Goal: Task Accomplishment & Management: Use online tool/utility

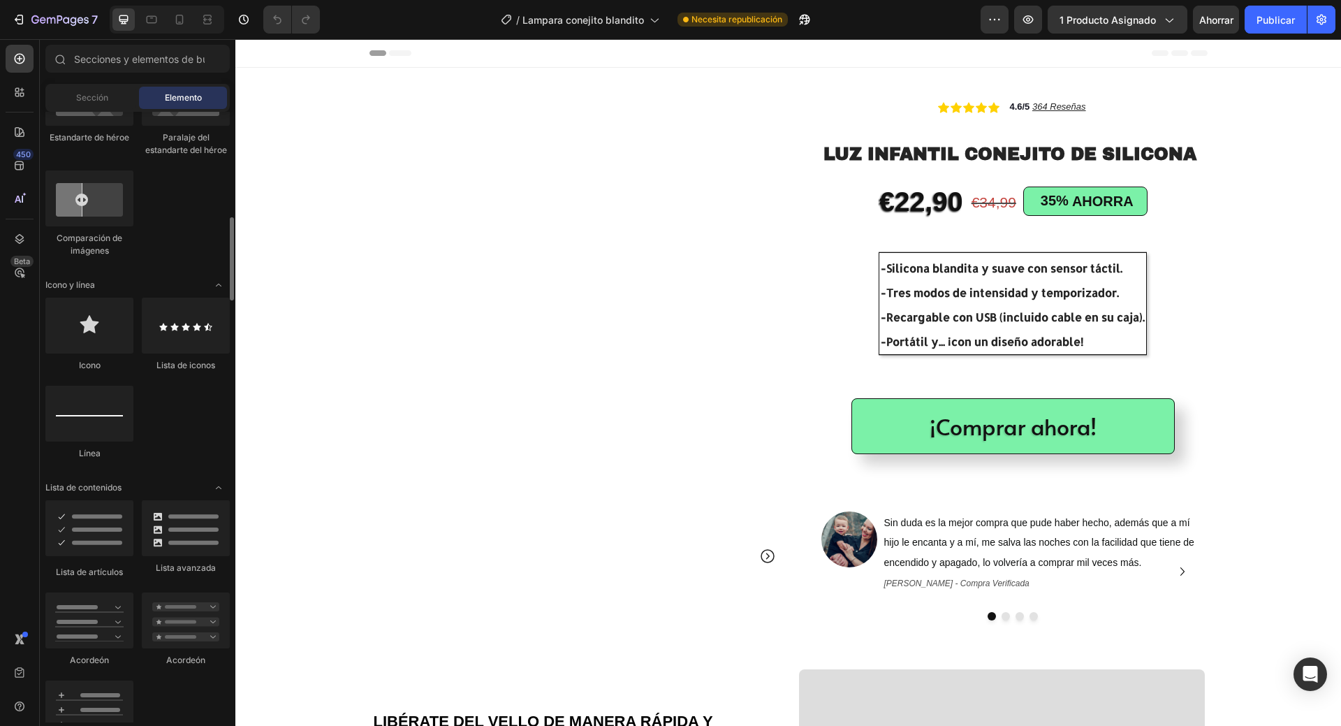
scroll to position [838, 0]
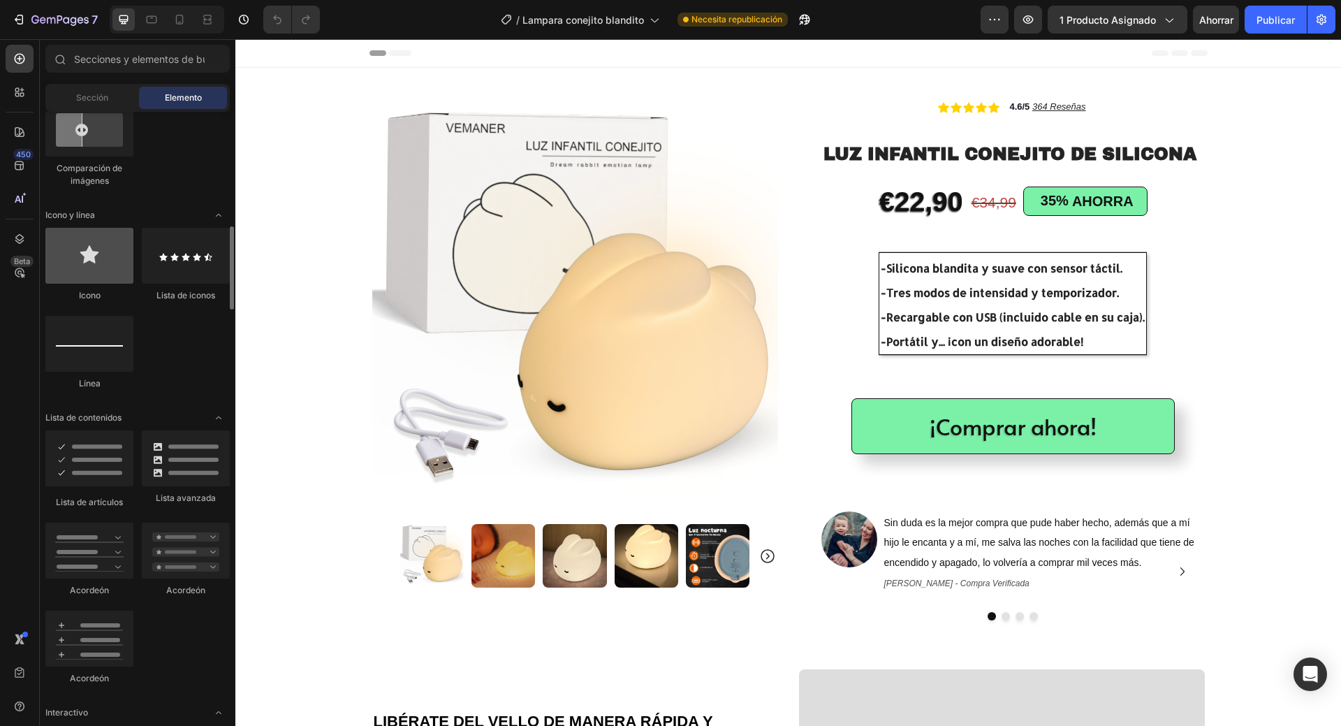
click at [114, 277] on div at bounding box center [89, 256] width 88 height 56
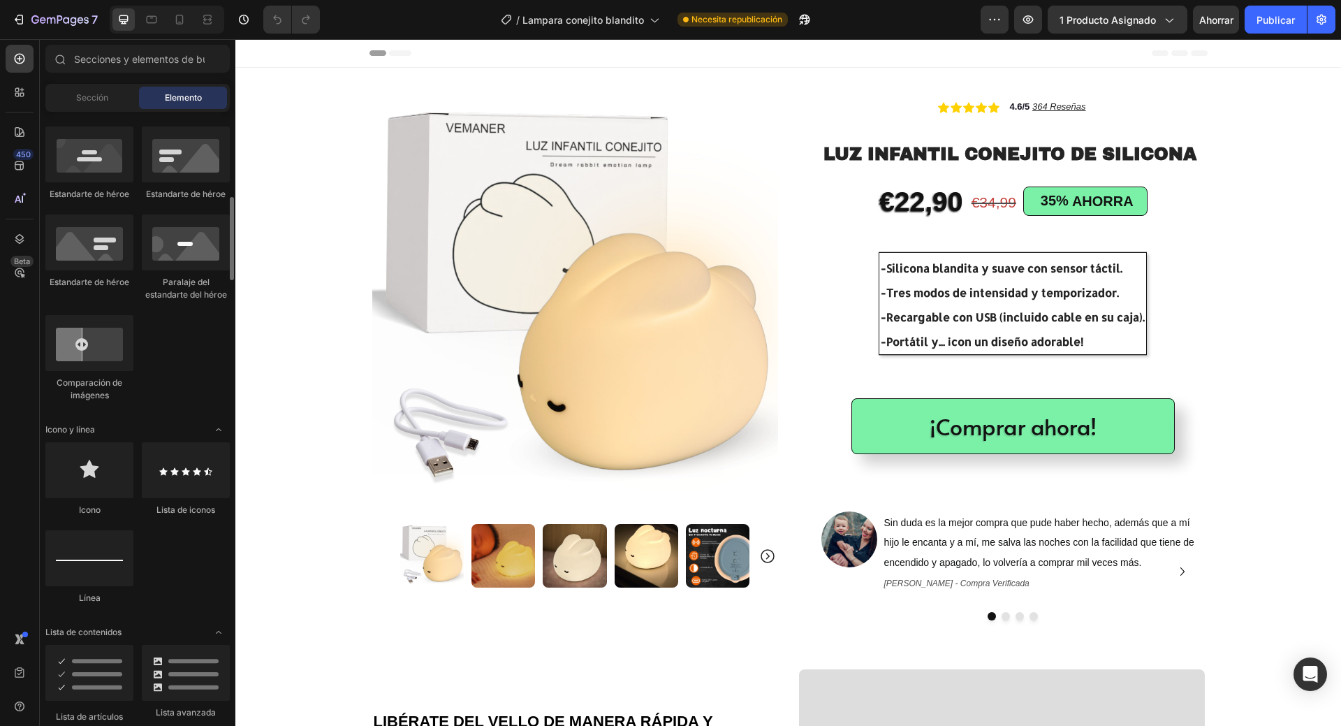
scroll to position [554, 0]
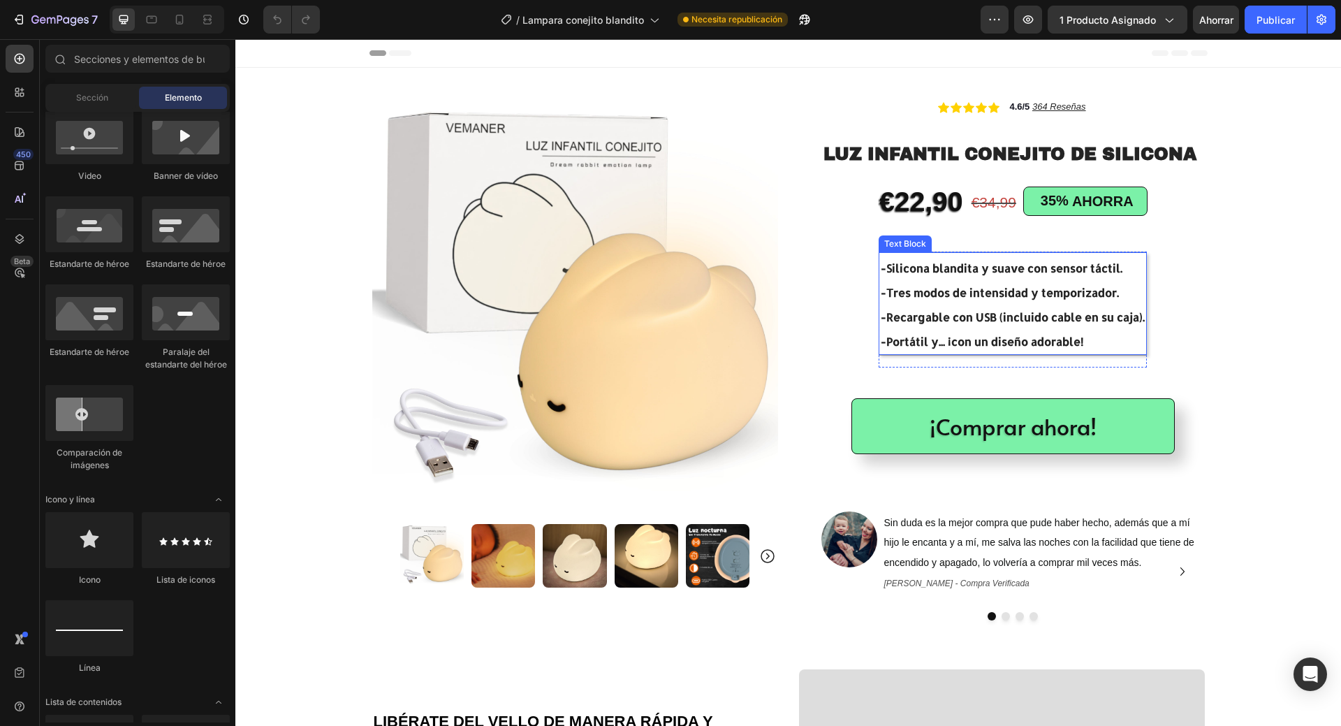
click at [917, 325] on p "-Recargable con USB (incluido cable en su caja)." at bounding box center [1013, 315] width 264 height 24
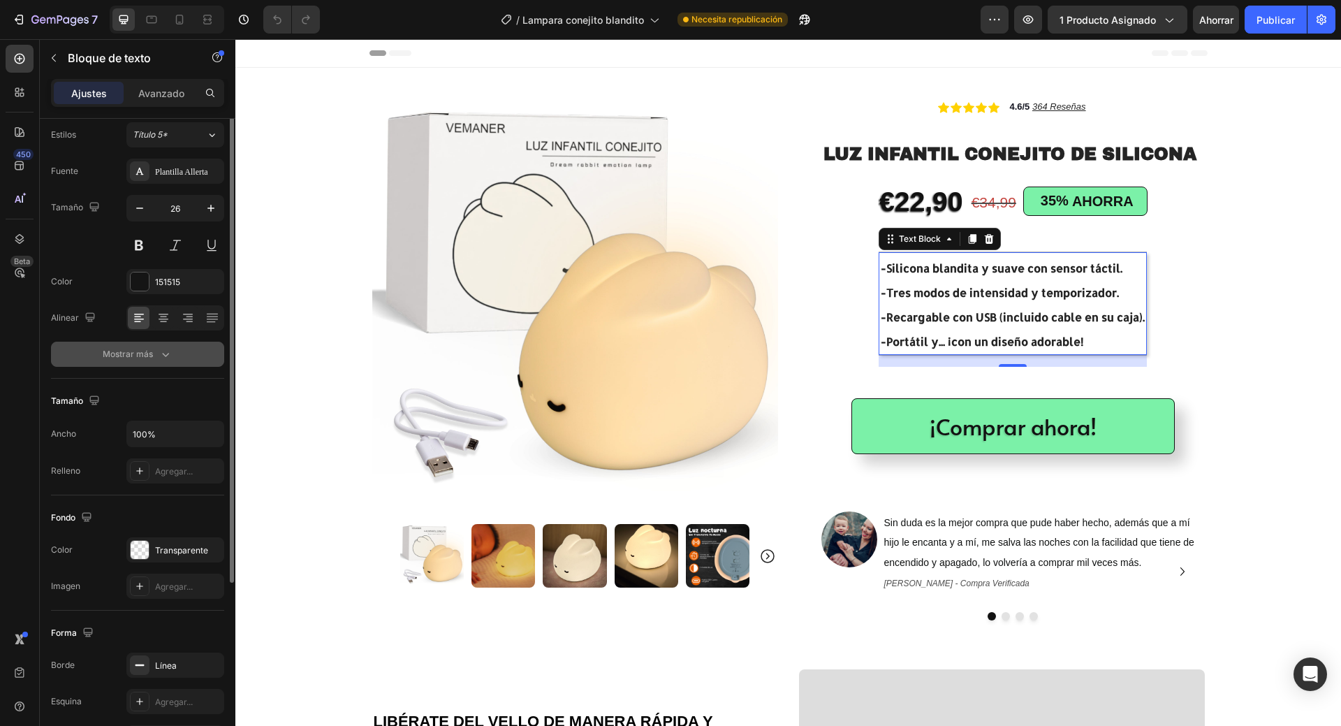
scroll to position [0, 0]
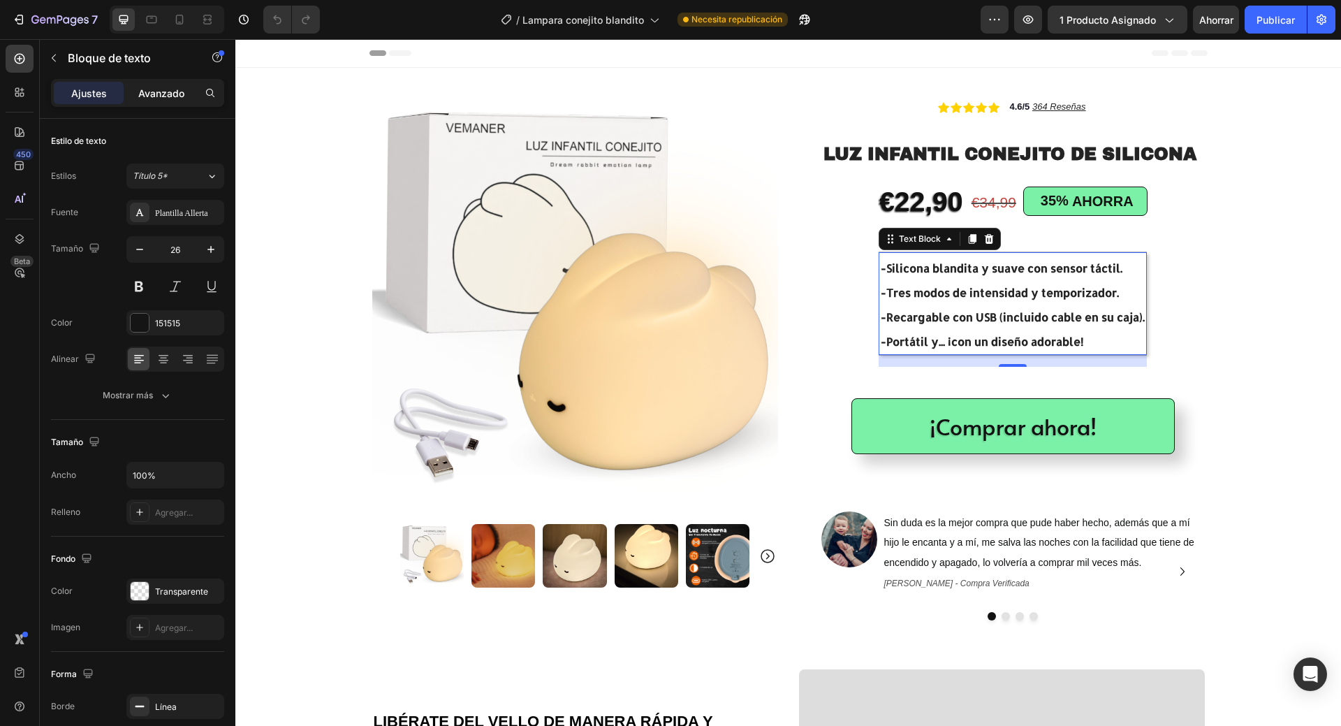
click at [163, 84] on div "Avanzado" at bounding box center [161, 93] width 70 height 22
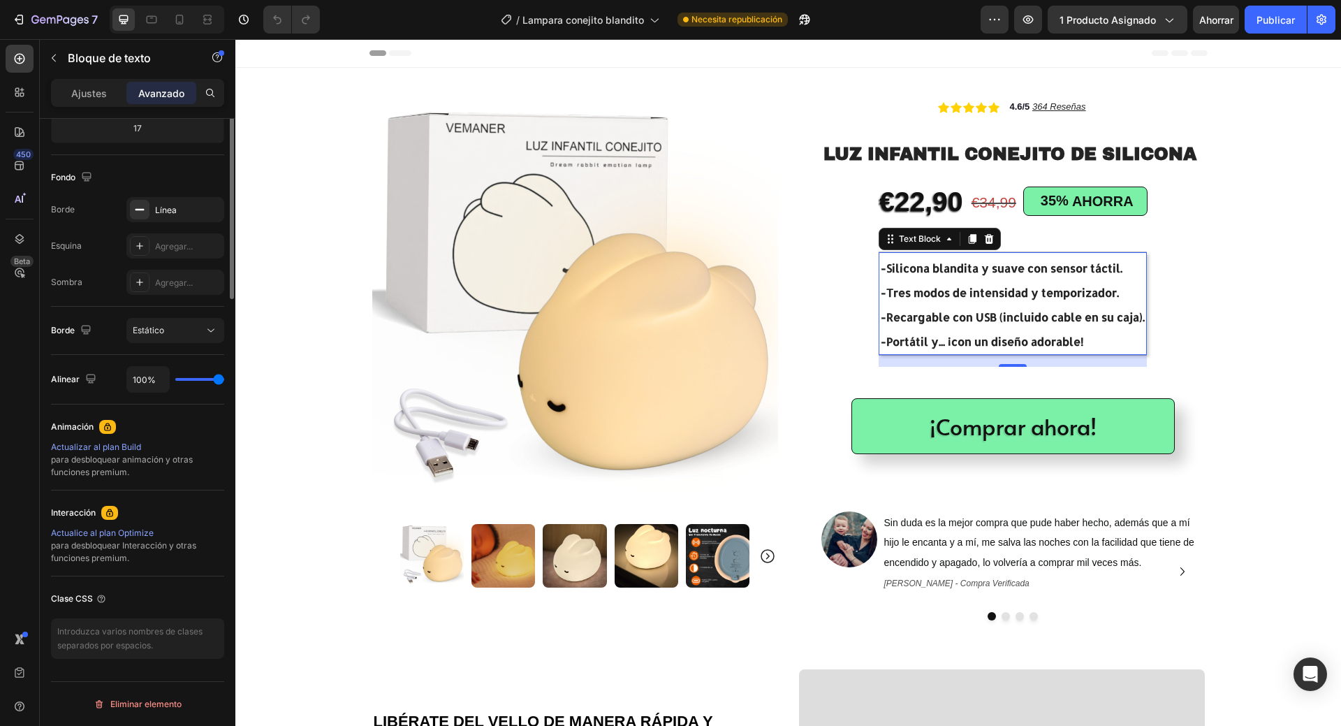
scroll to position [43, 0]
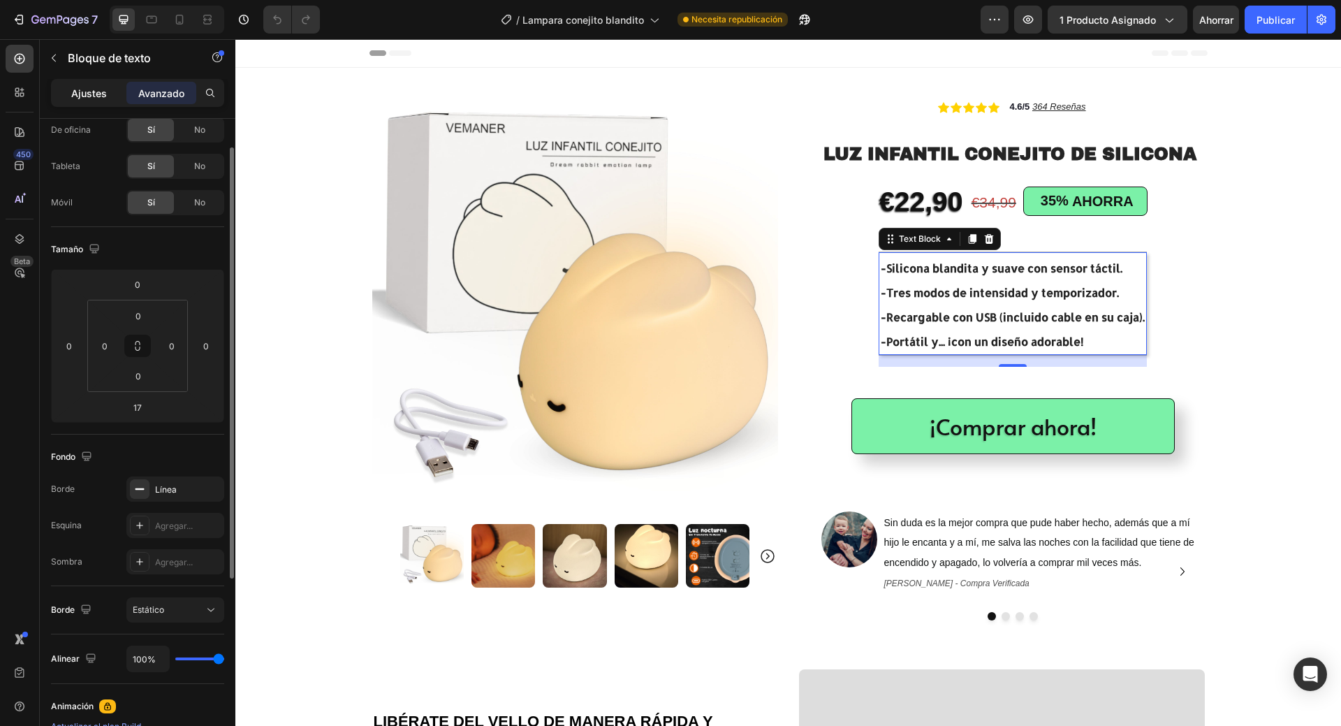
click at [73, 88] on font "Ajustes" at bounding box center [89, 93] width 36 height 12
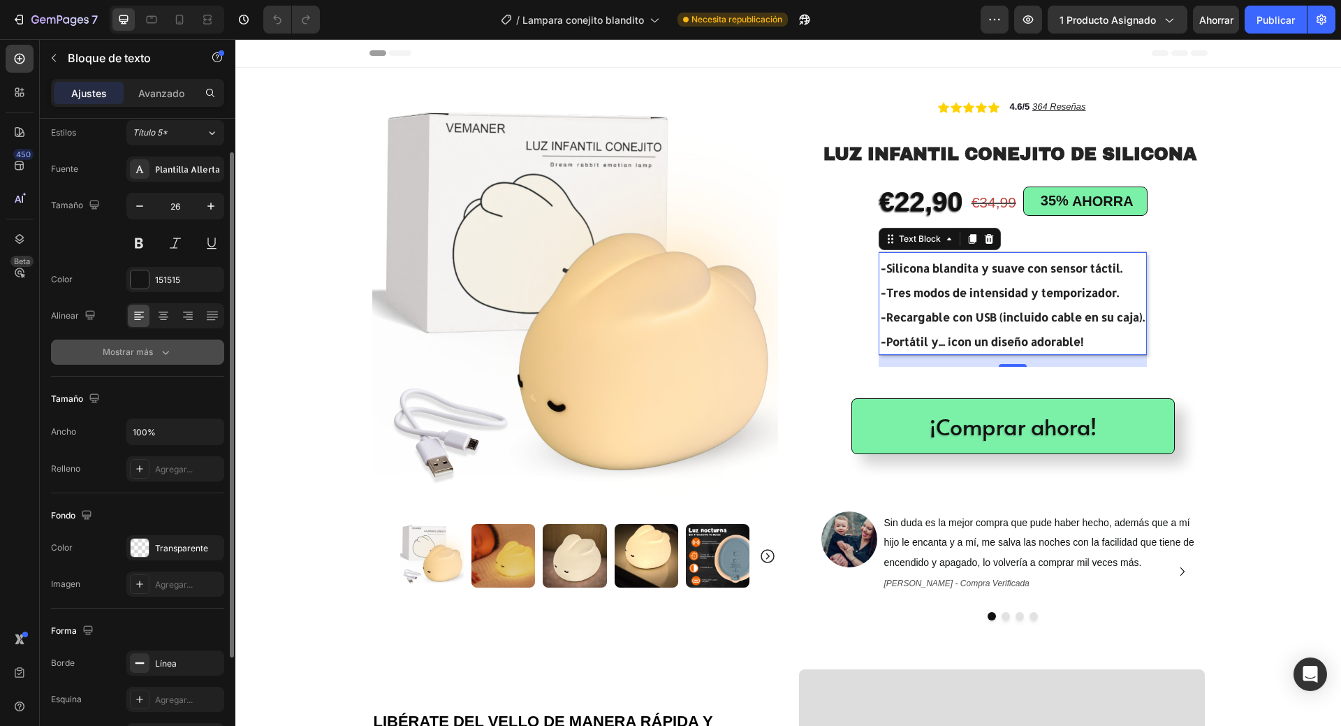
click at [163, 351] on icon "button" at bounding box center [166, 352] width 14 height 14
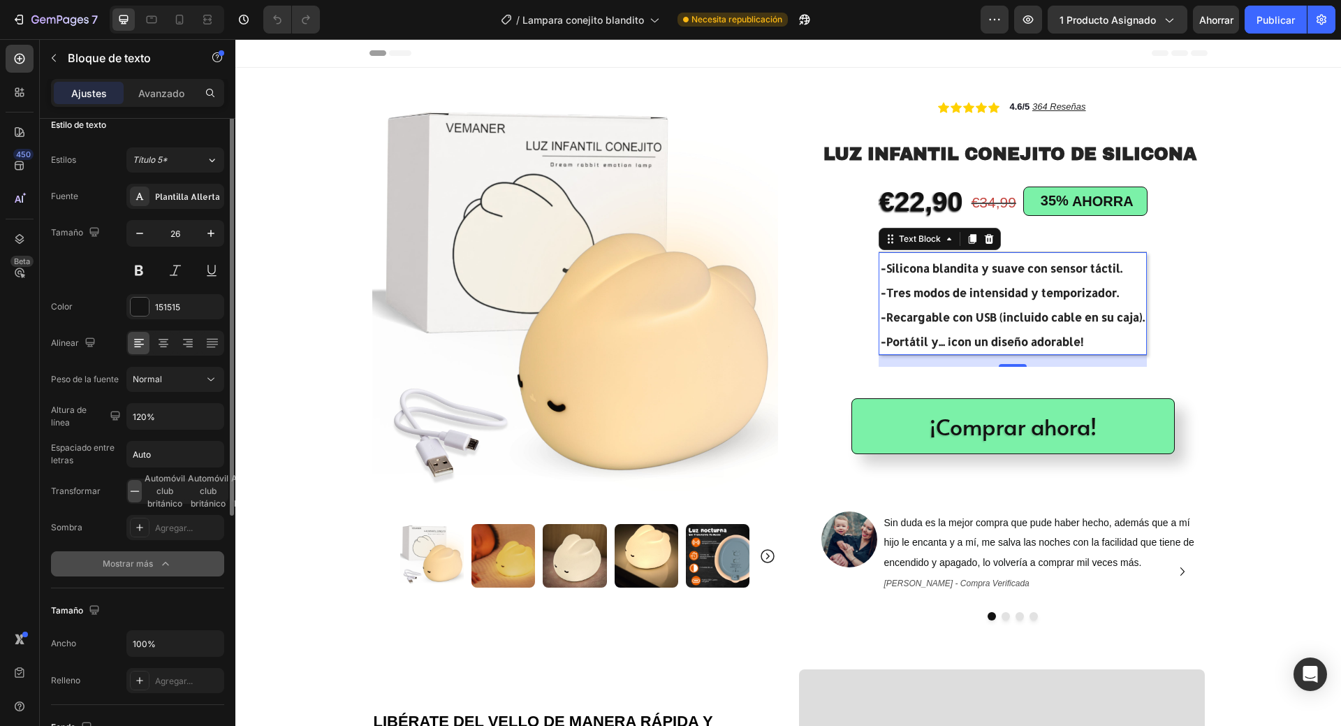
scroll to position [0, 0]
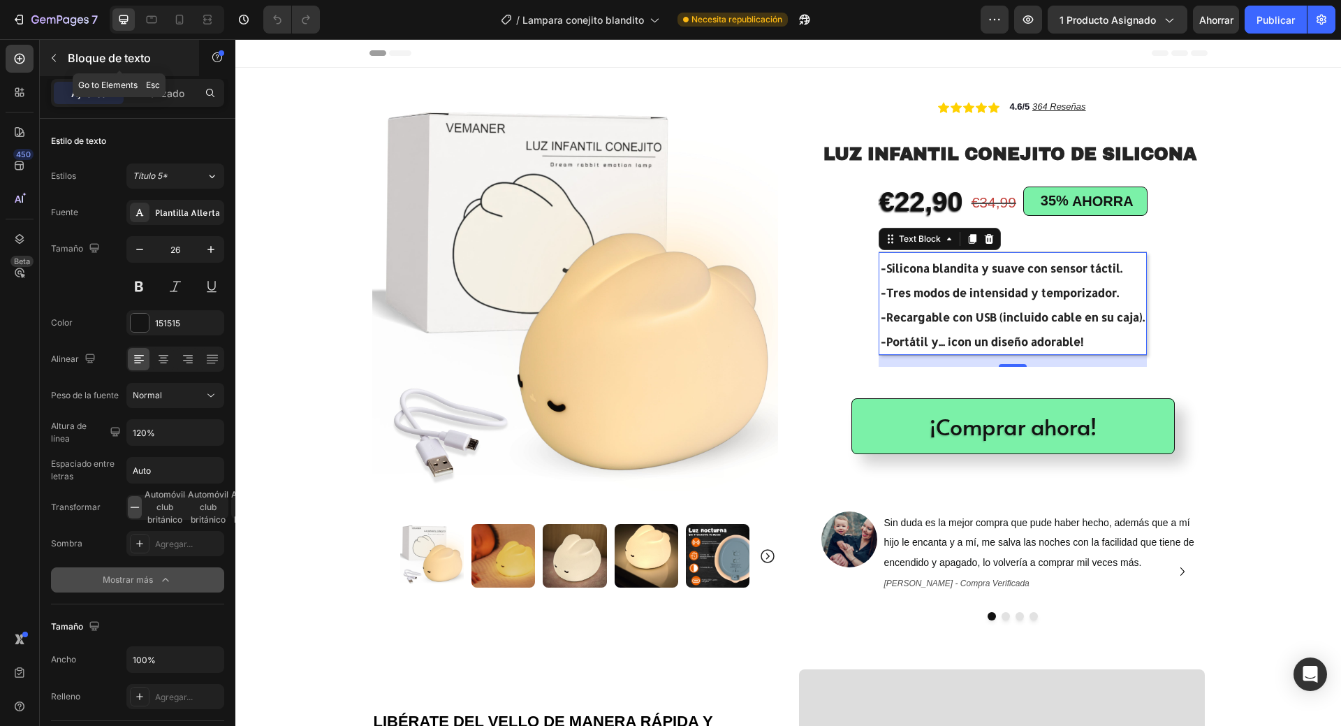
click at [52, 58] on icon "button" at bounding box center [54, 58] width 4 height 8
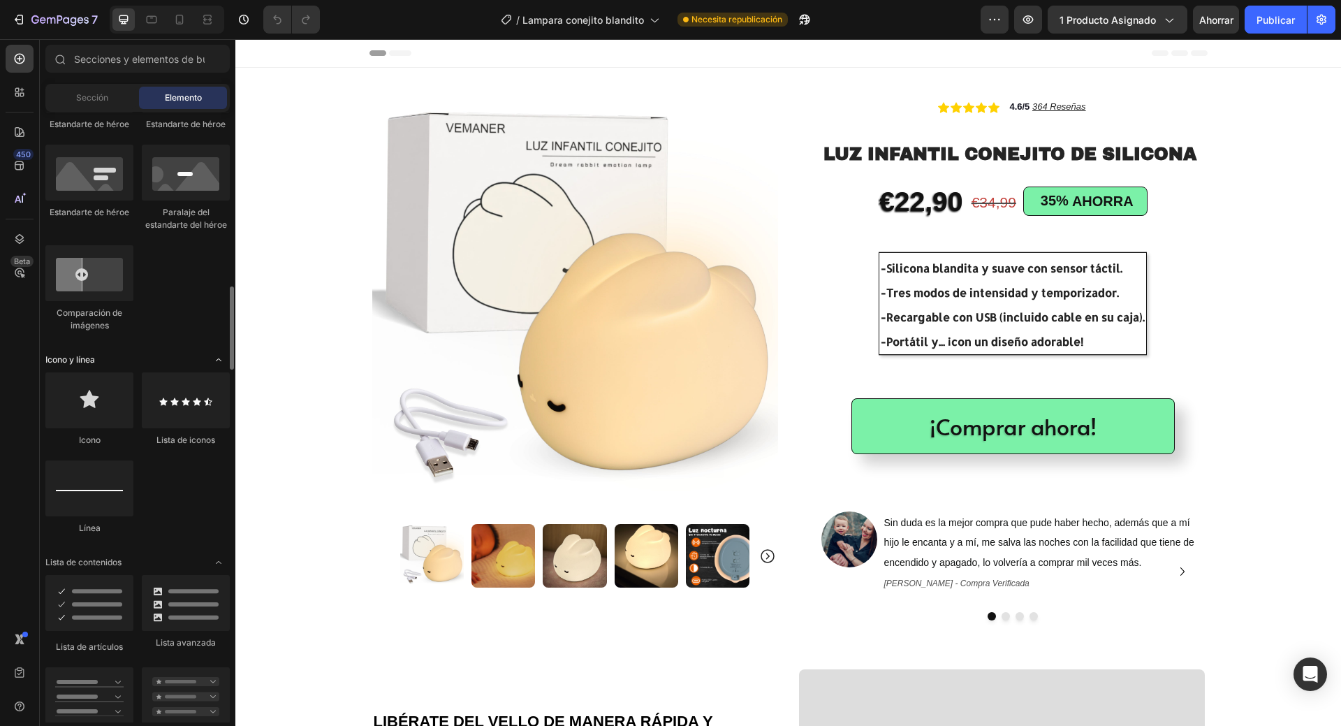
scroll to position [764, 0]
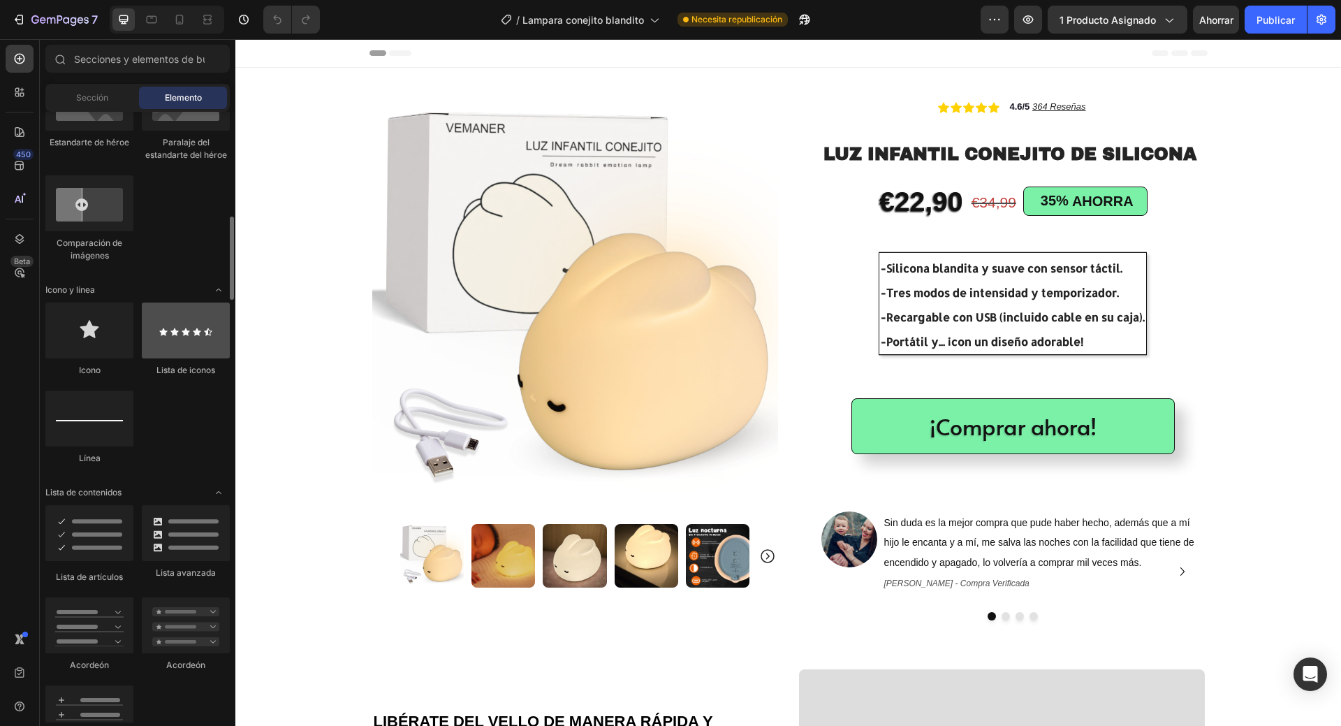
click at [199, 345] on div at bounding box center [186, 330] width 88 height 56
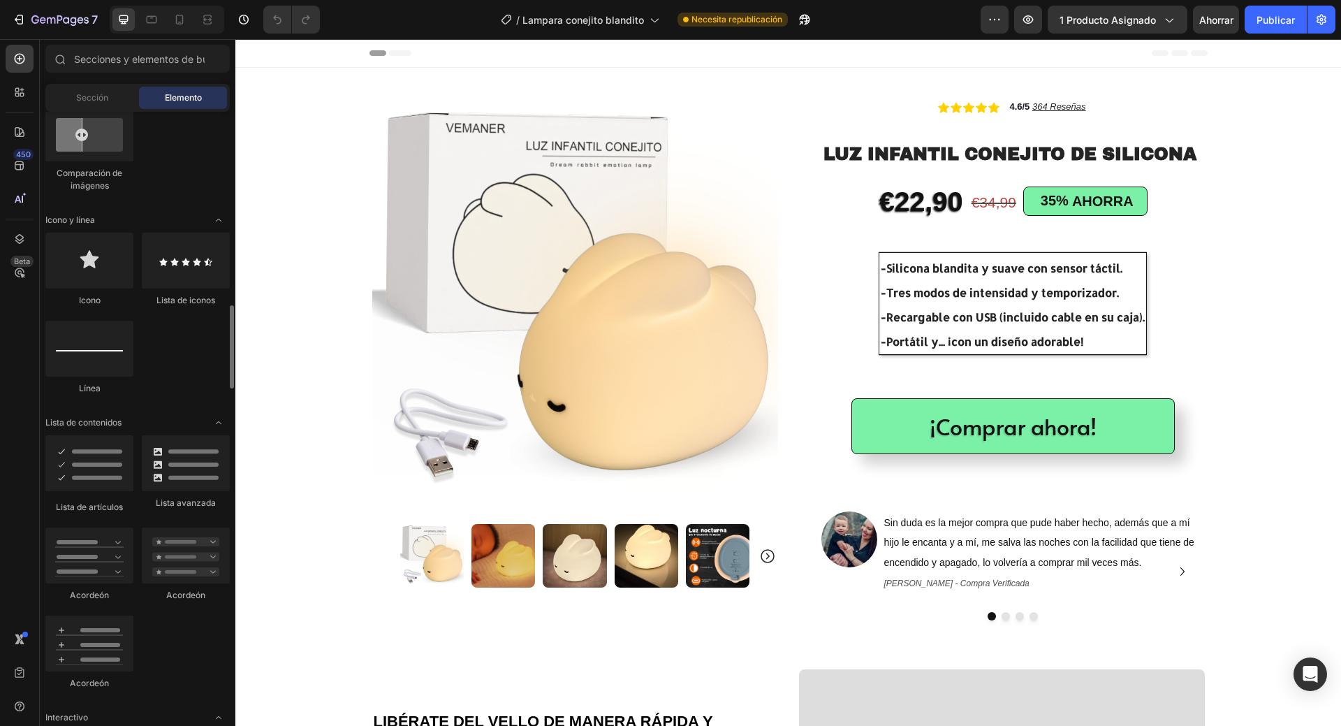
scroll to position [903, 0]
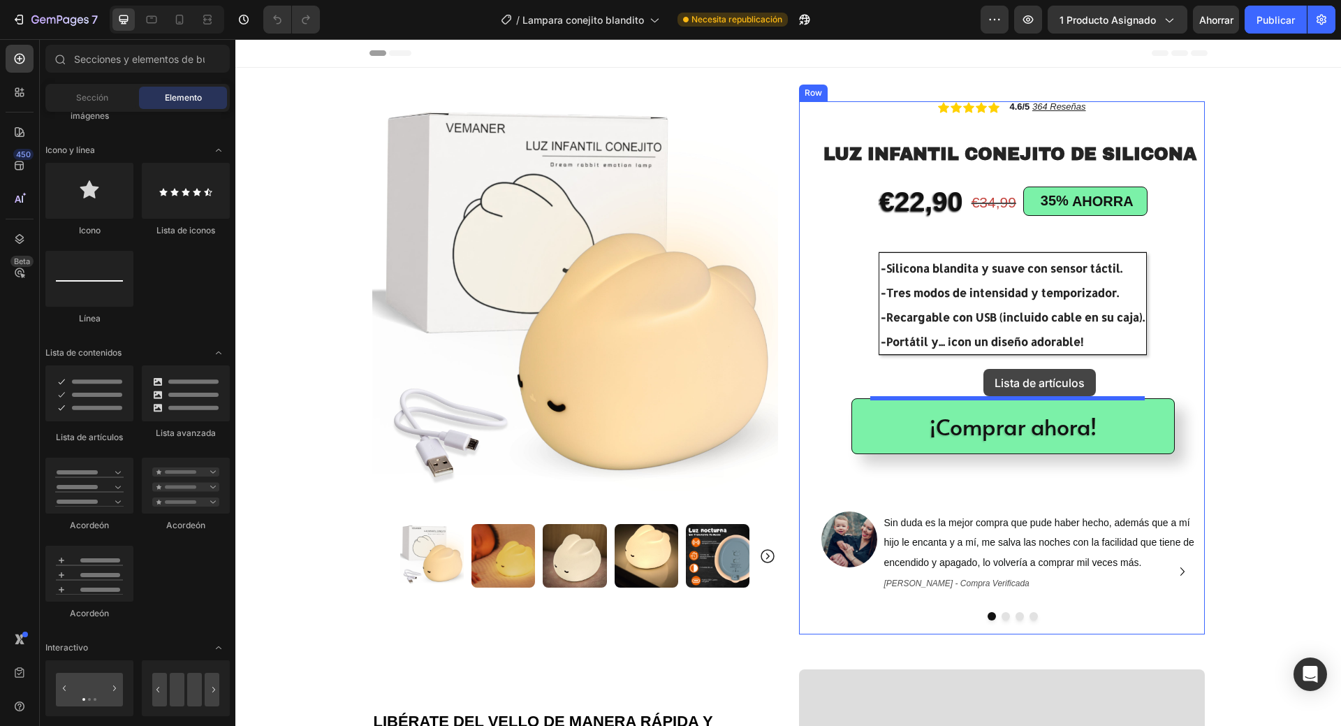
drag, startPoint x: 335, startPoint y: 438, endPoint x: 984, endPoint y: 369, distance: 652.6
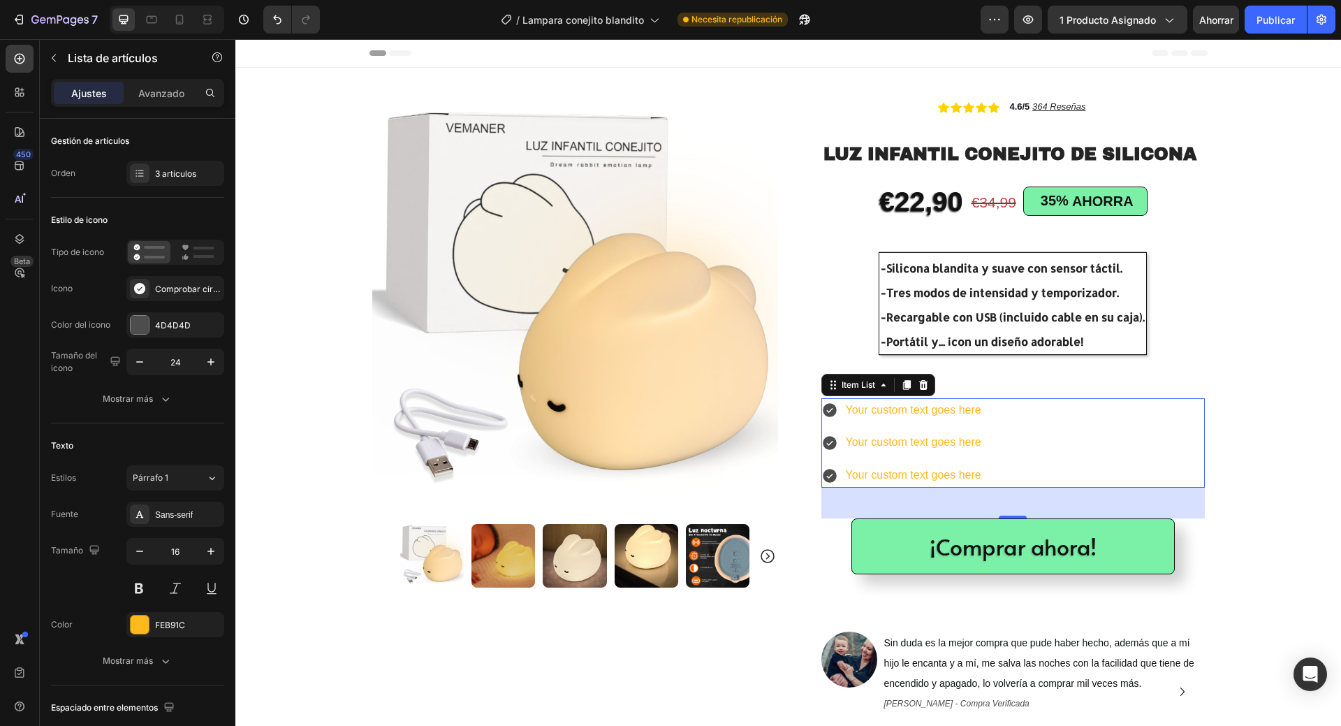
click at [826, 412] on icon at bounding box center [830, 410] width 14 height 14
click at [207, 255] on rect at bounding box center [204, 256] width 21 height 3
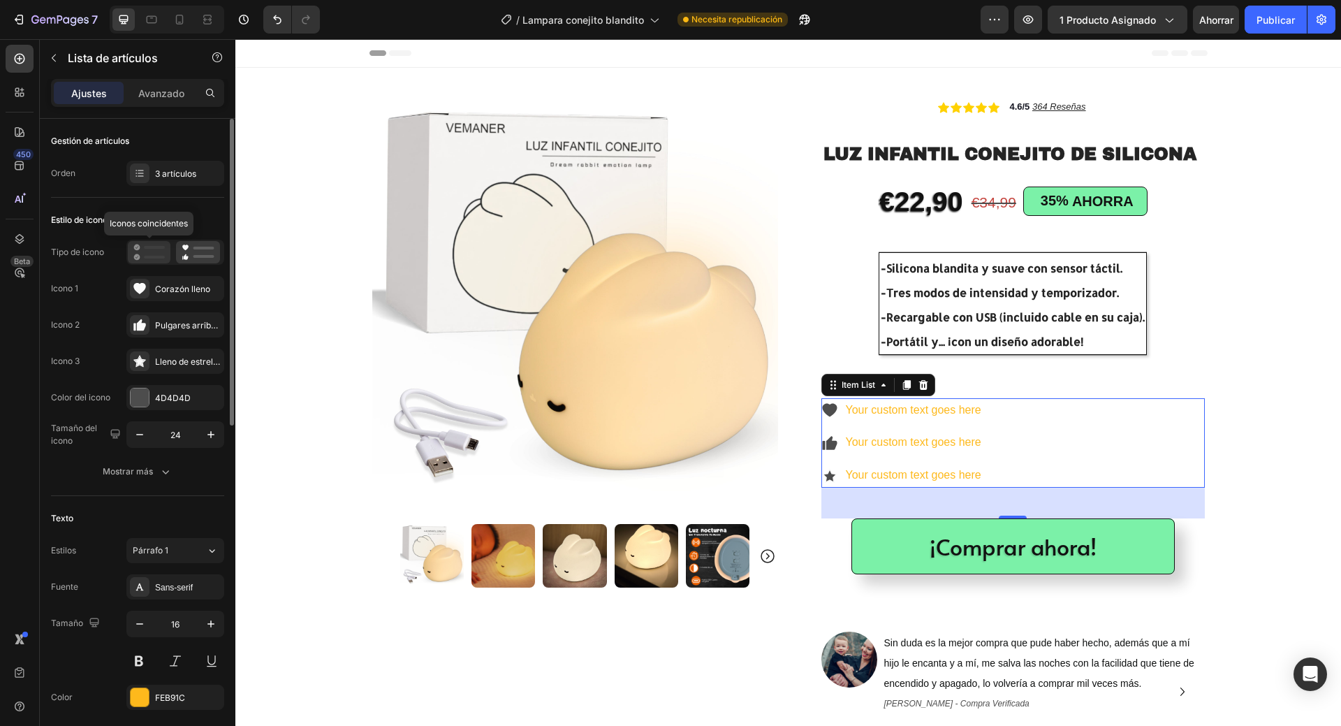
click at [162, 255] on icon at bounding box center [148, 252] width 31 height 17
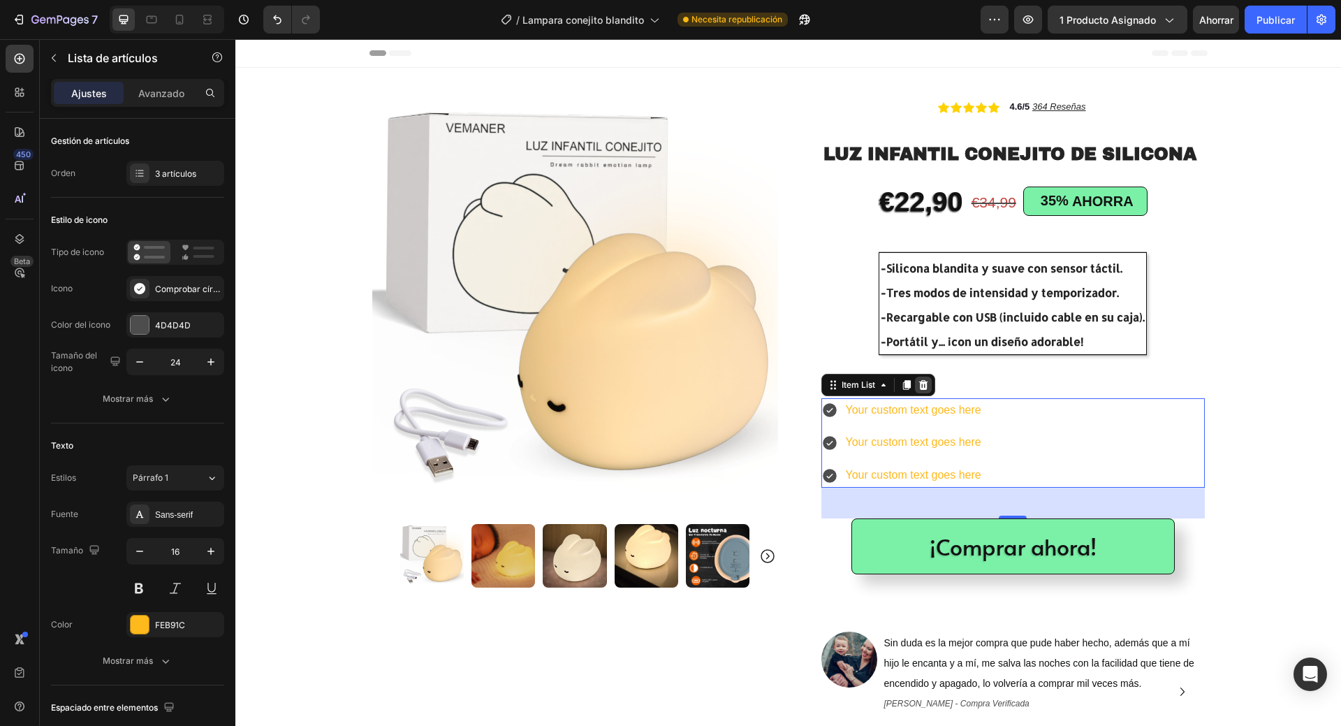
click at [919, 390] on icon at bounding box center [923, 384] width 11 height 11
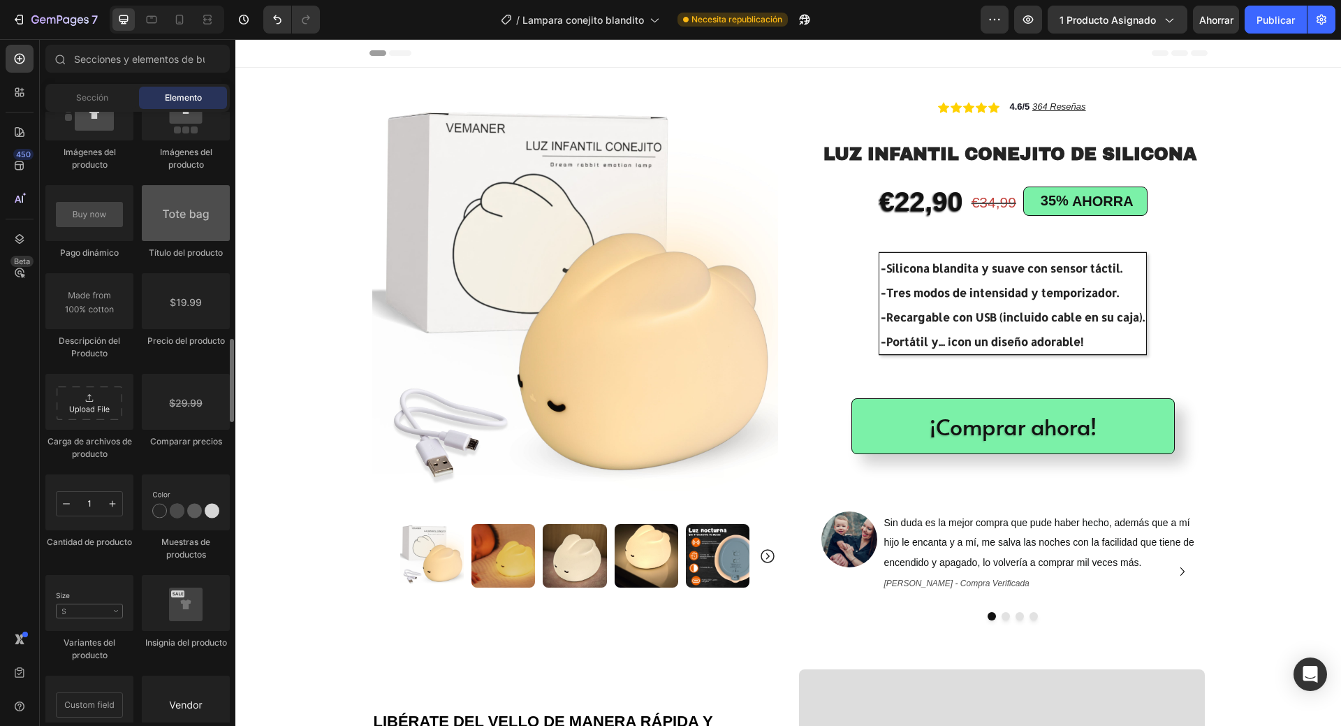
scroll to position [2161, 0]
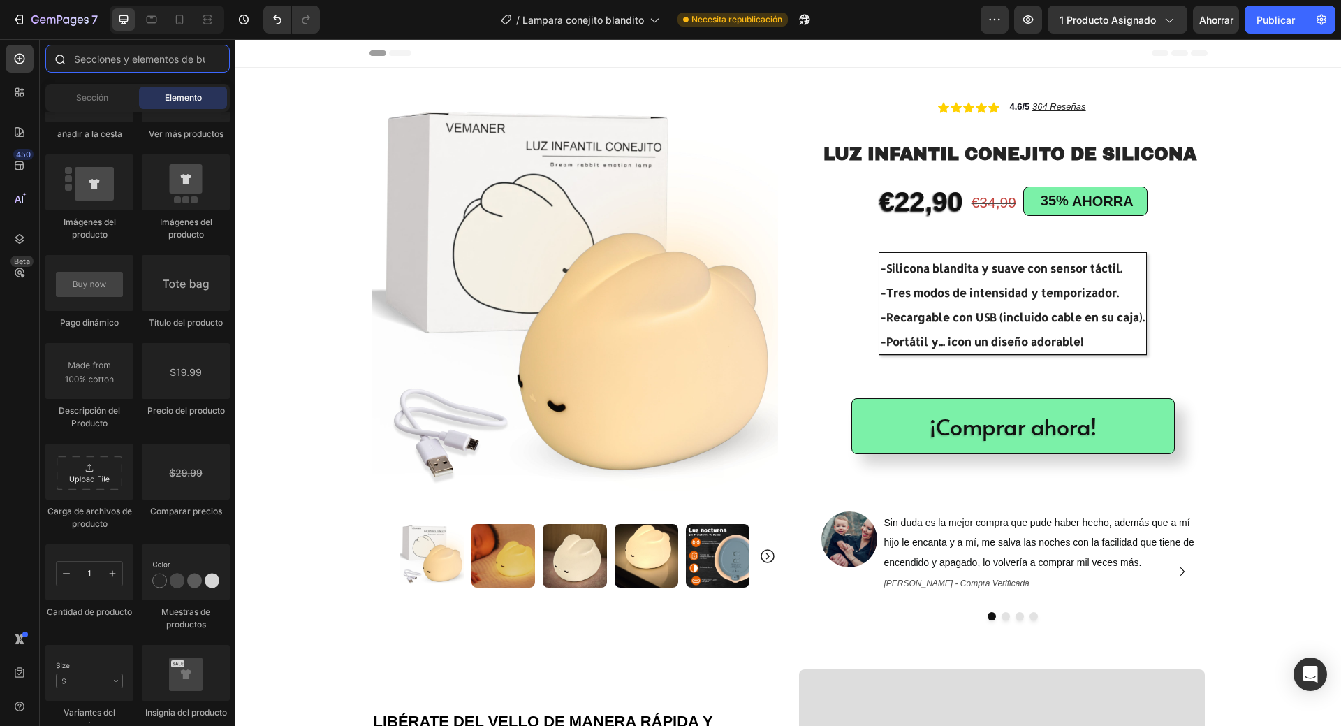
click at [134, 66] on input "text" at bounding box center [137, 59] width 184 height 28
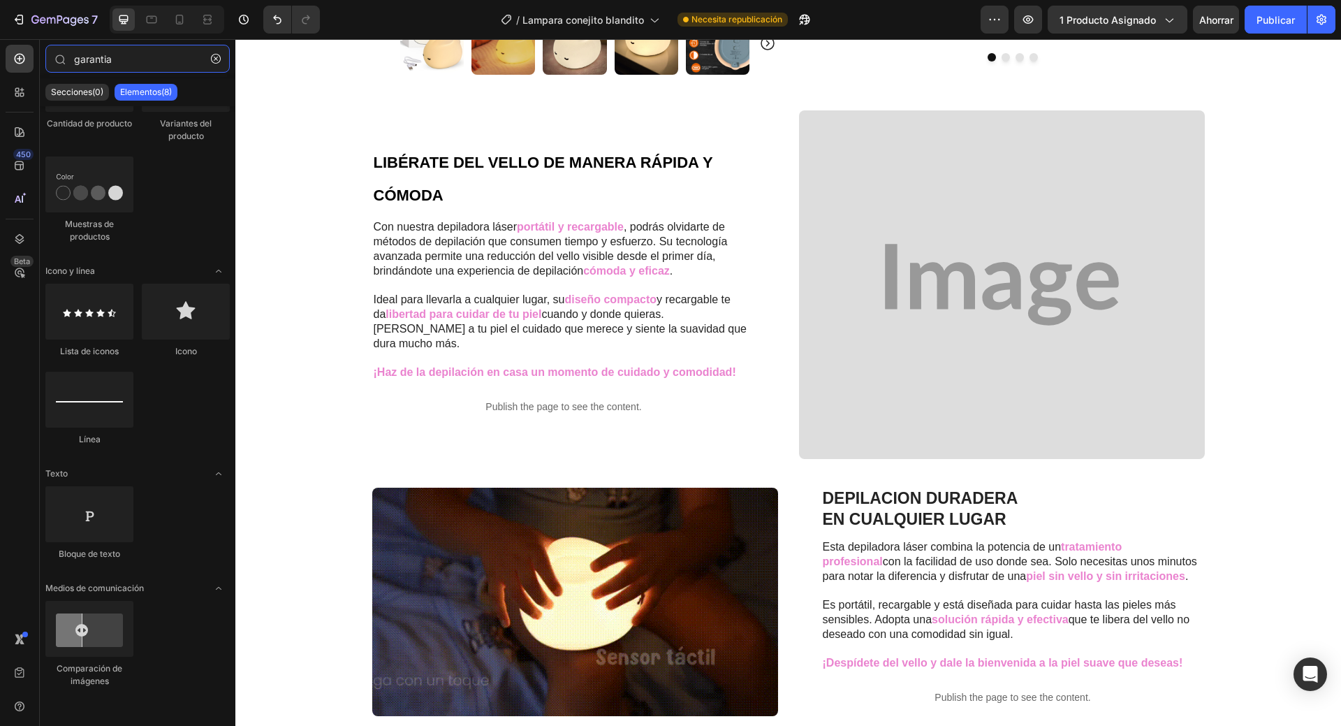
scroll to position [279, 0]
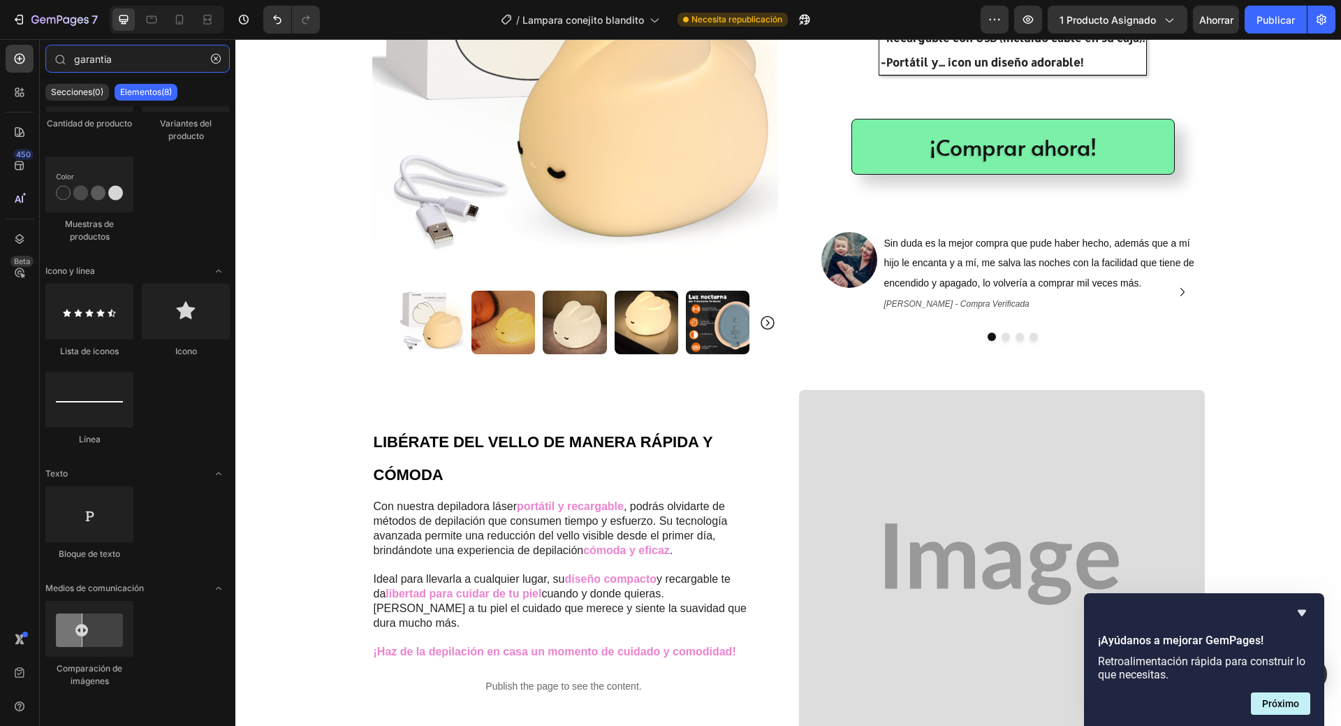
type input "garantia"
click at [145, 95] on font "Elementos(8)" at bounding box center [146, 92] width 52 height 10
drag, startPoint x: 129, startPoint y: 61, endPoint x: 36, endPoint y: 66, distance: 93.7
click at [36, 66] on div "450 Beta garantia Secciones(0) Elementos(8) We couldn’t find any matches for “g…" at bounding box center [117, 382] width 235 height 687
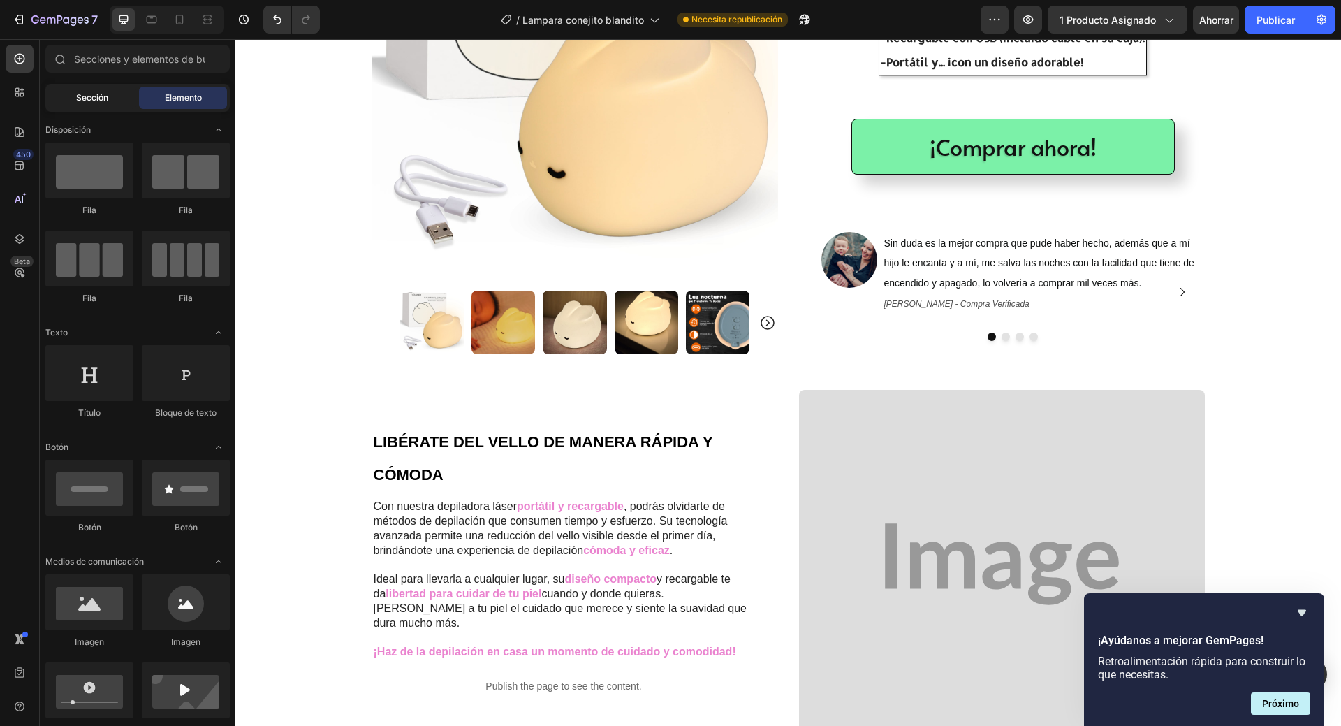
click at [97, 93] on font "Sección" at bounding box center [92, 97] width 32 height 10
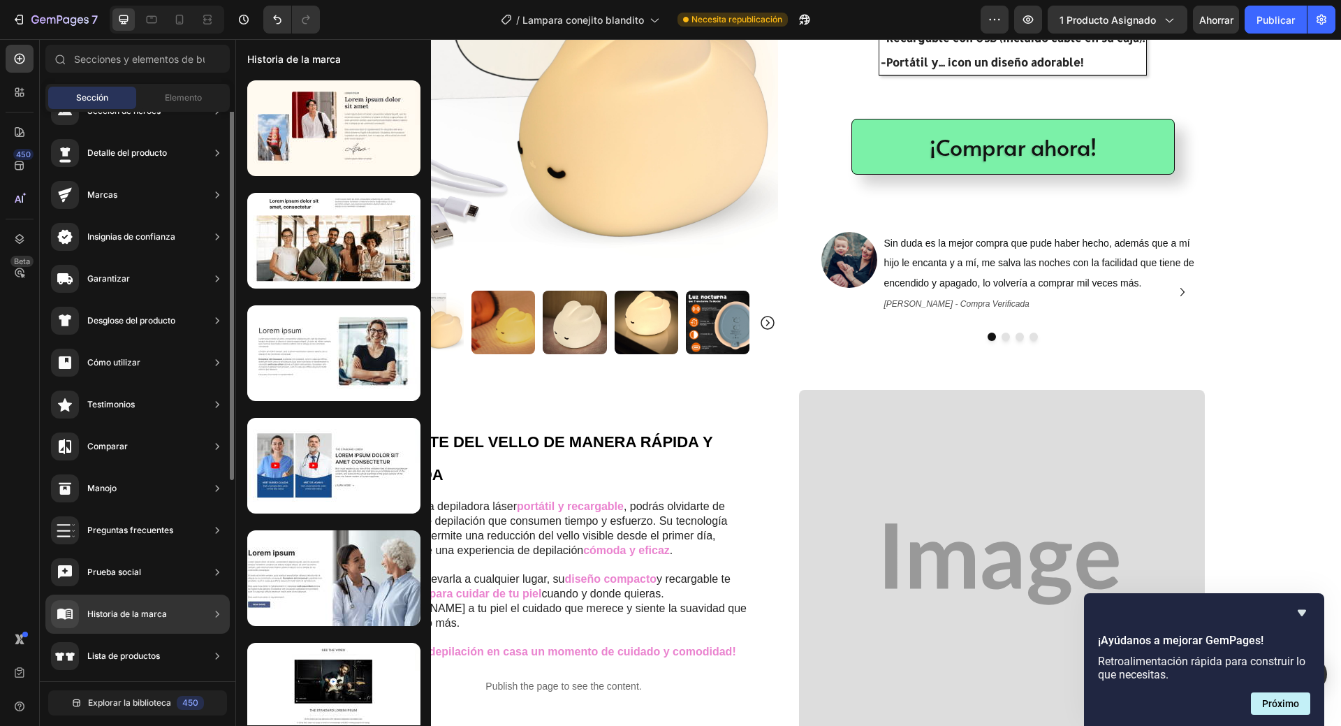
scroll to position [0, 0]
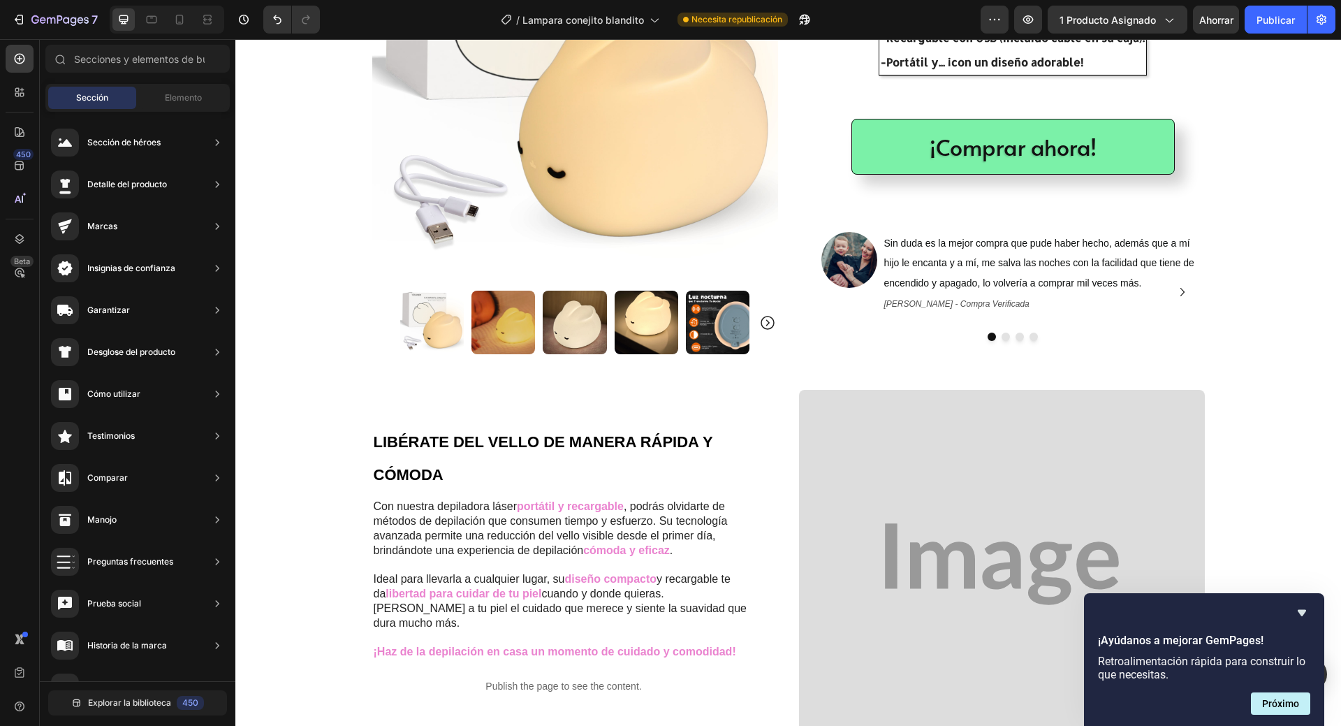
click at [170, 86] on div "Sección Elemento" at bounding box center [137, 98] width 184 height 28
click at [170, 102] on font "Elemento" at bounding box center [183, 97] width 37 height 10
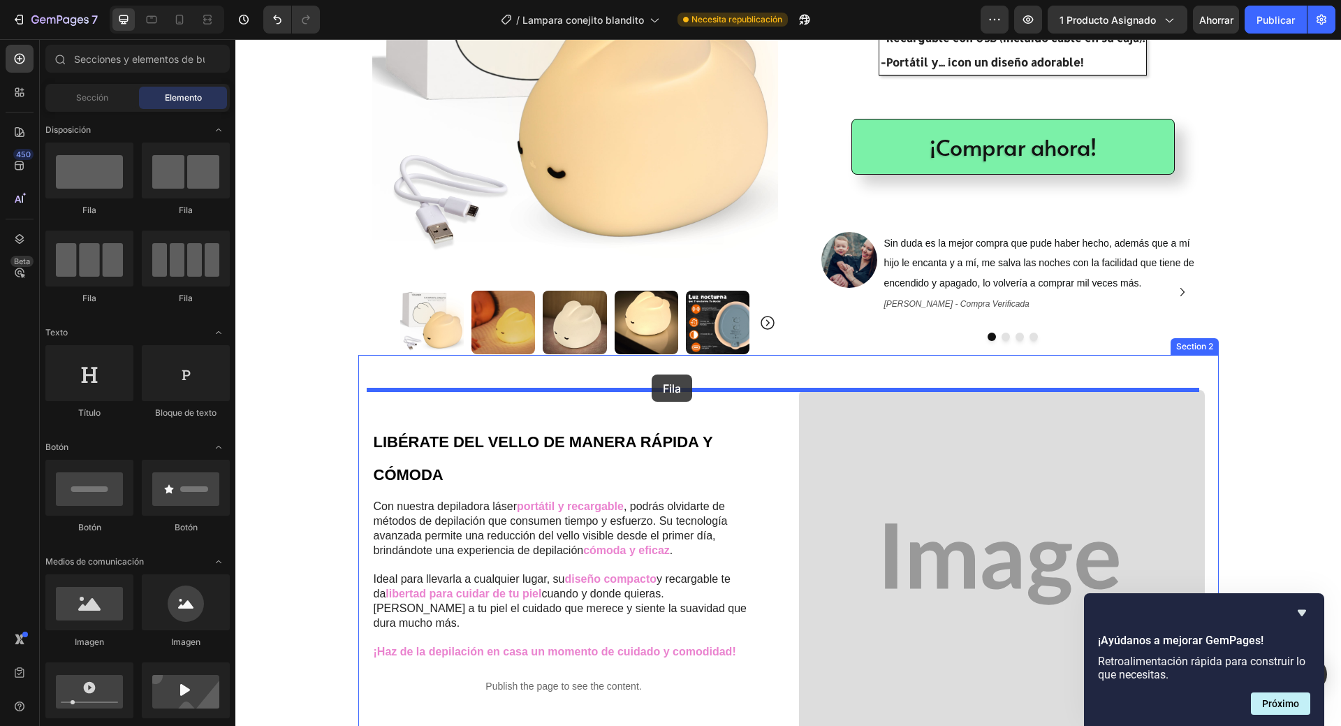
drag, startPoint x: 327, startPoint y: 222, endPoint x: 652, endPoint y: 374, distance: 358.8
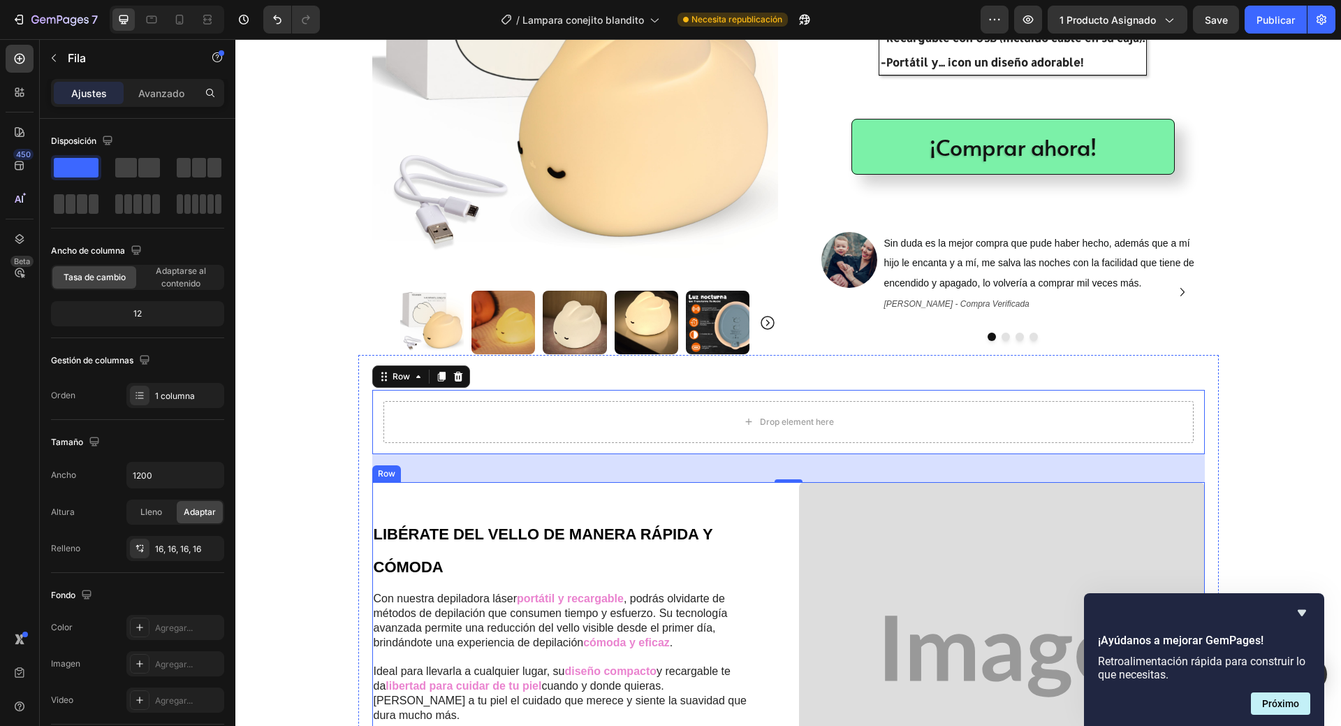
click at [777, 414] on div "Drop element here" at bounding box center [788, 422] width 113 height 22
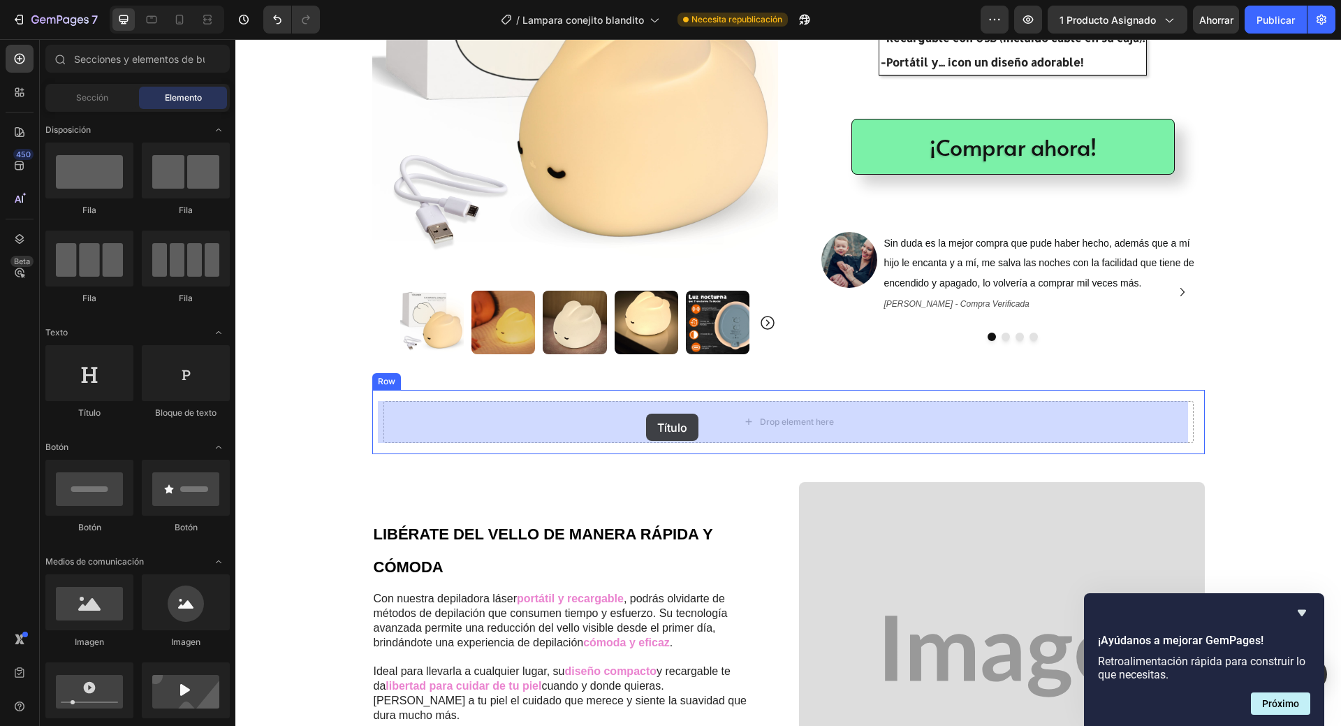
drag, startPoint x: 338, startPoint y: 421, endPoint x: 646, endPoint y: 414, distance: 308.1
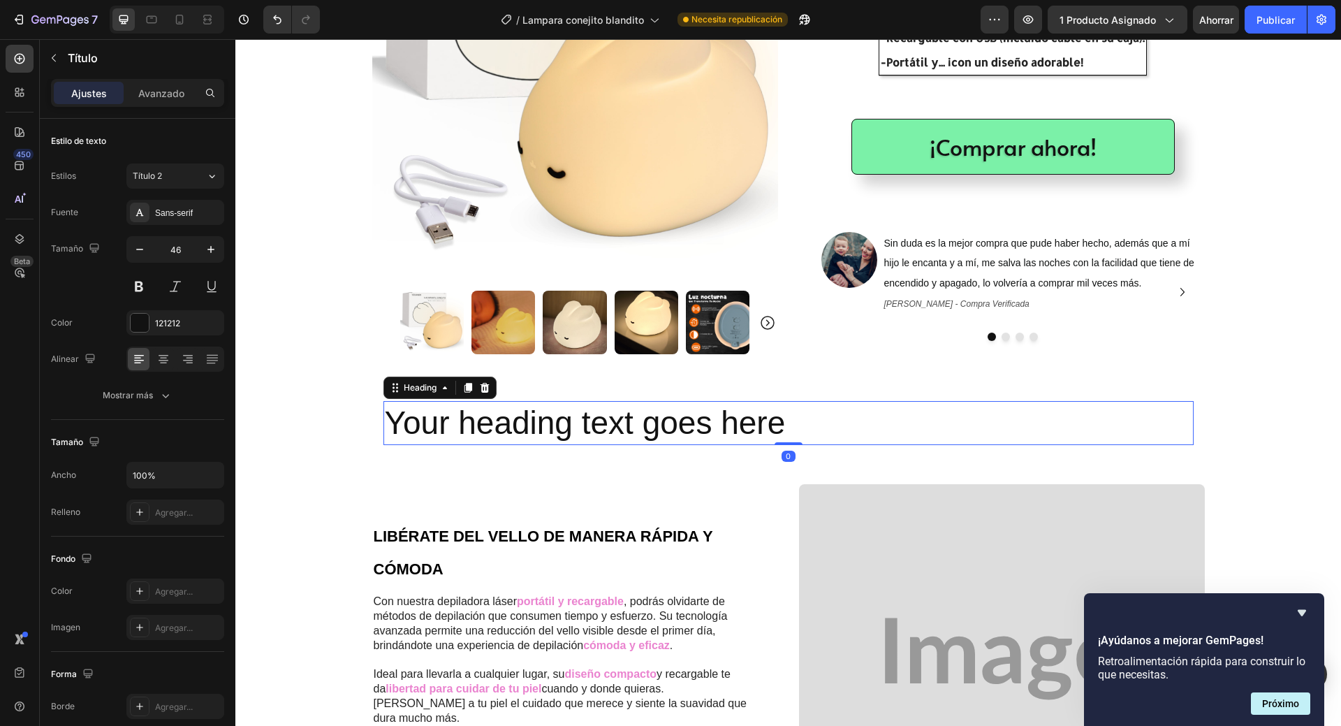
click at [629, 432] on h2 "Your heading text goes here" at bounding box center [789, 423] width 810 height 45
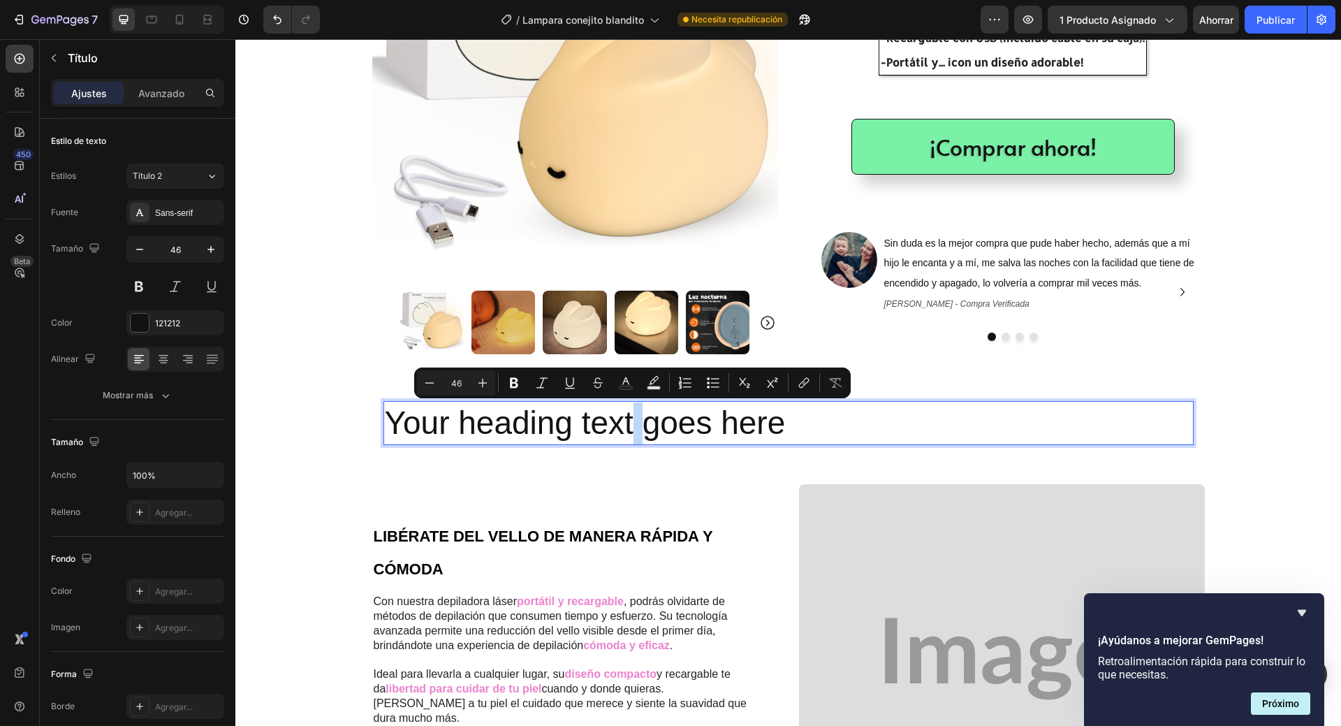
click at [629, 432] on p "Your heading text goes here" at bounding box center [789, 423] width 808 height 42
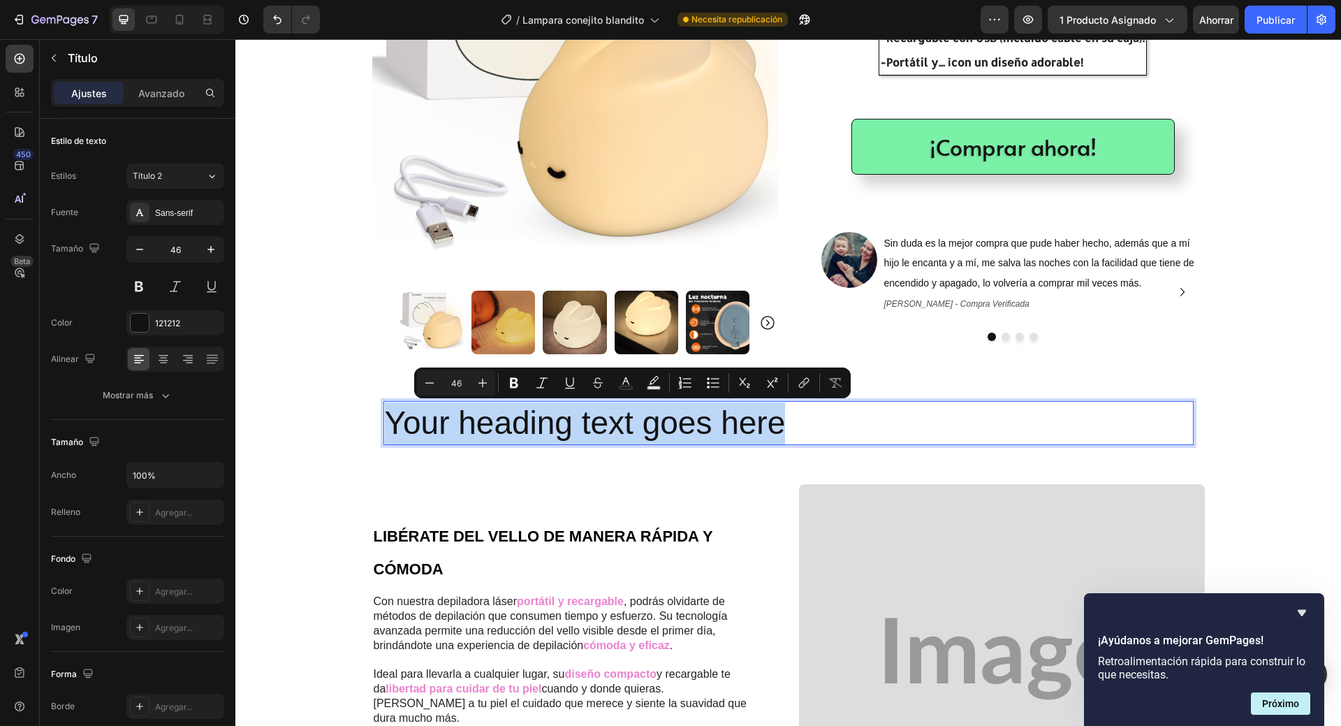
click at [629, 432] on p "Your heading text goes here" at bounding box center [789, 423] width 808 height 42
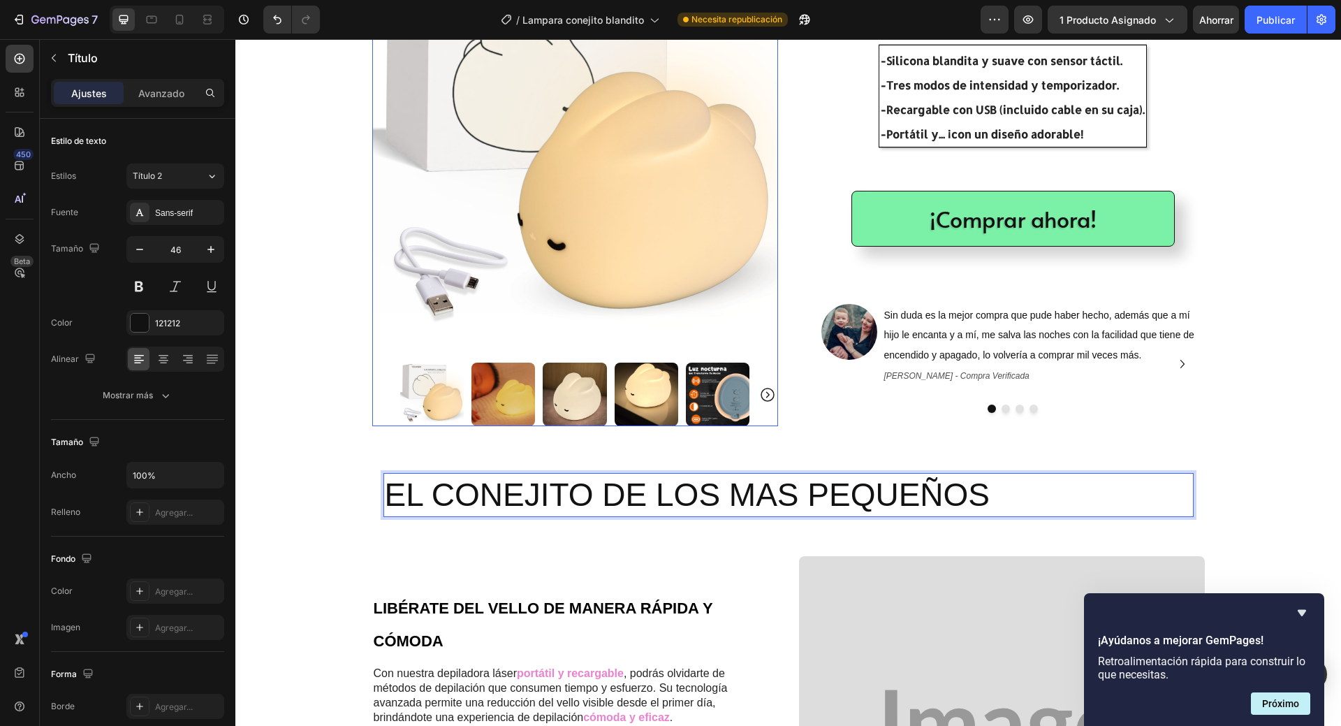
scroll to position [210, 0]
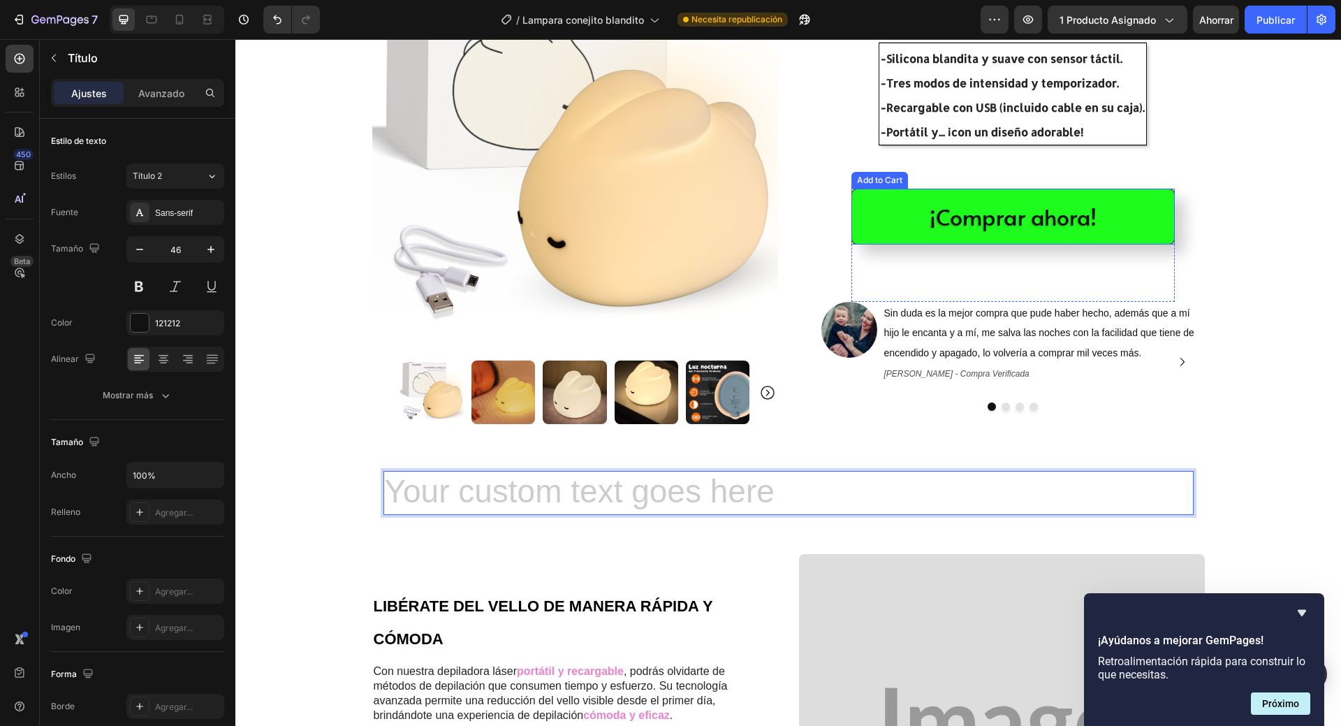
click at [887, 225] on button "¡Comprar ahora!" at bounding box center [1013, 217] width 323 height 56
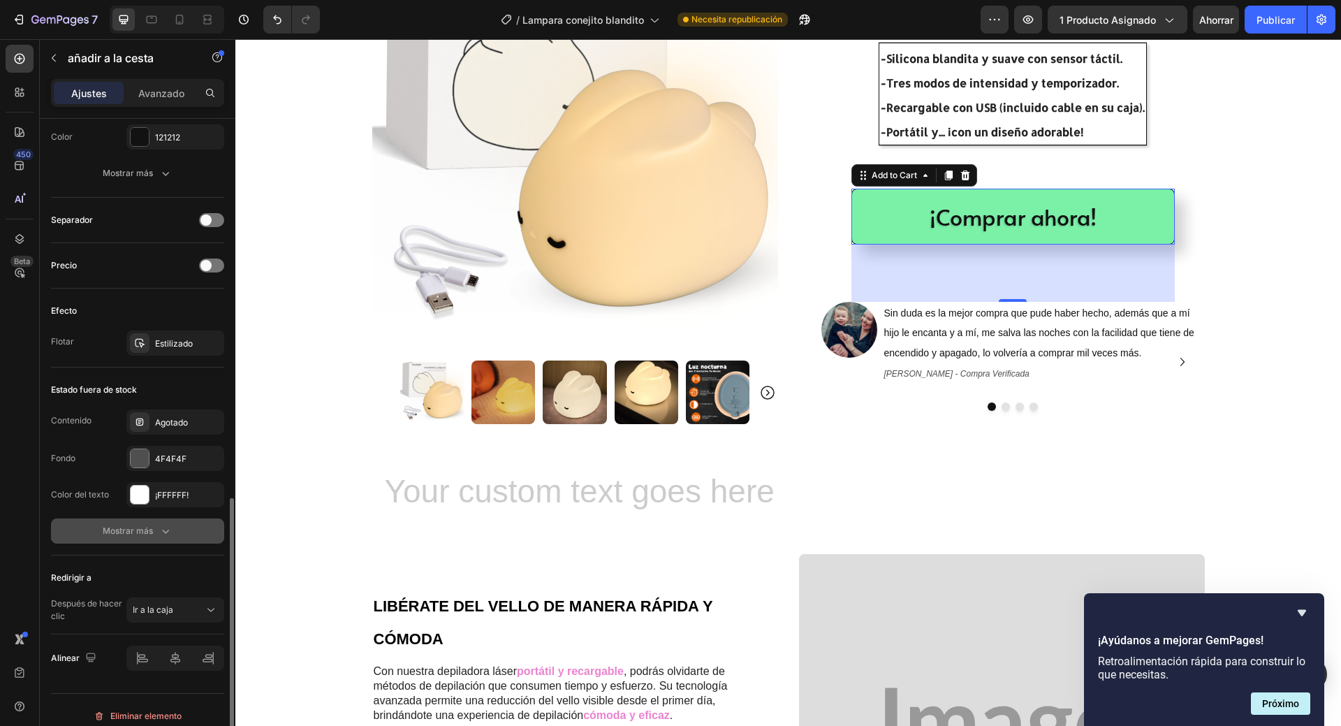
scroll to position [850, 0]
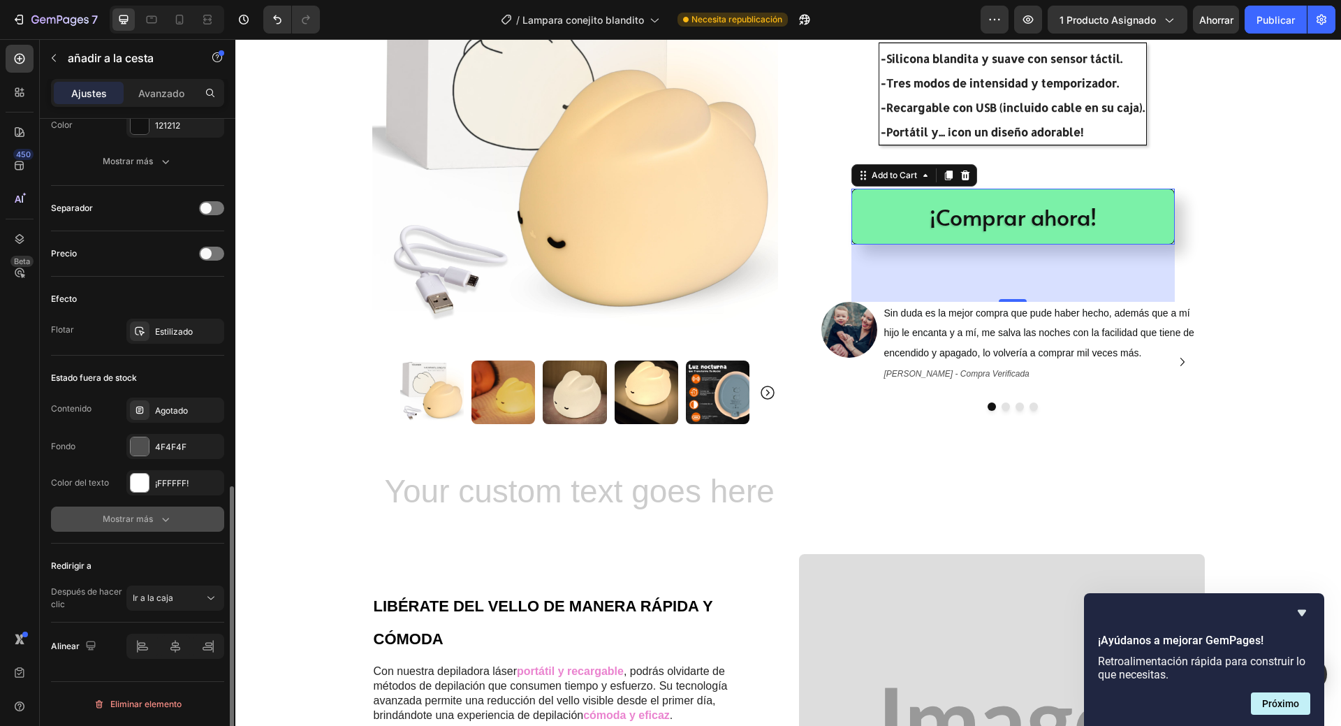
click at [168, 518] on icon "button" at bounding box center [166, 520] width 7 height 4
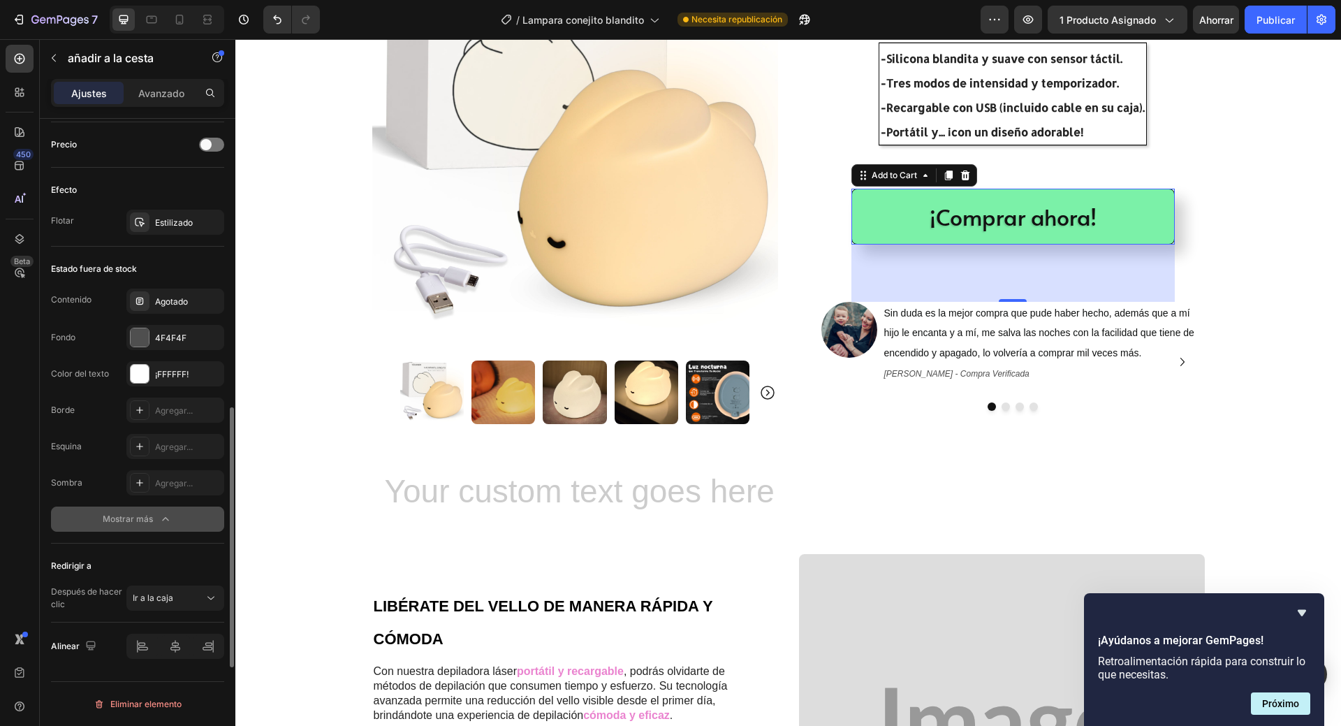
scroll to position [889, 0]
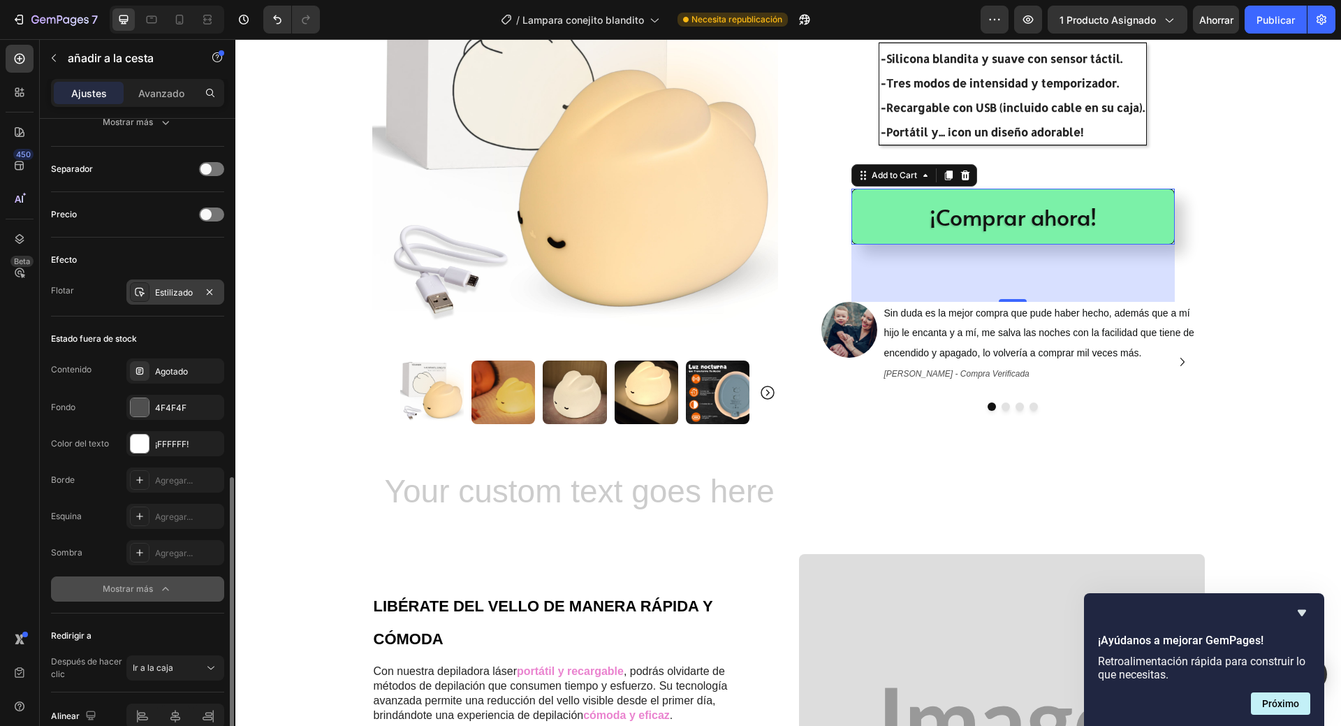
click at [182, 293] on font "Estilizado" at bounding box center [174, 292] width 38 height 10
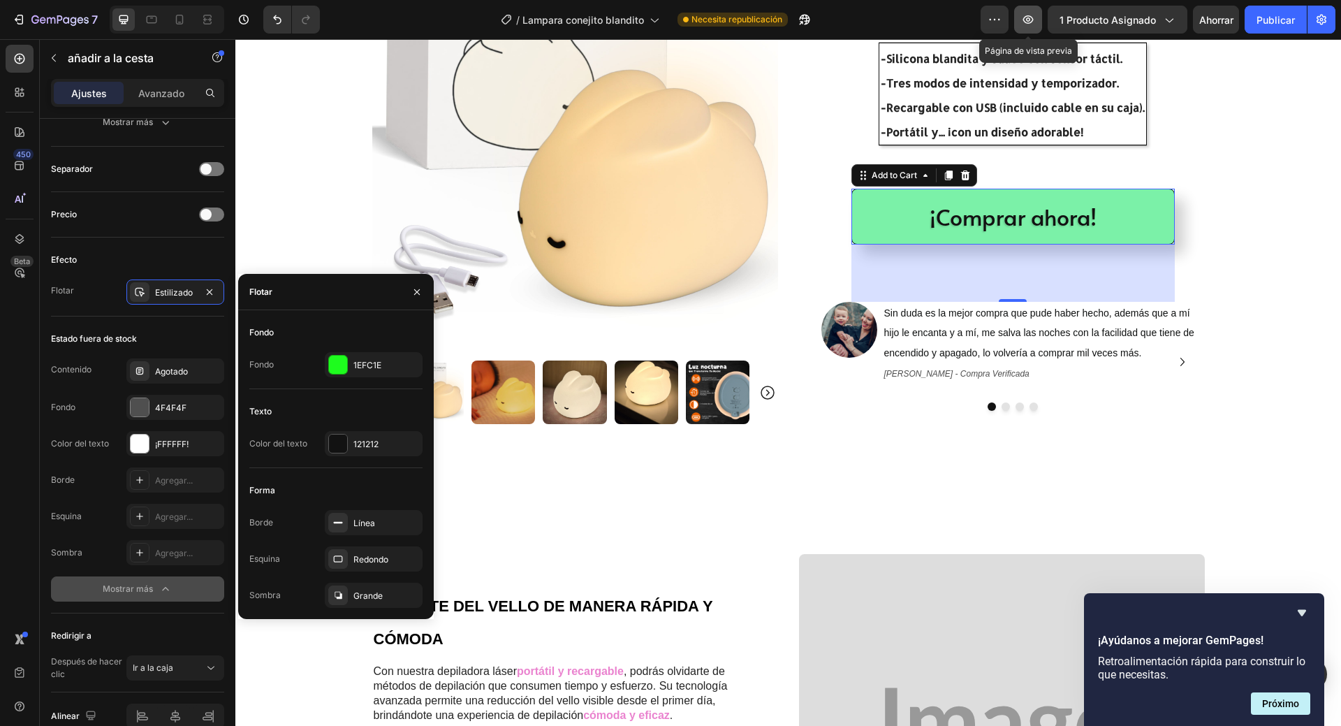
click at [1035, 21] on icon "button" at bounding box center [1028, 20] width 14 height 14
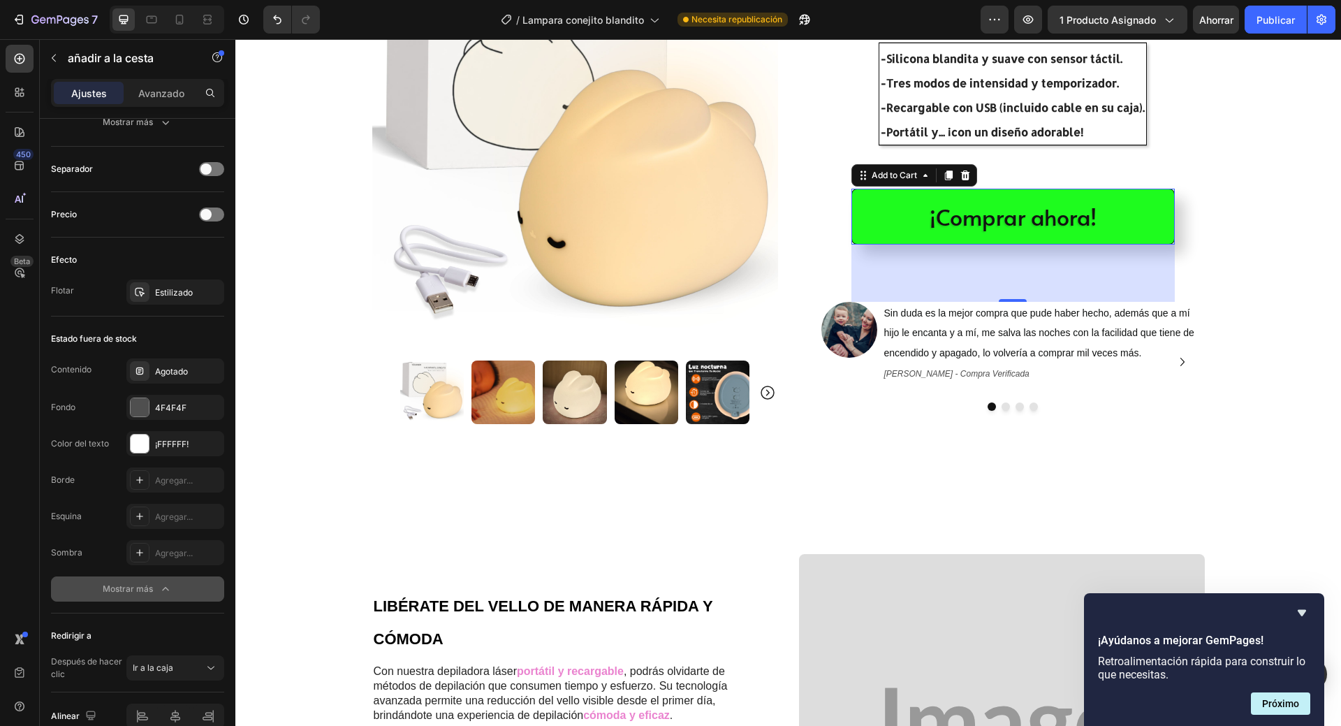
click at [1137, 204] on button "¡Comprar ahora!" at bounding box center [1013, 217] width 323 height 56
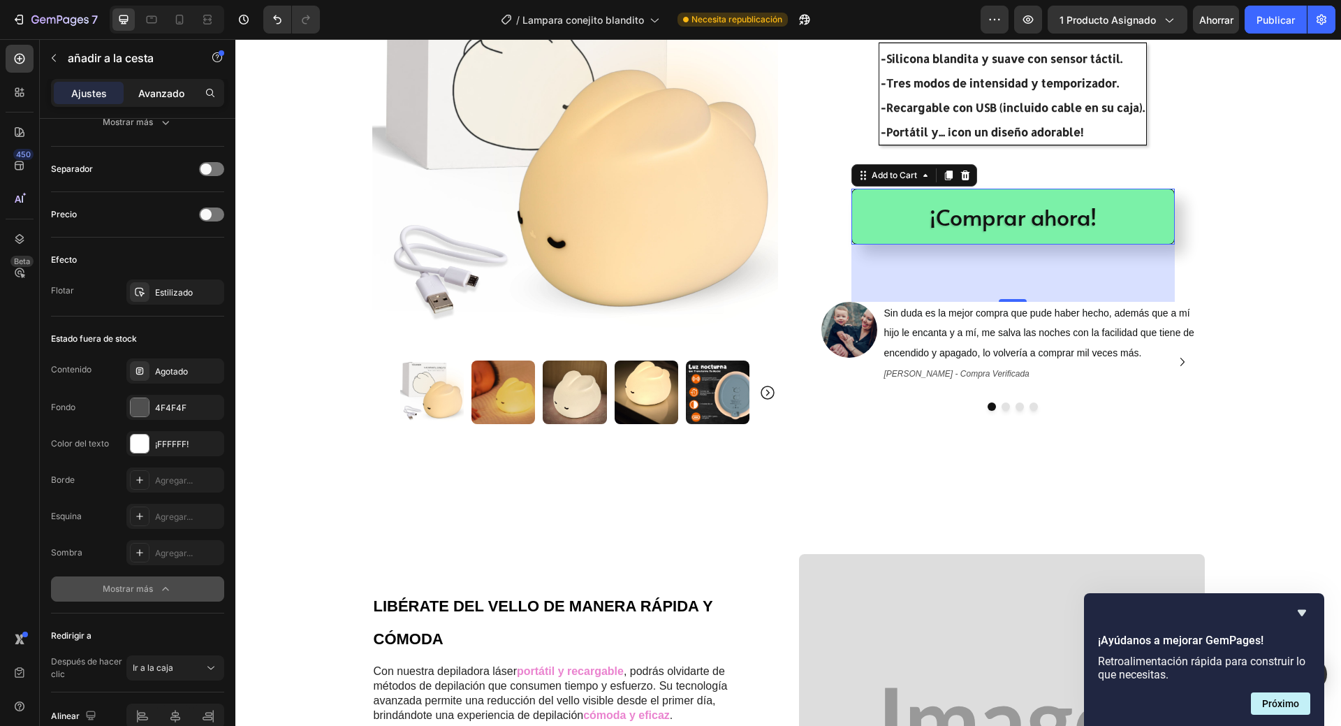
click at [163, 94] on font "Avanzado" at bounding box center [161, 93] width 46 height 12
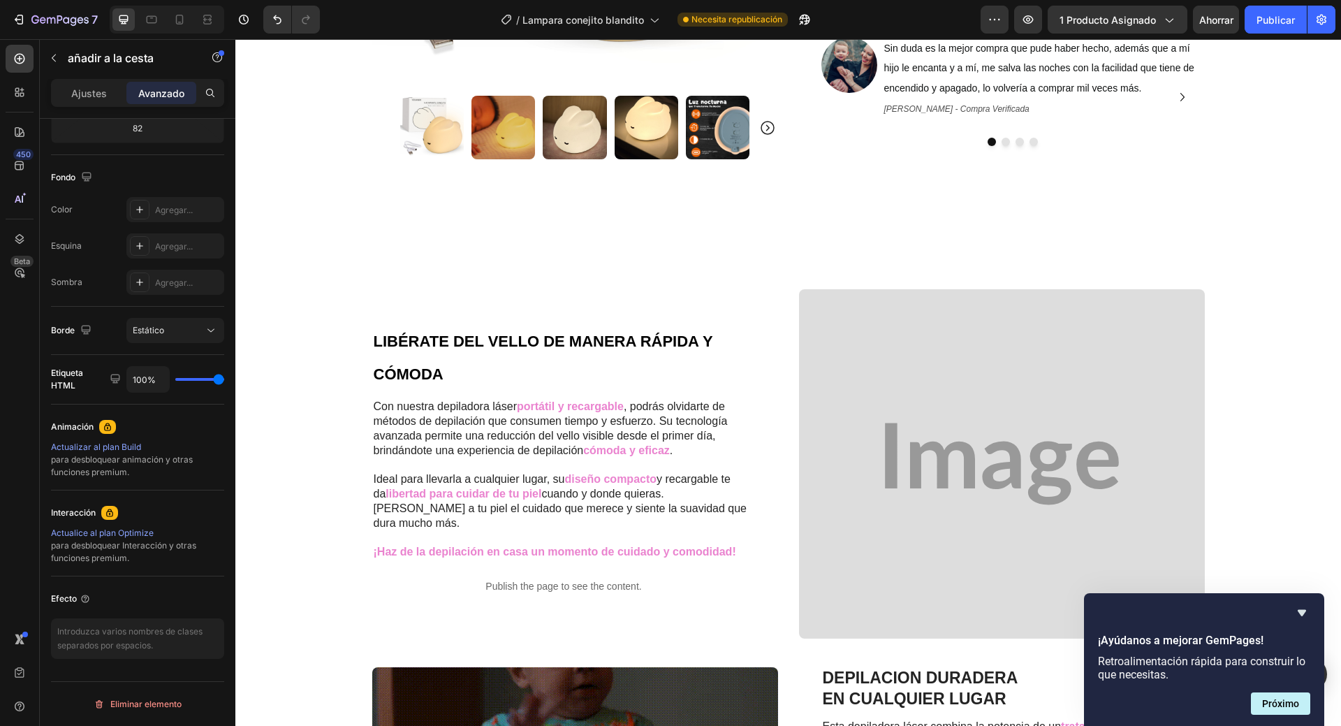
scroll to position [489, 0]
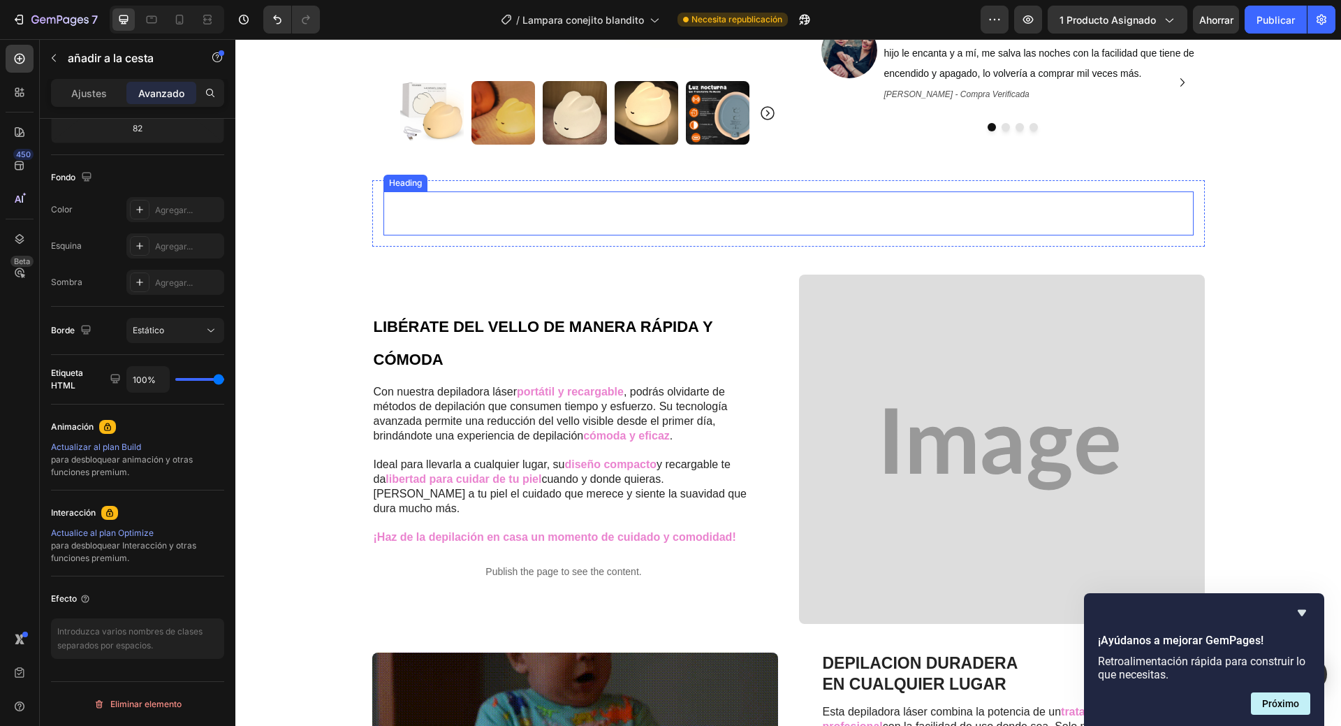
click at [642, 223] on p "Rich Text Editor. Editing area: main" at bounding box center [789, 214] width 808 height 42
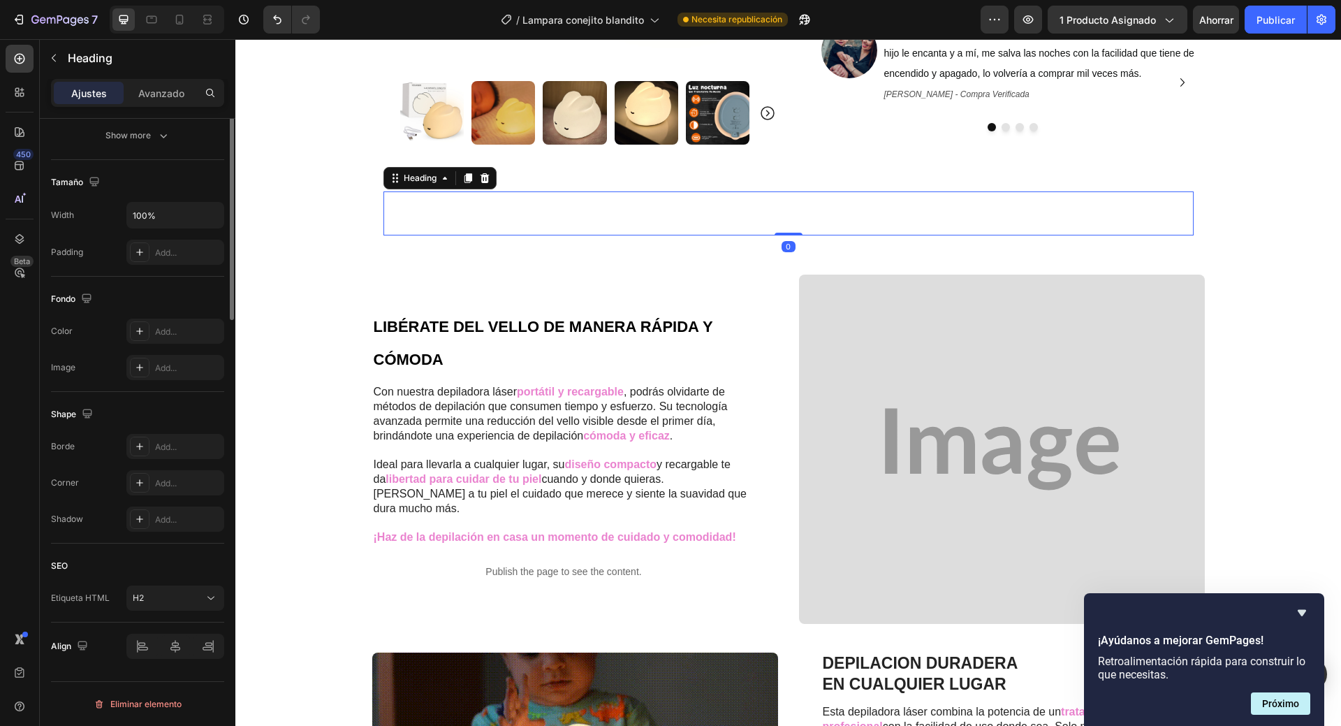
scroll to position [0, 0]
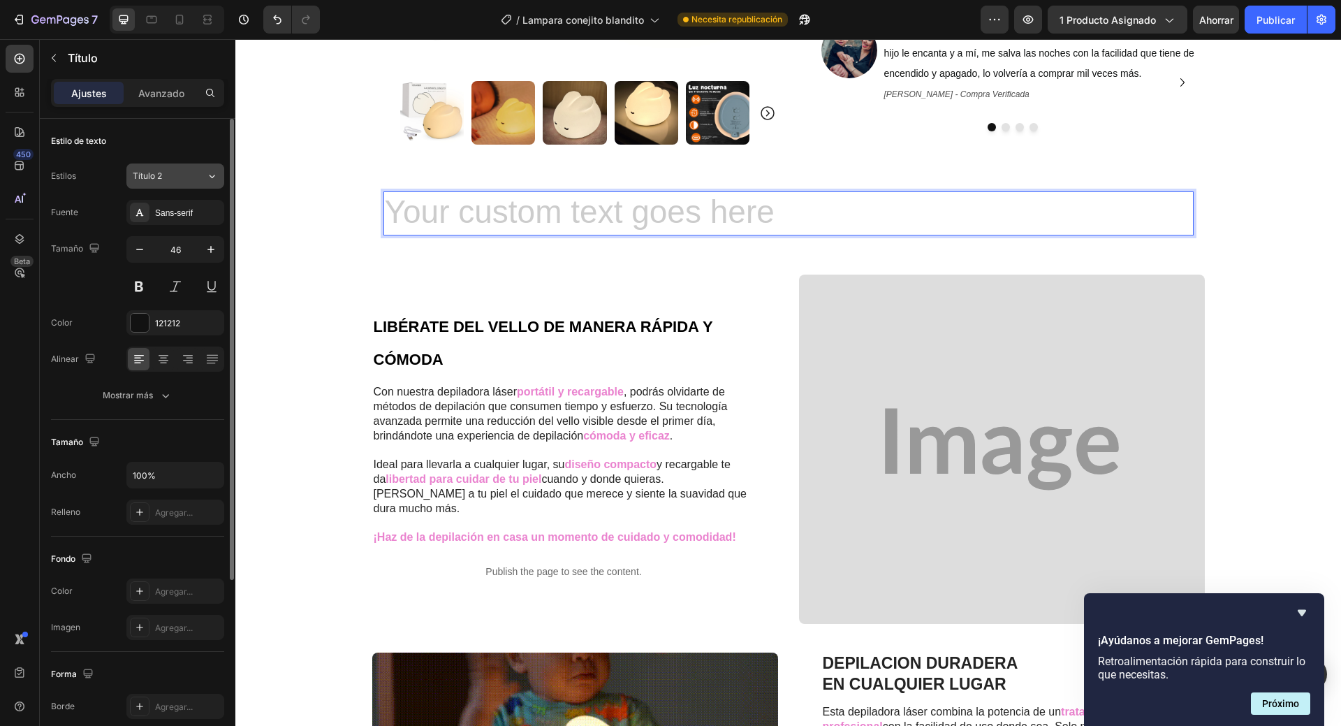
click at [206, 172] on icon at bounding box center [212, 176] width 12 height 14
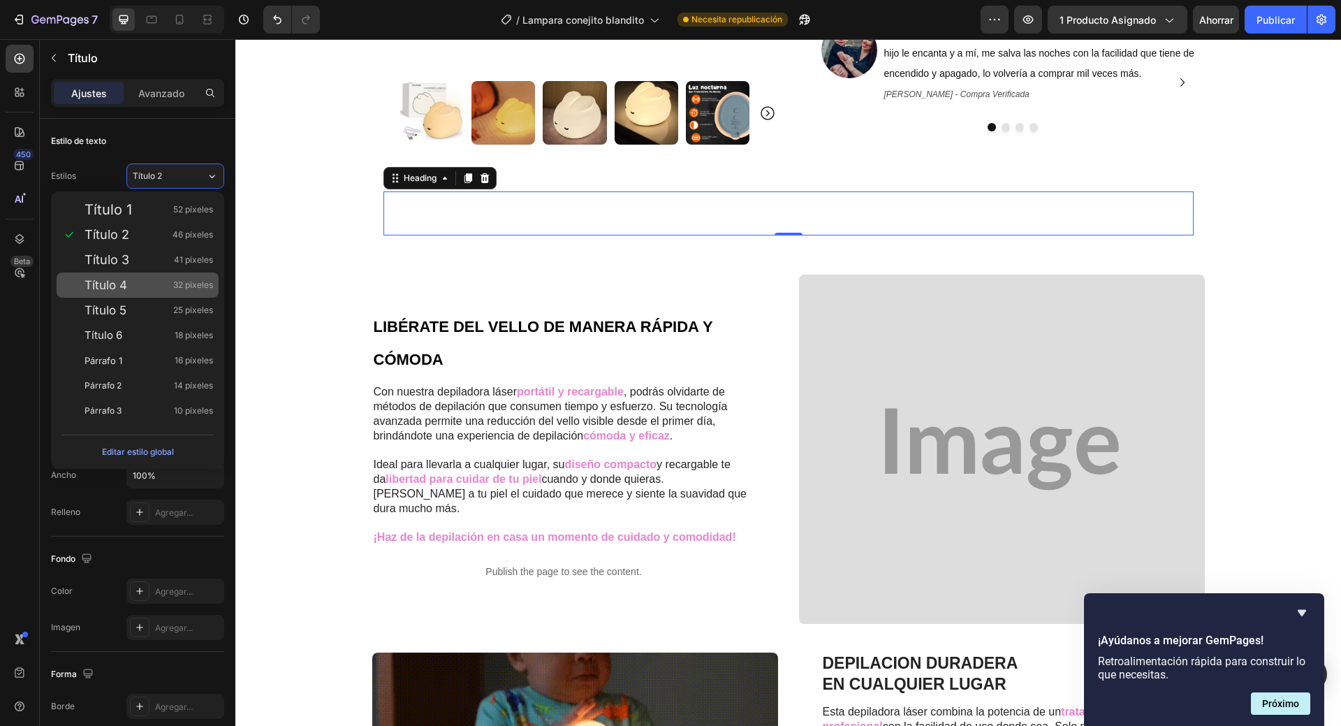
click at [159, 279] on div "Título 4 32 píxeles" at bounding box center [149, 285] width 129 height 14
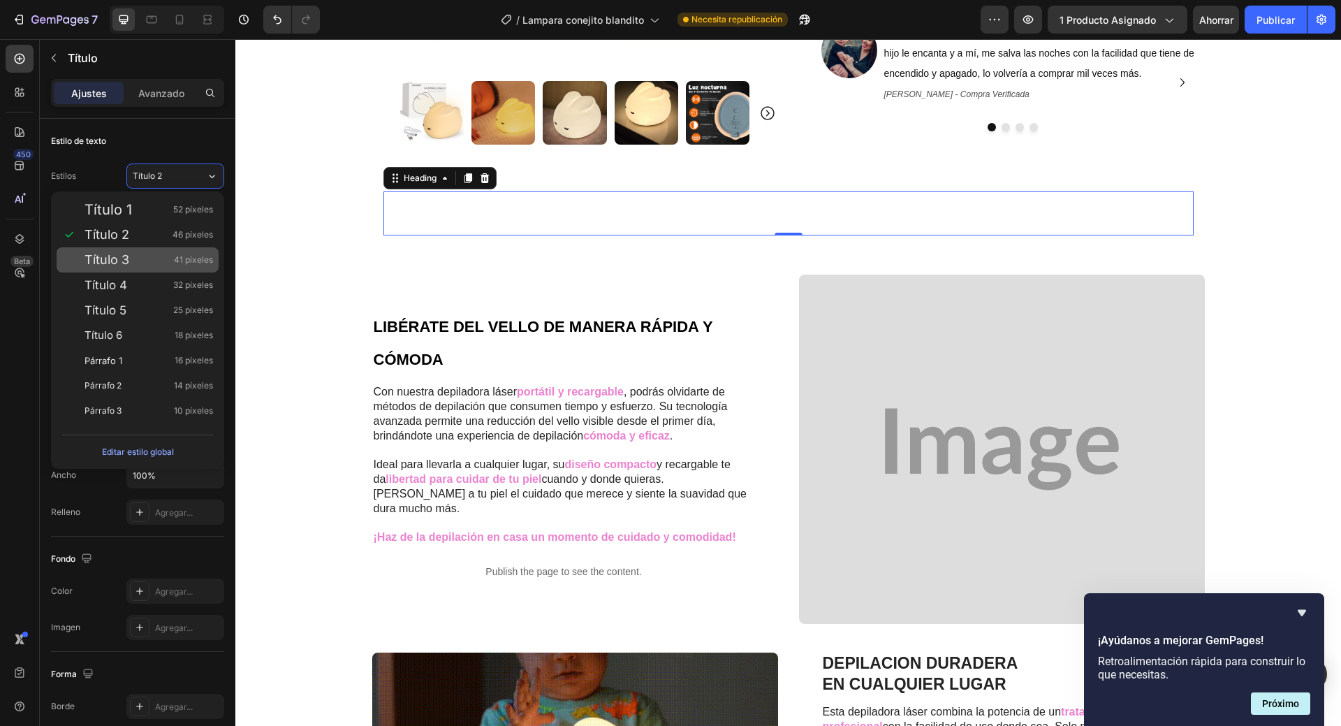
type input "32"
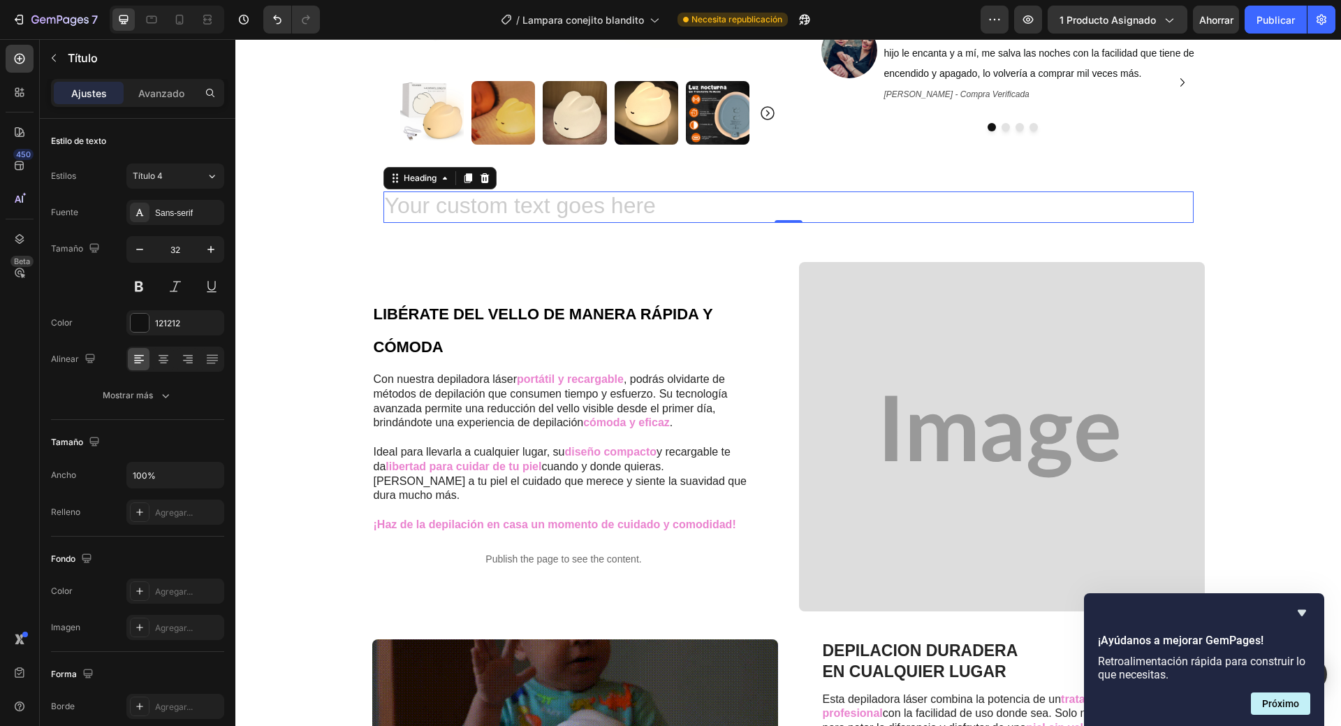
click at [442, 205] on h2 "Rich Text Editor. Editing area: main" at bounding box center [789, 207] width 810 height 32
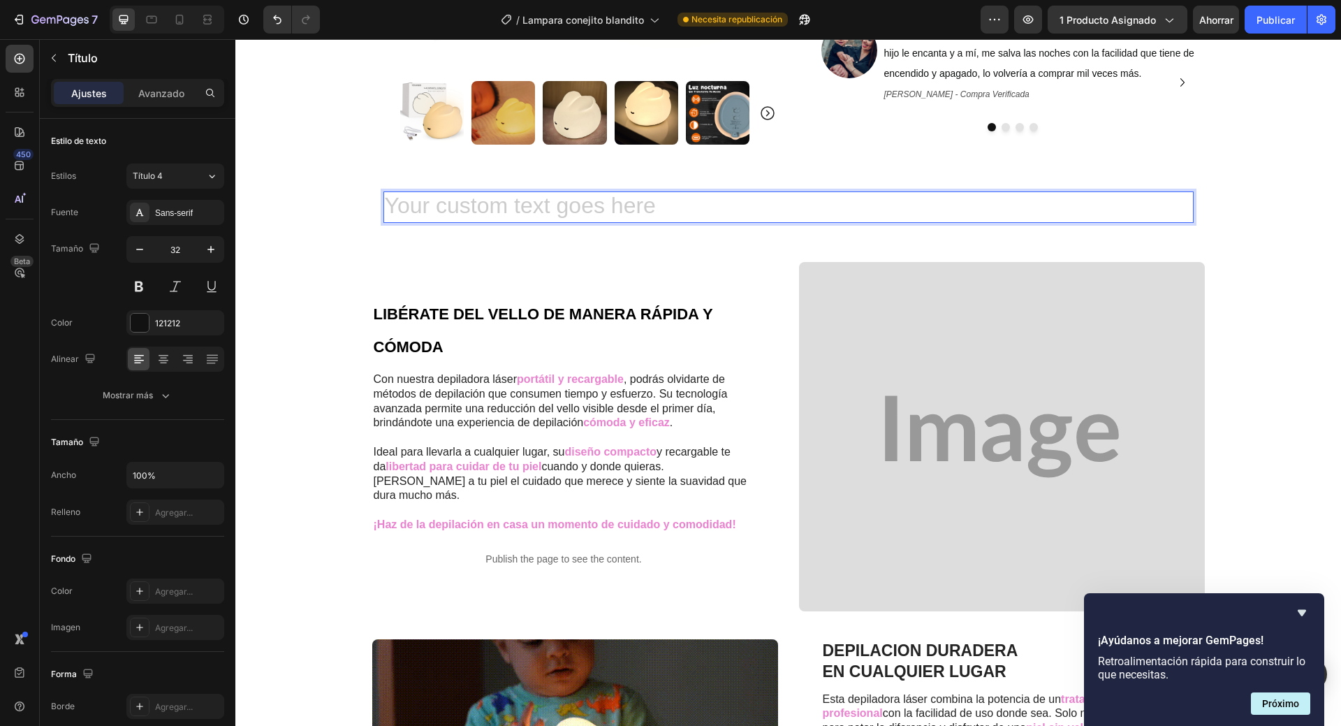
click at [442, 205] on h2 "Rich Text Editor. Editing area: main" at bounding box center [789, 207] width 810 height 32
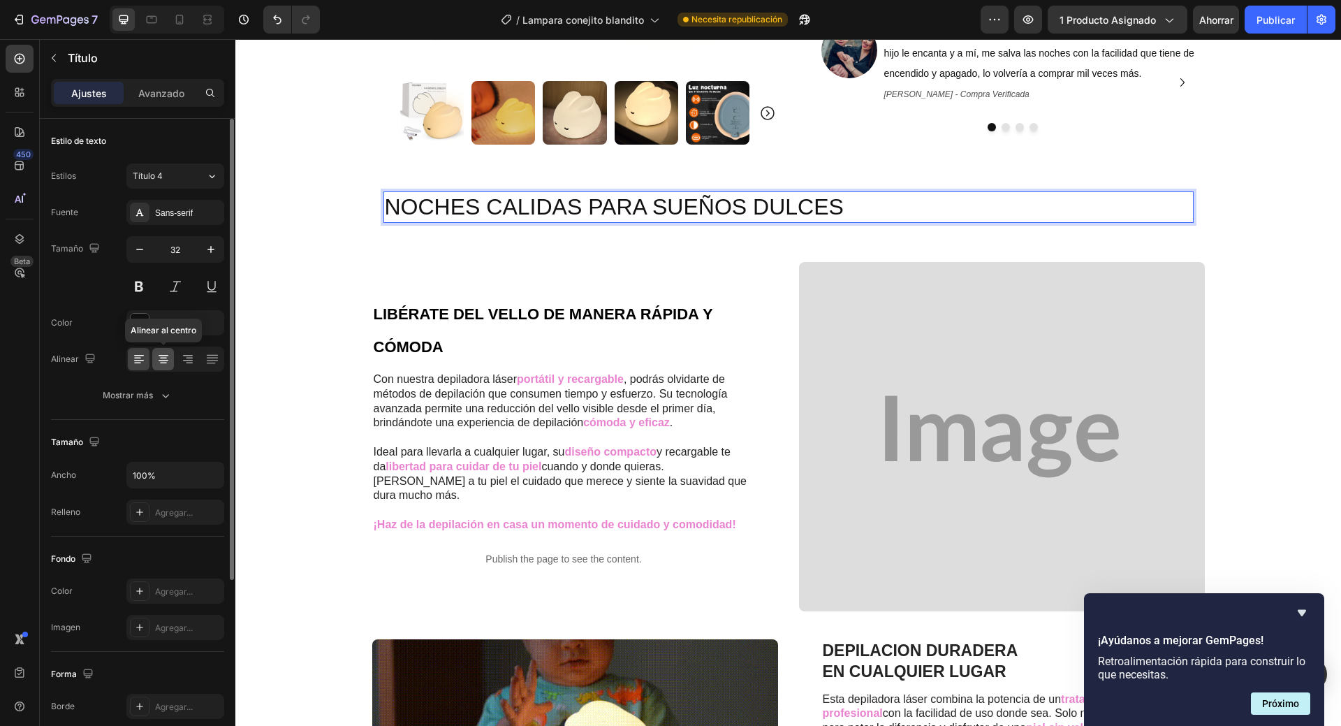
click at [164, 360] on icon at bounding box center [164, 360] width 10 height 1
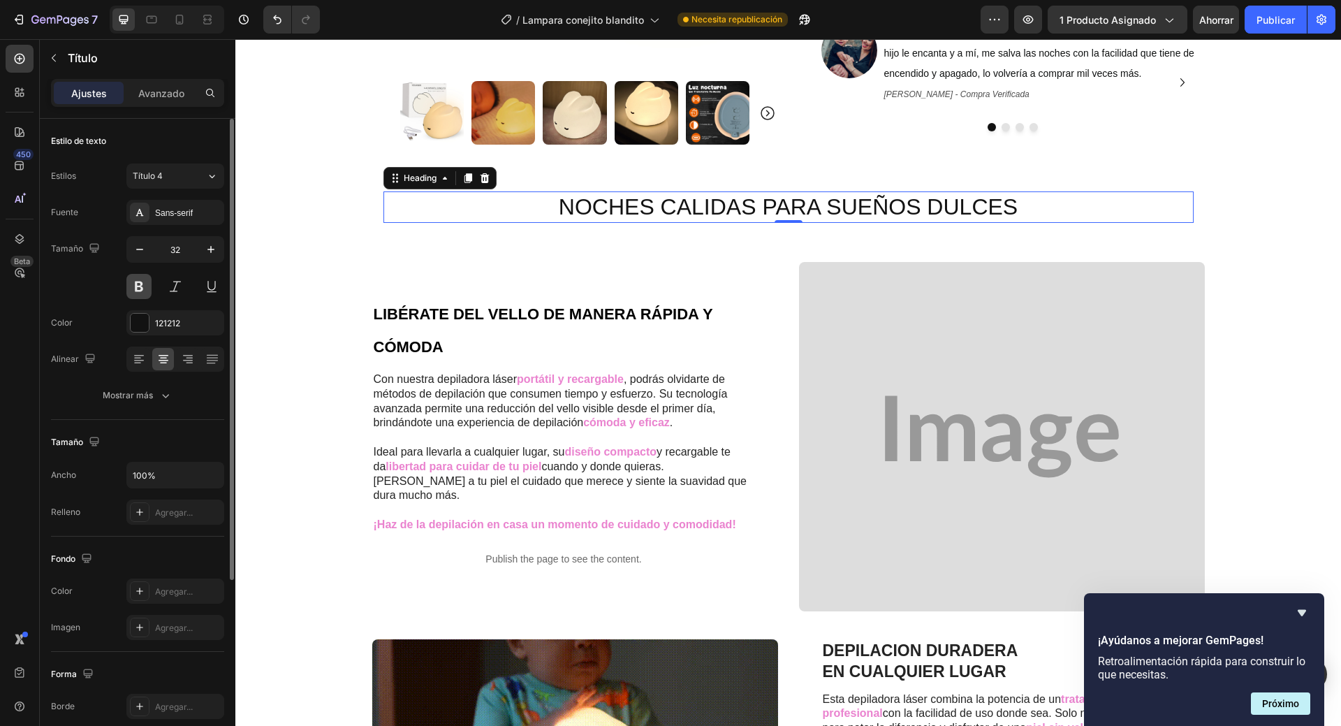
click at [147, 283] on button at bounding box center [138, 286] width 25 height 25
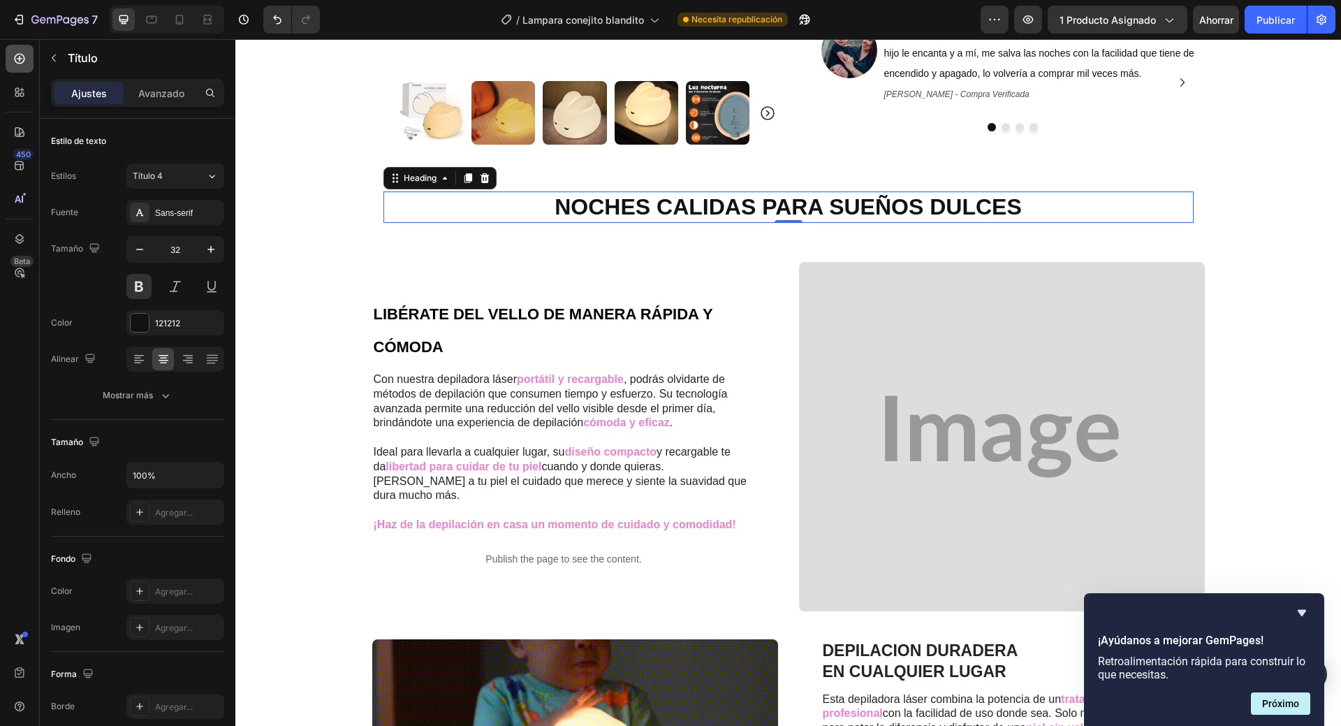
click at [19, 54] on icon at bounding box center [20, 59] width 10 height 10
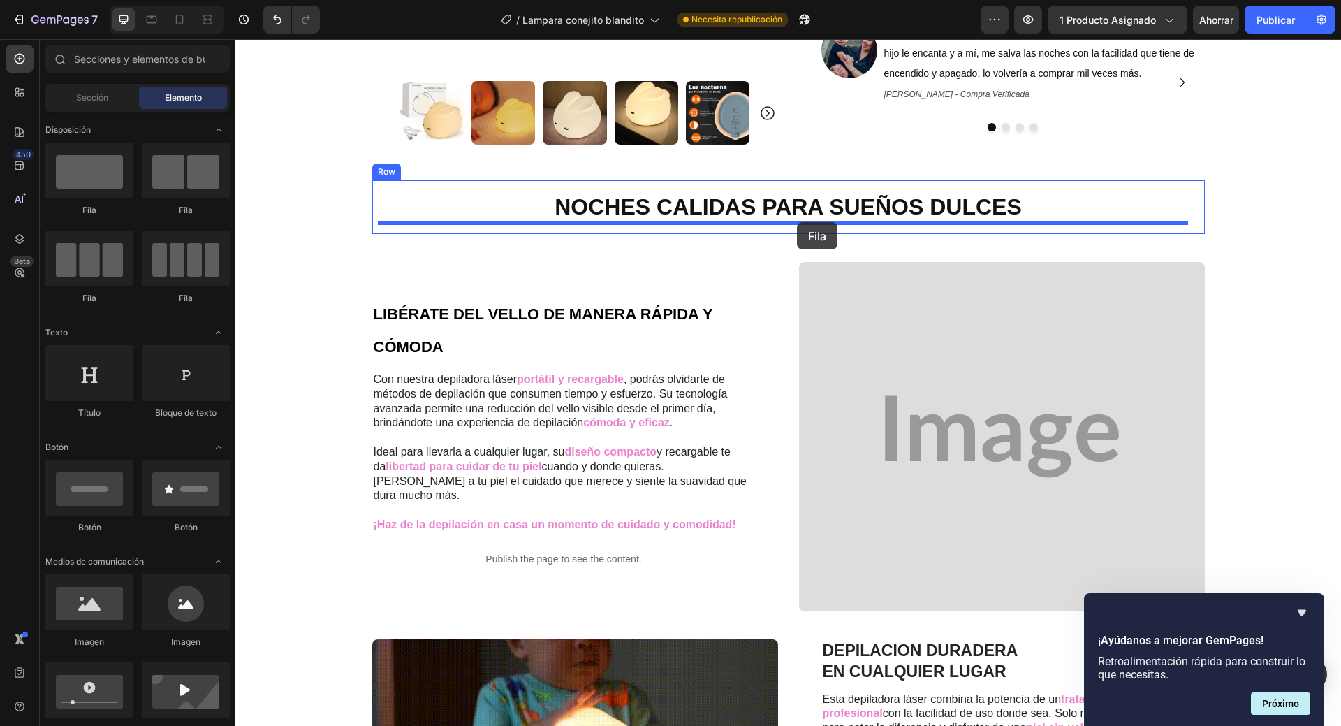
drag, startPoint x: 341, startPoint y: 222, endPoint x: 797, endPoint y: 222, distance: 456.2
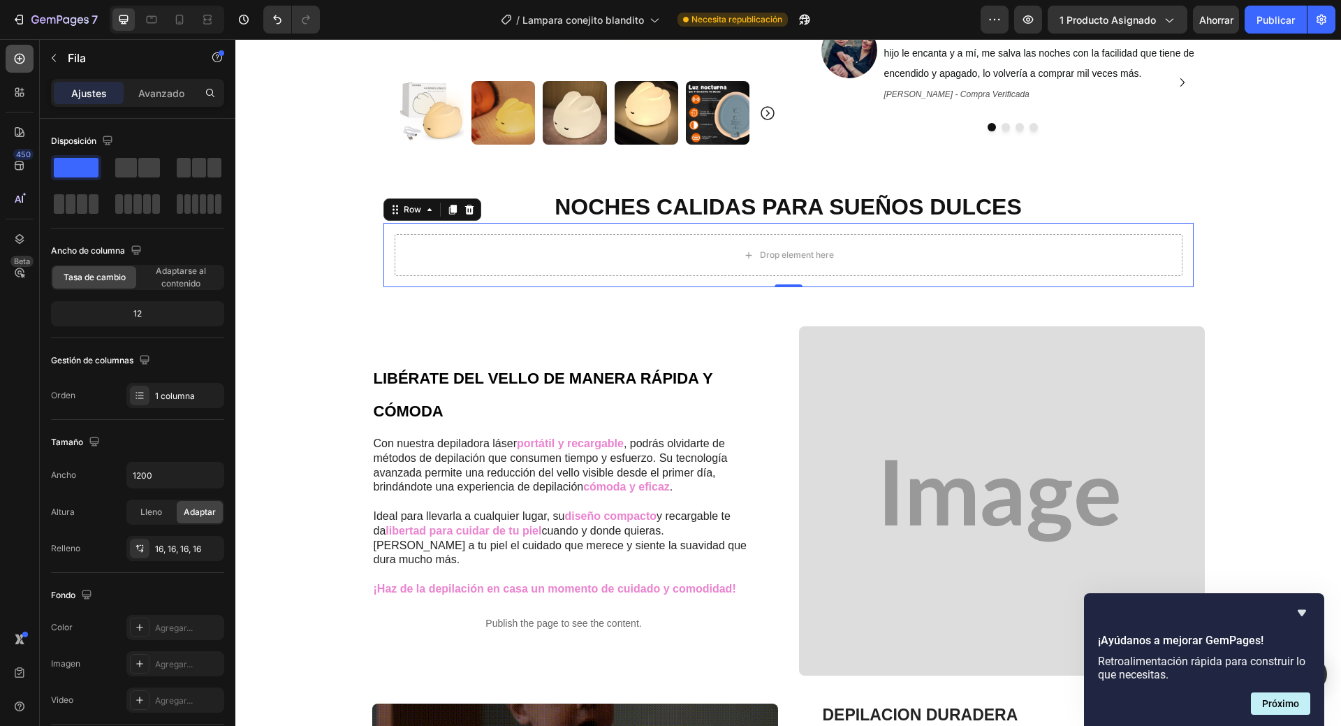
click at [21, 54] on icon at bounding box center [20, 59] width 10 height 10
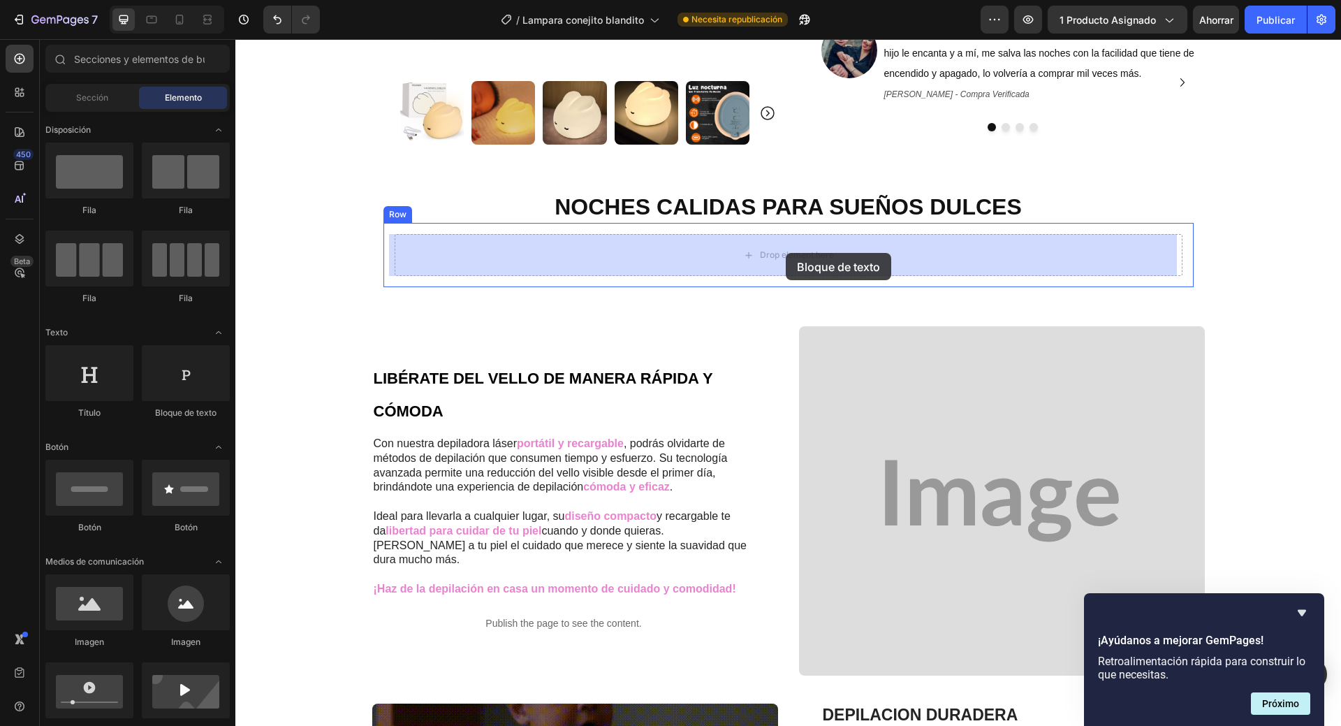
drag, startPoint x: 411, startPoint y: 430, endPoint x: 786, endPoint y: 253, distance: 415.0
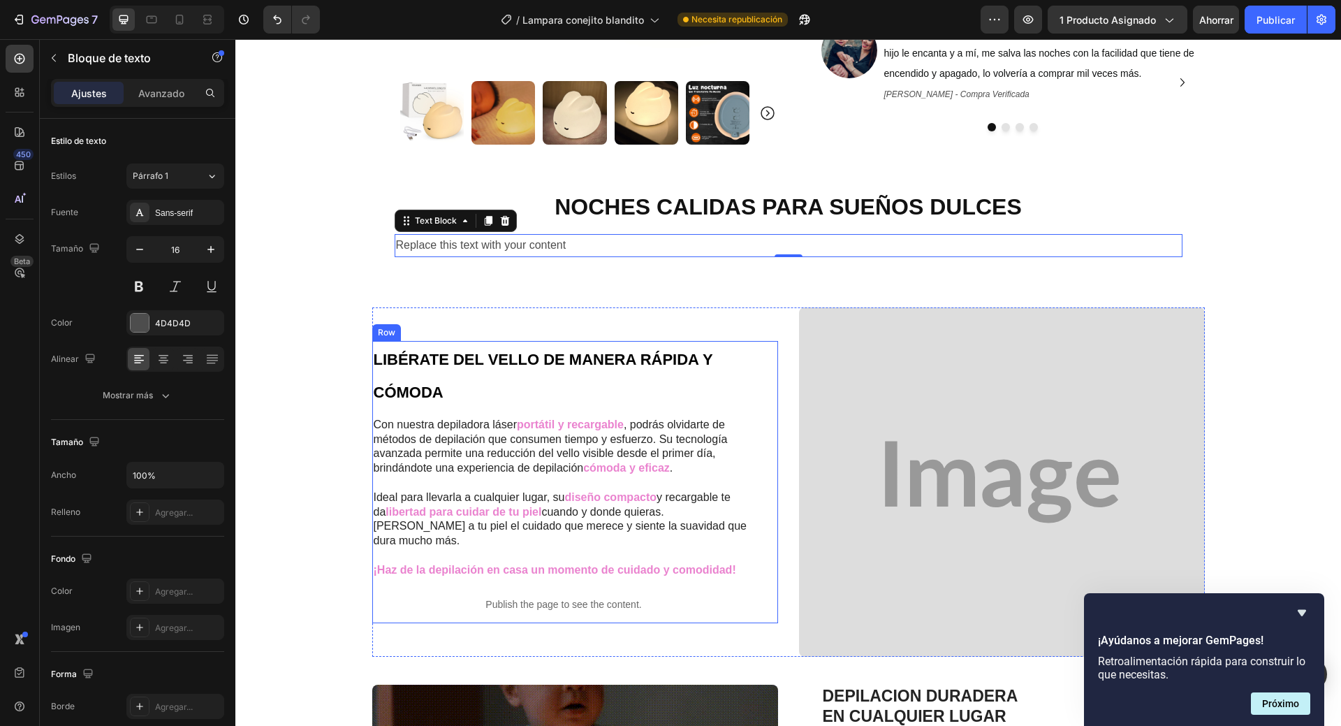
click at [562, 247] on div "Replace this text with your content" at bounding box center [789, 245] width 788 height 23
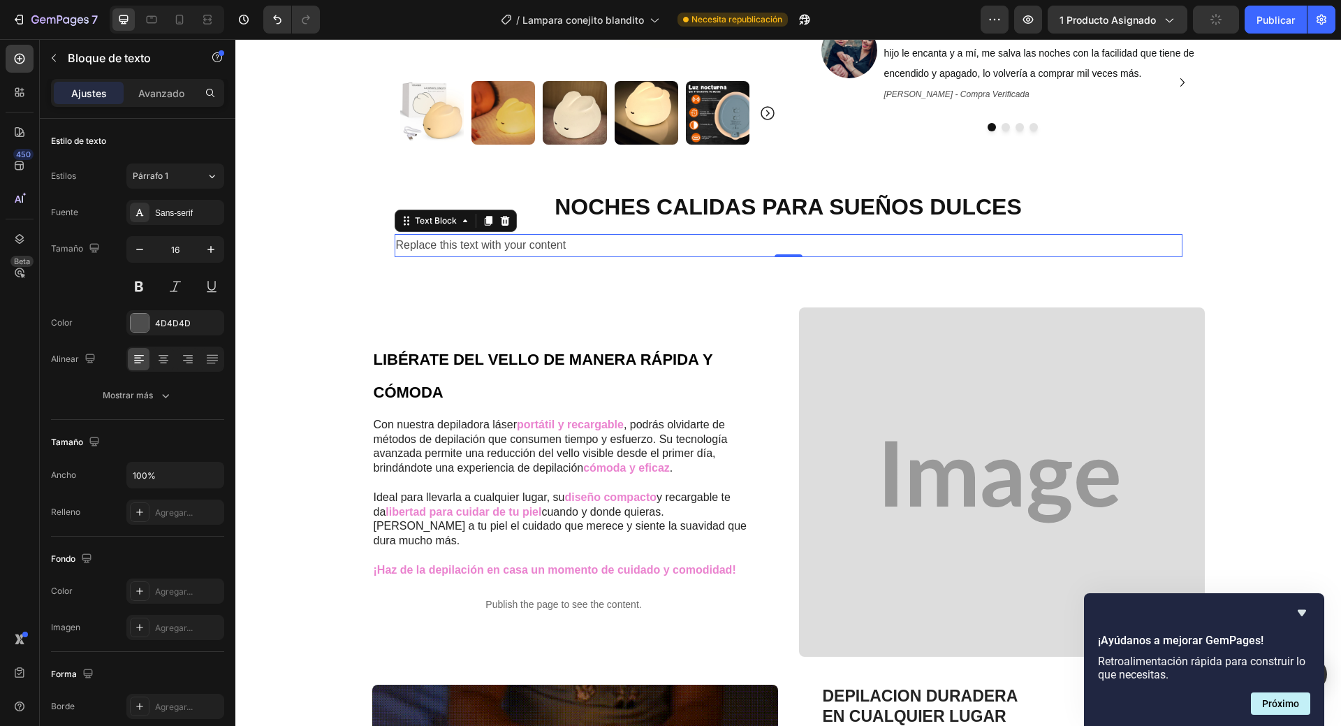
click at [481, 245] on p "Replace this text with your content" at bounding box center [788, 245] width 785 height 20
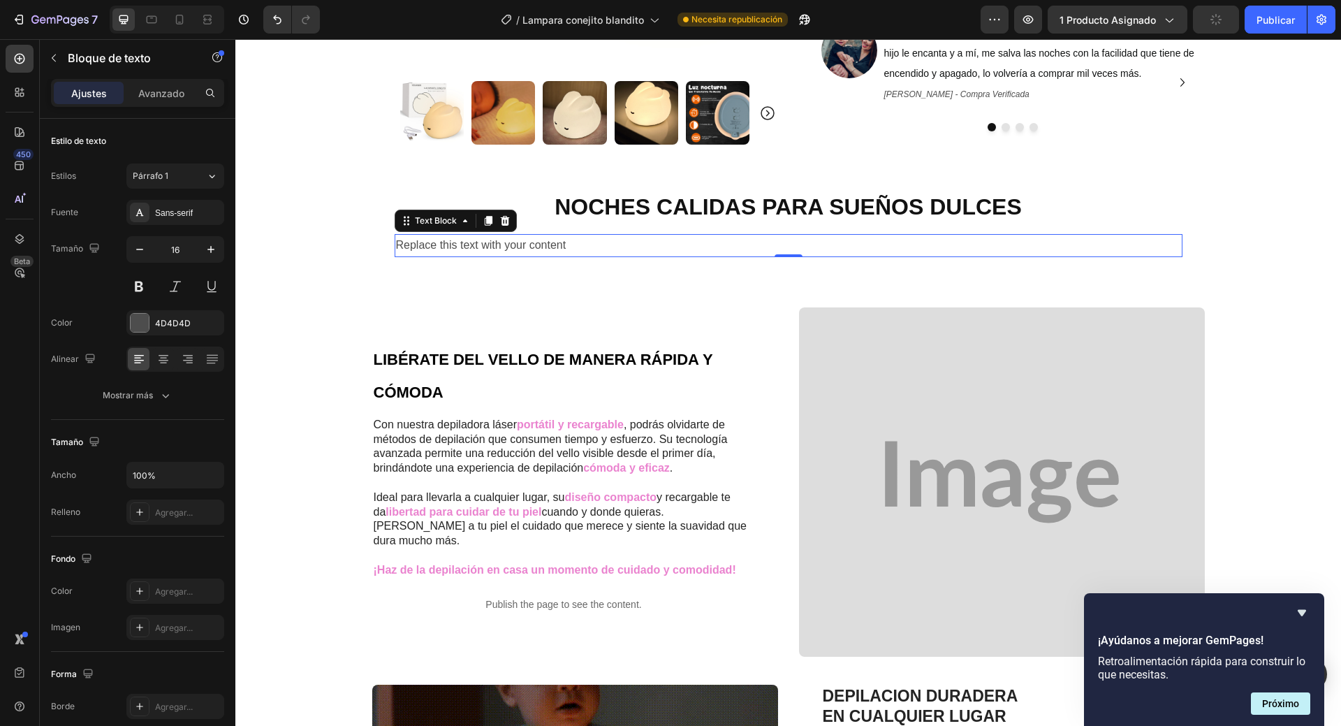
click at [510, 246] on p "Replace this text with your content" at bounding box center [788, 245] width 785 height 20
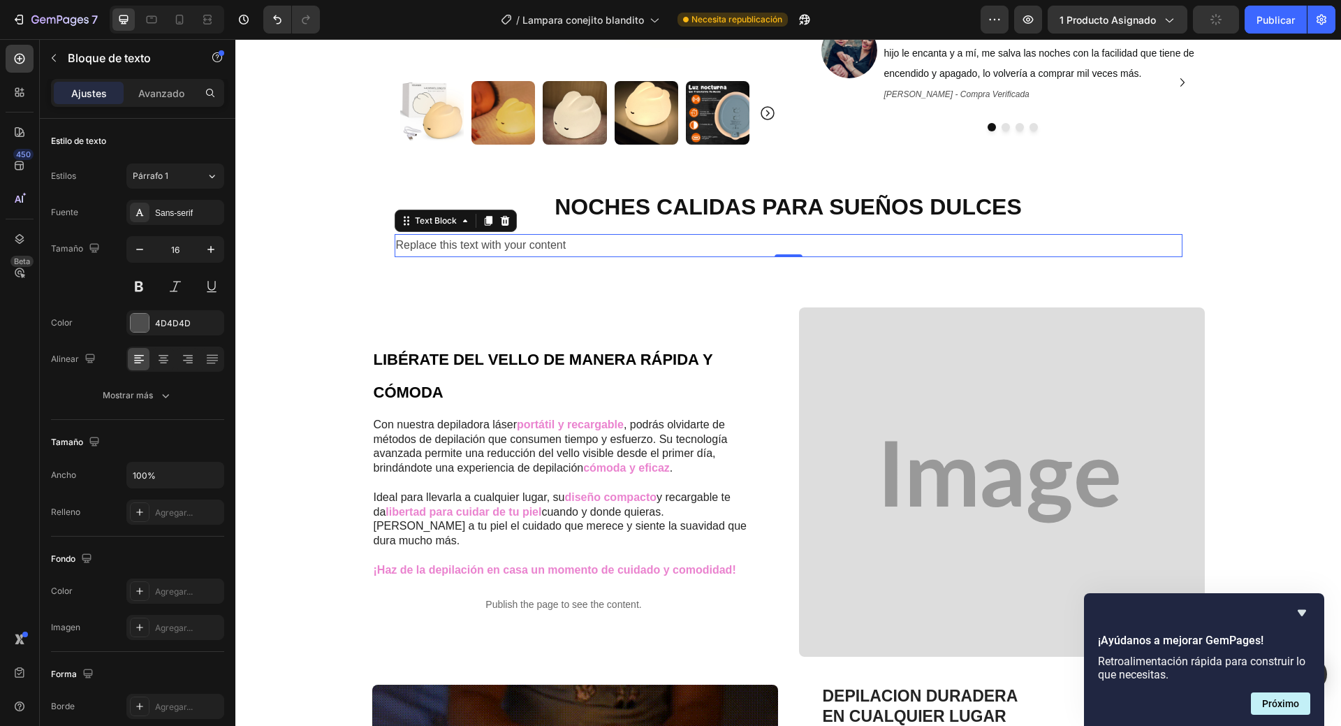
click at [532, 247] on p "Replace this text with your content" at bounding box center [788, 245] width 785 height 20
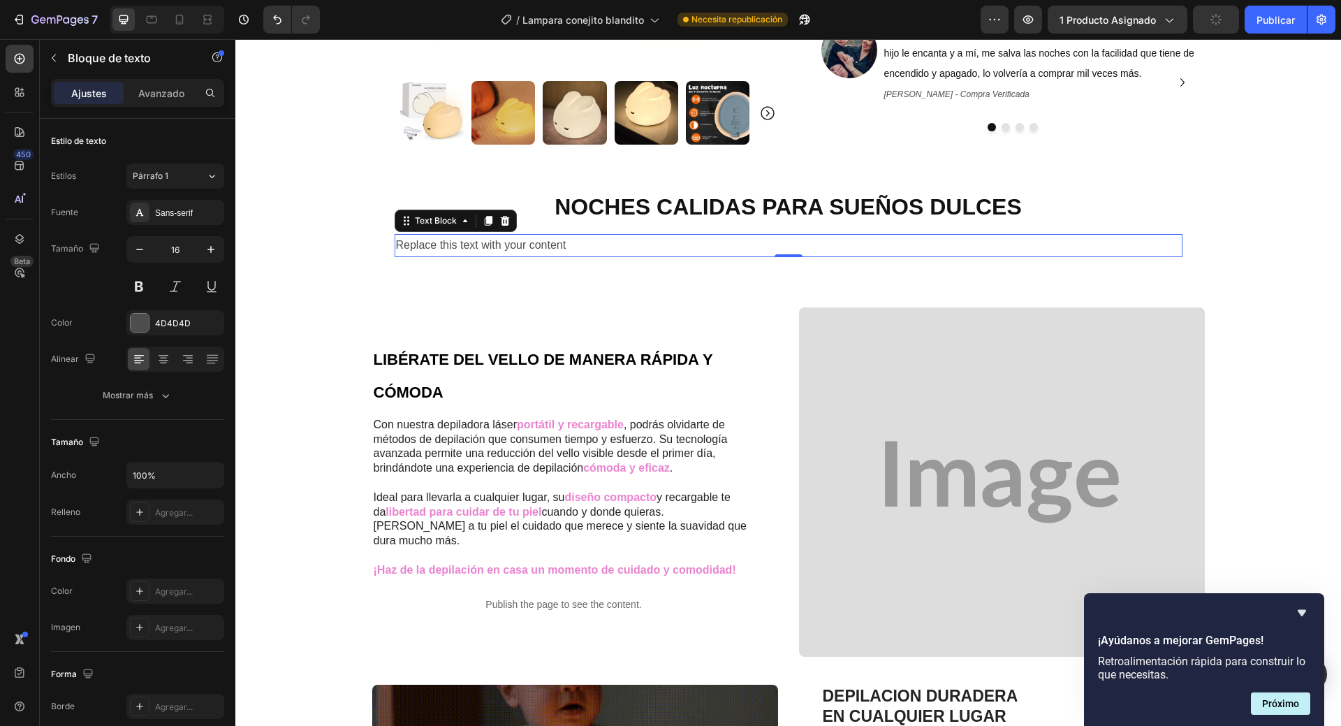
click at [532, 247] on p "Replace this text with your content" at bounding box center [788, 245] width 785 height 20
click at [553, 246] on p "Replace this text with your content" at bounding box center [788, 245] width 785 height 20
click at [587, 240] on p "Replace this text with your content" at bounding box center [788, 245] width 785 height 20
click at [508, 243] on p "Replace this text with your content" at bounding box center [788, 245] width 785 height 20
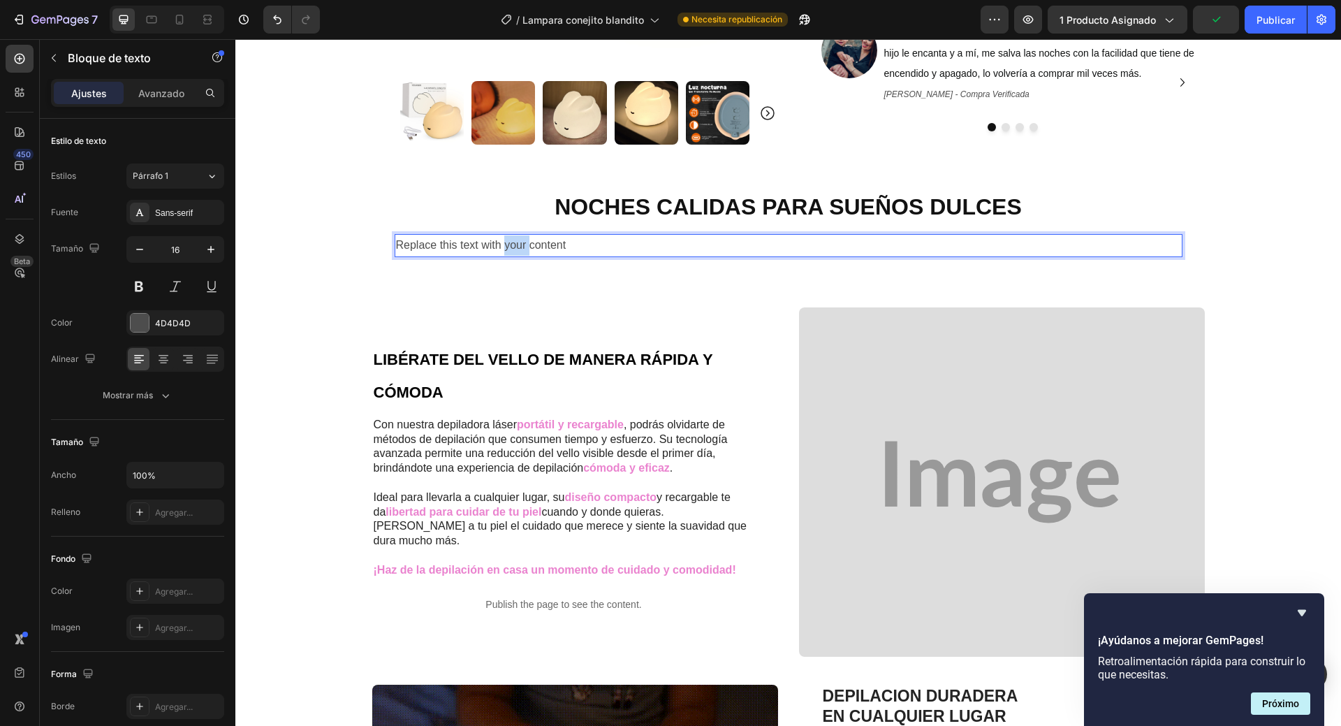
click at [508, 243] on p "Replace this text with your content" at bounding box center [788, 245] width 785 height 20
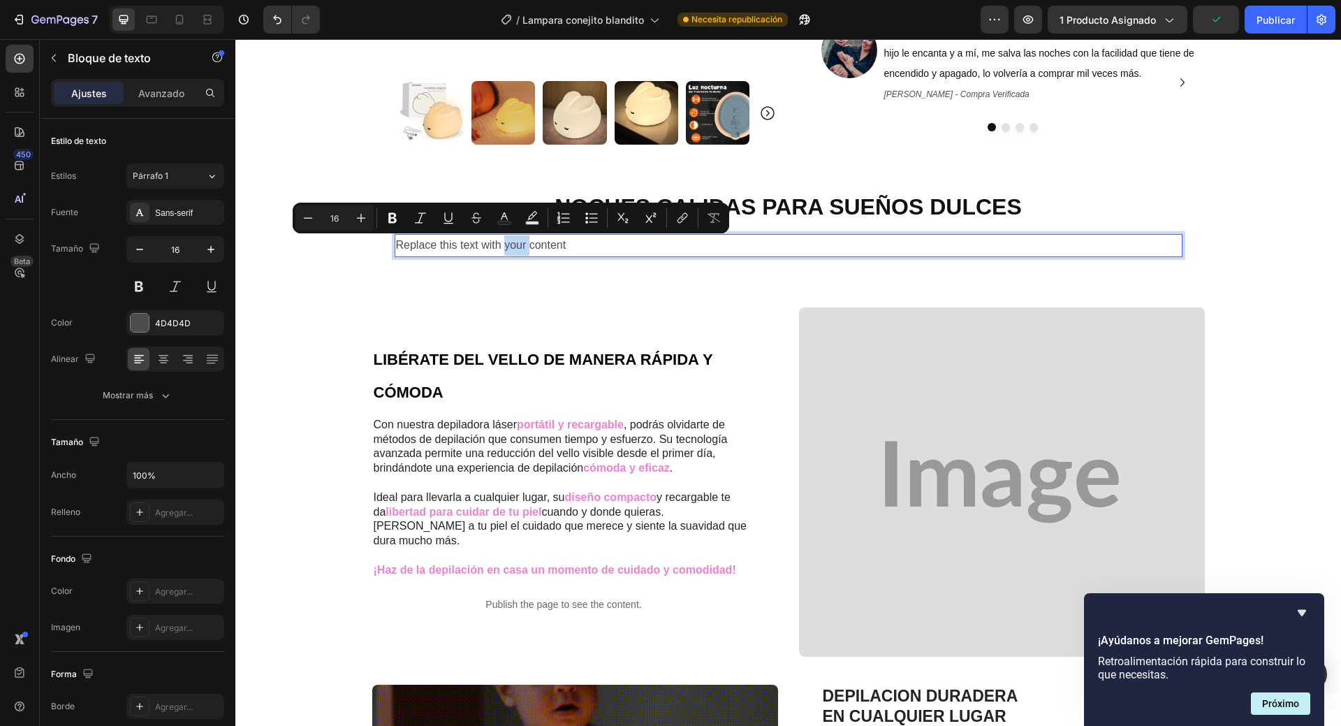
click at [508, 242] on p "Replace this text with your content" at bounding box center [788, 245] width 785 height 20
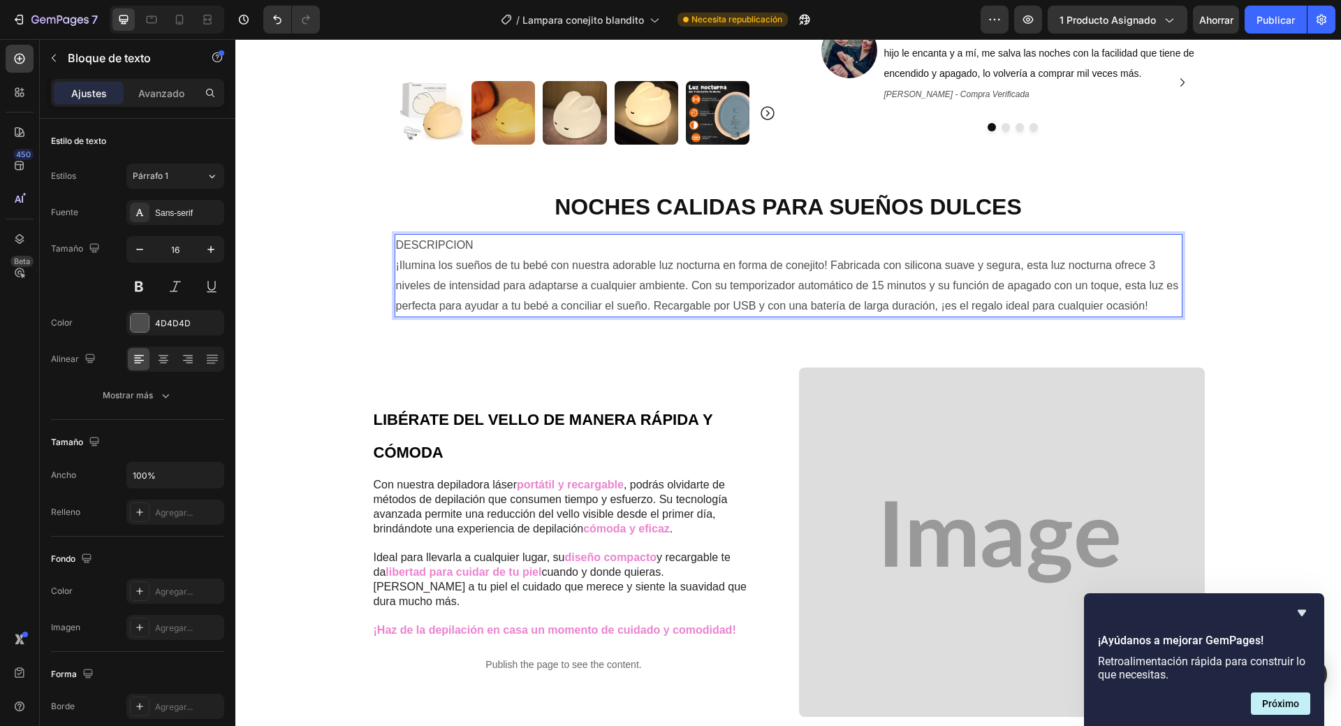
click at [481, 243] on p "DESCRIPCION ¡Ilumina los sueños de tu bebé con nuestra adorable luz nocturna en…" at bounding box center [788, 275] width 785 height 80
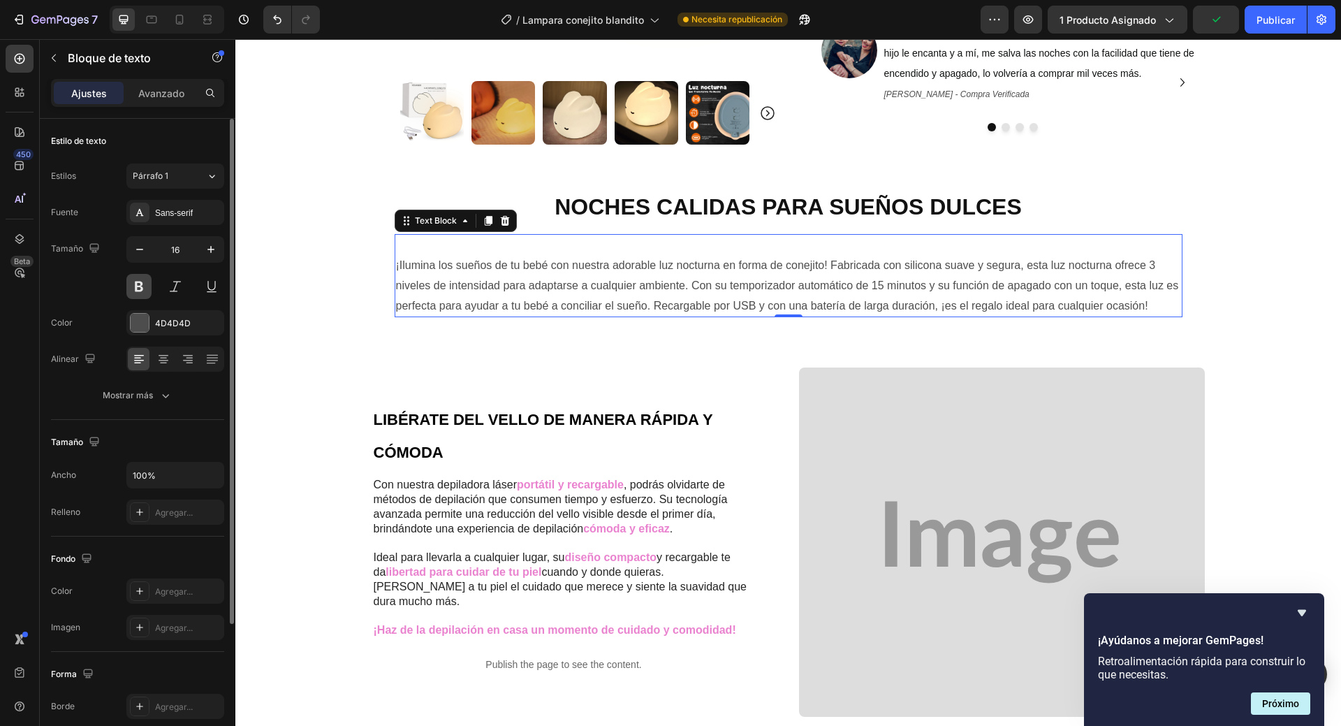
click at [141, 286] on button at bounding box center [138, 286] width 25 height 25
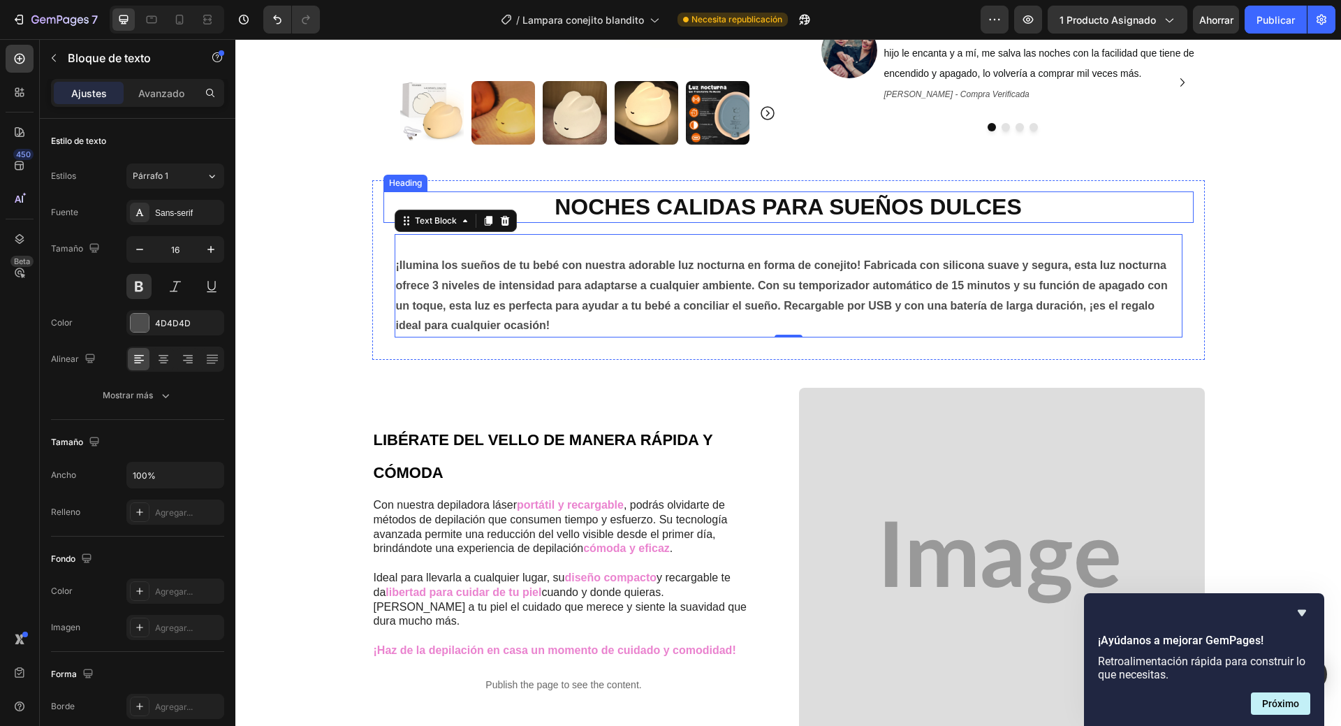
click at [762, 214] on p "NOCHES CALIDAS PARA SUEÑOS DULCES" at bounding box center [789, 207] width 808 height 29
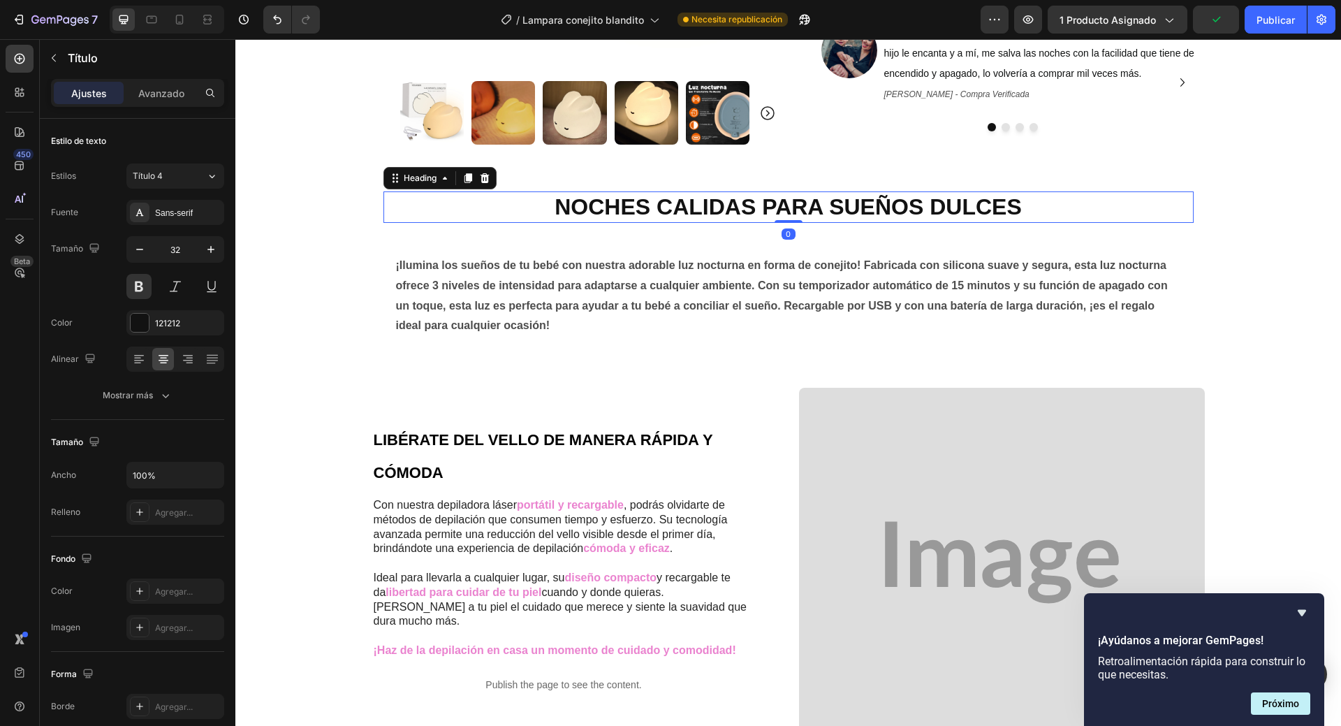
click at [782, 217] on div "NOCHES CALIDAS PARA SUEÑOS DULCES Heading 0" at bounding box center [789, 207] width 810 height 32
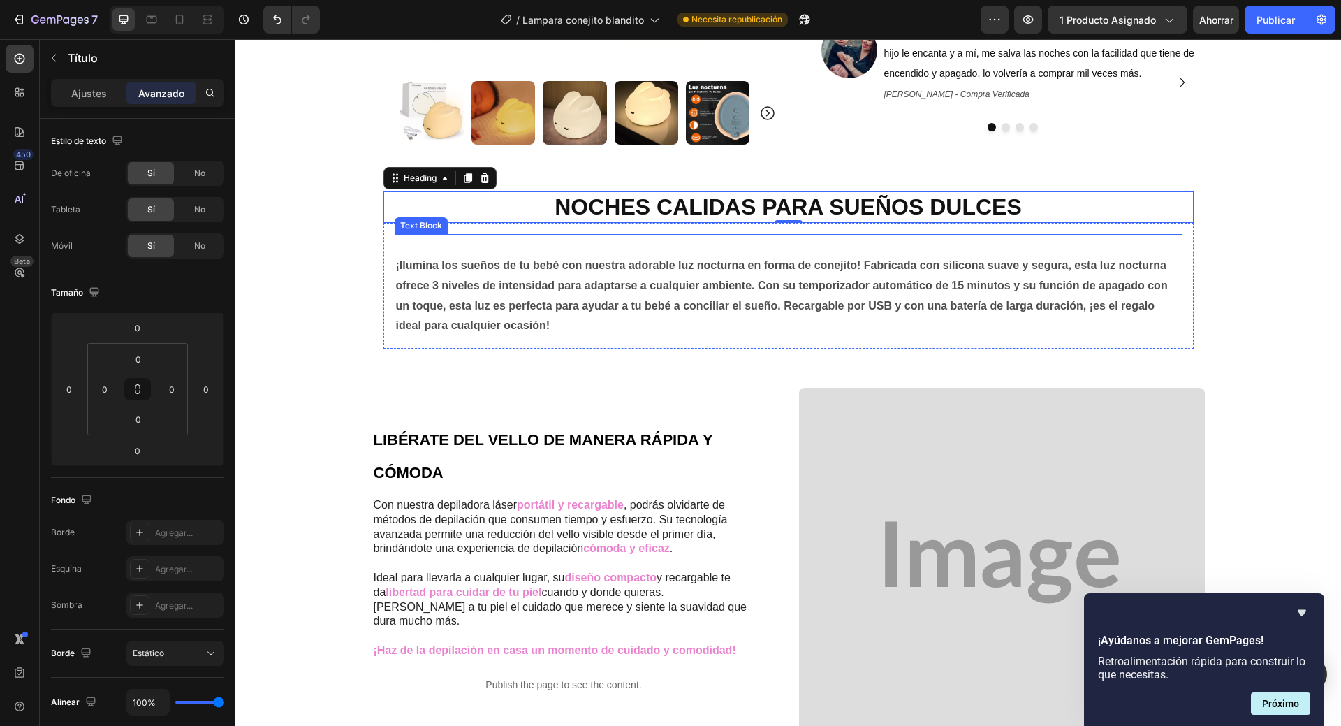
click at [756, 281] on p "⁠⁠⁠⁠⁠⁠⁠ ¡Ilumina los sueños de tu bebé con nuestra adorable luz nocturna en for…" at bounding box center [788, 285] width 785 height 101
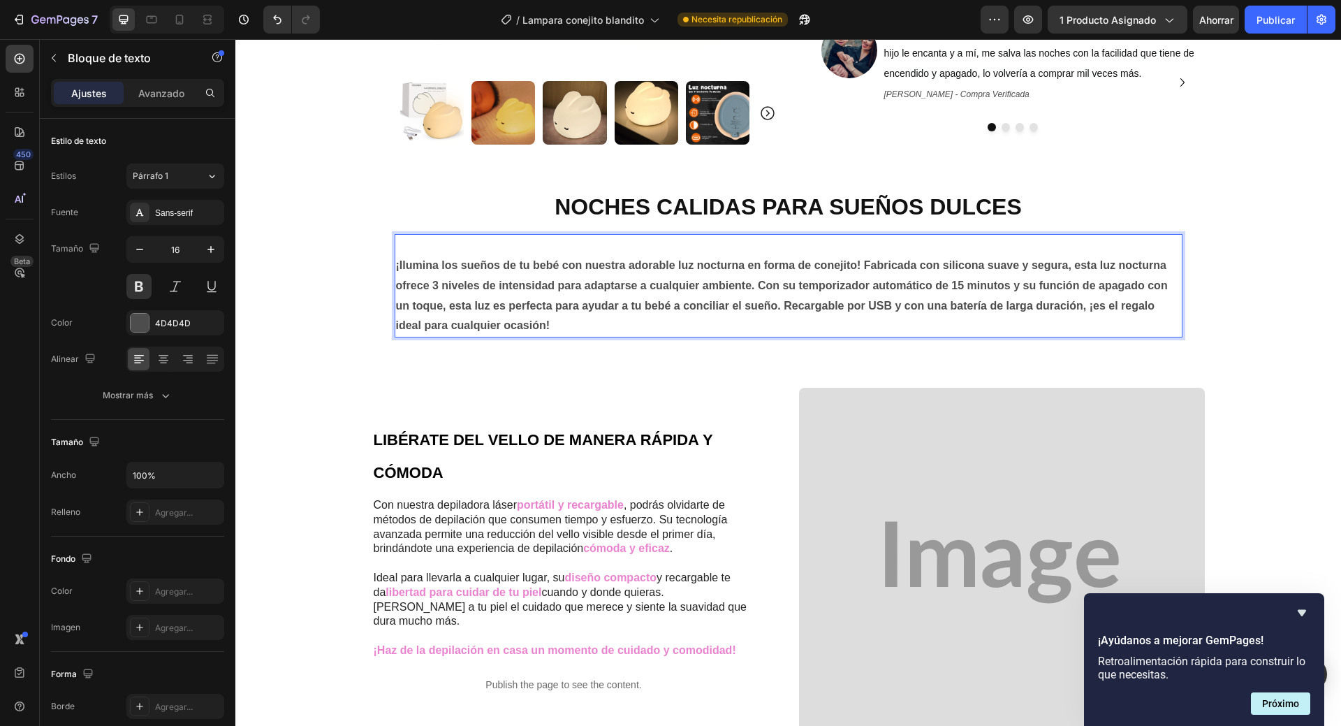
click at [396, 268] on p "⁠⁠⁠⁠⁠⁠⁠ ¡Ilumina los sueños de tu bebé con nuestra adorable luz nocturna en for…" at bounding box center [788, 285] width 785 height 101
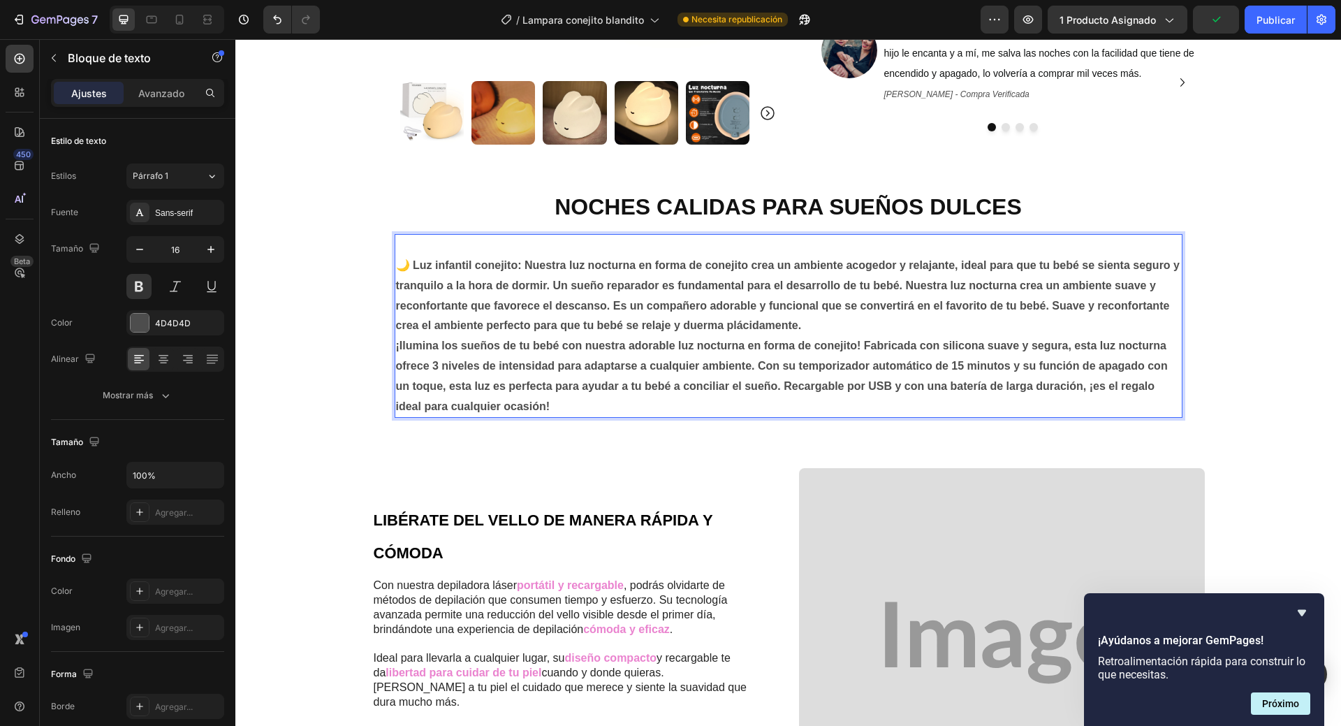
click at [516, 262] on p "🌙 Luz infantil conejito: Nuestra luz nocturna en forma de conejito crea un ambi…" at bounding box center [788, 285] width 785 height 101
click at [520, 265] on p "🌙 Luz infantil conejito: Nuestra luz nocturna en forma de conejito crea un ambi…" at bounding box center [788, 285] width 785 height 101
click at [1083, 386] on p "¡Ilumina los sueños de tu bebé con nuestra adorable luz nocturna en forma de co…" at bounding box center [788, 376] width 785 height 80
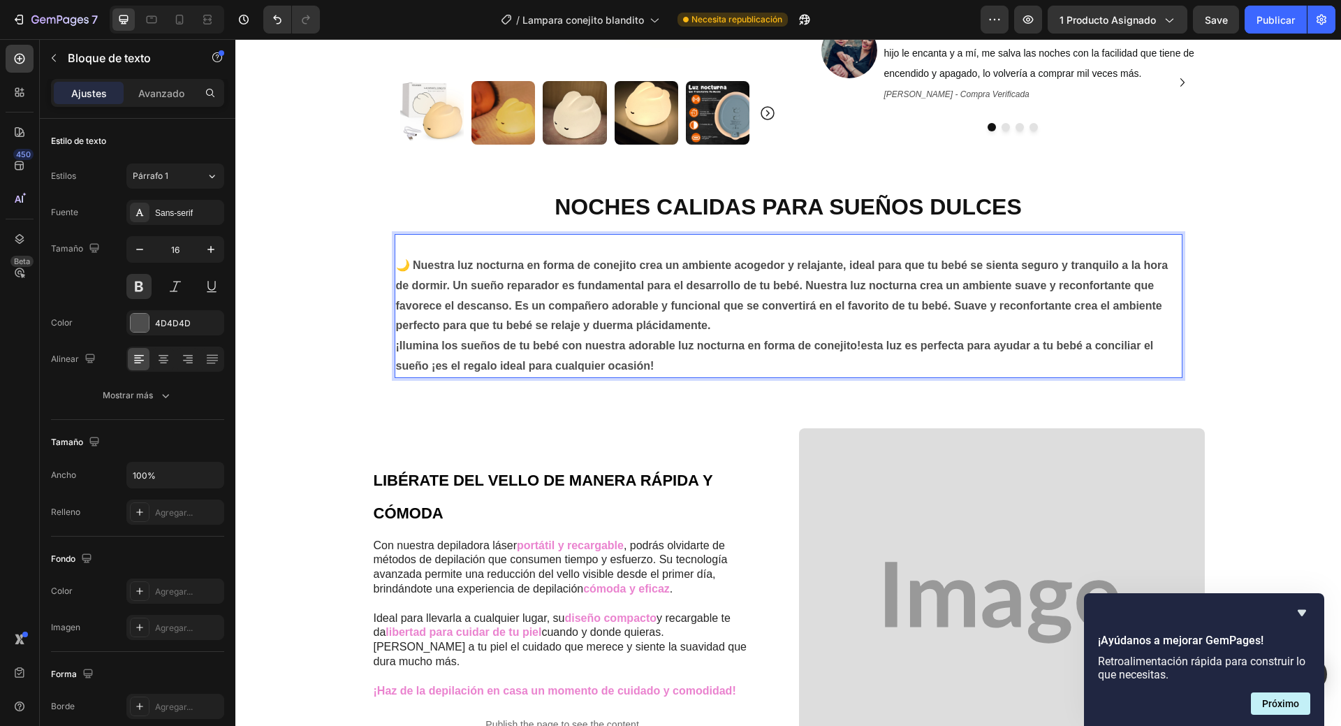
click at [855, 348] on p "¡Ilumina los sueños de tu bebé con nuestra adorable luz nocturna en forma de co…" at bounding box center [788, 356] width 785 height 41
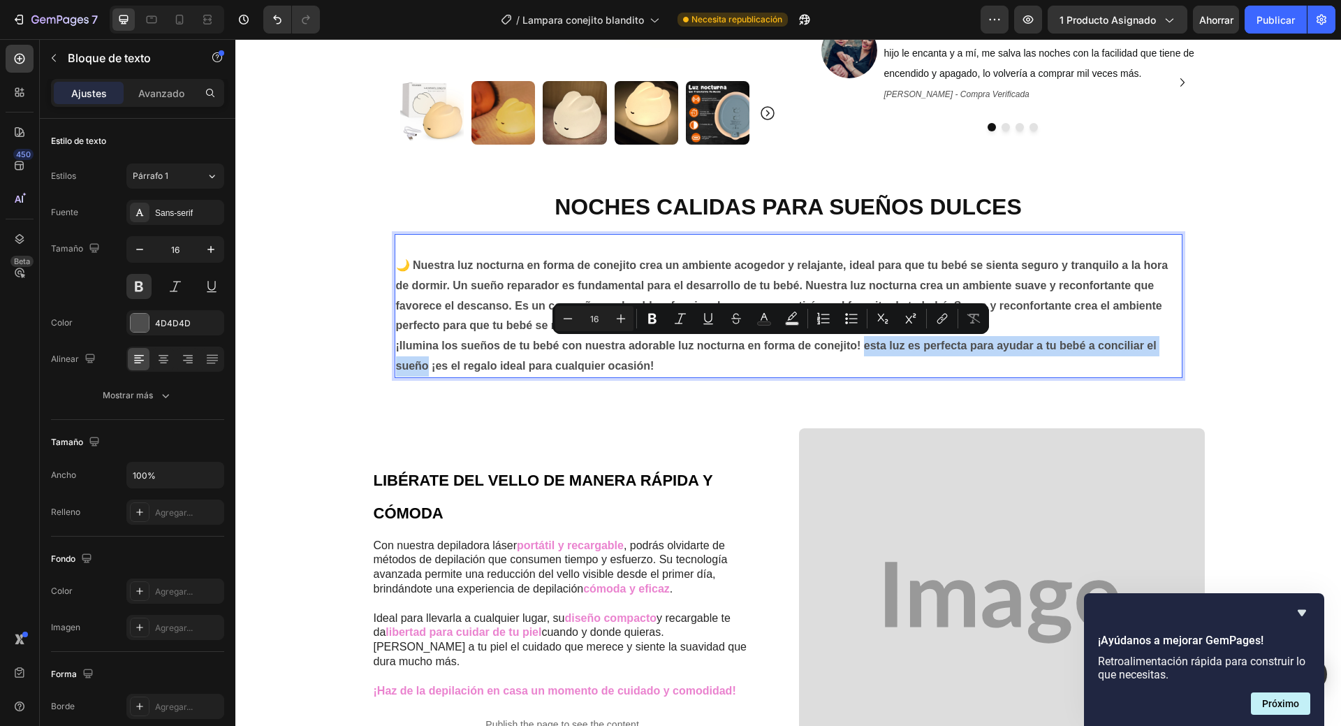
drag, startPoint x: 424, startPoint y: 367, endPoint x: 858, endPoint y: 342, distance: 434.5
click at [858, 342] on p "¡Ilumina los sueños de tu bebé con nuestra adorable luz nocturna en forma de co…" at bounding box center [788, 356] width 785 height 41
copy p "esta luz es perfecta para ayudar a tu bebé a conciliar el sueño"
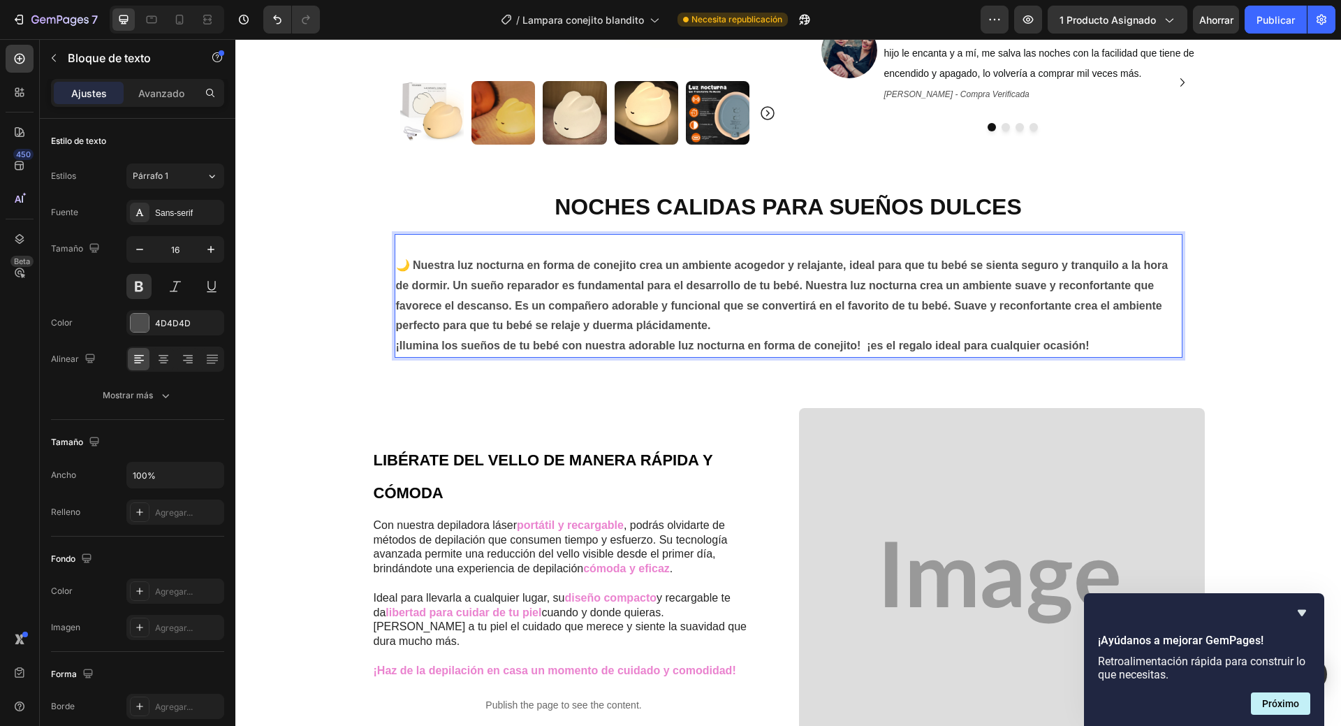
click at [713, 325] on p "🌙 Nuestra luz nocturna en forma de conejito crea un ambiente acogedor y relajan…" at bounding box center [788, 285] width 785 height 101
click at [714, 324] on p "🌙 Nuestra luz nocturna en forma de conejito crea un ambiente acogedor y relajan…" at bounding box center [788, 285] width 785 height 101
click at [1042, 327] on p "🌙 Nuestra luz nocturna en forma de conejito crea un ambiente acogedor y relajan…" at bounding box center [788, 285] width 785 height 101
click at [856, 345] on p "¡Ilumina los sueños de tu bebé con nuestra adorable luz nocturna en forma de co…" at bounding box center [788, 346] width 785 height 20
click at [1139, 343] on p "¡Ilumina los sueños de tu bebé con nuestra adorable luz nocturna en forma de co…" at bounding box center [788, 346] width 785 height 20
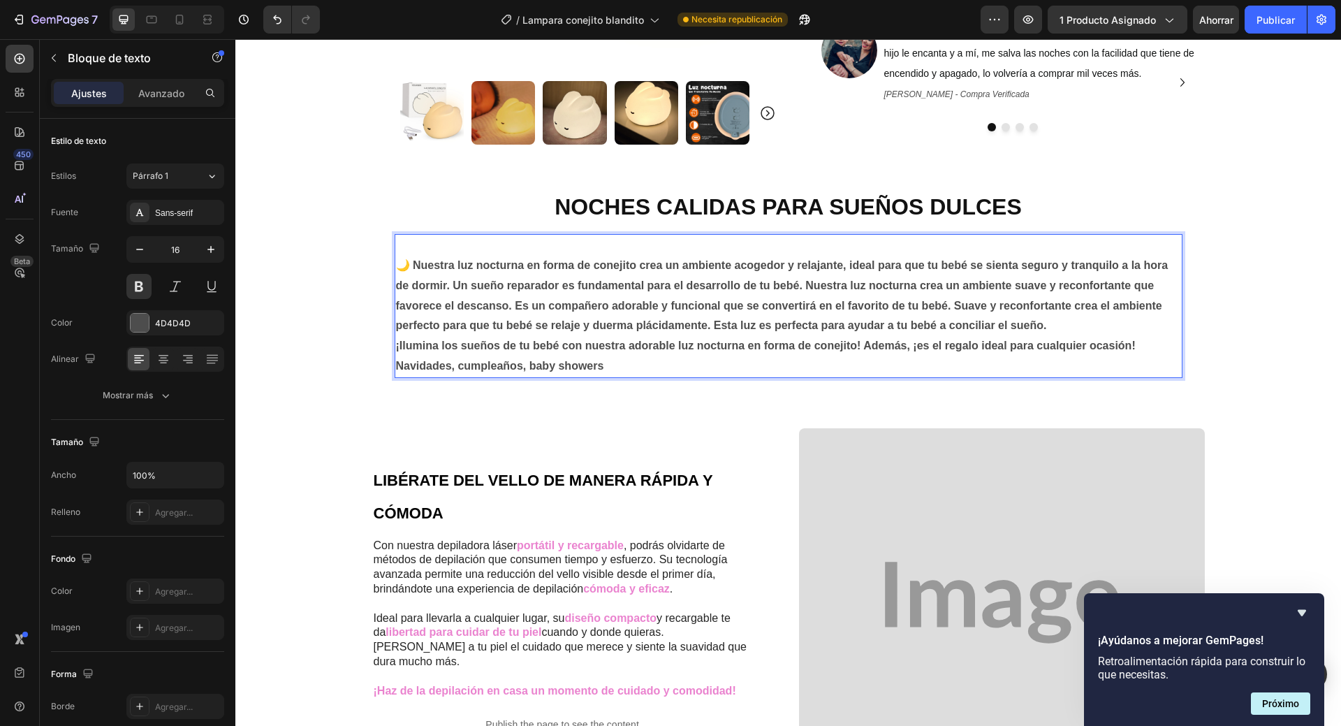
click at [608, 361] on p "Navidades, cumpleaños, baby showers" at bounding box center [788, 366] width 785 height 20
click at [660, 364] on p "Navidades, cumpleaños, baby showers... Porque" at bounding box center [788, 366] width 785 height 20
click at [651, 367] on p "Navidades, cumpleaños, baby showers... Porque un regalo original y útil que enc…" at bounding box center [788, 366] width 785 height 20
click at [771, 366] on p "Navidades, cumpleaños, baby showers... Porque es un regalo original y útil que …" at bounding box center [788, 366] width 785 height 20
click at [818, 365] on p "Navidades, cumpleaños, baby showers... Porque es un regalo original y muy útil …" at bounding box center [788, 366] width 785 height 20
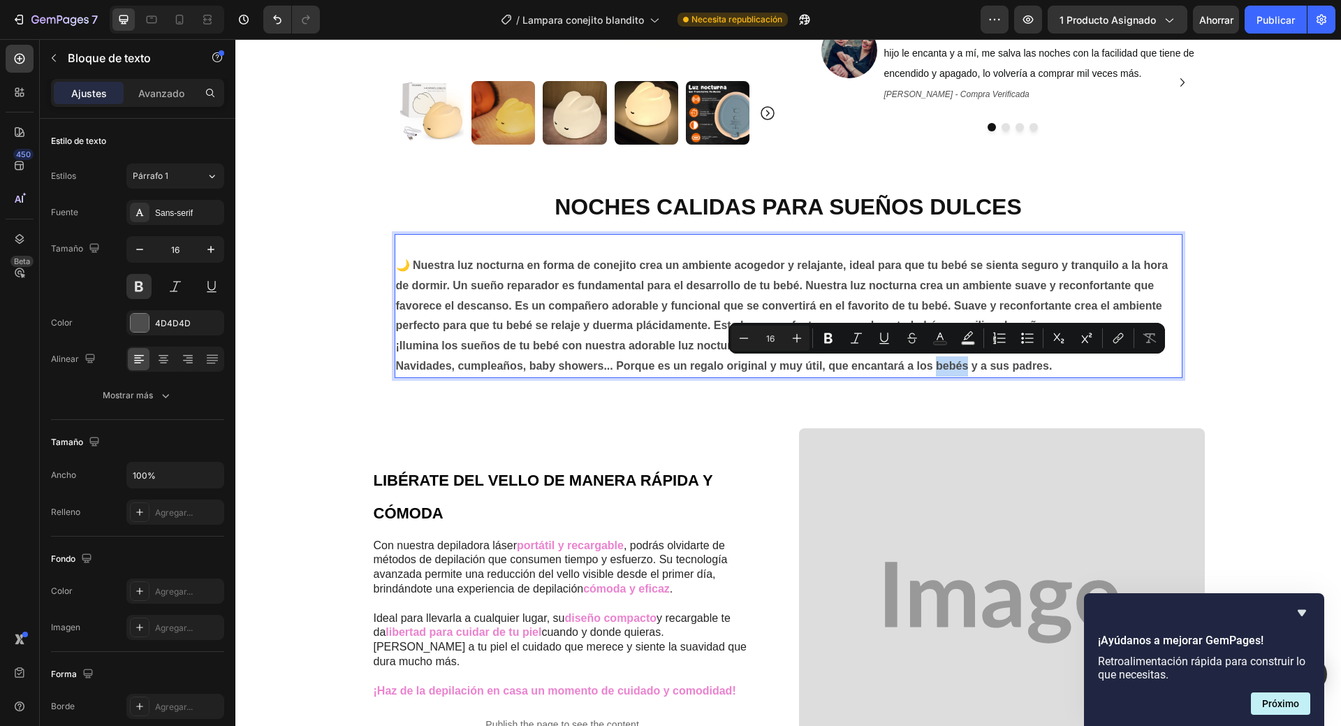
drag, startPoint x: 963, startPoint y: 365, endPoint x: 978, endPoint y: 372, distance: 16.0
click at [930, 369] on p "Navidades, cumpleaños, baby showers... Porque es un regalo original y muy útil,…" at bounding box center [788, 366] width 785 height 20
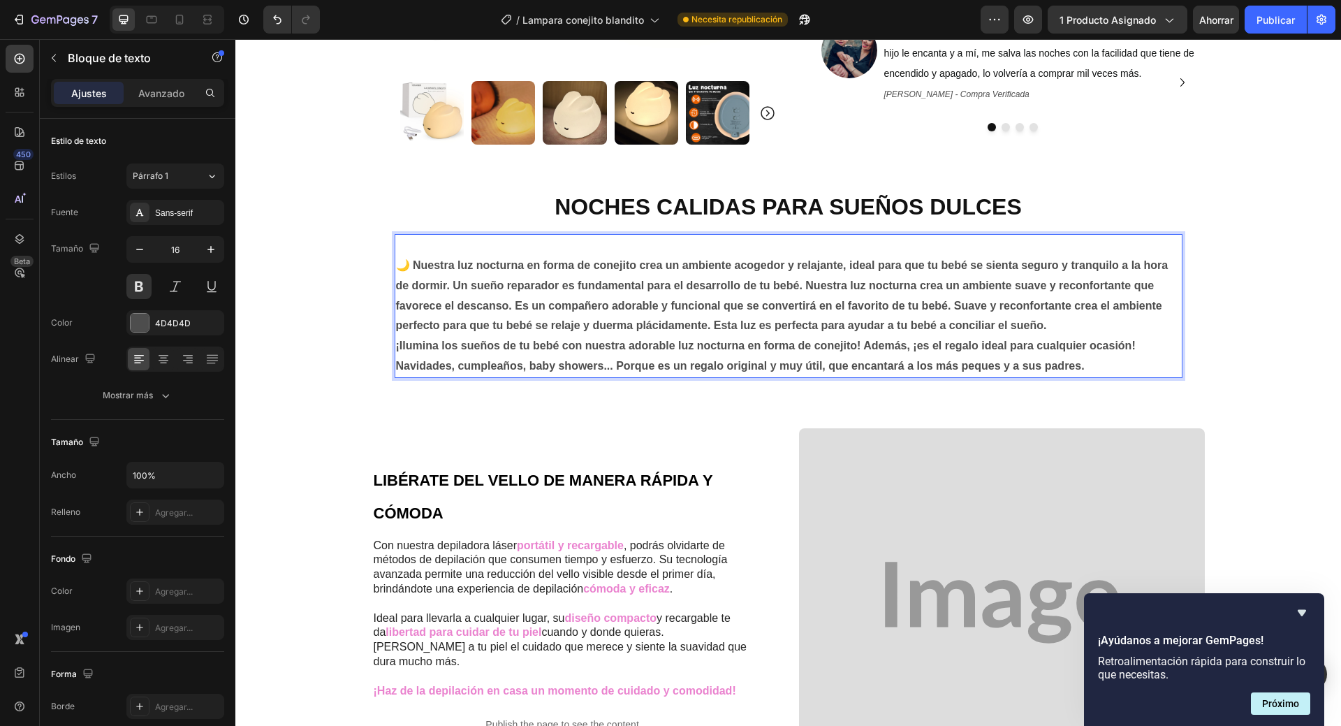
click at [1087, 368] on p "Navidades, cumpleaños, baby showers... Porque es un regalo original y muy útil,…" at bounding box center [788, 366] width 785 height 20
click at [400, 268] on p "🌙 Nuestra luz nocturna en forma de conejito crea un ambiente acogedor y relajan…" at bounding box center [788, 285] width 785 height 101
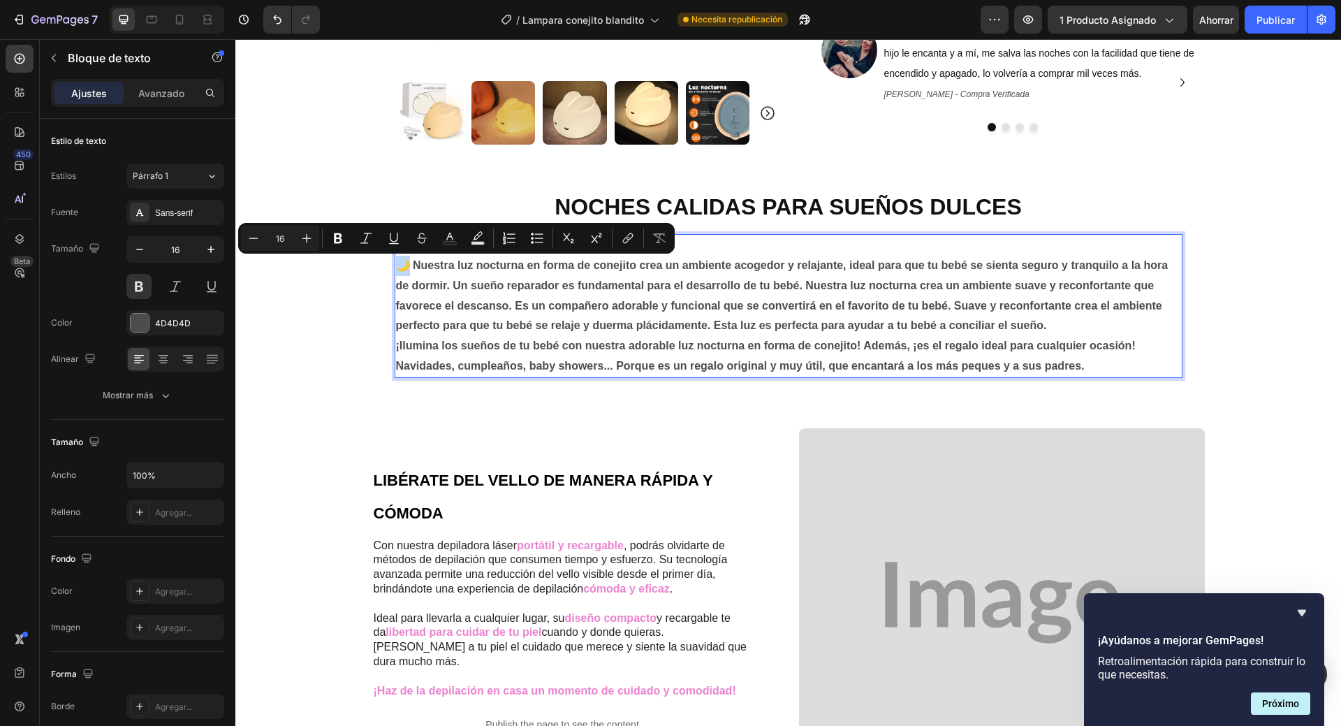
drag, startPoint x: 403, startPoint y: 268, endPoint x: 395, endPoint y: 268, distance: 8.4
click at [396, 268] on p "🌙 Nuestra luz nocturna en forma de conejito crea un ambiente acogedor y relajan…" at bounding box center [788, 285] width 785 height 101
copy p "🌙"
click at [1080, 366] on p "Navidades, cumpleaños, baby showers... Porque es un regalo original y muy útil,…" at bounding box center [788, 366] width 785 height 20
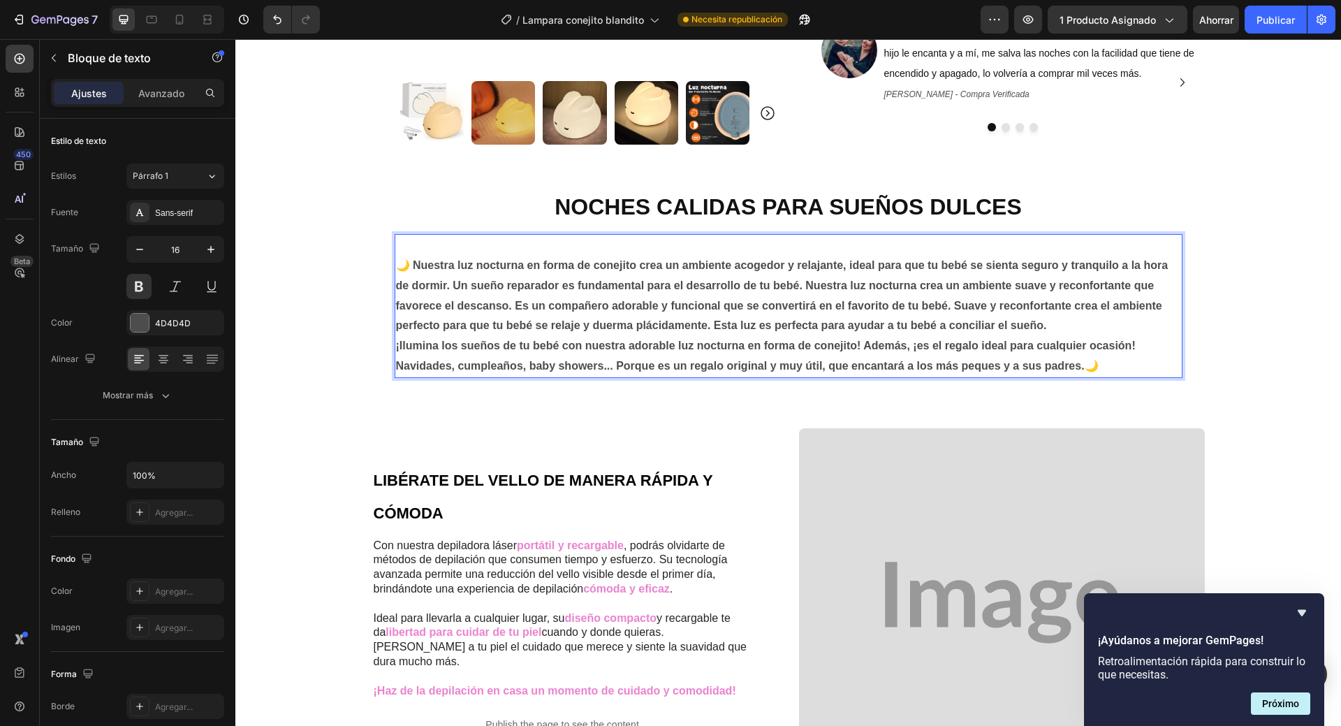
click at [1077, 367] on p "Navidades, cumpleaños, baby showers... Porque es un regalo original y muy útil,…" at bounding box center [788, 366] width 785 height 20
click at [619, 348] on p "¡Ilumina los sueños de tu bebé con nuestra adorable luz nocturna en forma de co…" at bounding box center [788, 346] width 785 height 20
drag, startPoint x: 176, startPoint y: 94, endPoint x: 89, endPoint y: 426, distance: 342.9
click at [176, 94] on font "Avanzado" at bounding box center [161, 93] width 46 height 12
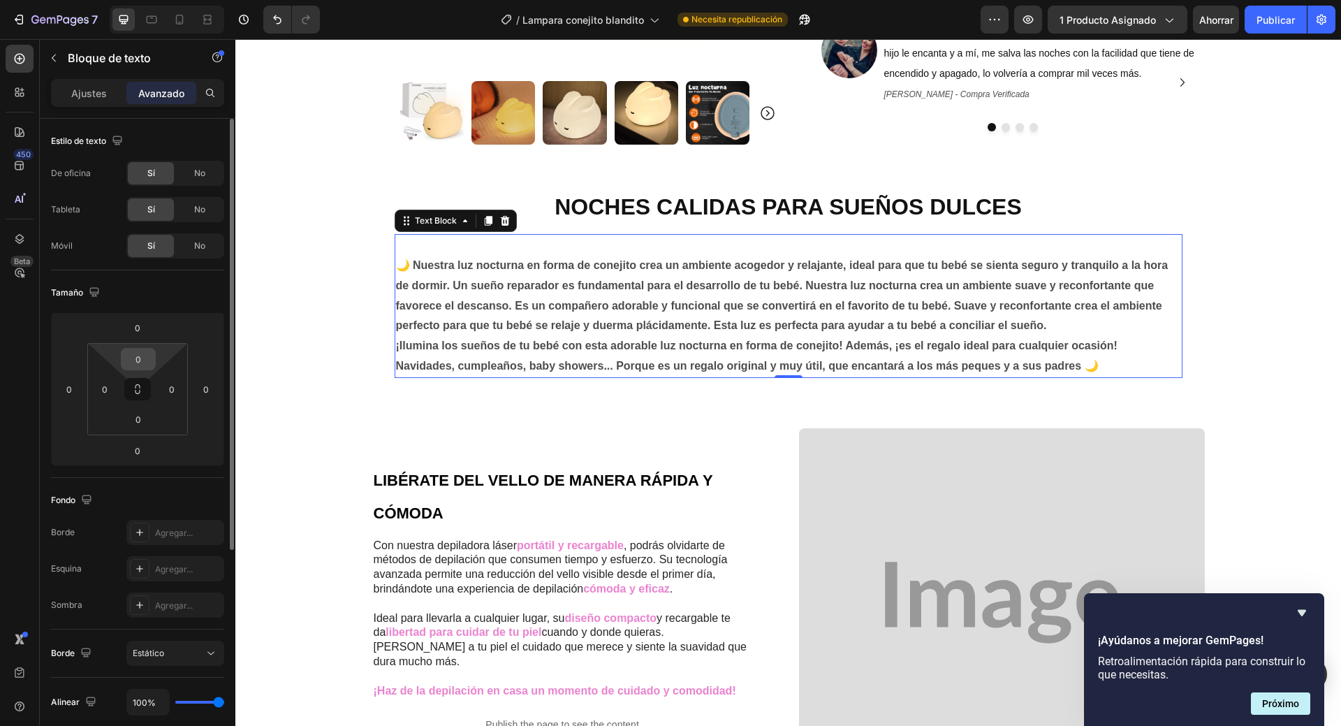
click at [147, 364] on input "0" at bounding box center [138, 359] width 28 height 21
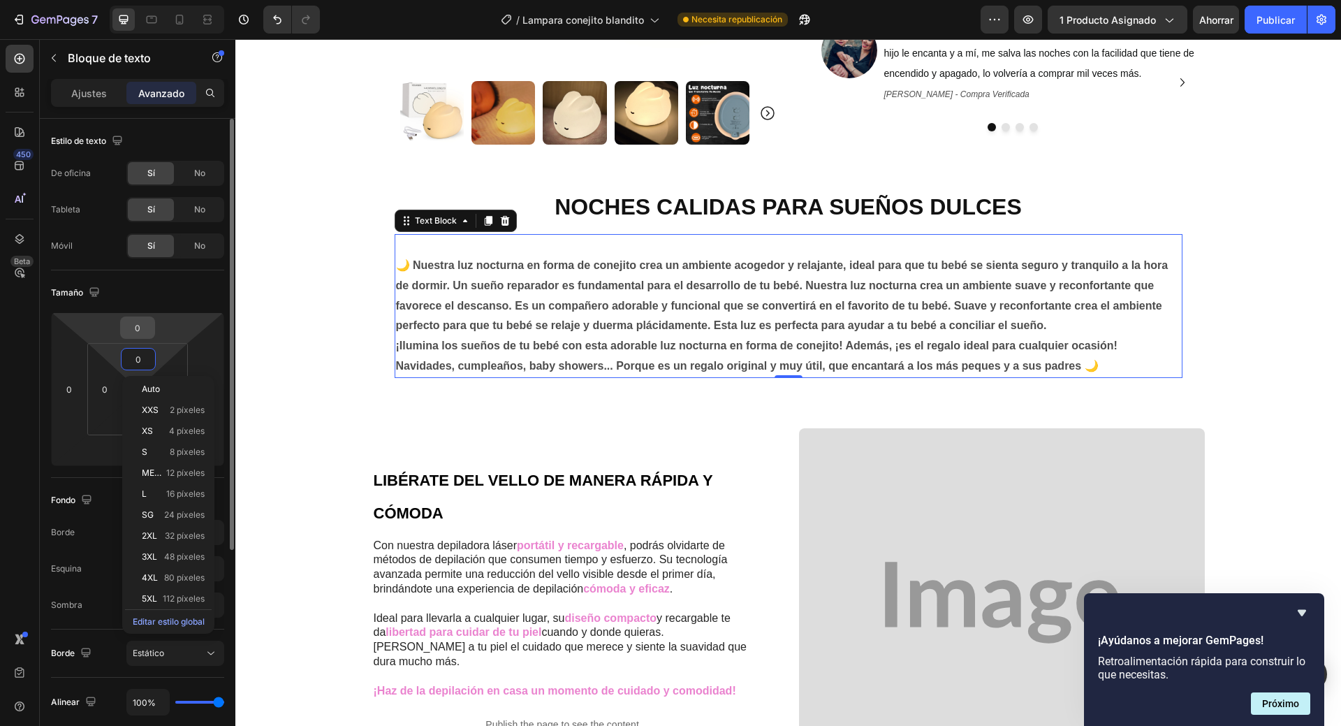
click at [145, 333] on input "0" at bounding box center [138, 327] width 28 height 21
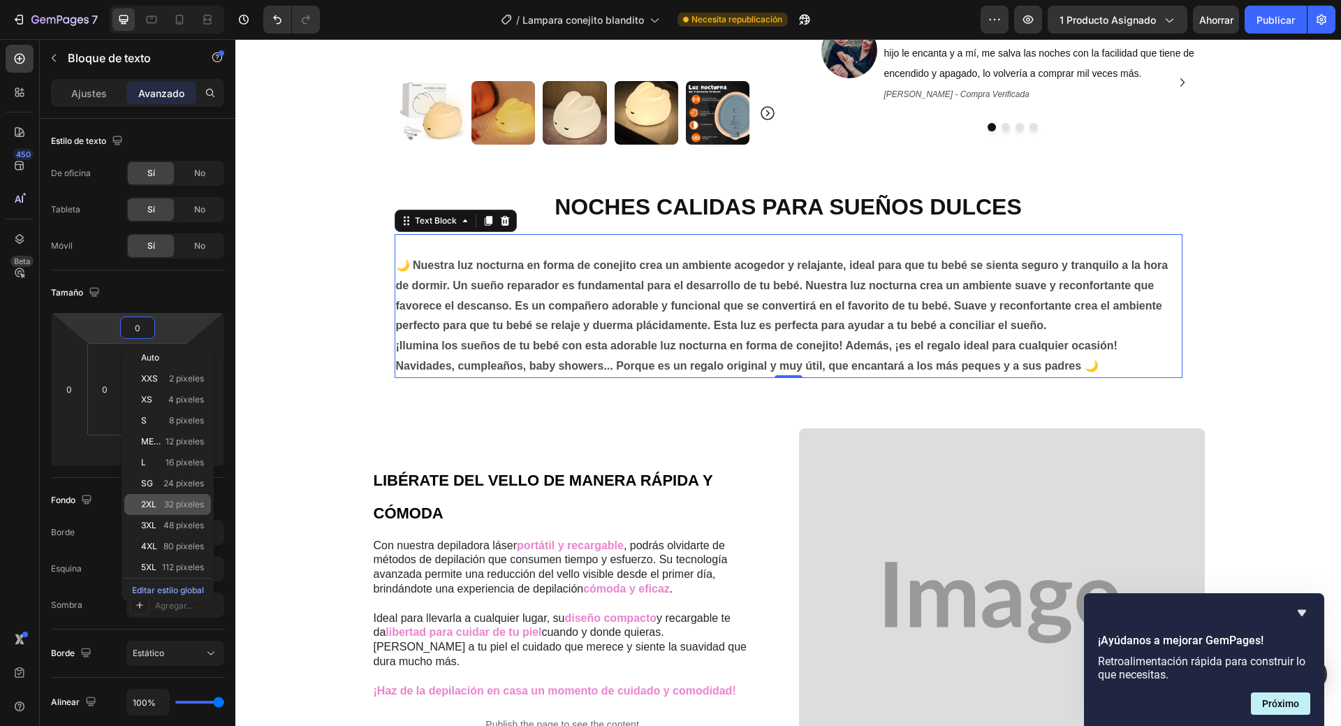
click at [175, 504] on font "32 píxeles" at bounding box center [184, 504] width 40 height 10
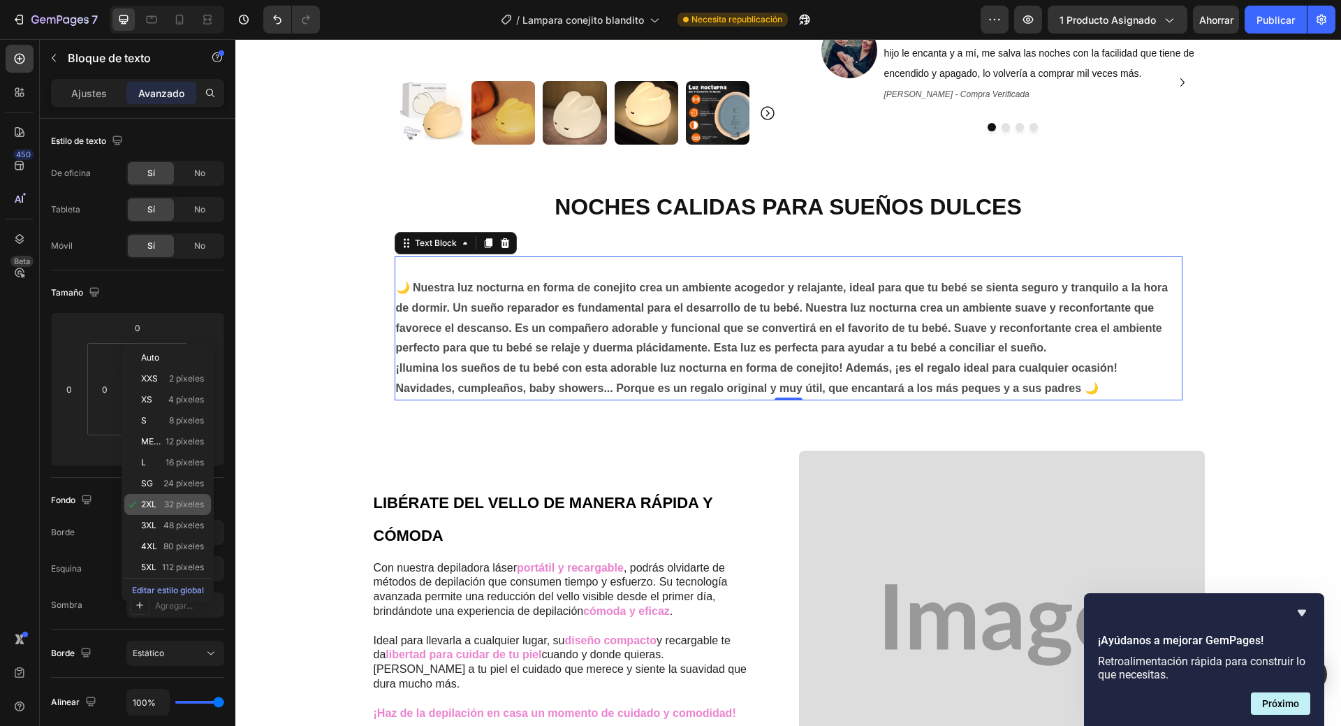
type input "32"
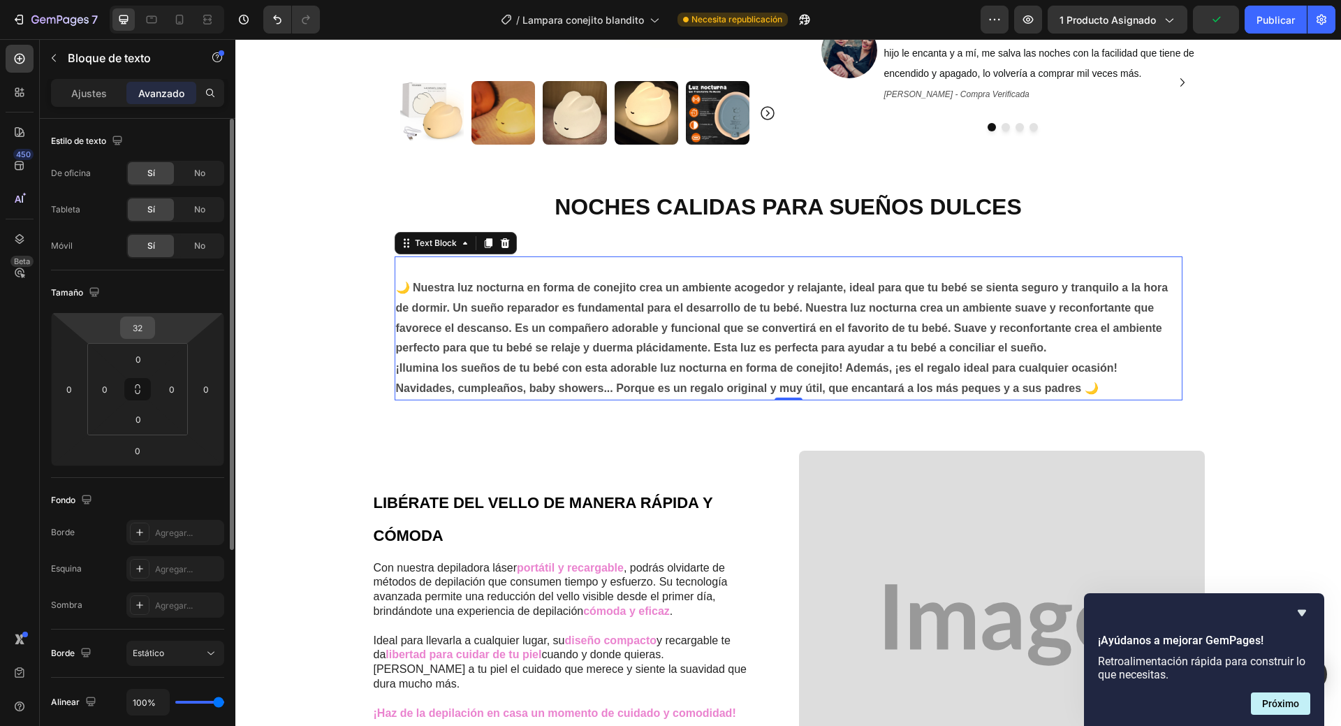
click at [143, 334] on input "32" at bounding box center [138, 327] width 28 height 21
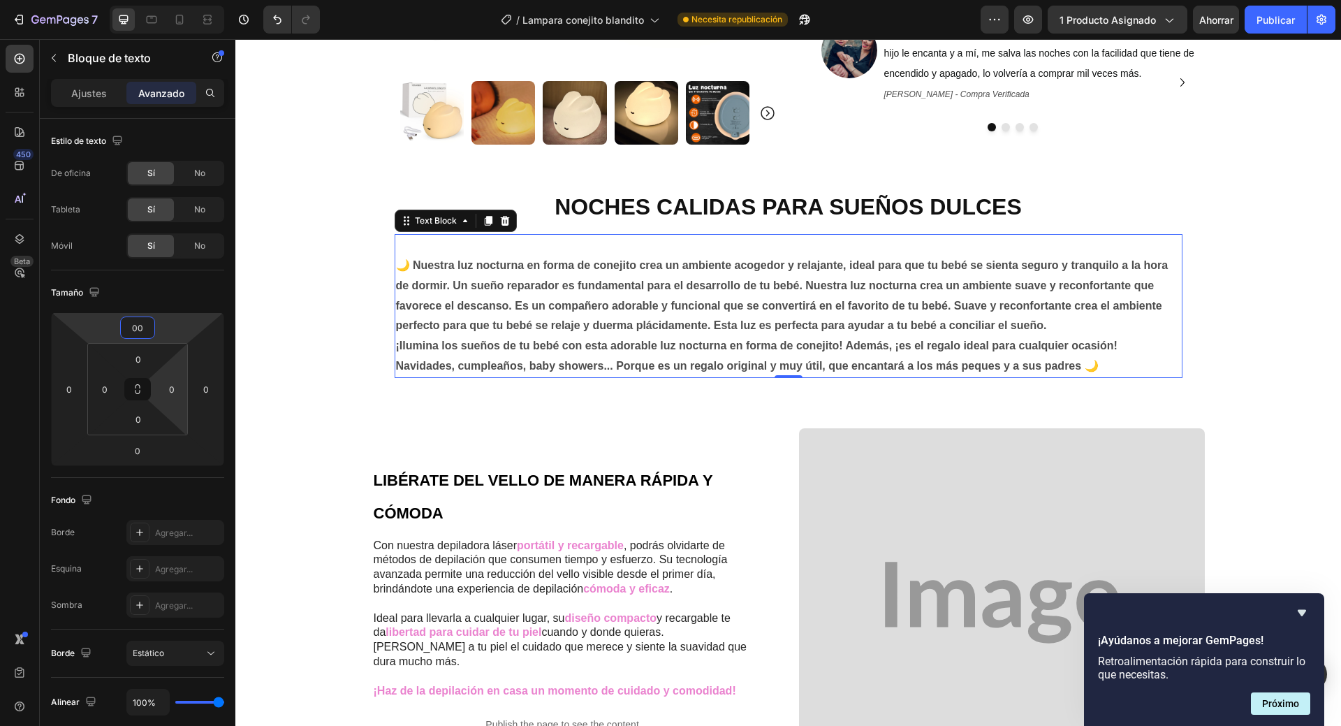
click at [170, 379] on input "0" at bounding box center [171, 389] width 21 height 21
type input "0"
drag, startPoint x: 783, startPoint y: 375, endPoint x: 787, endPoint y: 351, distance: 24.7
click at [787, 351] on div "🌙 Nuestra luz nocturna en forma de conejito crea un ambiente acogedor y relajan…" at bounding box center [789, 306] width 788 height 144
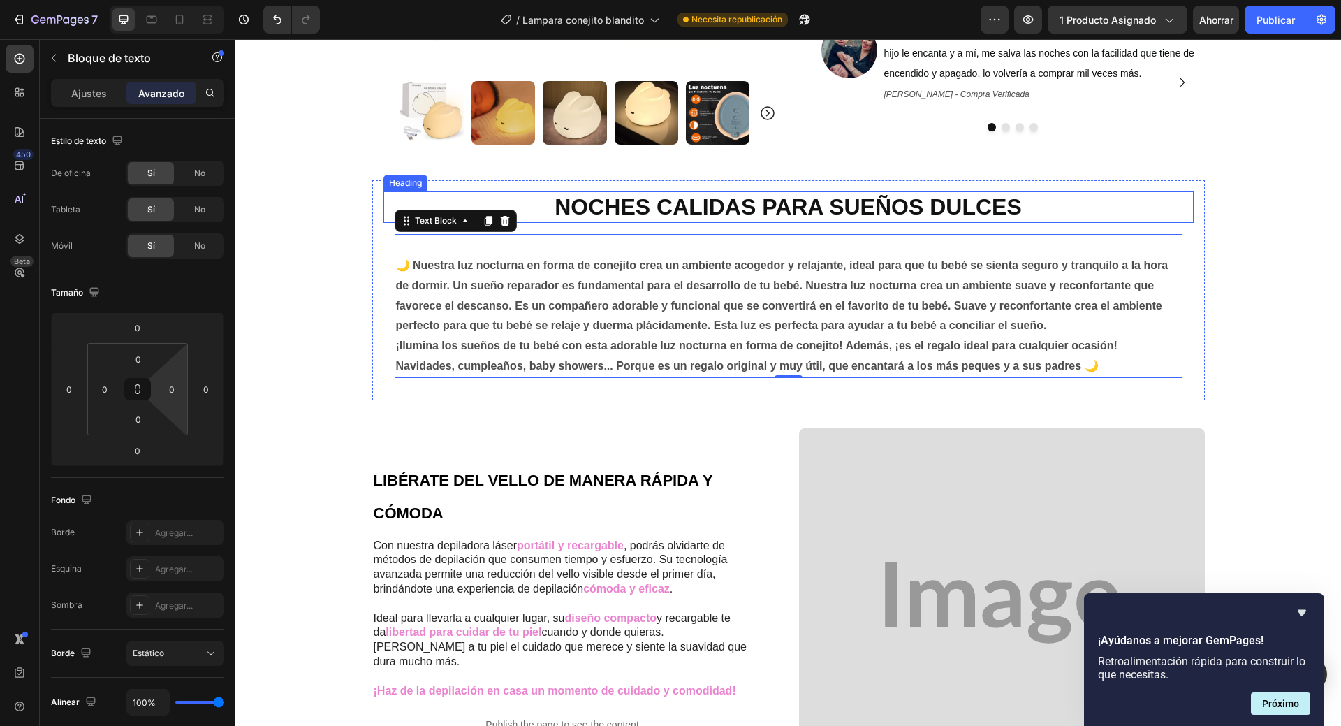
click at [772, 212] on p "NOCHES CALIDAS PARA SUEÑOS DULCES" at bounding box center [789, 207] width 808 height 29
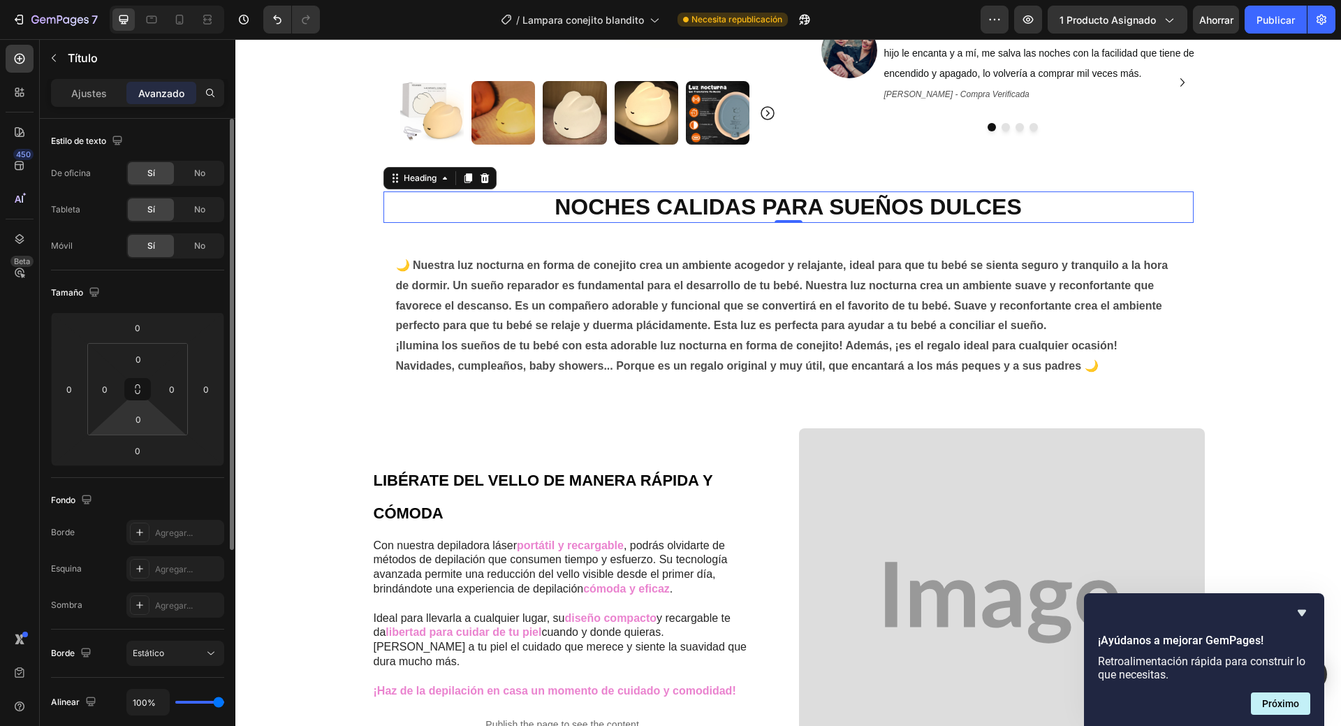
click at [157, 0] on html "7 / Lampara conejito blandito Necesita republicación Avance 1 producto asignado…" at bounding box center [670, 0] width 1341 height 0
click at [146, 425] on input "0" at bounding box center [138, 419] width 28 height 21
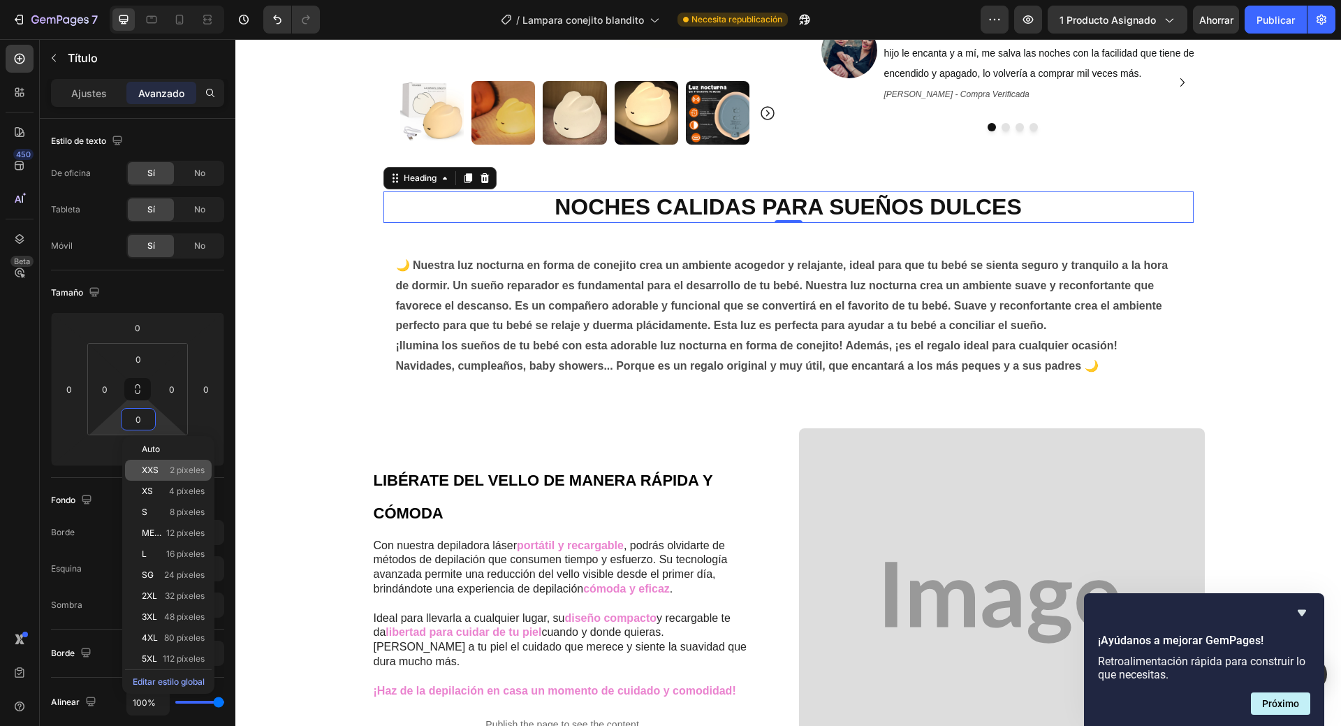
click at [151, 464] on div "XXS 2 píxeles" at bounding box center [168, 470] width 87 height 21
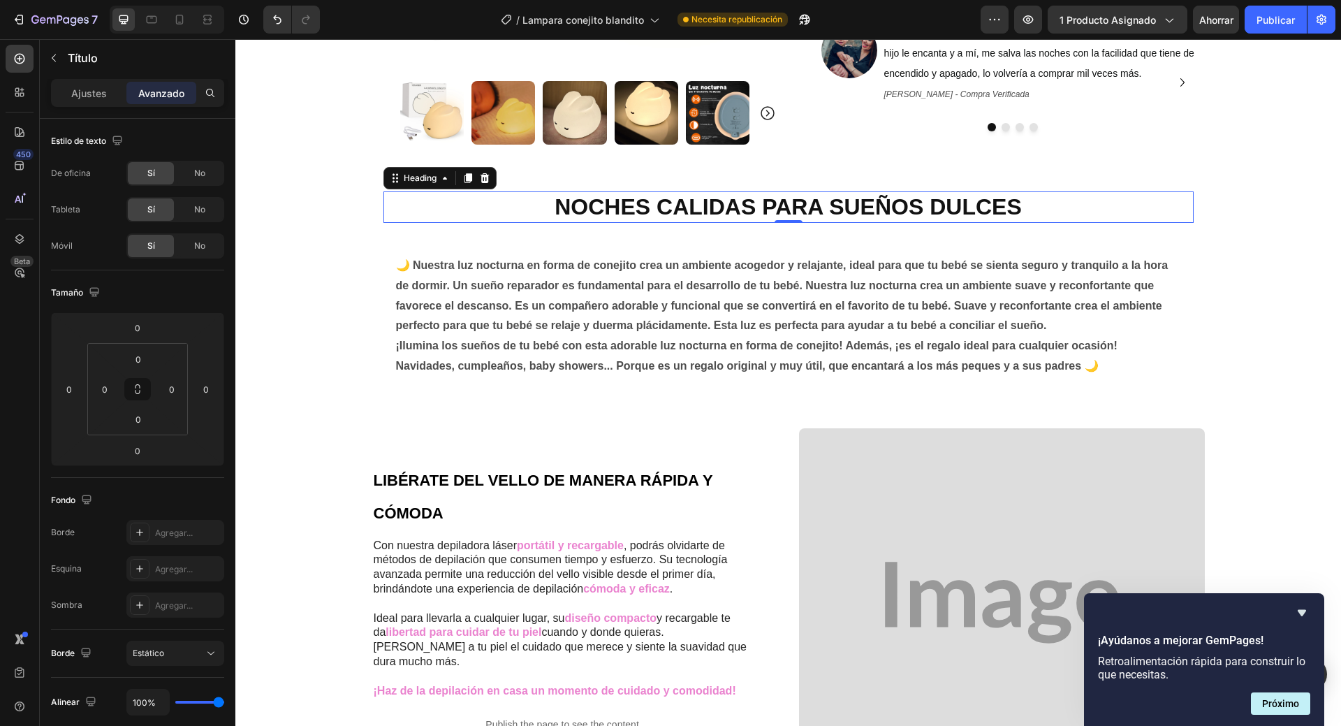
type input "2"
click at [147, 425] on input "2" at bounding box center [138, 419] width 28 height 21
type input "0"
click at [97, 0] on html "7 / Lampara conejito blandito Necesita republicación Avance 1 producto asignado…" at bounding box center [670, 0] width 1341 height 0
click at [105, 93] on font "Ajustes" at bounding box center [89, 93] width 36 height 12
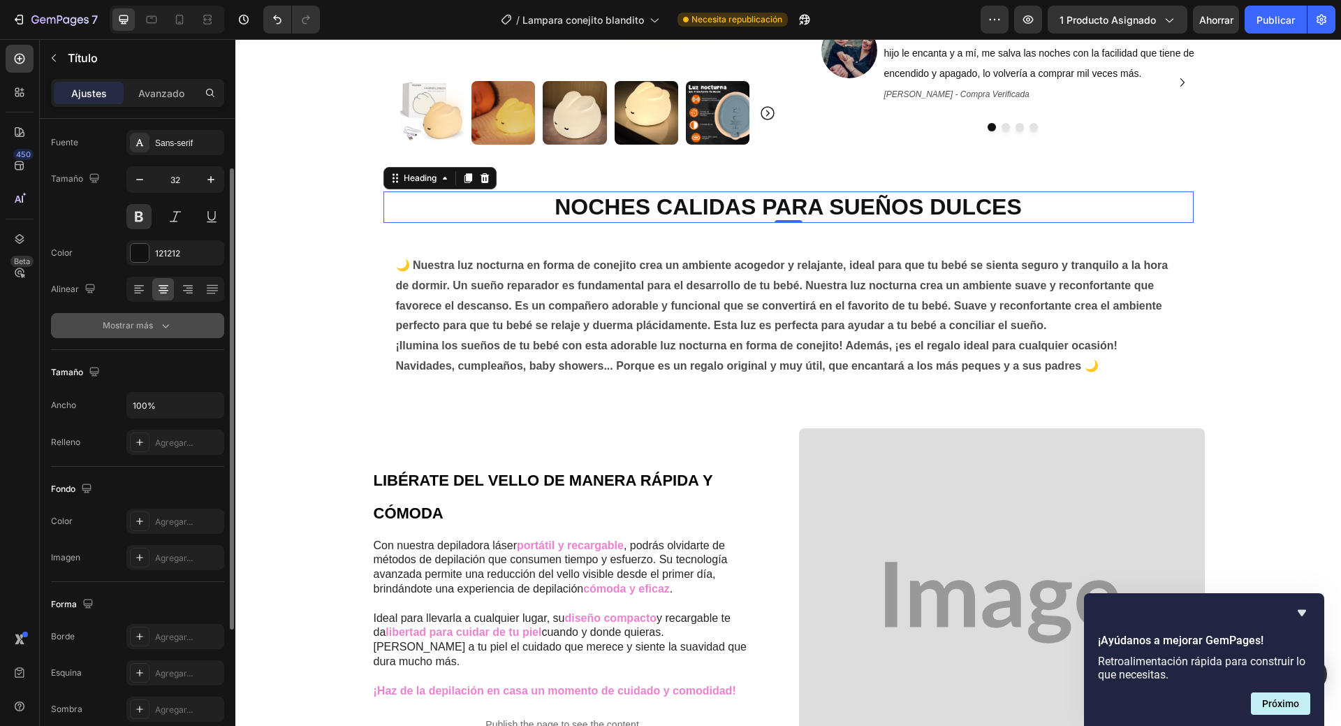
scroll to position [140, 0]
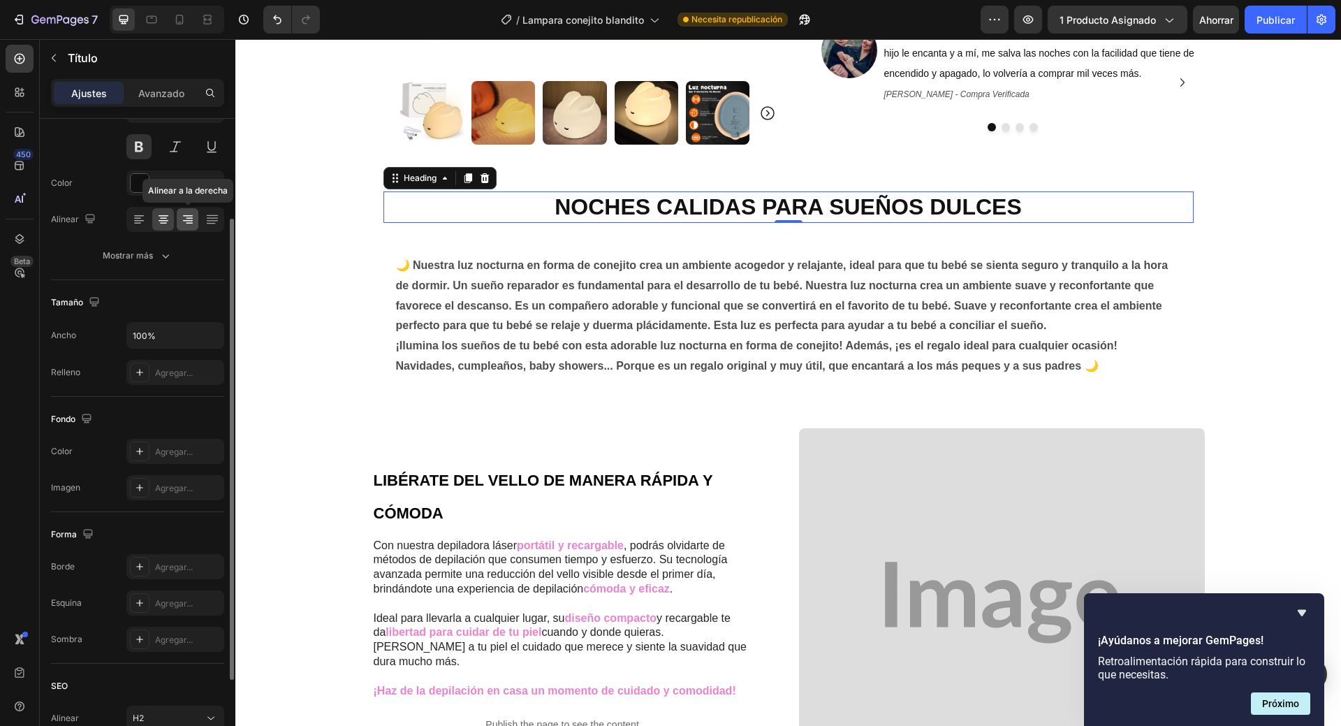
click at [185, 224] on icon at bounding box center [188, 219] width 14 height 14
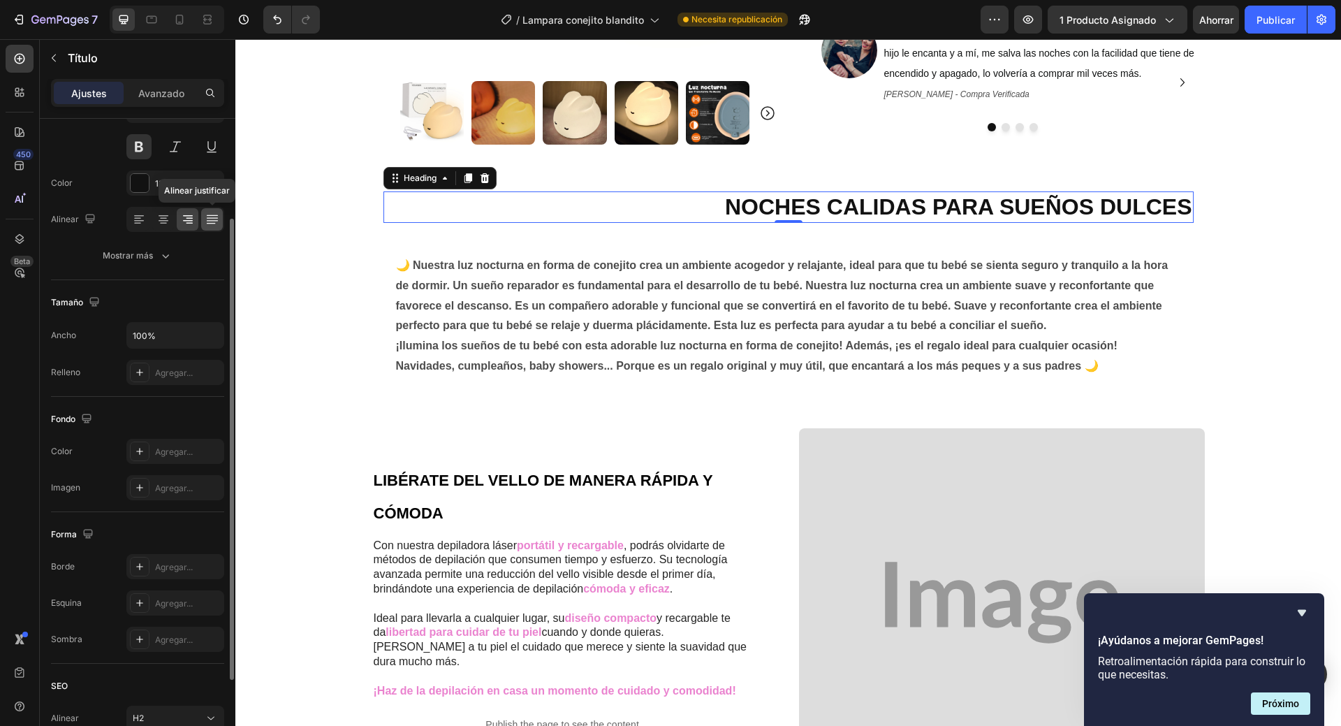
click at [202, 226] on div at bounding box center [212, 219] width 22 height 22
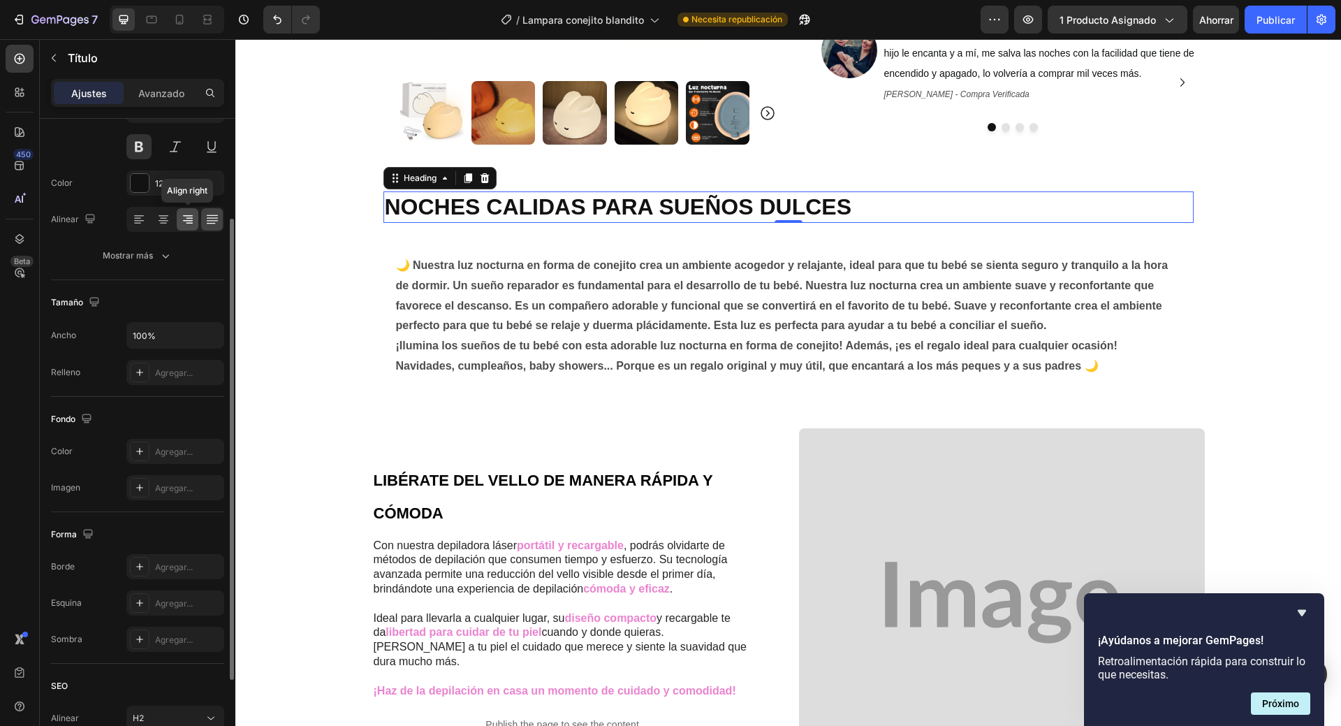
click at [192, 225] on icon at bounding box center [188, 219] width 14 height 14
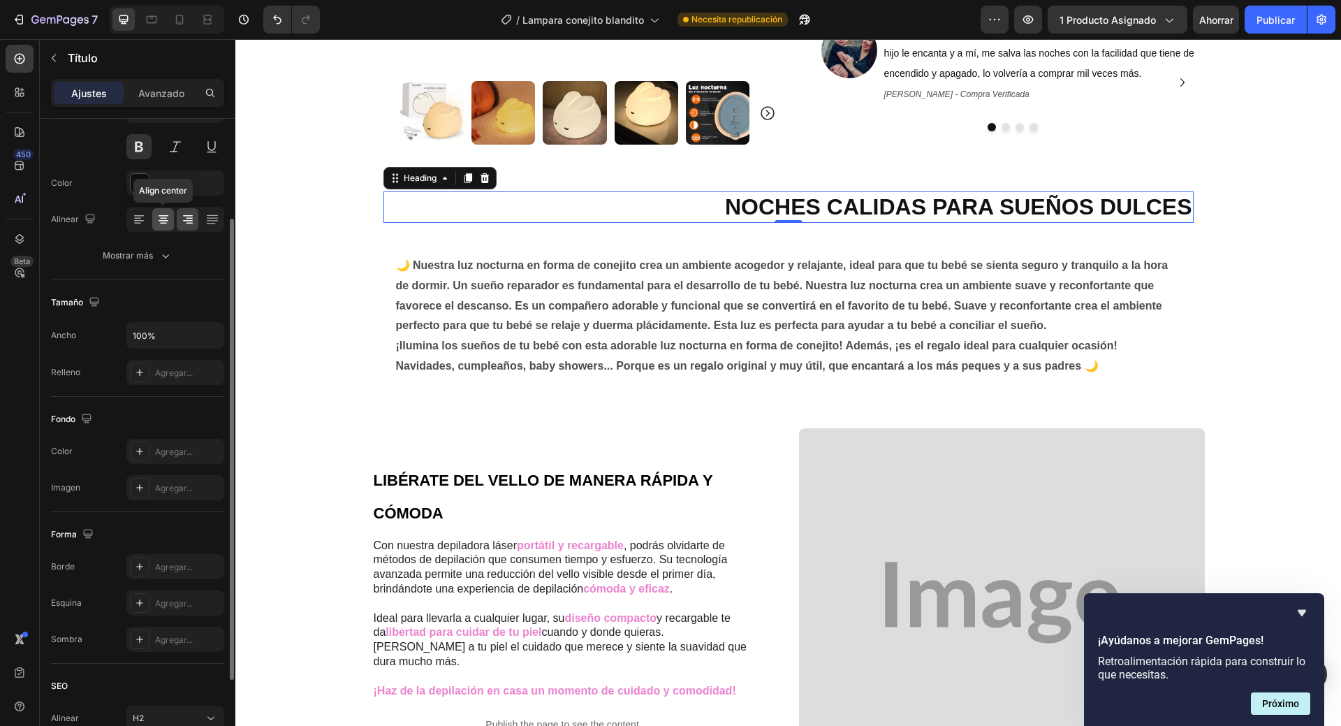
click at [156, 219] on div at bounding box center [163, 219] width 22 height 22
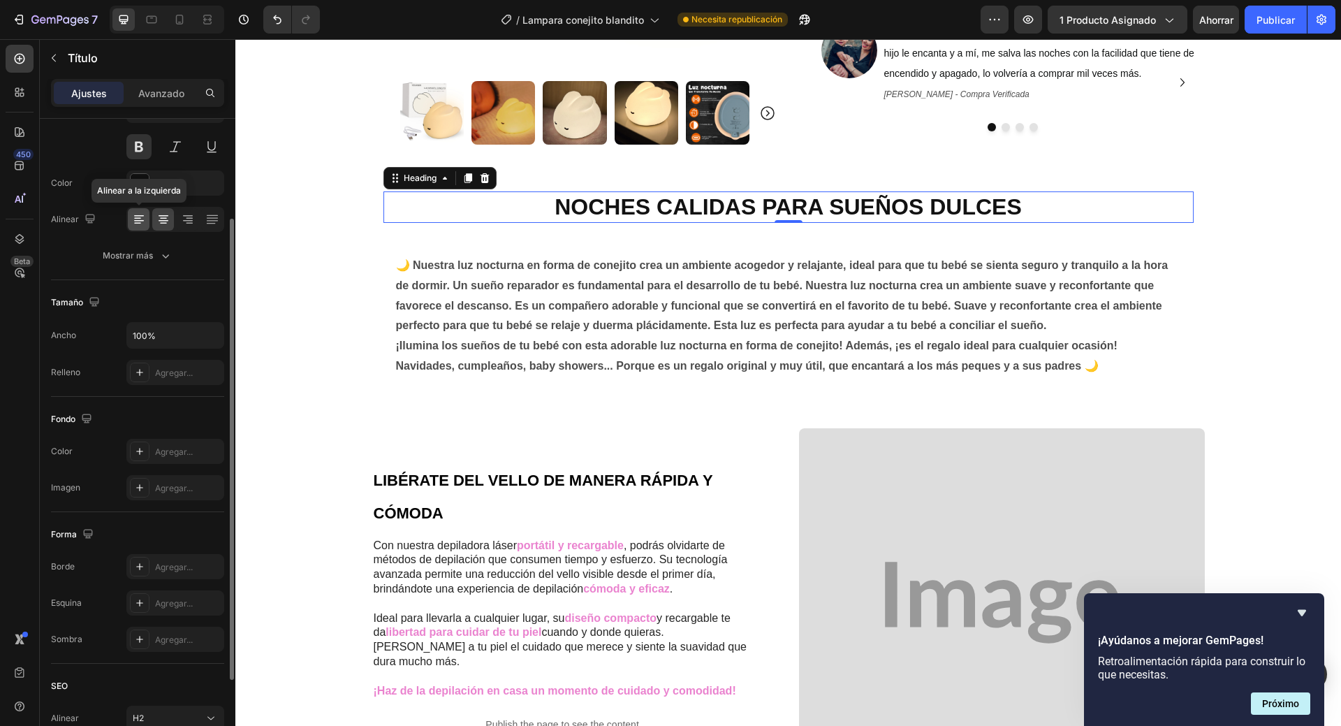
click at [145, 223] on icon at bounding box center [139, 219] width 14 height 14
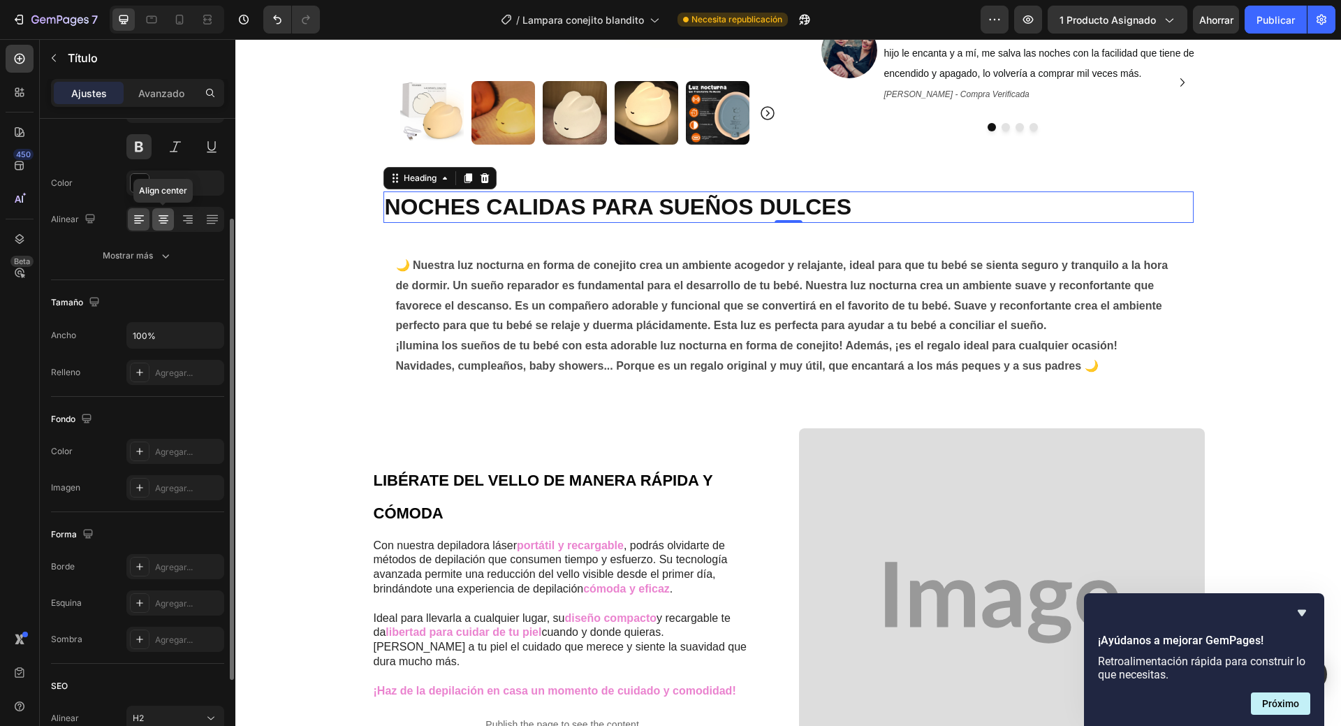
click at [157, 224] on icon at bounding box center [163, 219] width 14 height 14
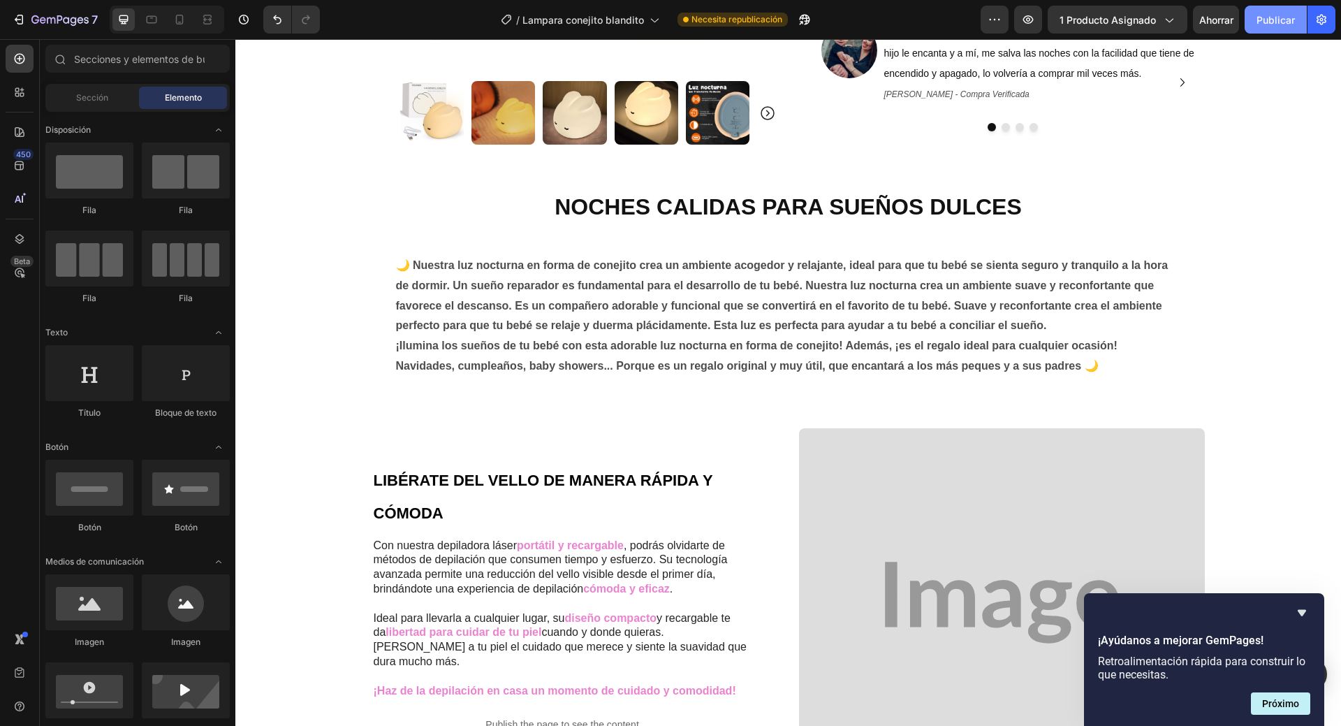
drag, startPoint x: 1264, startPoint y: 16, endPoint x: 1030, endPoint y: 3, distance: 235.1
click at [1264, 16] on font "Publicar" at bounding box center [1276, 20] width 38 height 12
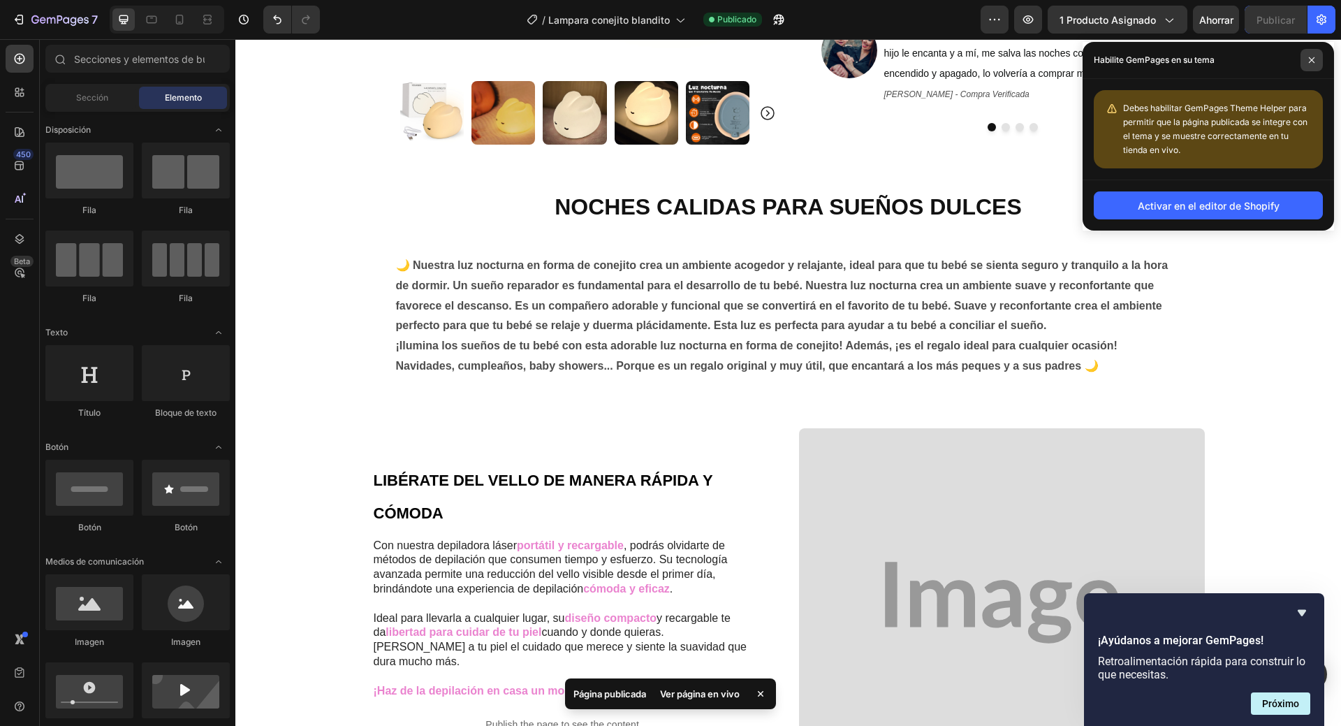
click at [1315, 58] on icon at bounding box center [1311, 60] width 7 height 7
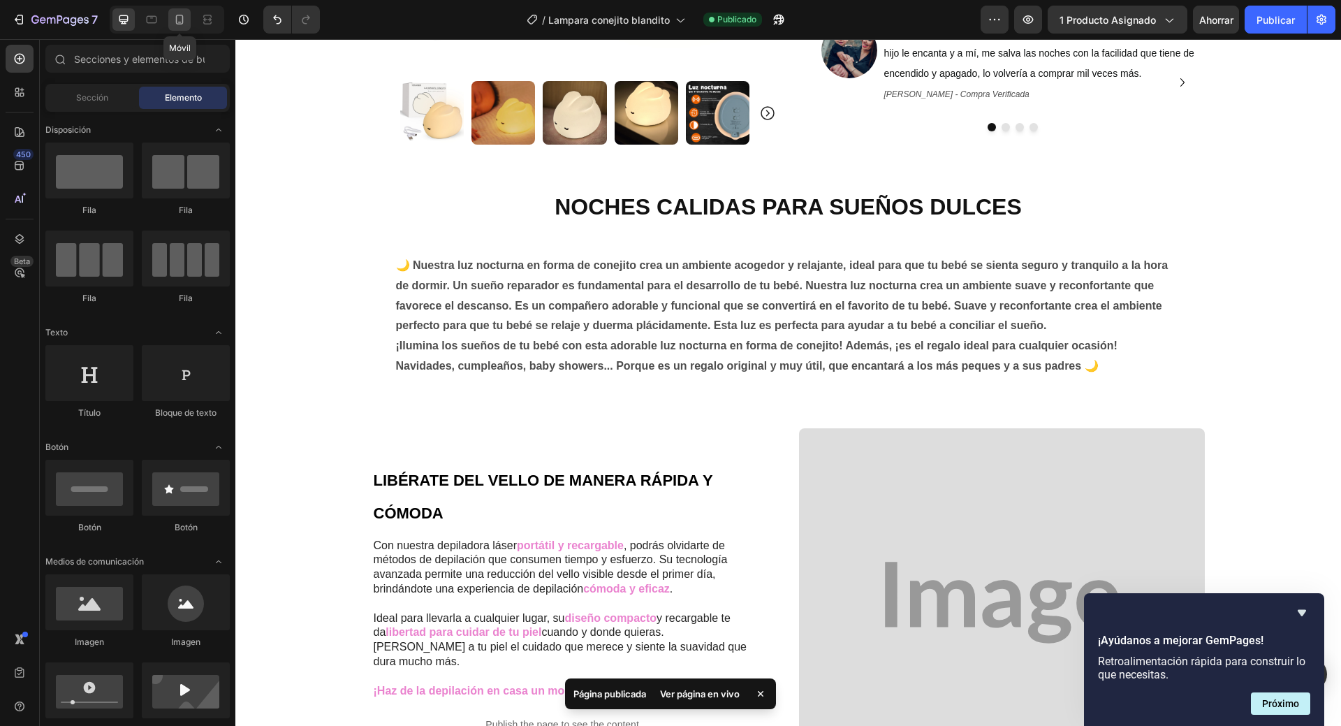
click at [189, 23] on div at bounding box center [179, 19] width 22 height 22
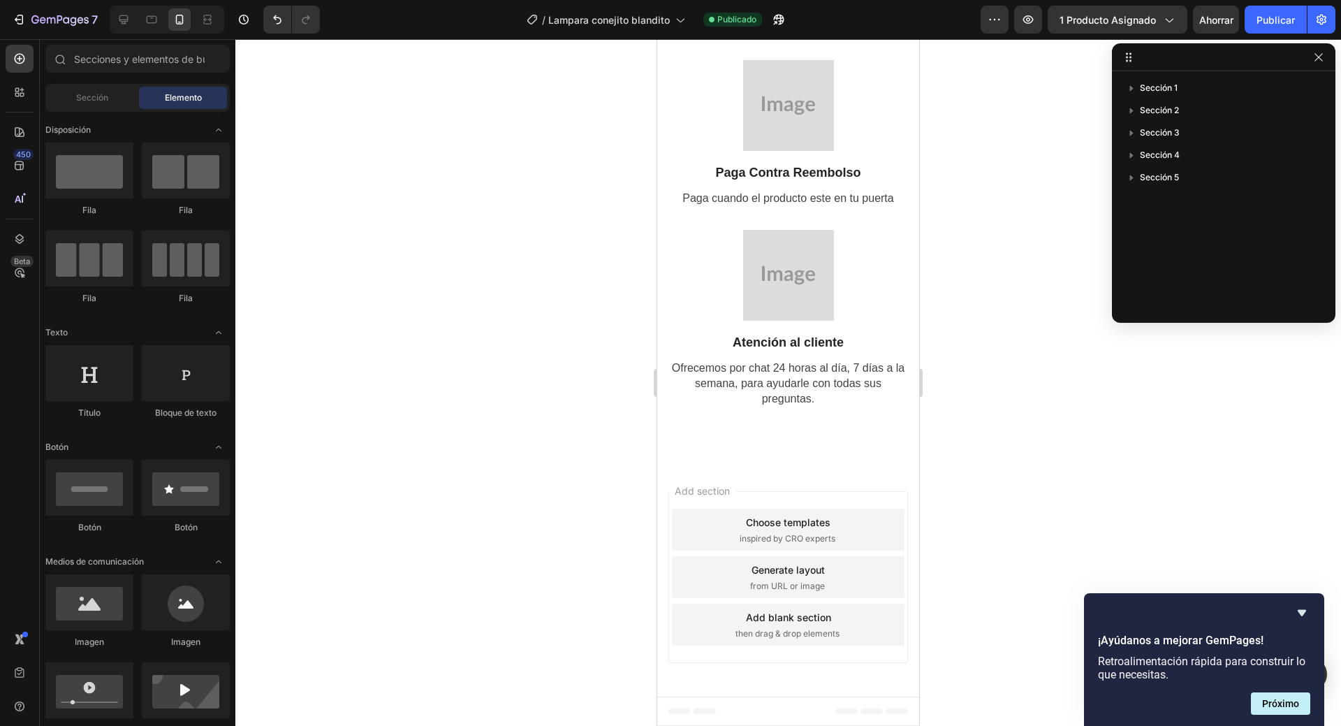
scroll to position [2414, 0]
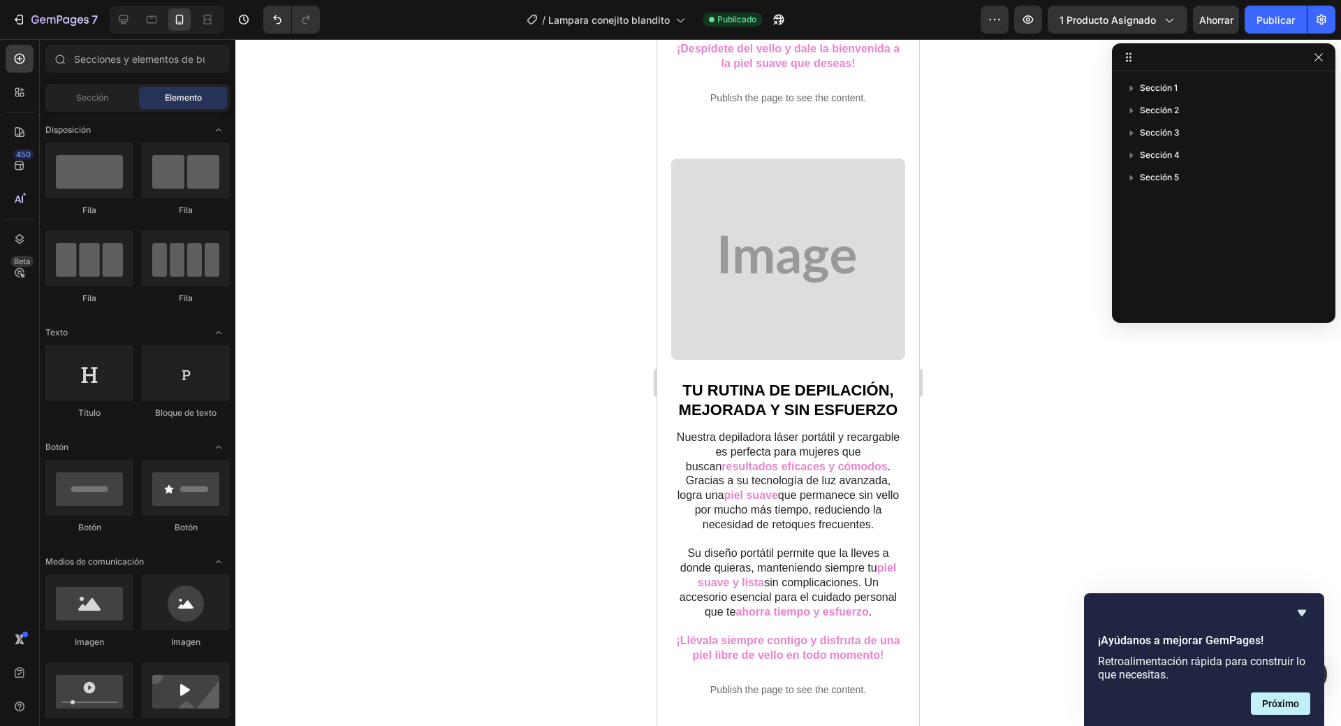
drag, startPoint x: 915, startPoint y: 98, endPoint x: 1030, endPoint y: 142, distance: 122.7
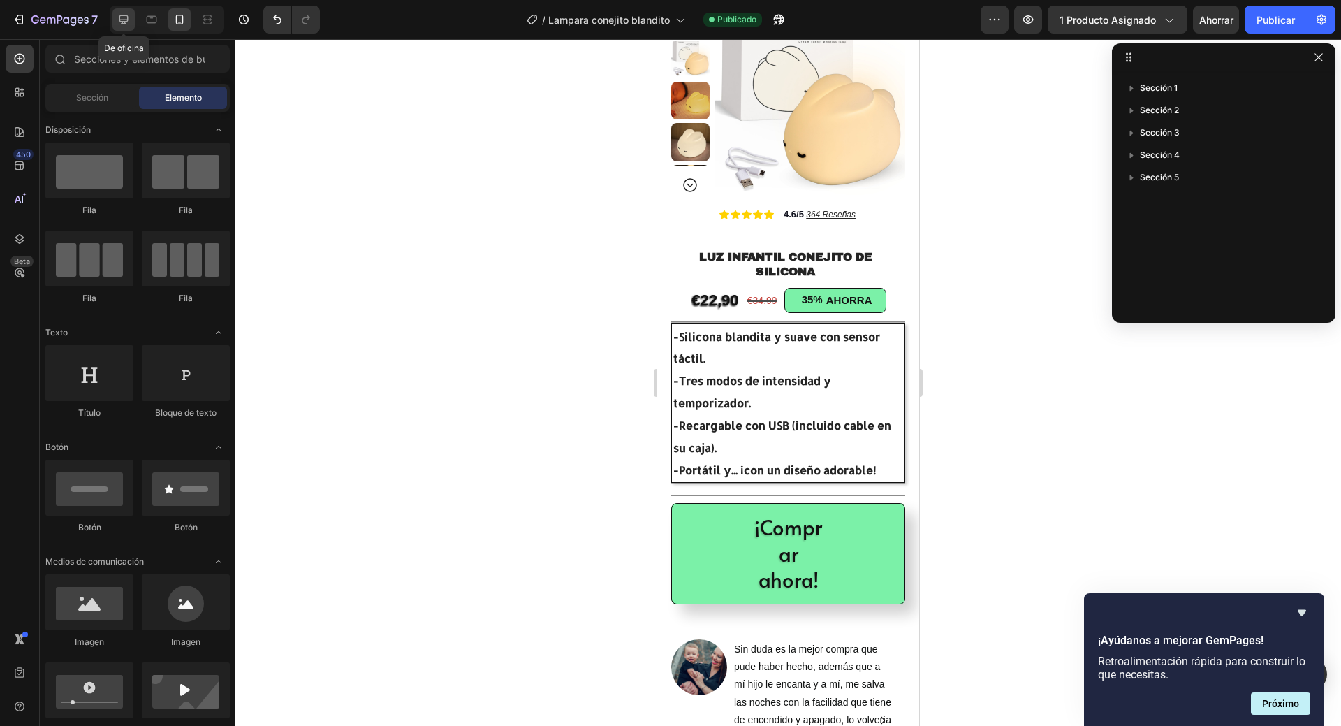
click at [123, 17] on icon at bounding box center [124, 20] width 14 height 14
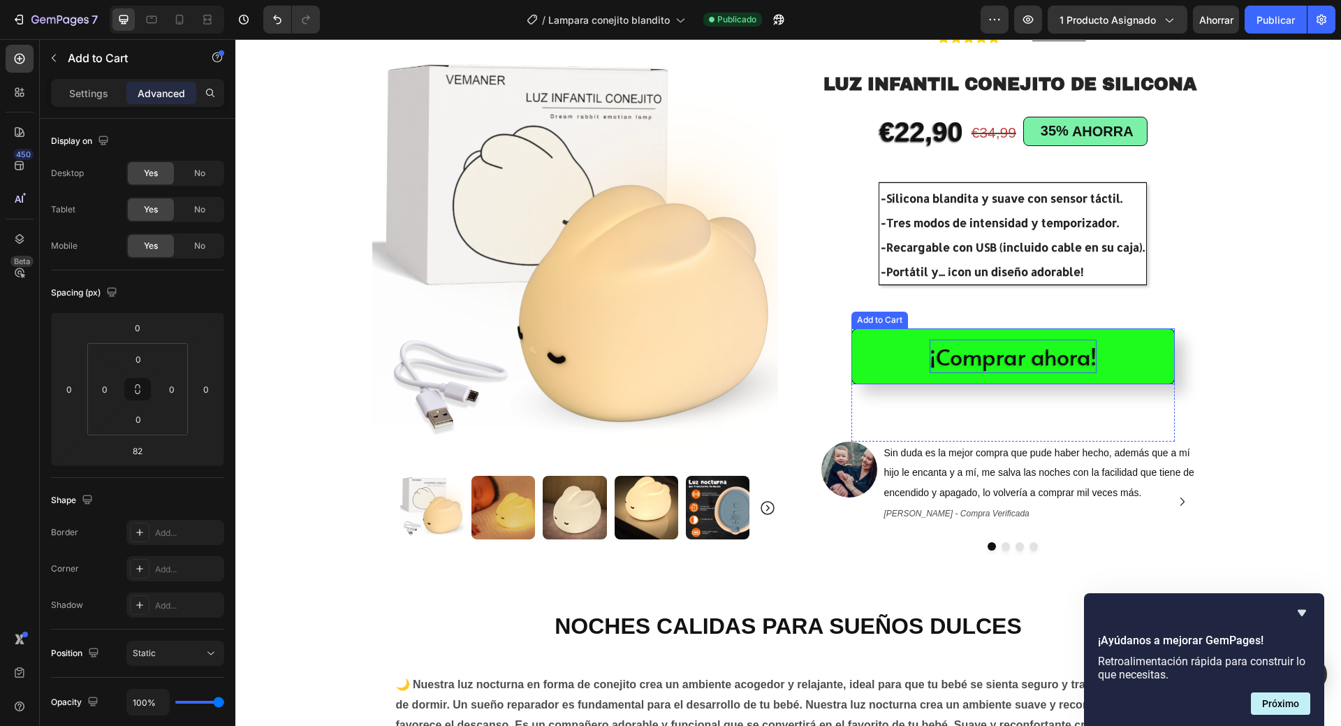
click at [1042, 358] on div "¡Comprar ahora!" at bounding box center [1013, 357] width 167 height 34
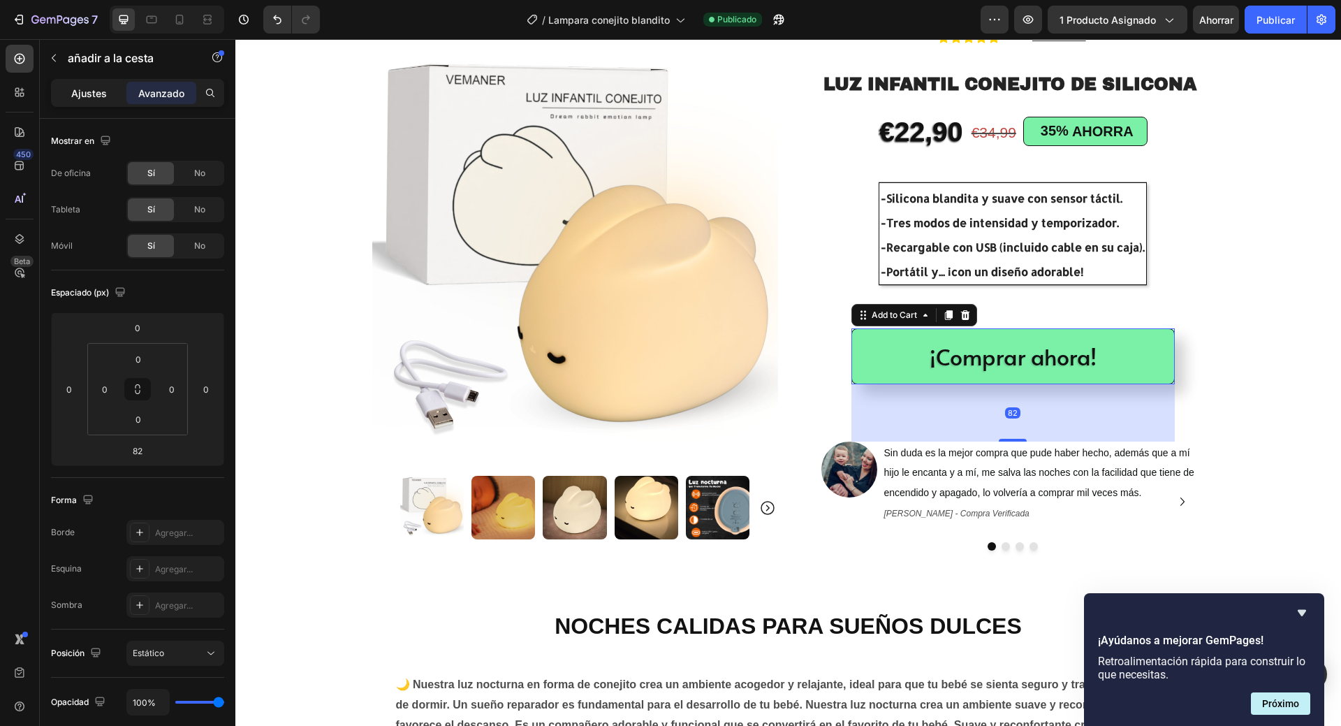
click at [103, 100] on p "Ajustes" at bounding box center [89, 93] width 36 height 15
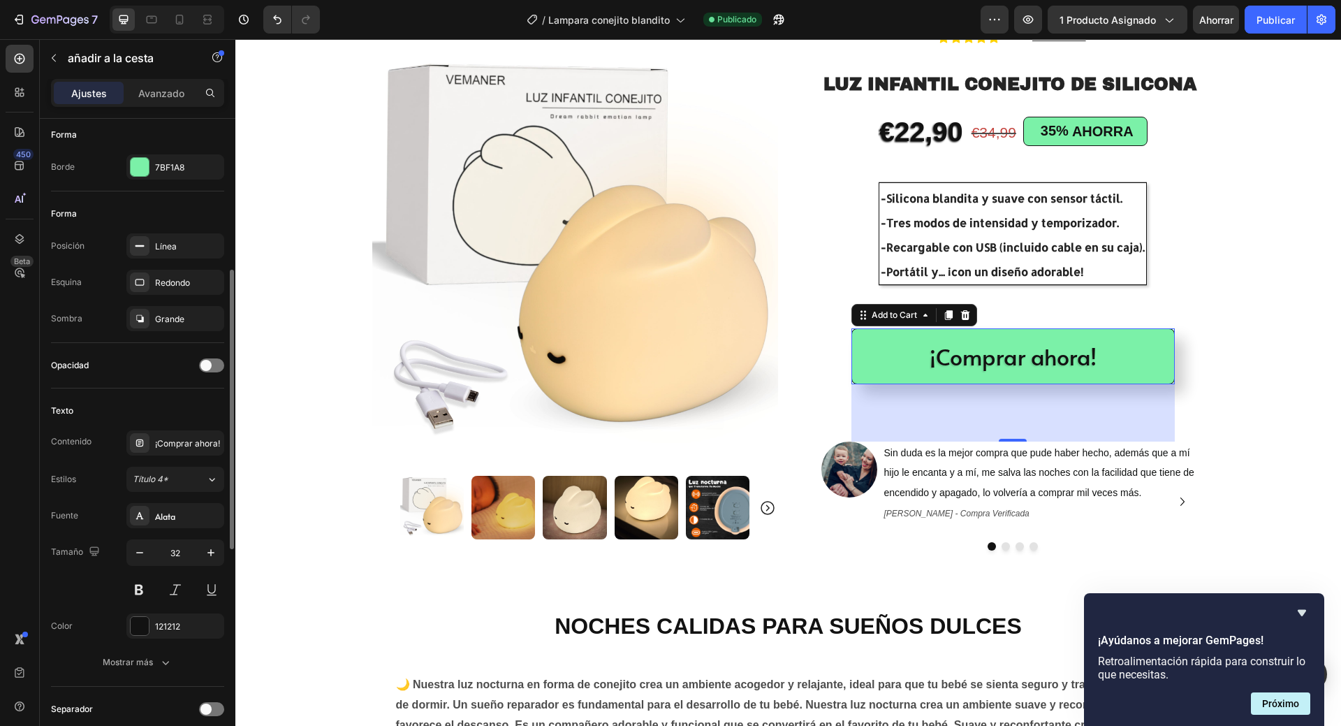
scroll to position [419, 0]
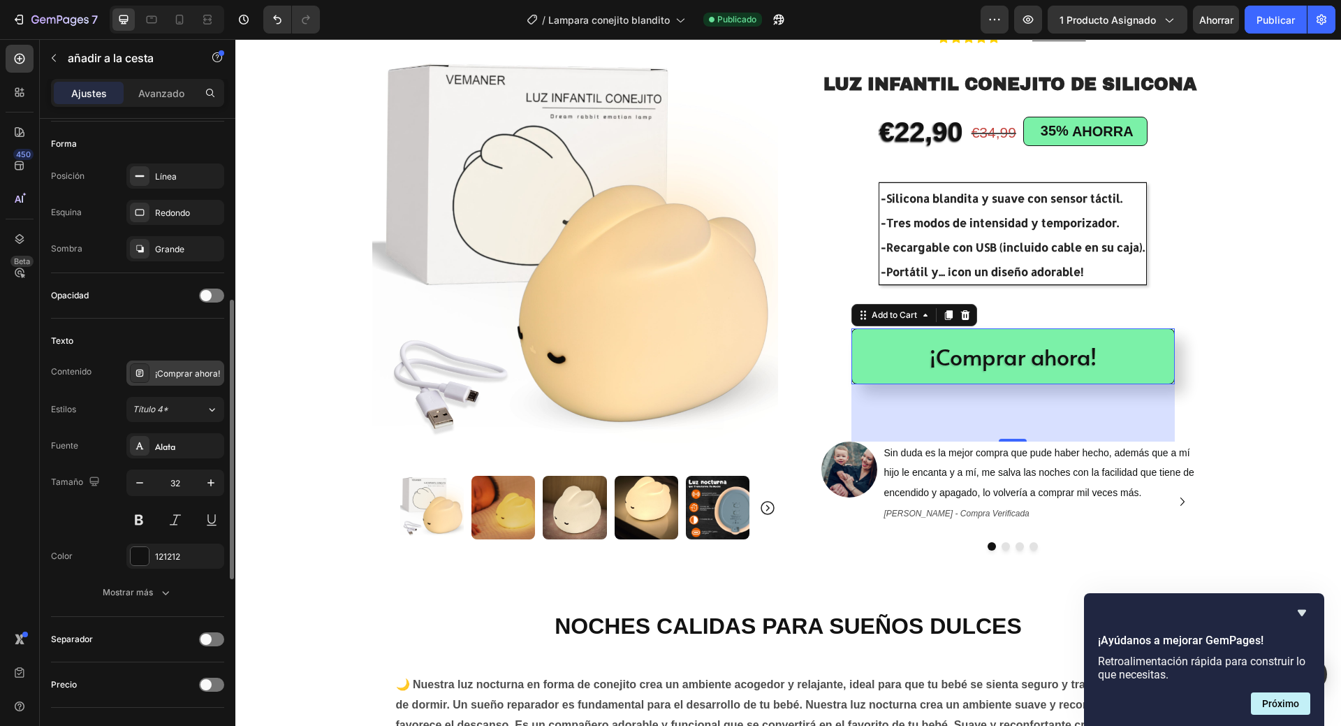
click at [189, 374] on font "¡Comprar ahora!" at bounding box center [187, 373] width 65 height 10
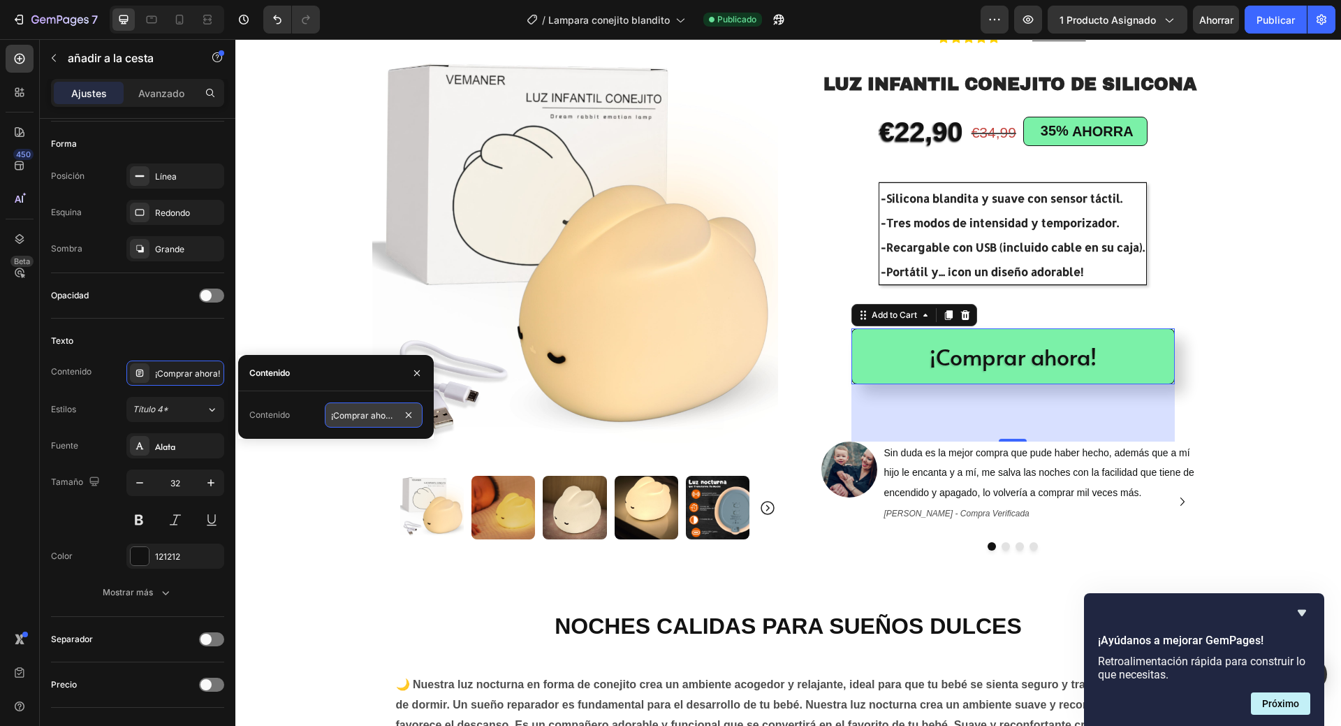
click at [389, 417] on input "¡Comprar ahora!" at bounding box center [374, 414] width 98 height 25
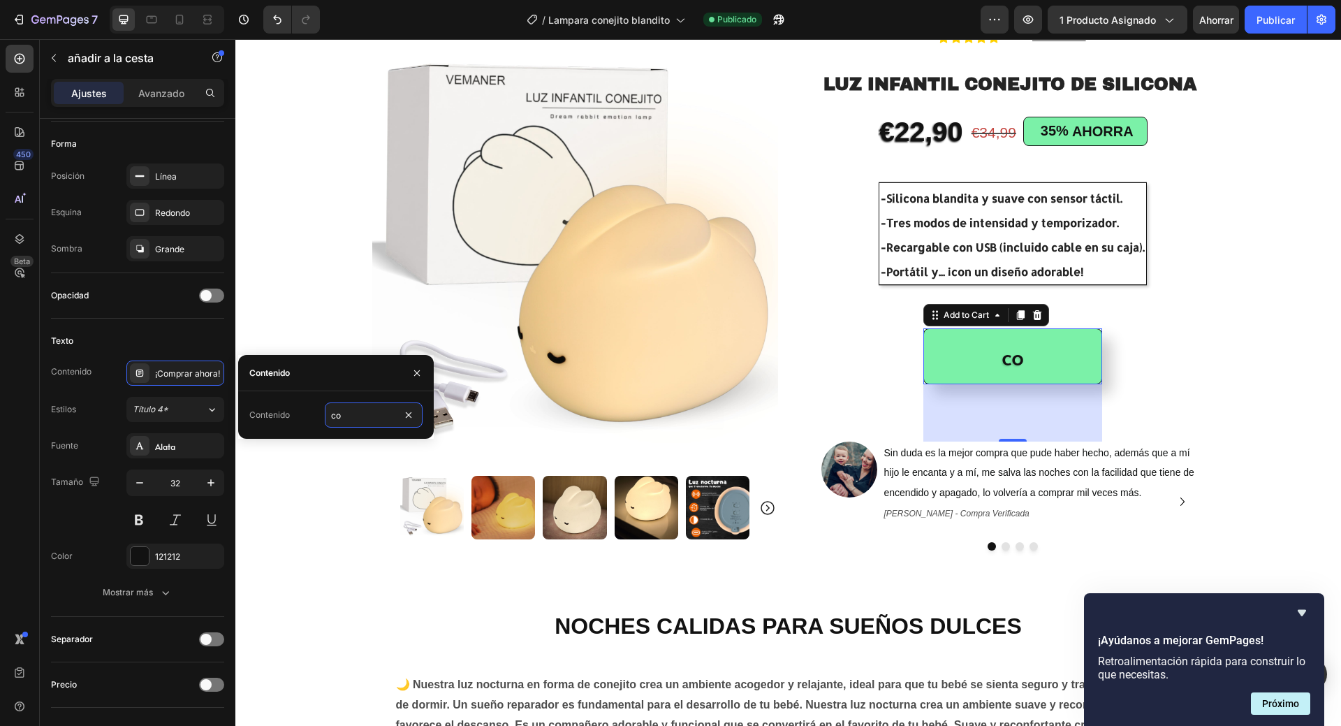
type input "c"
type input "C"
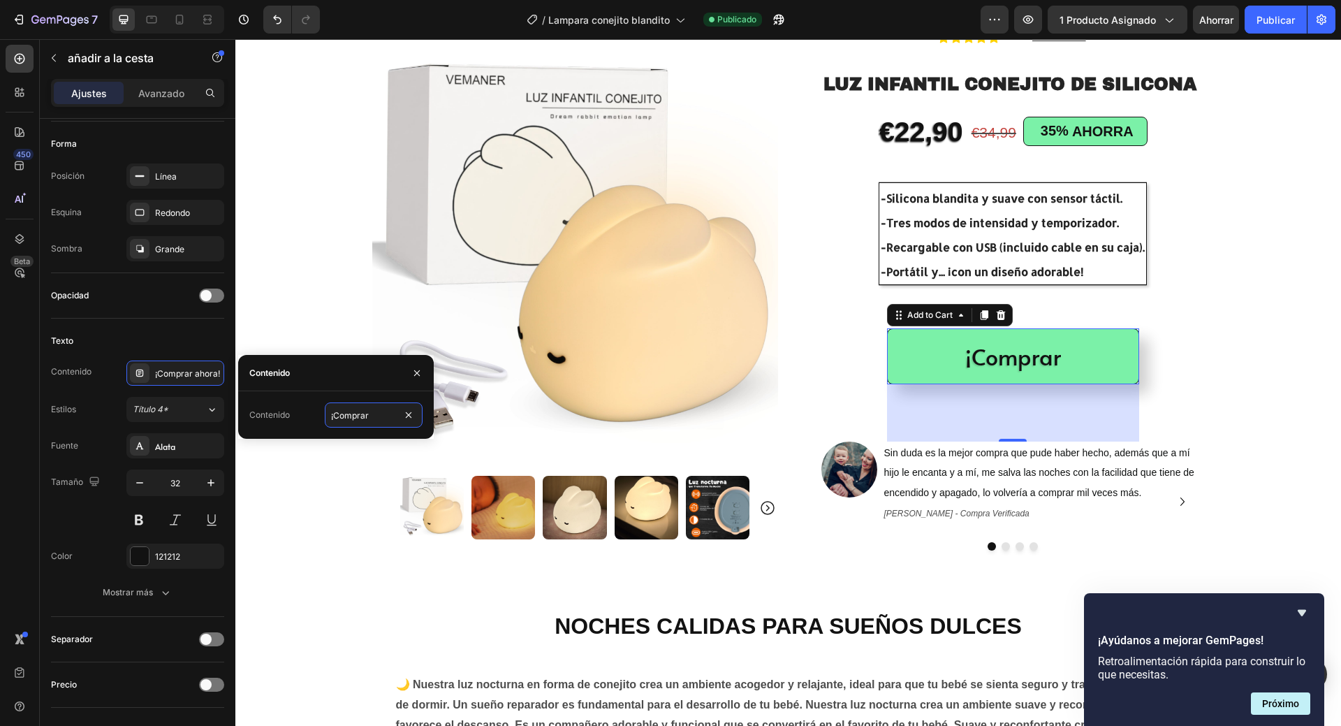
type input "¡Comprar!"
click at [143, 370] on icon at bounding box center [139, 372] width 11 height 11
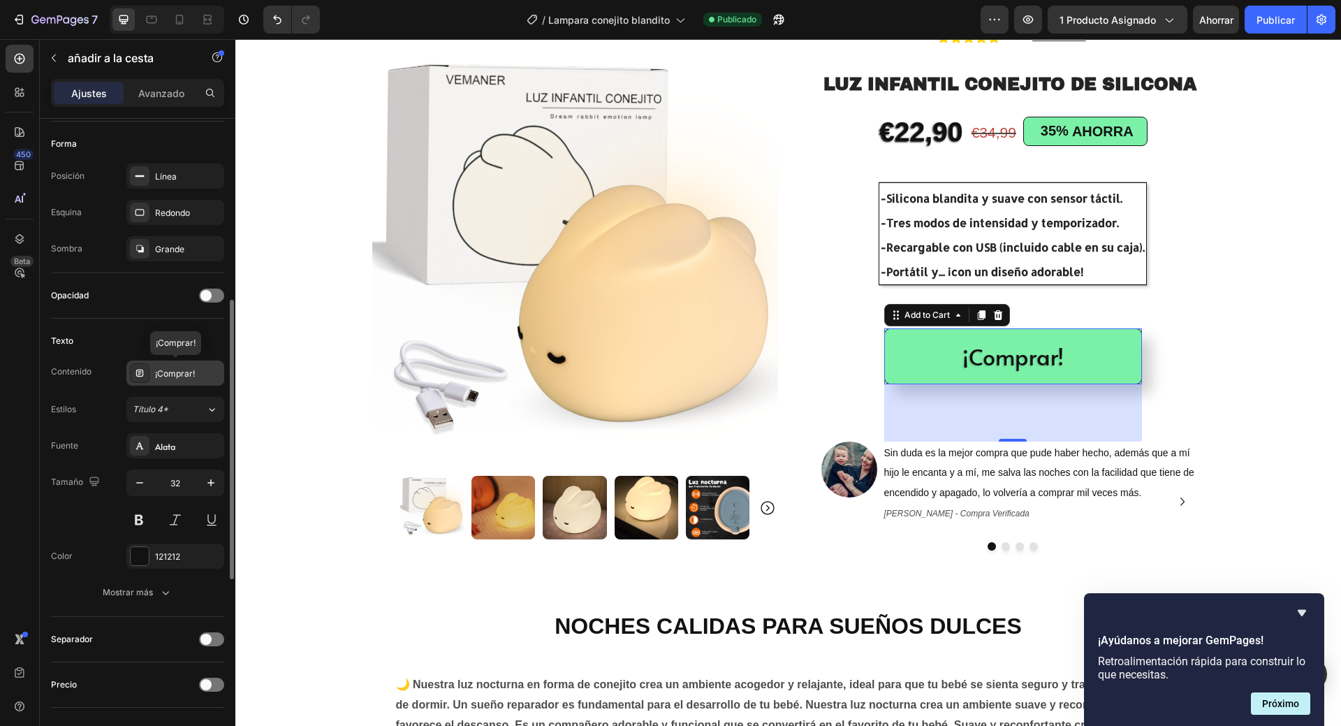
click at [136, 375] on icon at bounding box center [139, 373] width 7 height 7
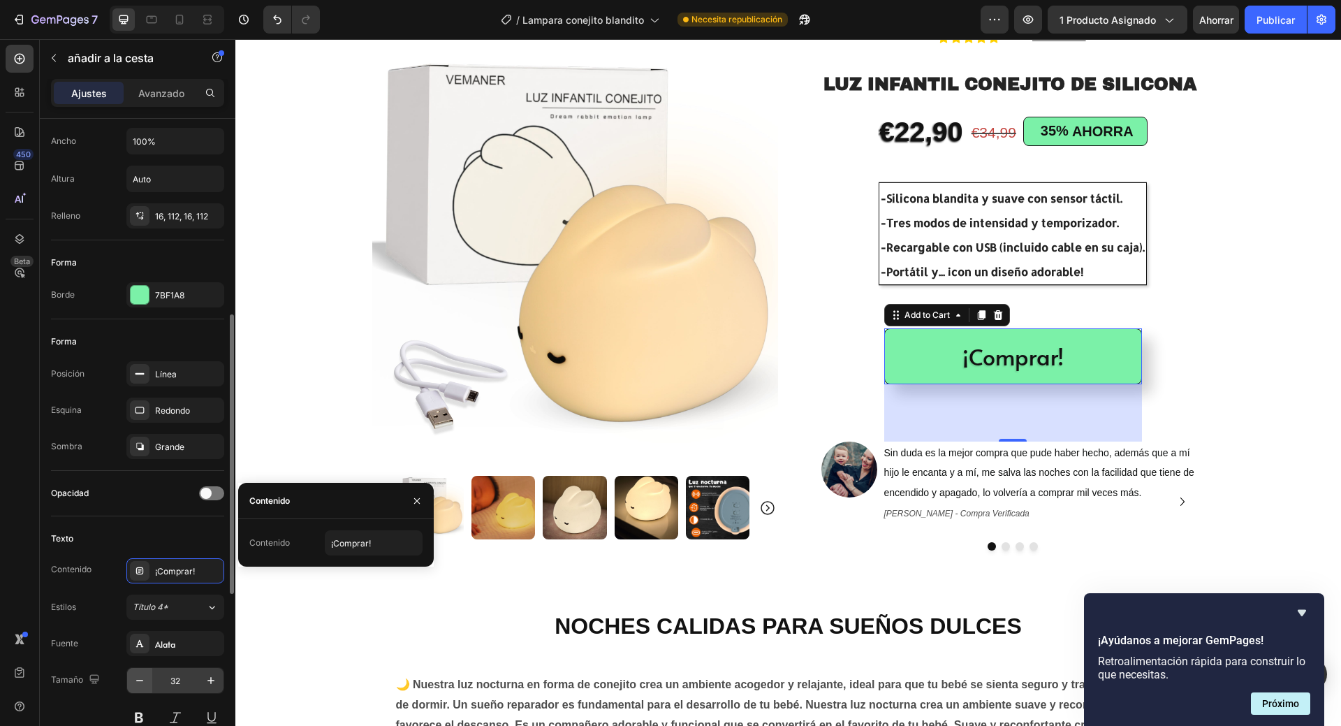
scroll to position [291, 0]
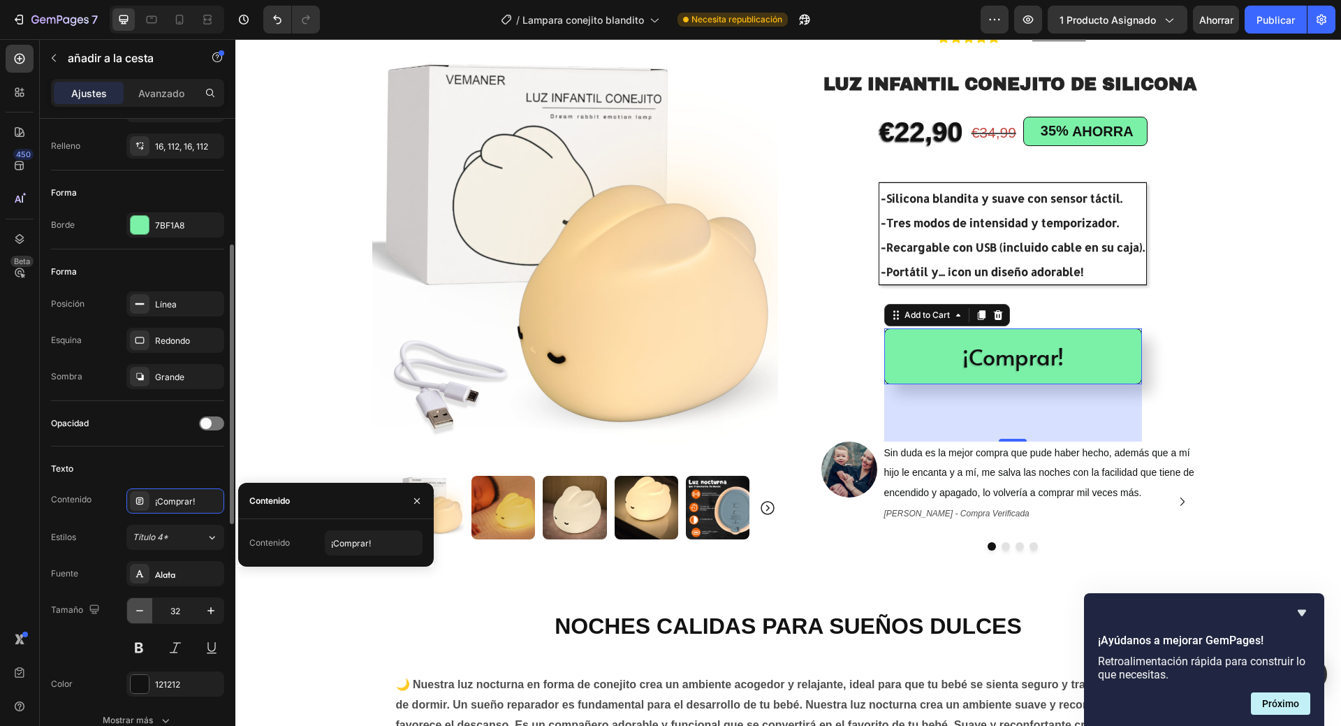
click at [130, 611] on button "button" at bounding box center [139, 610] width 25 height 25
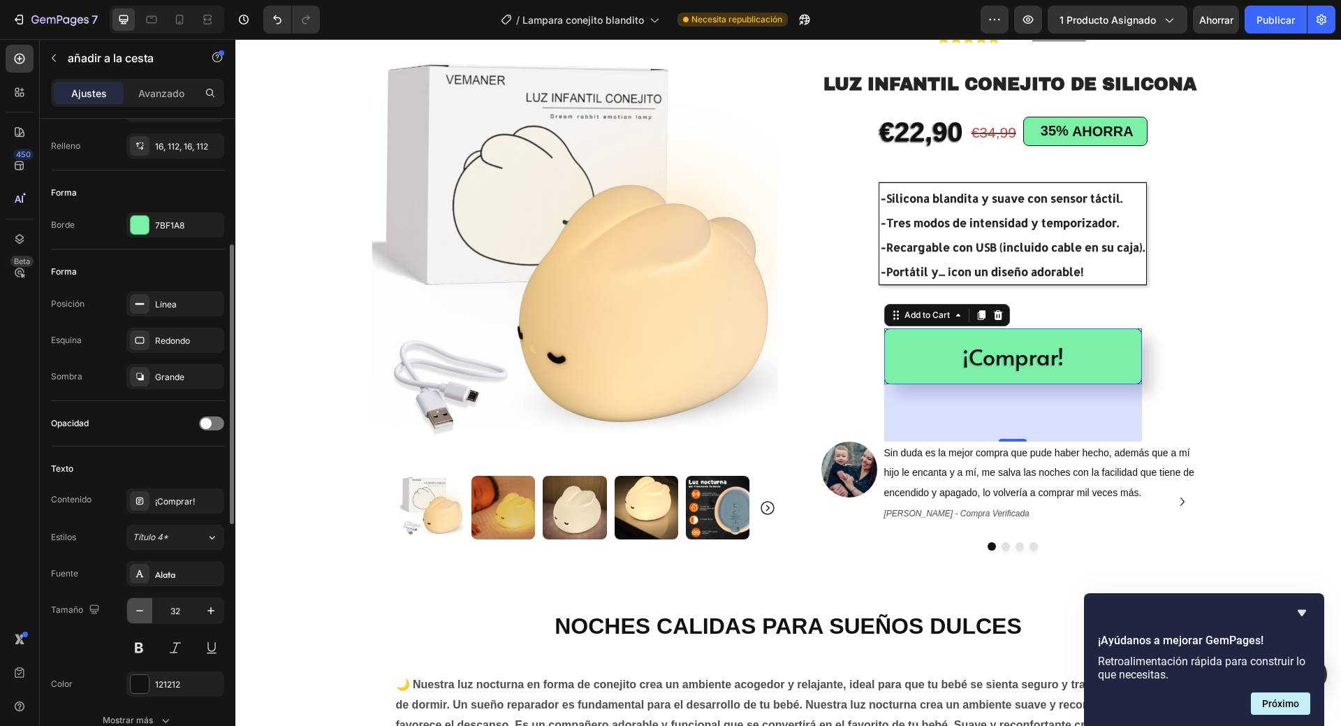
click at [130, 611] on button "button" at bounding box center [139, 610] width 25 height 25
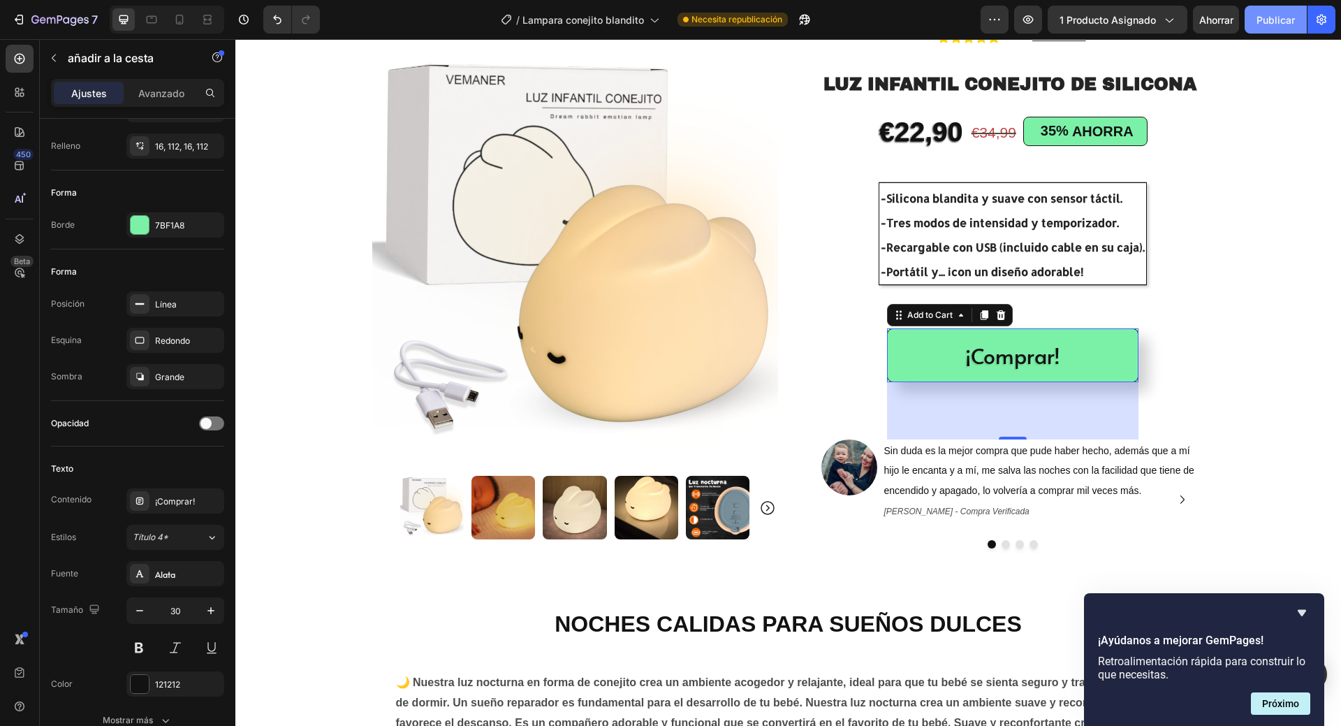
drag, startPoint x: 1271, startPoint y: 29, endPoint x: 340, endPoint y: 168, distance: 941.6
click at [1271, 29] on button "Publicar" at bounding box center [1276, 20] width 62 height 28
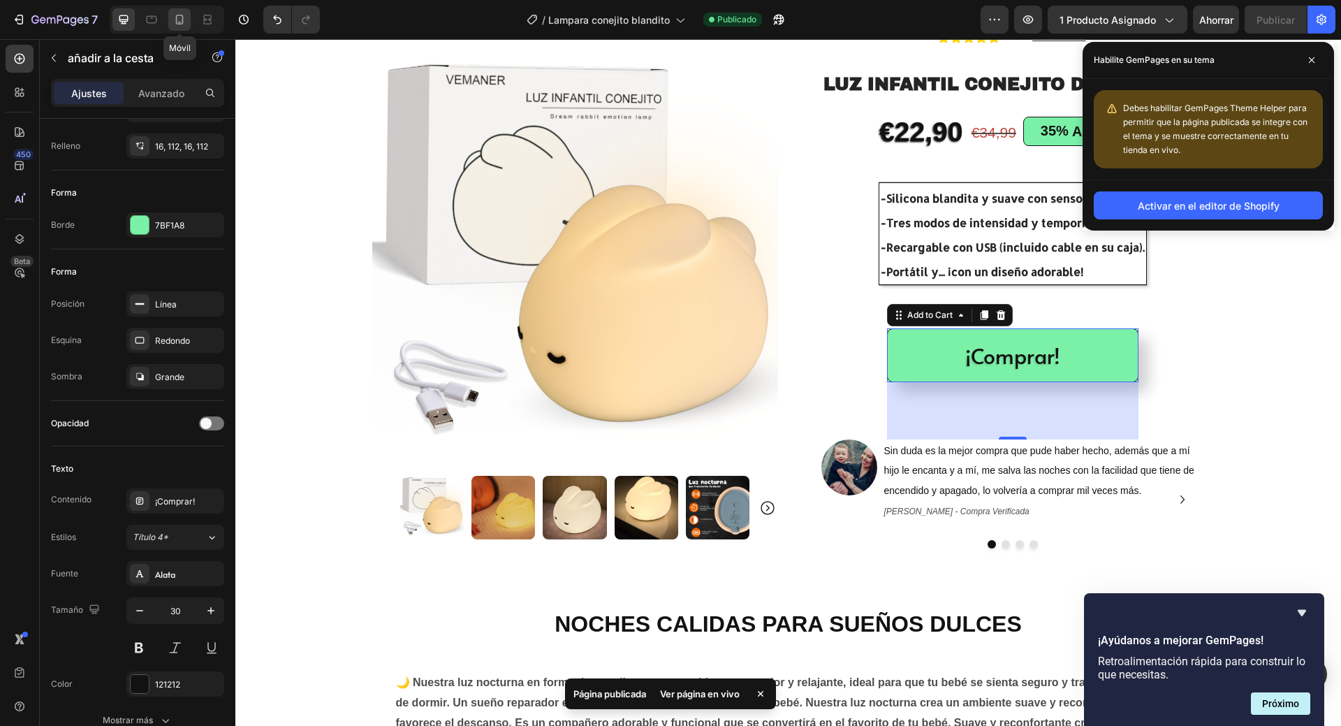
click at [184, 15] on icon at bounding box center [180, 20] width 14 height 14
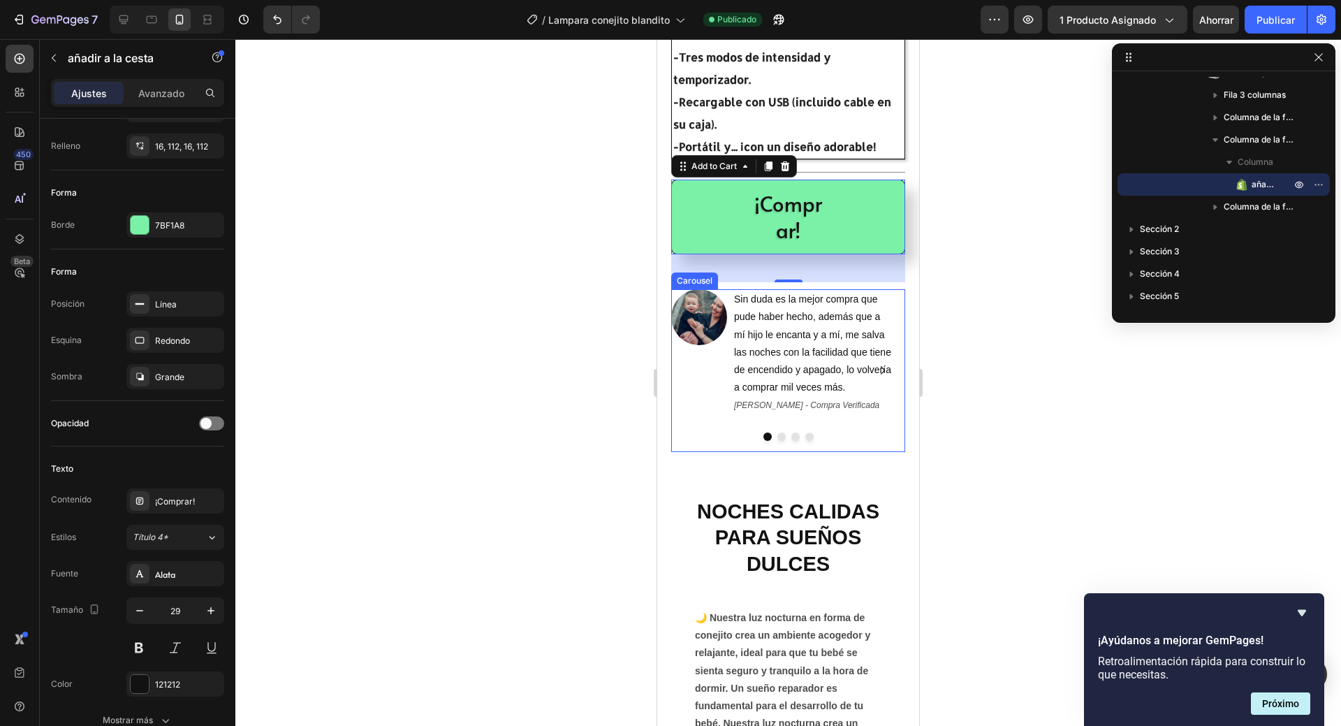
scroll to position [276, 0]
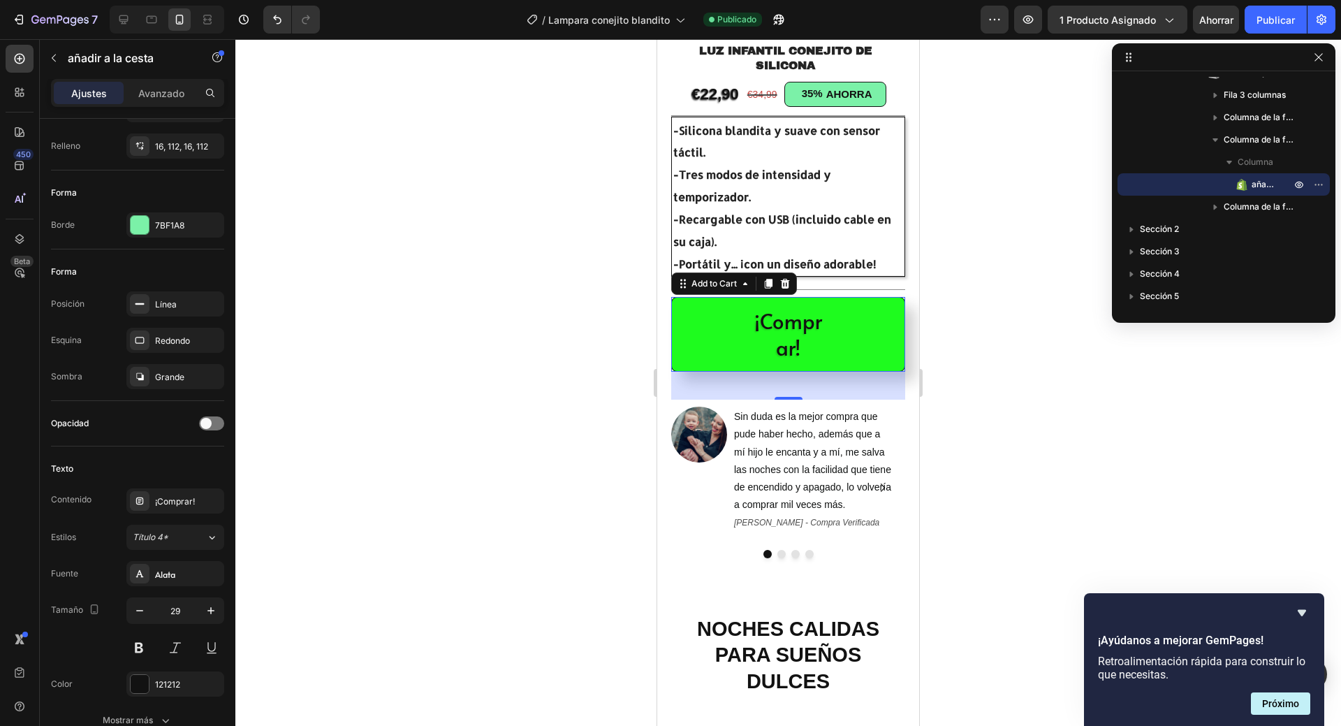
click at [821, 337] on button "¡Comprar!" at bounding box center [788, 334] width 234 height 75
click at [845, 344] on button "¡Comprar!" at bounding box center [788, 334] width 234 height 75
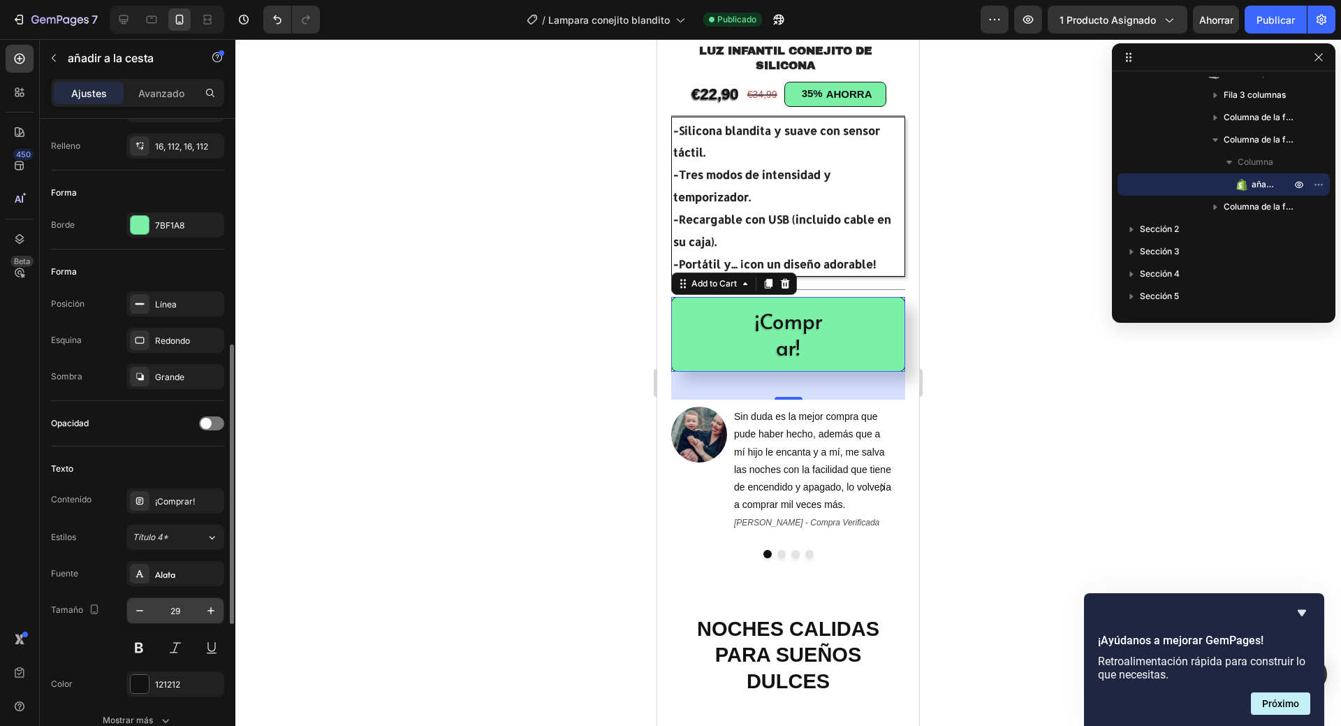
scroll to position [361, 0]
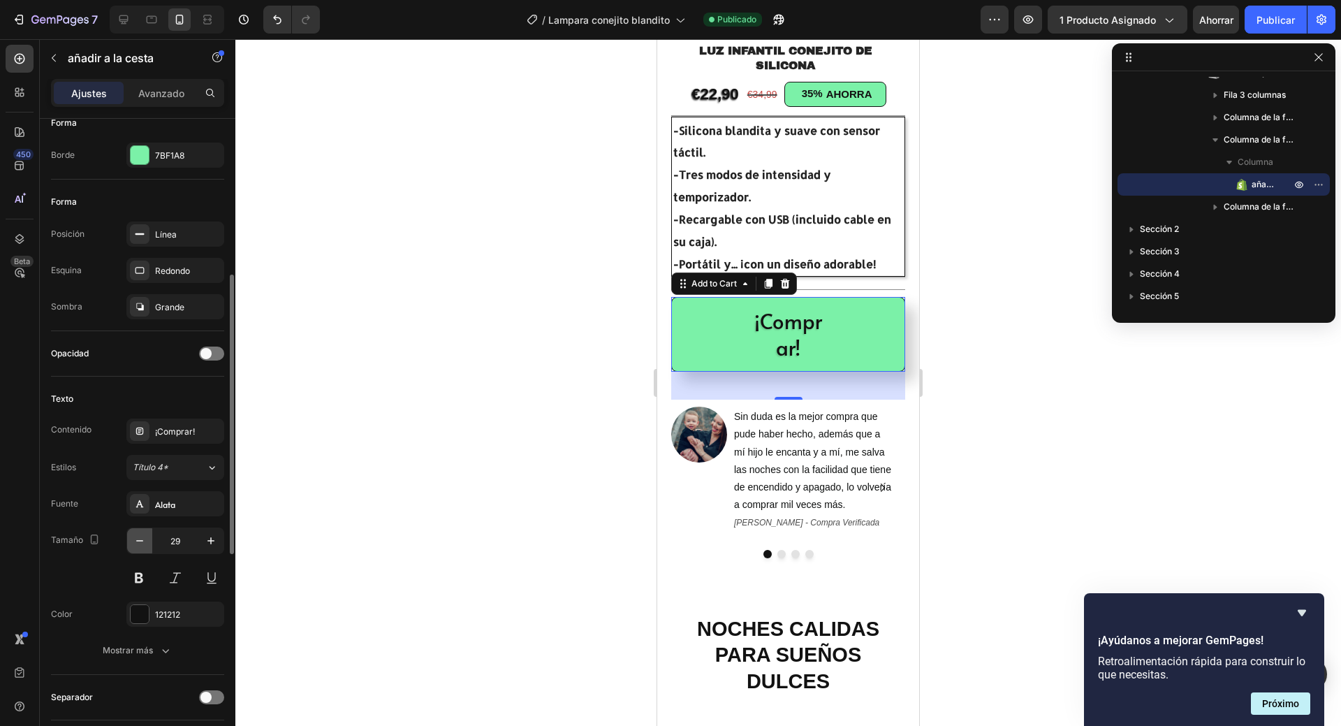
click at [143, 538] on icon "button" at bounding box center [140, 541] width 14 height 14
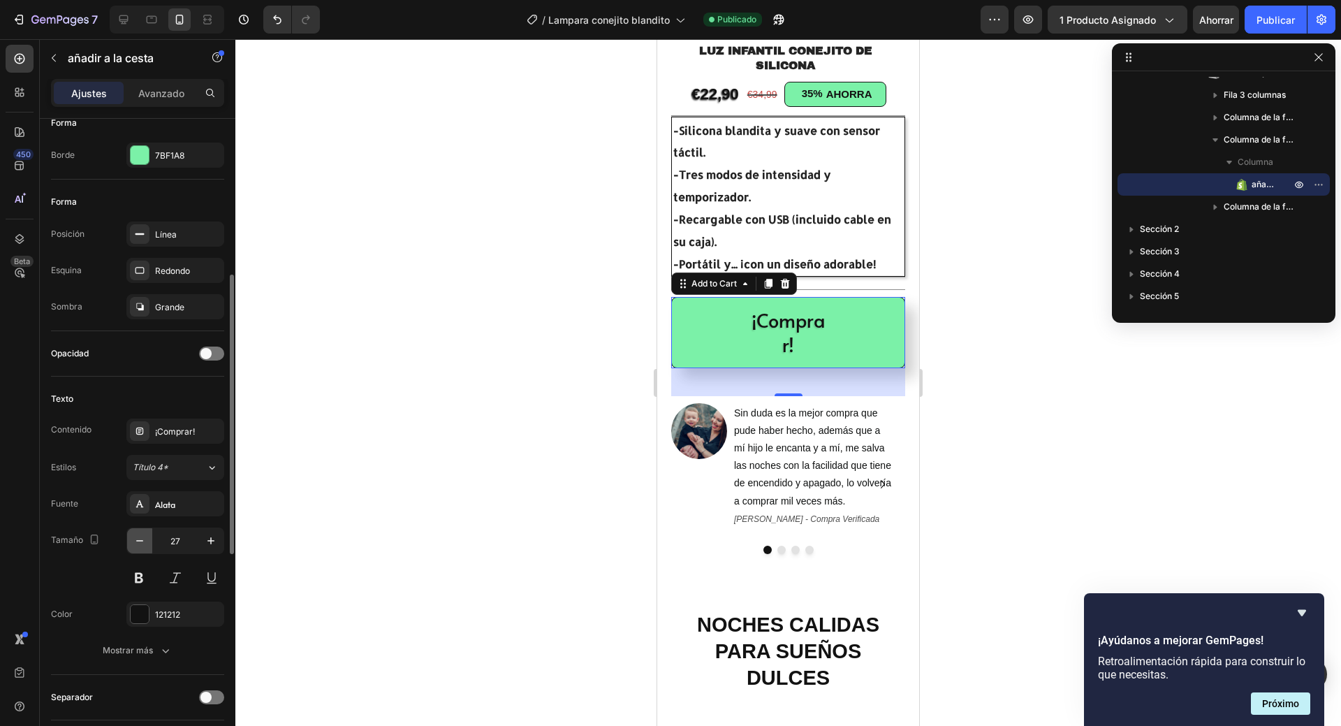
click at [143, 538] on icon "button" at bounding box center [140, 541] width 14 height 14
type input "26"
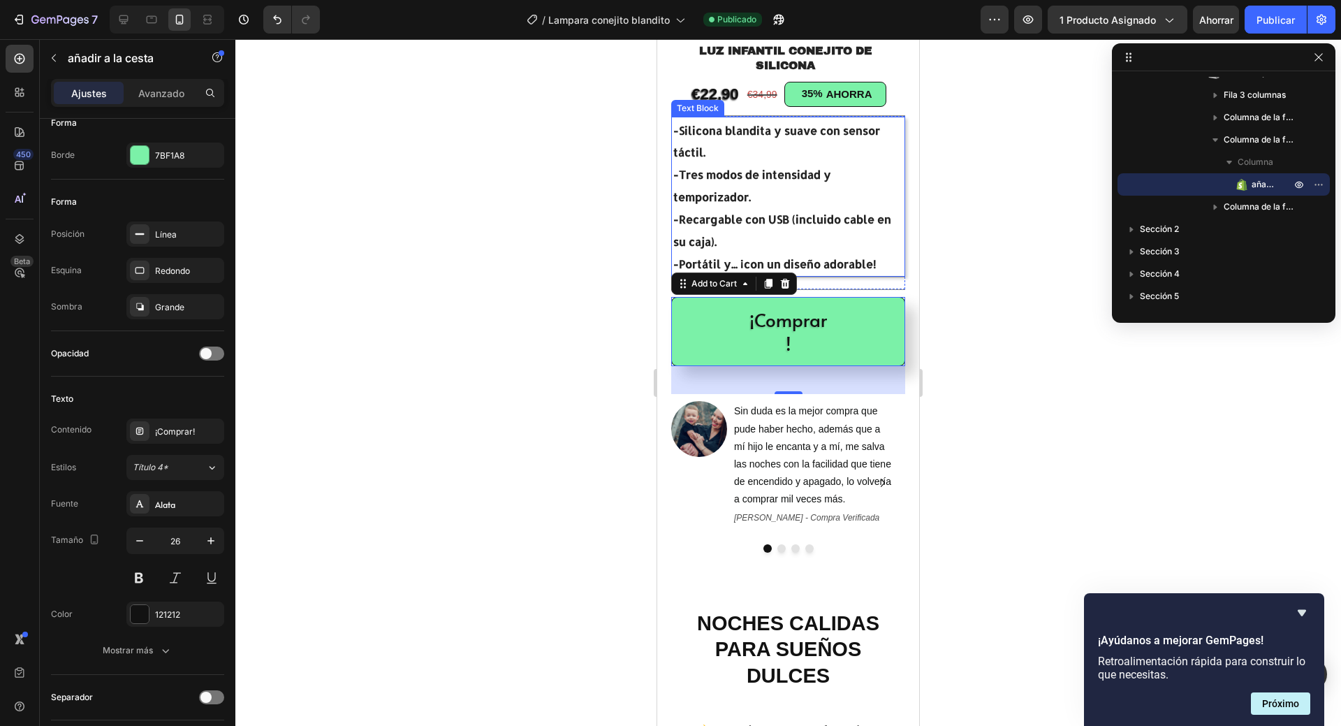
click at [828, 256] on strong "-Portátil y... ¡con un diseño adorable!" at bounding box center [774, 263] width 203 height 15
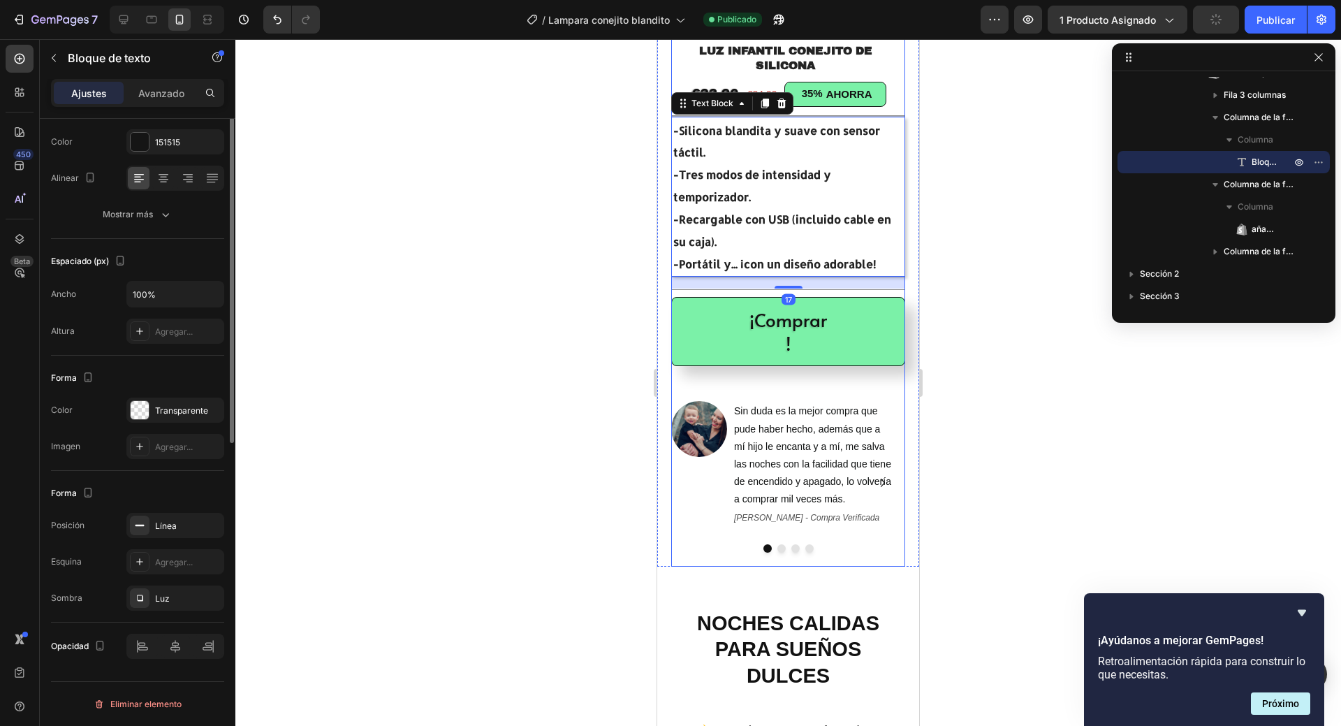
scroll to position [0, 0]
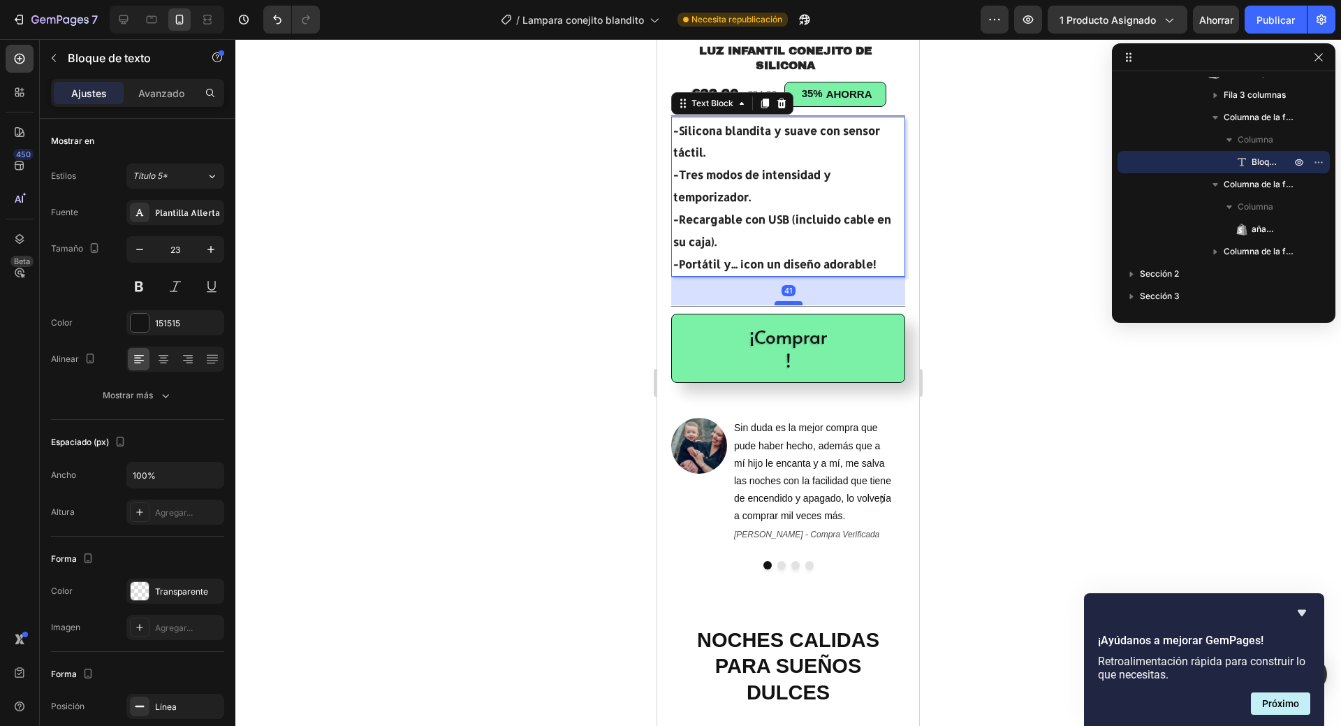
click at [785, 305] on div at bounding box center [789, 303] width 28 height 4
click at [557, 275] on div at bounding box center [788, 382] width 1106 height 687
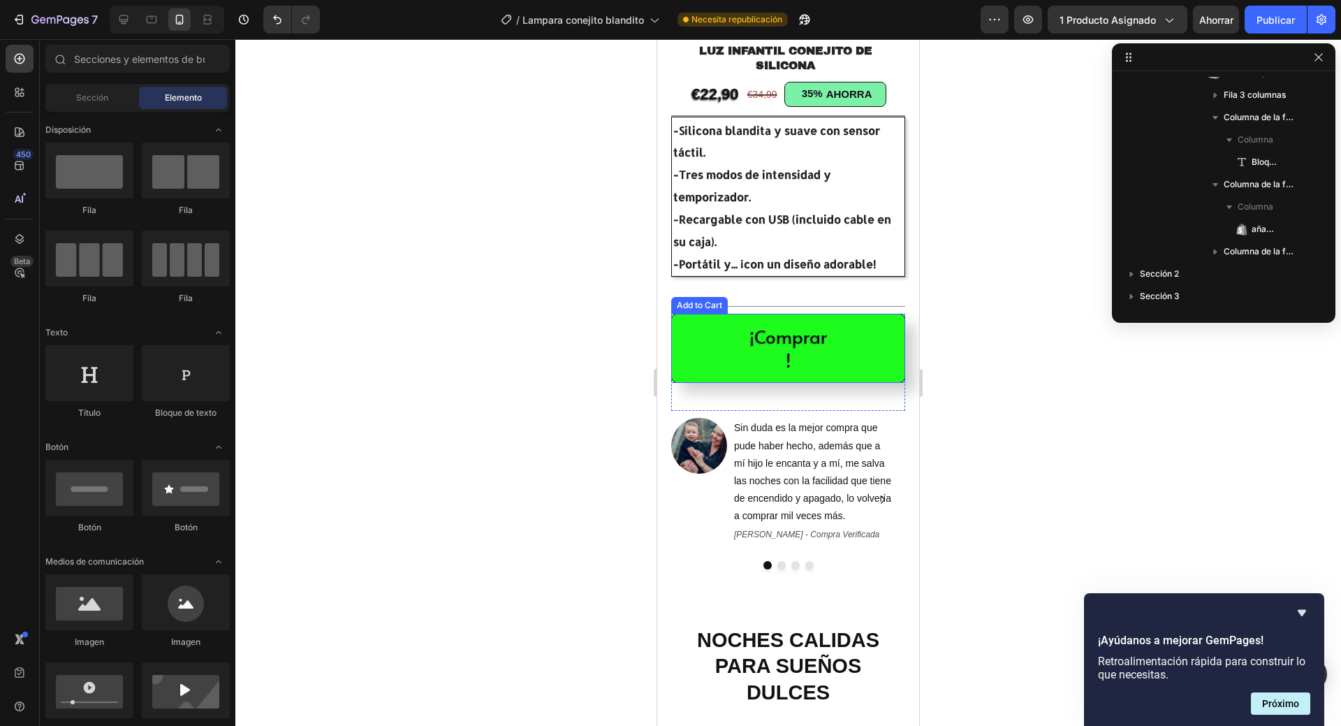
drag, startPoint x: 1157, startPoint y: 401, endPoint x: 738, endPoint y: 378, distance: 419.1
click at [738, 378] on button "¡Comprar!" at bounding box center [788, 349] width 234 height 70
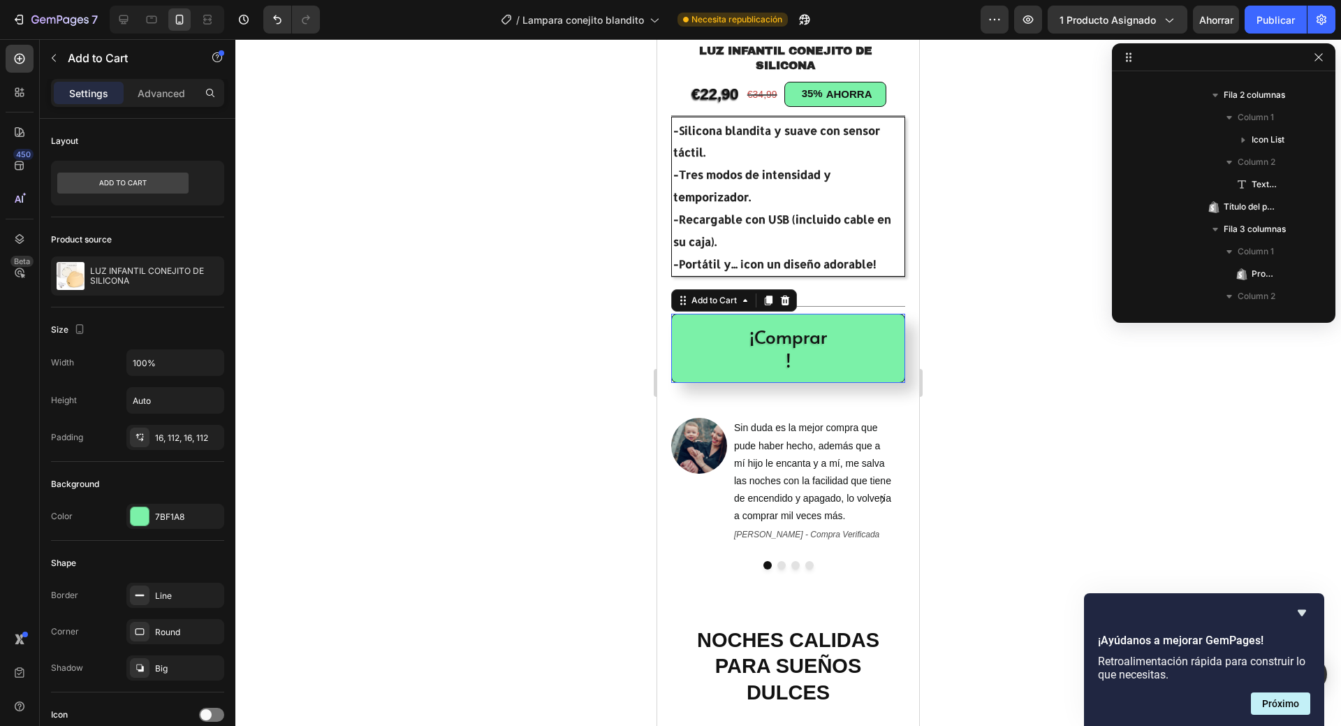
scroll to position [533, 0]
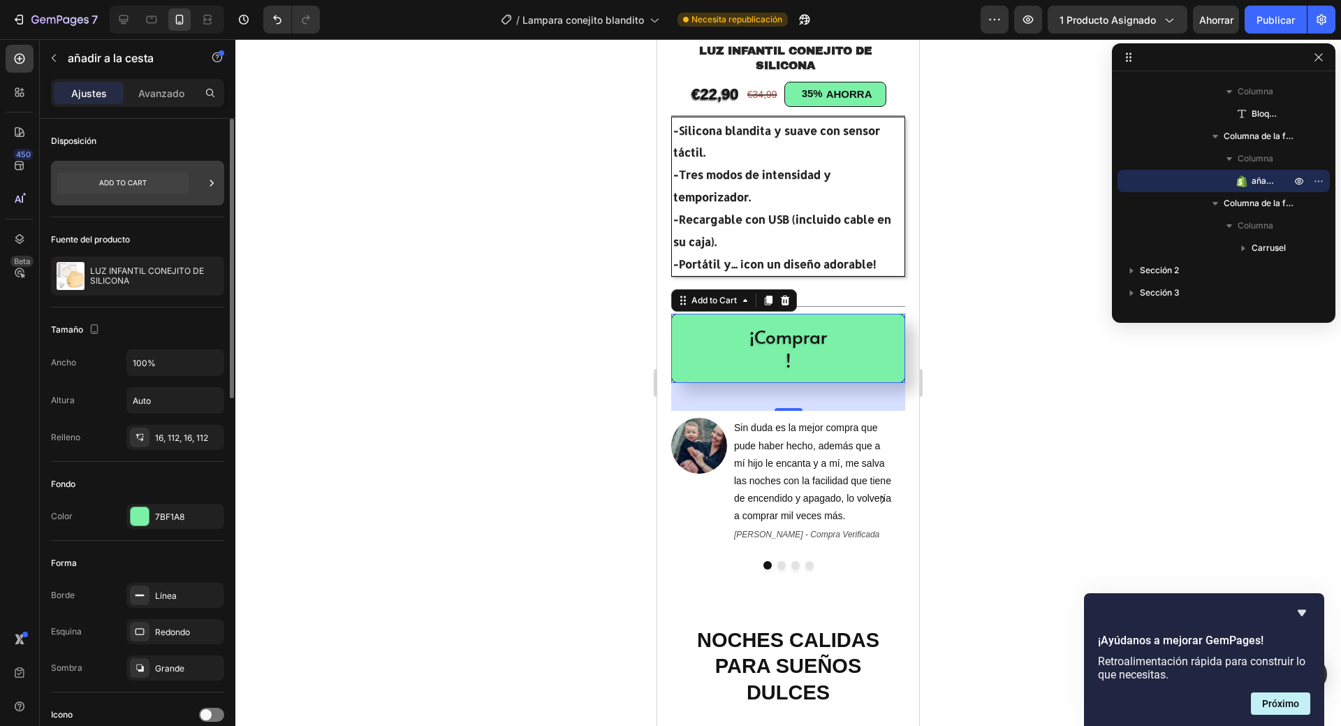
click at [212, 185] on icon at bounding box center [211, 183] width 3 height 6
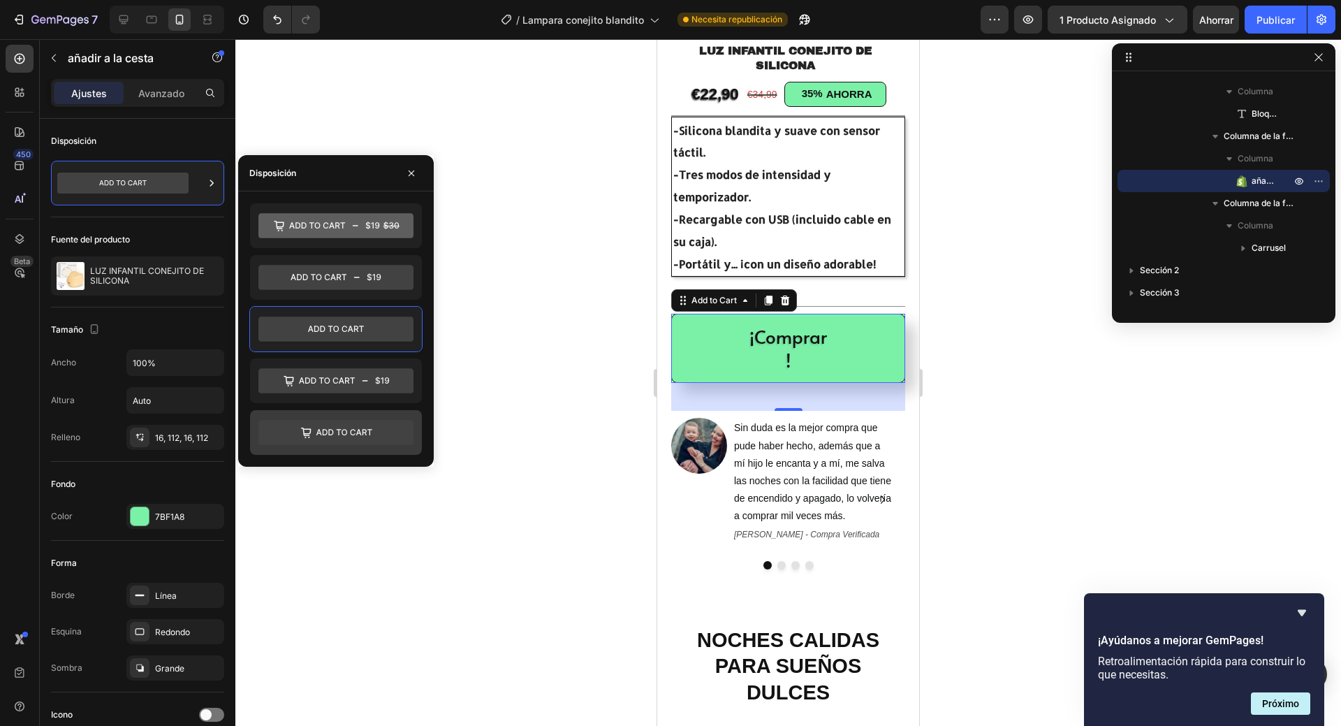
click at [337, 439] on icon at bounding box center [335, 432] width 155 height 25
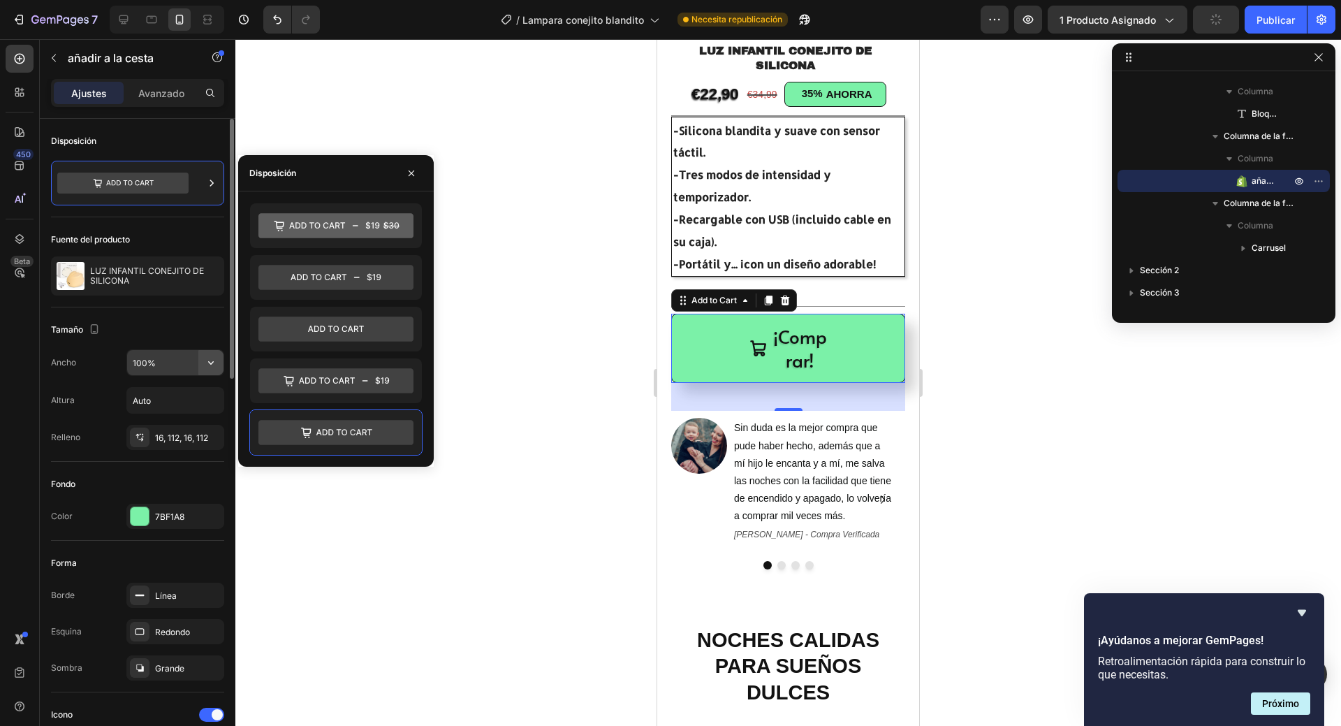
click at [217, 360] on icon "button" at bounding box center [211, 363] width 14 height 14
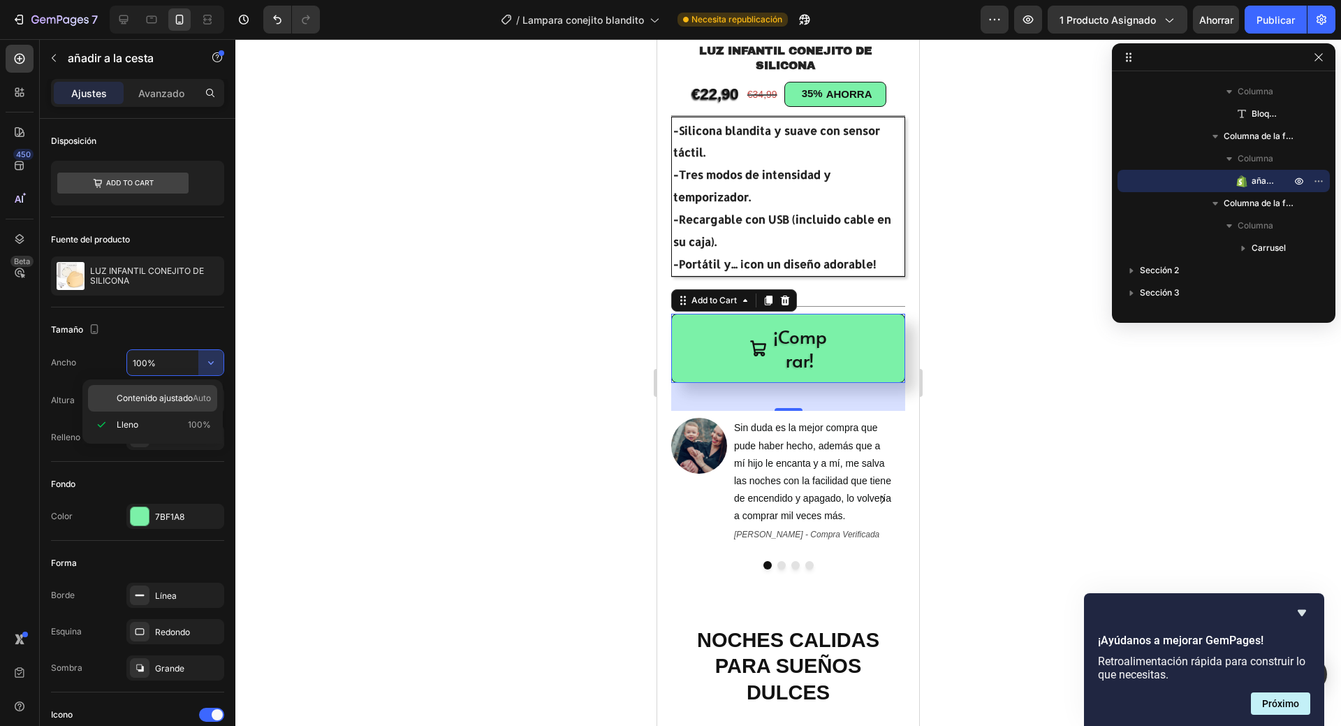
click at [201, 391] on div "Contenido ajustado Auto" at bounding box center [152, 398] width 129 height 27
click at [210, 400] on icon "button" at bounding box center [211, 400] width 6 height 3
click at [204, 363] on icon "button" at bounding box center [211, 363] width 14 height 14
click at [180, 418] on p "Lleno 100%" at bounding box center [164, 424] width 94 height 13
type input "100%"
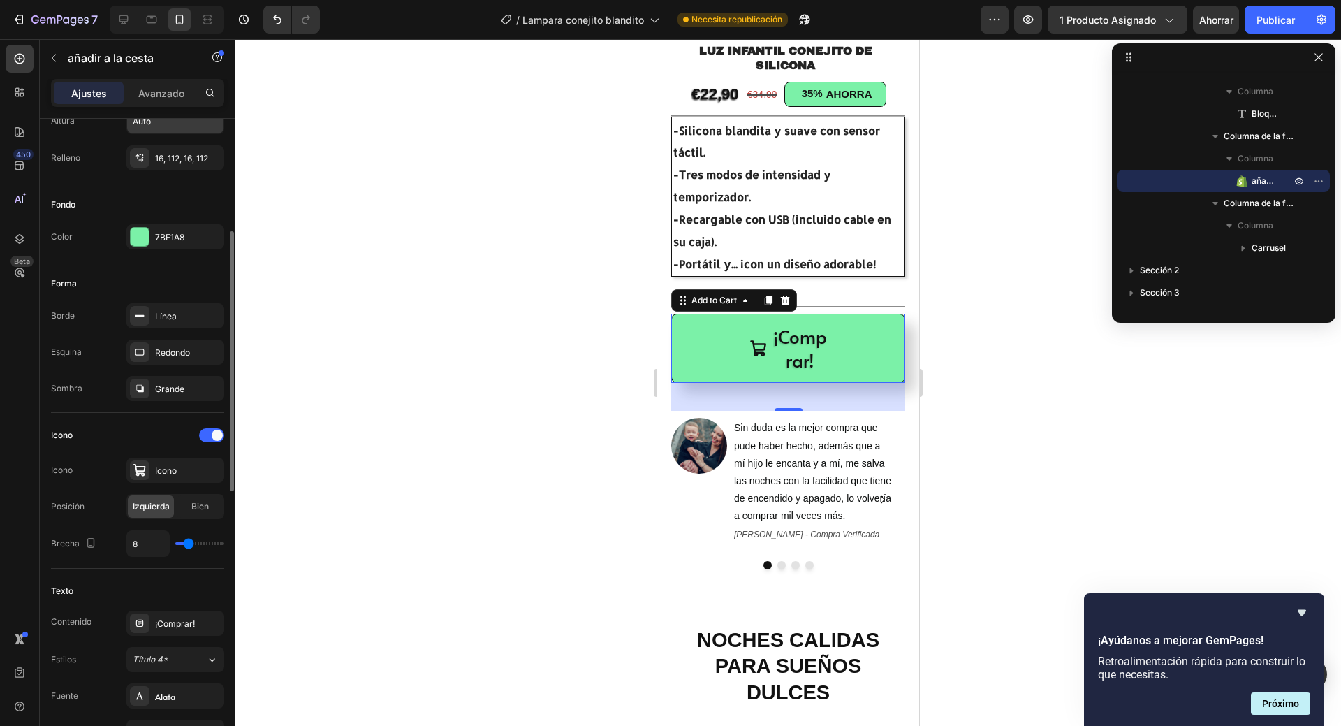
scroll to position [349, 0]
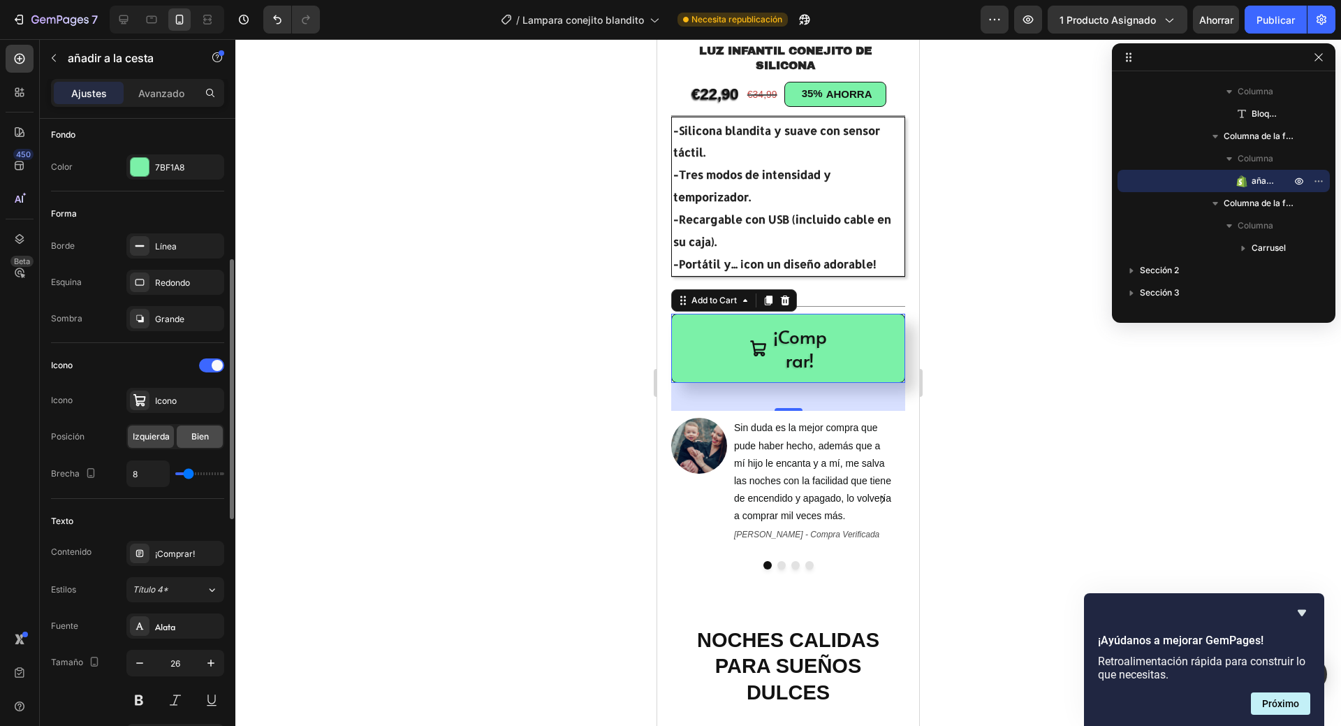
click at [185, 437] on div "Bien" at bounding box center [200, 436] width 46 height 22
click at [166, 437] on font "Izquierda" at bounding box center [151, 436] width 37 height 10
type input "7"
type input "14"
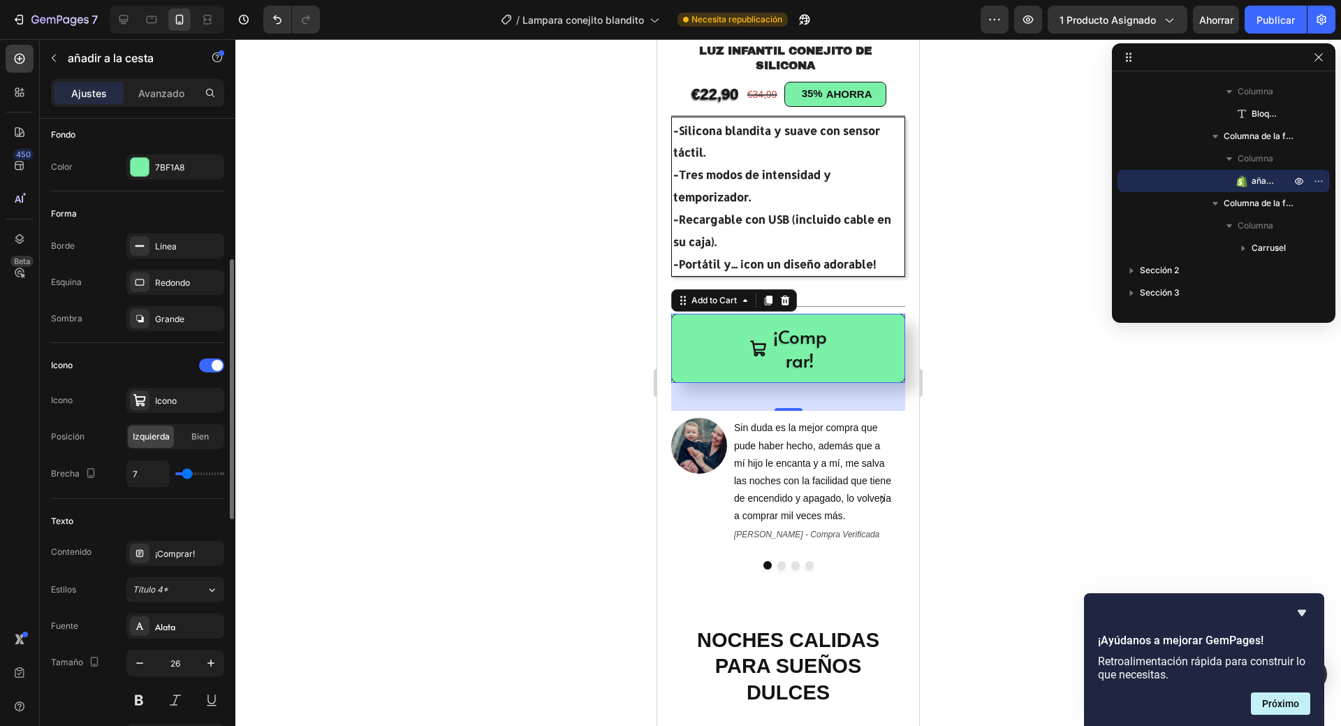
type input "14"
type input "31"
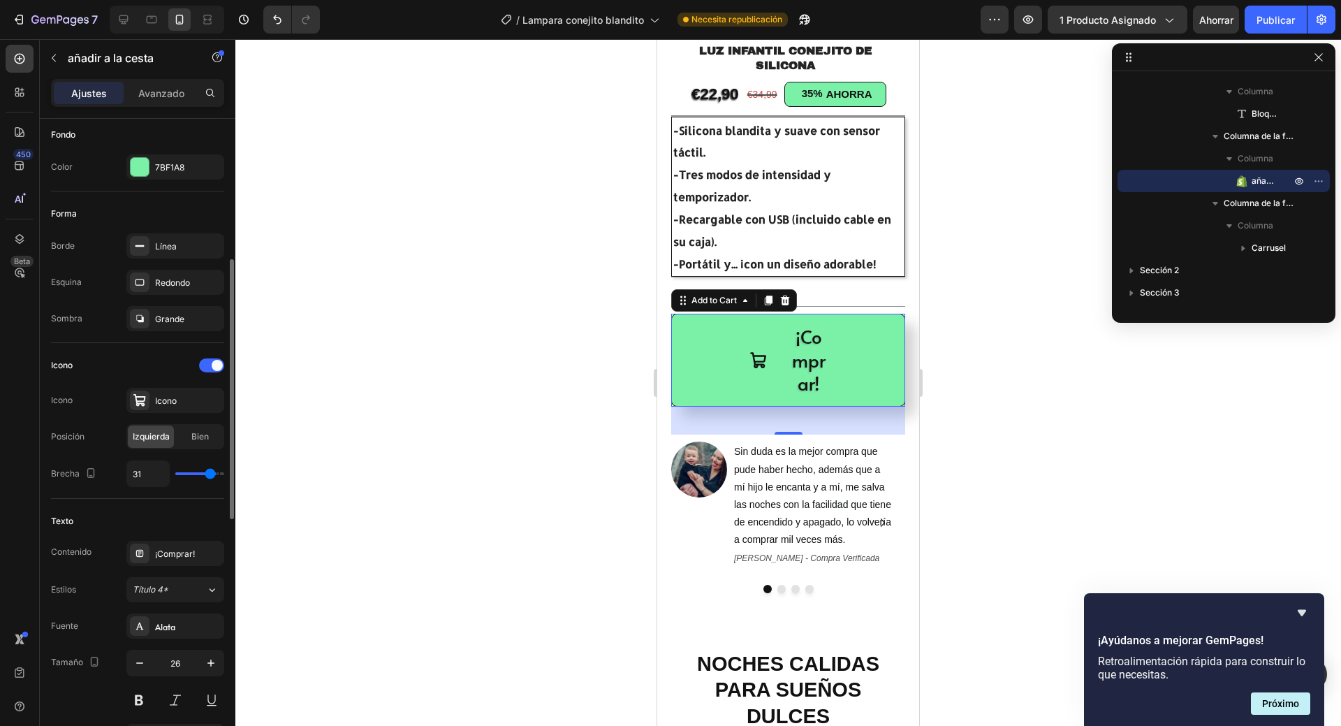
type input "35"
type input "20"
type input "0"
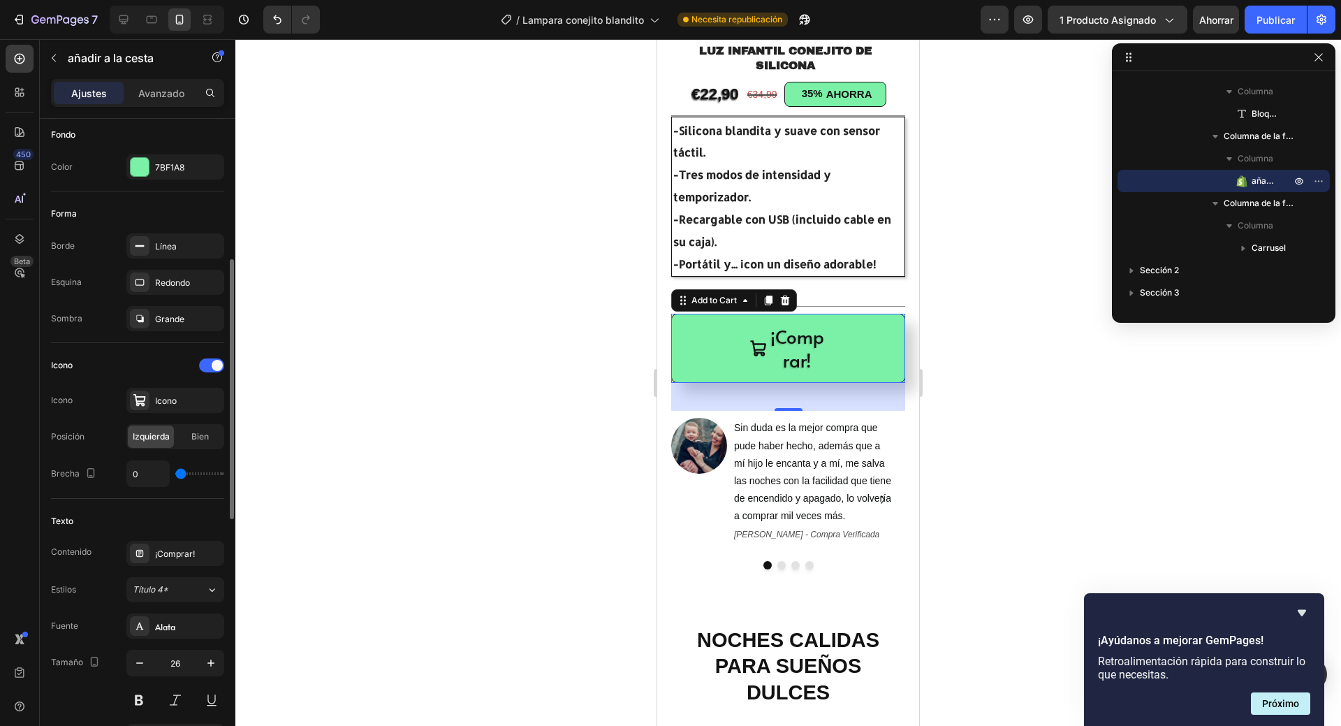
drag, startPoint x: 186, startPoint y: 469, endPoint x: 173, endPoint y: 474, distance: 13.5
type input "0"
click at [175, 474] on input "range" at bounding box center [199, 473] width 49 height 3
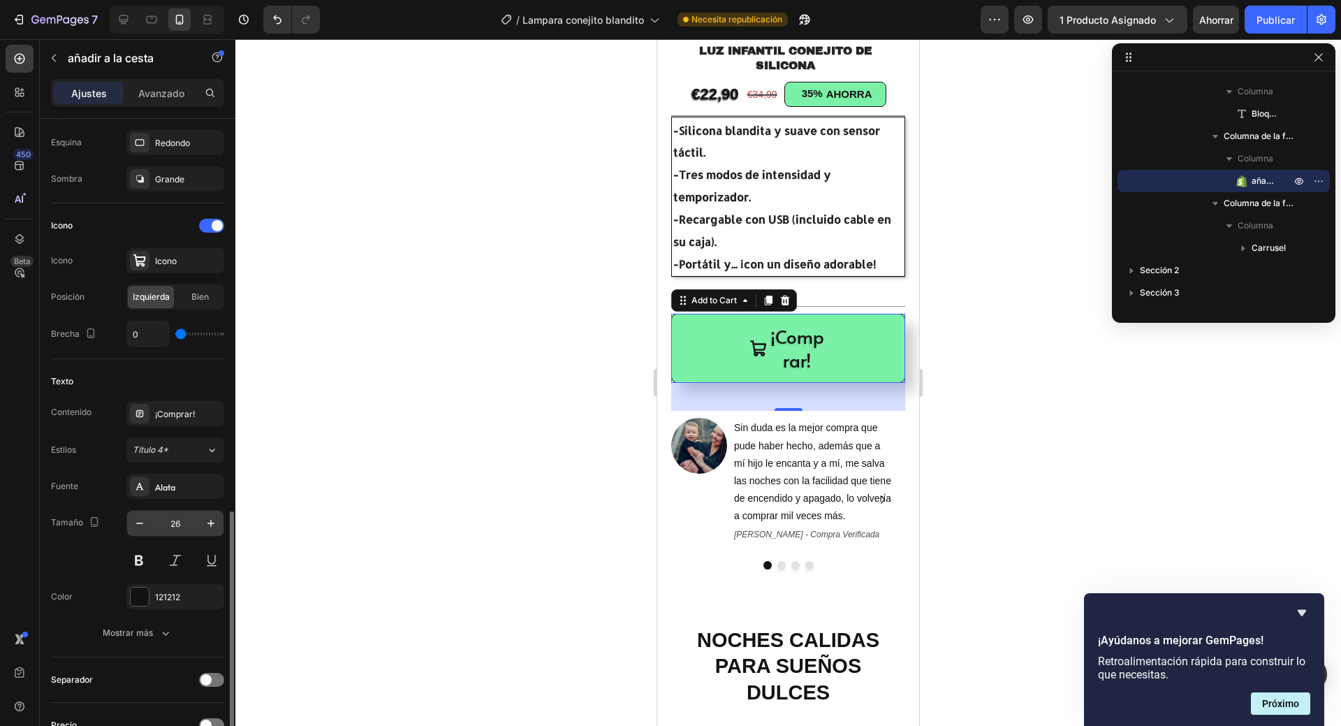
scroll to position [629, 0]
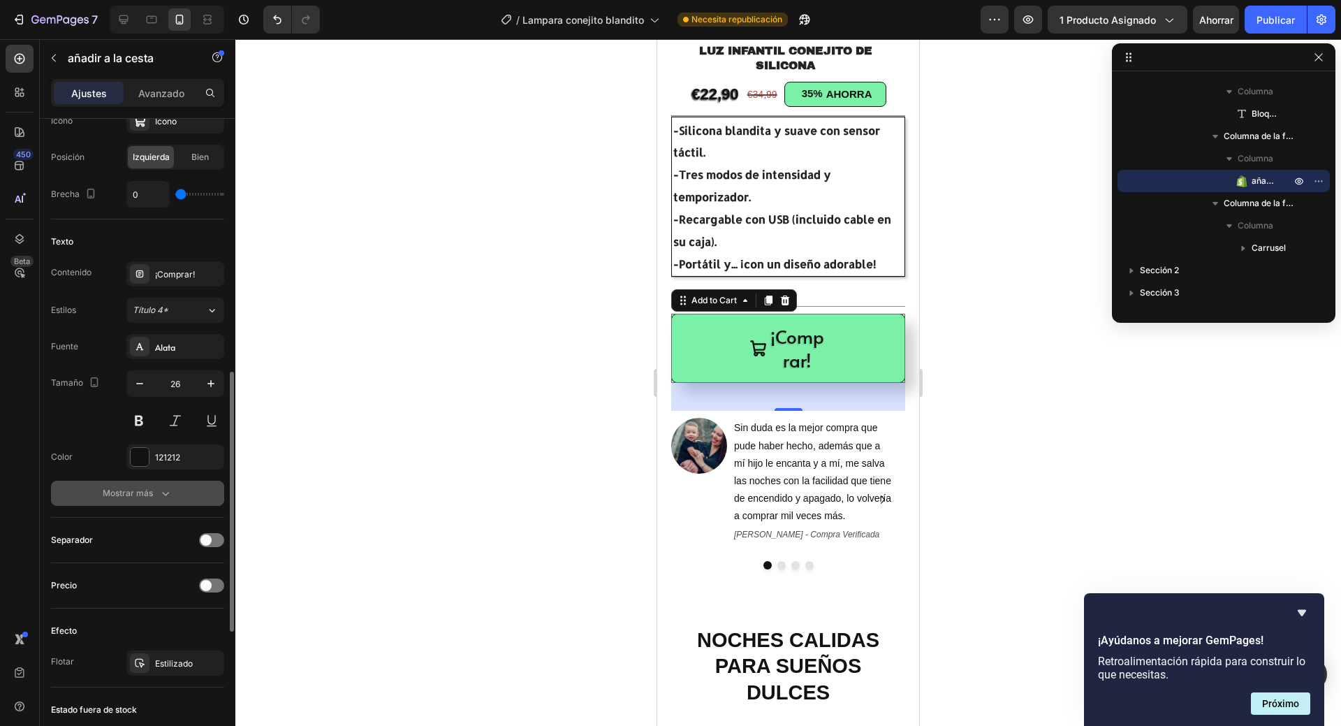
click at [172, 497] on icon "button" at bounding box center [166, 493] width 14 height 14
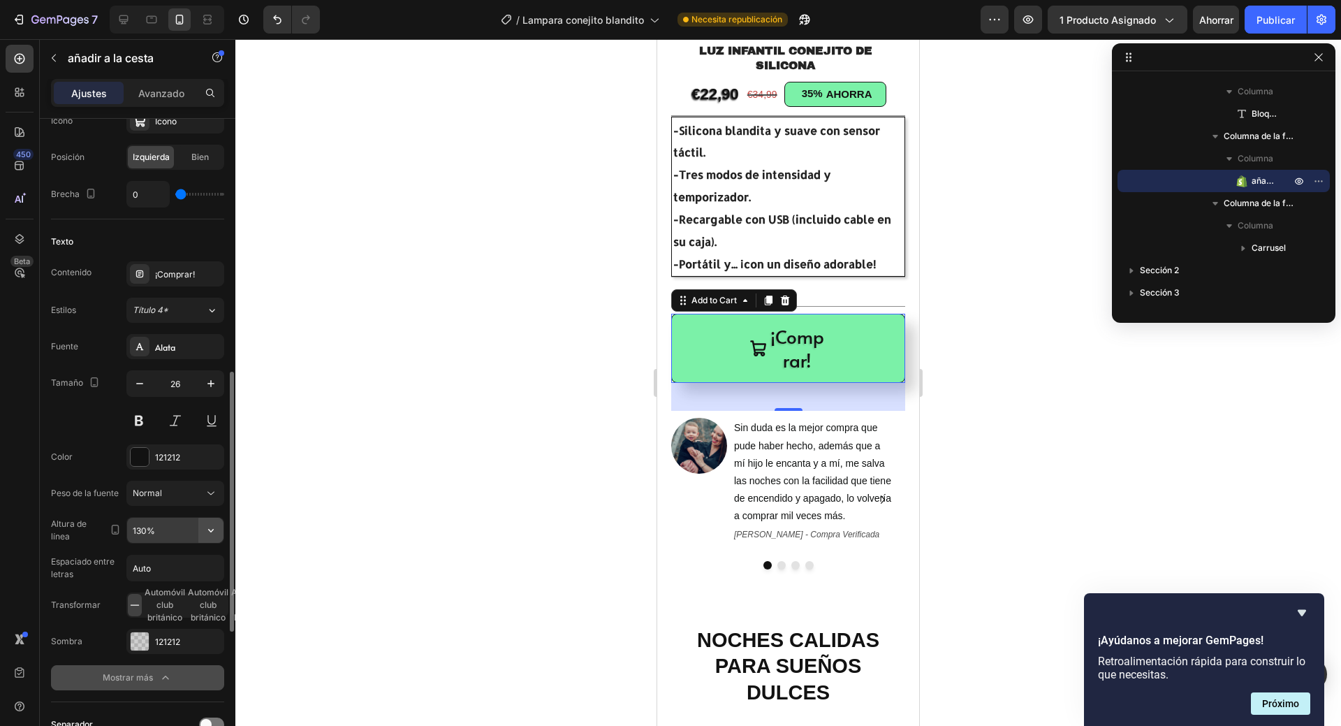
click at [214, 532] on icon "button" at bounding box center [211, 530] width 14 height 14
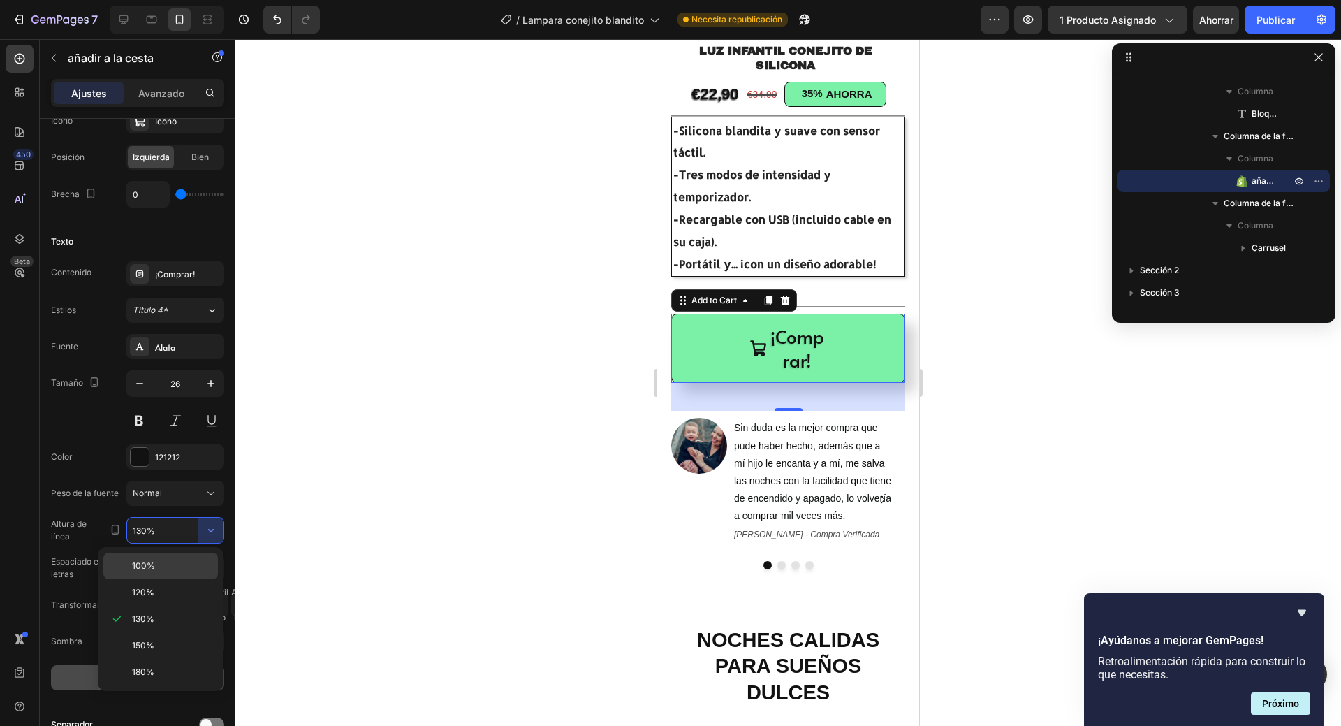
click at [170, 562] on p "100%" at bounding box center [172, 566] width 80 height 13
type input "100%"
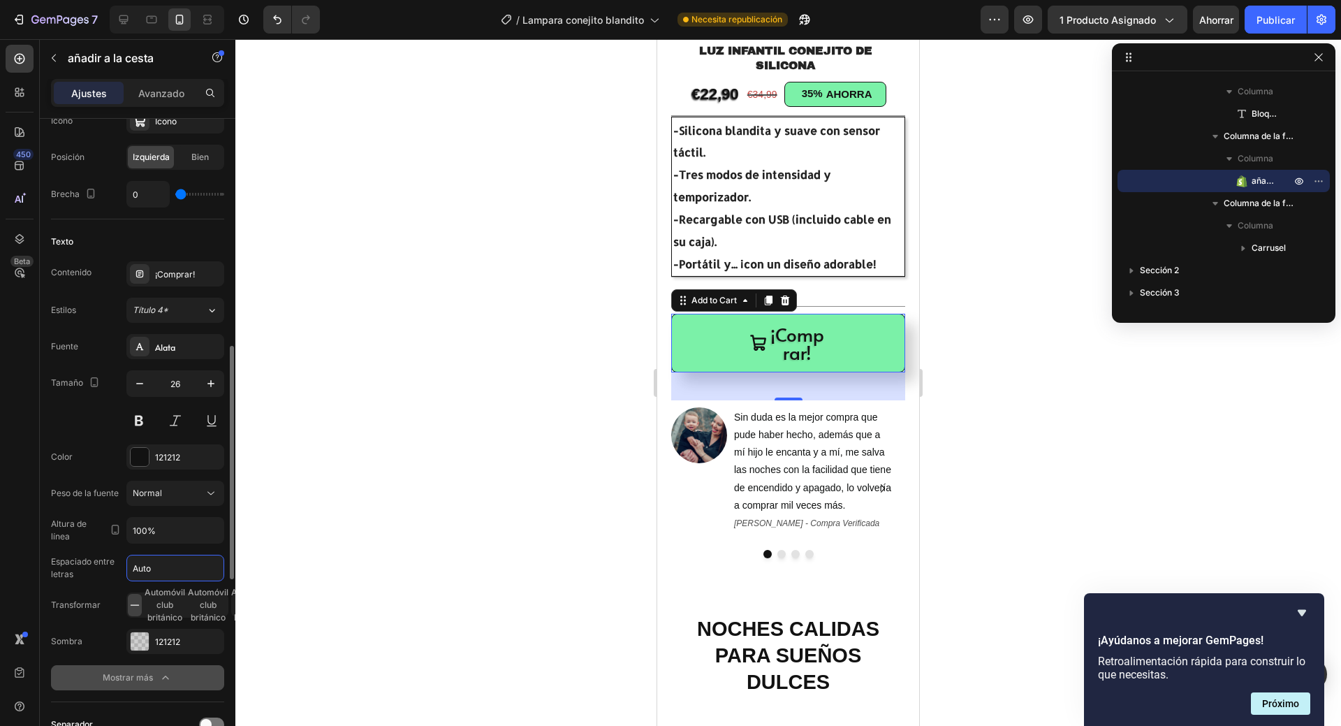
click at [167, 570] on input "Auto" at bounding box center [175, 567] width 96 height 25
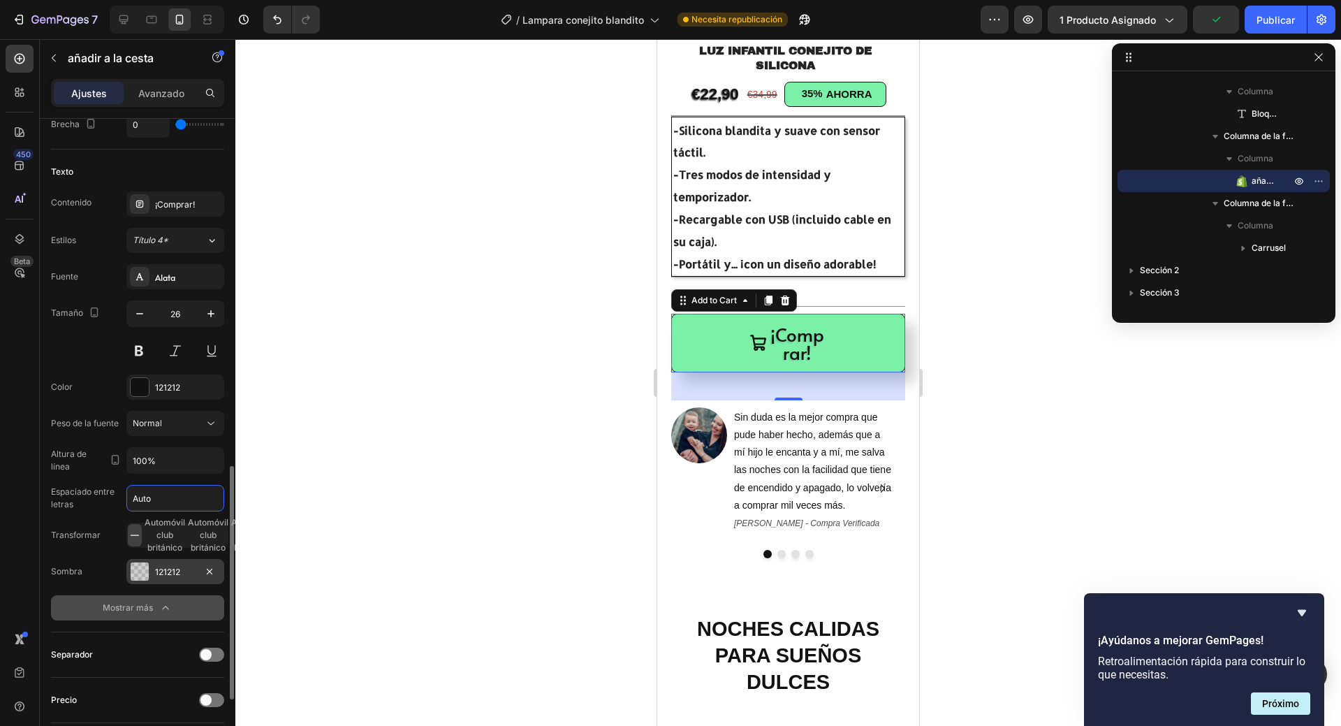
scroll to position [768, 0]
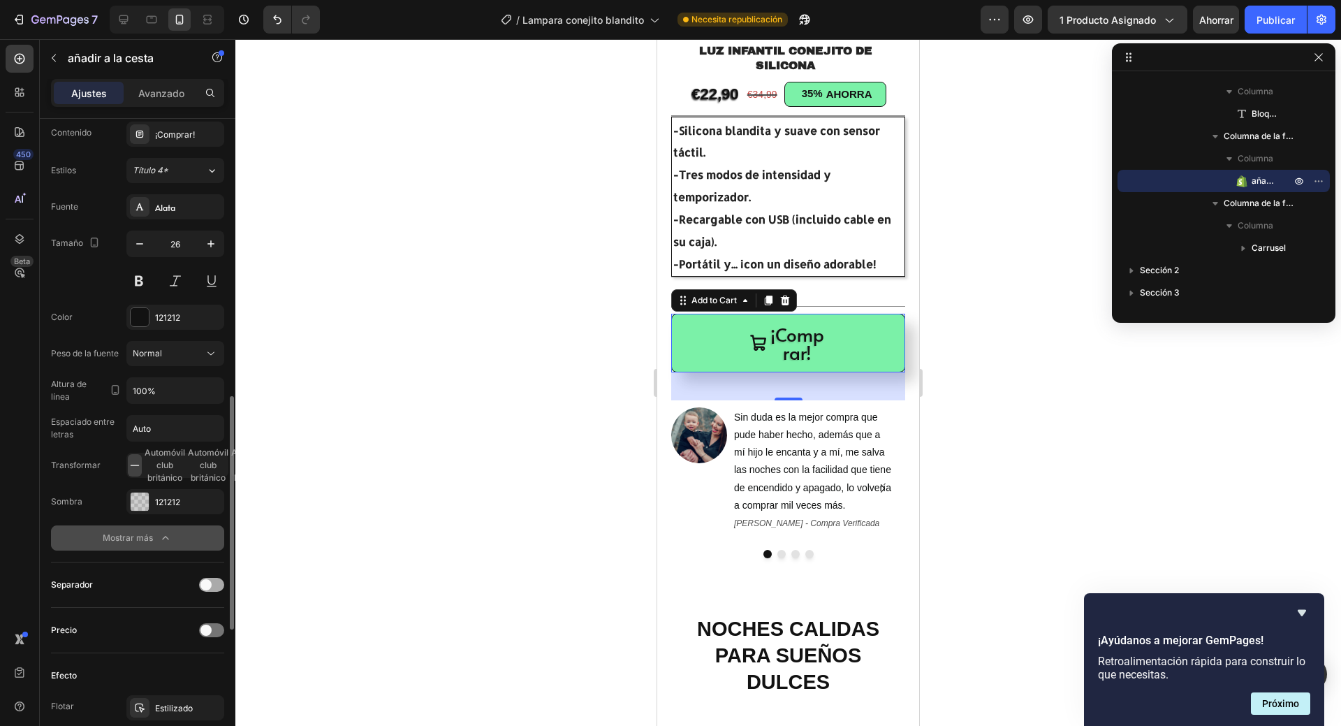
click at [202, 582] on span at bounding box center [205, 584] width 11 height 11
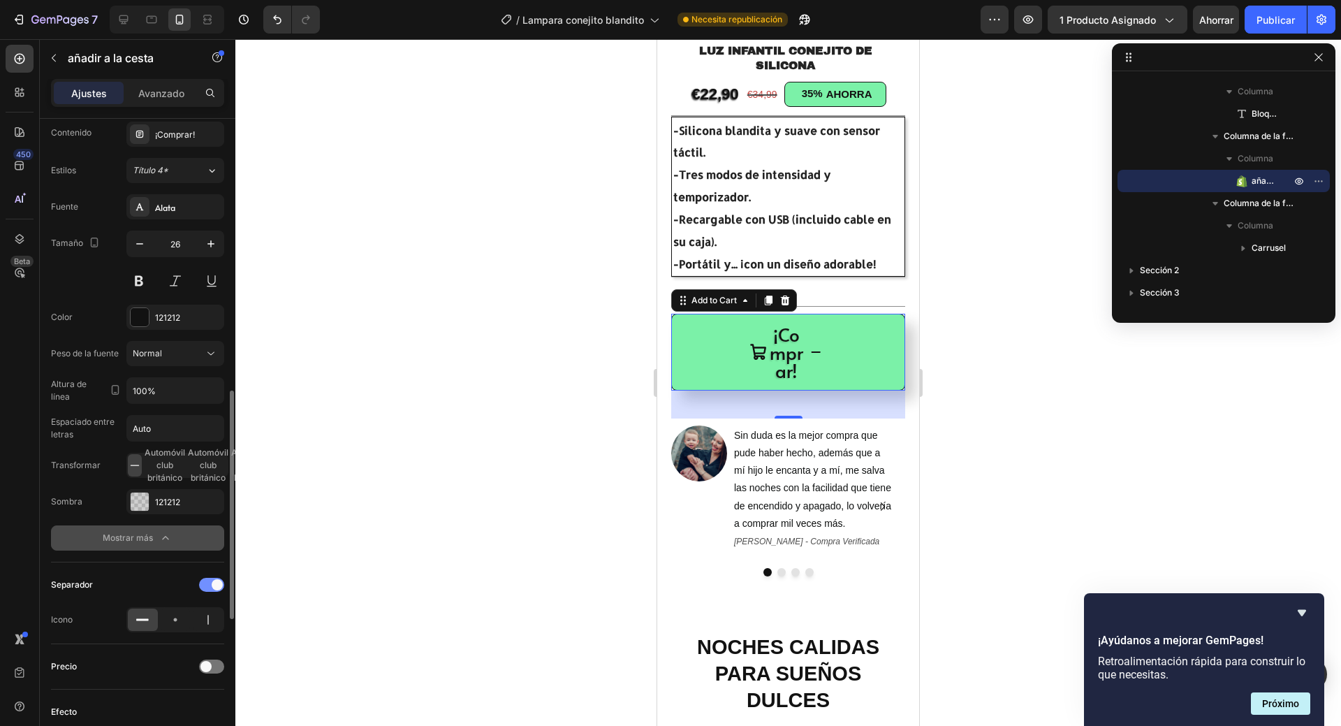
click at [202, 582] on div at bounding box center [211, 585] width 25 height 14
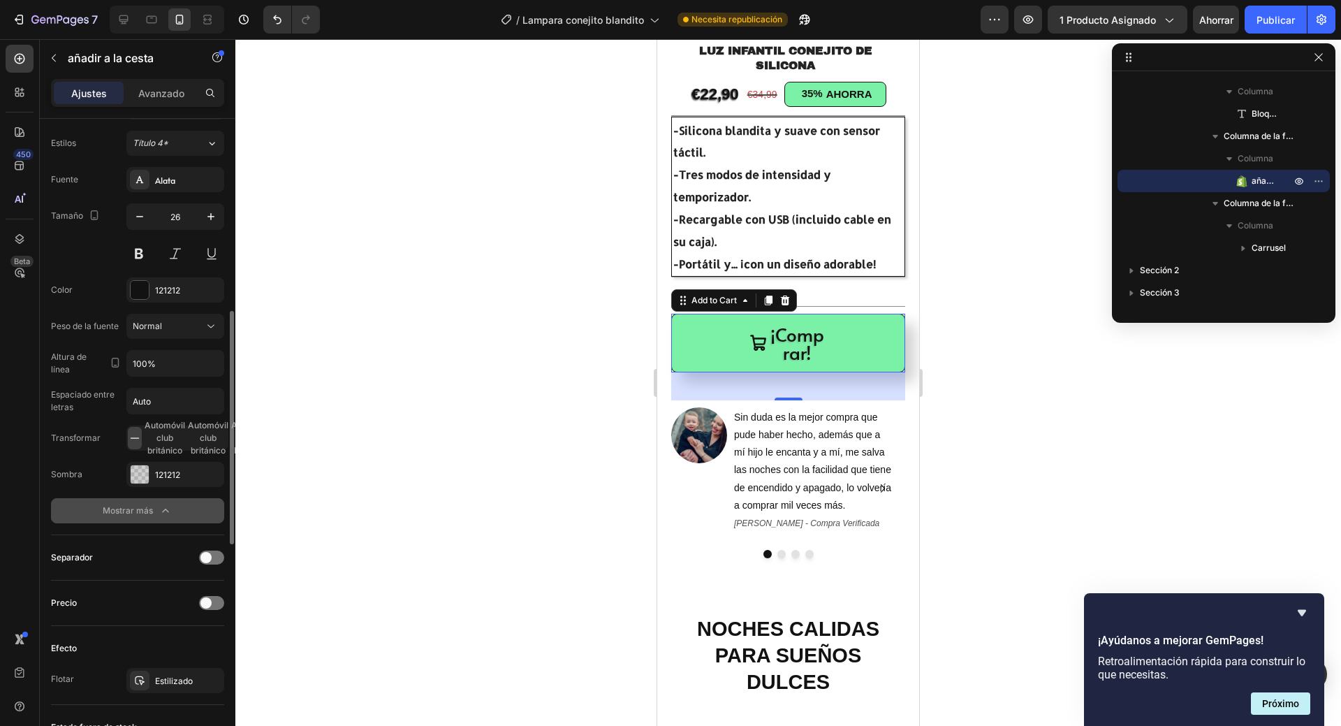
scroll to position [656, 0]
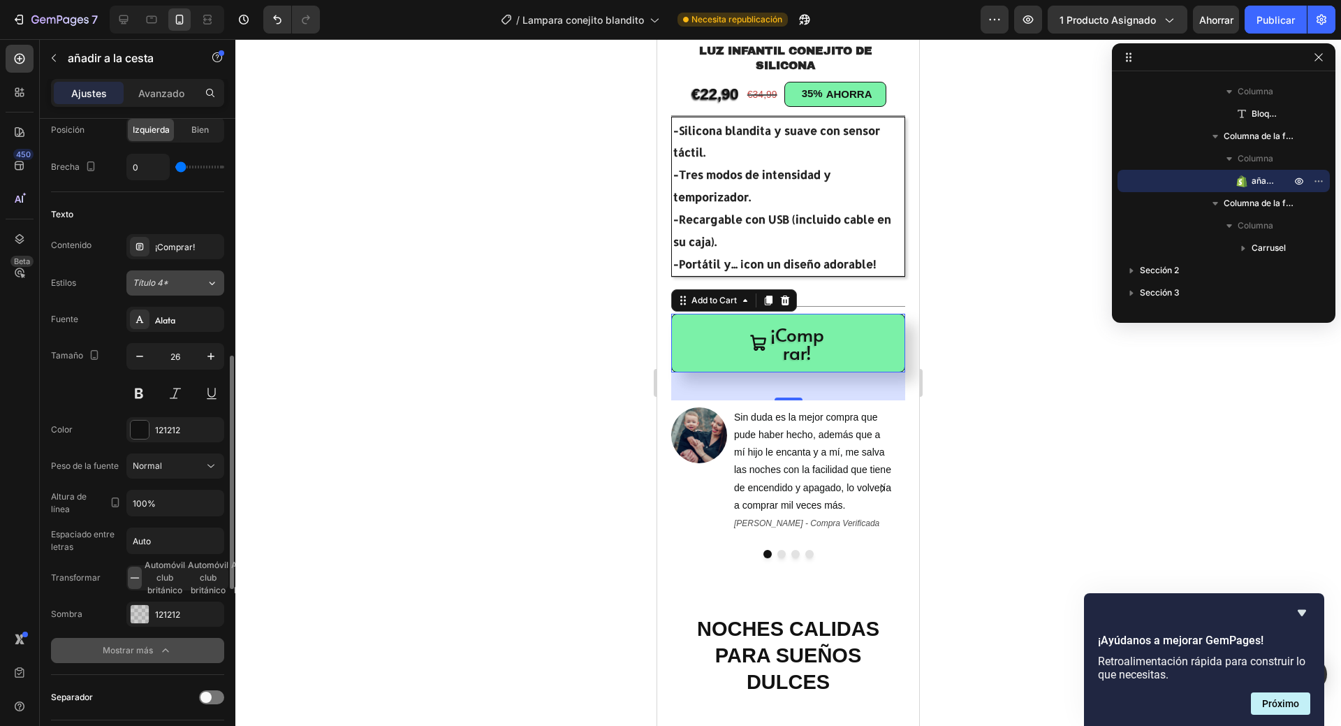
click at [174, 287] on div "Título 4*" at bounding box center [161, 283] width 57 height 13
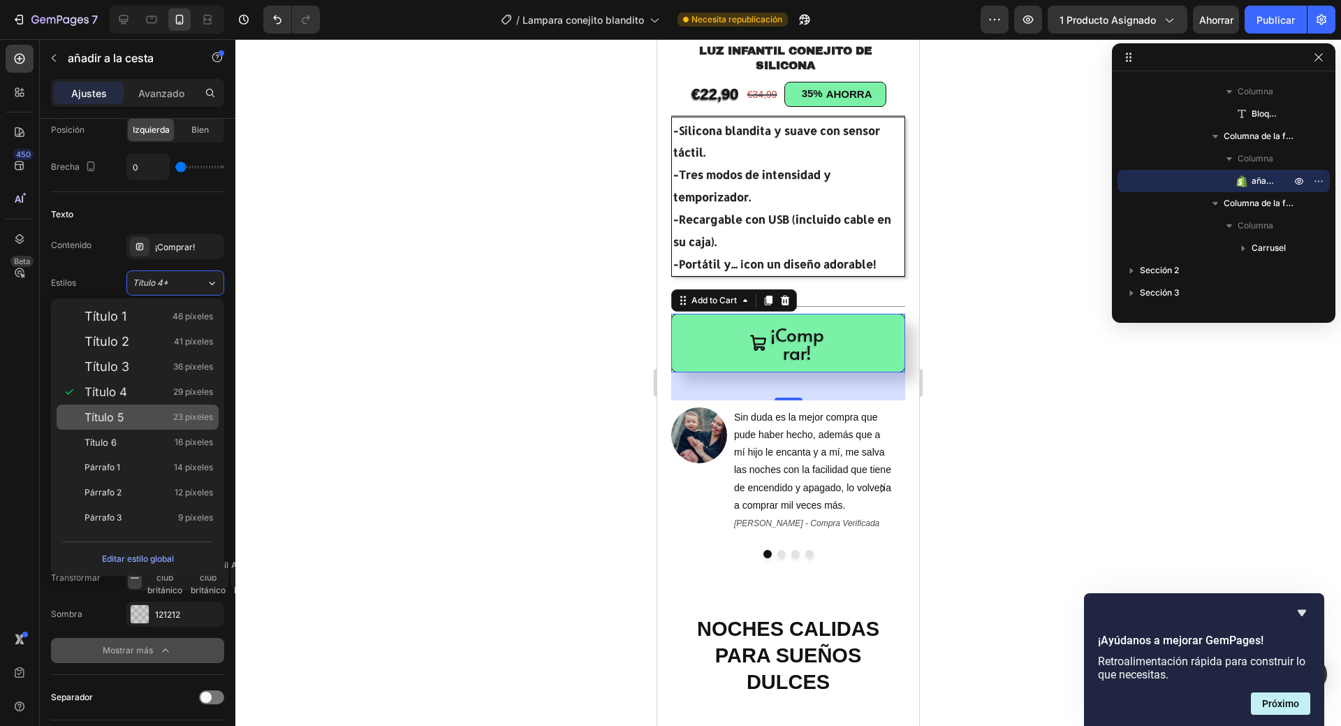
click at [132, 424] on div "Título 5 23 píxeles" at bounding box center [138, 416] width 162 height 25
type input "23"
type input "130%"
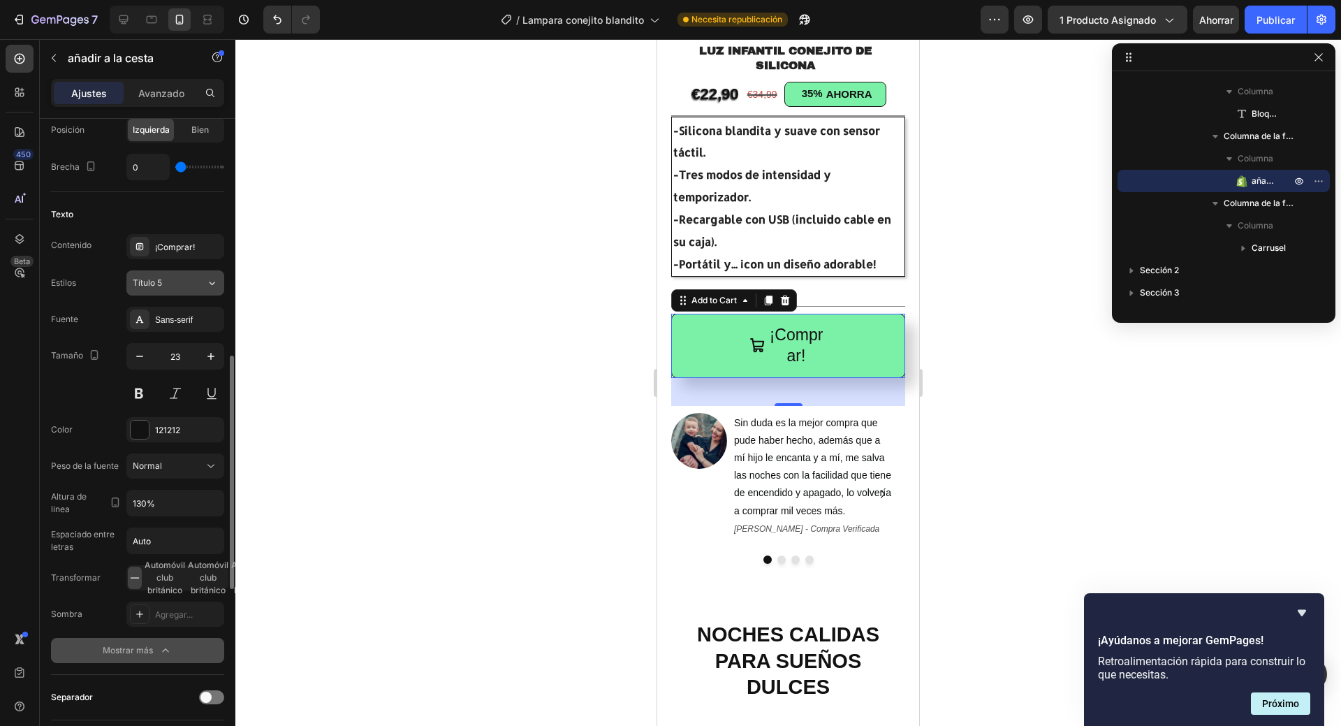
click at [214, 282] on icon at bounding box center [212, 283] width 12 height 14
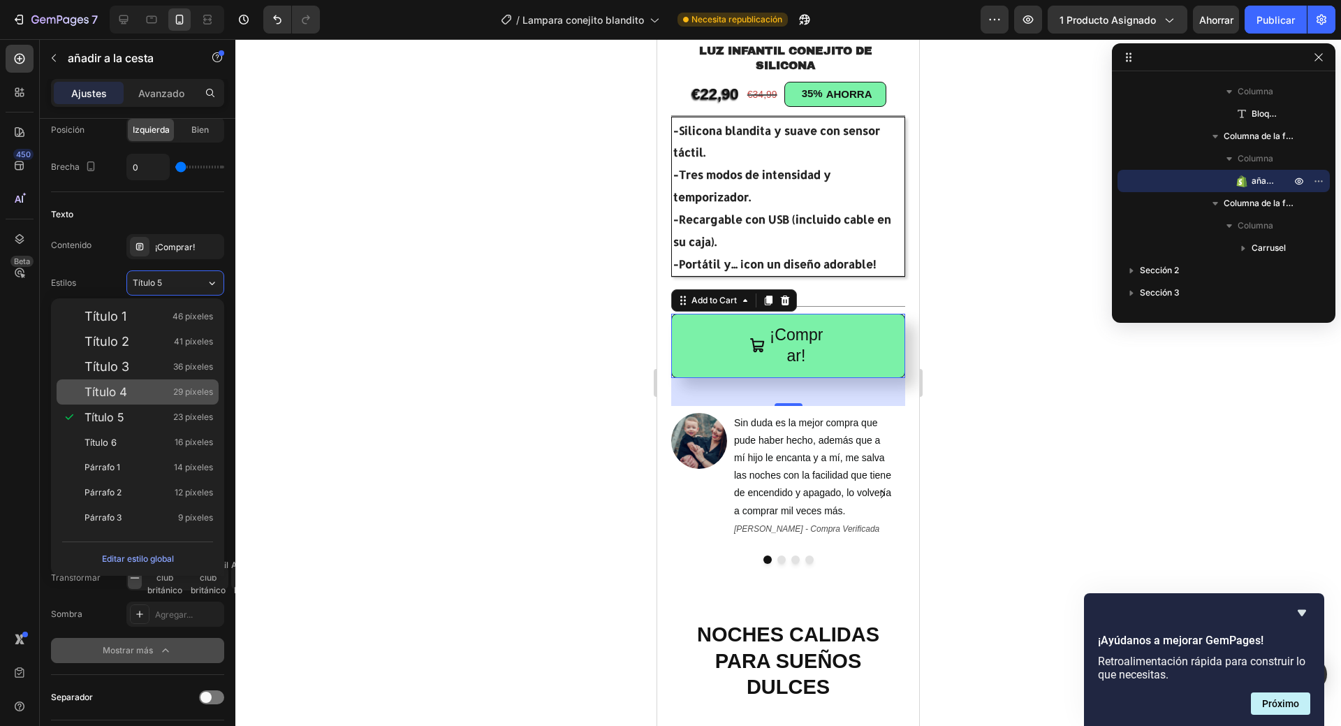
click at [168, 387] on div "Título 4 29 píxeles" at bounding box center [149, 392] width 129 height 14
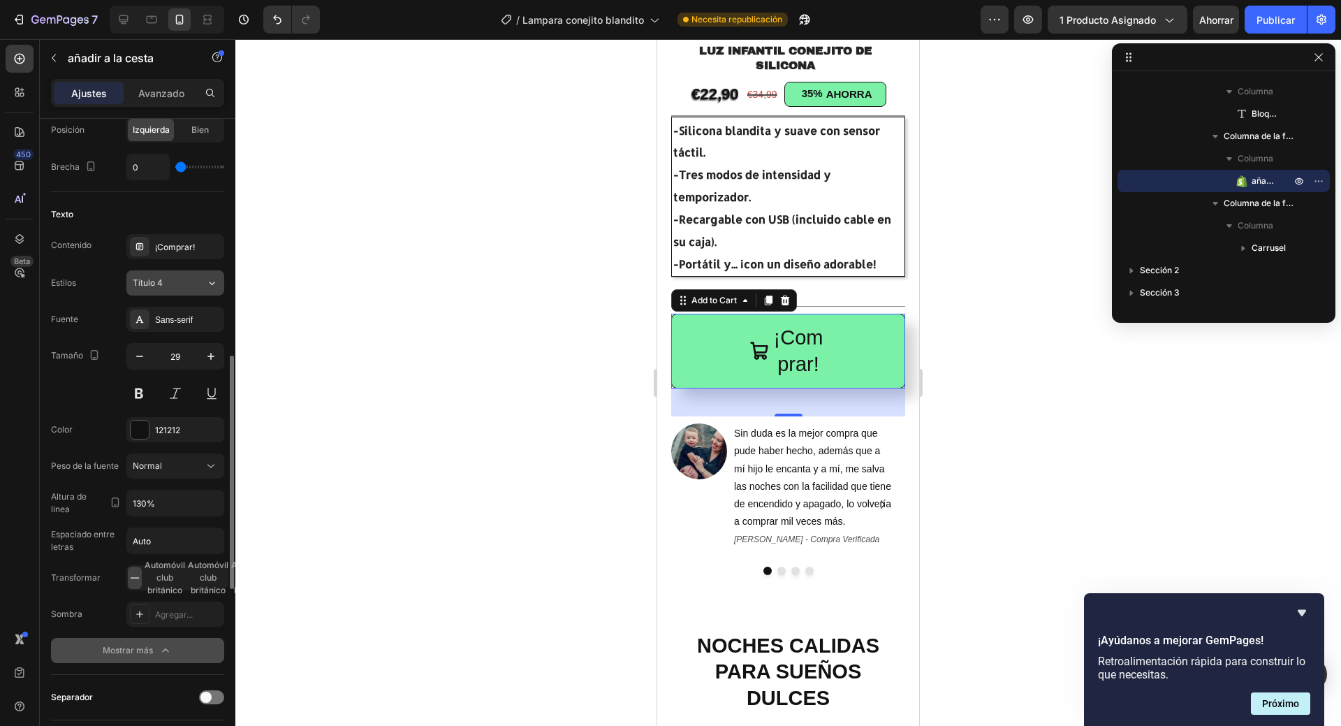
click at [212, 279] on icon at bounding box center [212, 283] width 12 height 14
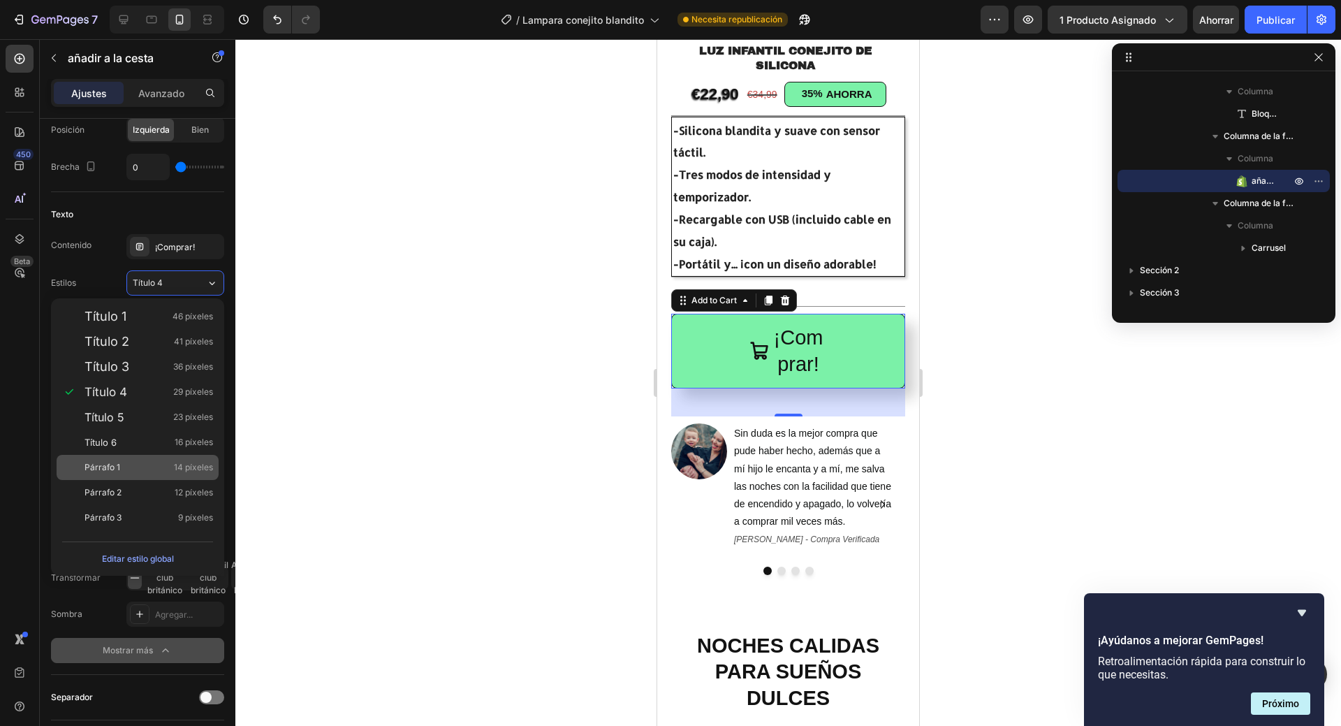
click at [194, 463] on font "14 píxeles" at bounding box center [193, 467] width 39 height 10
type input "14"
type input "180%"
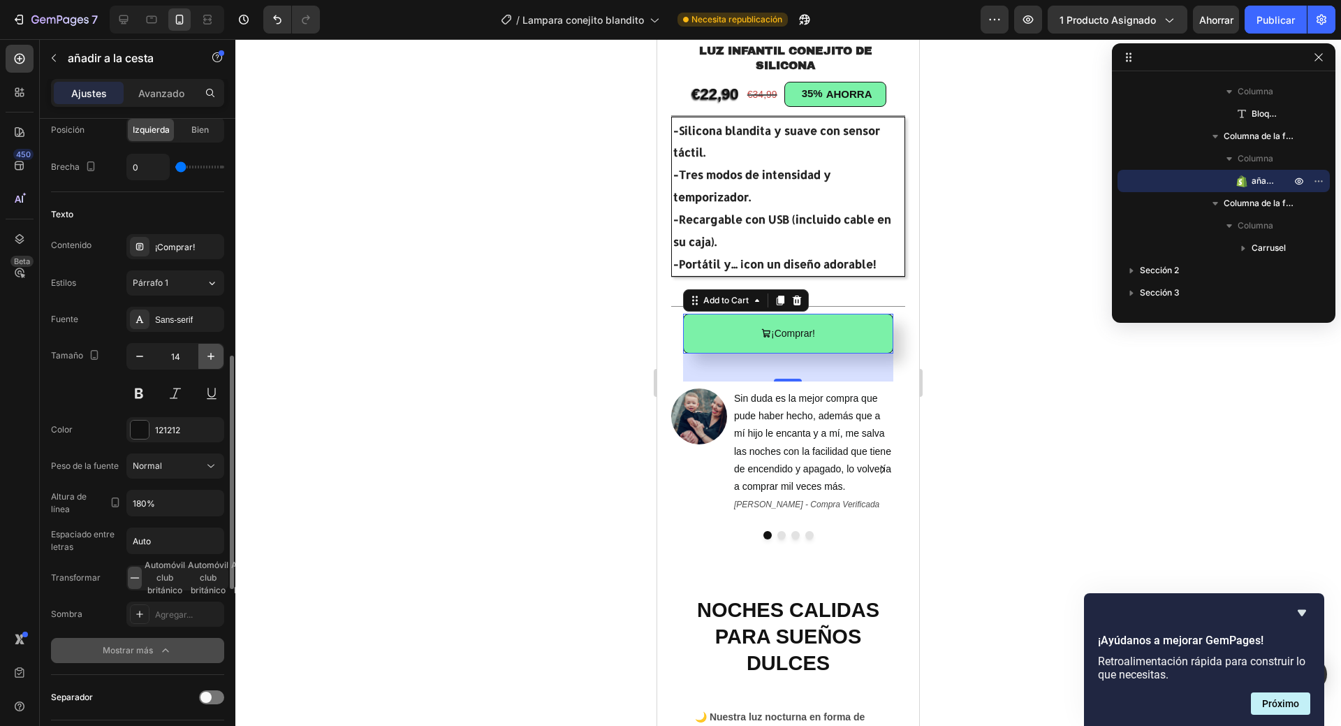
click at [210, 360] on icon "button" at bounding box center [211, 356] width 14 height 14
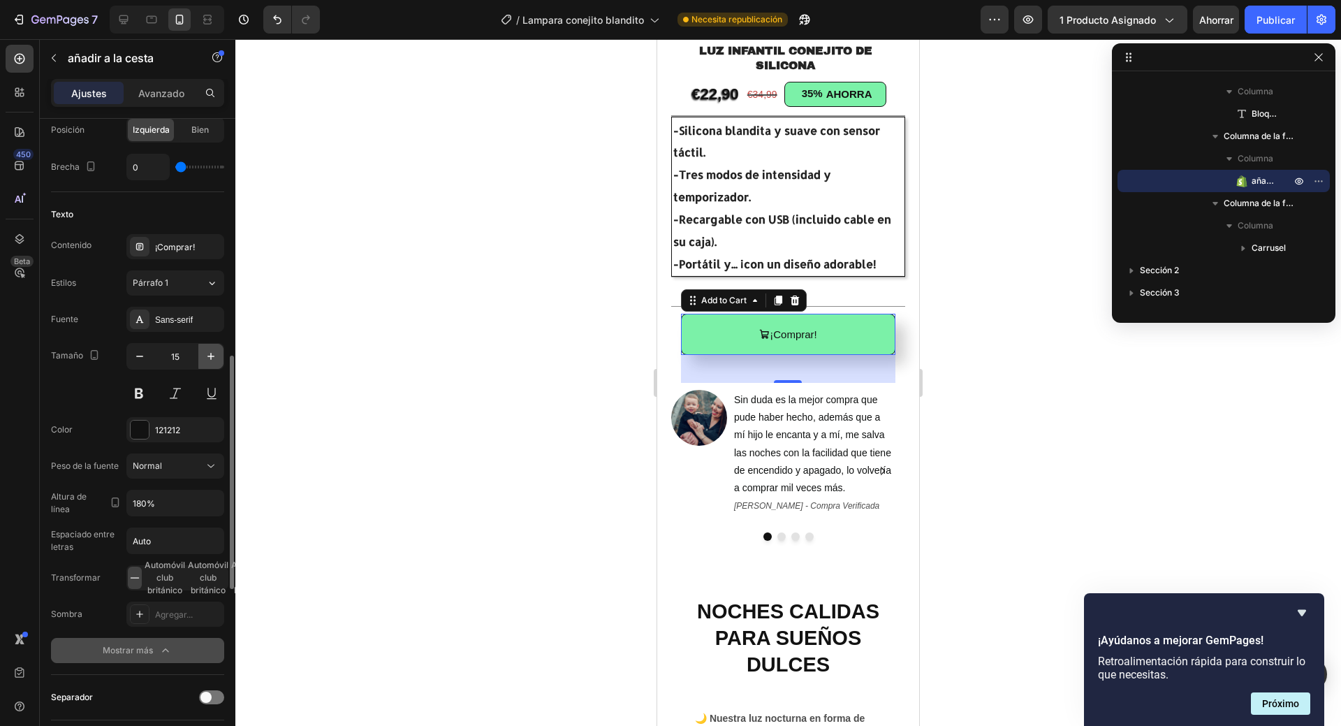
click at [210, 360] on icon "button" at bounding box center [211, 356] width 14 height 14
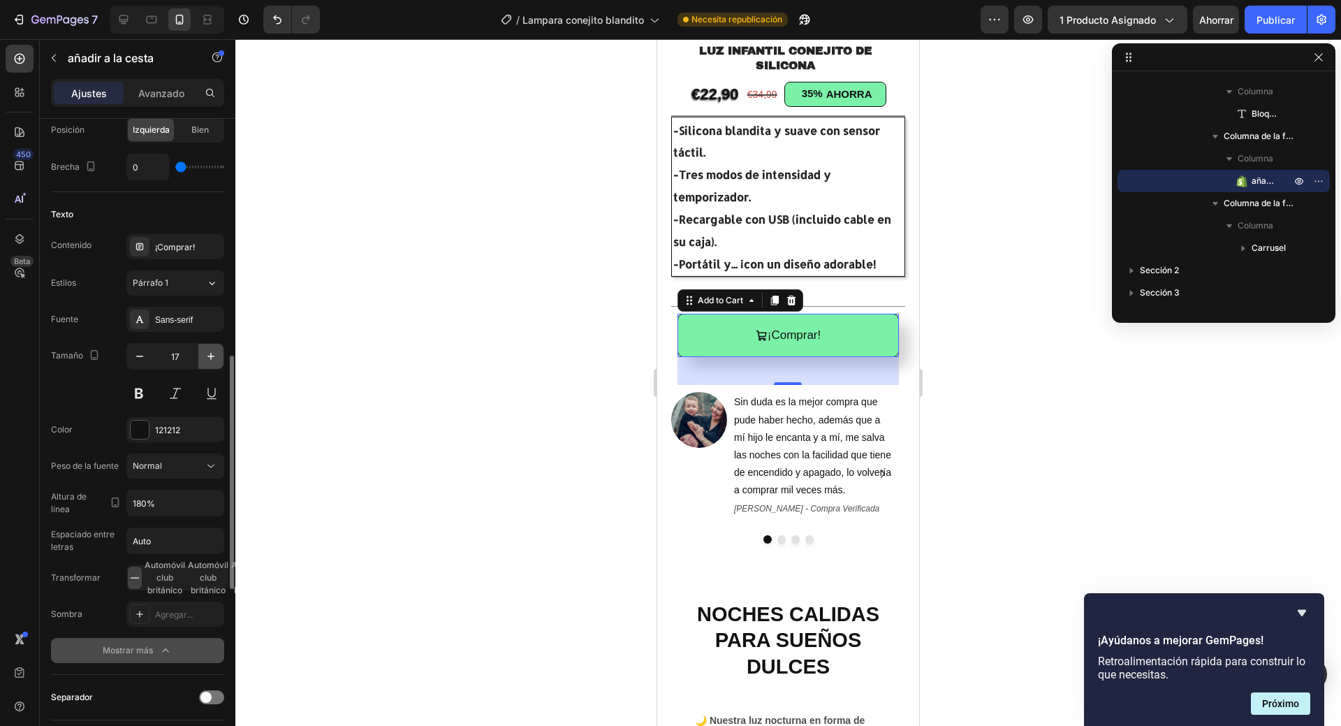
click at [210, 354] on icon "button" at bounding box center [211, 356] width 14 height 14
click at [131, 391] on button at bounding box center [138, 393] width 25 height 25
click at [137, 355] on icon "button" at bounding box center [140, 356] width 14 height 14
click at [145, 351] on icon "button" at bounding box center [140, 356] width 14 height 14
type input "16"
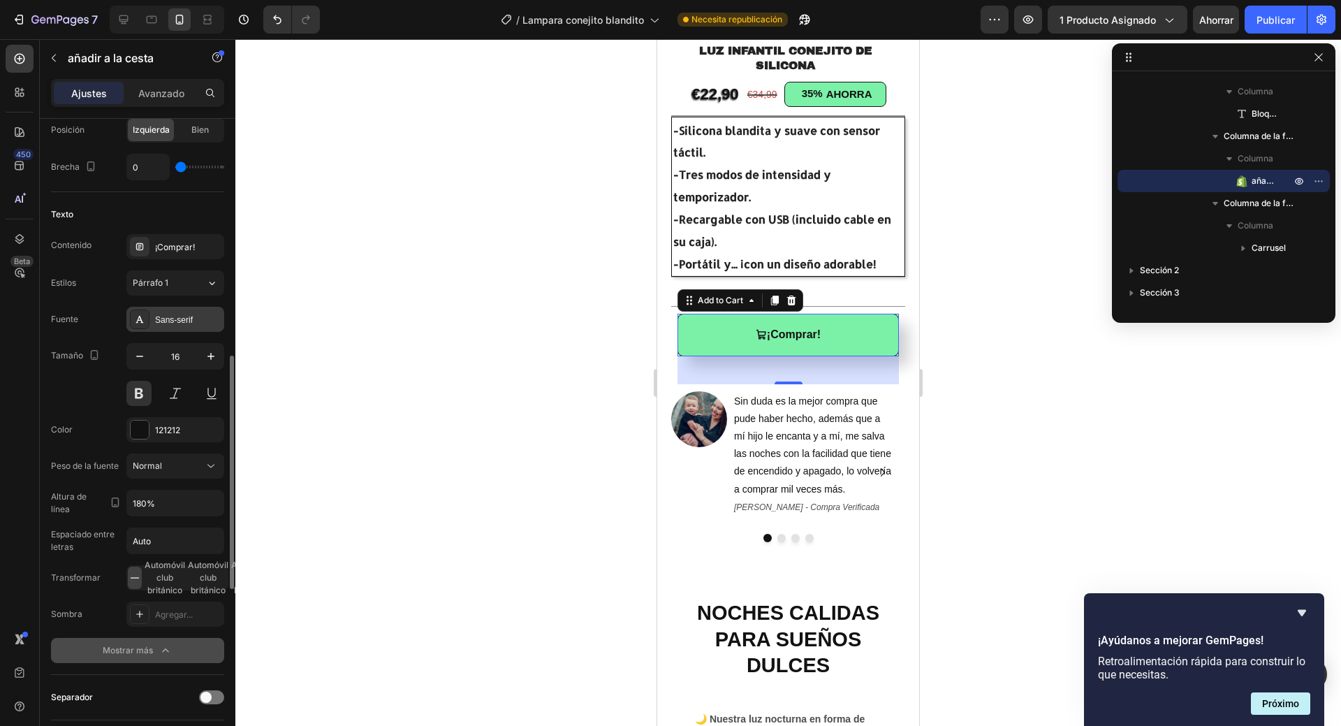
click at [185, 315] on font "Sans-serif" at bounding box center [174, 320] width 38 height 10
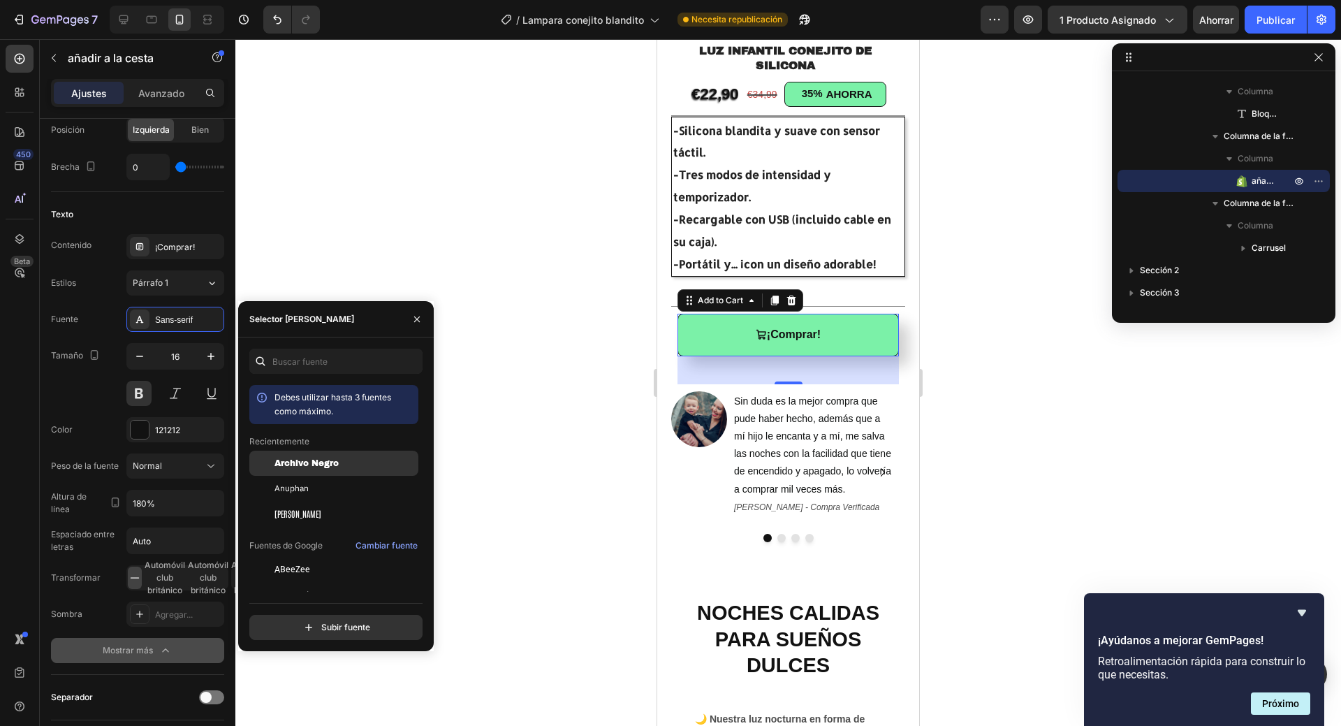
click at [323, 468] on font "Archivo Negro" at bounding box center [307, 463] width 64 height 10
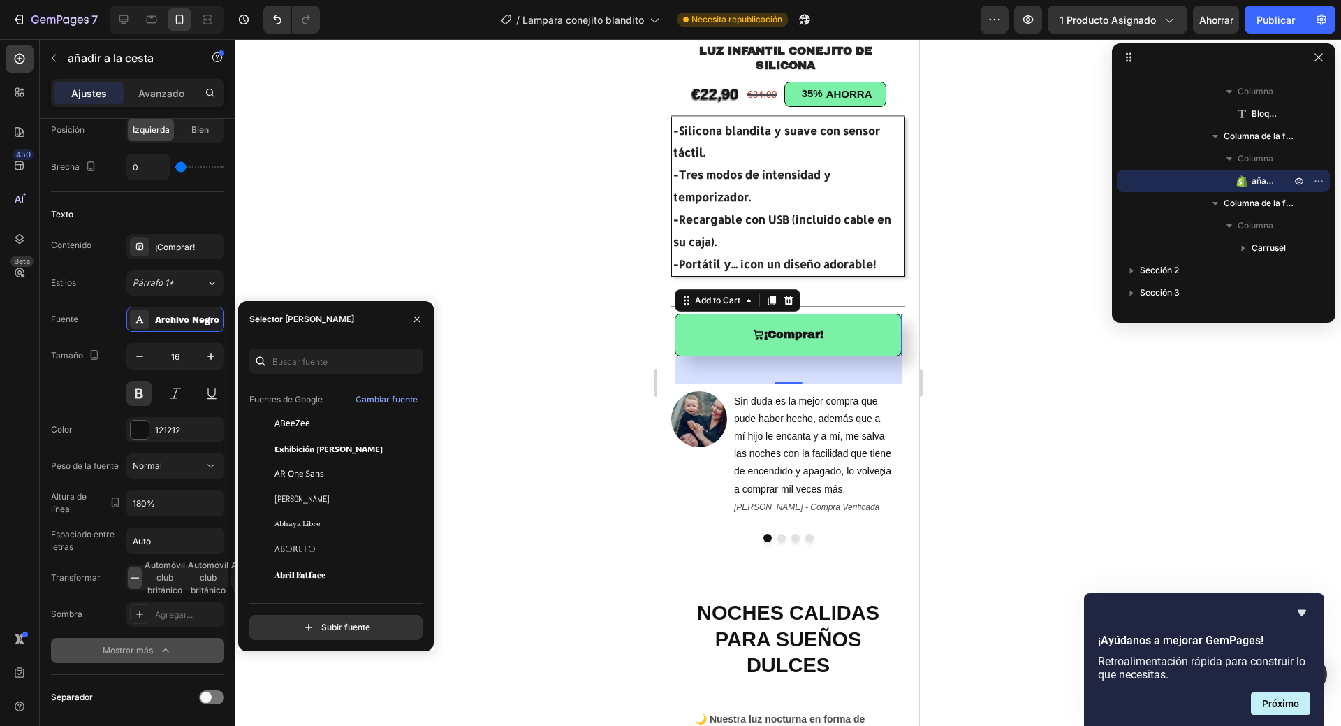
scroll to position [140, 0]
click at [335, 458] on font "Exhibición ADLaM" at bounding box center [329, 454] width 108 height 11
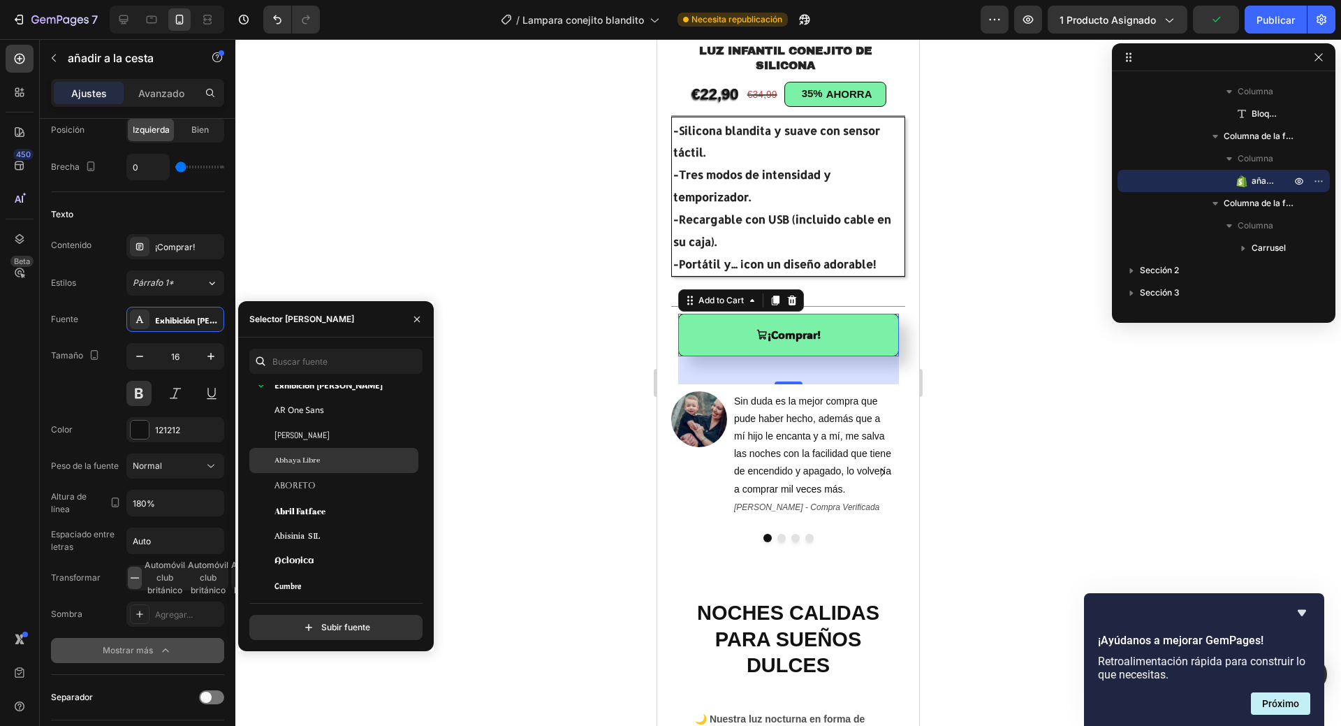
scroll to position [279, 0]
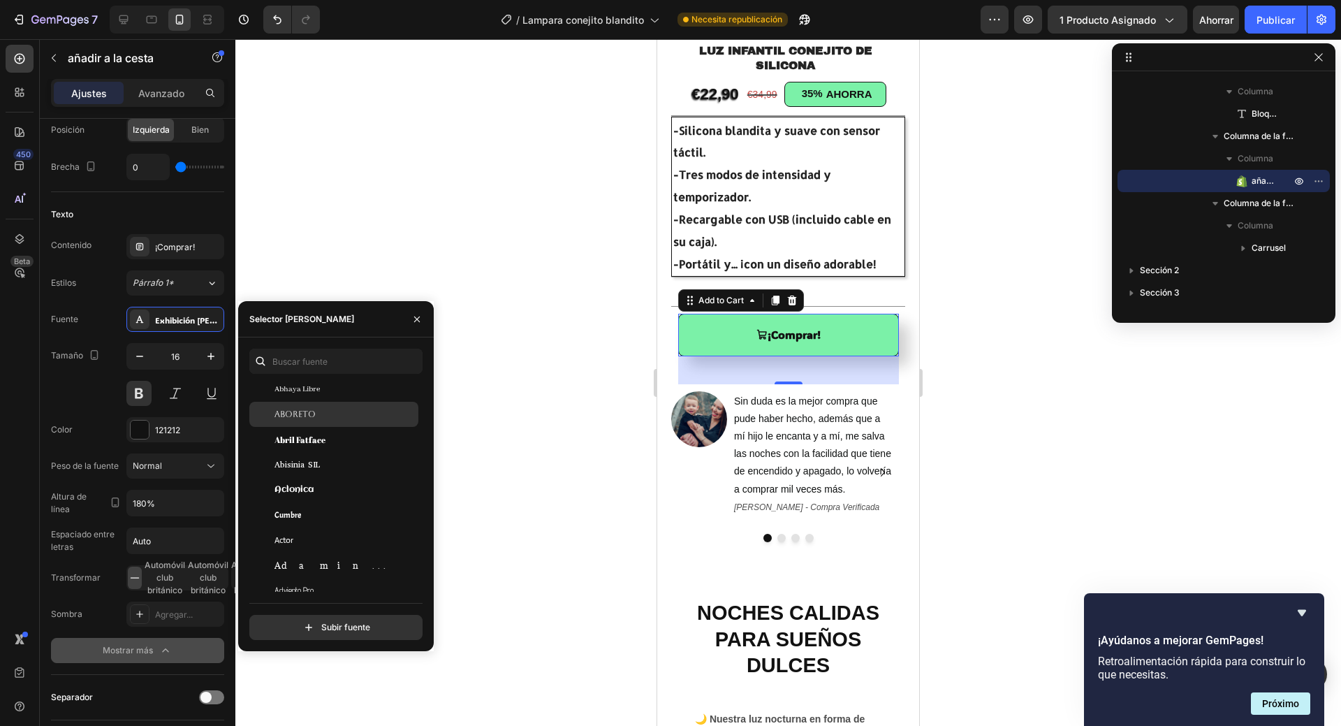
click at [346, 416] on div "Aboreto" at bounding box center [345, 414] width 141 height 13
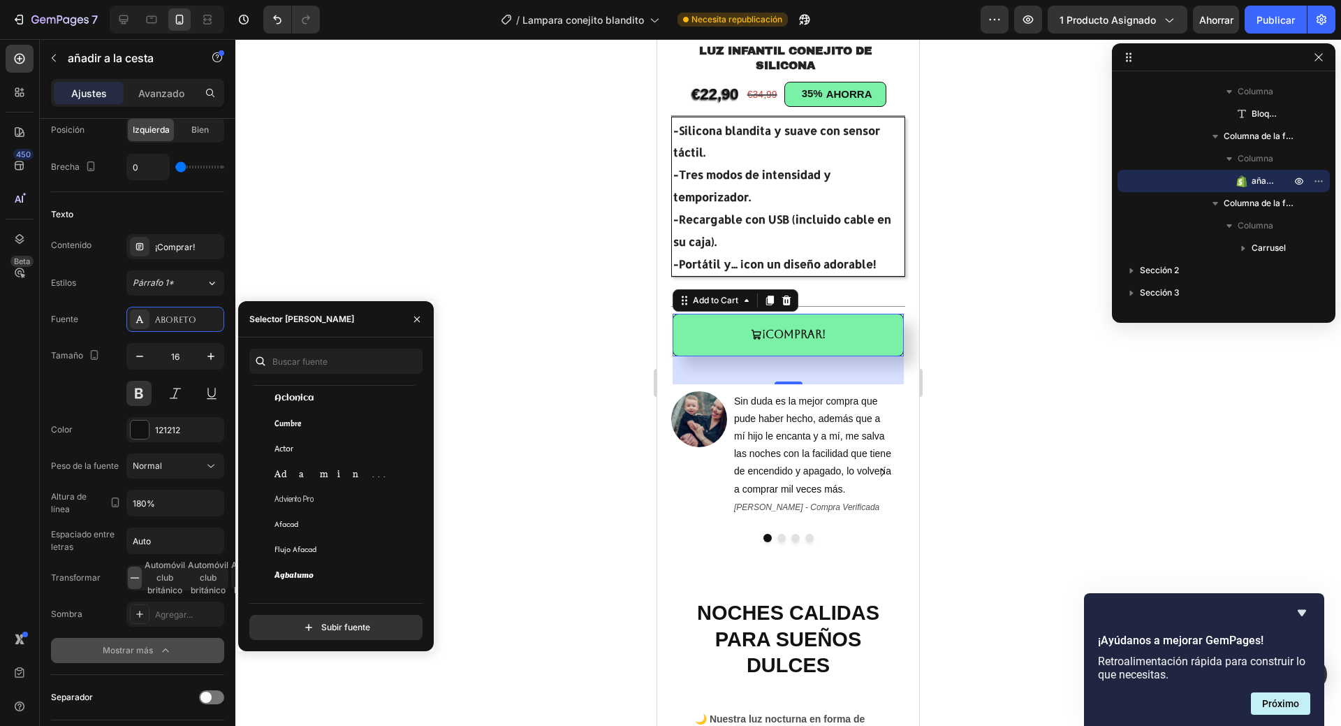
scroll to position [419, 0]
click at [336, 423] on div "Adamina" at bounding box center [345, 420] width 141 height 13
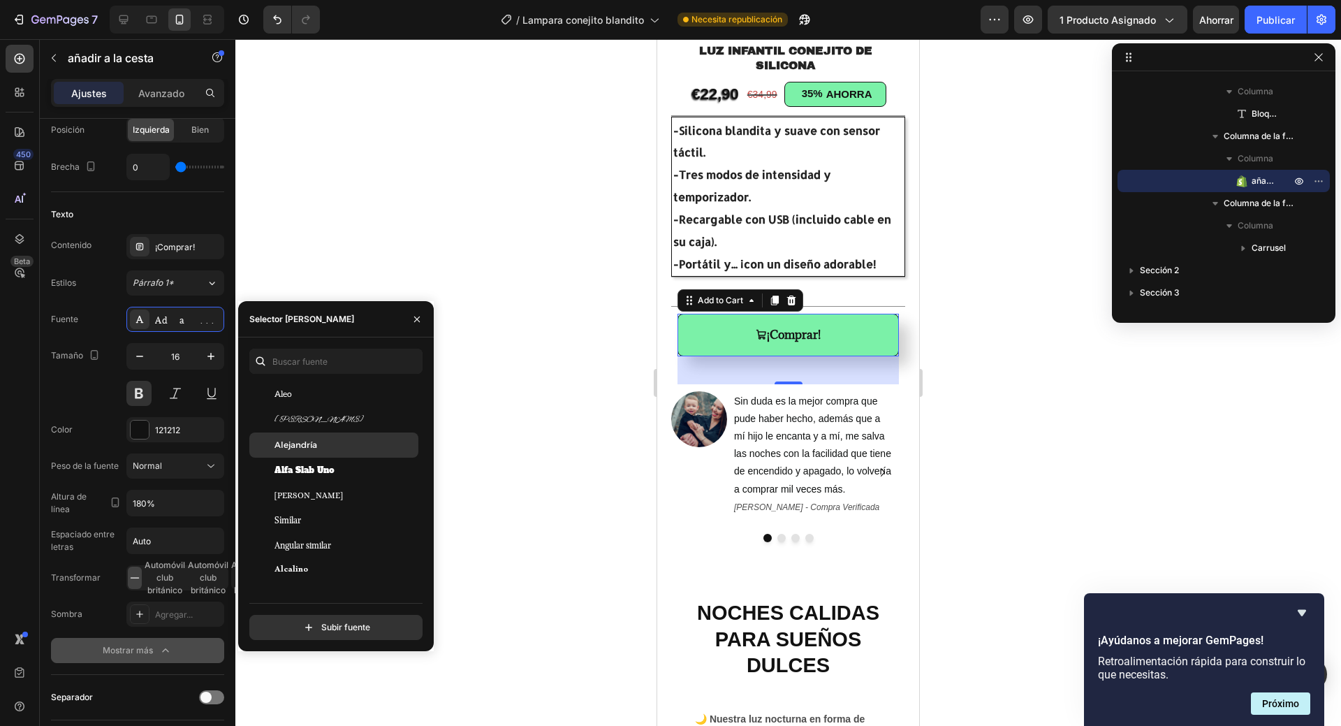
click at [342, 451] on div "Alejandría" at bounding box center [345, 445] width 141 height 13
click at [421, 179] on div at bounding box center [788, 382] width 1106 height 687
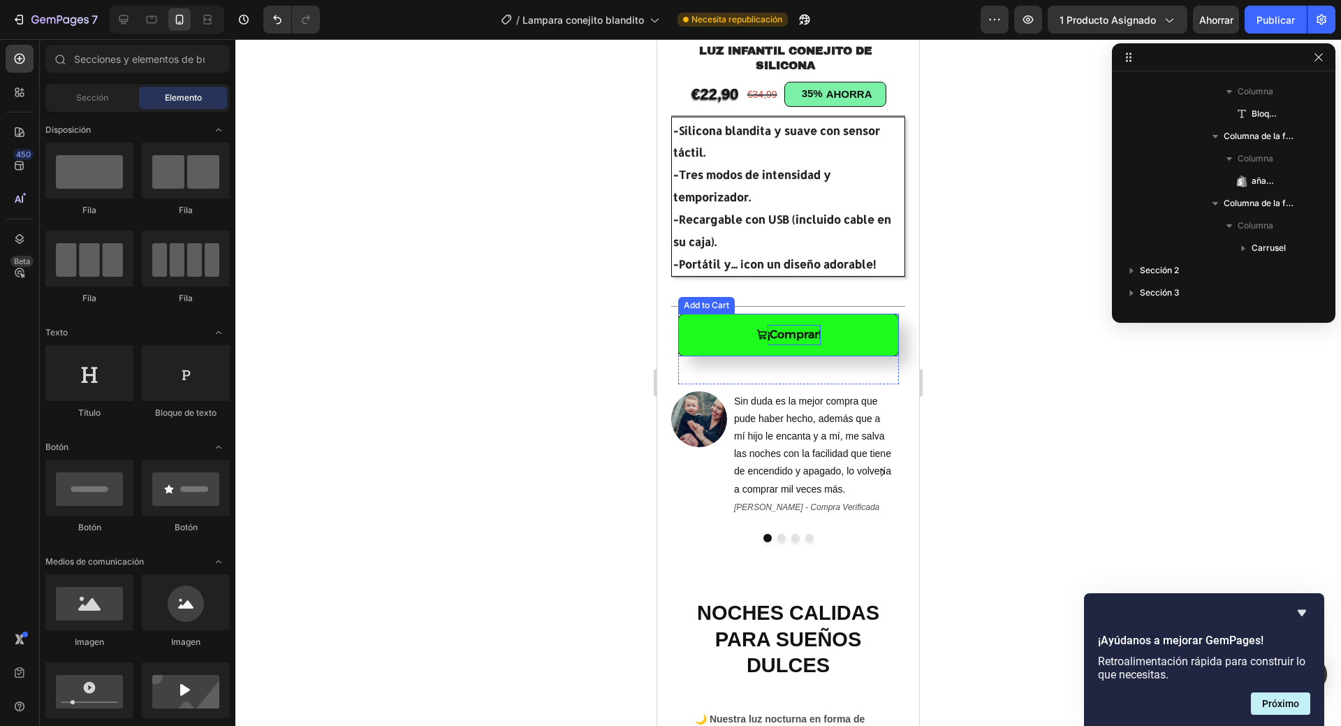
click at [794, 330] on div "¡Comprar!" at bounding box center [794, 335] width 53 height 20
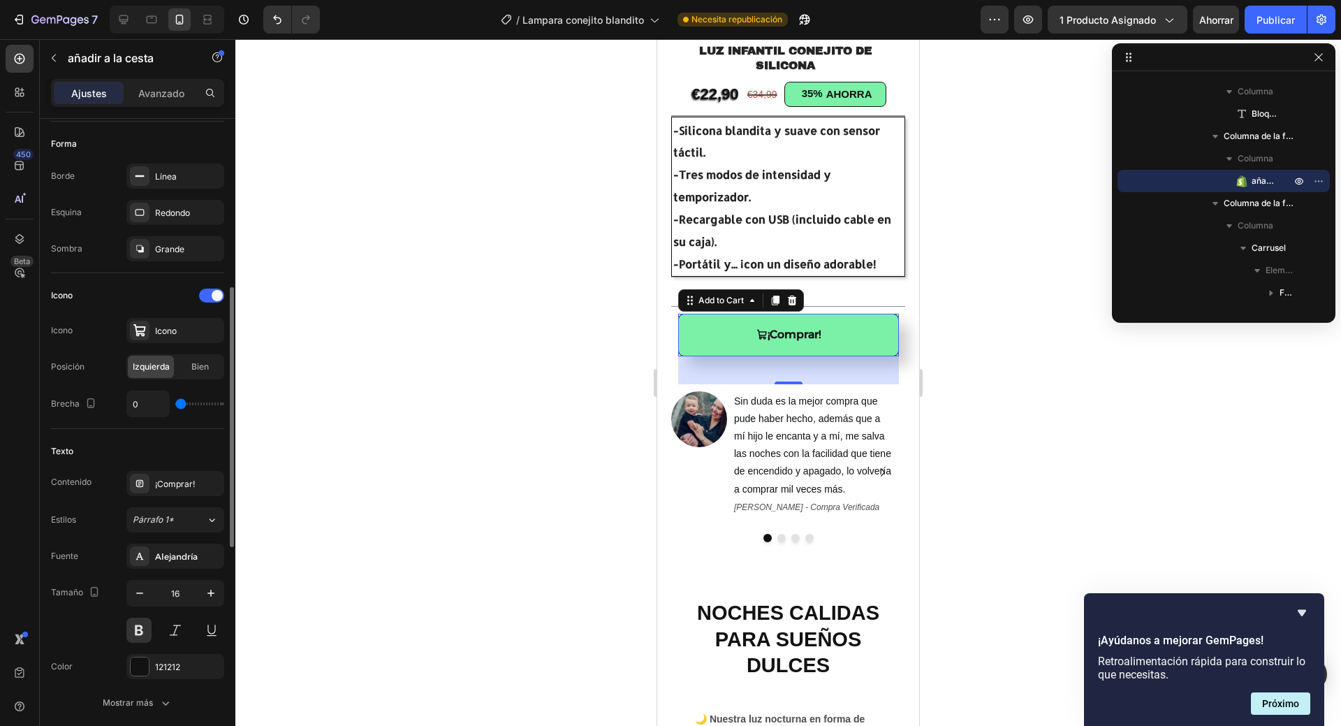
scroll to position [489, 0]
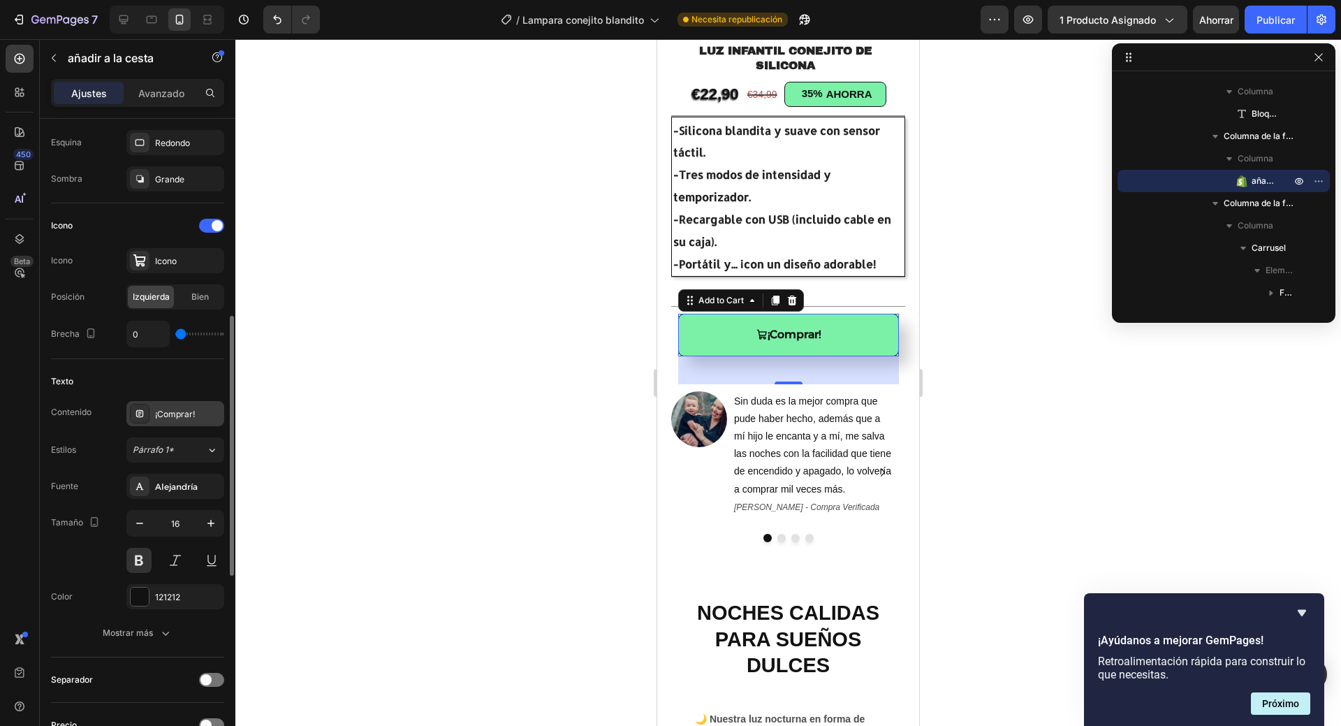
click at [188, 409] on font "¡Comprar!" at bounding box center [175, 414] width 40 height 10
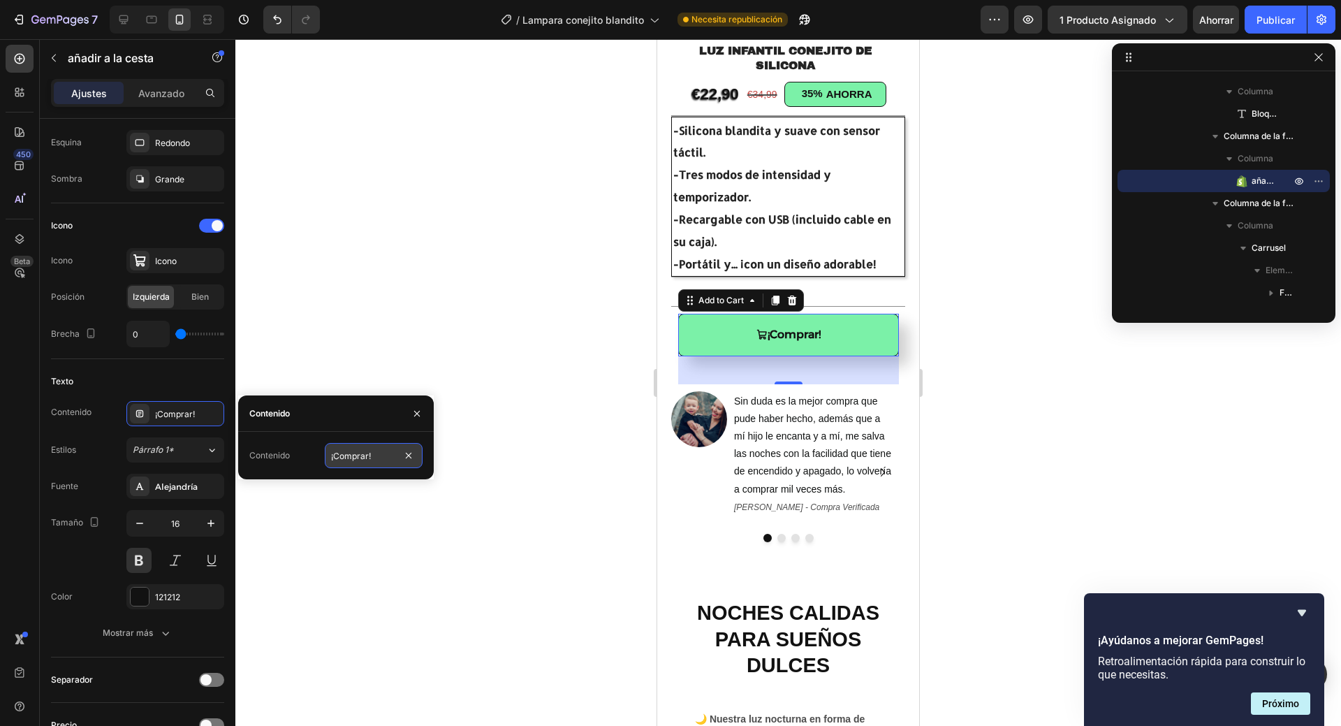
click at [368, 455] on input "¡Comprar!" at bounding box center [374, 455] width 98 height 25
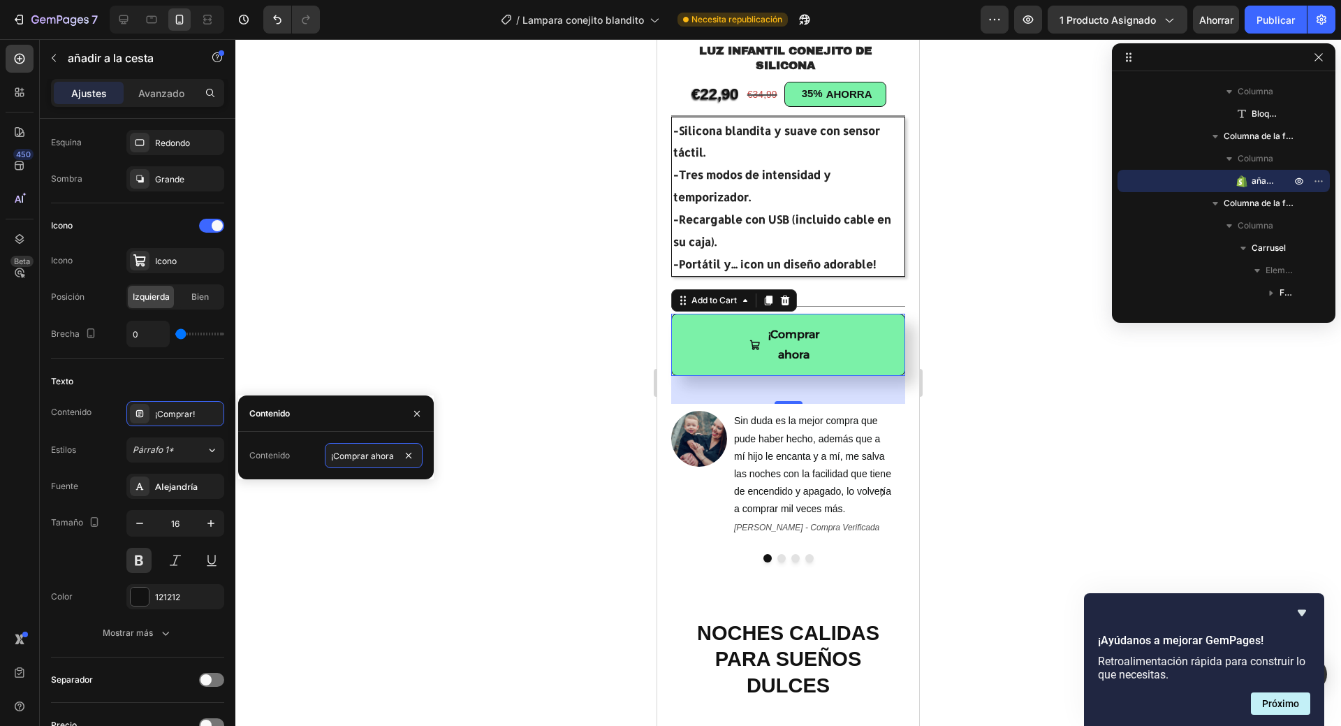
type input "¡Comprar ahora!"
click at [1041, 424] on div at bounding box center [788, 382] width 1106 height 687
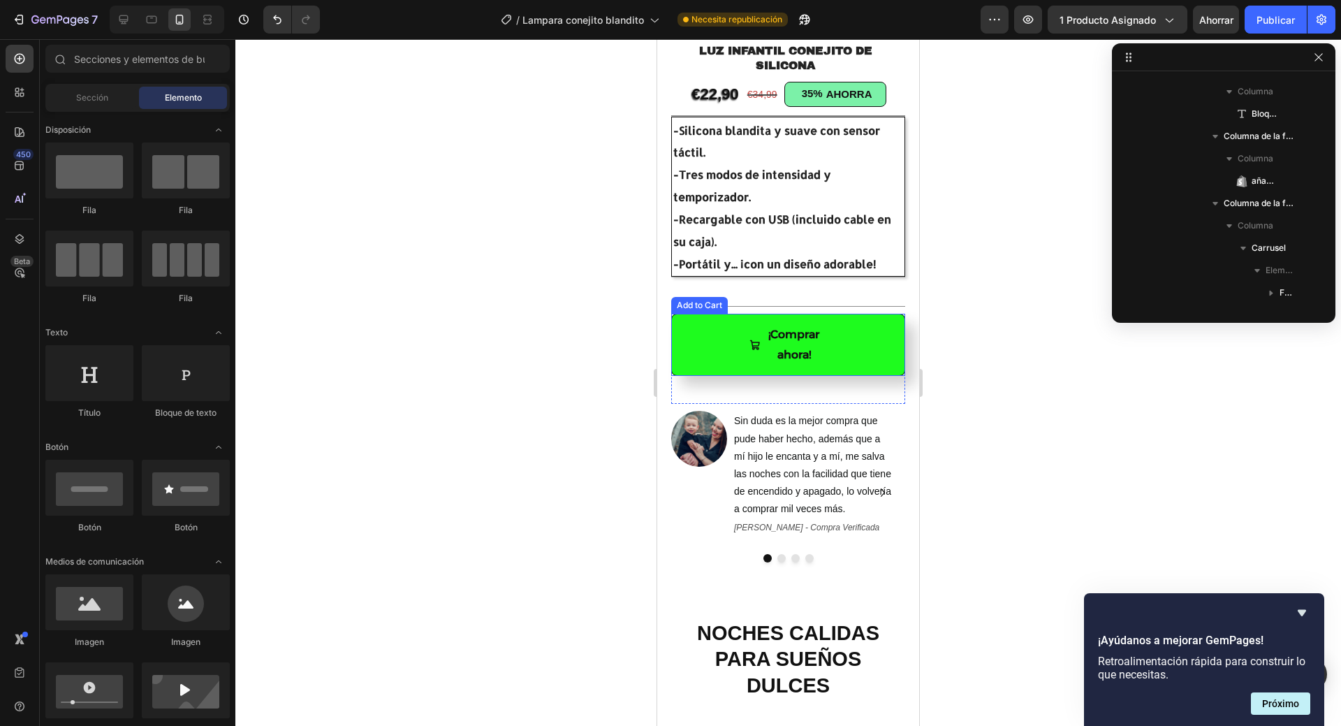
click at [736, 362] on button "¡Comprar ahora!" at bounding box center [788, 345] width 234 height 63
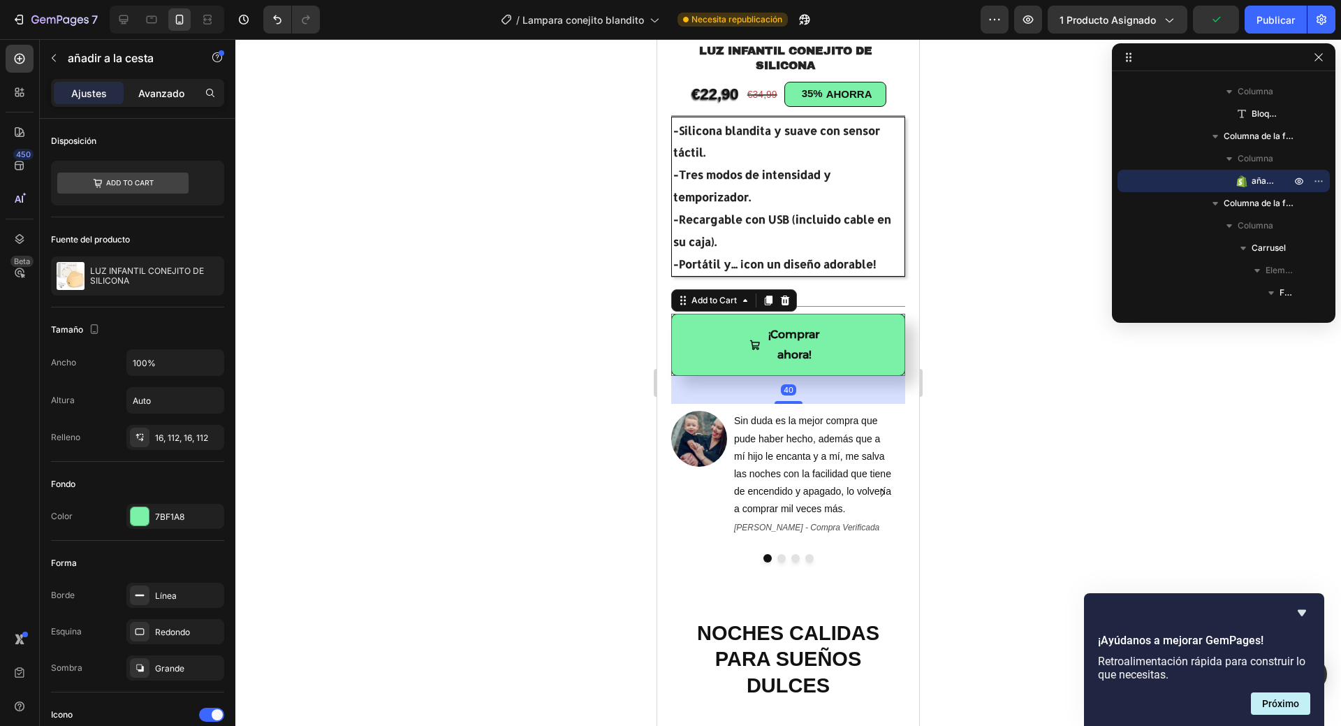
click at [170, 89] on font "Avanzado" at bounding box center [161, 93] width 46 height 12
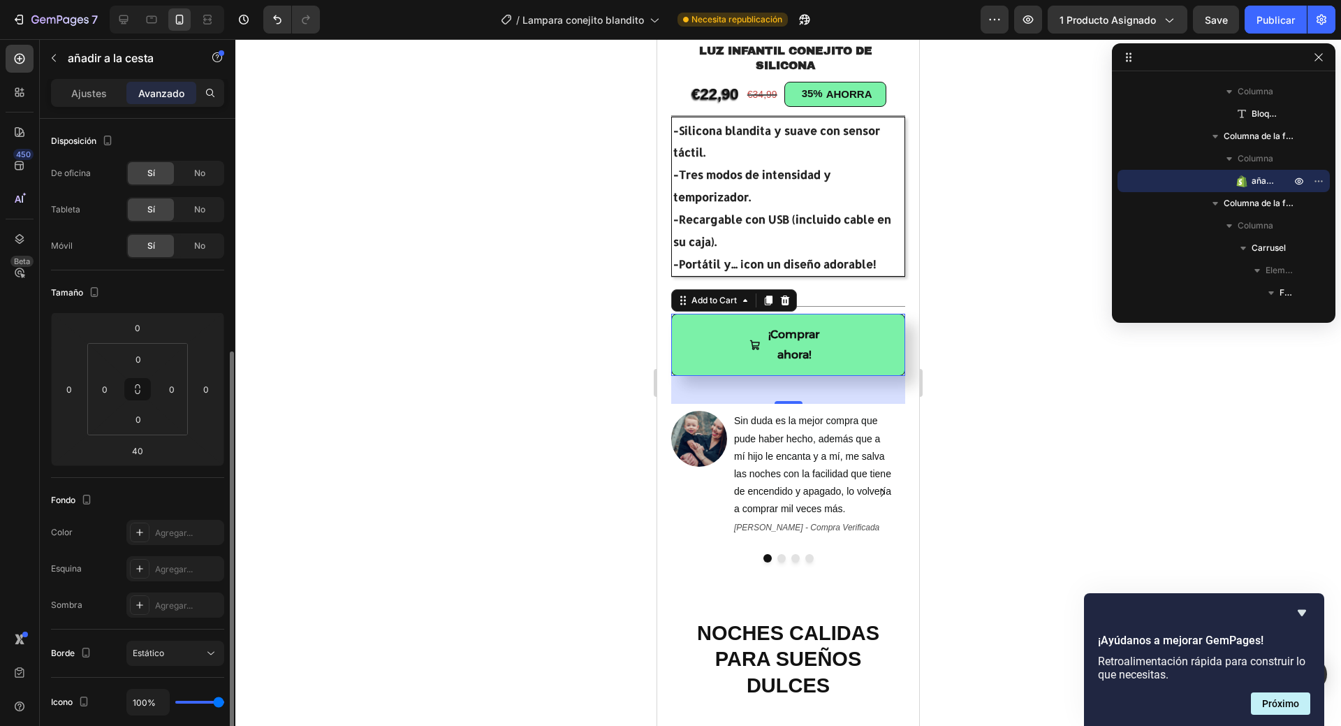
scroll to position [140, 0]
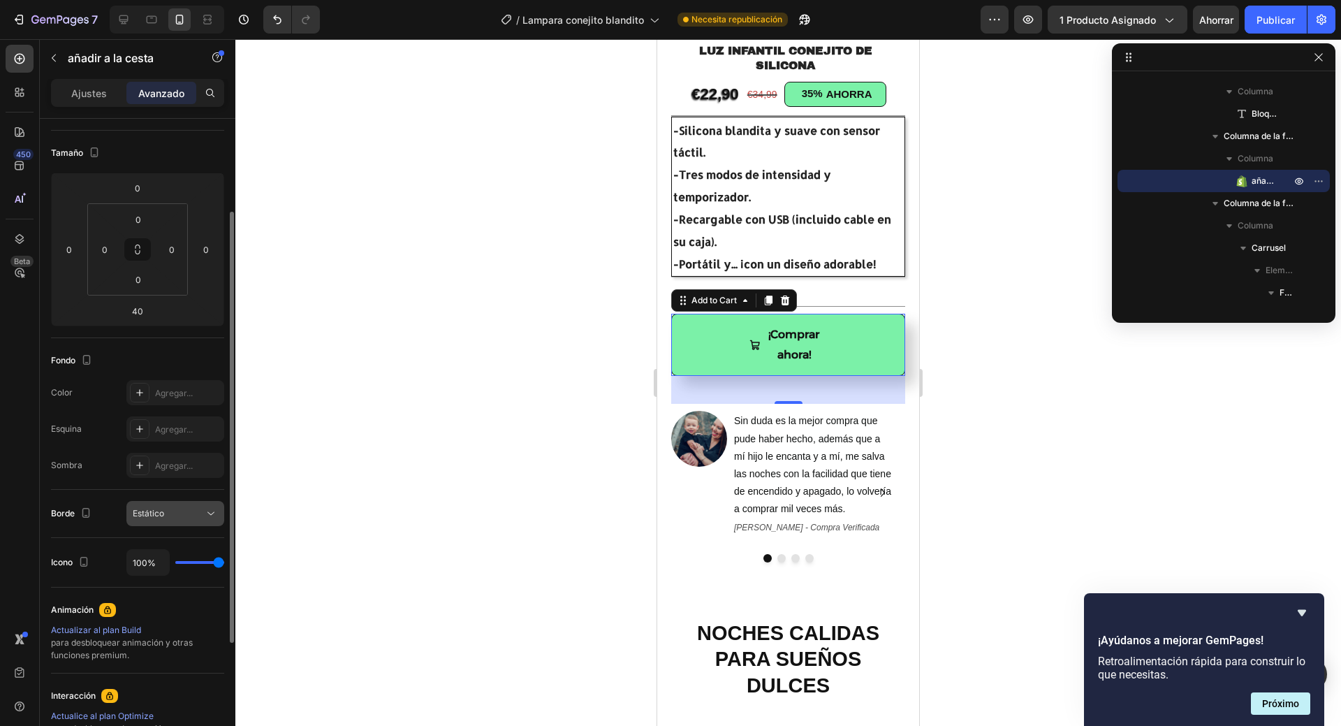
click at [208, 511] on icon at bounding box center [211, 513] width 14 height 14
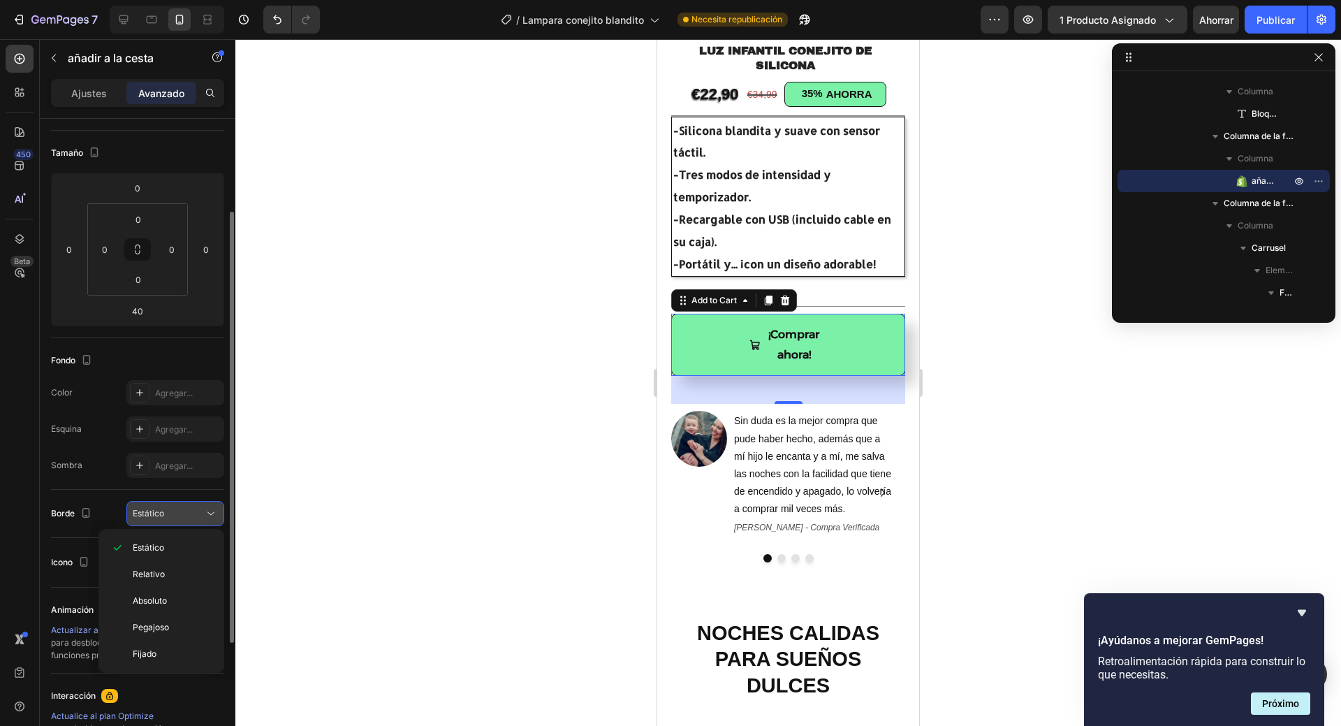
click at [208, 511] on icon at bounding box center [211, 513] width 14 height 14
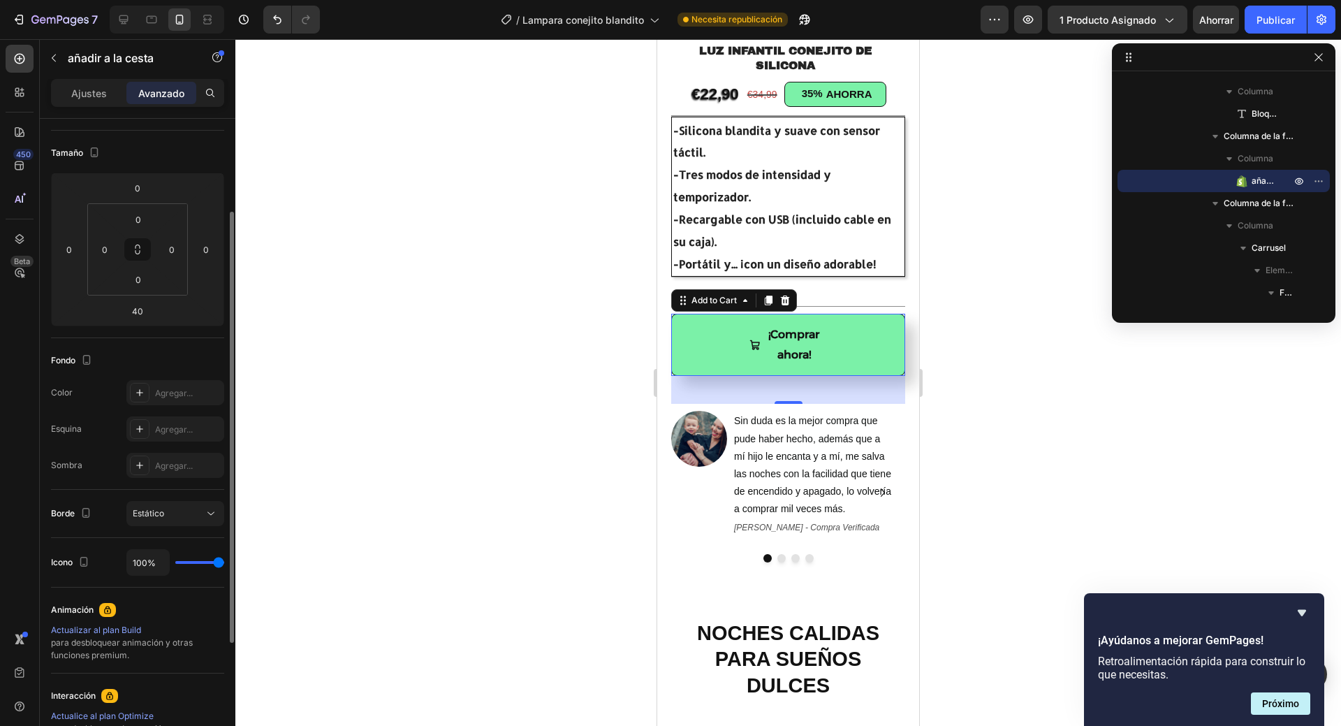
type input "81%"
type input "81"
type input "31%"
type input "31"
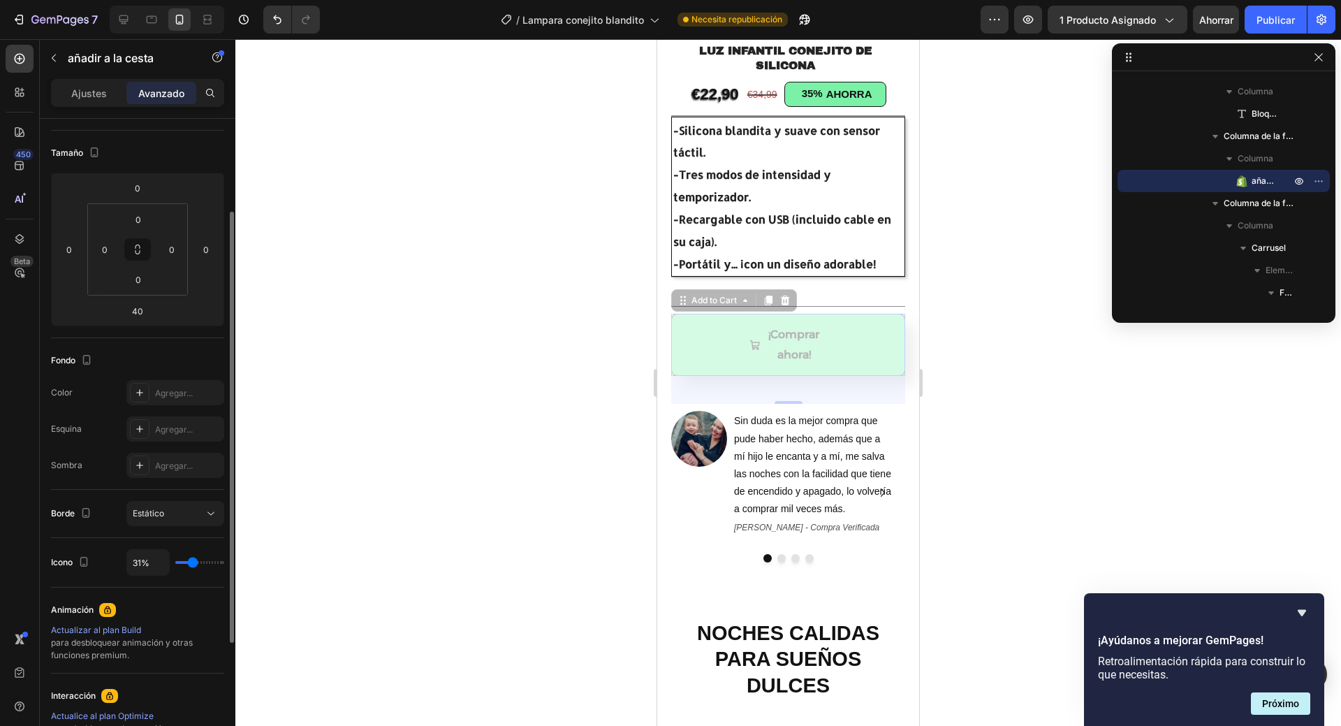
type input "26%"
type input "26"
type input "19%"
type input "19"
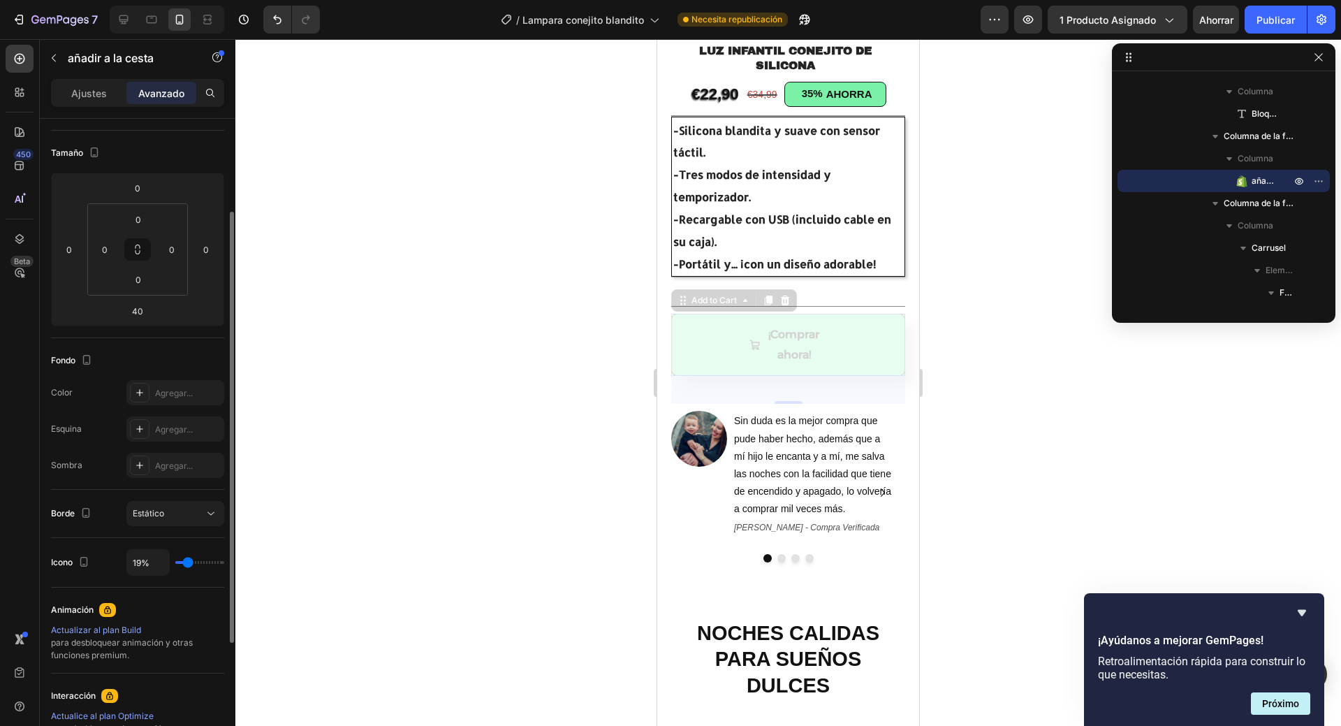
type input "13%"
type input "13"
type input "80%"
type input "80"
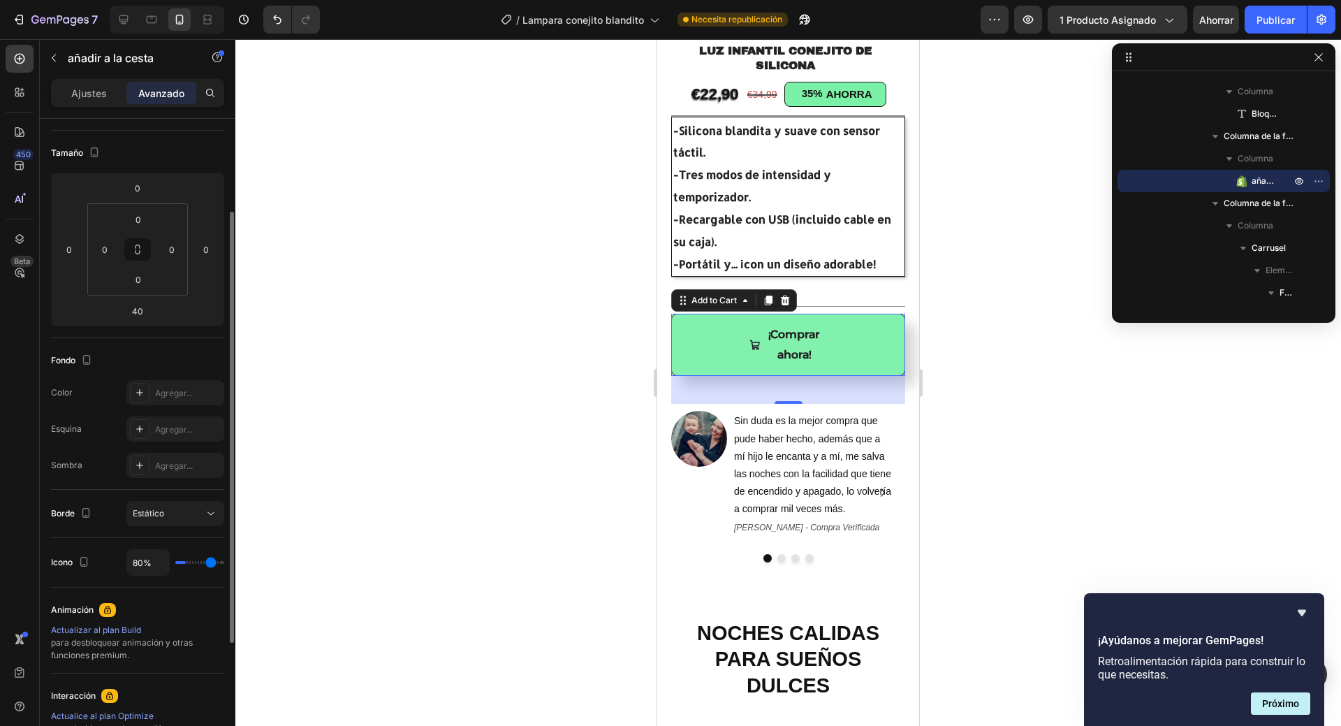
type input "94%"
type input "94"
type input "100%"
type input "100"
drag, startPoint x: 219, startPoint y: 563, endPoint x: 235, endPoint y: 570, distance: 17.5
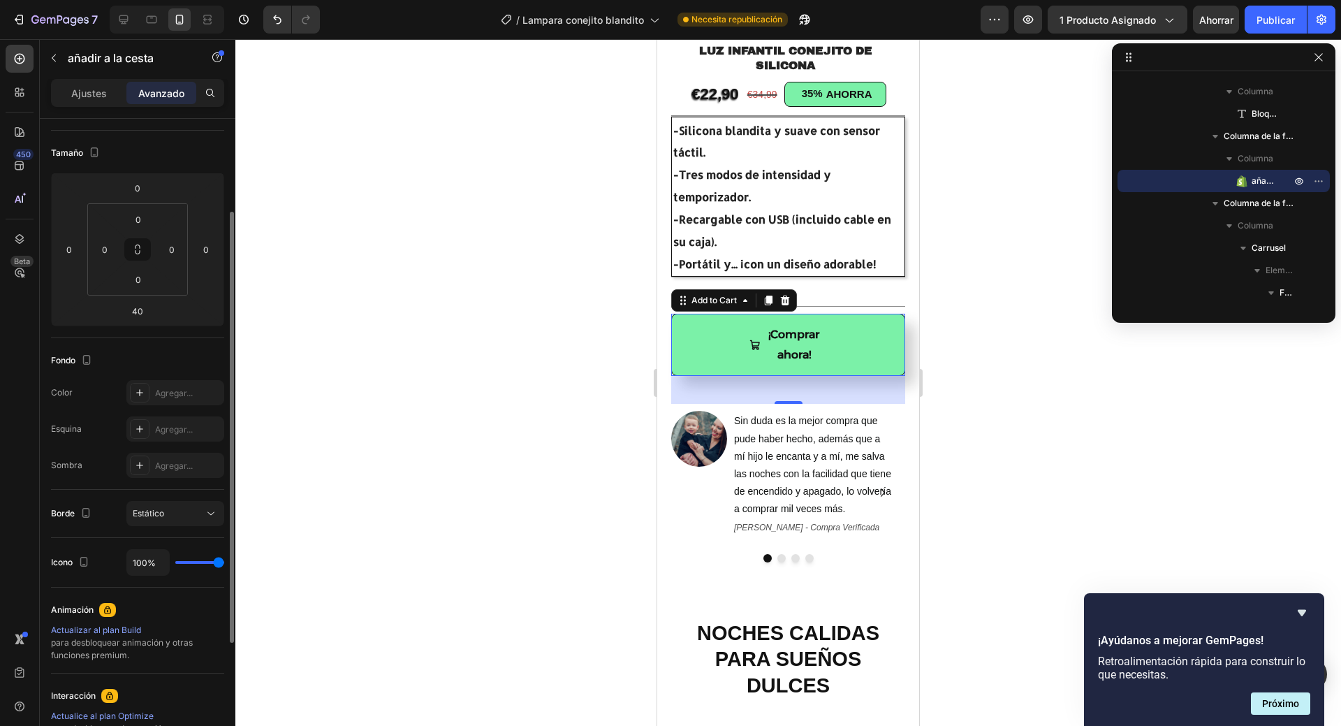
click at [224, 564] on input "range" at bounding box center [199, 562] width 49 height 3
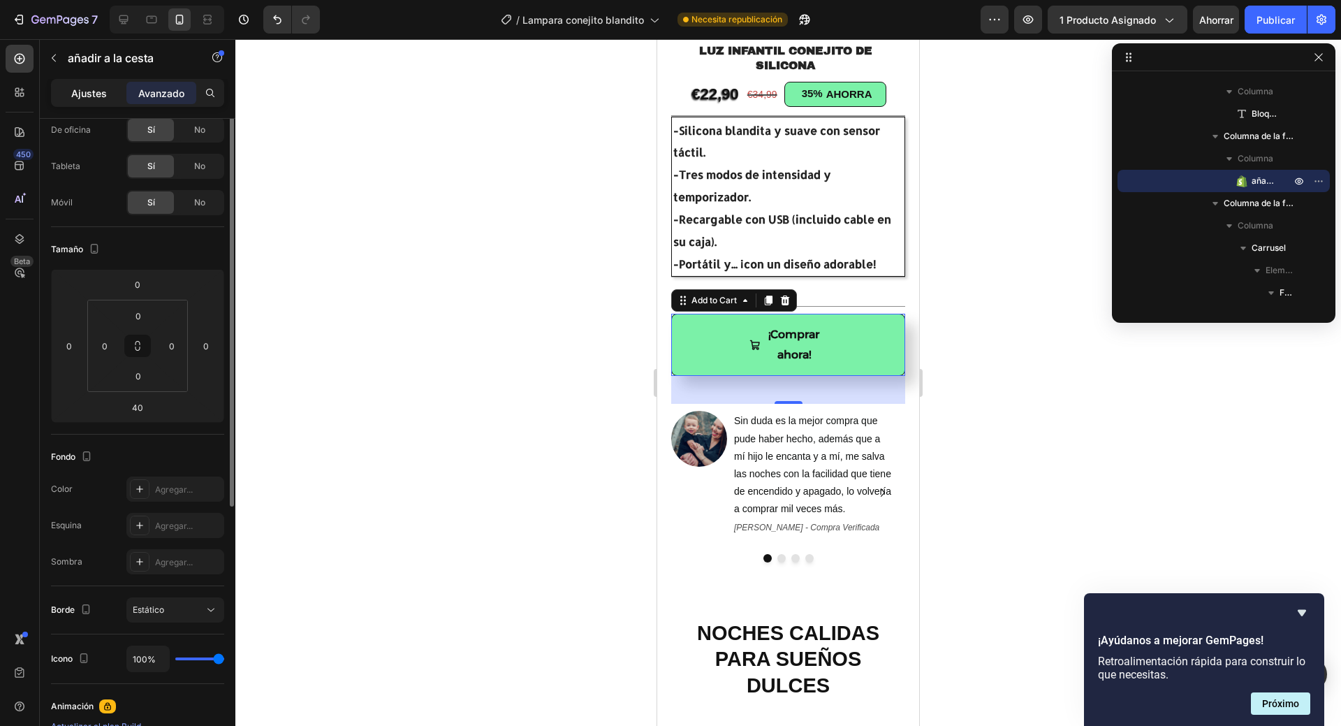
scroll to position [0, 0]
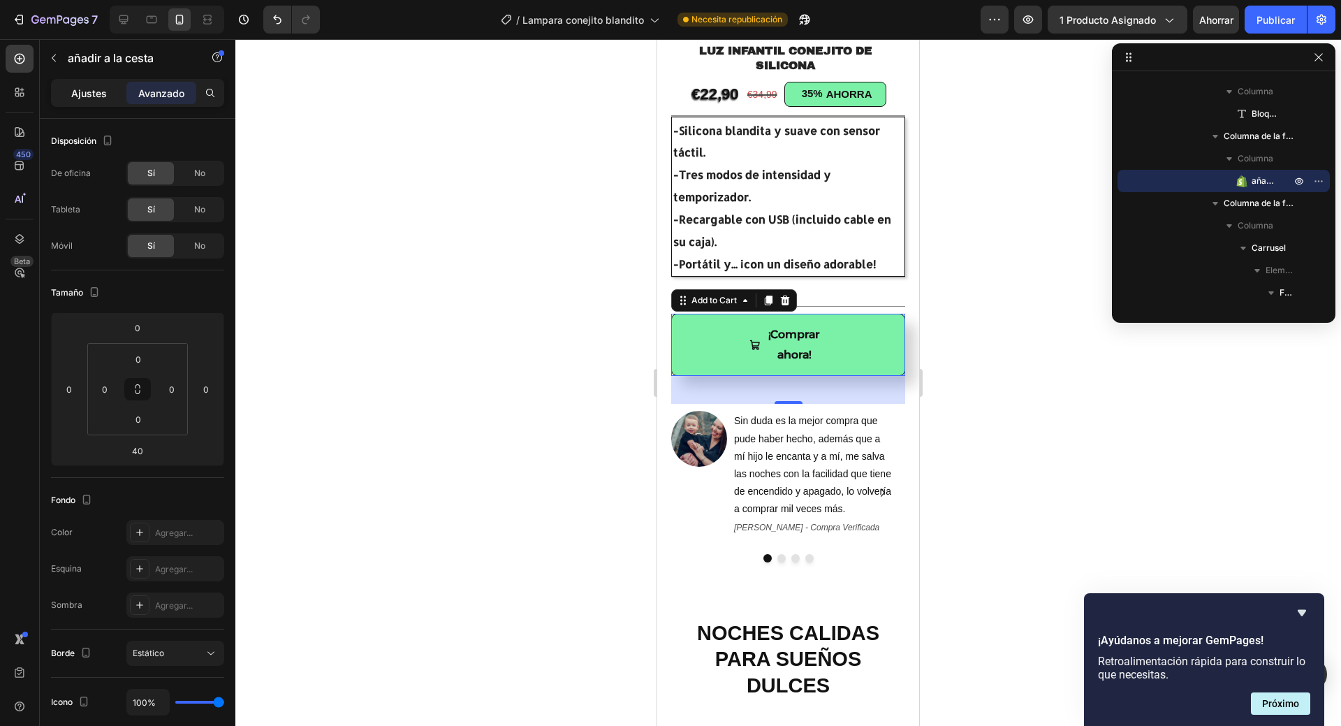
click at [80, 92] on font "Ajustes" at bounding box center [89, 93] width 36 height 12
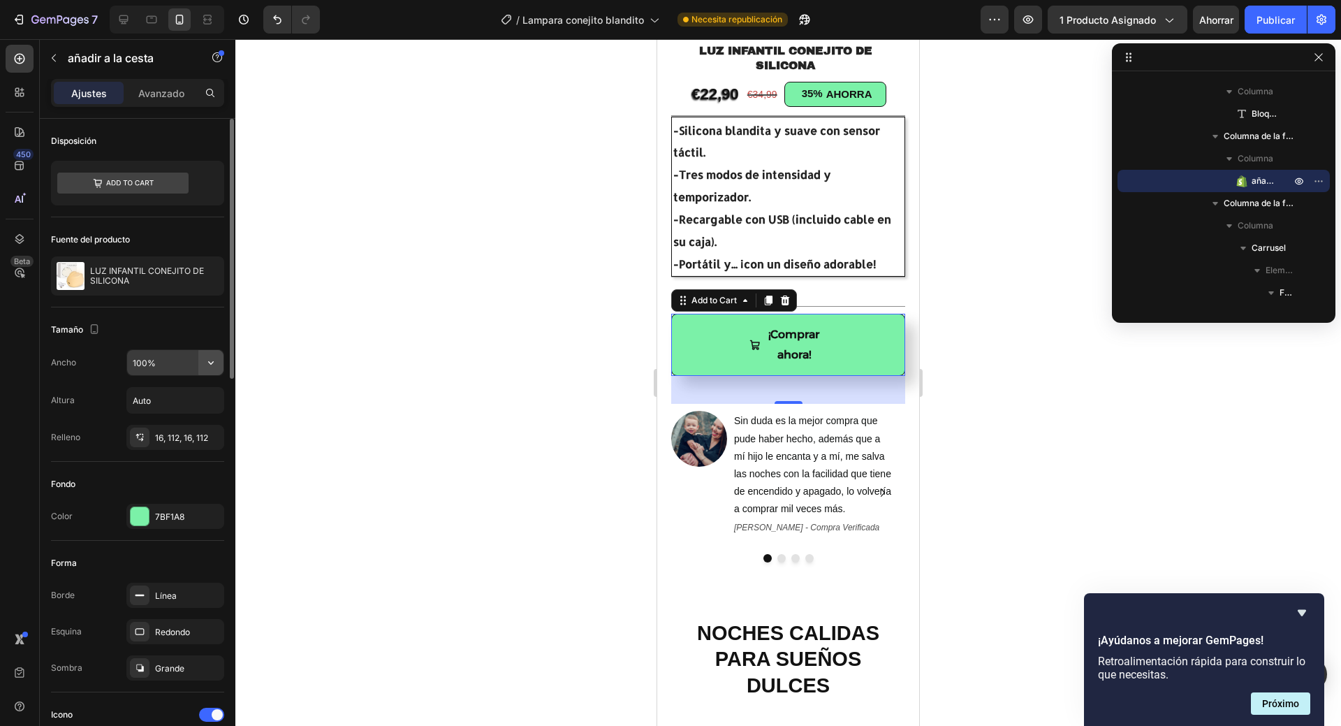
click at [215, 363] on icon "button" at bounding box center [211, 363] width 14 height 14
click at [191, 437] on font "16, 112, 16, 112" at bounding box center [181, 437] width 53 height 10
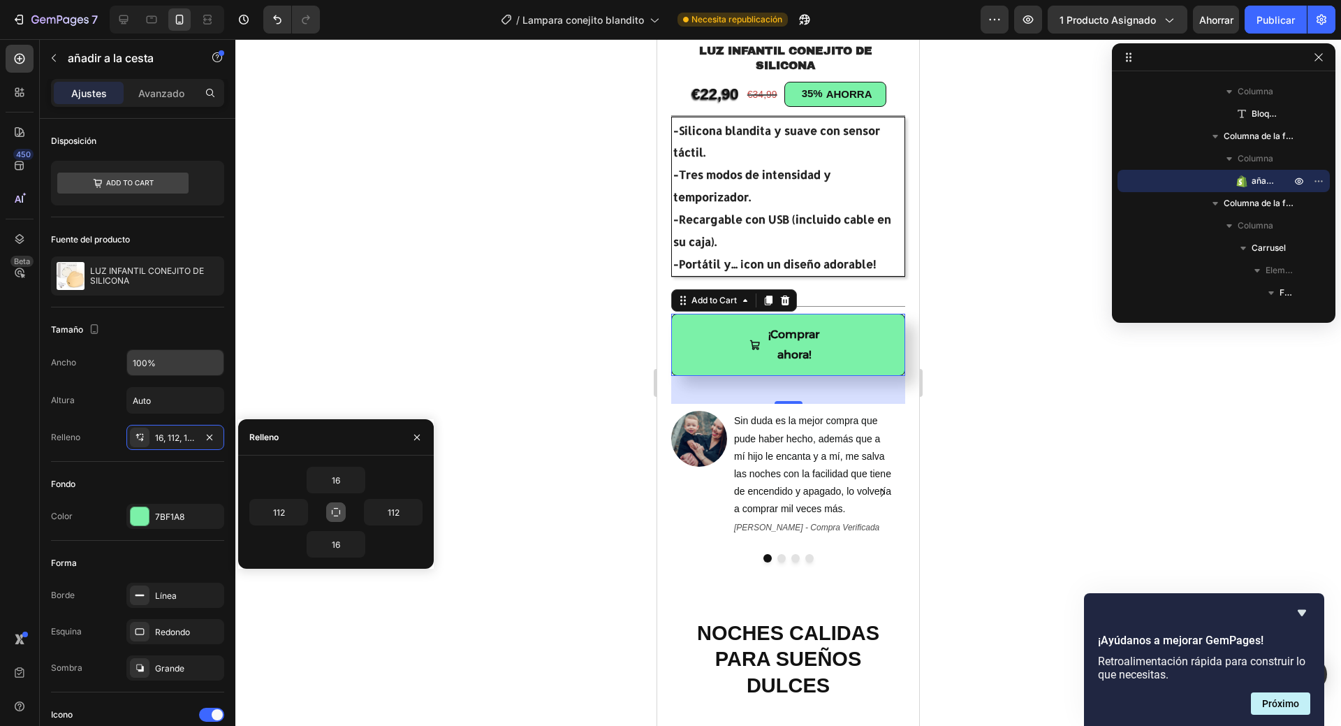
click at [342, 510] on button "button" at bounding box center [336, 512] width 20 height 20
type input "16"
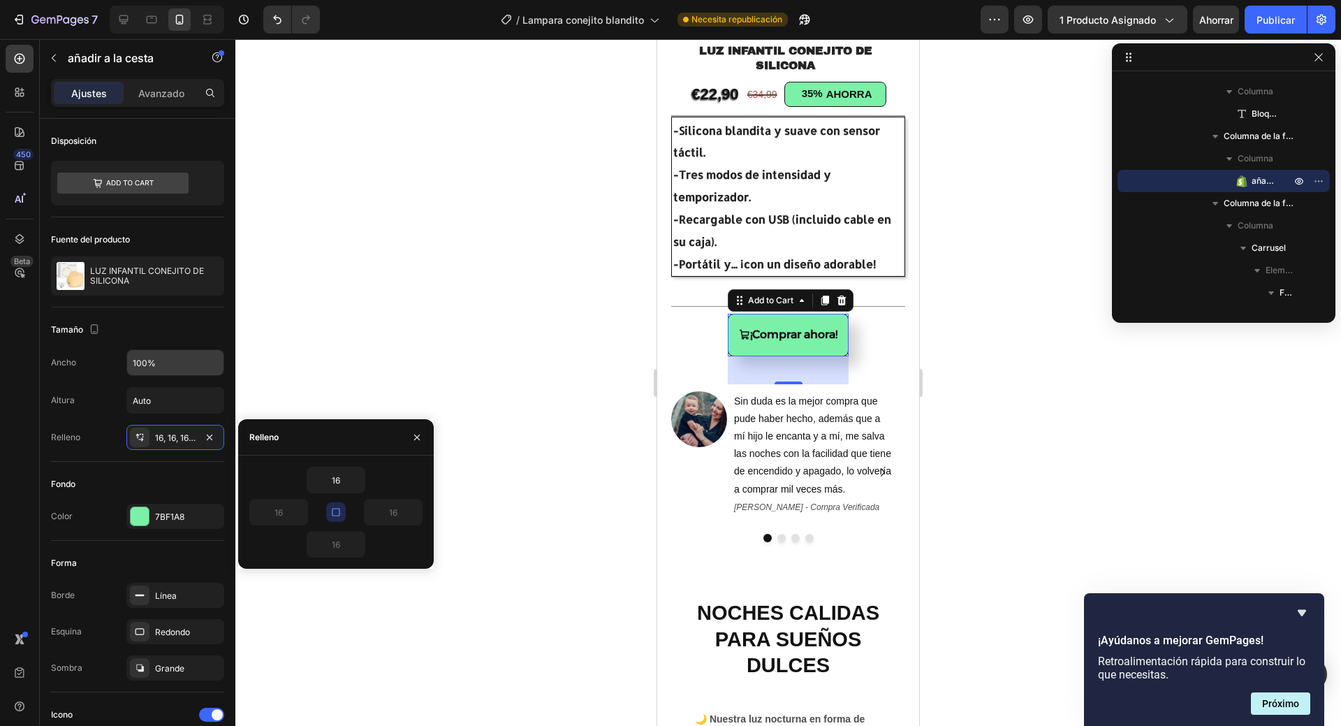
click at [342, 510] on button "button" at bounding box center [336, 512] width 20 height 20
click at [169, 438] on font "16, 16, 16, 16" at bounding box center [178, 437] width 46 height 10
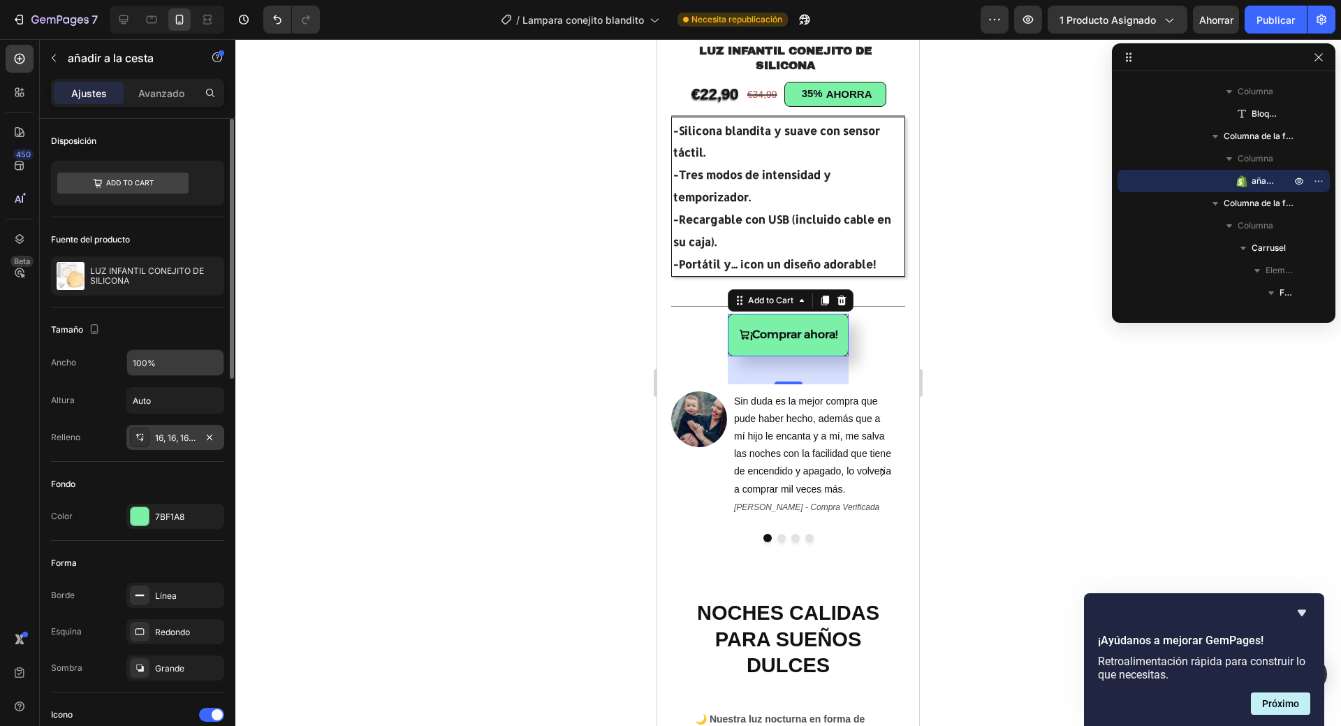
click at [176, 439] on font "16, 16, 16, 16" at bounding box center [178, 437] width 46 height 10
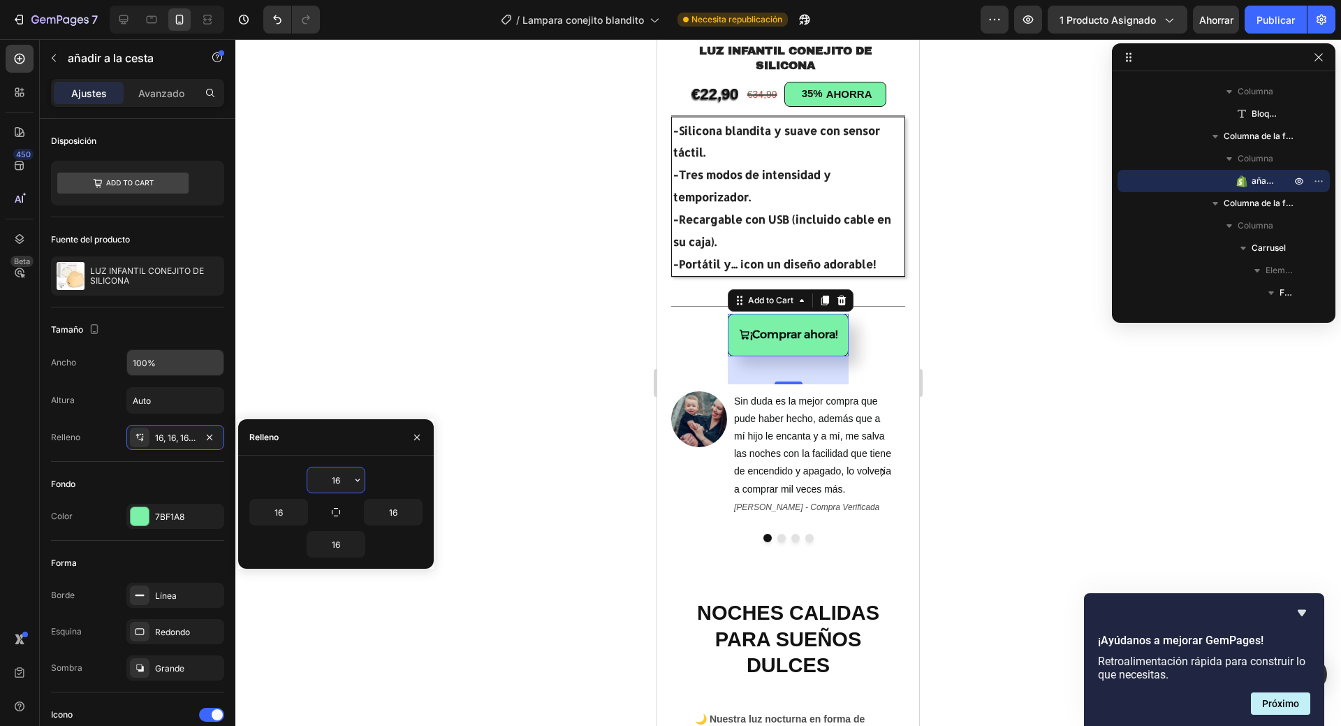
click at [156, 81] on div "Ajustes Avanzado" at bounding box center [137, 93] width 173 height 28
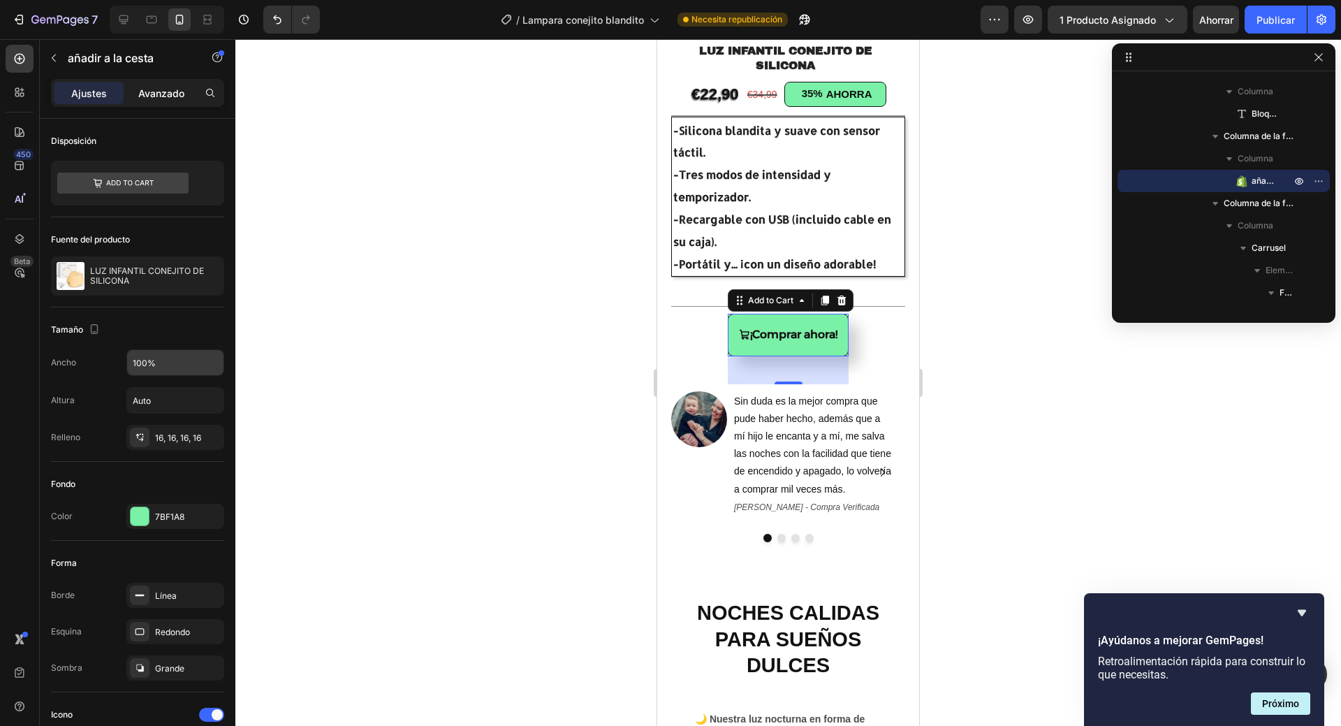
click at [159, 101] on div "Avanzado" at bounding box center [161, 93] width 70 height 22
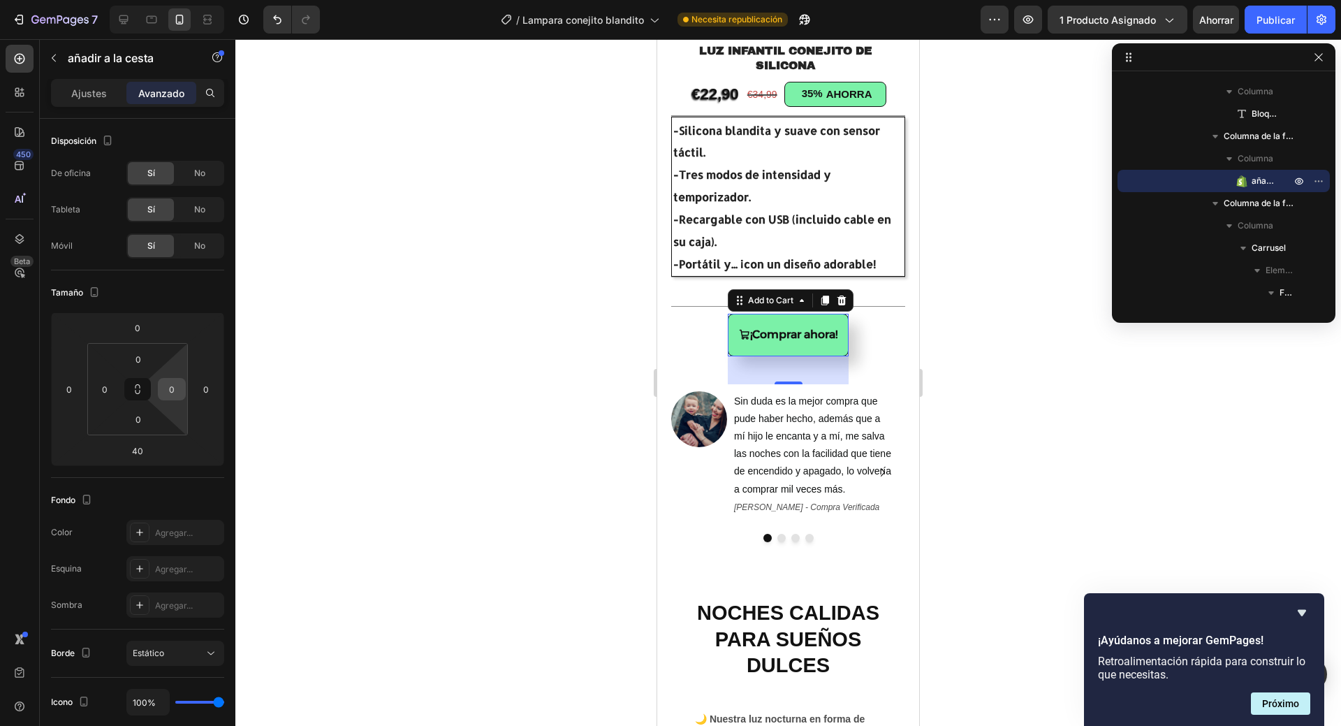
click at [177, 397] on input "0" at bounding box center [171, 389] width 21 height 21
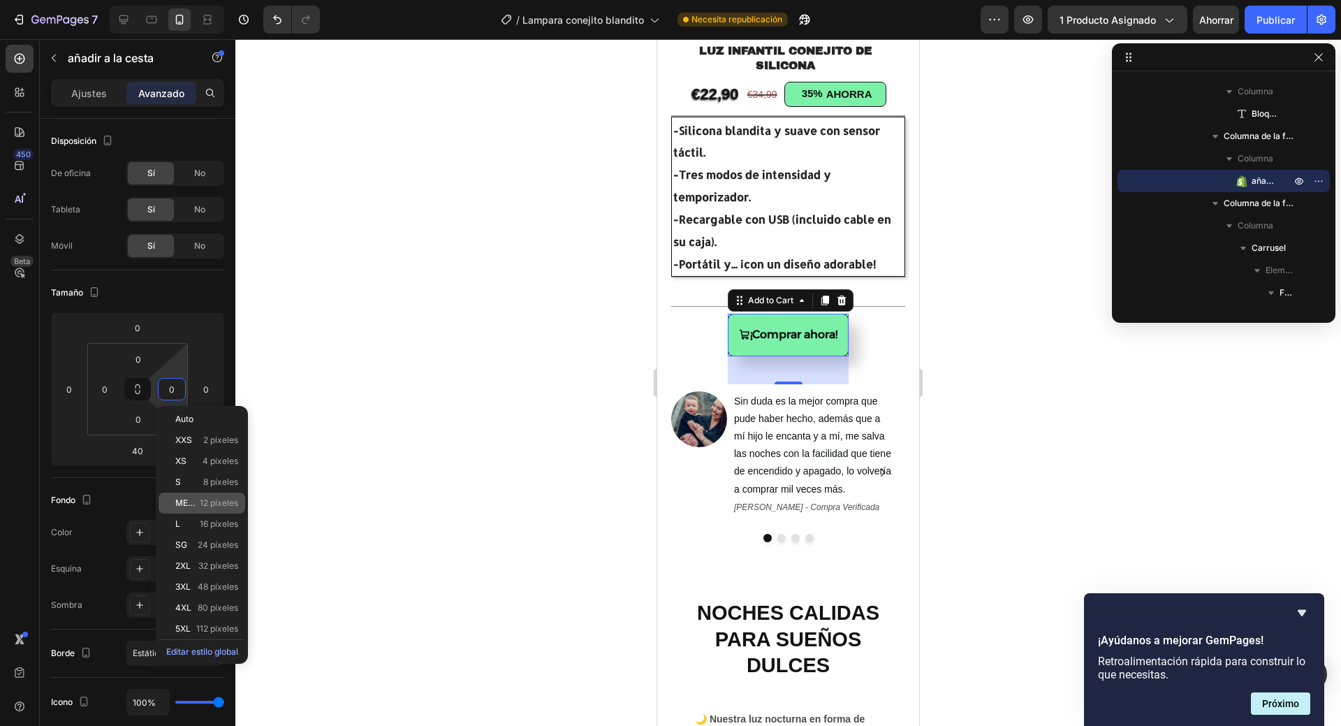
click at [201, 499] on font "12 píxeles" at bounding box center [219, 502] width 38 height 10
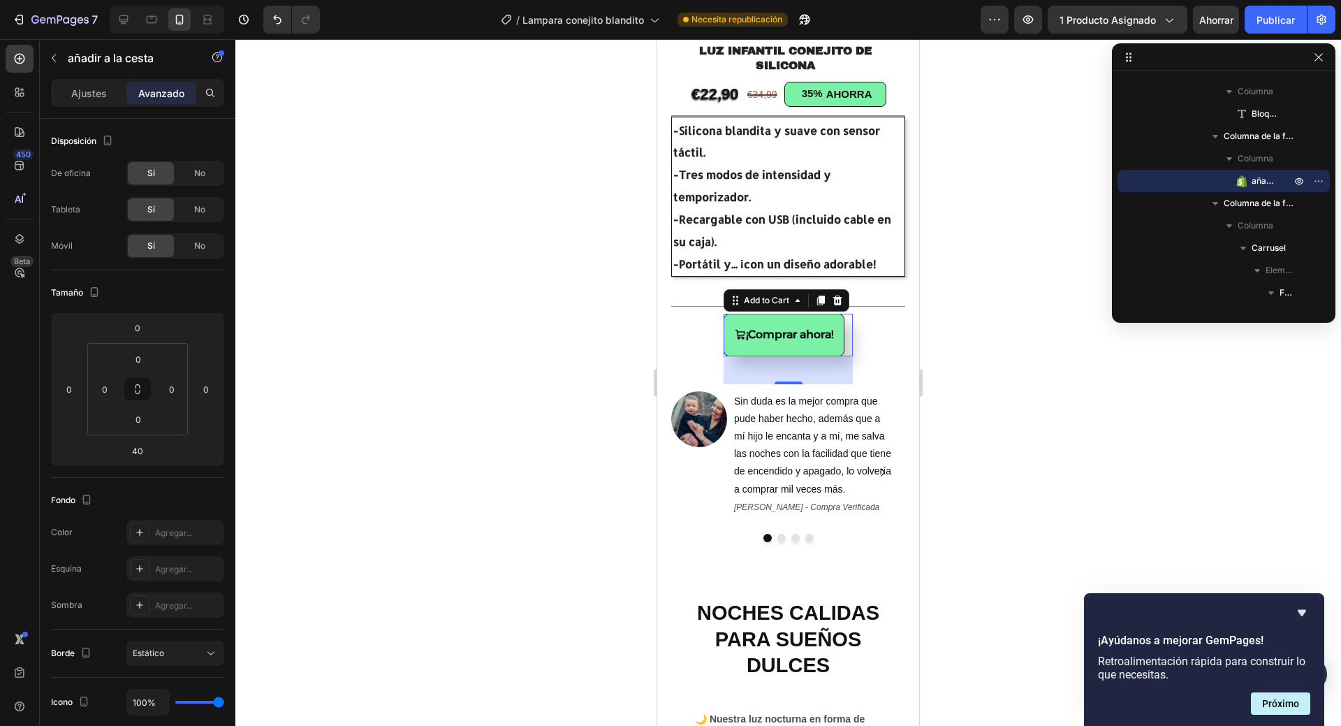
type input "12"
click at [105, 389] on input "0" at bounding box center [104, 389] width 21 height 21
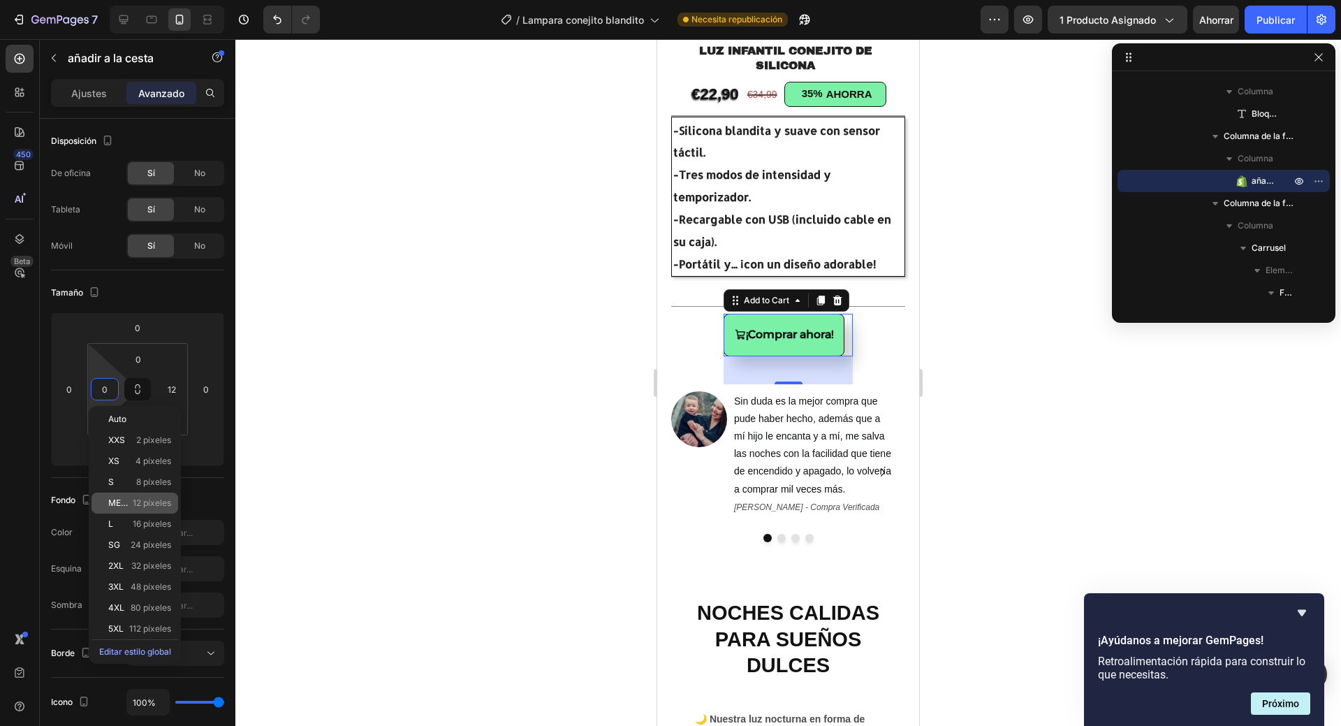
click at [154, 497] on div "METRO 12 píxeles" at bounding box center [135, 502] width 87 height 21
type input "12"
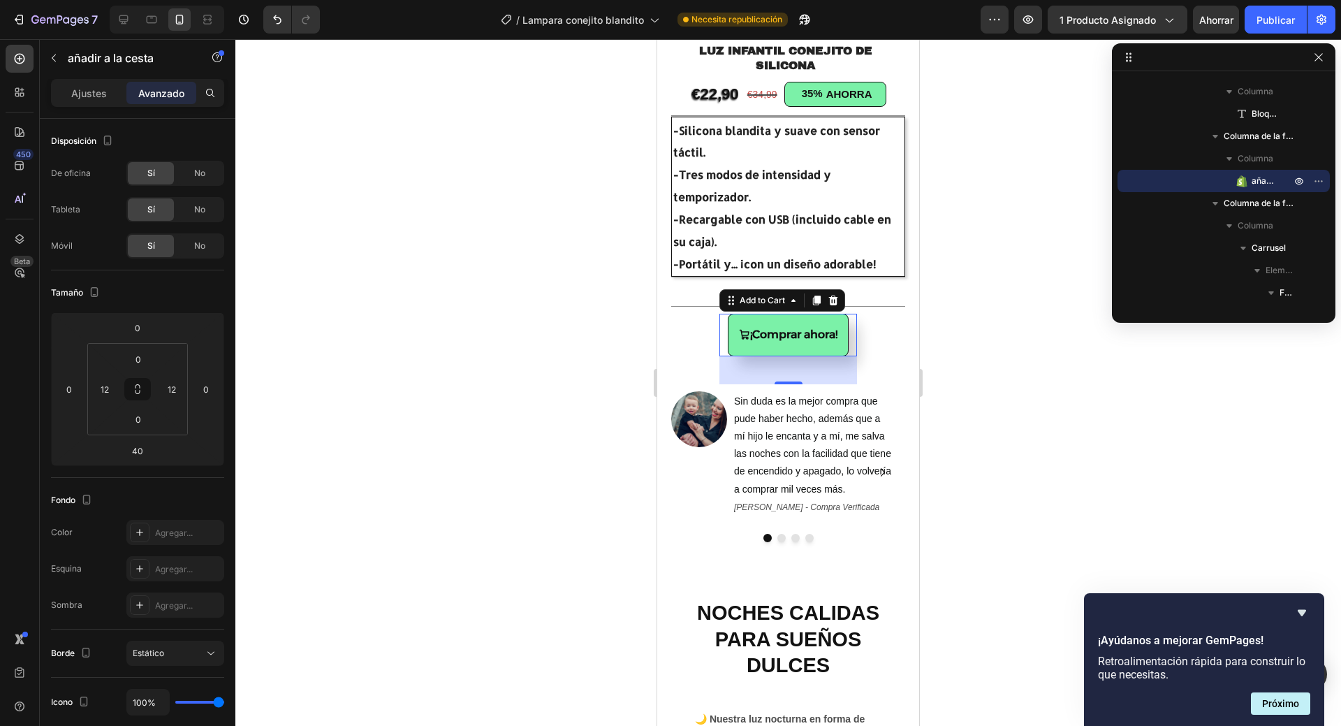
click at [318, 390] on div at bounding box center [788, 382] width 1106 height 687
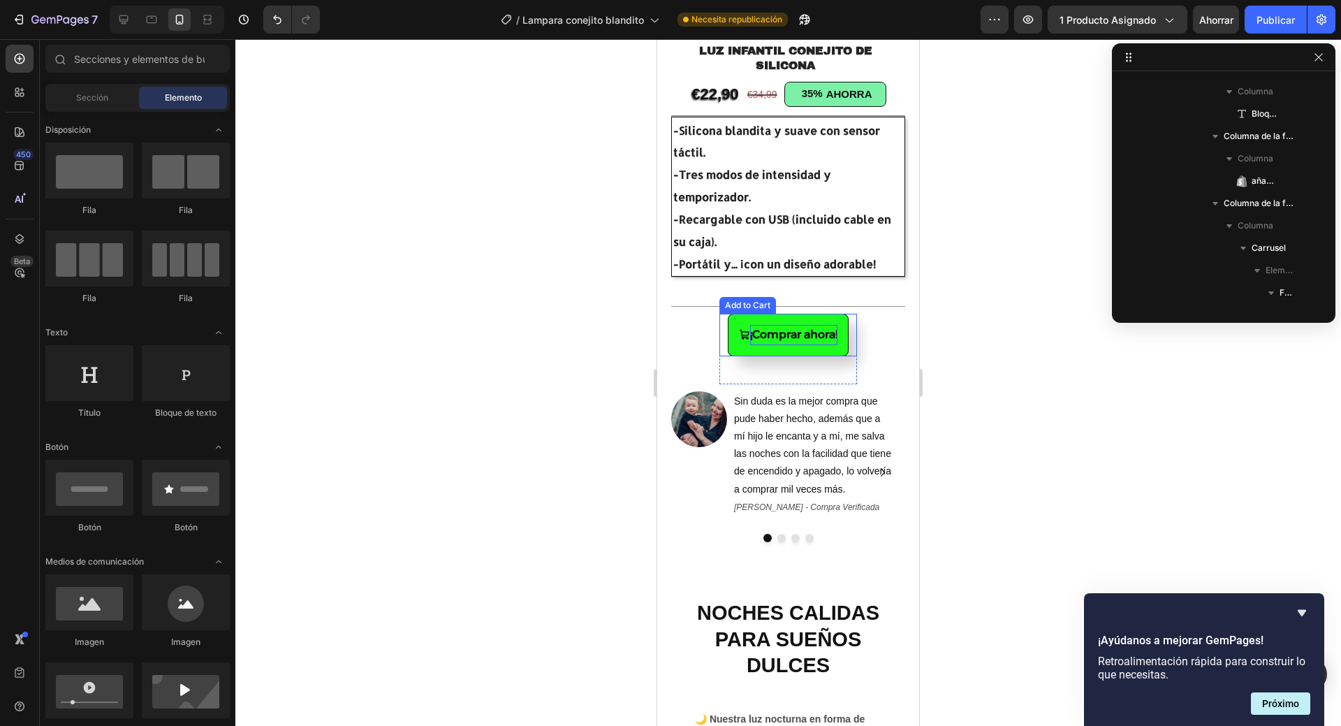
click at [786, 337] on div "¡Comprar ahora!" at bounding box center [793, 335] width 87 height 20
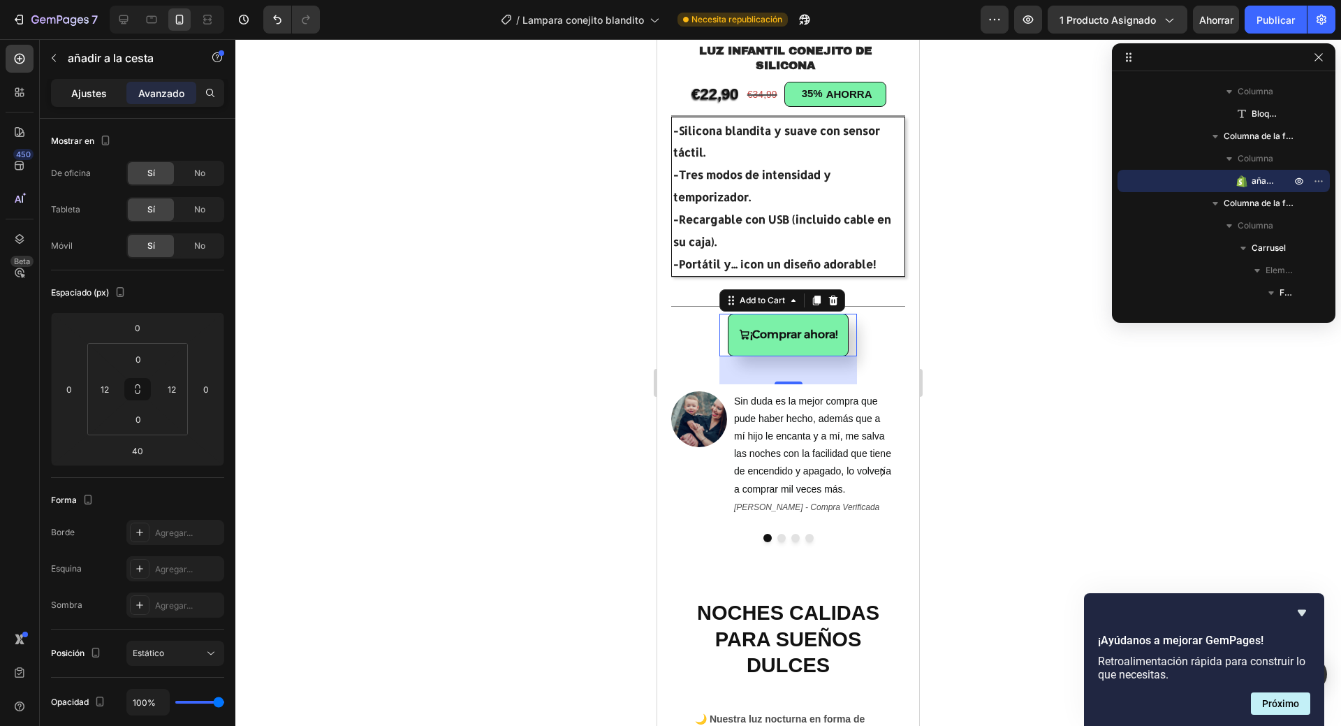
click at [92, 94] on font "Ajustes" at bounding box center [89, 93] width 36 height 12
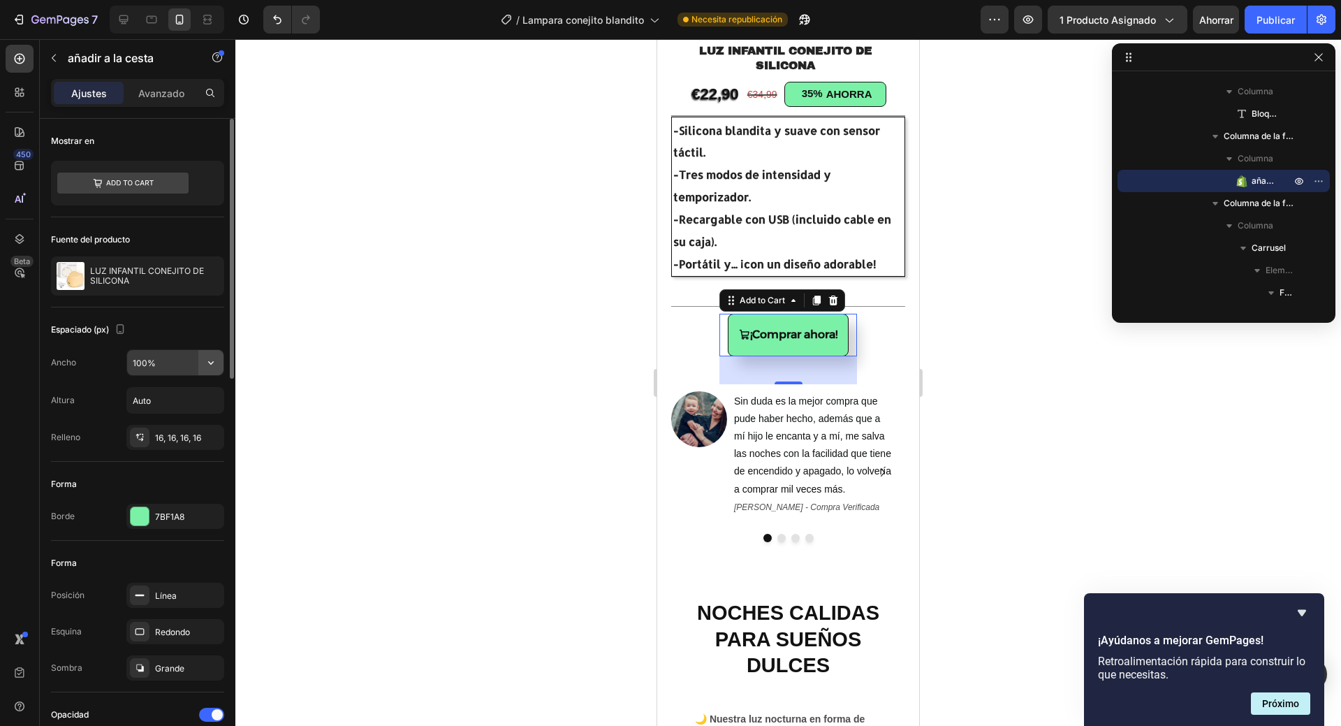
click at [210, 363] on icon "button" at bounding box center [211, 363] width 14 height 14
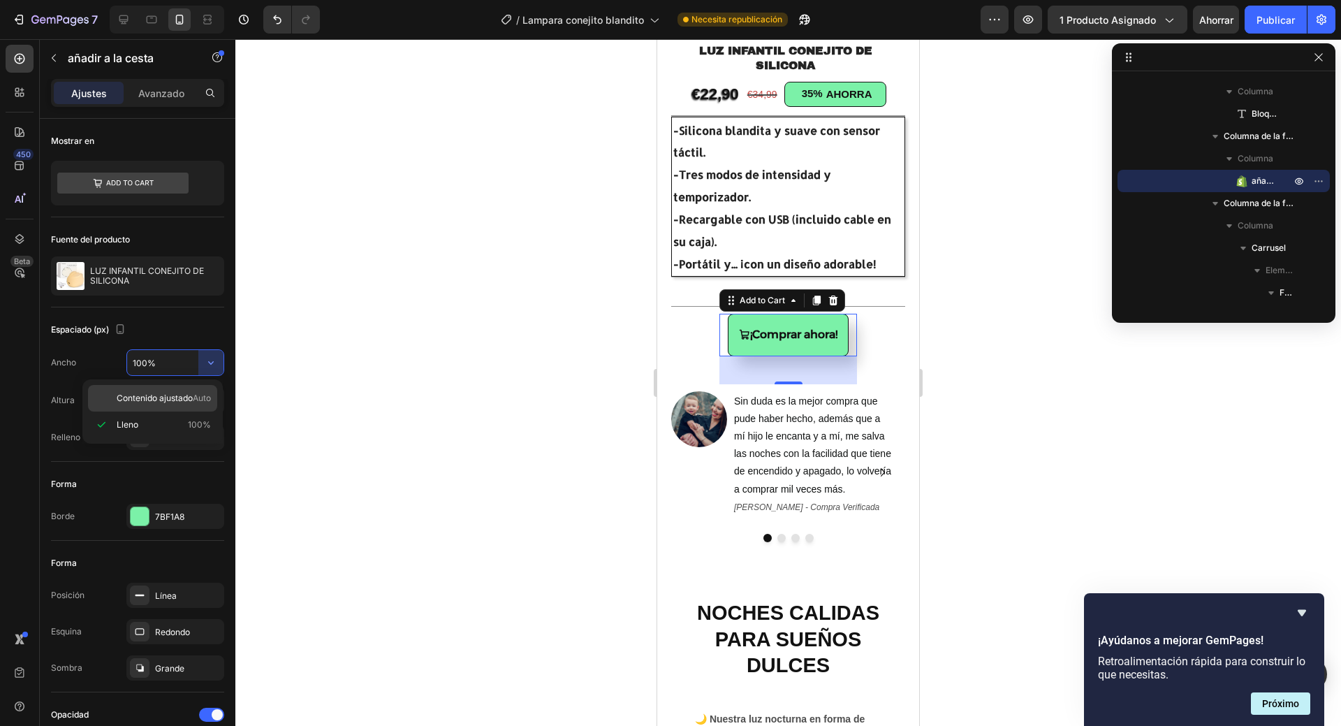
click at [196, 390] on div "Contenido ajustado Auto" at bounding box center [152, 398] width 129 height 27
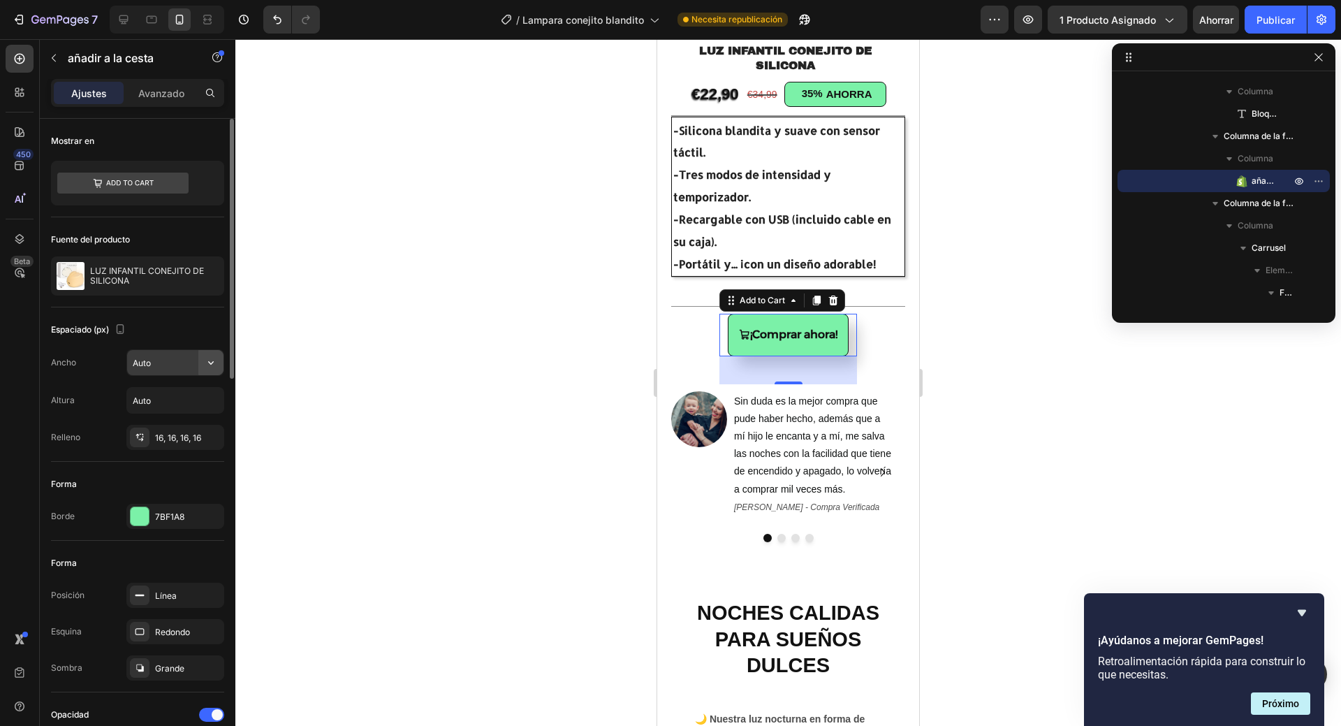
click at [206, 363] on icon "button" at bounding box center [211, 363] width 14 height 14
click at [166, 418] on div "Lleno 100%" at bounding box center [152, 424] width 129 height 27
type input "100%"
click at [185, 436] on font "16, 16, 16, 16" at bounding box center [178, 437] width 46 height 10
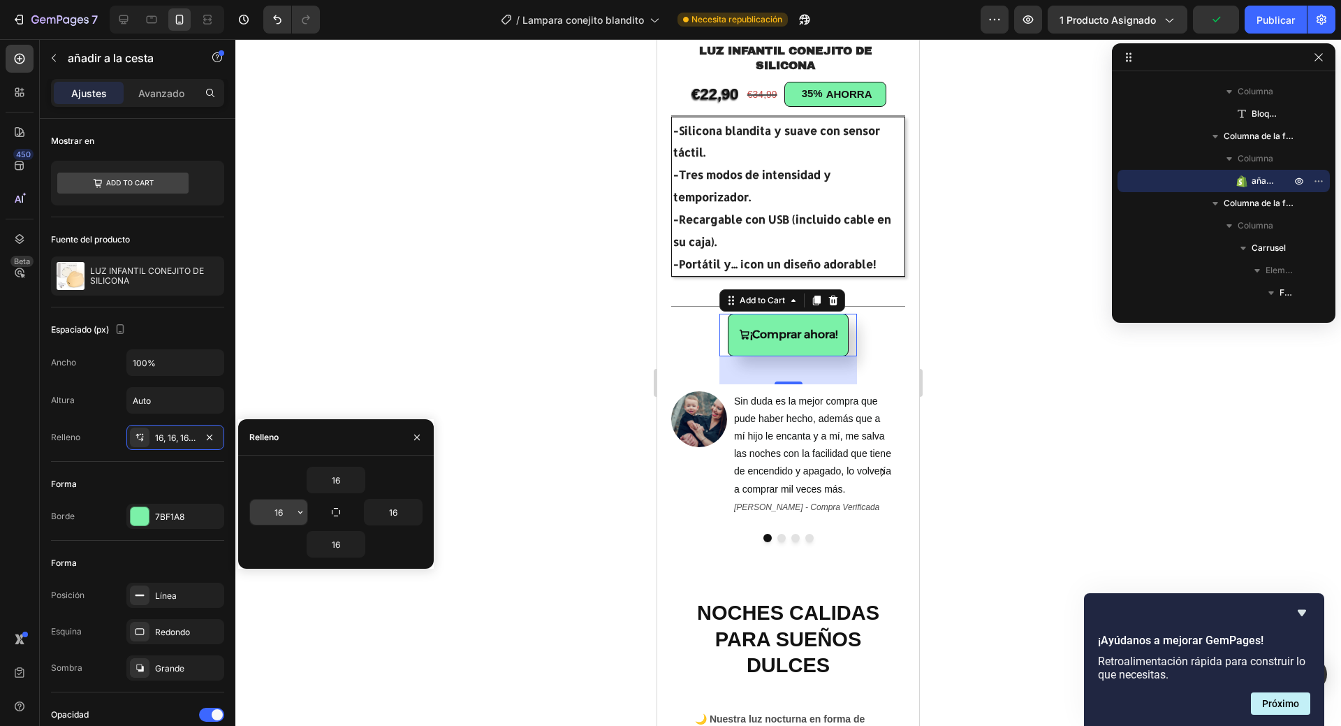
click at [268, 511] on input "16" at bounding box center [278, 511] width 57 height 25
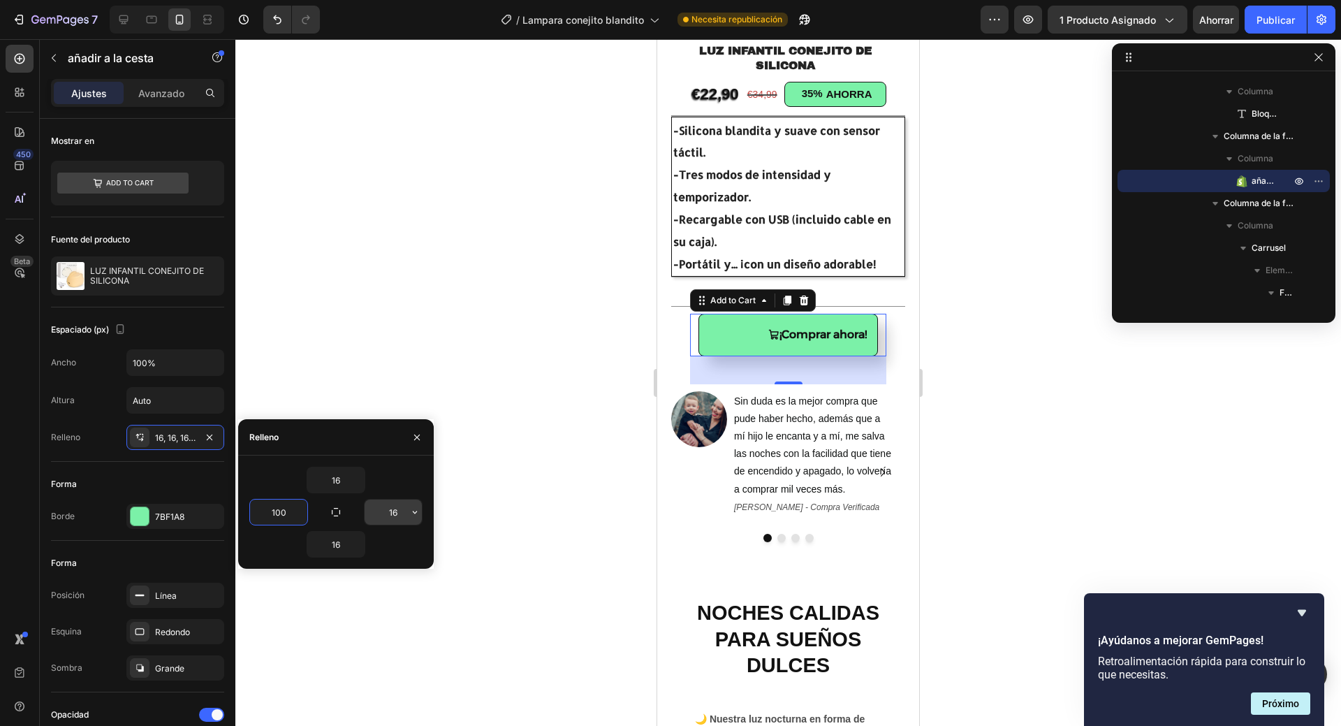
type input "100"
click at [388, 514] on input "16" at bounding box center [393, 511] width 57 height 25
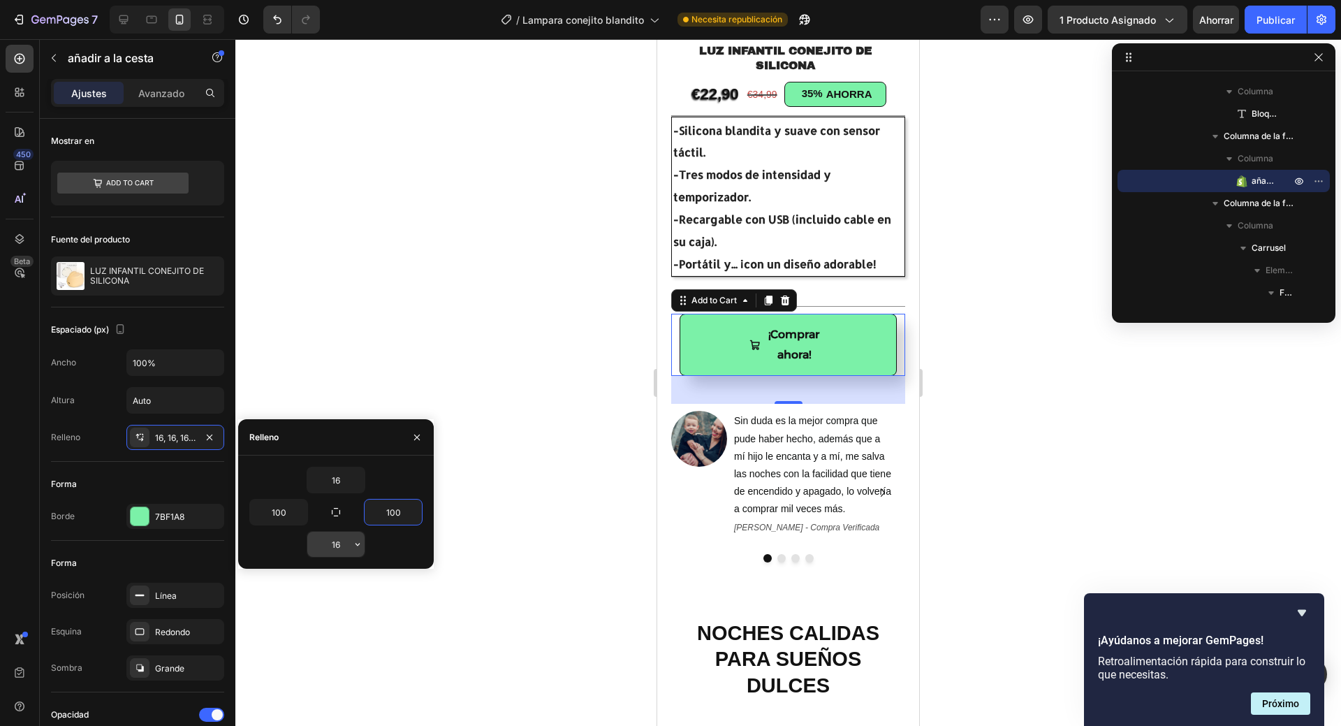
type input "100"
click at [336, 545] on input "16" at bounding box center [335, 544] width 57 height 25
click at [400, 513] on input "100" at bounding box center [393, 511] width 57 height 25
type input "16"
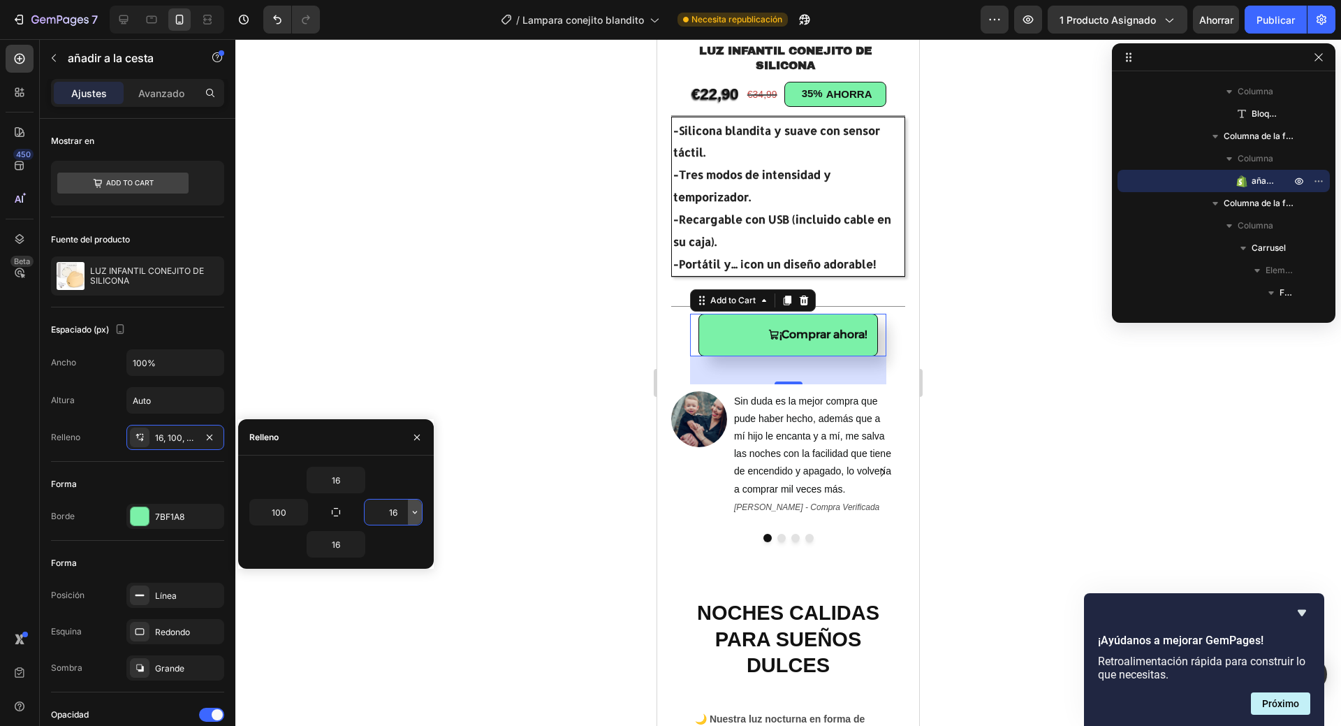
type input "1"
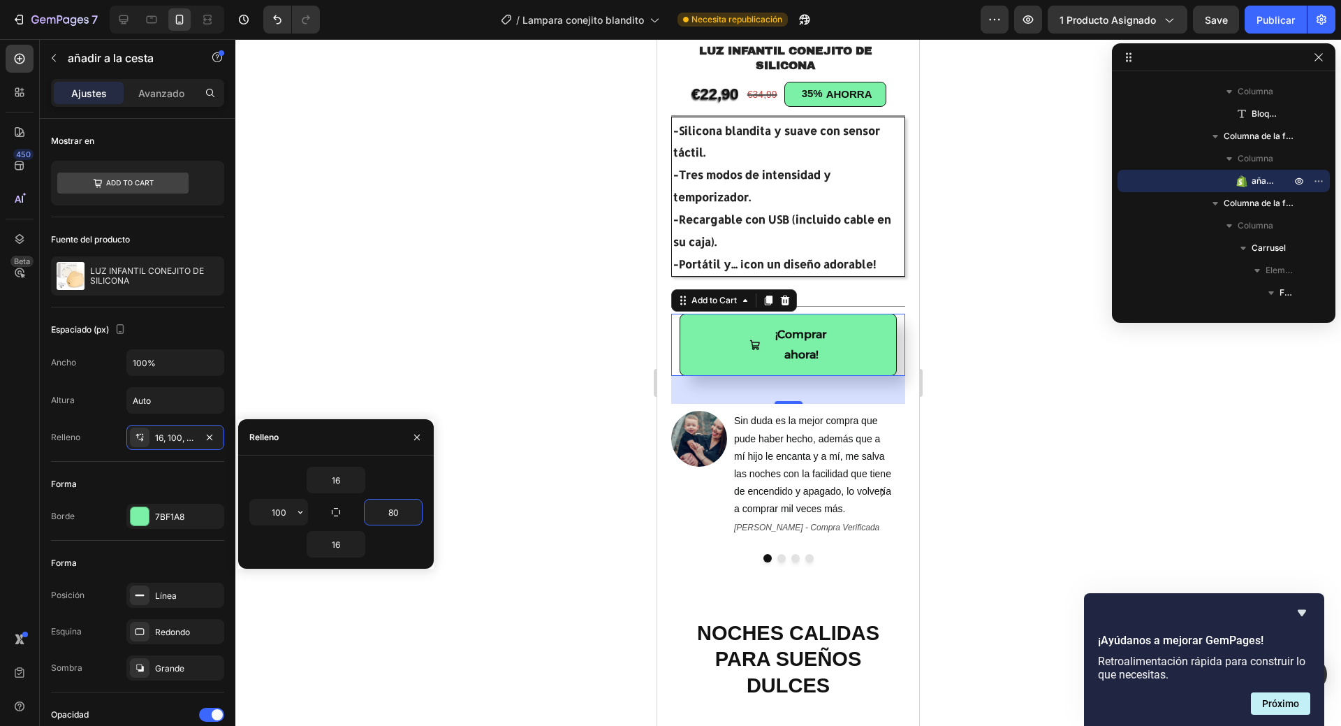
type input "80"
click at [283, 512] on input "100" at bounding box center [278, 511] width 57 height 25
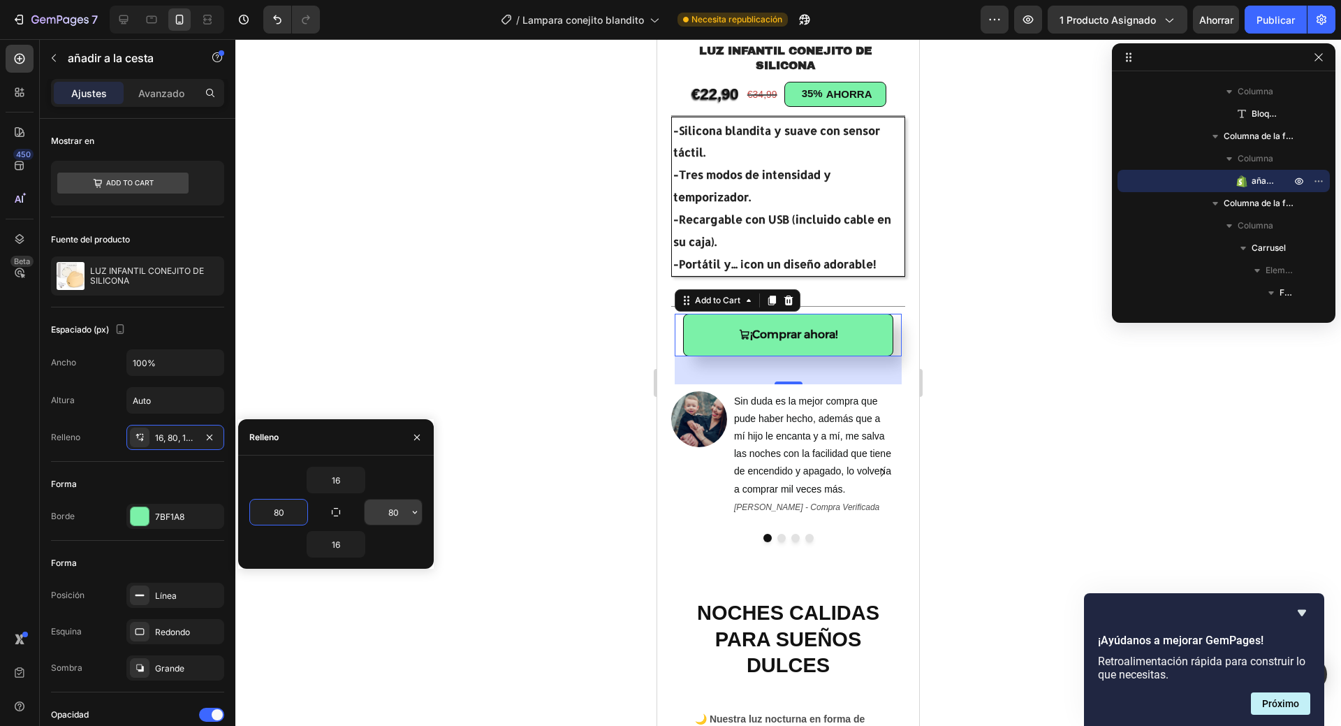
type input "80"
click at [390, 510] on input "80" at bounding box center [393, 511] width 57 height 25
type input "50"
click at [282, 515] on input "80" at bounding box center [278, 511] width 57 height 25
type input "60"
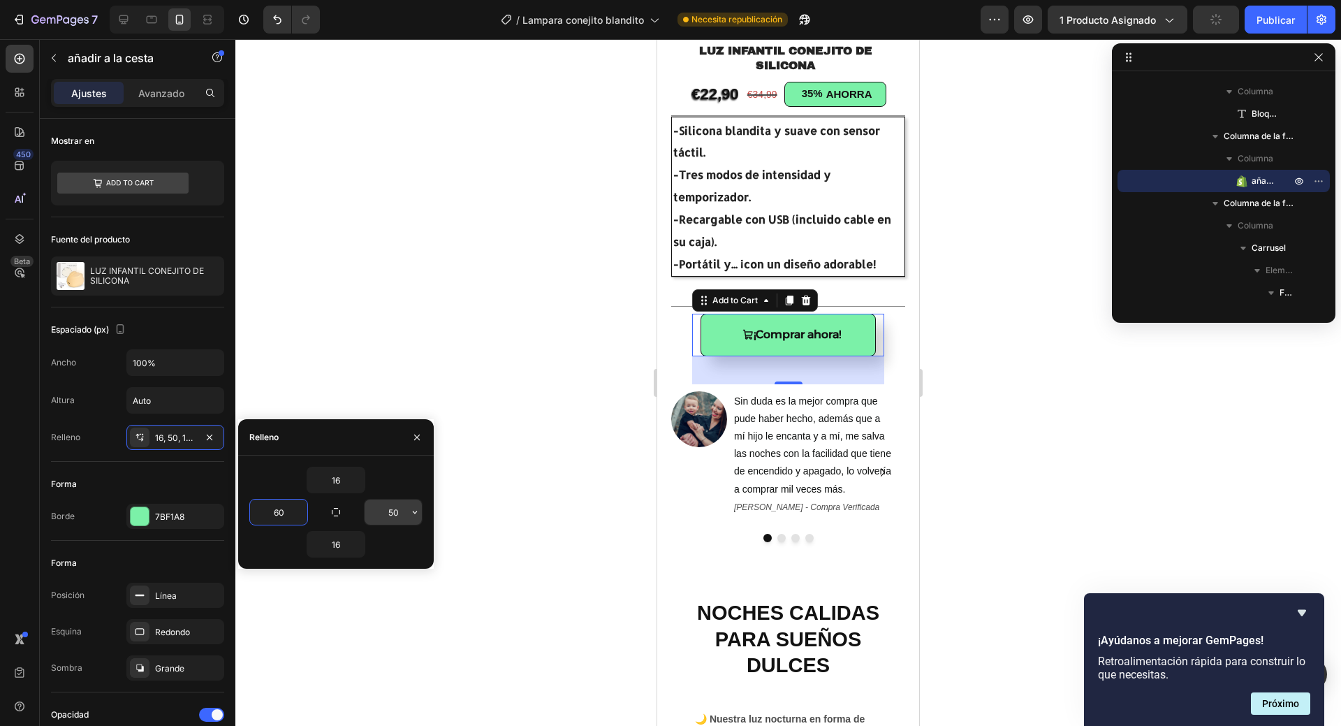
click at [397, 511] on input "50" at bounding box center [393, 511] width 57 height 25
type input "60"
click at [279, 511] on input "60" at bounding box center [278, 511] width 57 height 25
type input "70"
click at [390, 517] on input "60" at bounding box center [393, 511] width 57 height 25
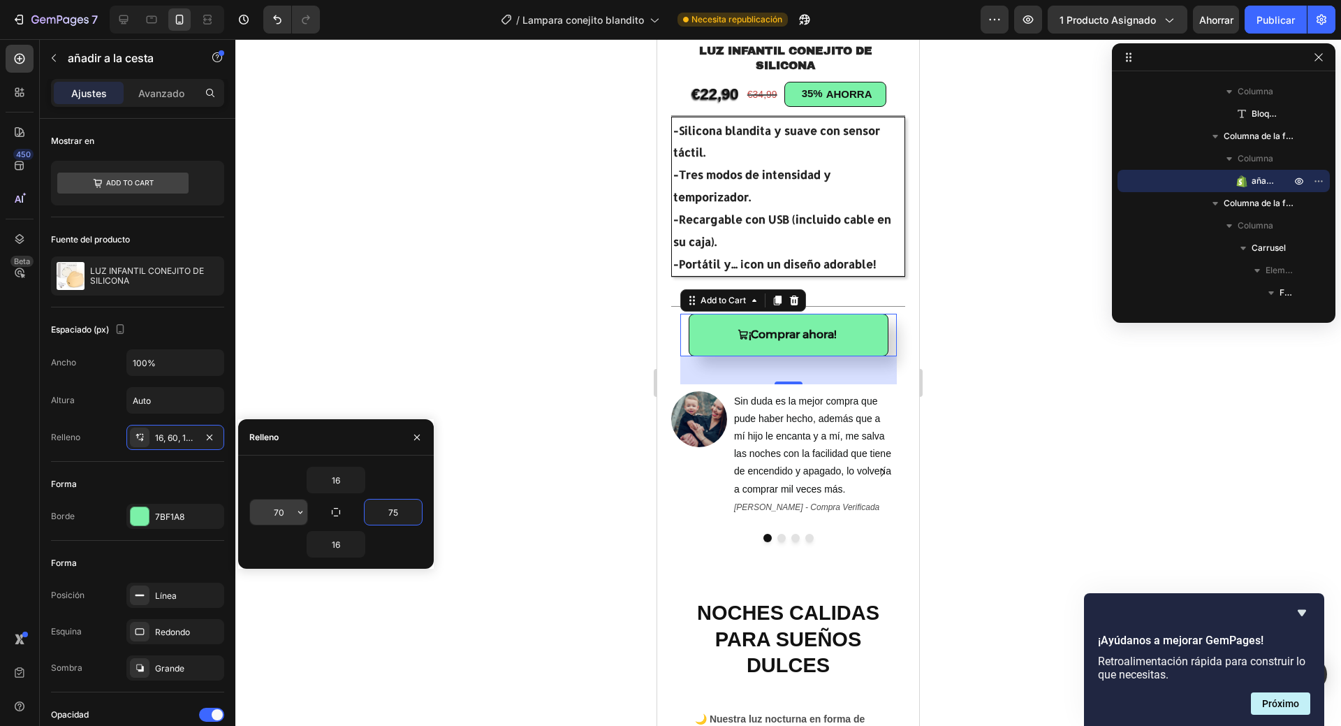
type input "75"
click at [281, 517] on input "70" at bounding box center [278, 511] width 57 height 25
type input "75"
click at [392, 507] on input "75" at bounding box center [393, 511] width 57 height 25
type input "8"
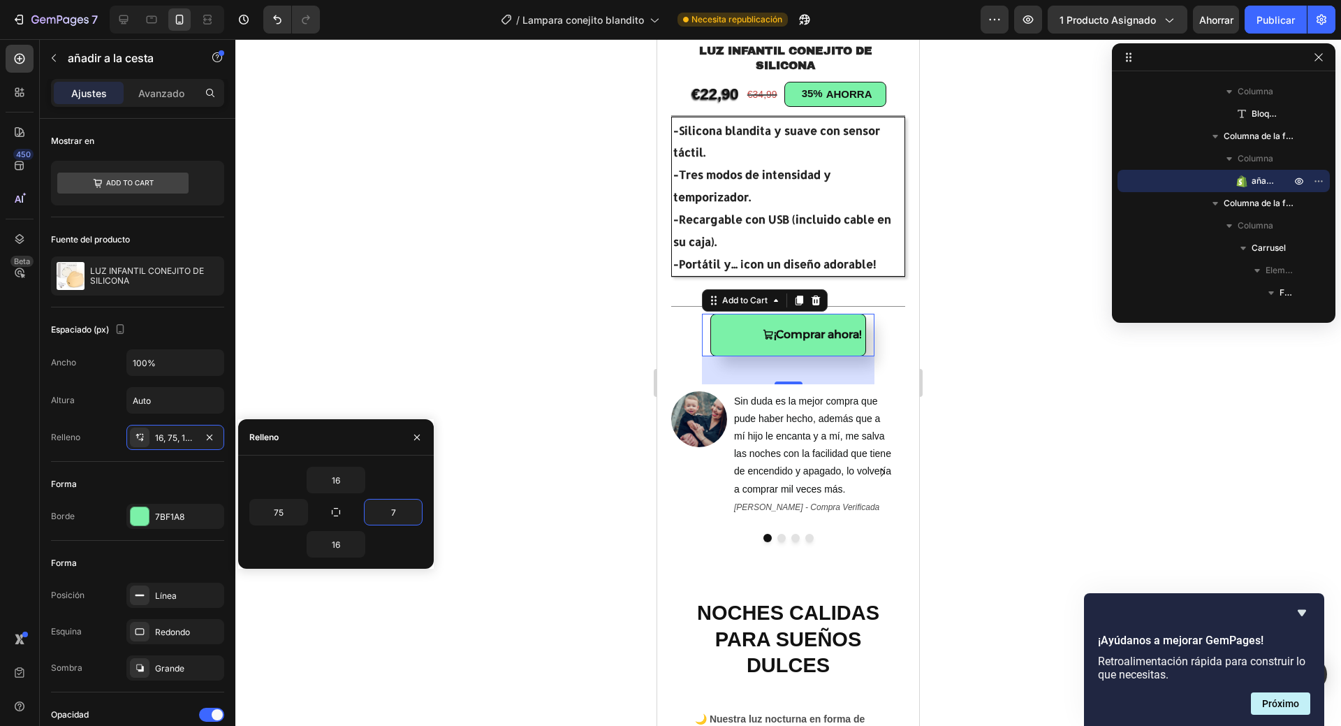
type input "75"
click at [535, 460] on div at bounding box center [788, 382] width 1106 height 687
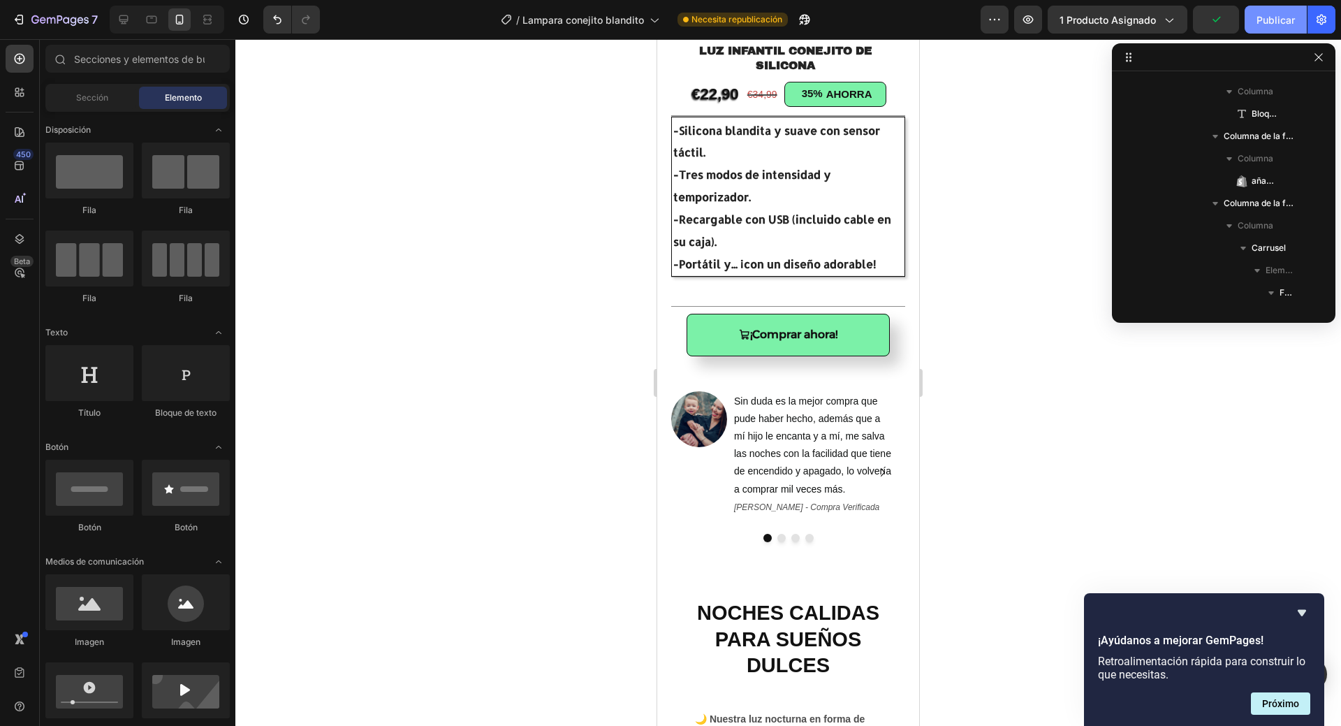
click at [1269, 13] on font "Publicar" at bounding box center [1276, 20] width 38 height 15
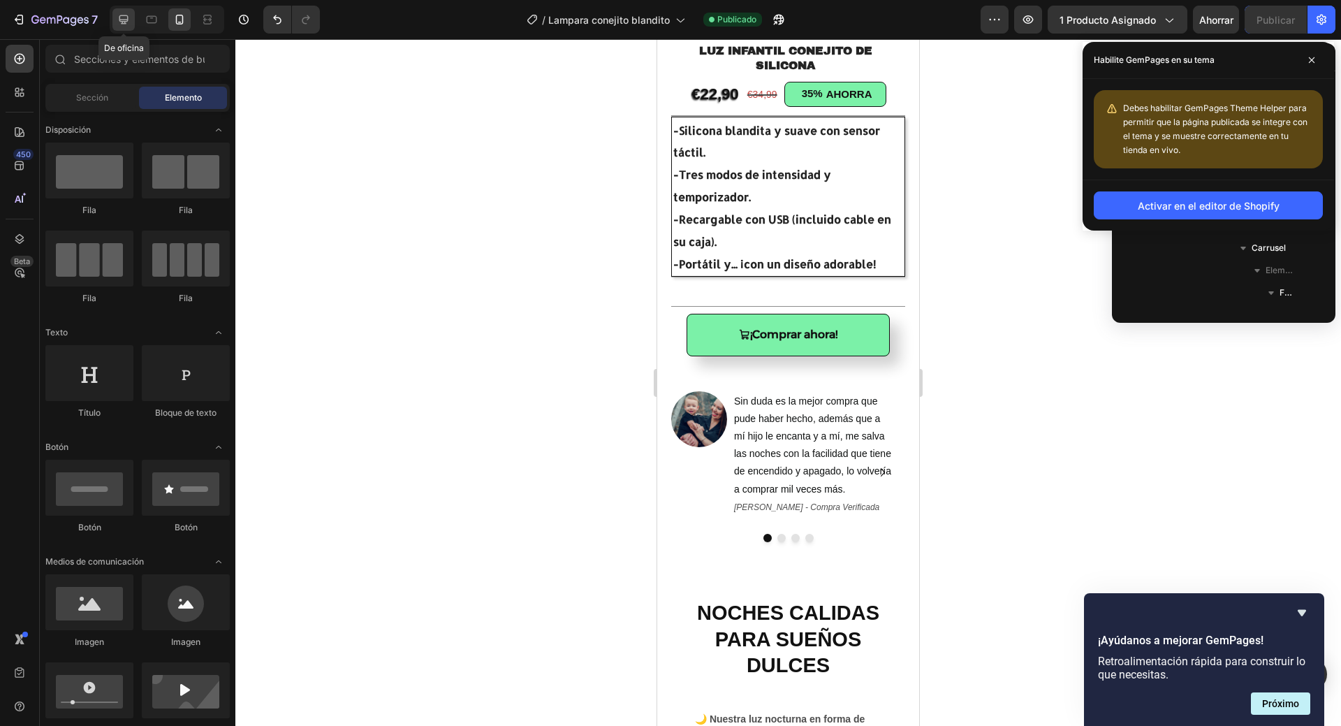
click at [126, 16] on icon at bounding box center [123, 19] width 9 height 9
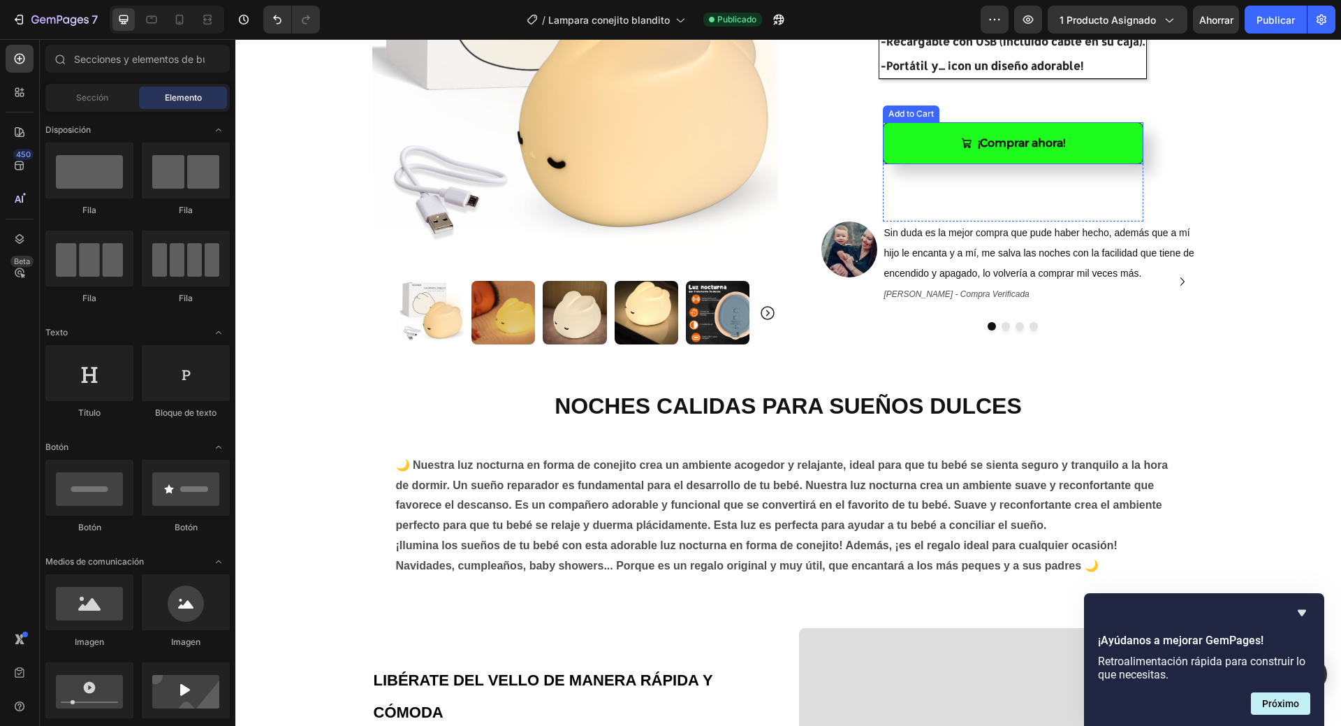
click at [919, 143] on button "¡Comprar ahora!" at bounding box center [1013, 143] width 261 height 43
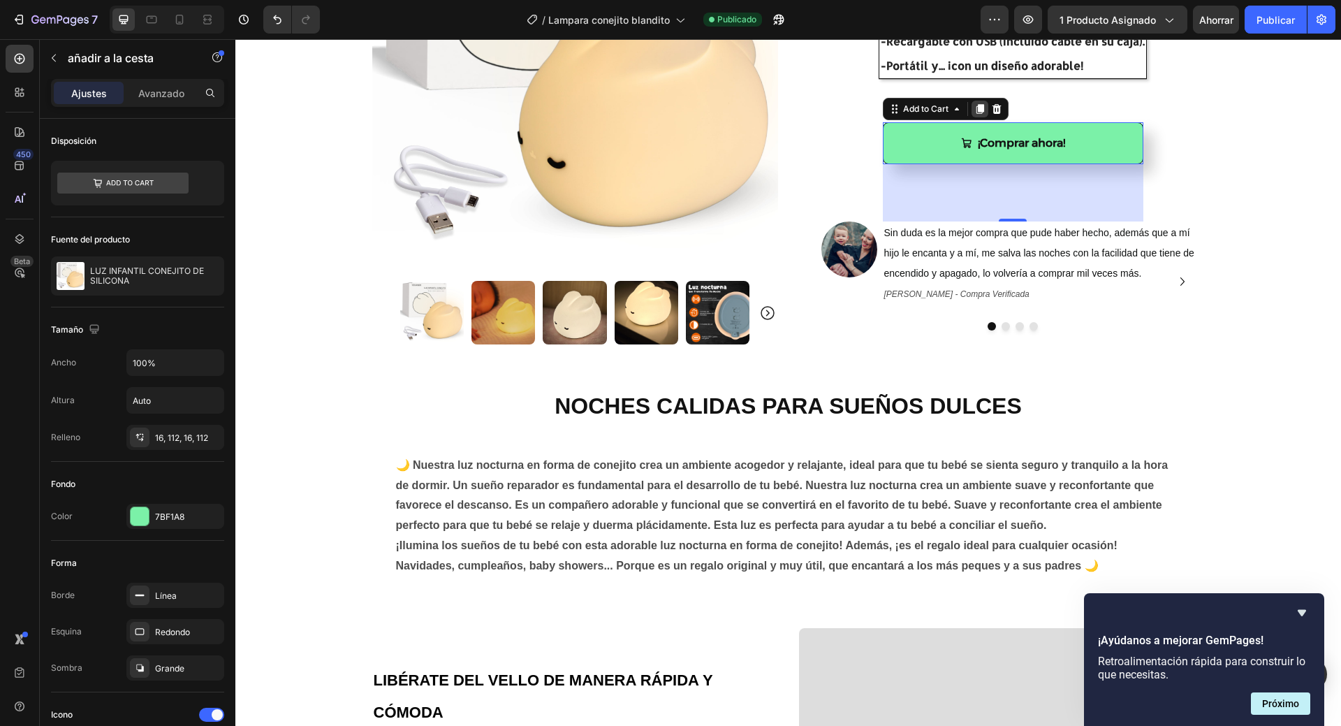
click at [976, 109] on icon at bounding box center [980, 109] width 8 height 10
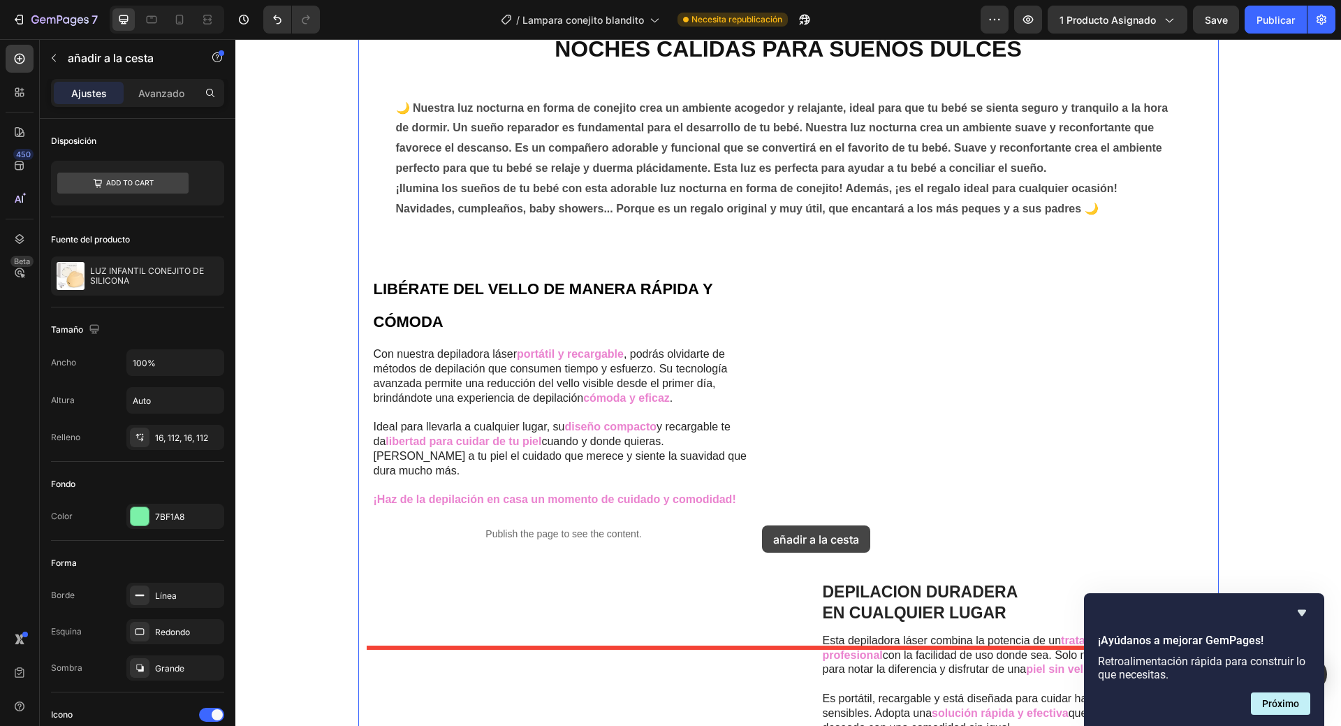
scroll to position [845, 0]
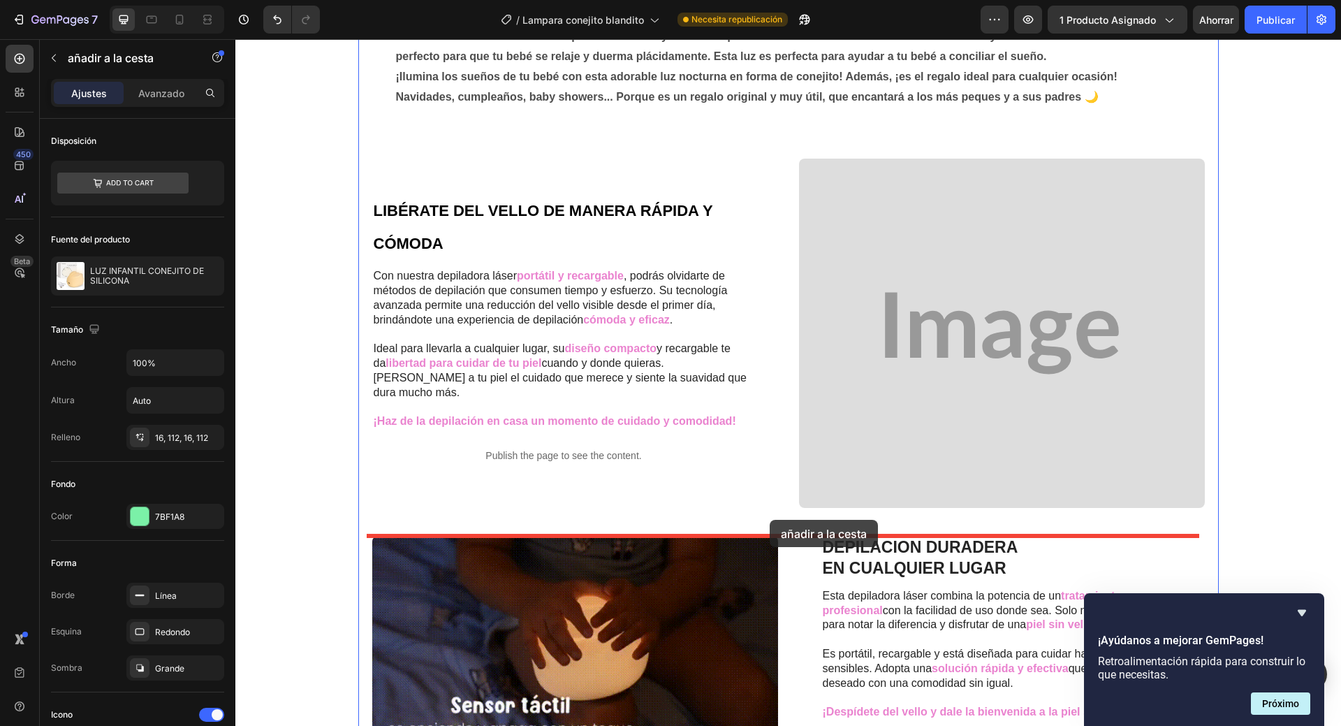
drag, startPoint x: 1109, startPoint y: 239, endPoint x: 770, endPoint y: 520, distance: 440.6
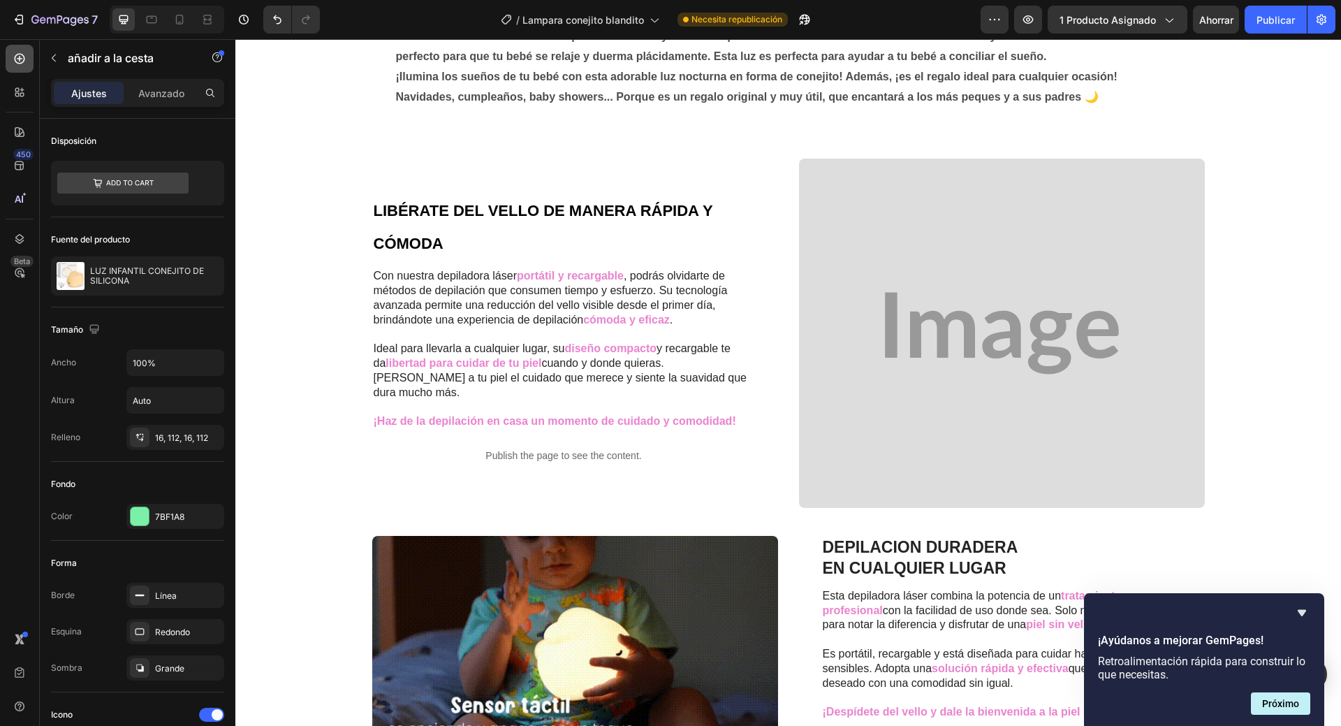
click at [22, 53] on icon at bounding box center [20, 59] width 14 height 14
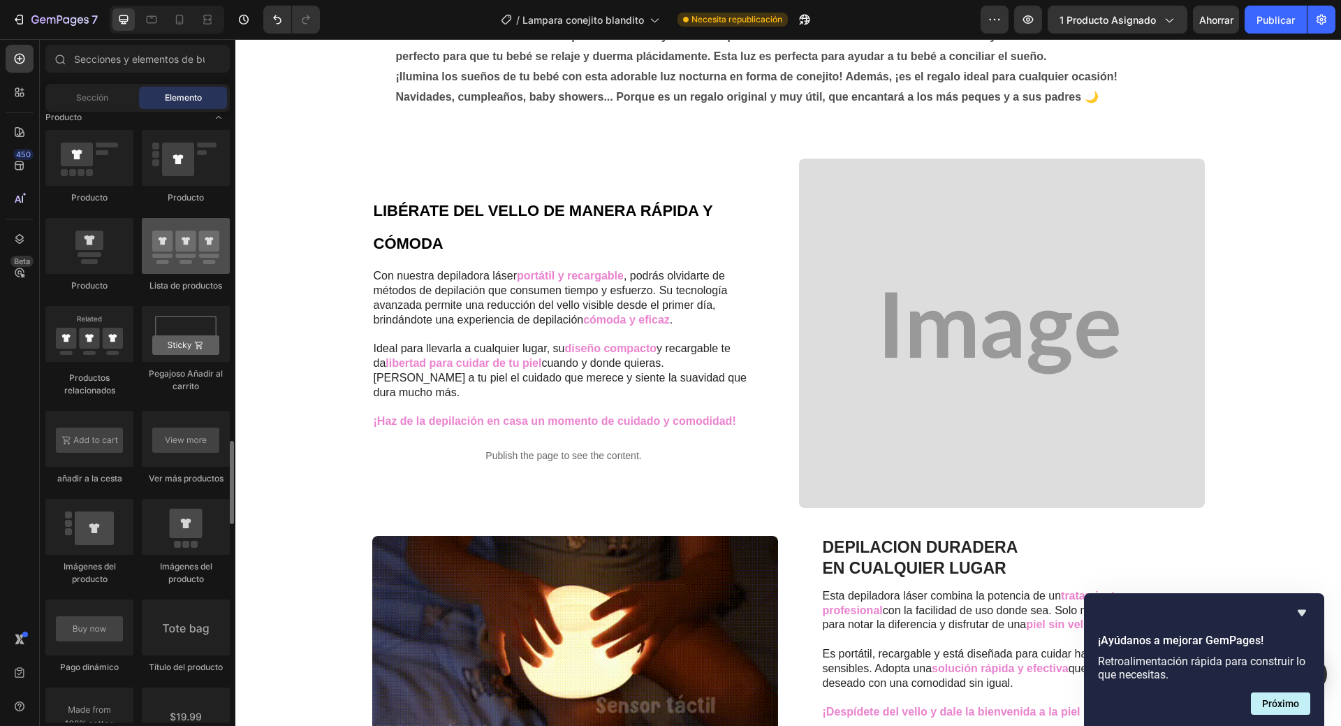
scroll to position [1886, 0]
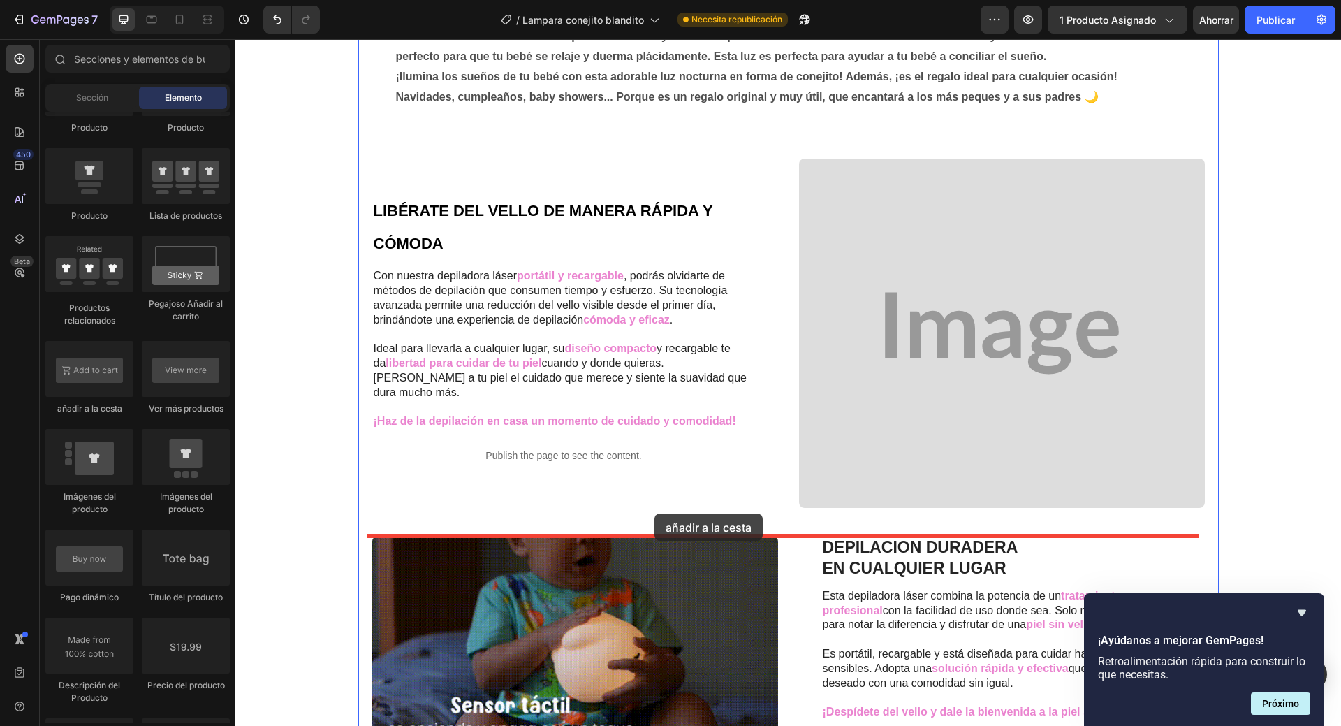
drag, startPoint x: 349, startPoint y: 413, endPoint x: 655, endPoint y: 513, distance: 322.1
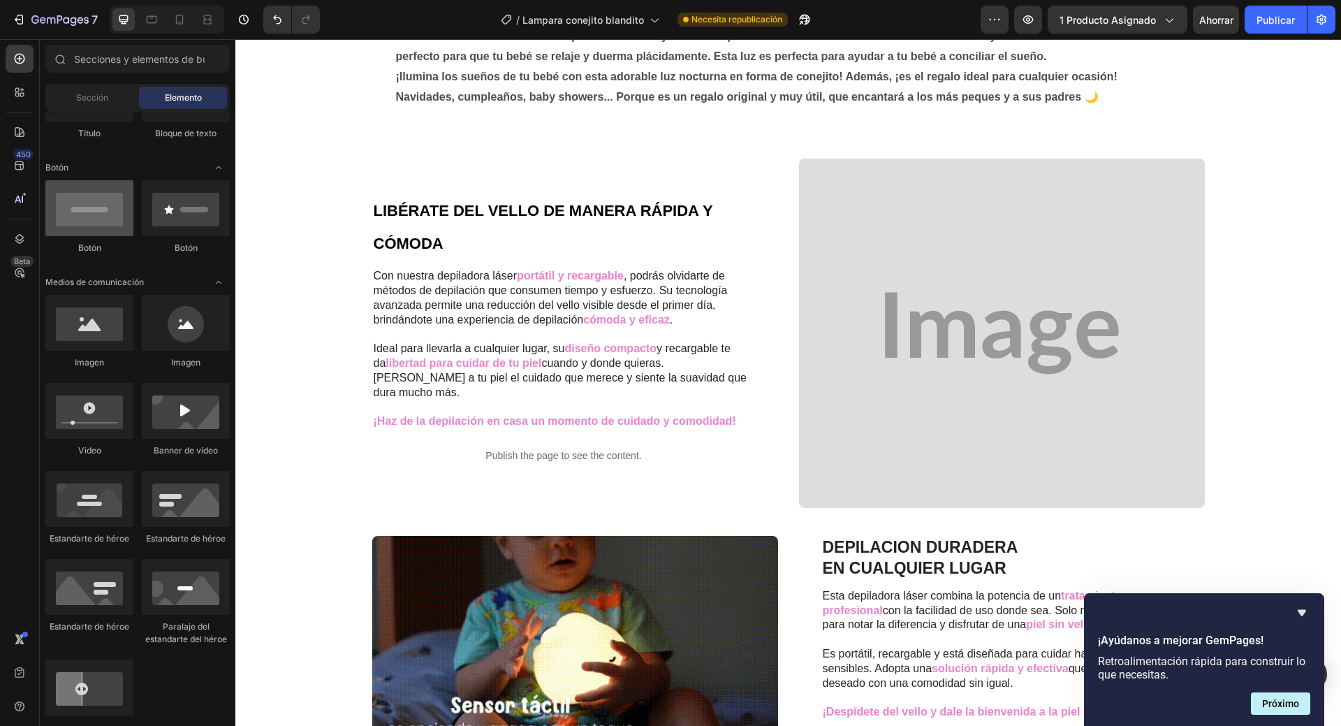
scroll to position [0, 0]
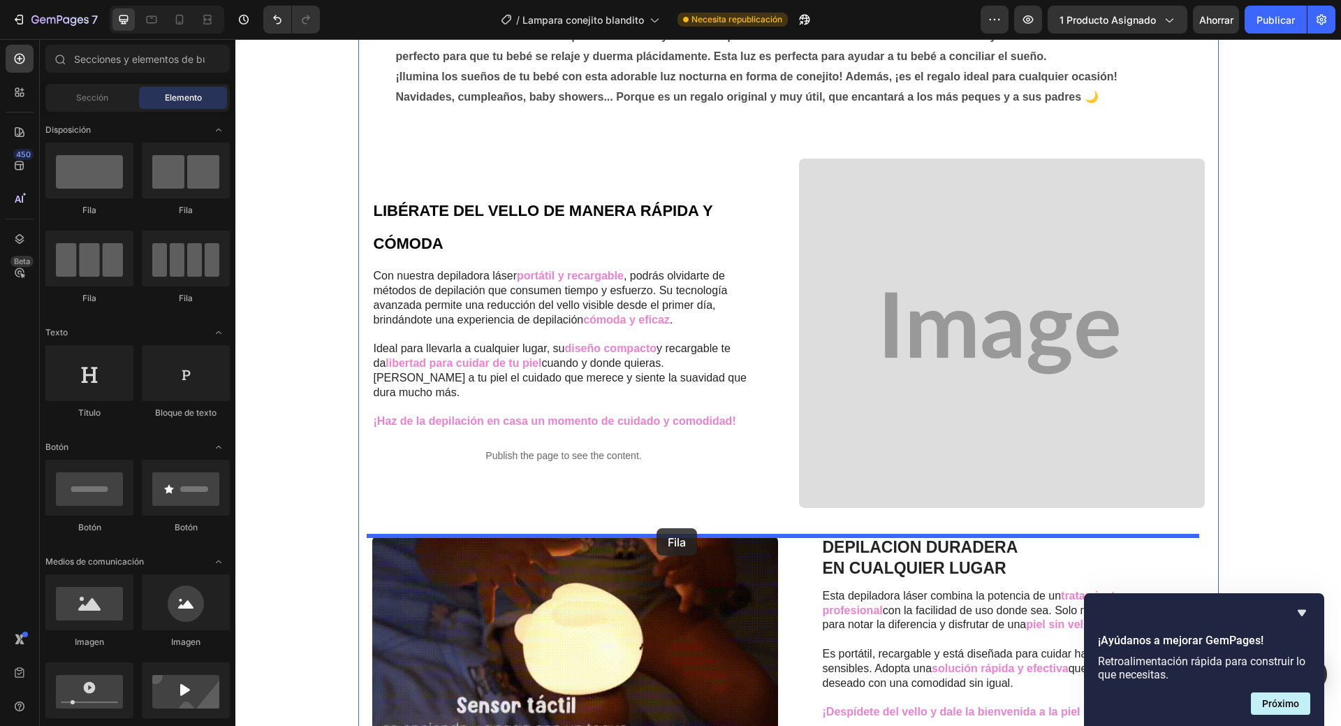
drag, startPoint x: 333, startPoint y: 213, endPoint x: 657, endPoint y: 528, distance: 452.0
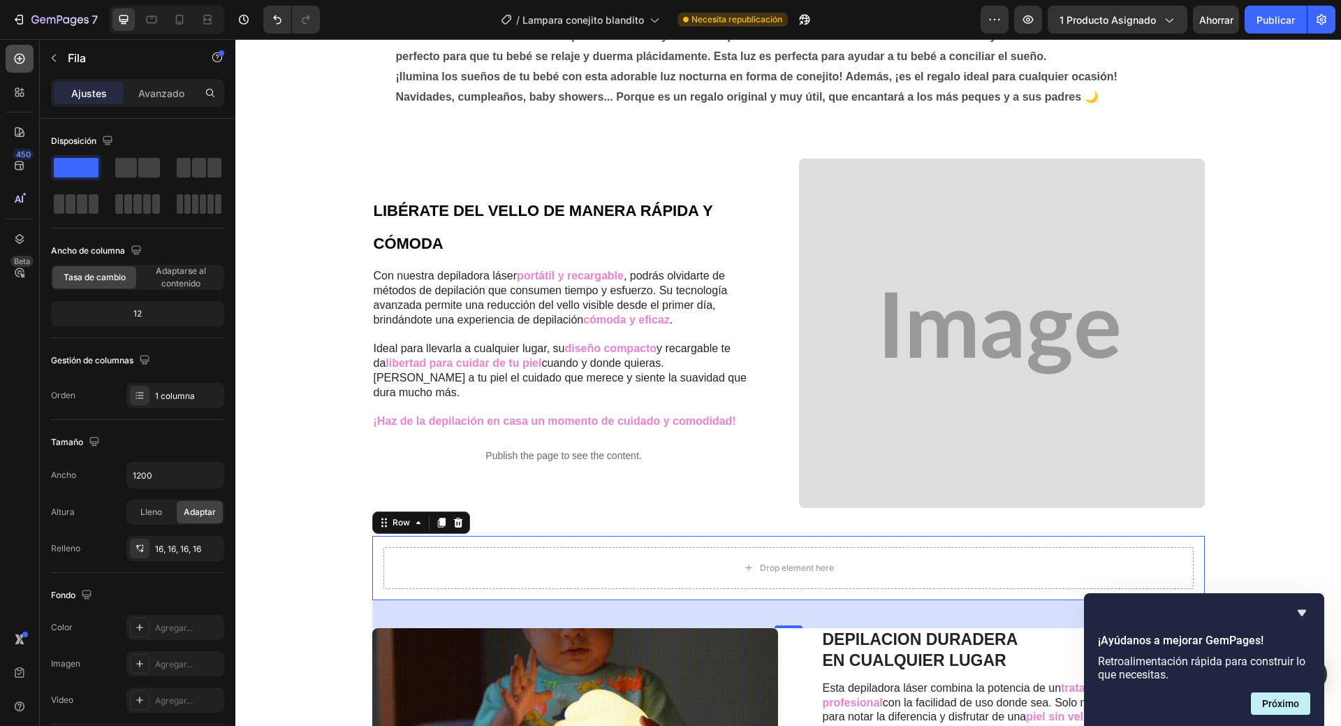
click at [17, 55] on icon at bounding box center [20, 59] width 10 height 10
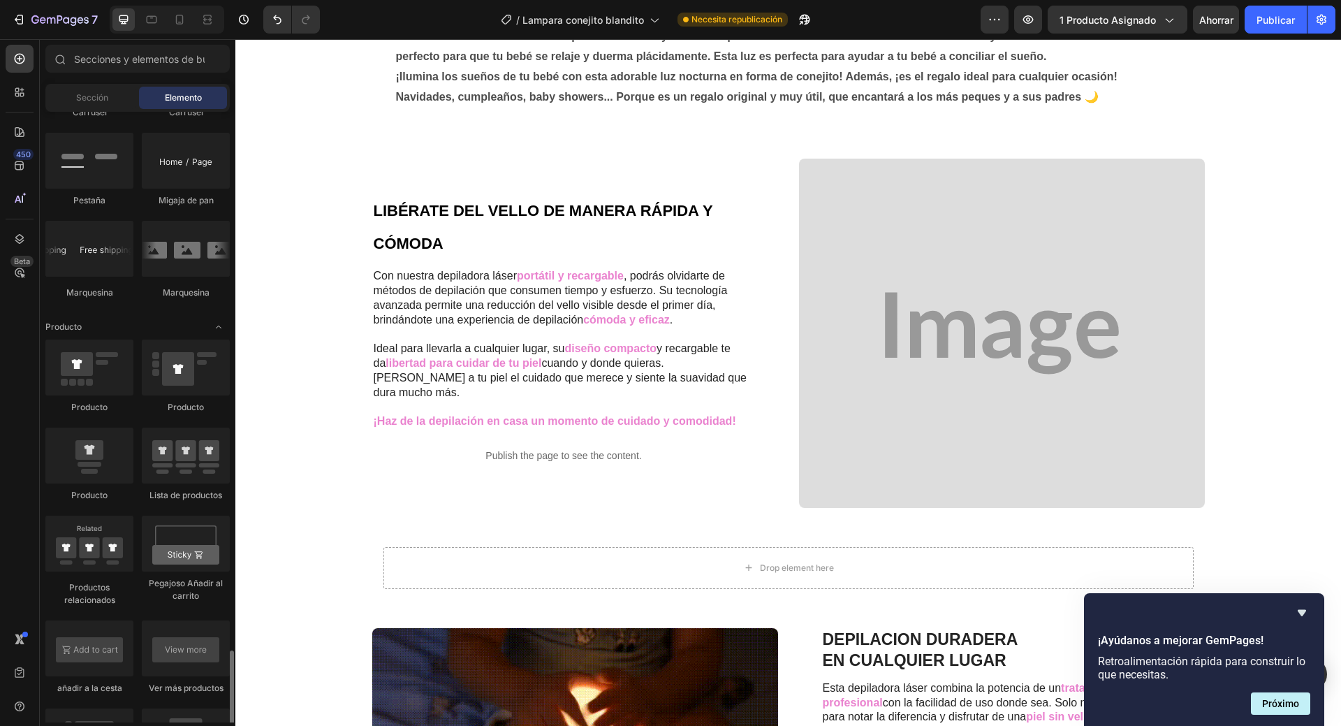
scroll to position [1886, 0]
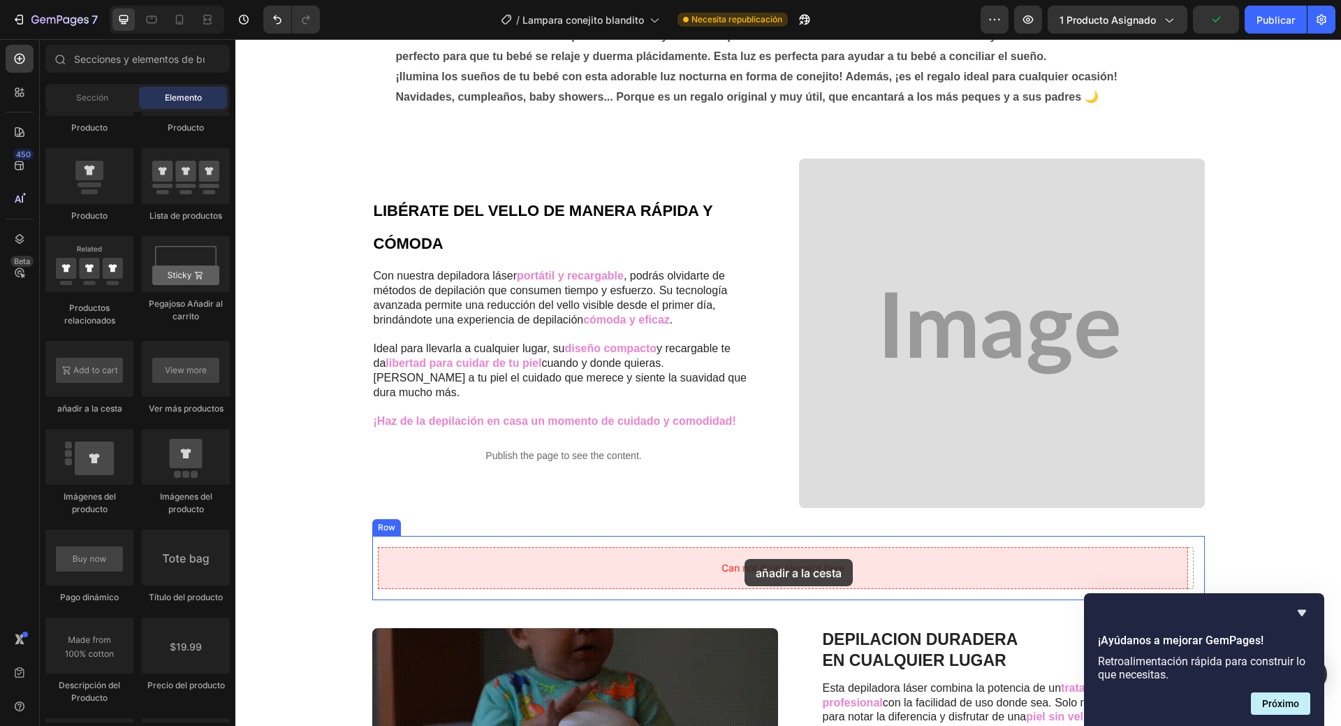
drag, startPoint x: 339, startPoint y: 427, endPoint x: 745, endPoint y: 559, distance: 426.8
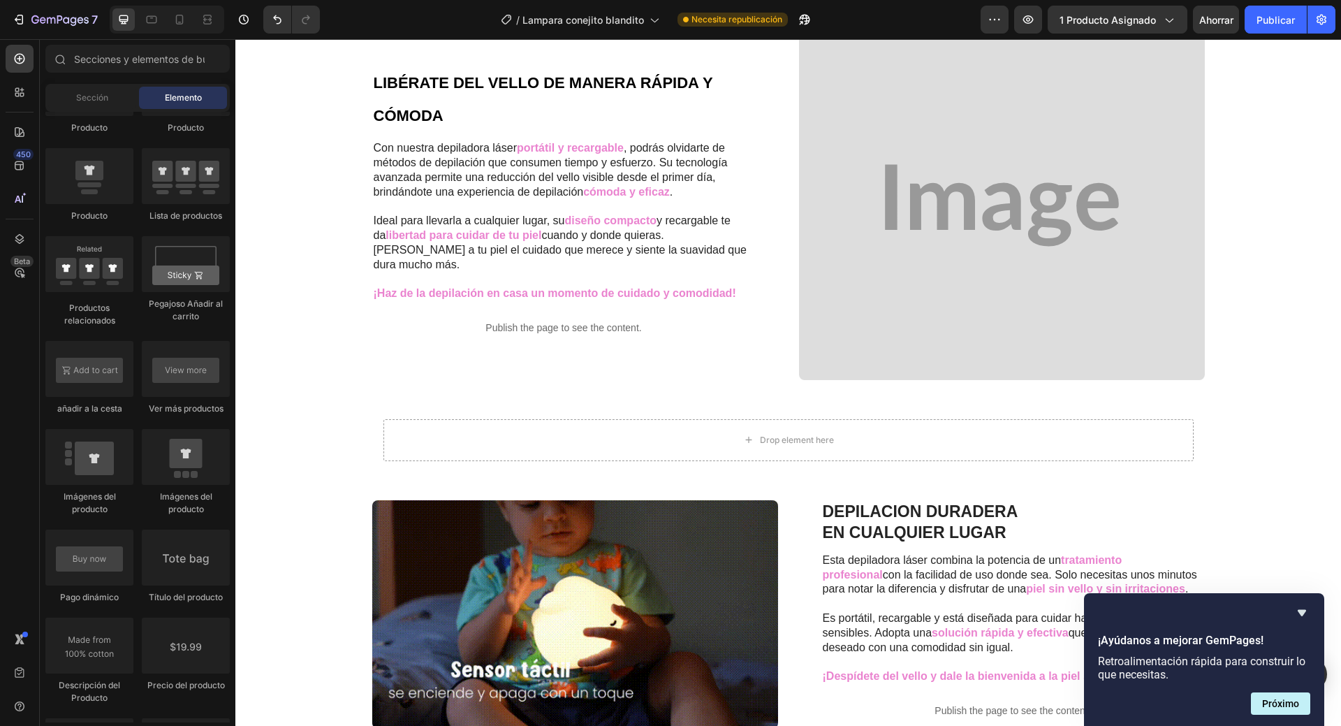
scroll to position [984, 0]
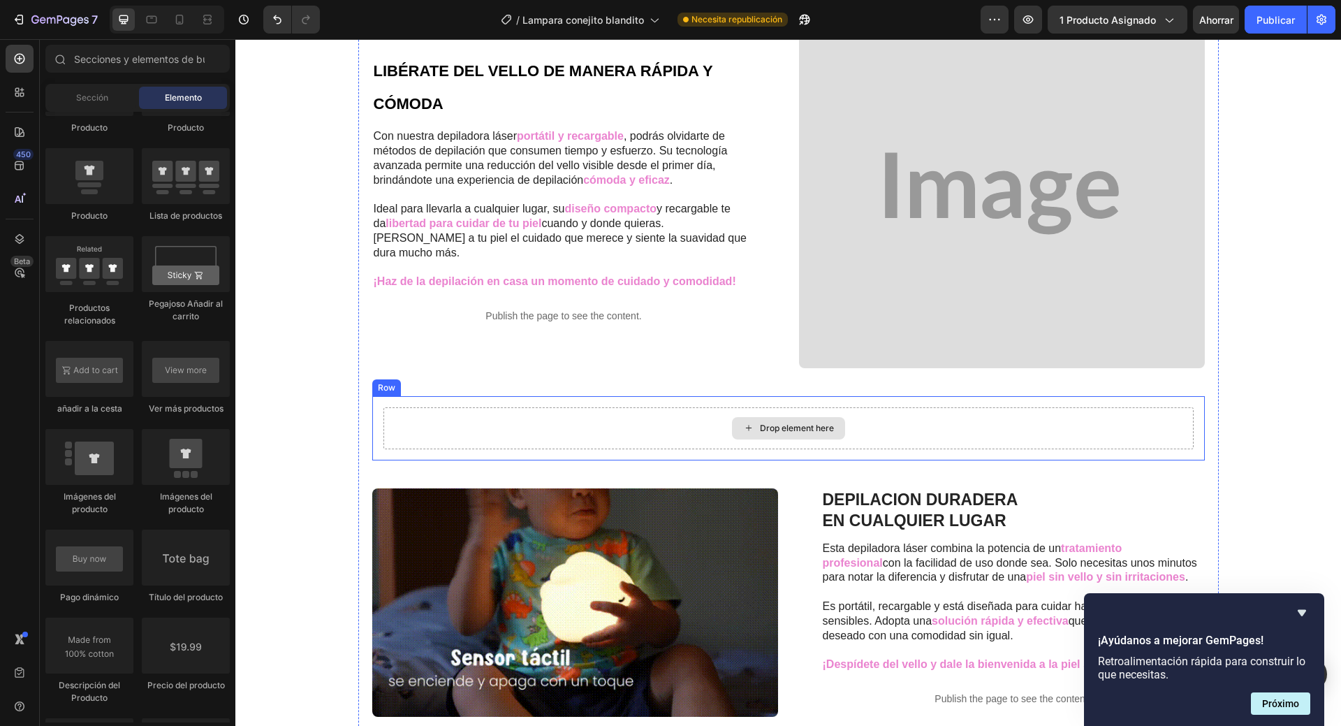
click at [603, 424] on div "Drop element here" at bounding box center [789, 428] width 810 height 42
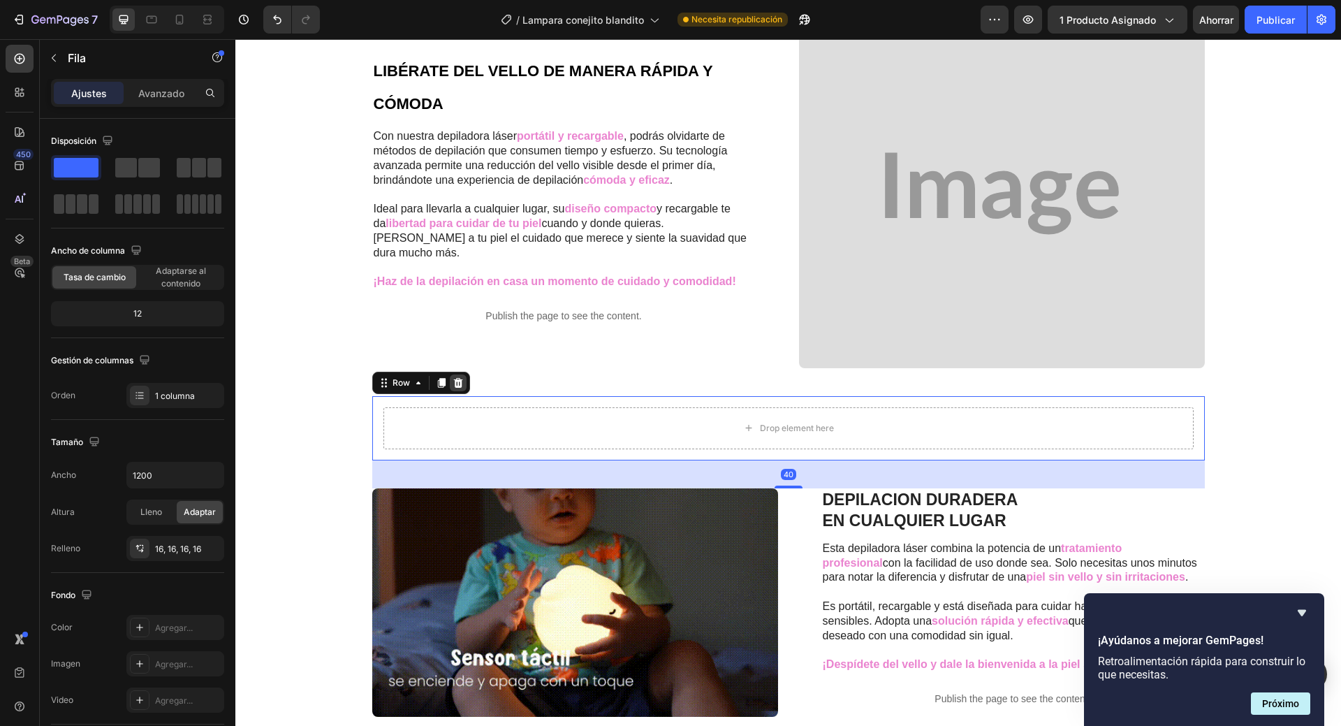
click at [453, 379] on icon at bounding box center [458, 382] width 11 height 11
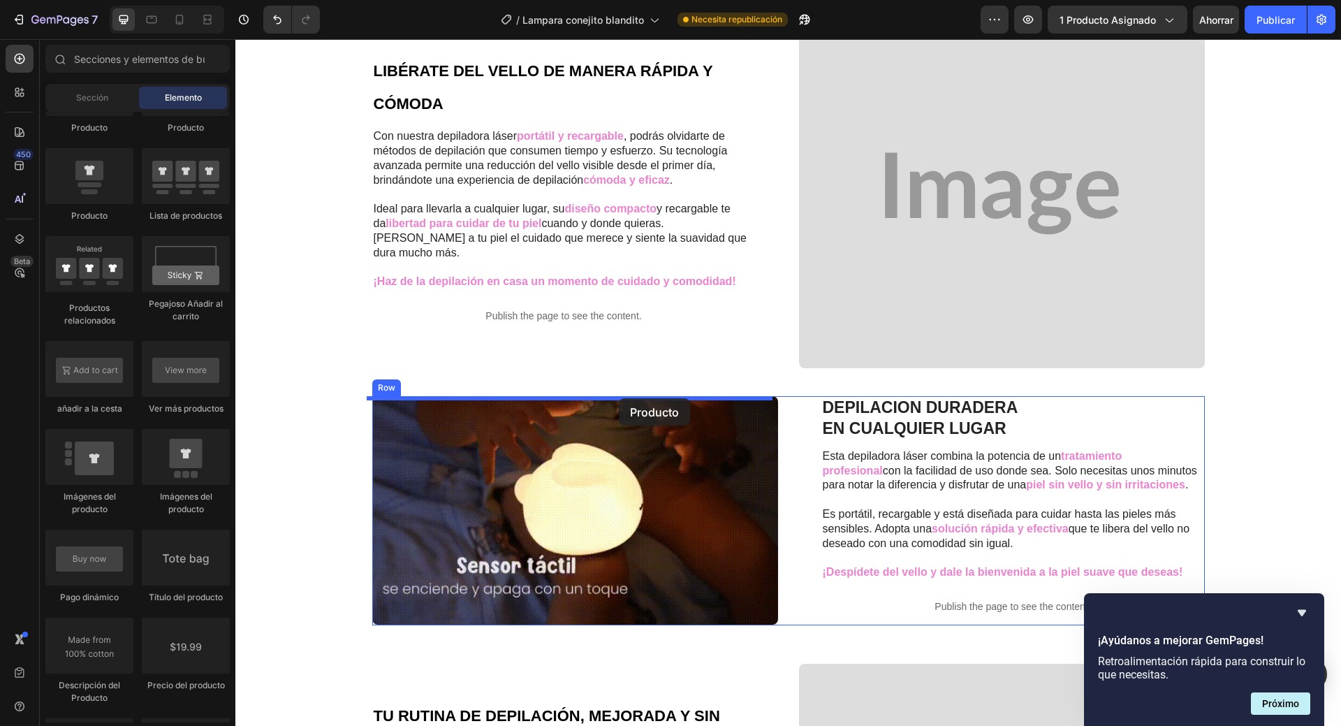
drag, startPoint x: 339, startPoint y: 226, endPoint x: 619, endPoint y: 398, distance: 328.6
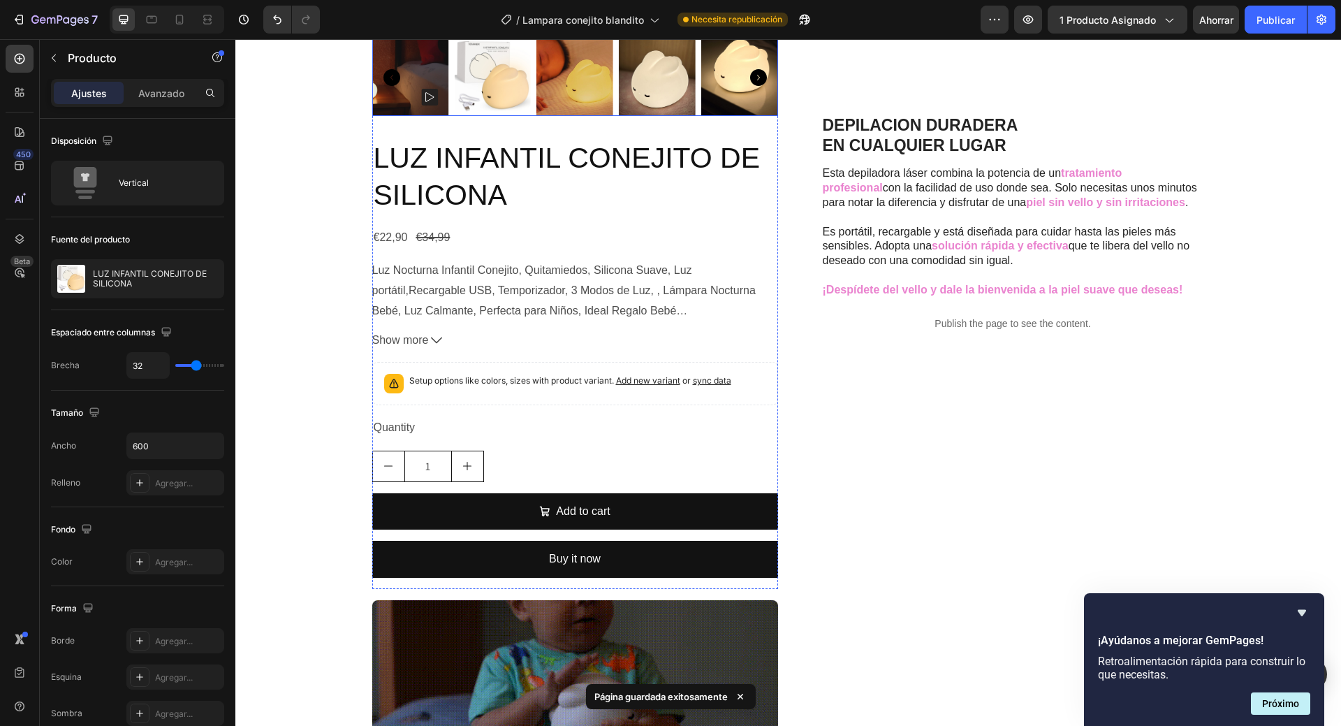
scroll to position [1823, 0]
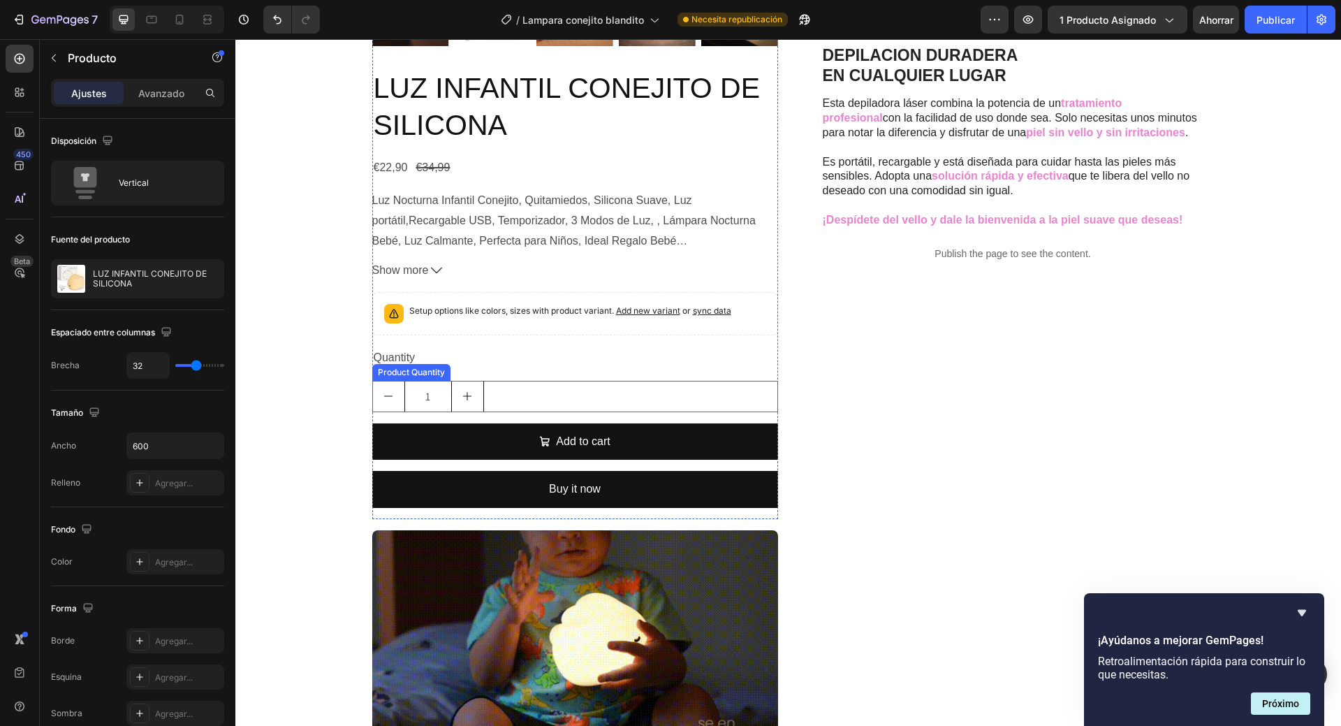
click at [546, 409] on div "1" at bounding box center [575, 396] width 406 height 31
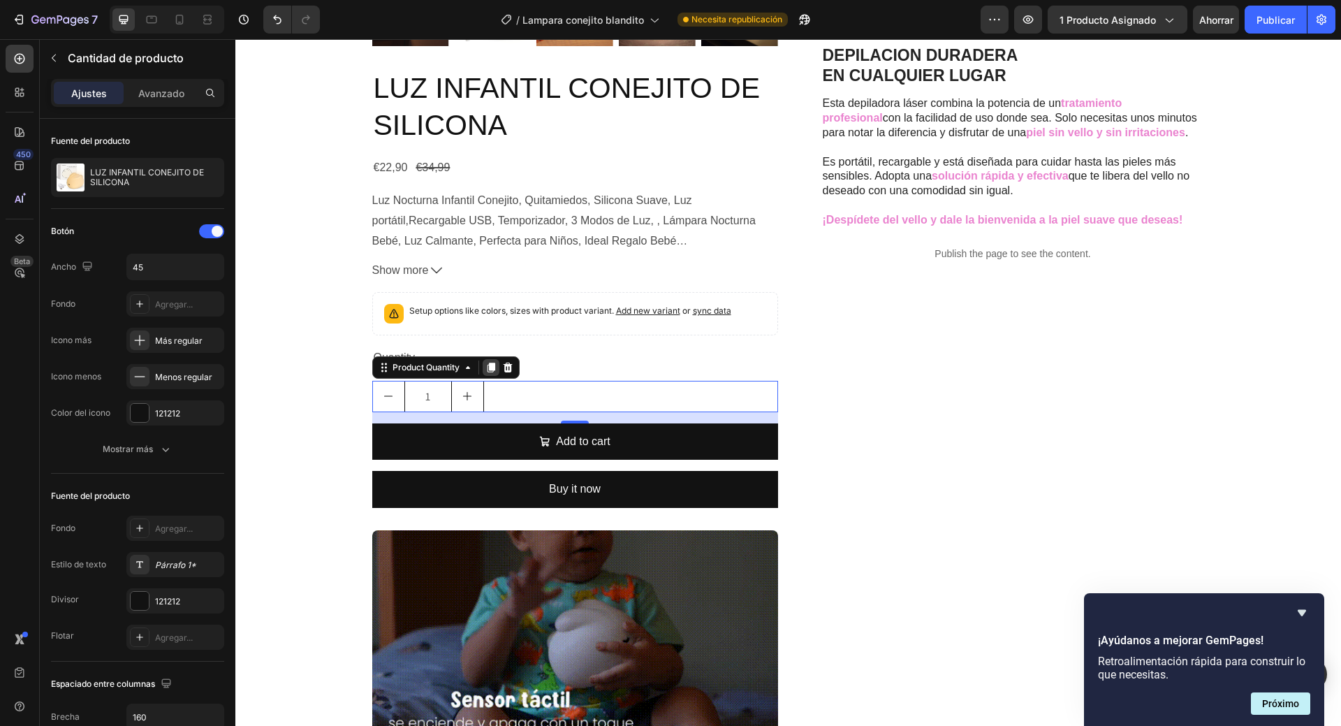
click at [488, 372] on icon at bounding box center [491, 368] width 8 height 10
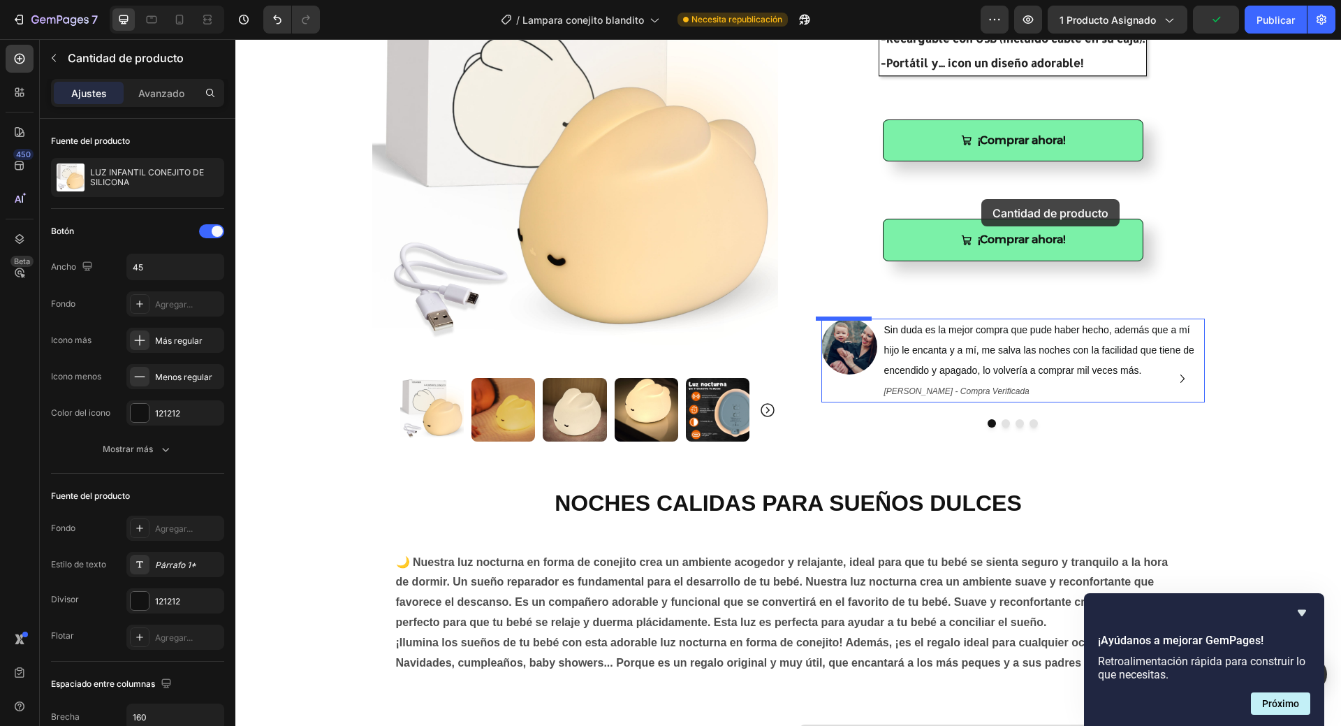
scroll to position [226, 0]
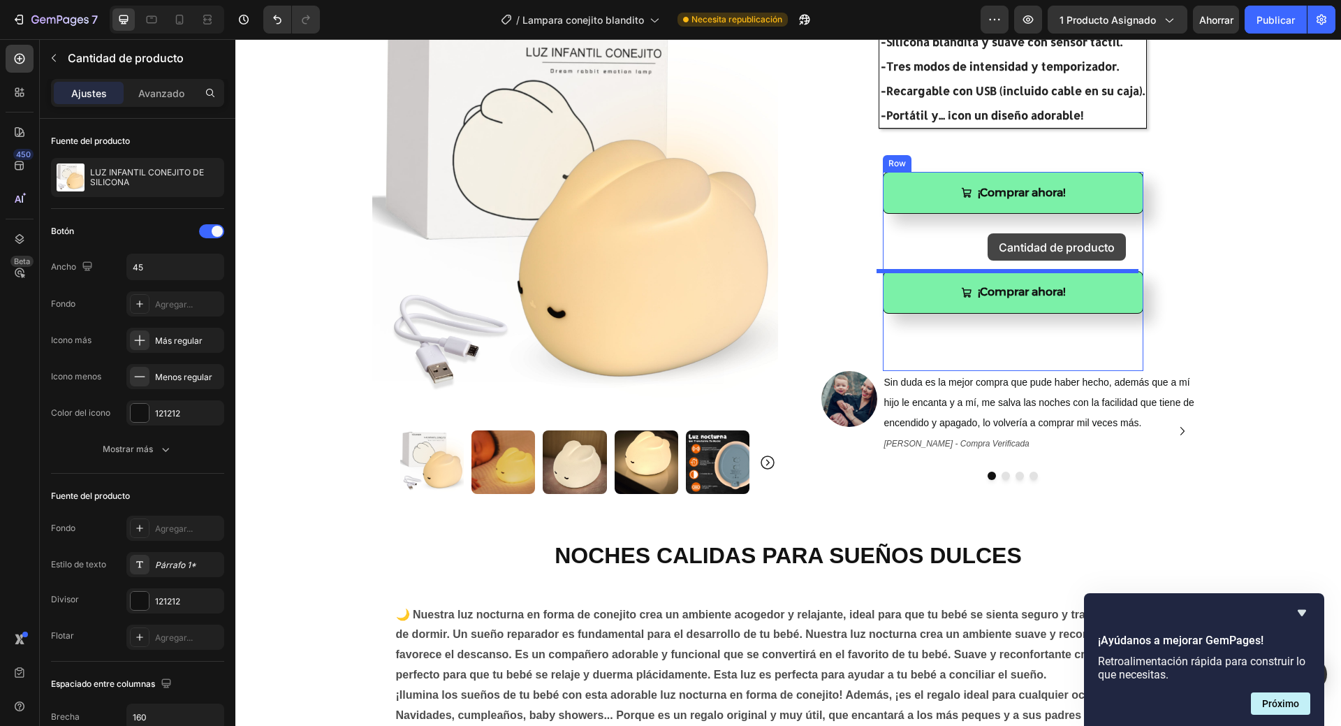
drag, startPoint x: 504, startPoint y: 418, endPoint x: 988, endPoint y: 233, distance: 517.4
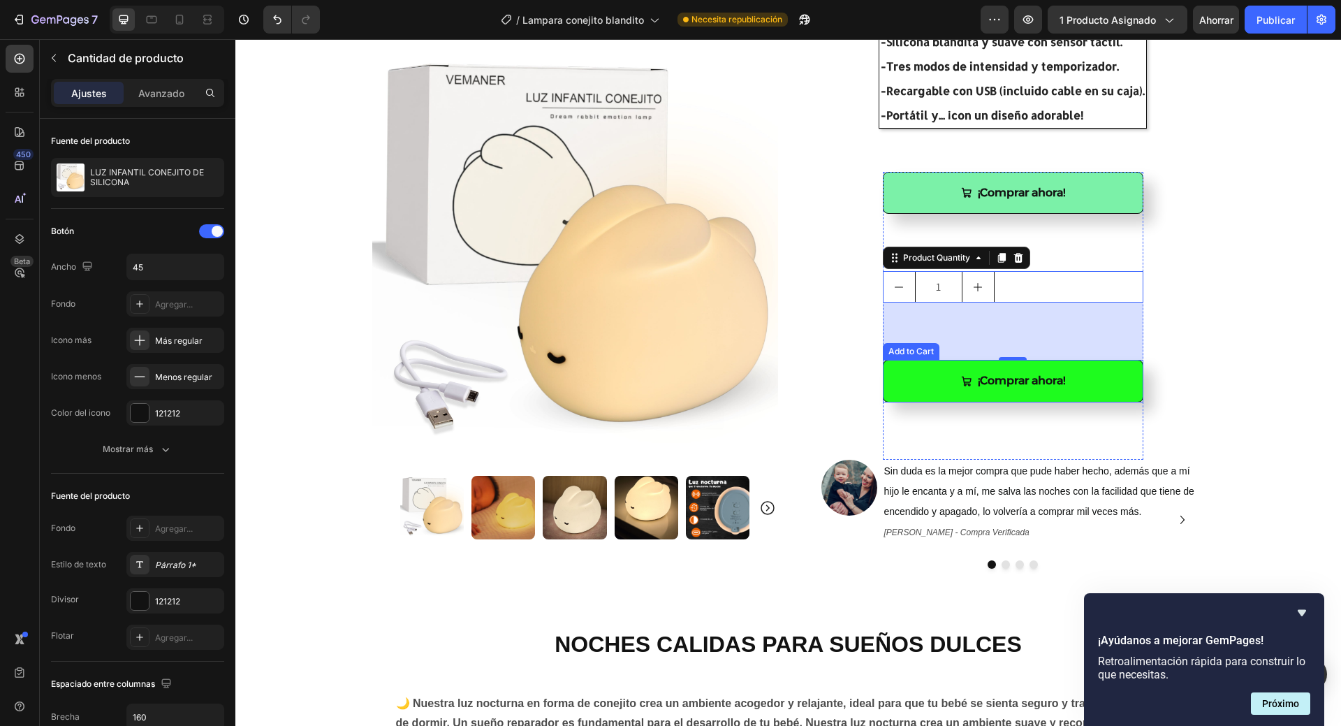
click at [1111, 387] on button "¡Comprar ahora!" at bounding box center [1013, 381] width 261 height 43
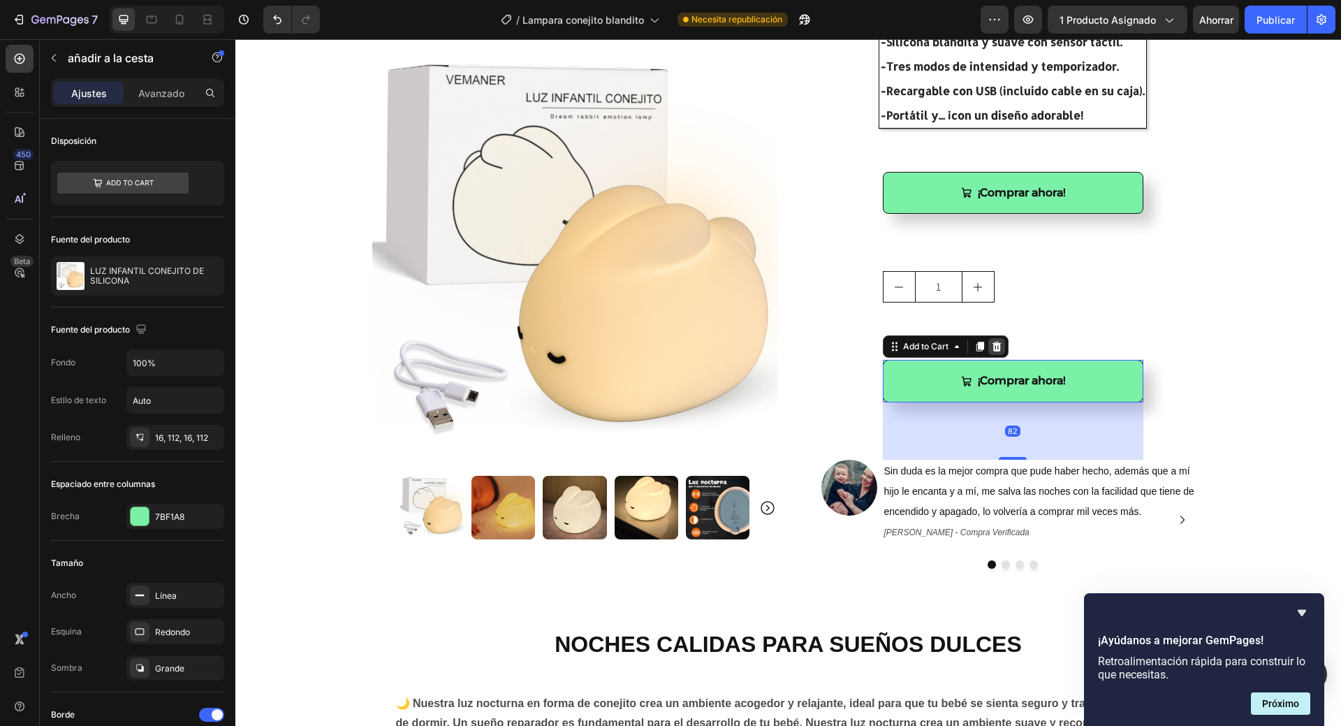
click at [994, 349] on icon at bounding box center [996, 347] width 9 height 10
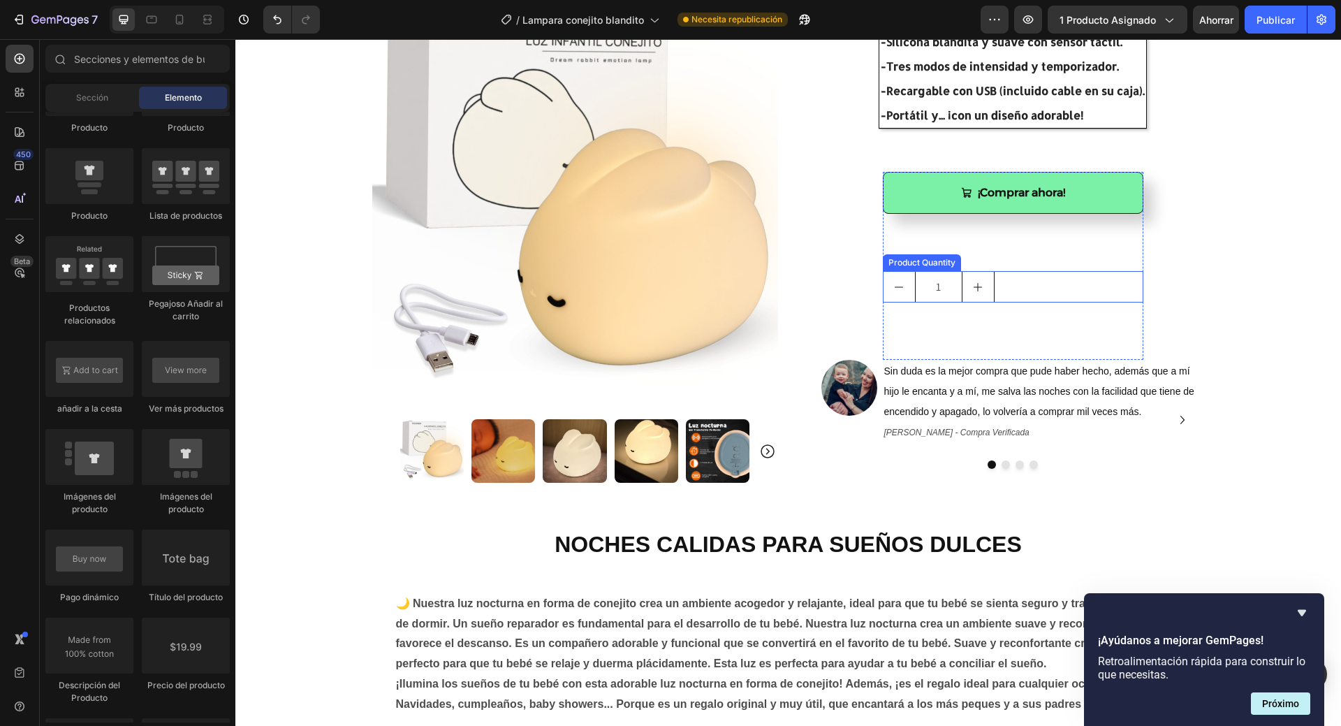
click at [1005, 282] on div "1" at bounding box center [1013, 286] width 261 height 31
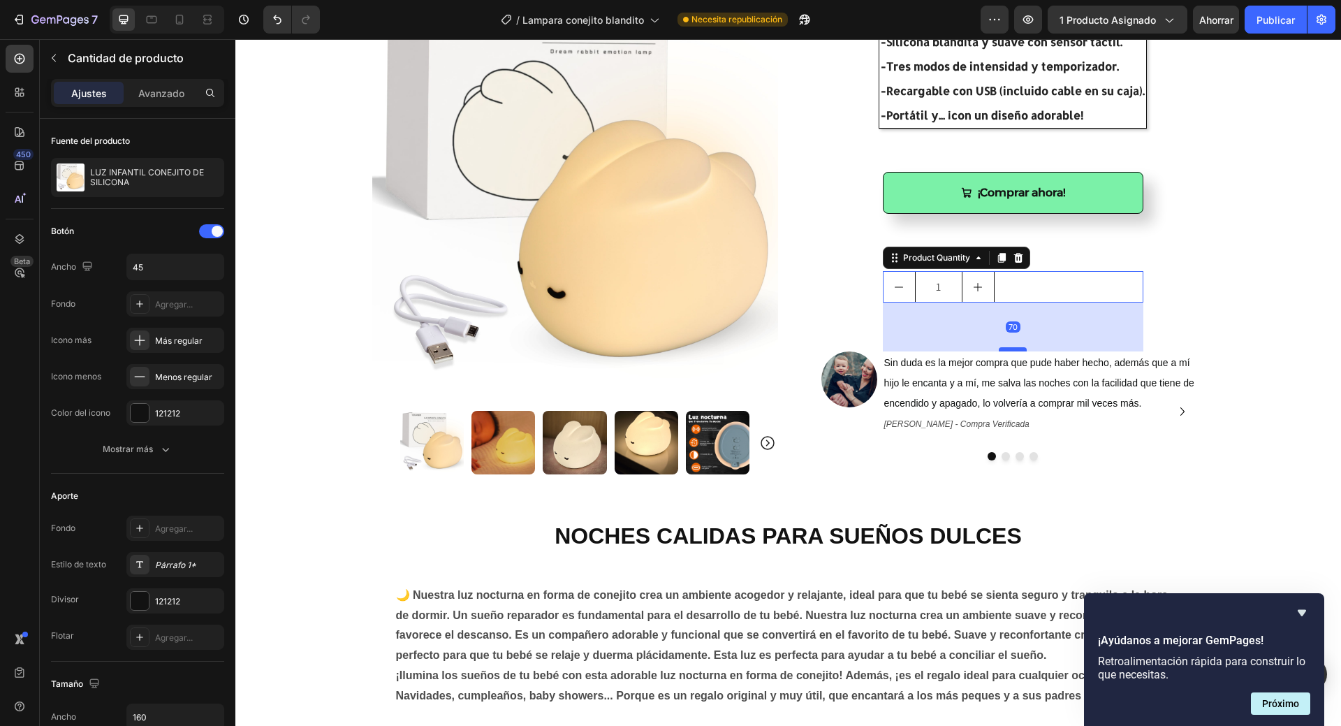
drag, startPoint x: 1011, startPoint y: 358, endPoint x: 1010, endPoint y: 349, distance: 8.4
click at [1010, 349] on div at bounding box center [1013, 349] width 28 height 4
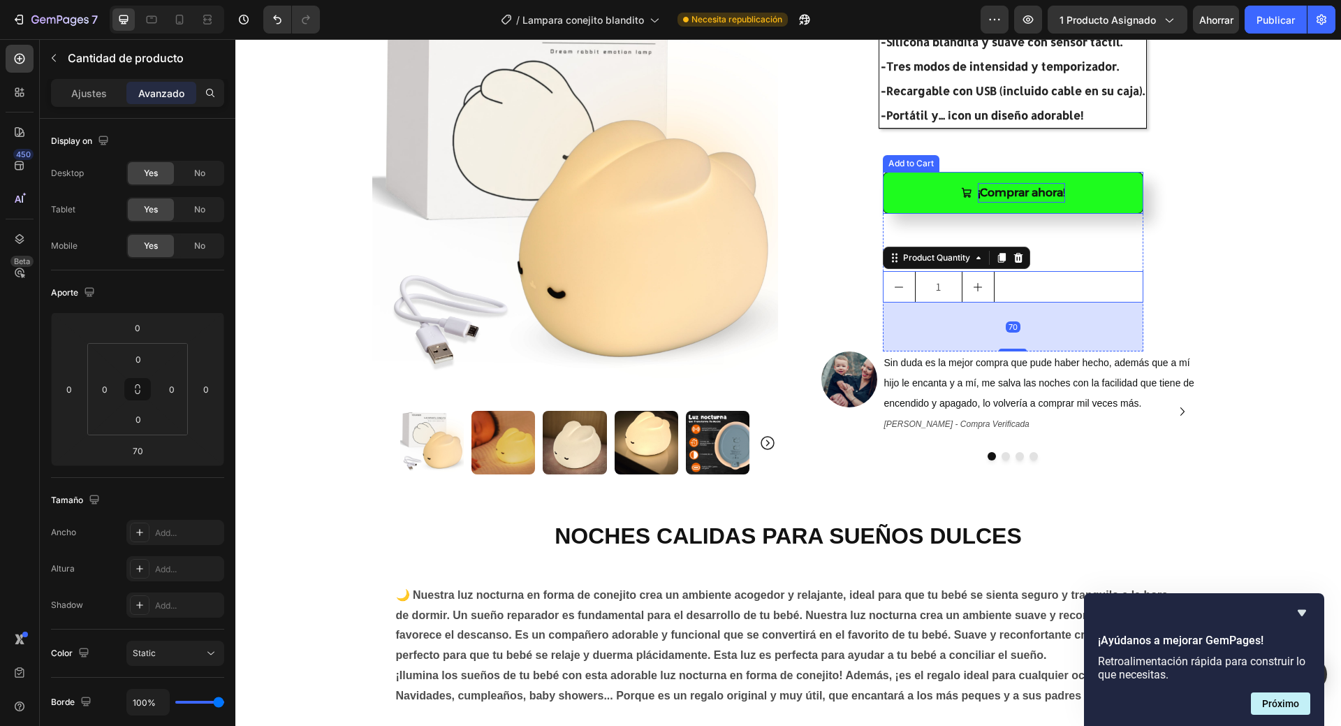
click at [1009, 201] on div "¡Comprar ahora!" at bounding box center [1021, 193] width 87 height 20
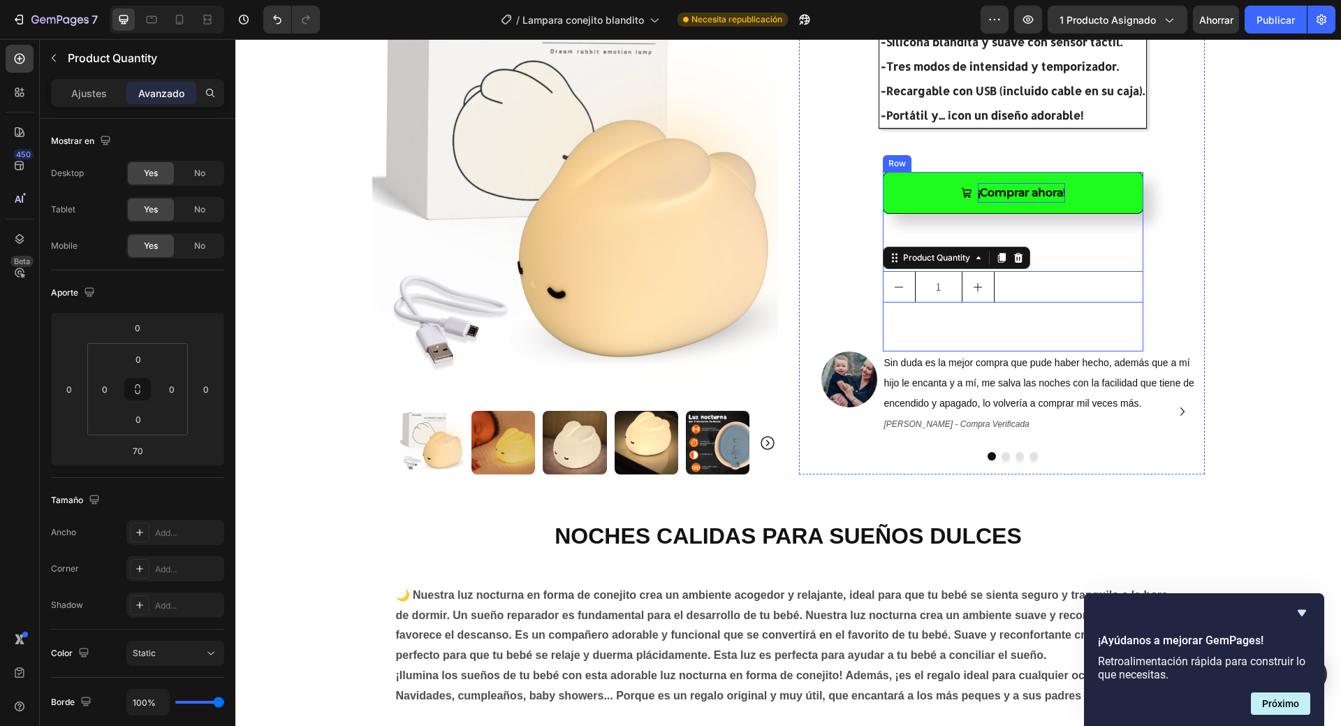
click at [1030, 191] on div "¡Comprar ahora!" at bounding box center [1021, 193] width 87 height 20
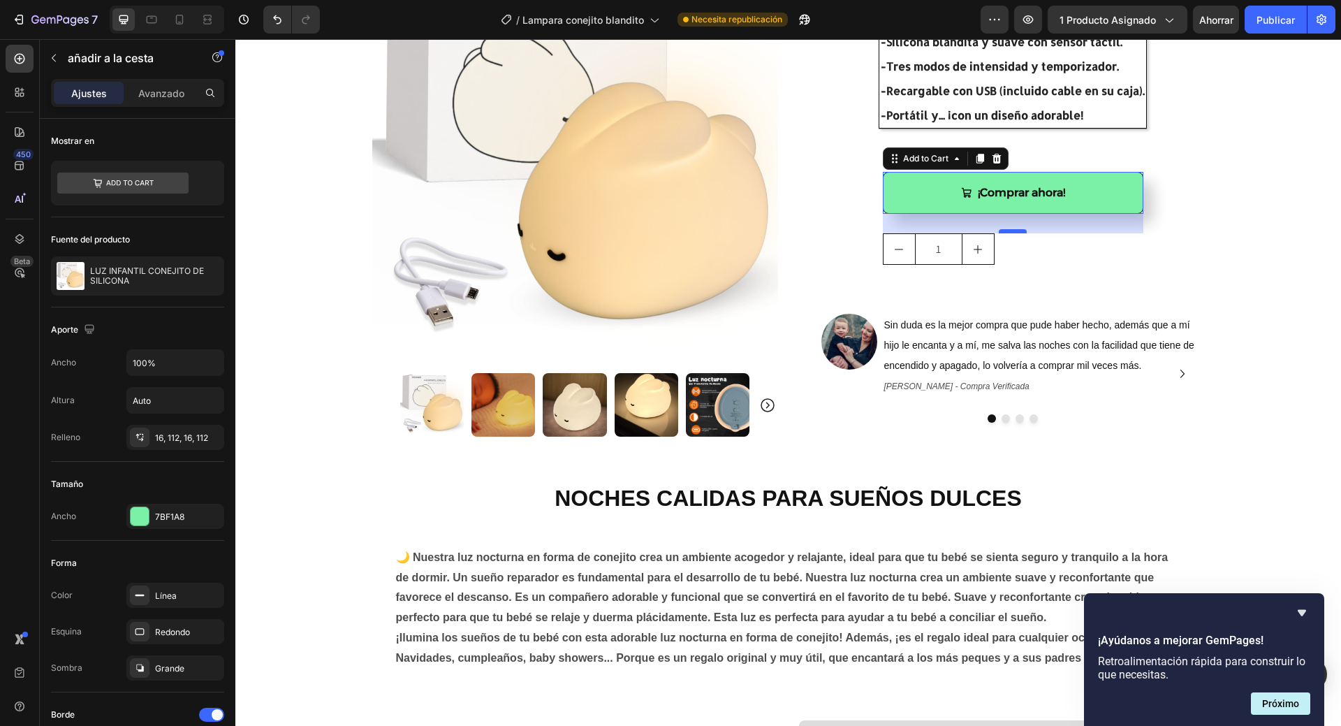
drag, startPoint x: 1007, startPoint y: 271, endPoint x: 1011, endPoint y: 233, distance: 37.9
click at [1011, 233] on div at bounding box center [1013, 231] width 28 height 4
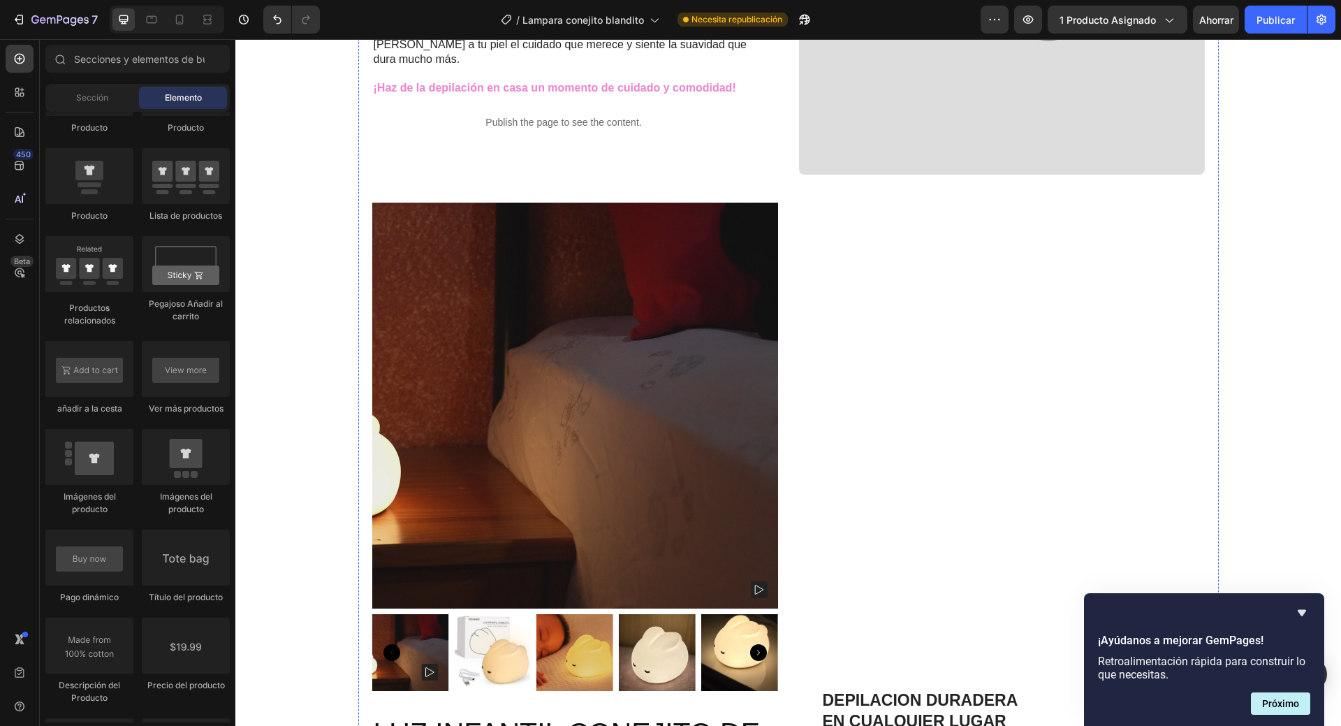
scroll to position [1134, 0]
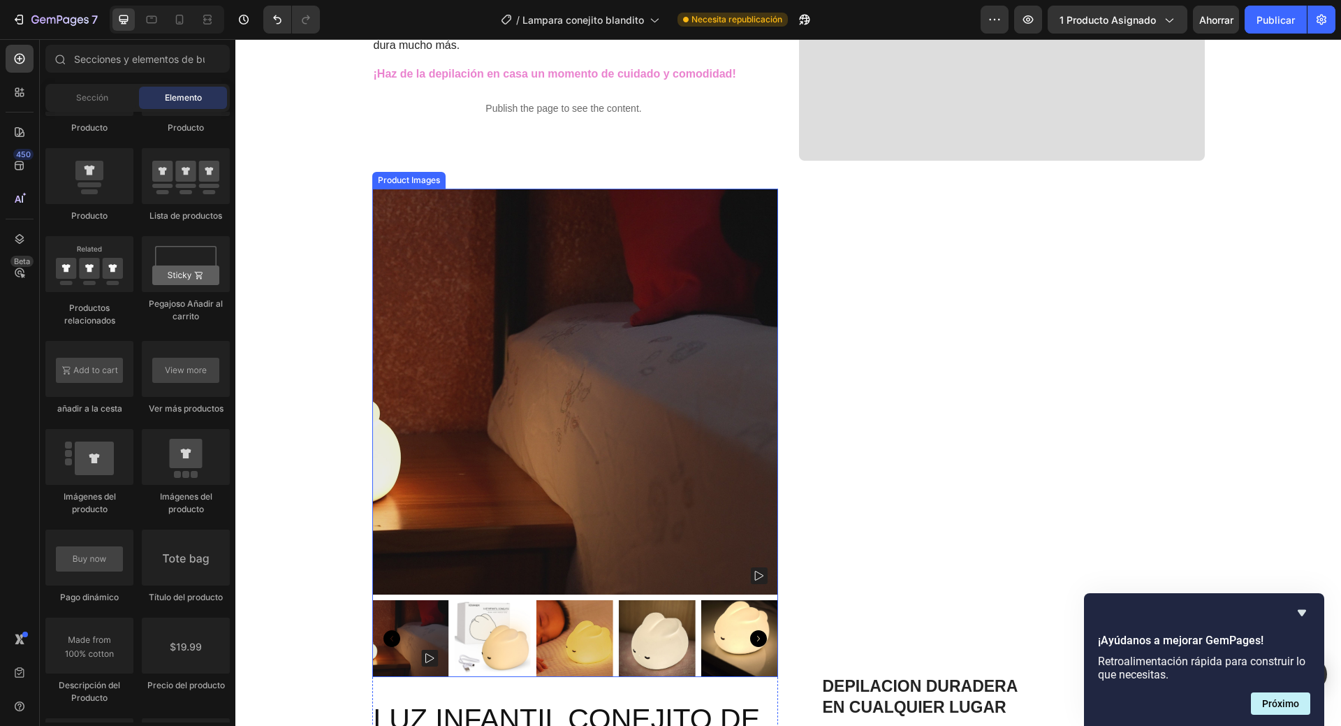
click at [671, 432] on img at bounding box center [575, 392] width 406 height 406
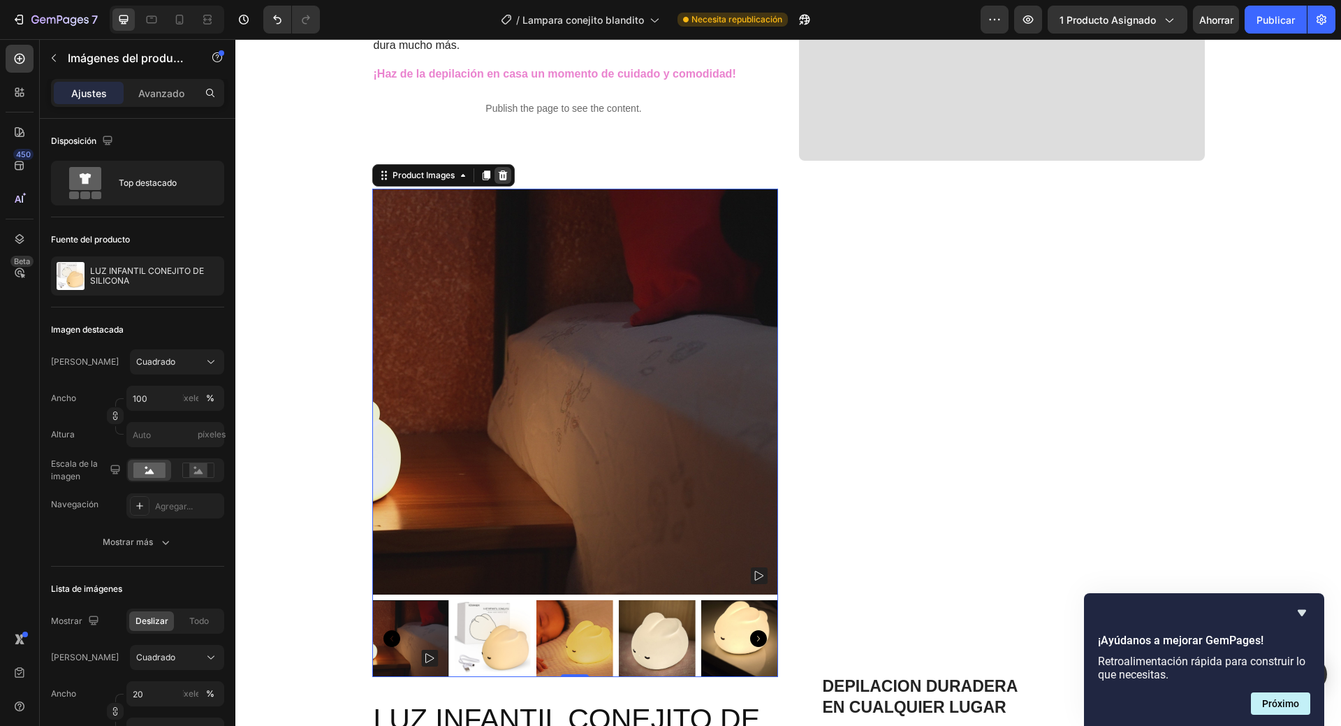
click at [498, 175] on icon at bounding box center [502, 175] width 9 height 10
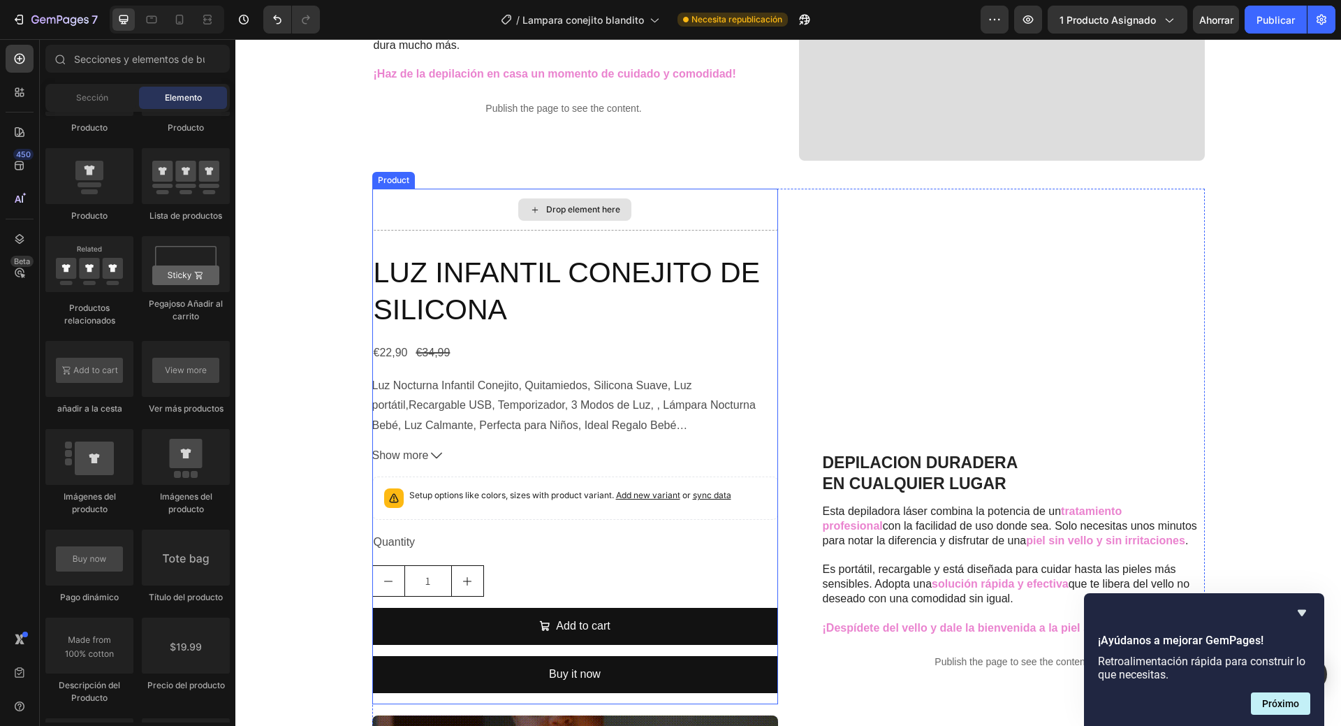
click at [656, 210] on div "Drop element here" at bounding box center [575, 210] width 406 height 42
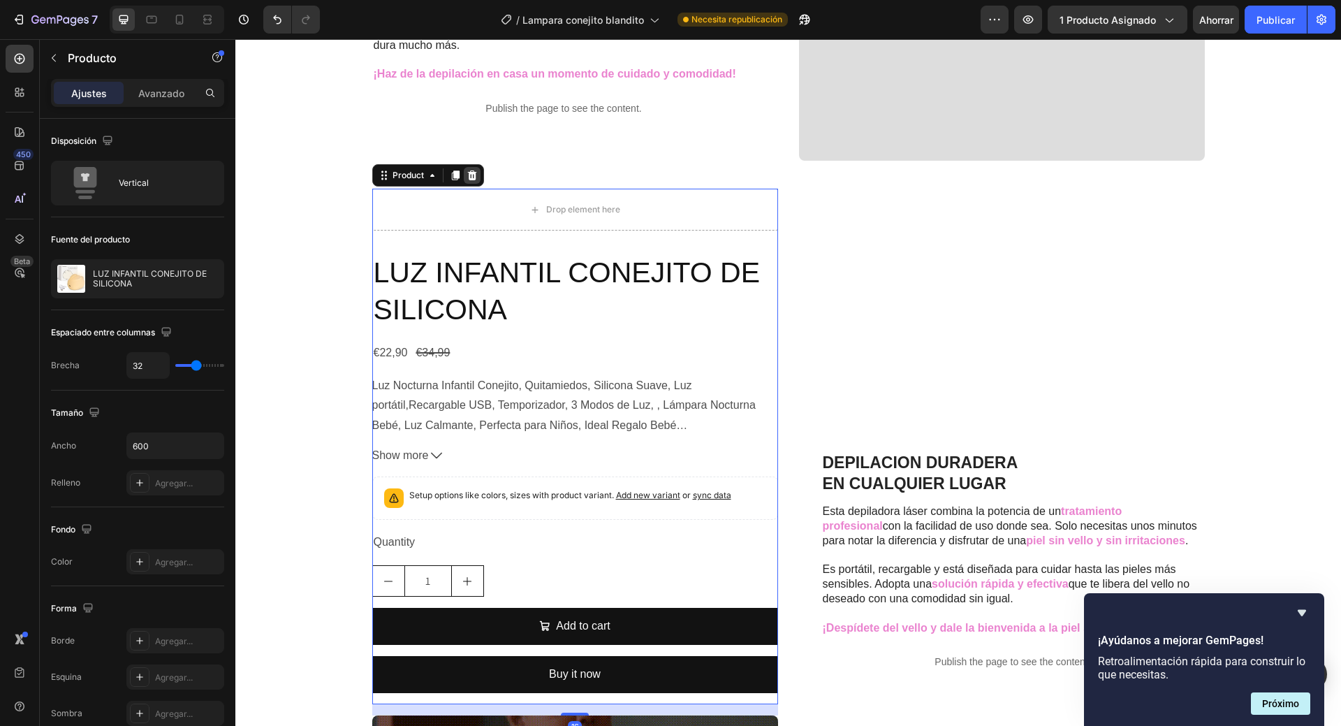
click at [469, 174] on icon at bounding box center [471, 175] width 9 height 10
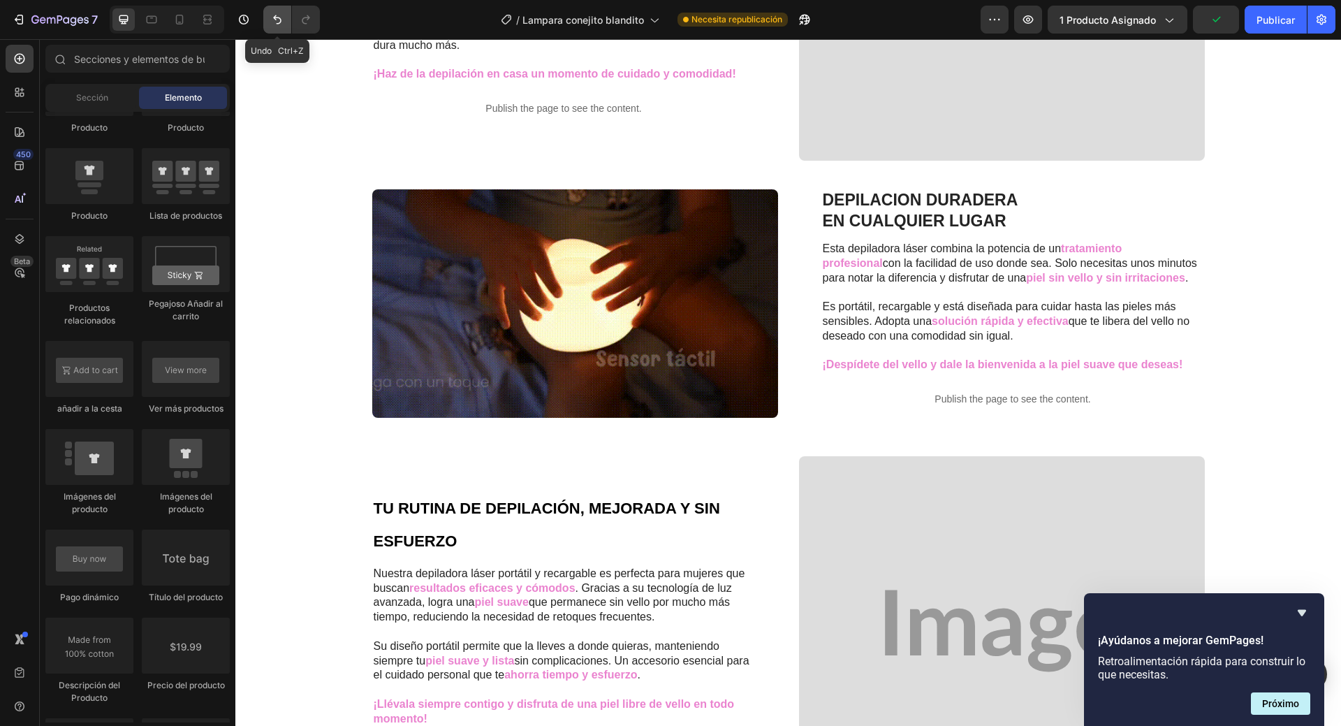
click at [276, 19] on icon "Deshacer/Rehacer" at bounding box center [277, 19] width 8 height 9
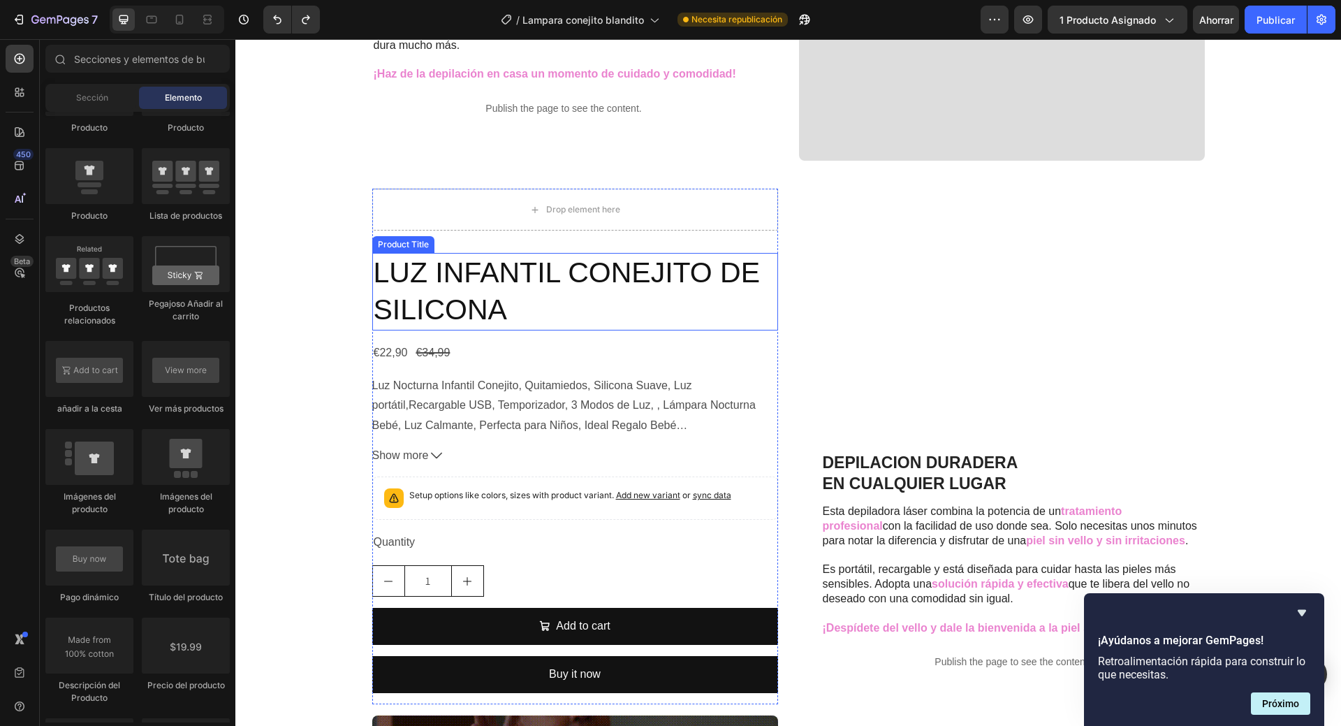
click at [602, 309] on h2 "LUZ INFANTIL CONEJITO DE SILICONA" at bounding box center [575, 292] width 406 height 78
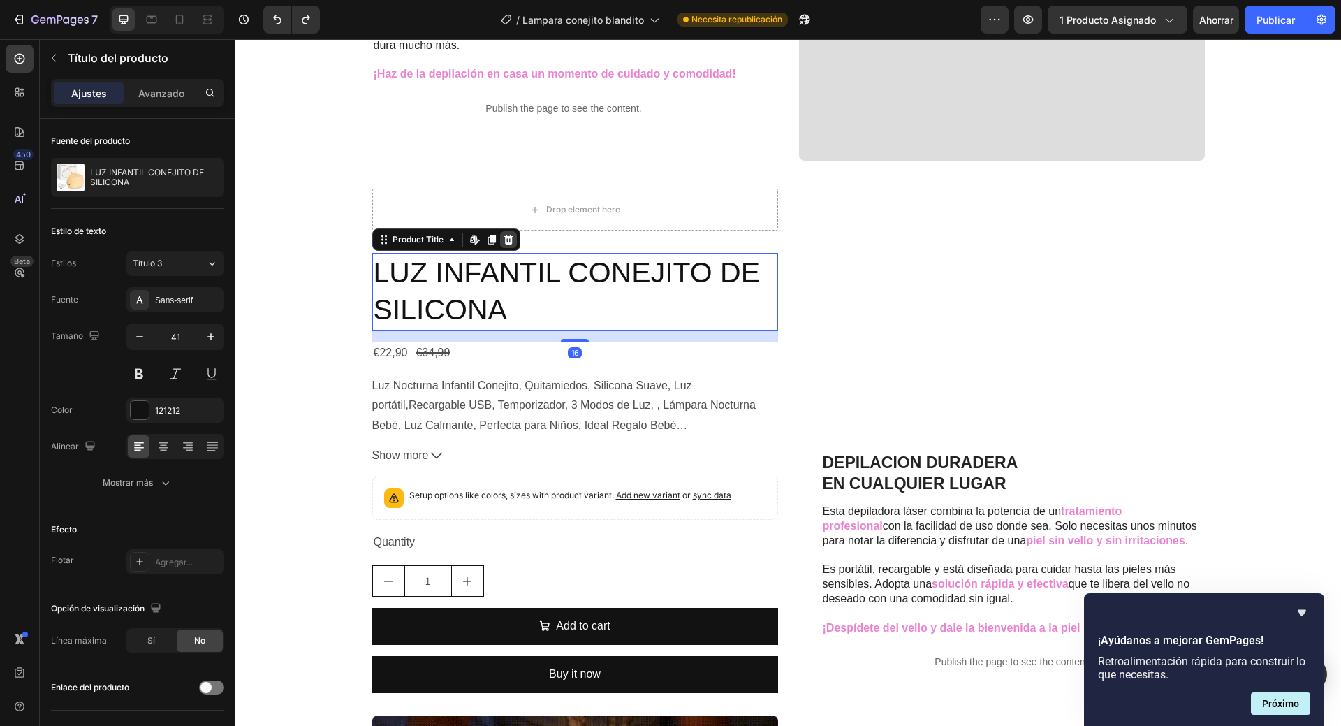
click at [504, 242] on icon at bounding box center [508, 240] width 9 height 10
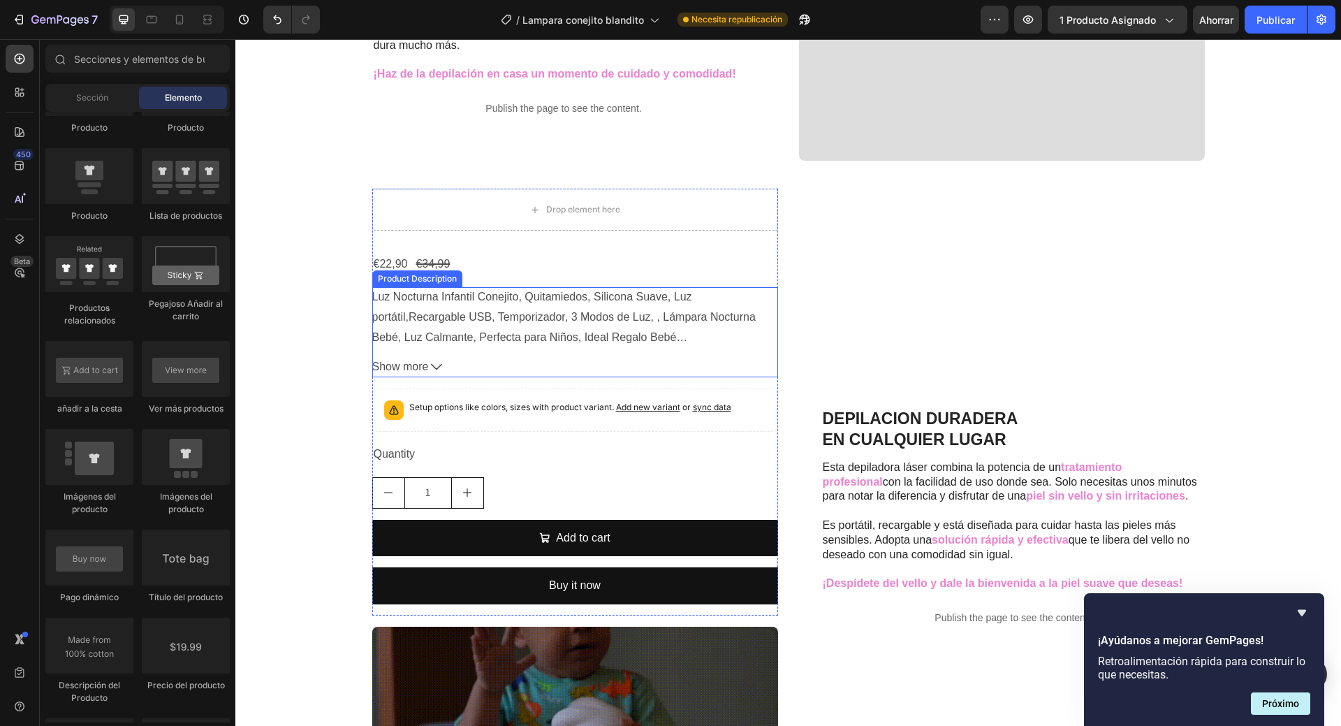
click at [594, 309] on div "Luz Nocturna Infantil Conejito, Quitamiedos, Silicona Suave, Luz portátil,Recar…" at bounding box center [575, 316] width 406 height 59
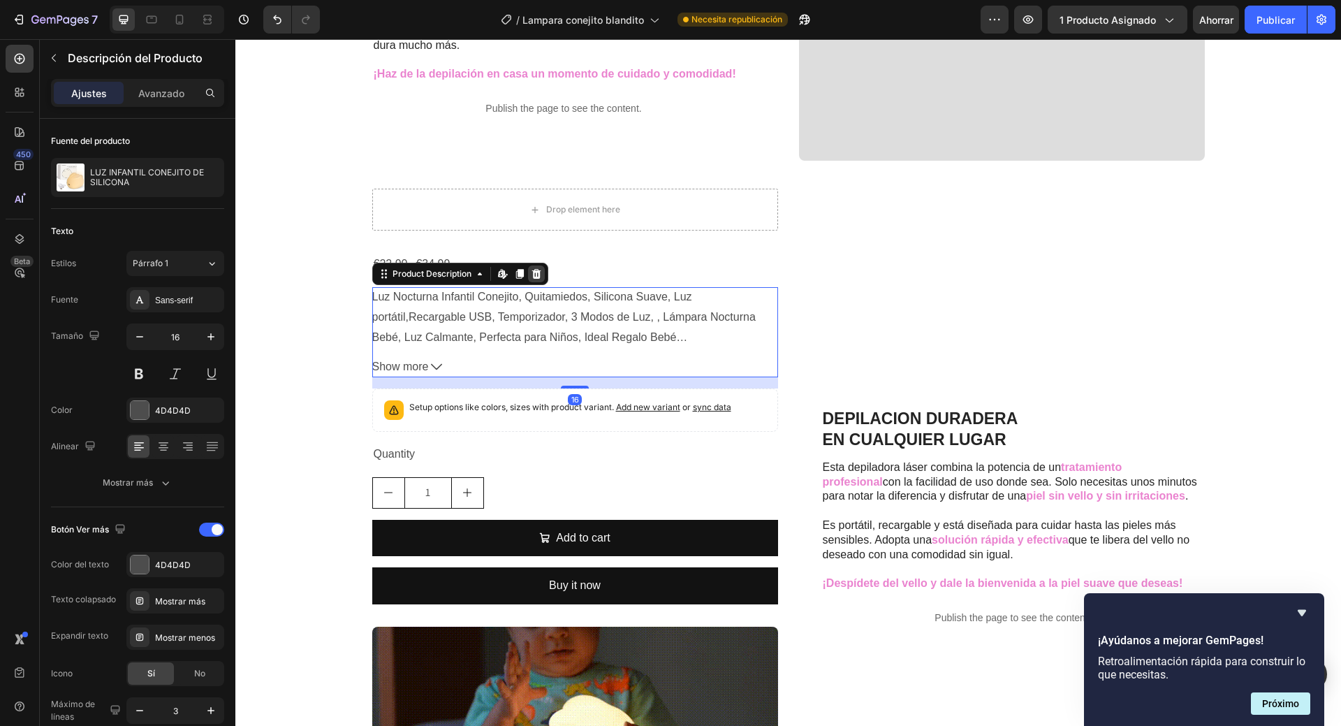
click at [536, 272] on icon at bounding box center [536, 273] width 11 height 11
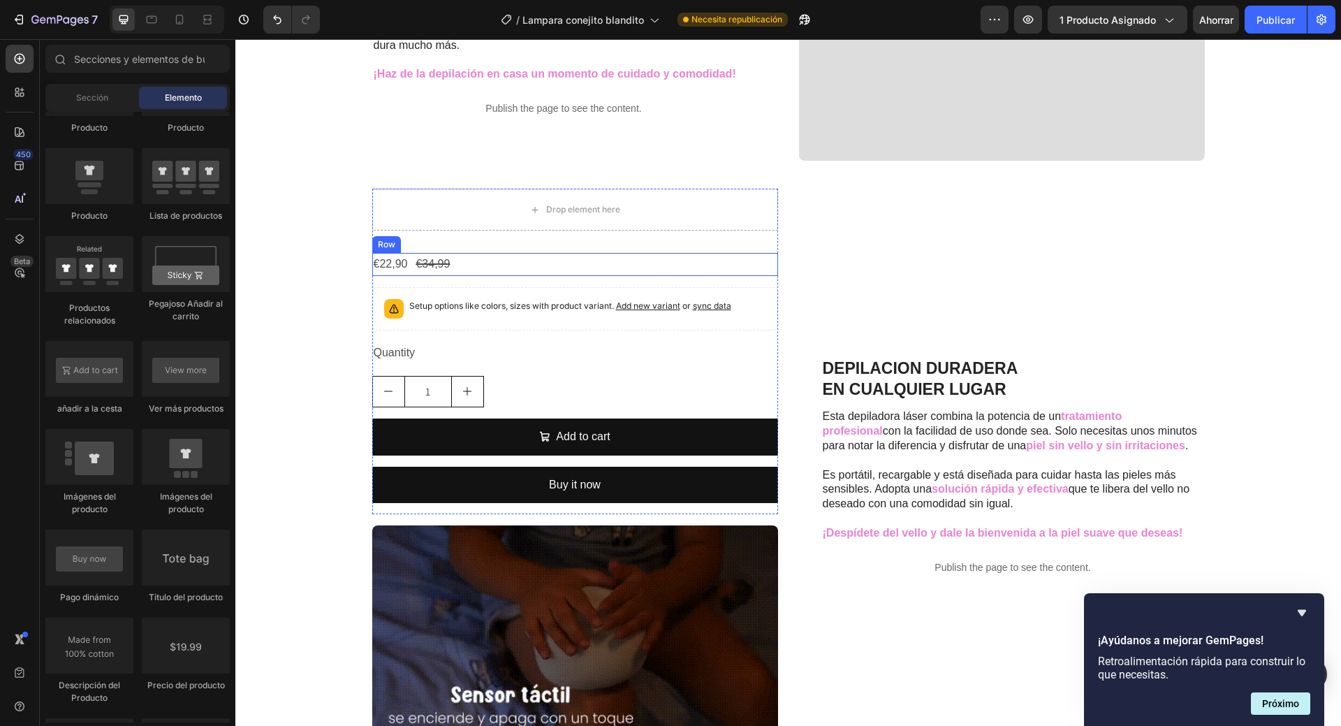
click at [500, 267] on div "€22,90 Product Price Product Price €34,99 Product Price Product Price Row" at bounding box center [575, 264] width 406 height 23
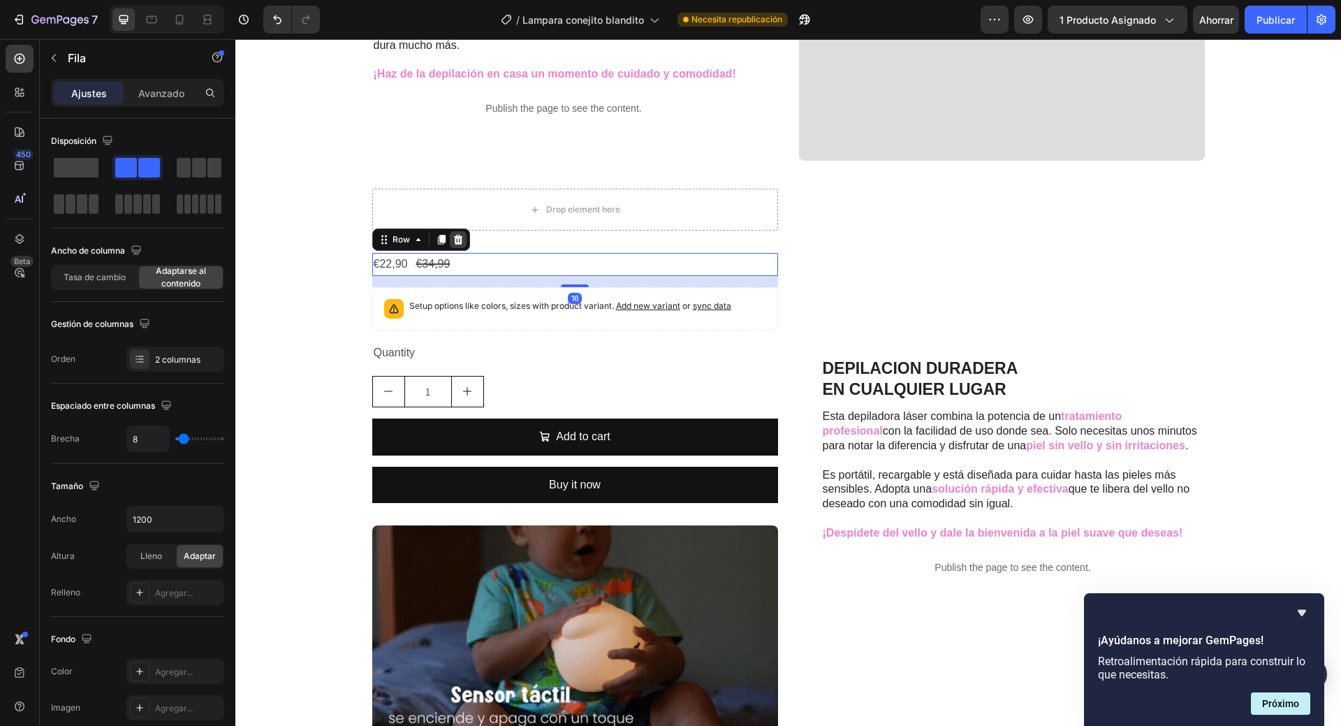
click at [453, 237] on icon at bounding box center [457, 240] width 9 height 10
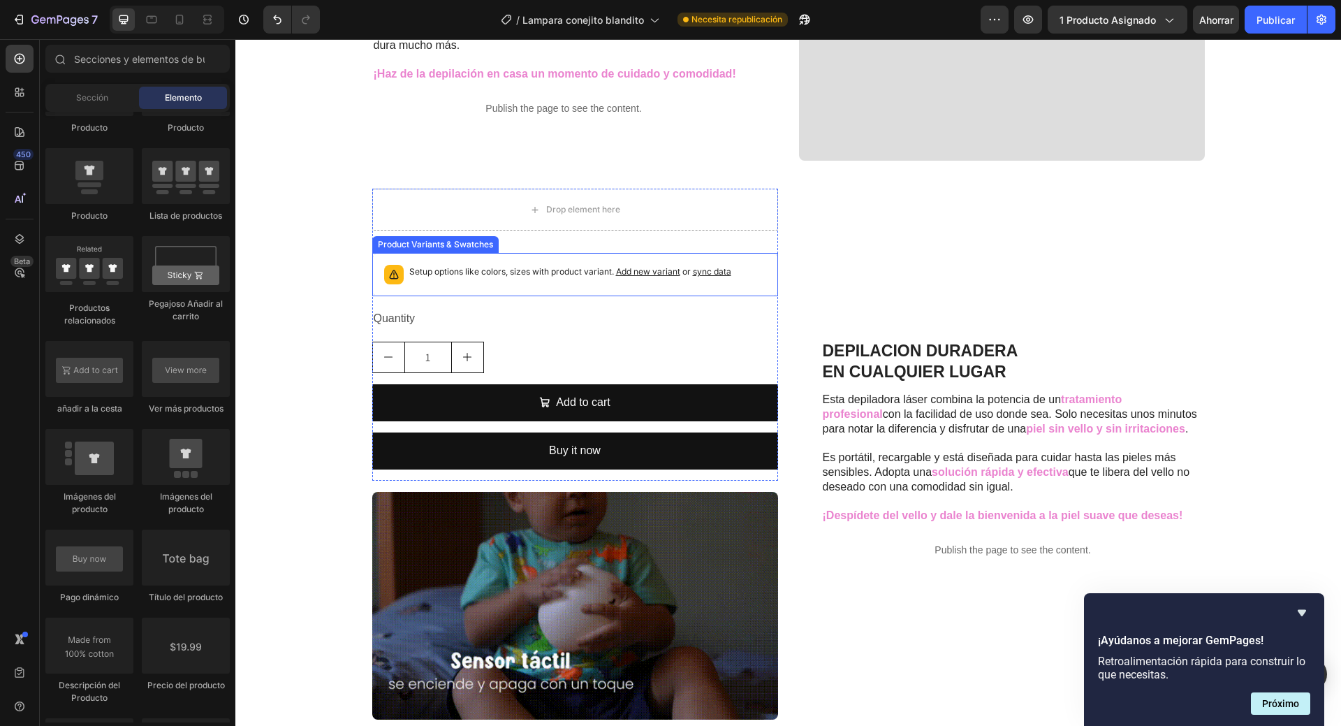
click at [599, 279] on p "Setup options like colors, sizes with product variant. Add new variant or sync …" at bounding box center [570, 272] width 322 height 14
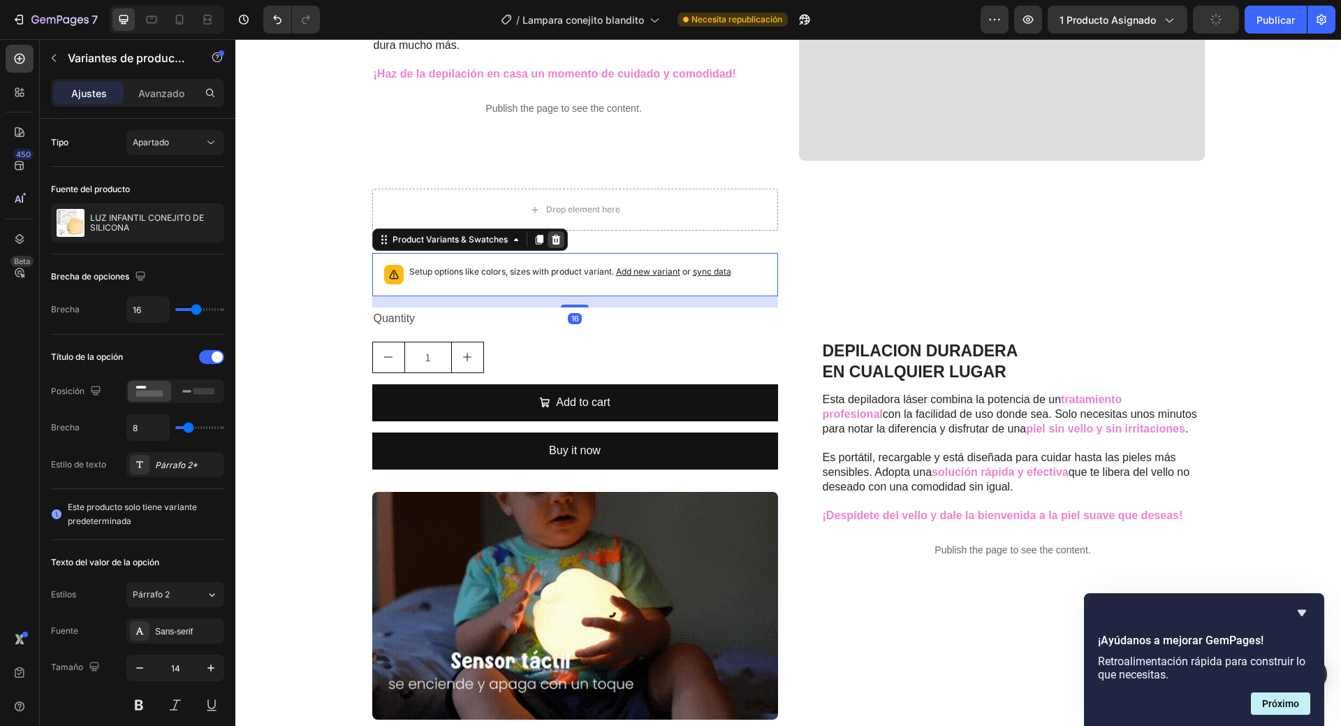
click at [551, 240] on icon at bounding box center [555, 240] width 9 height 10
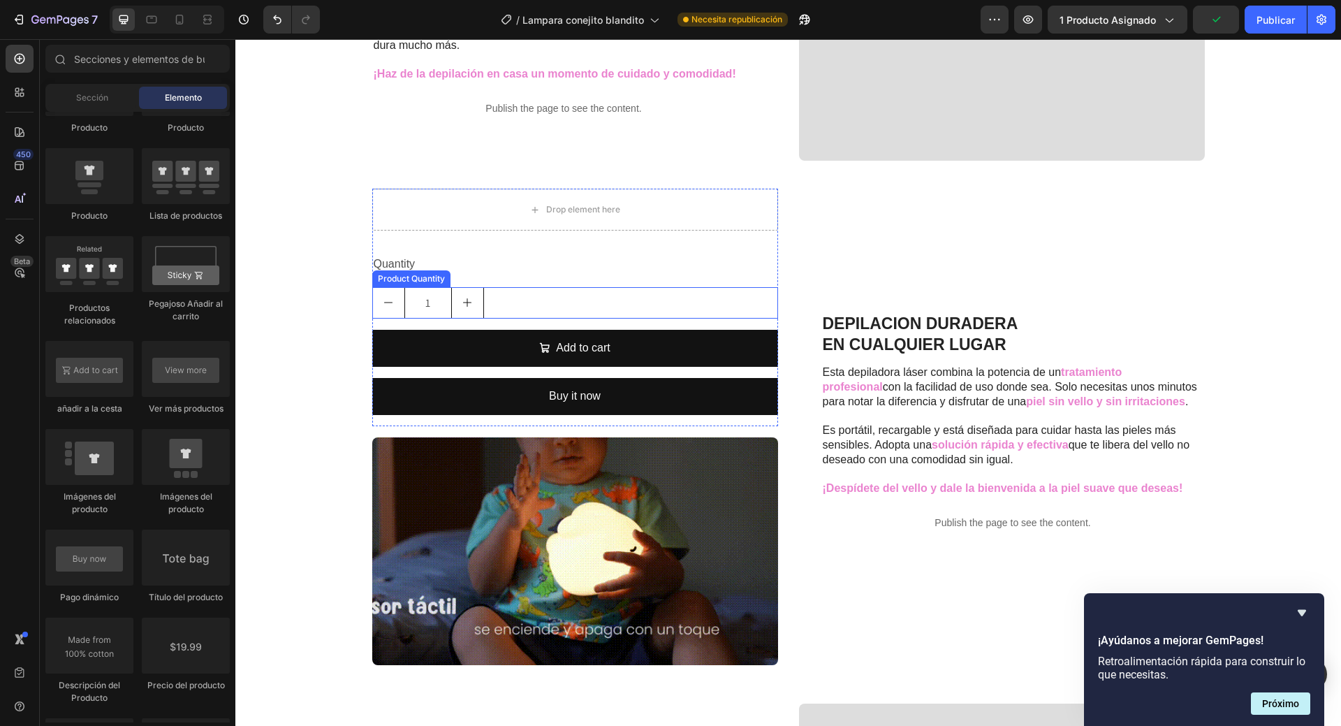
click at [546, 307] on div "1" at bounding box center [575, 302] width 406 height 31
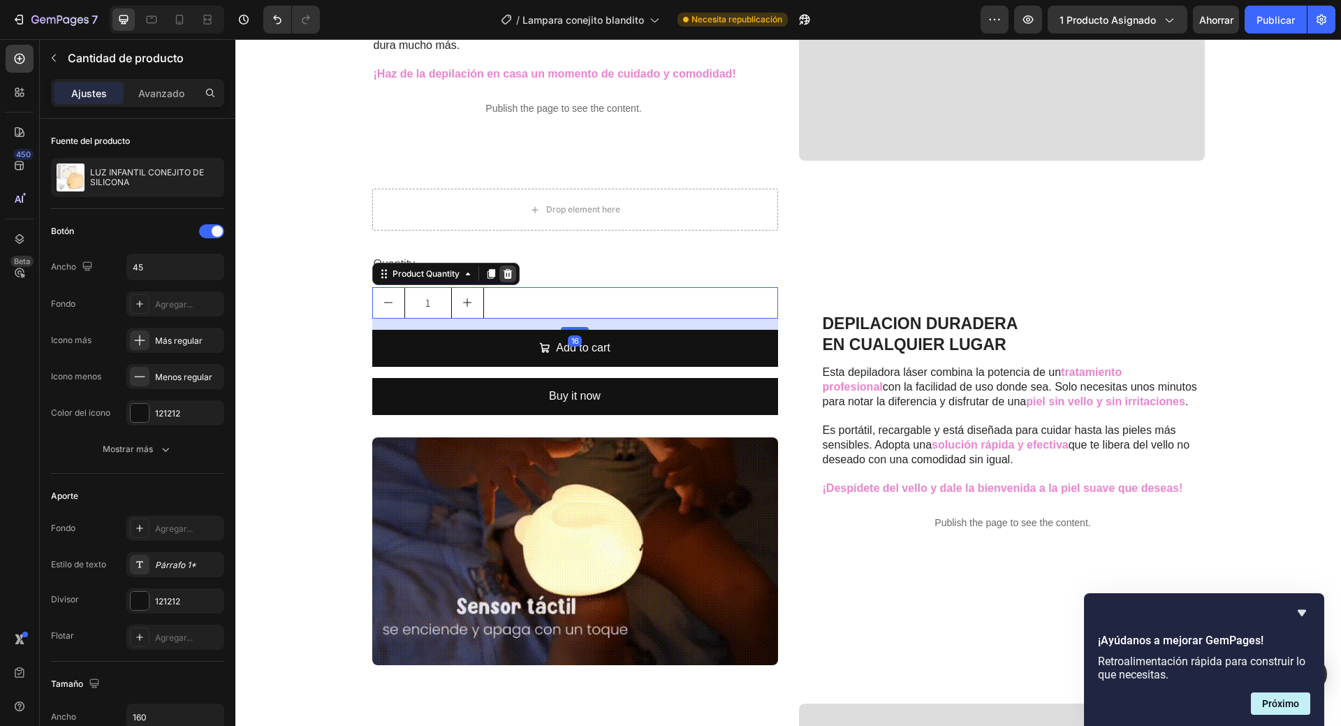
click at [502, 271] on icon at bounding box center [507, 273] width 11 height 11
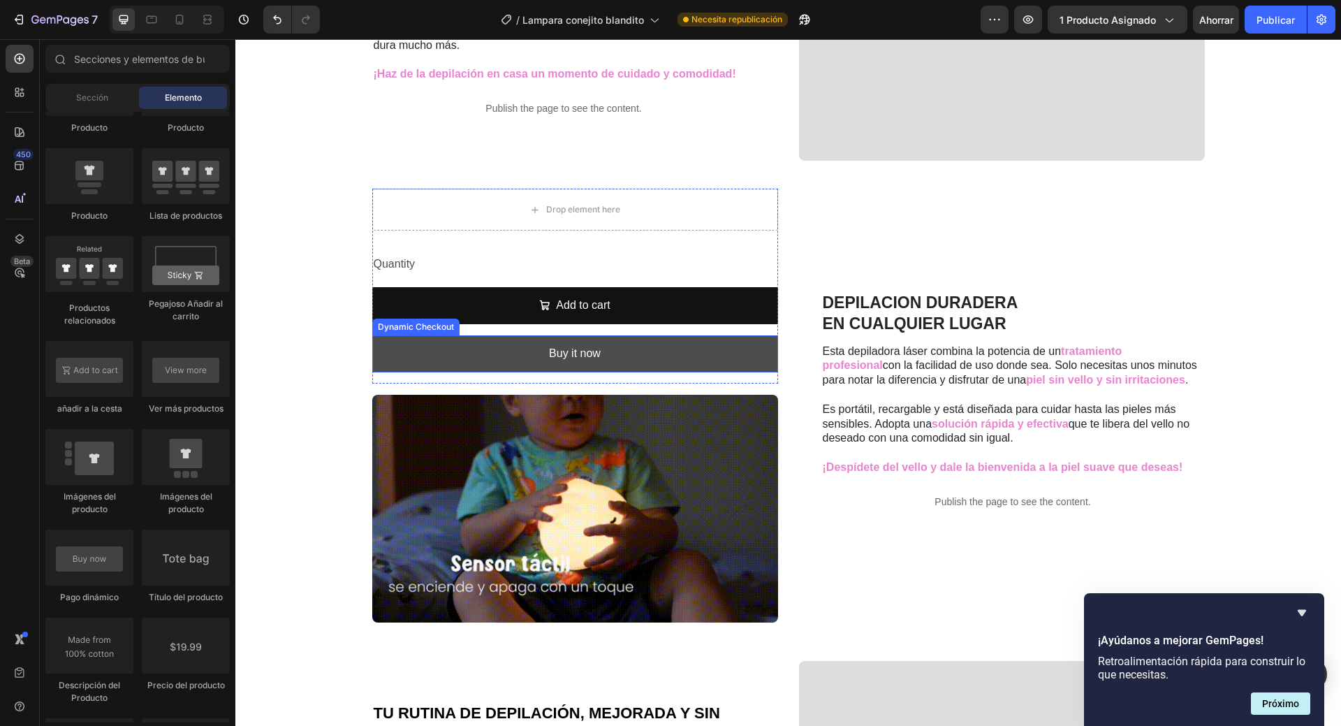
click at [713, 353] on button "Buy it now" at bounding box center [575, 353] width 406 height 37
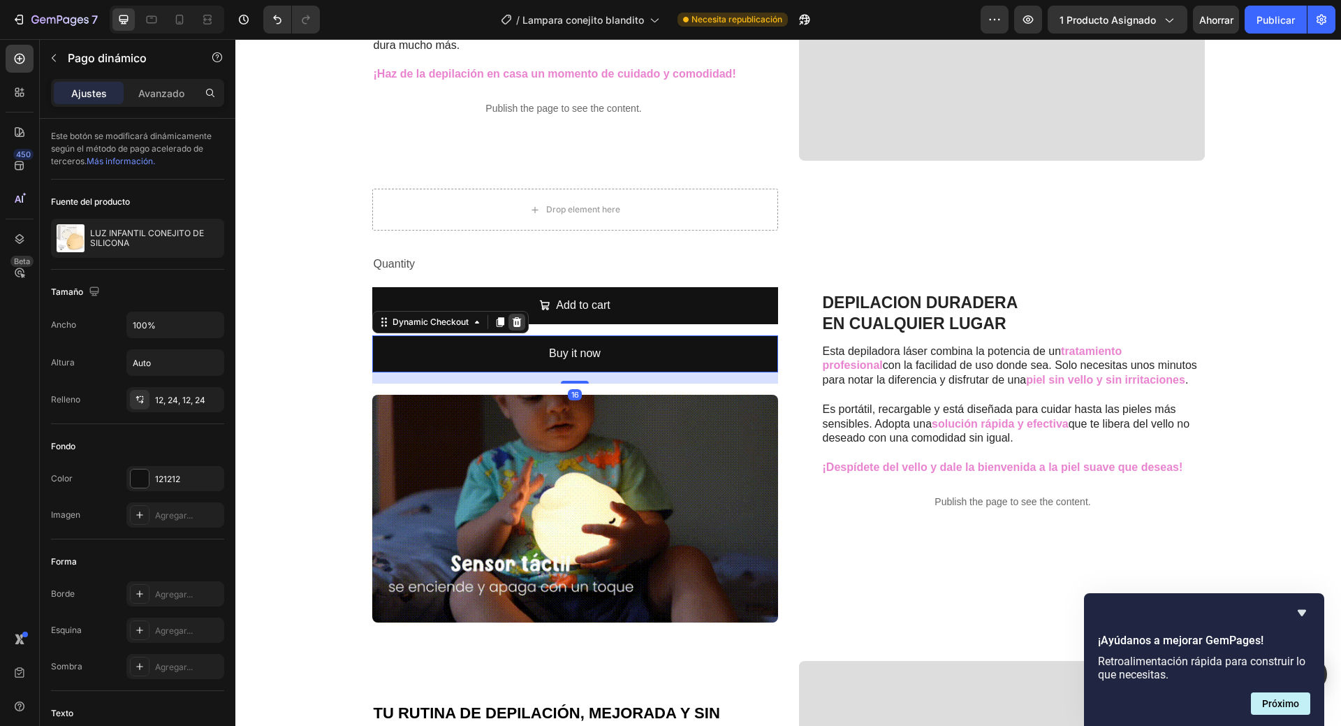
click at [512, 316] on icon at bounding box center [516, 321] width 11 height 11
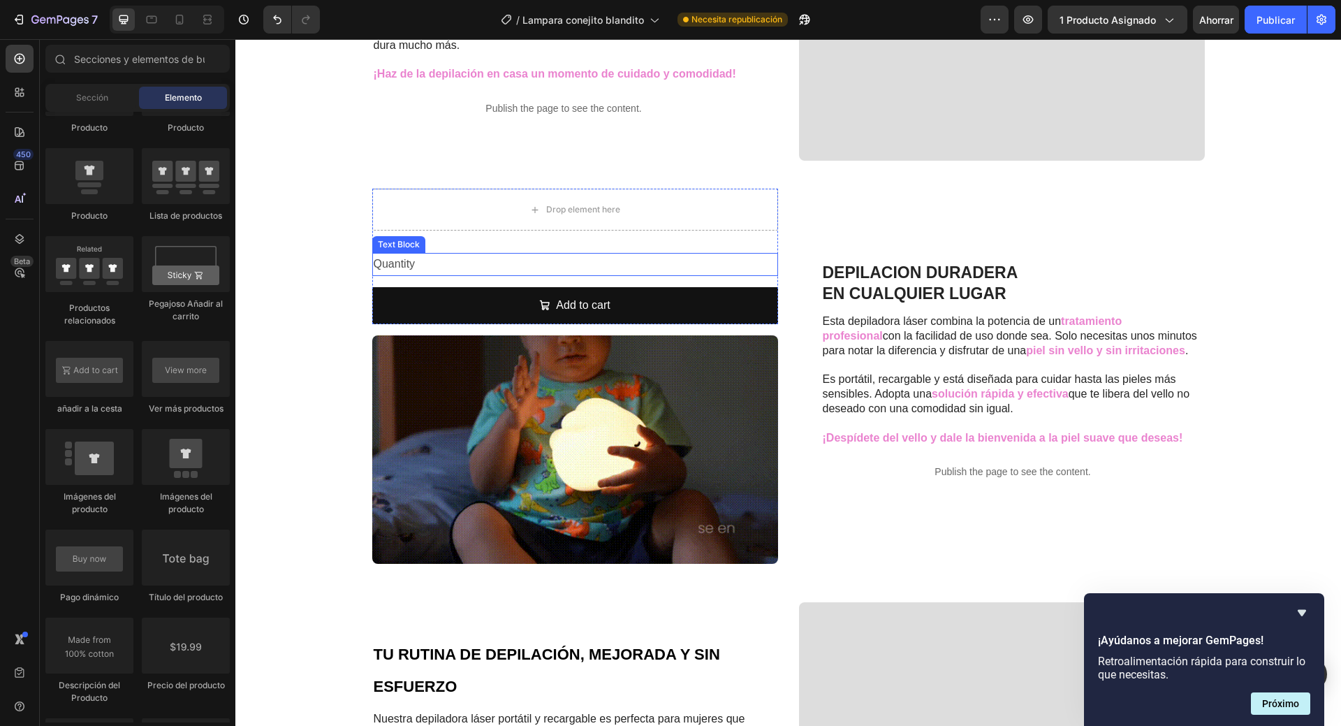
click at [614, 261] on div "Quantity" at bounding box center [575, 264] width 406 height 23
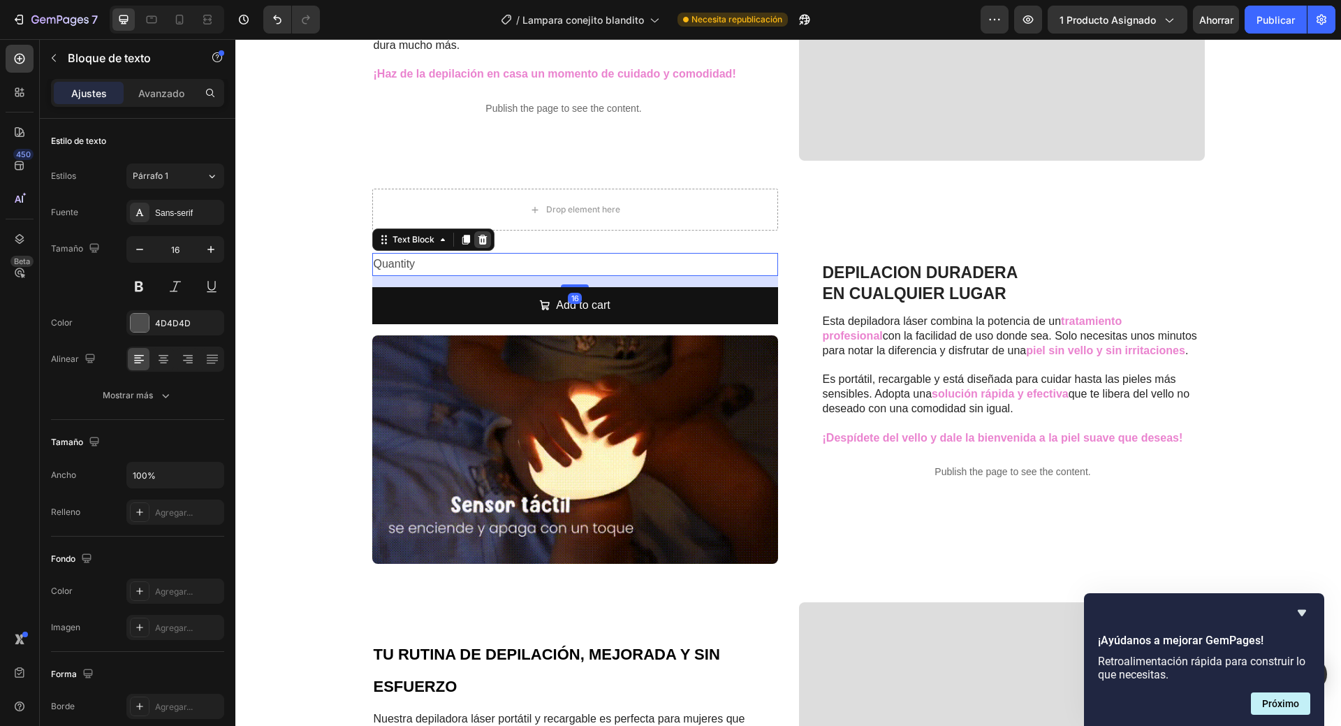
click at [477, 235] on icon at bounding box center [482, 239] width 11 height 11
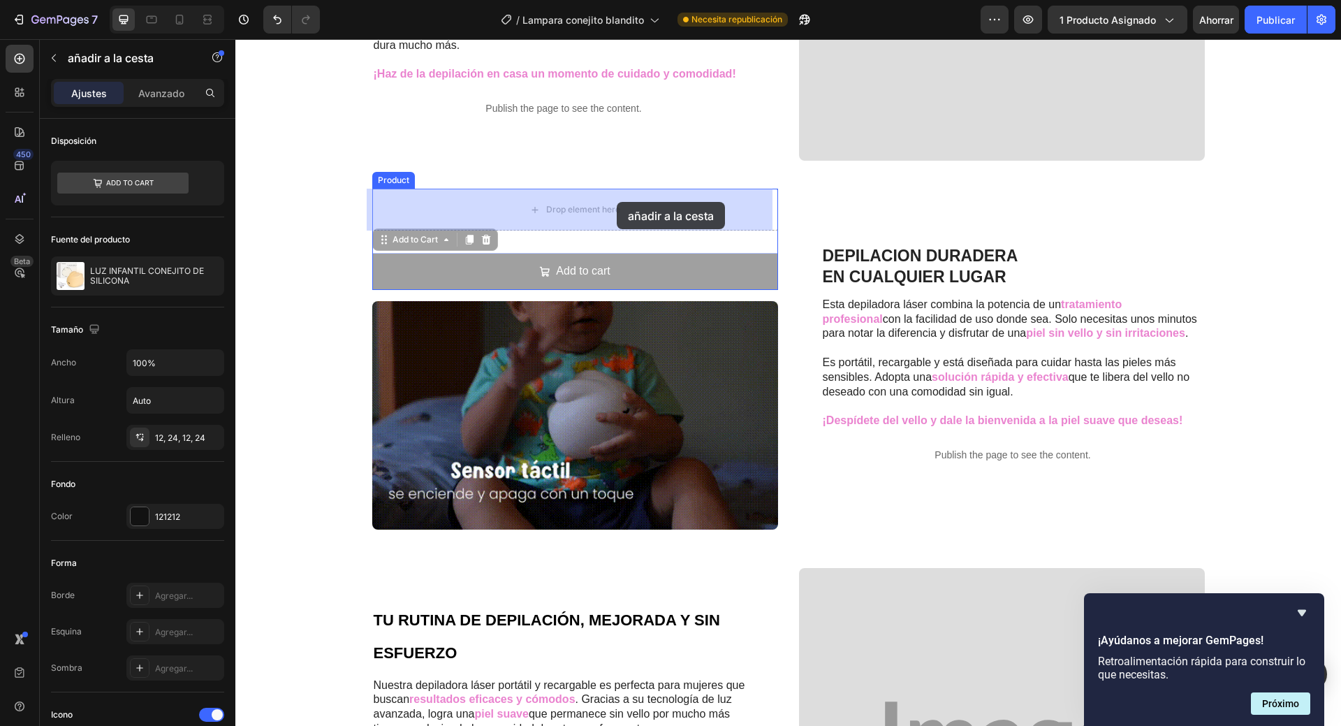
drag, startPoint x: 622, startPoint y: 275, endPoint x: 617, endPoint y: 202, distance: 73.6
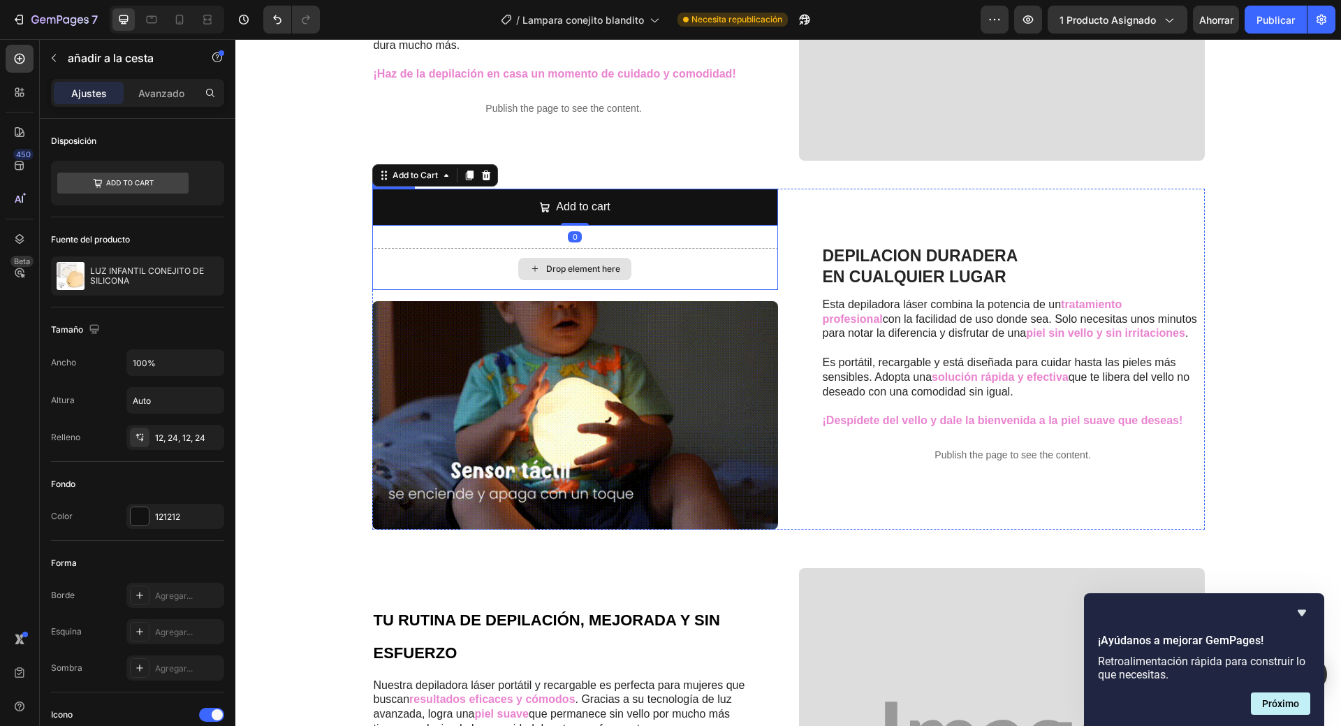
click at [669, 270] on div "Drop element here" at bounding box center [575, 269] width 406 height 42
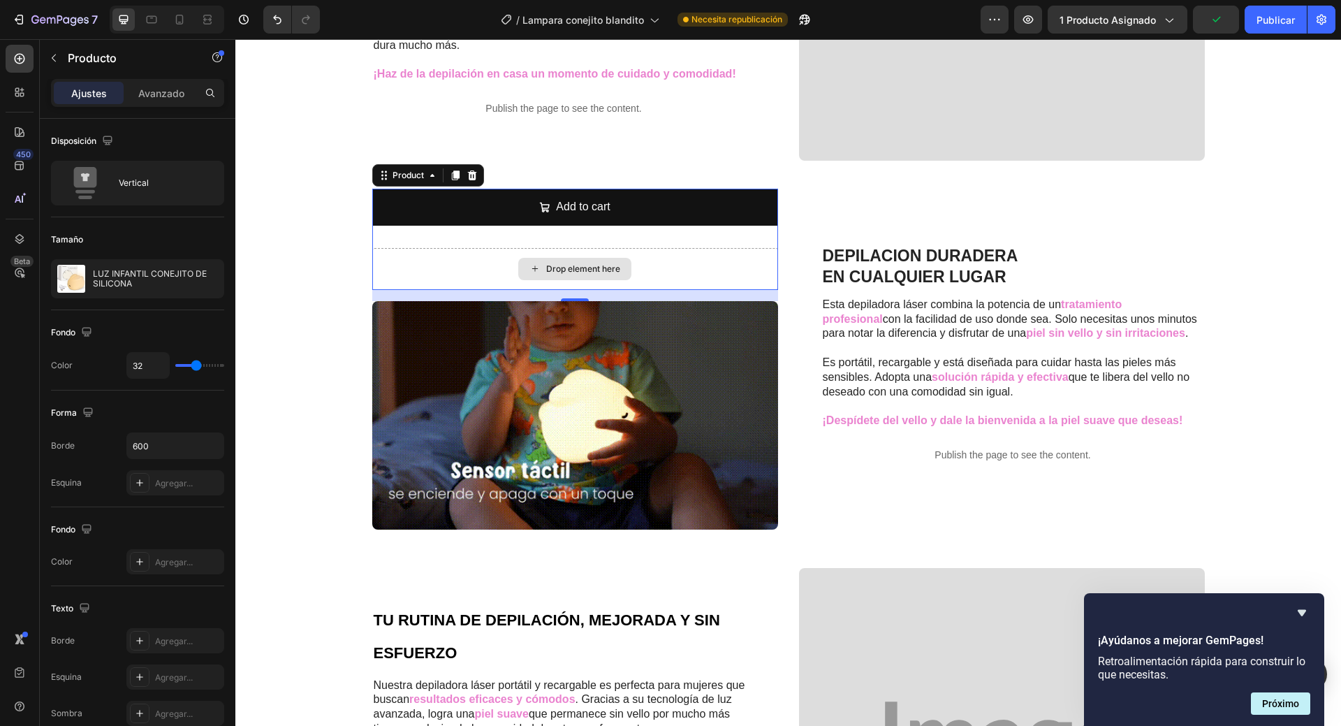
click at [434, 262] on div "Drop element here" at bounding box center [575, 269] width 406 height 42
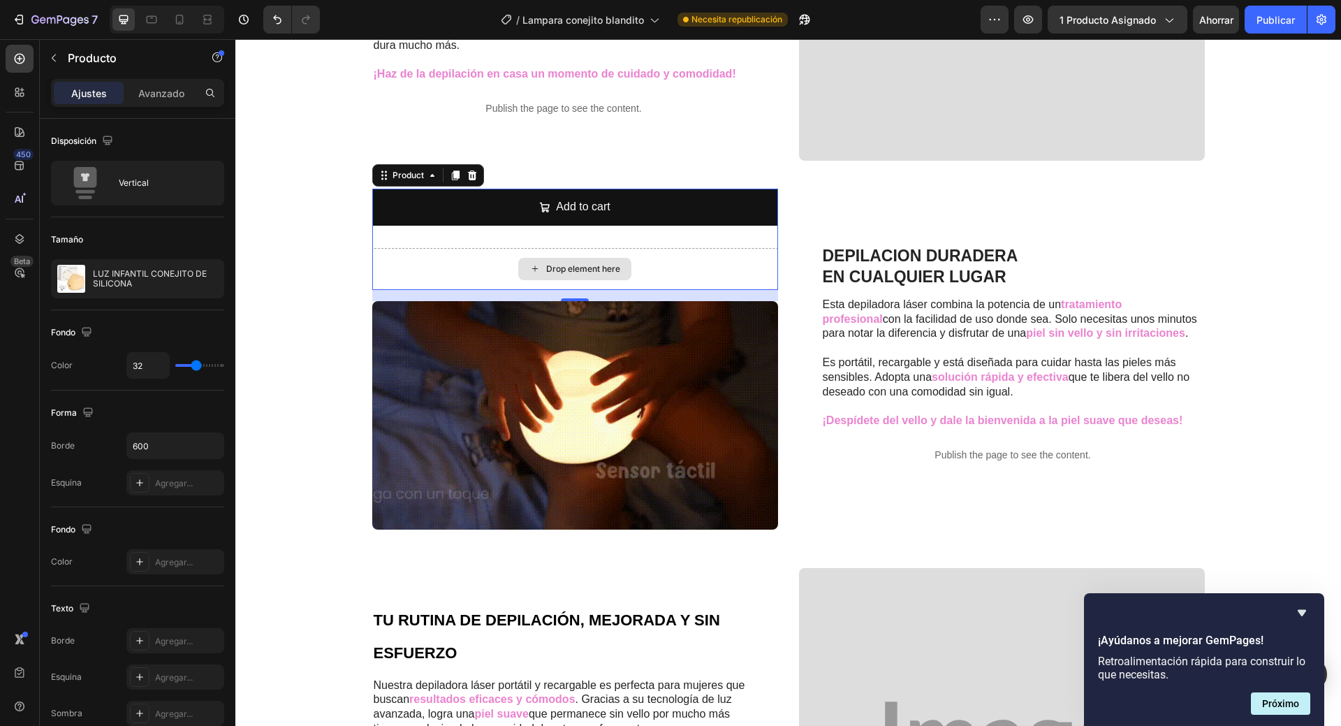
click at [439, 276] on div "Drop element here" at bounding box center [575, 269] width 406 height 42
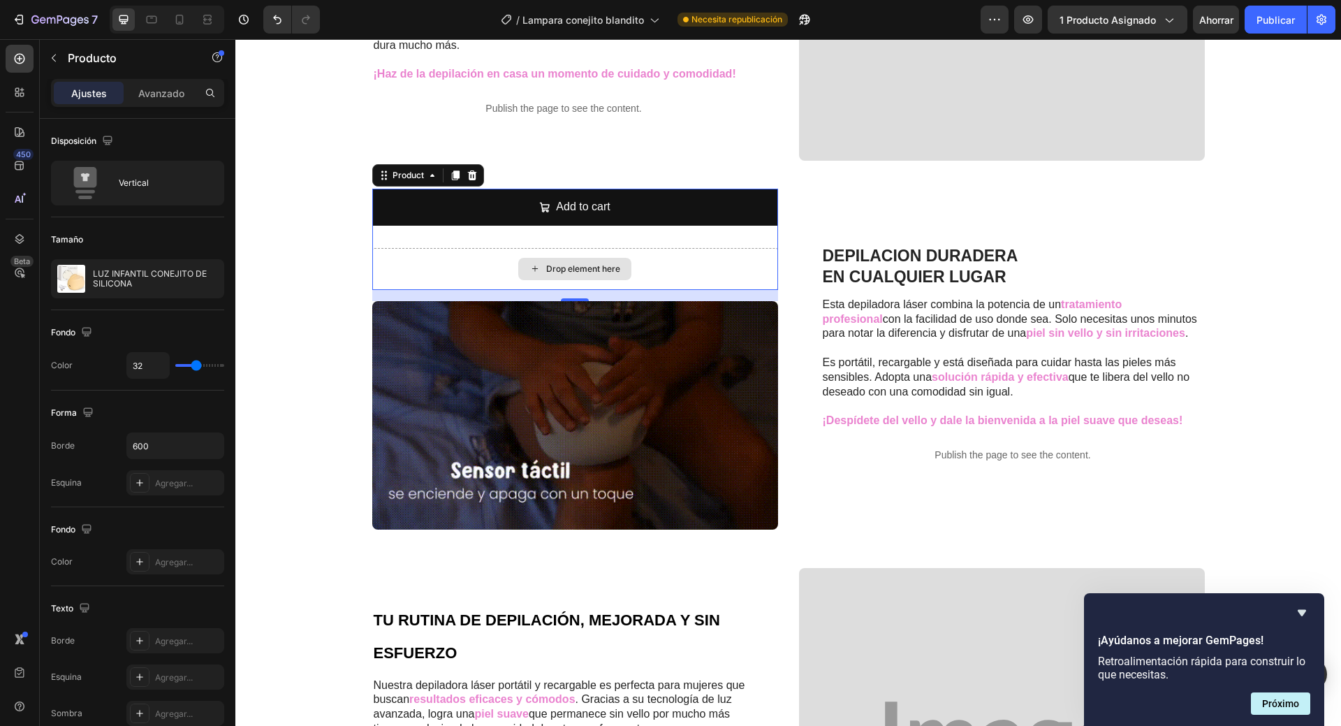
click at [624, 271] on div "Drop element here" at bounding box center [574, 269] width 113 height 22
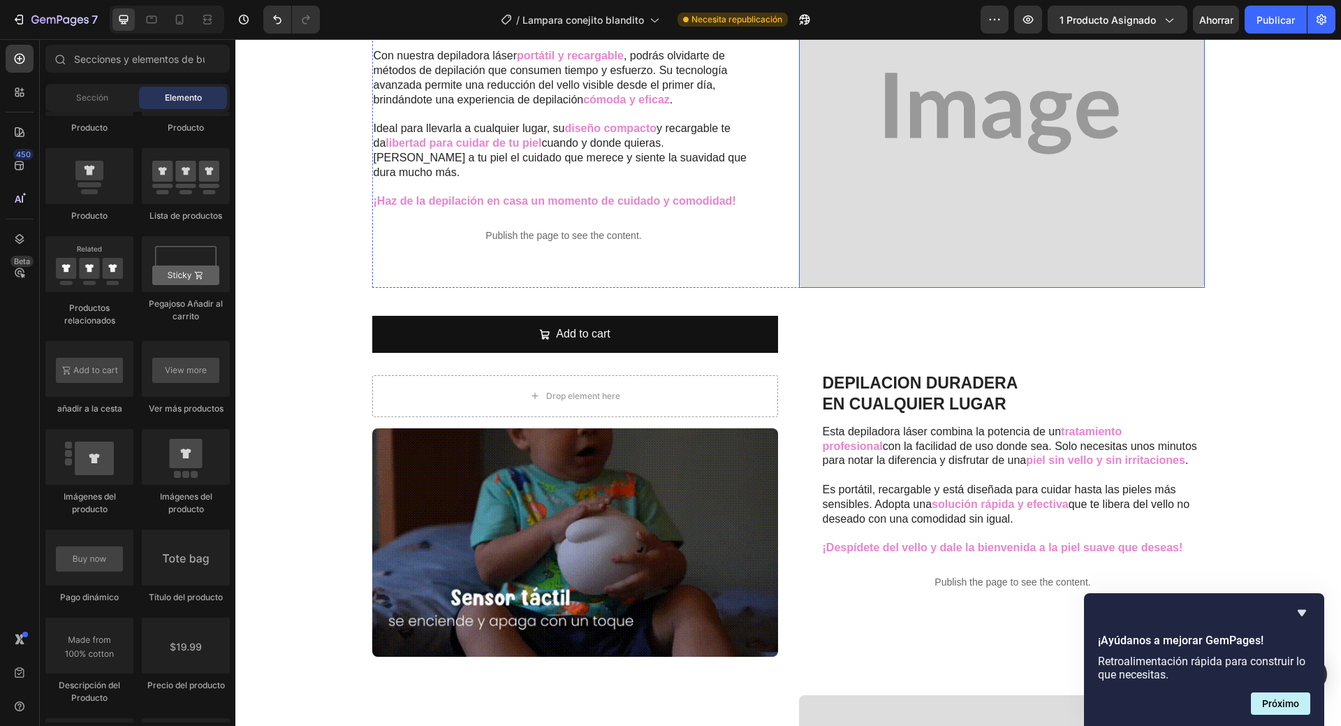
scroll to position [995, 0]
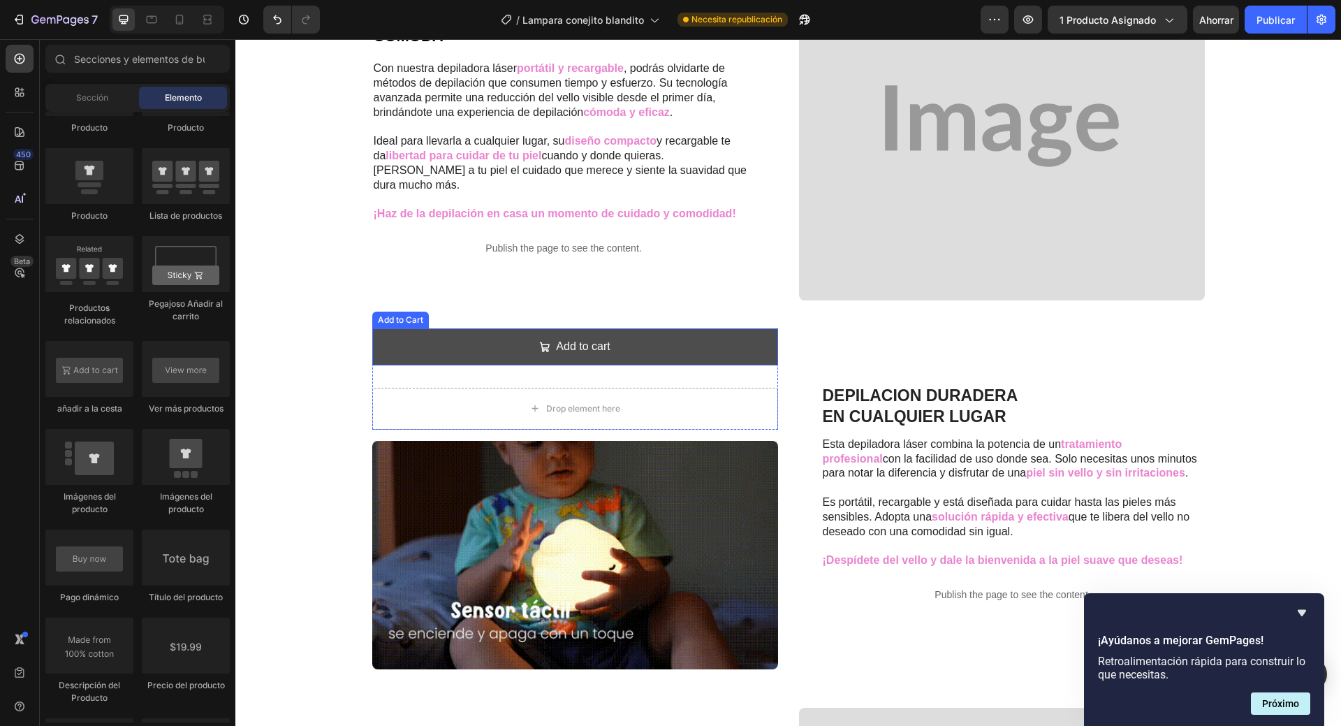
click at [745, 347] on button "Add to cart" at bounding box center [575, 346] width 406 height 37
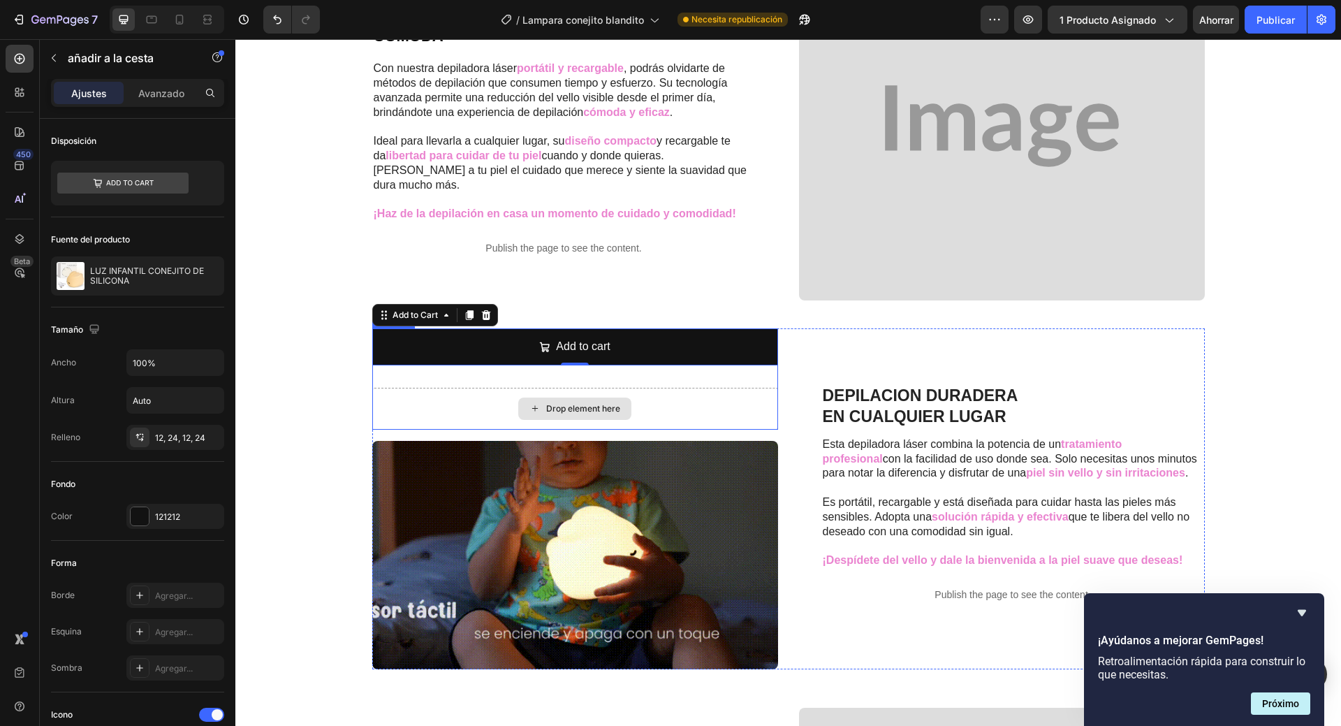
click at [648, 418] on div "Drop element here" at bounding box center [575, 409] width 406 height 42
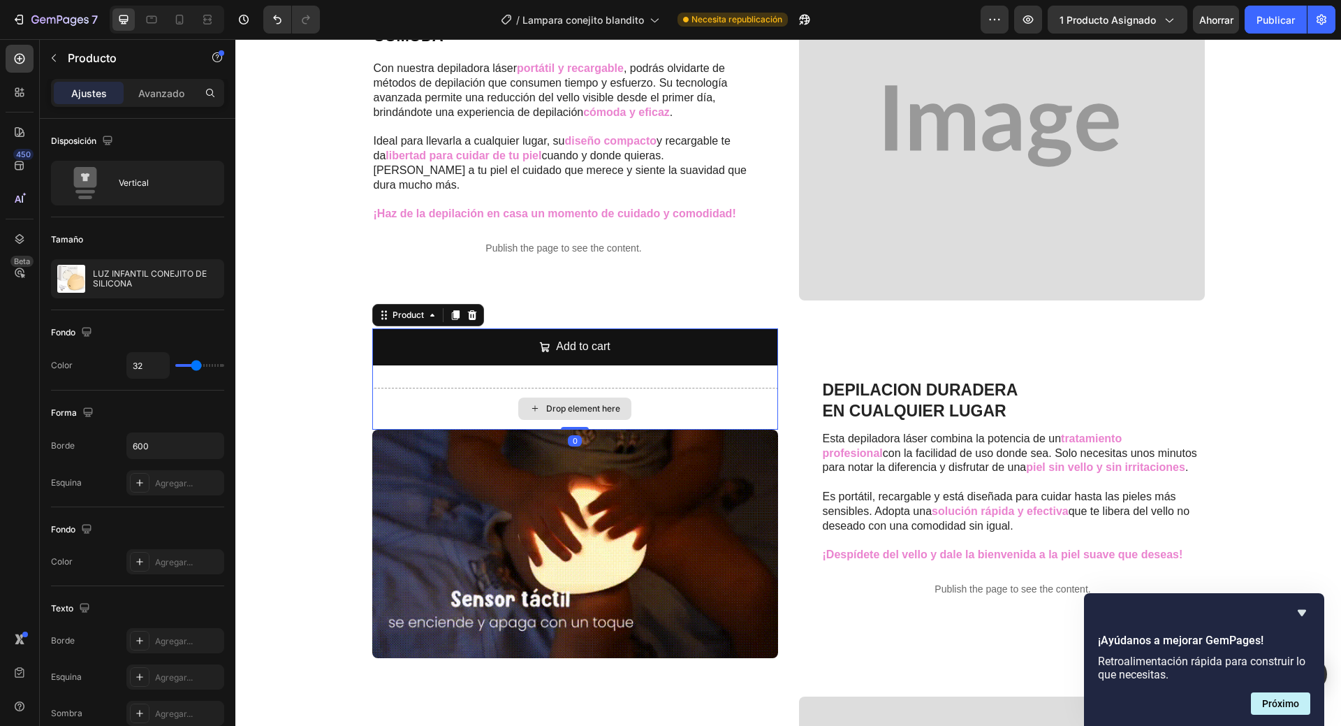
drag, startPoint x: 567, startPoint y: 440, endPoint x: 574, endPoint y: 404, distance: 37.0
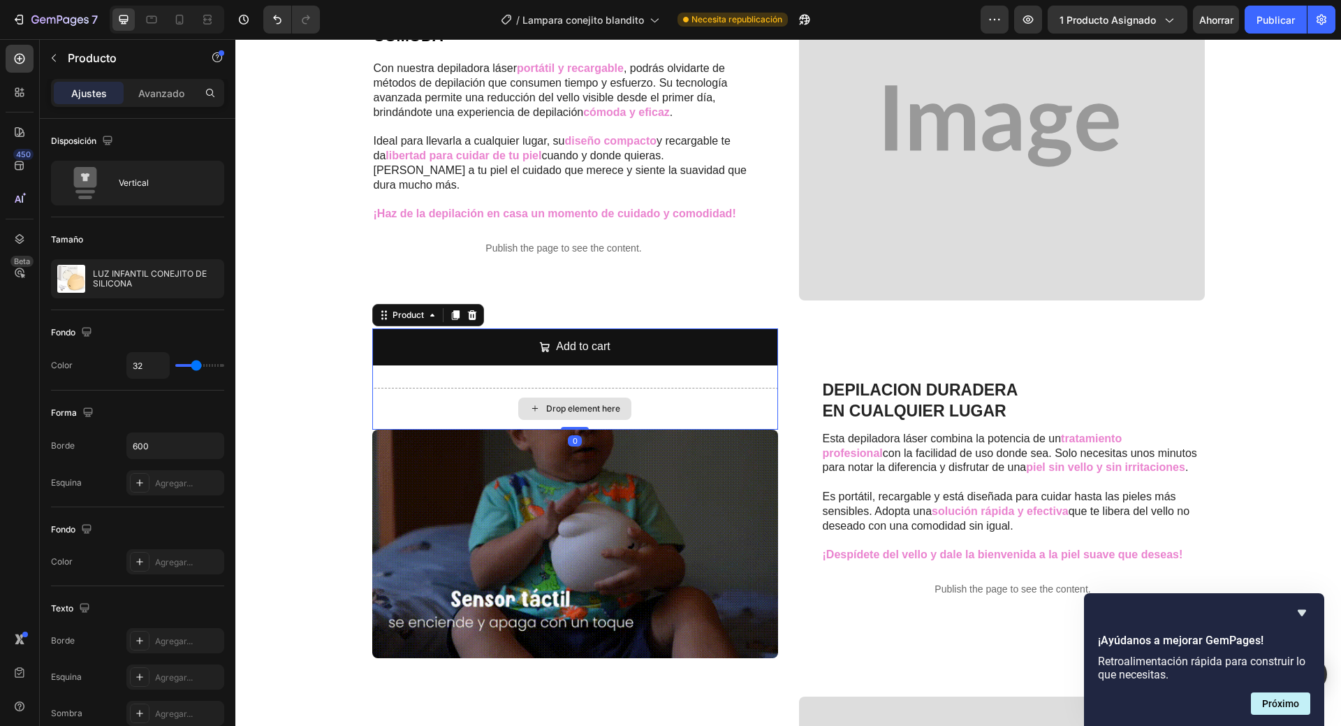
click at [574, 404] on div "Add to cart Add to Cart Drop element here Product 0" at bounding box center [575, 378] width 406 height 101
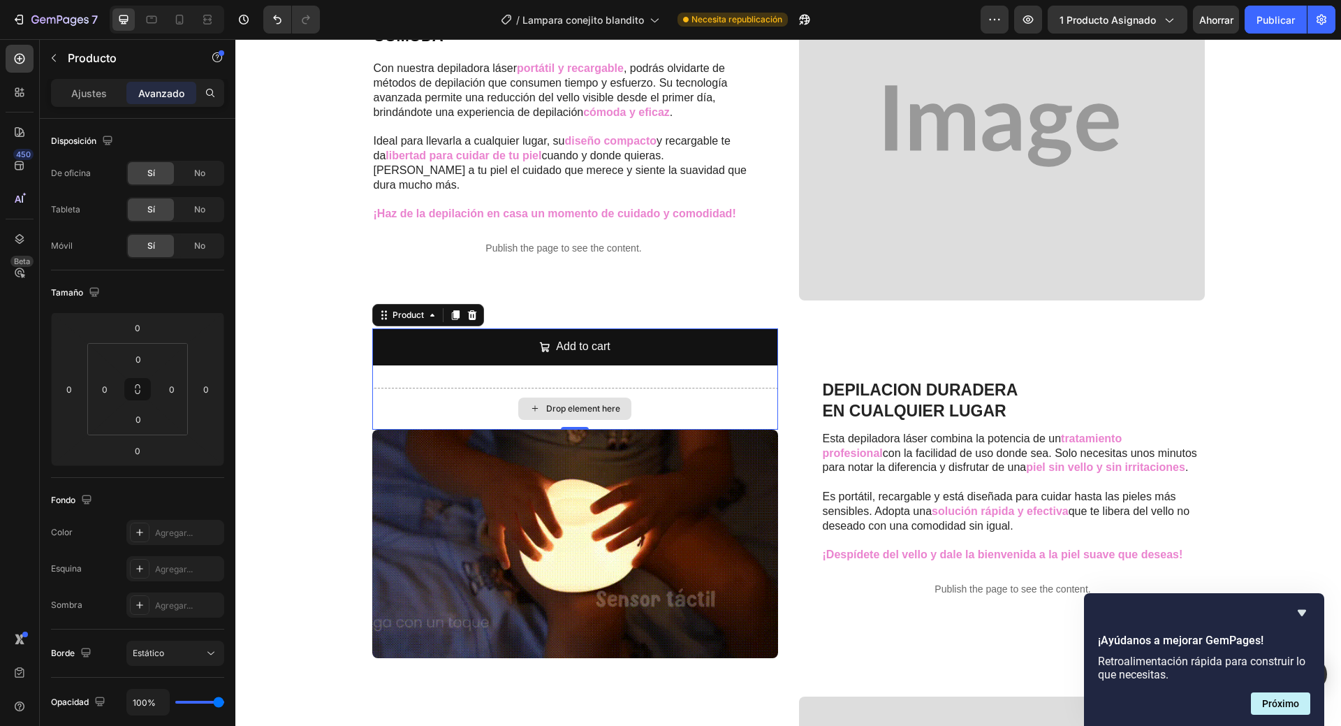
click at [407, 396] on div "Drop element here" at bounding box center [575, 409] width 406 height 42
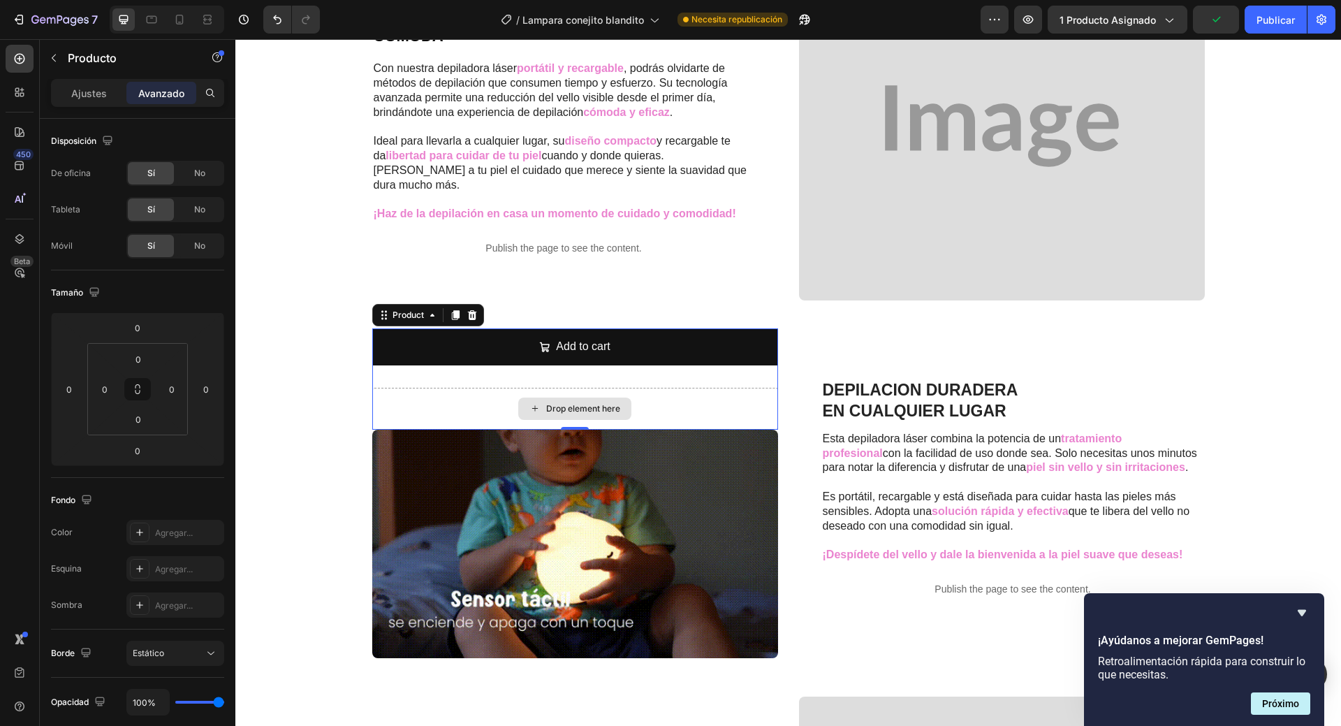
click at [615, 403] on div "Drop element here" at bounding box center [583, 408] width 74 height 11
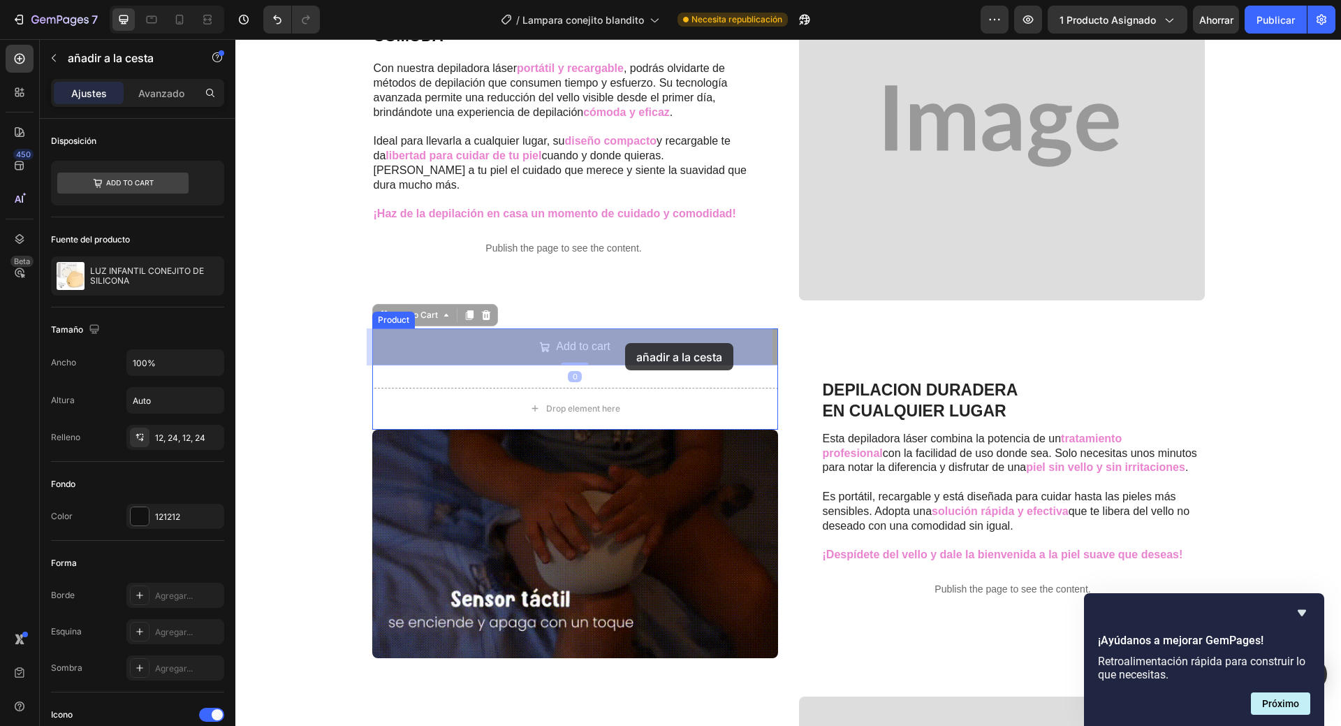
drag, startPoint x: 625, startPoint y: 354, endPoint x: 625, endPoint y: 343, distance: 11.2
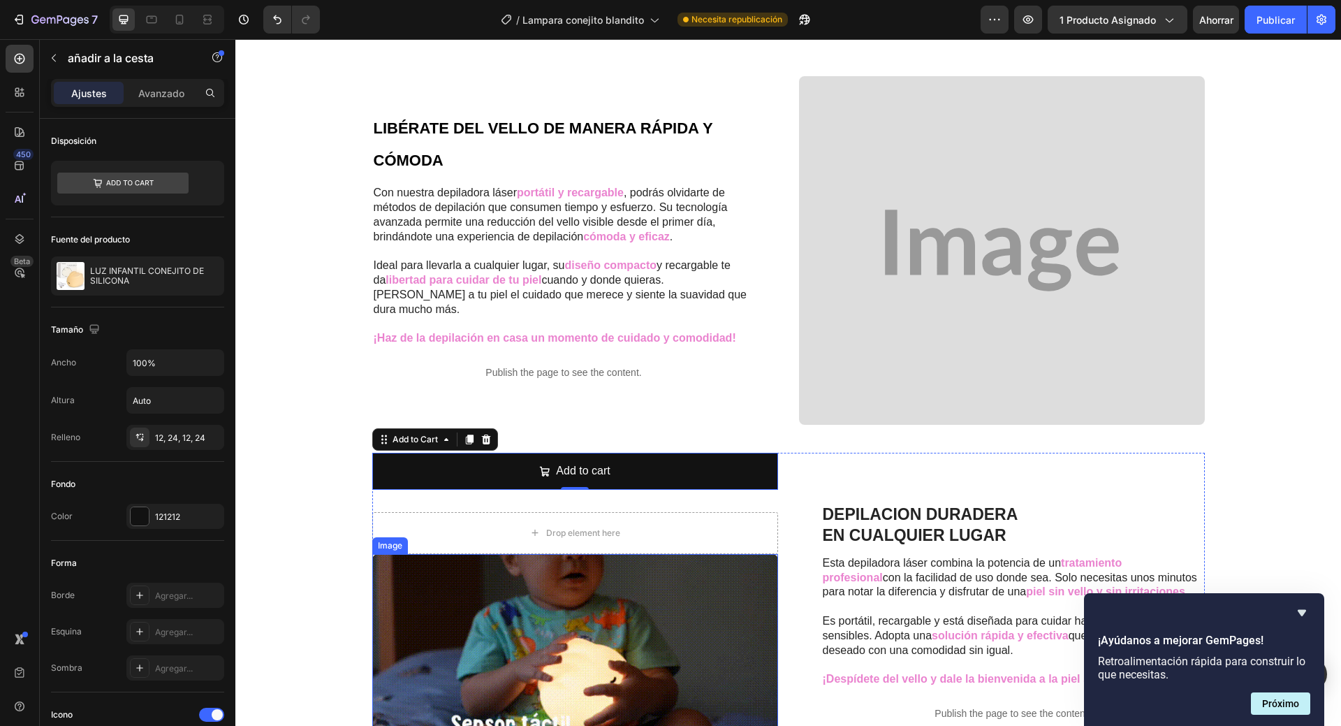
scroll to position [855, 0]
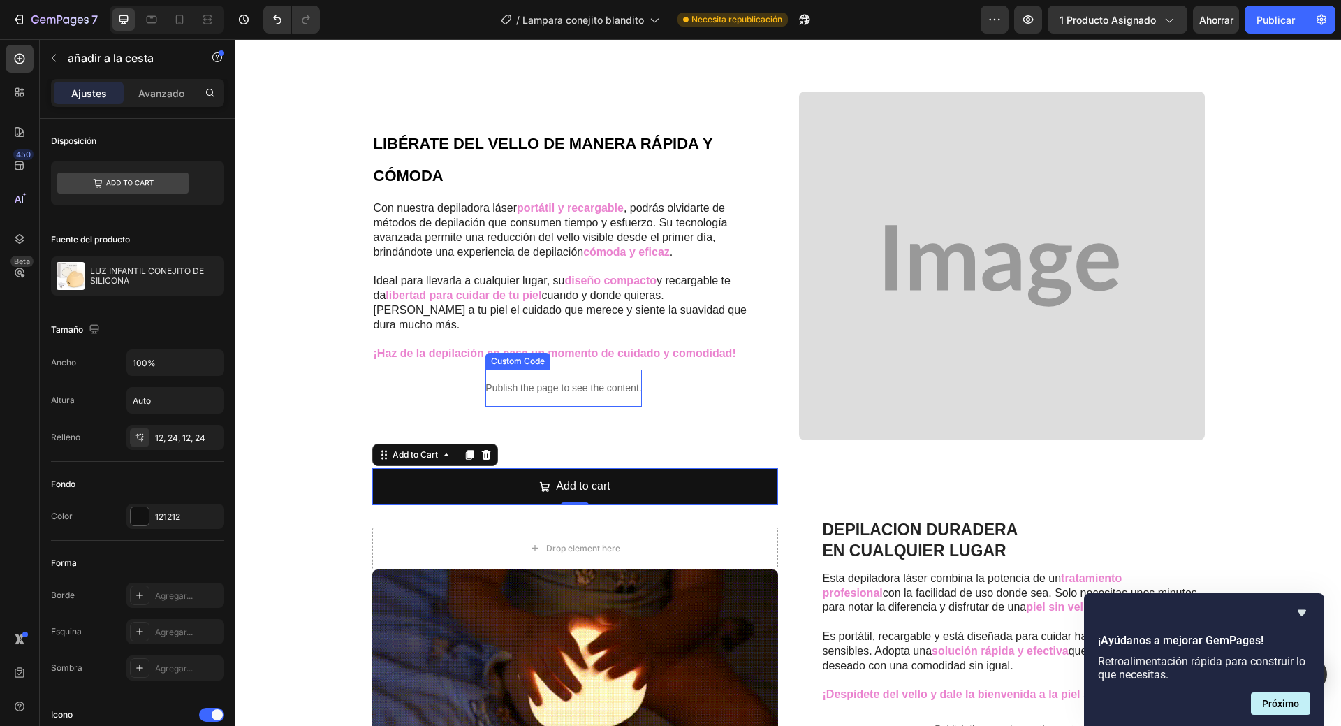
click at [565, 388] on p "Publish the page to see the content." at bounding box center [563, 388] width 156 height 15
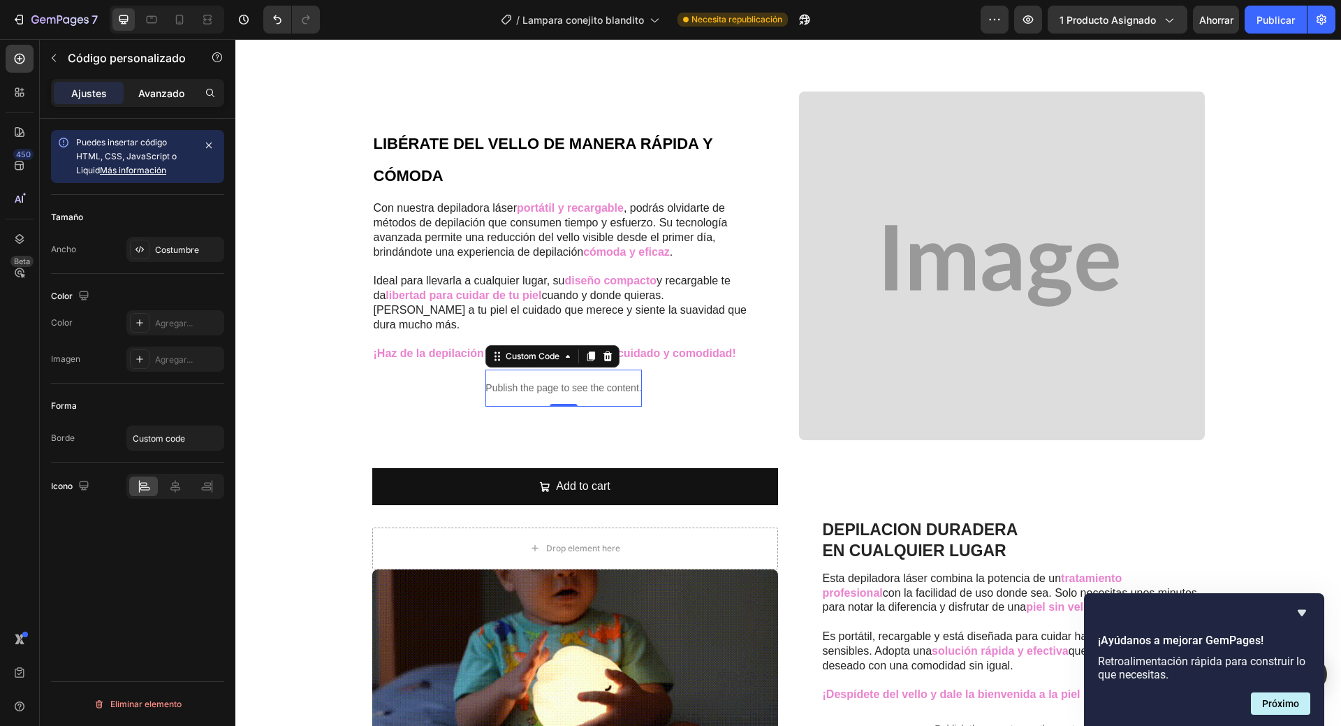
click at [165, 94] on font "Avanzado" at bounding box center [161, 93] width 46 height 12
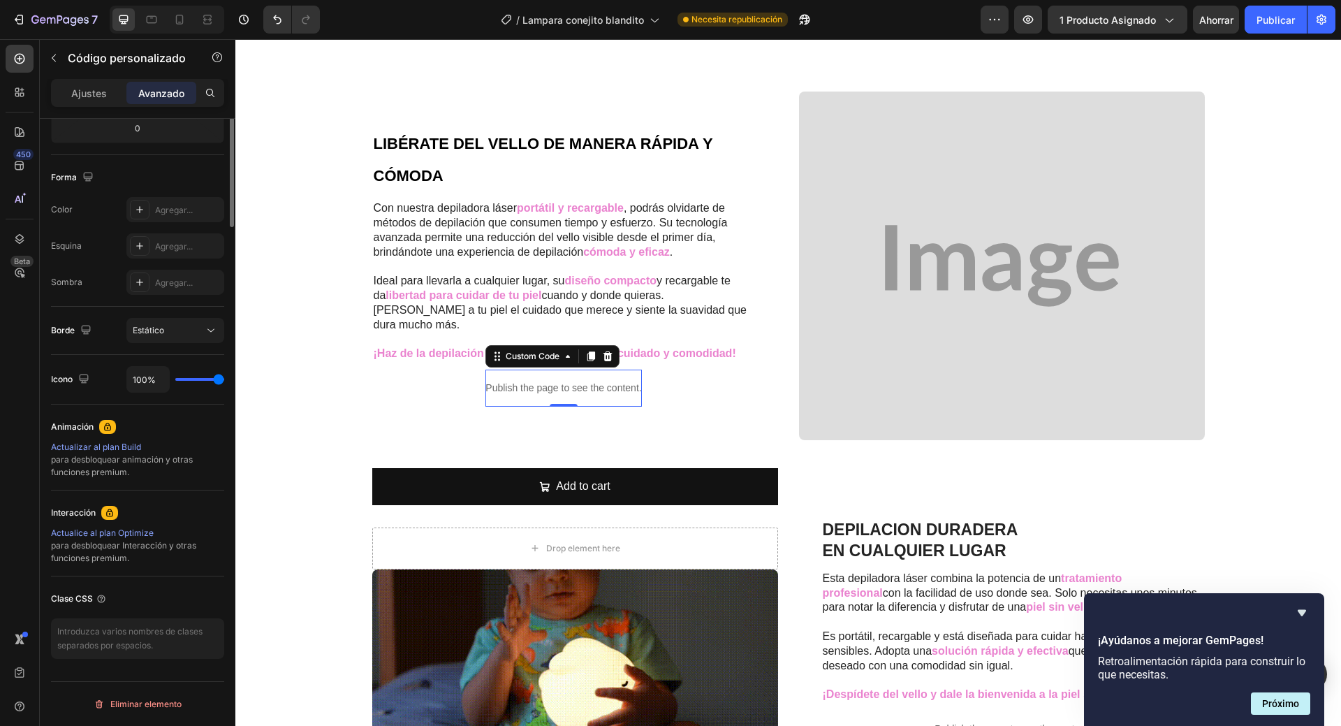
scroll to position [0, 0]
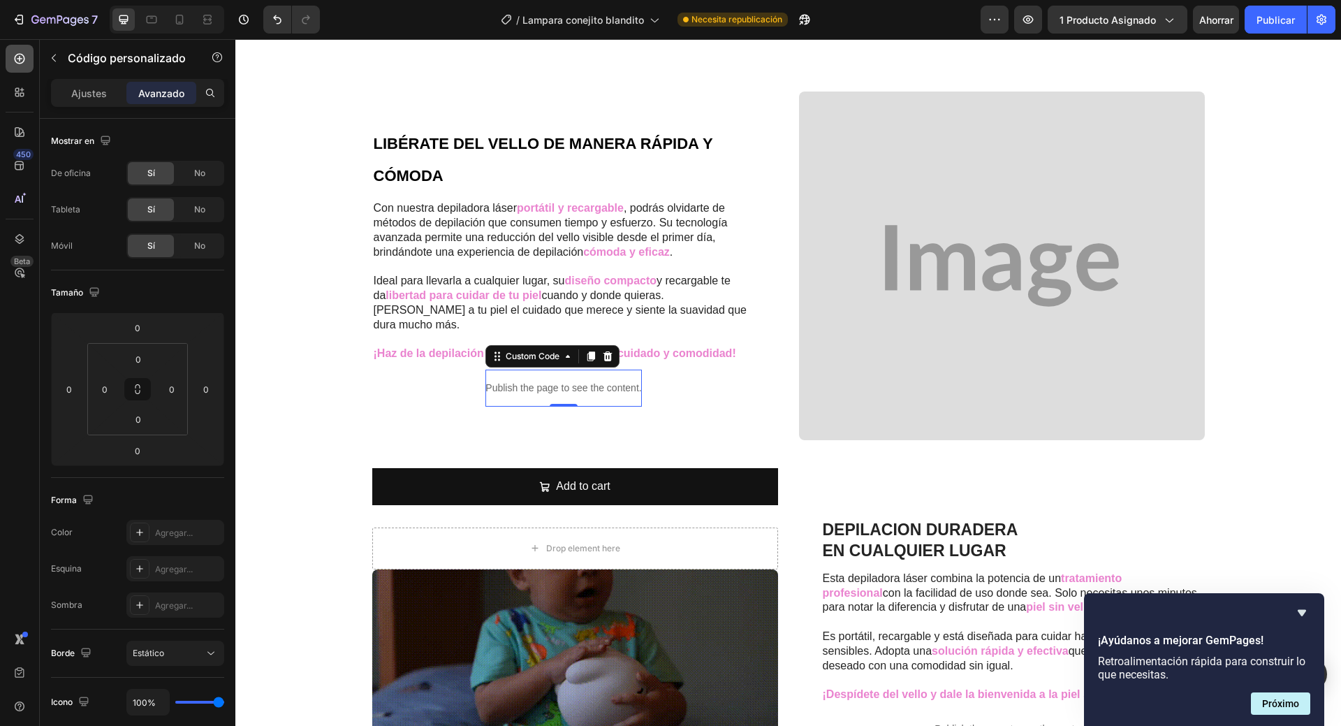
click at [17, 56] on icon at bounding box center [20, 59] width 14 height 14
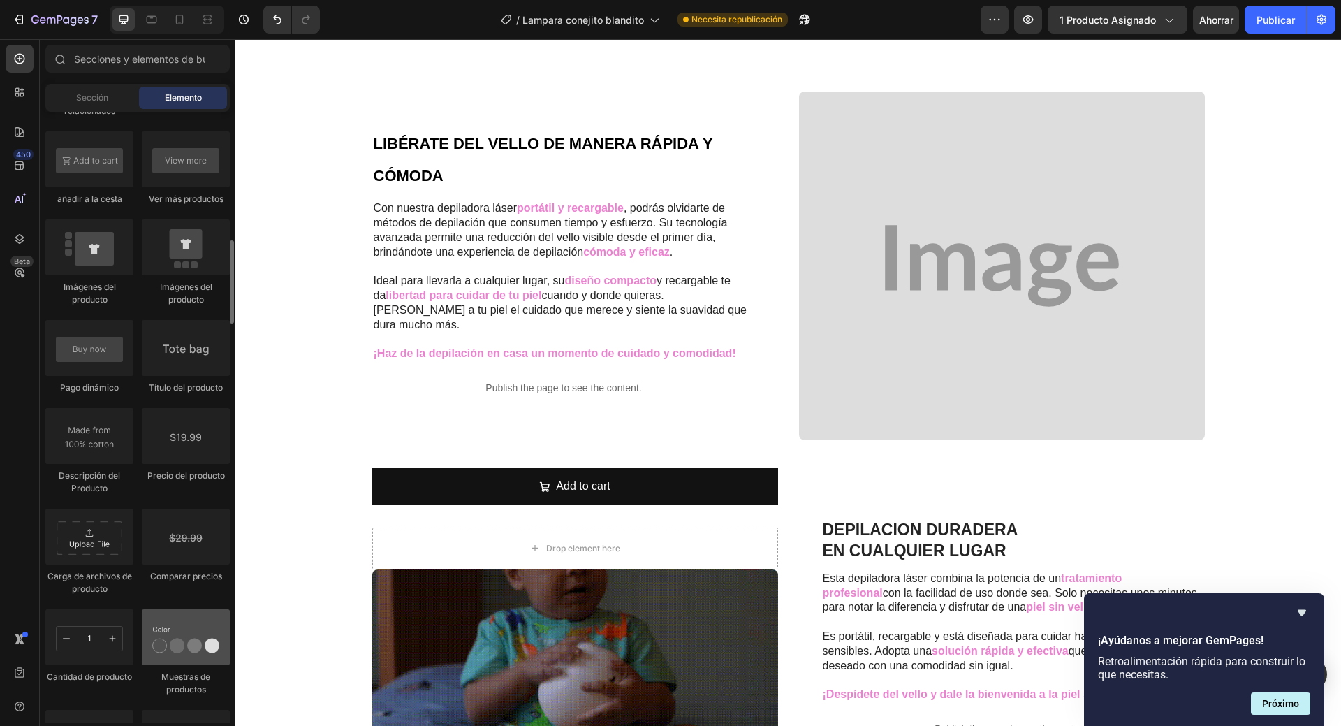
scroll to position [1956, 0]
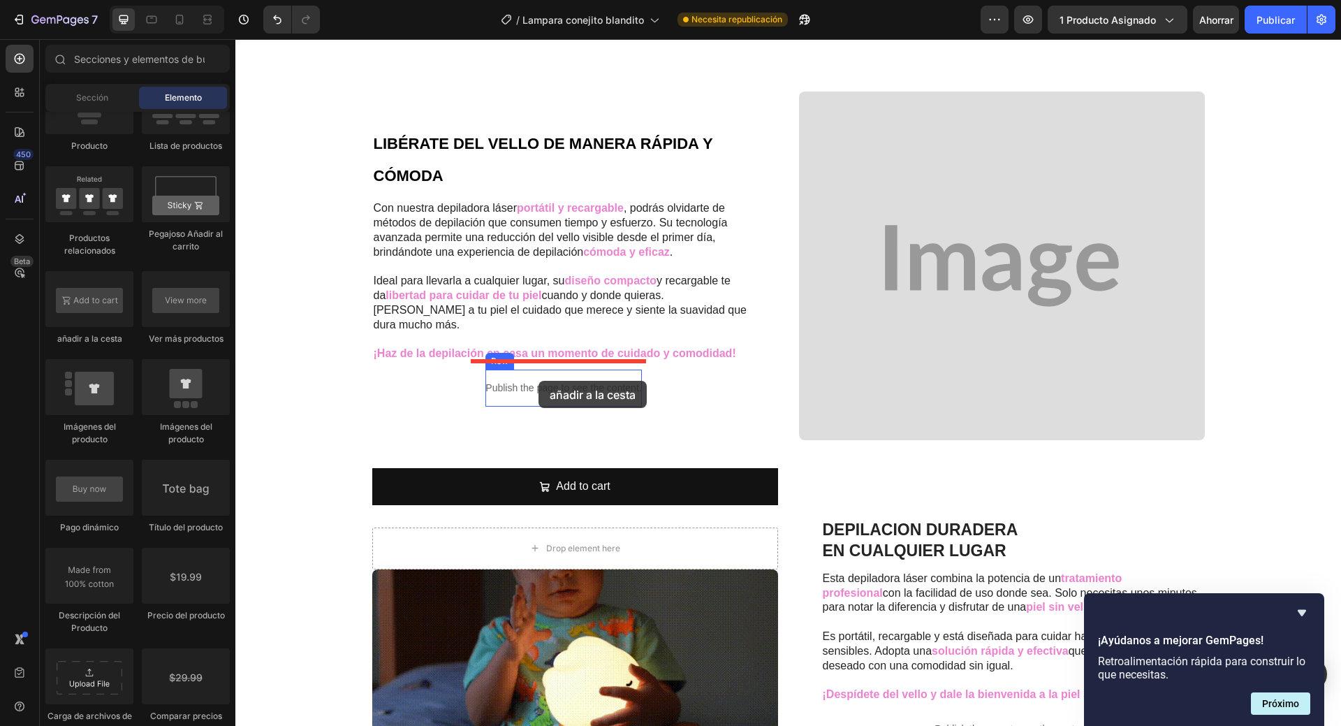
drag, startPoint x: 335, startPoint y: 349, endPoint x: 539, endPoint y: 381, distance: 205.7
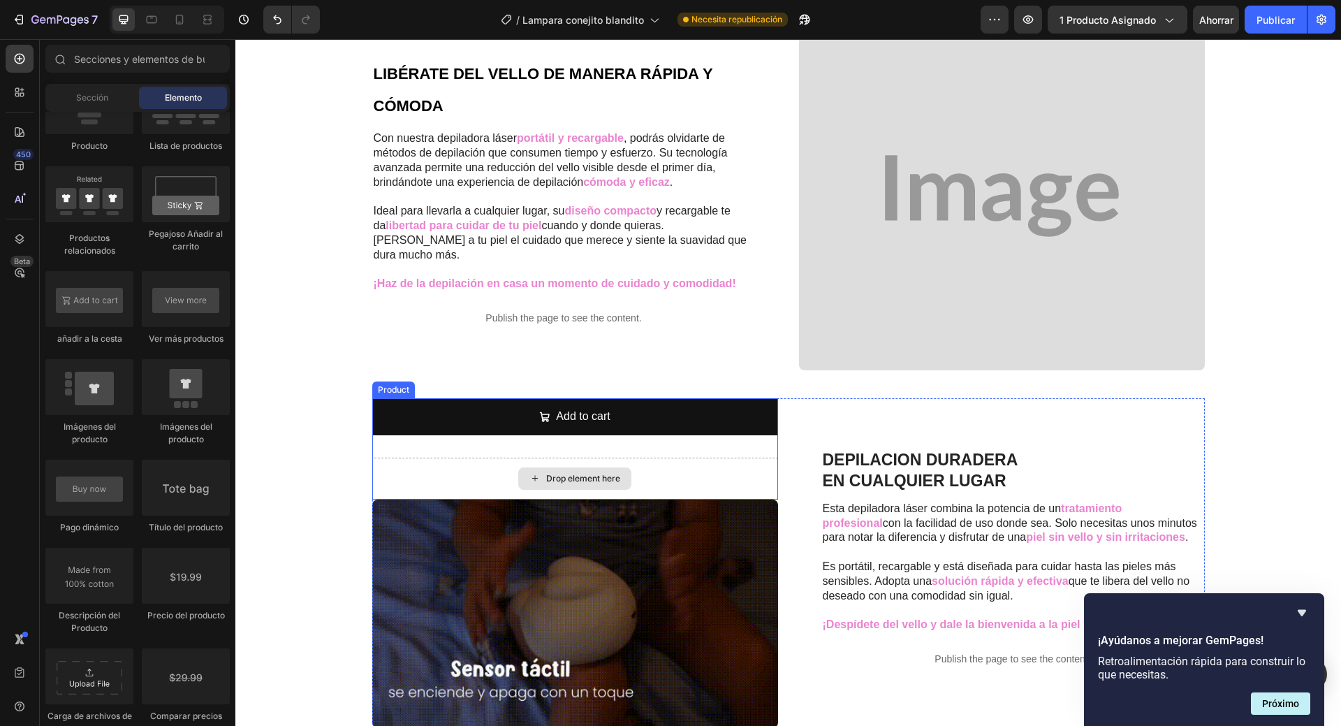
scroll to position [995, 0]
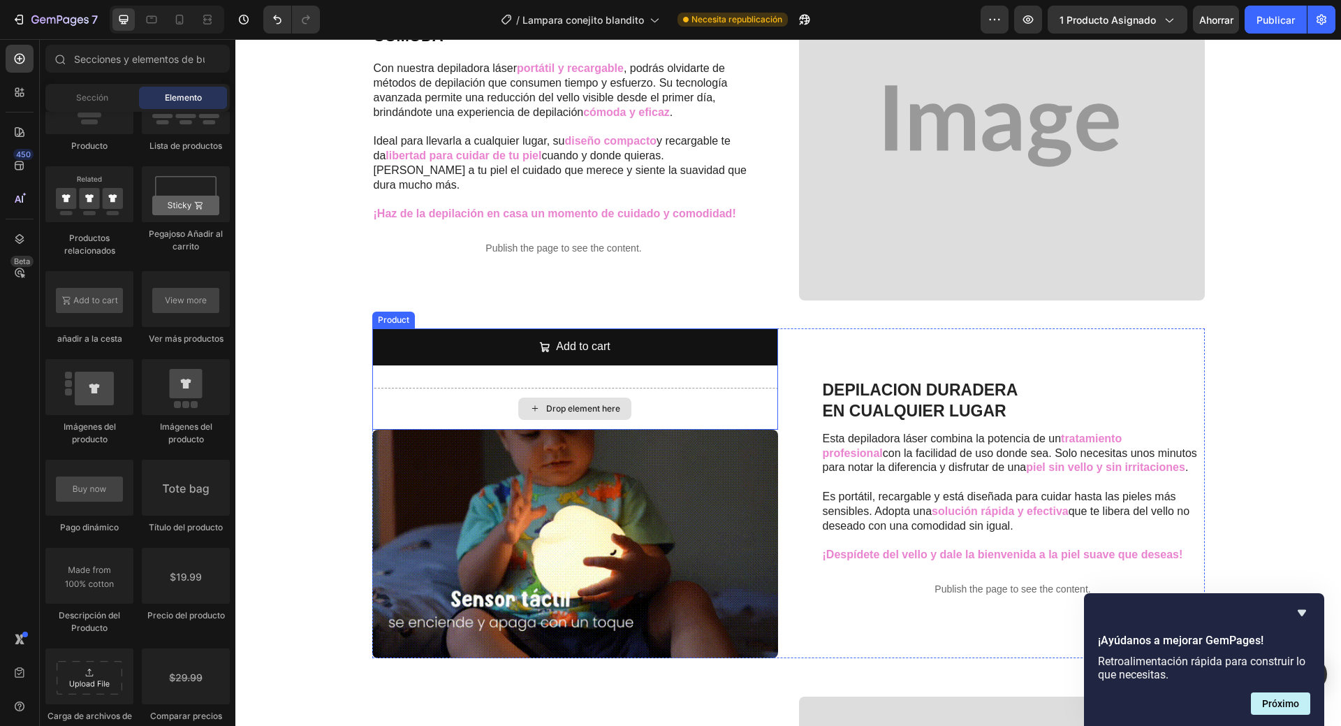
click at [471, 395] on div "Drop element here" at bounding box center [575, 409] width 406 height 42
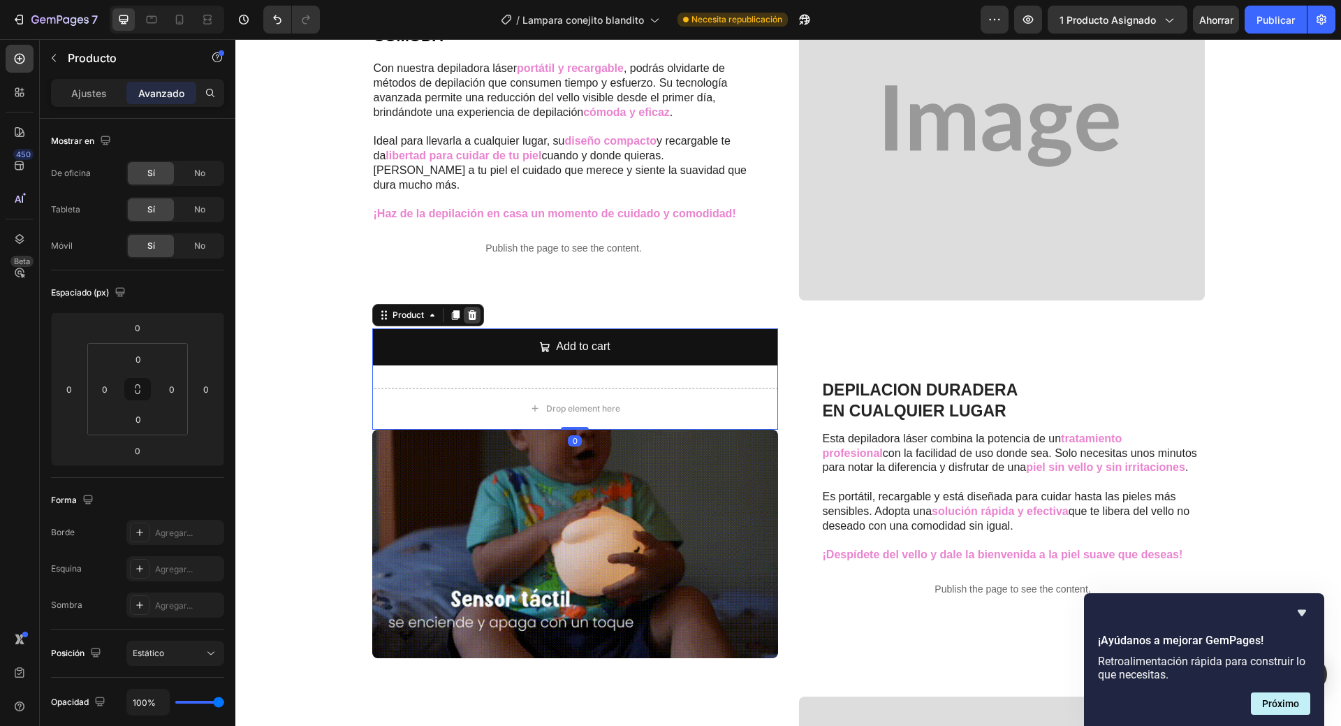
click at [467, 319] on icon at bounding box center [472, 314] width 11 height 11
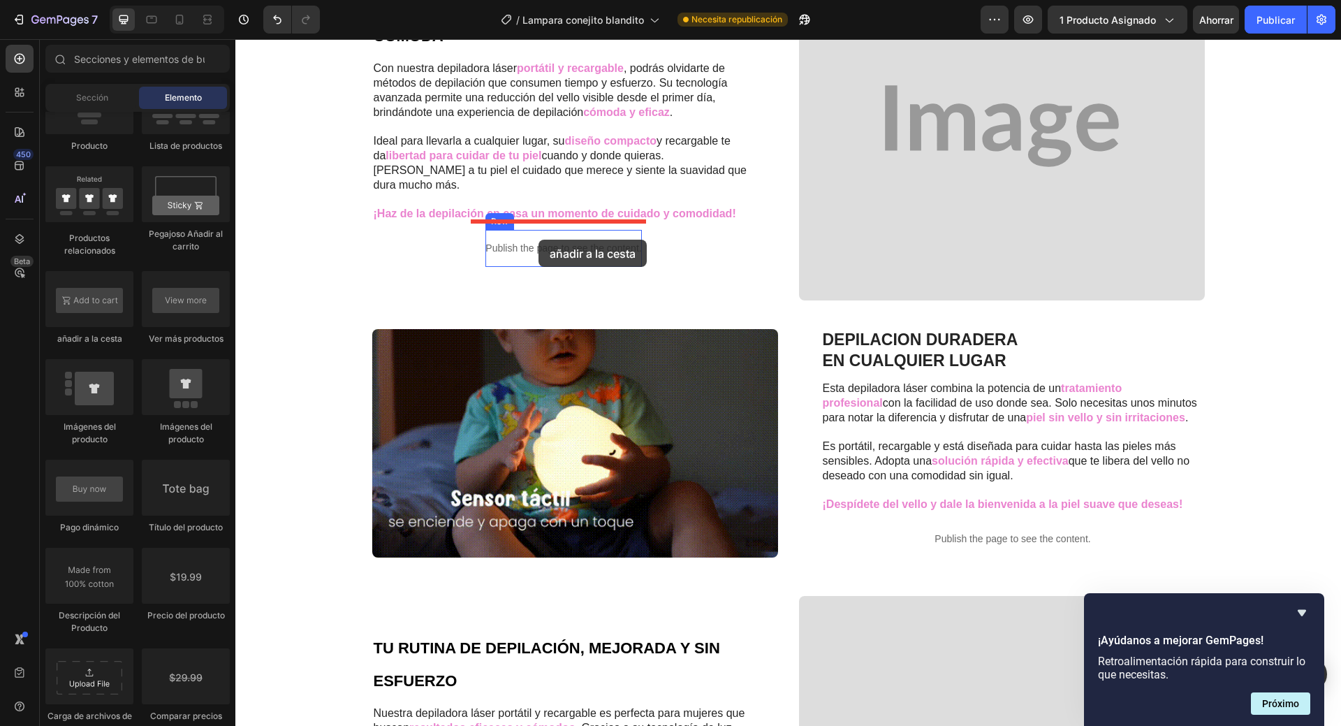
drag, startPoint x: 349, startPoint y: 351, endPoint x: 539, endPoint y: 240, distance: 220.4
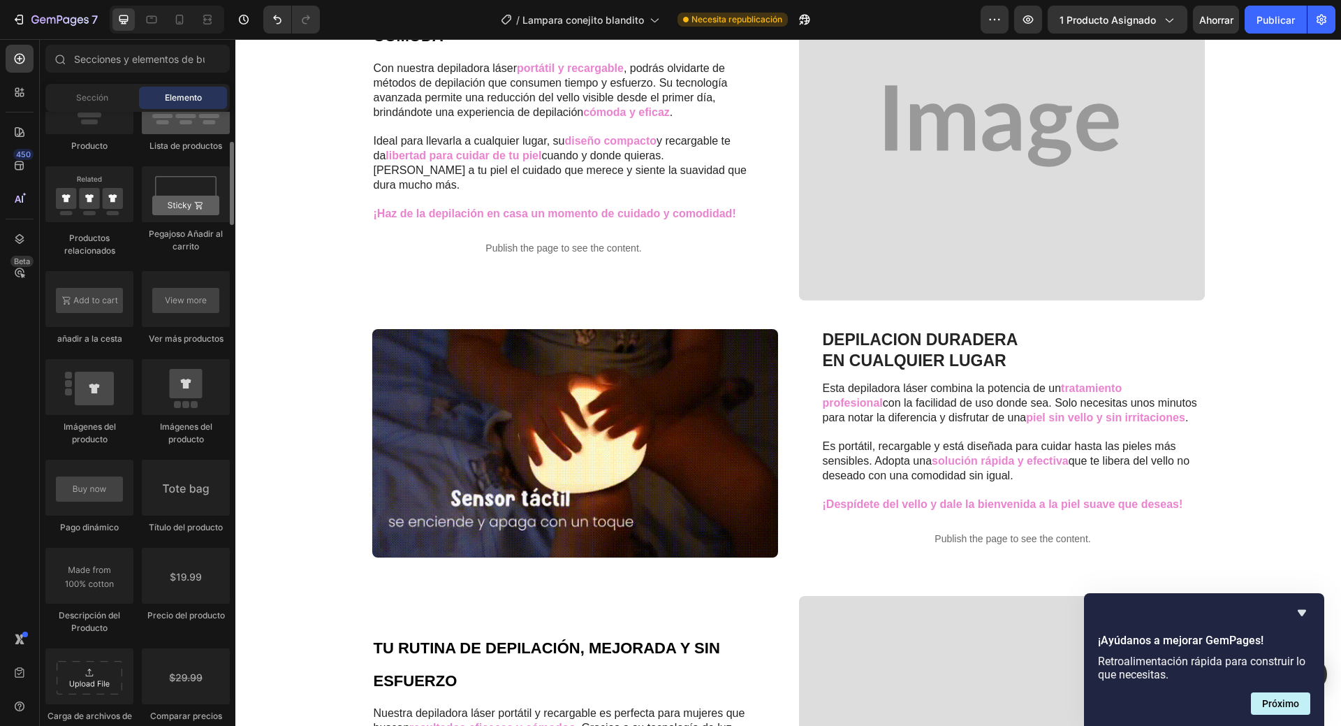
scroll to position [1746, 0]
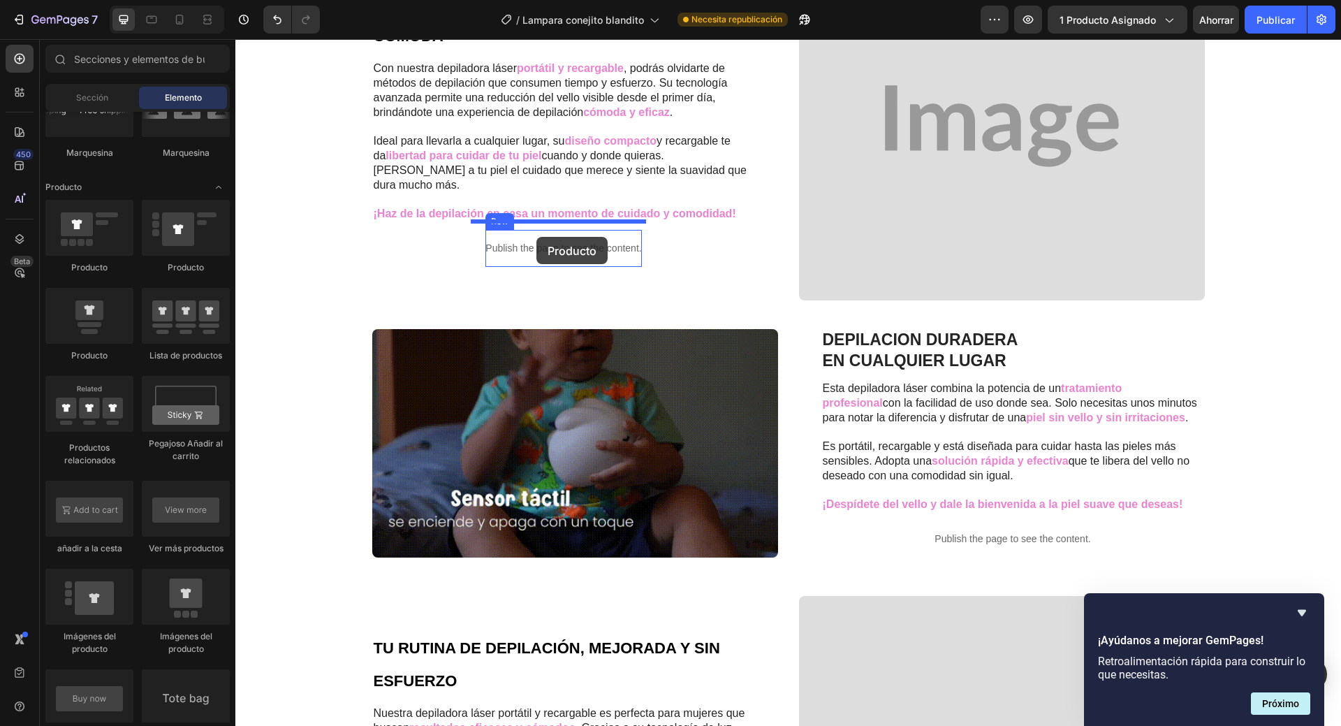
drag, startPoint x: 338, startPoint y: 282, endPoint x: 536, endPoint y: 237, distance: 203.5
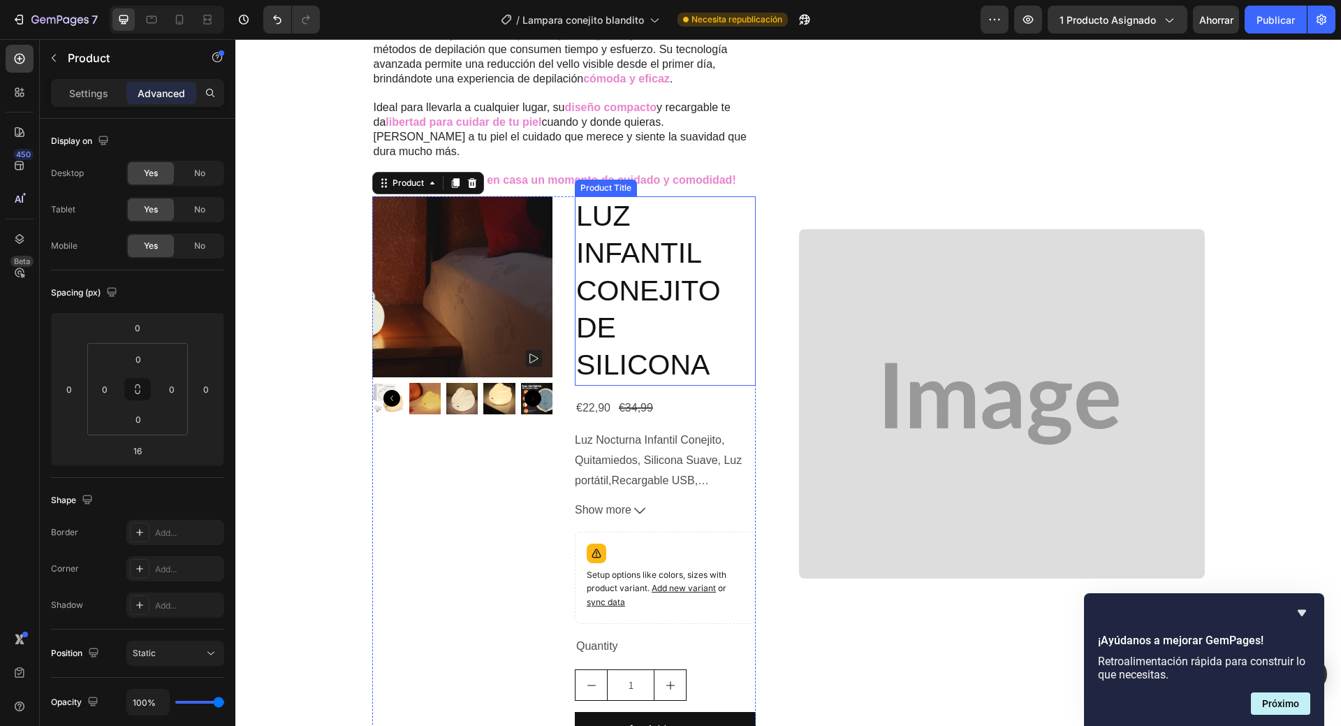
scroll to position [956, 0]
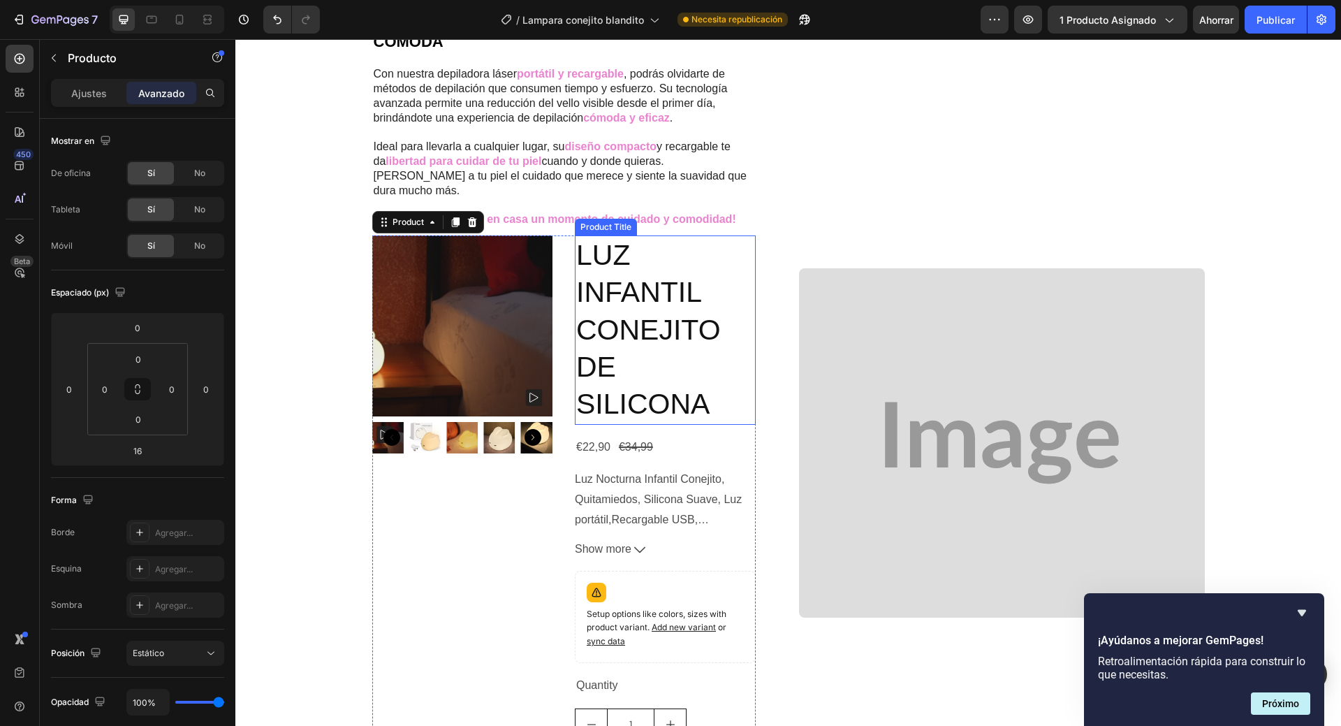
click at [604, 312] on h2 "LUZ INFANTIL CONEJITO DE SILICONA" at bounding box center [665, 329] width 181 height 189
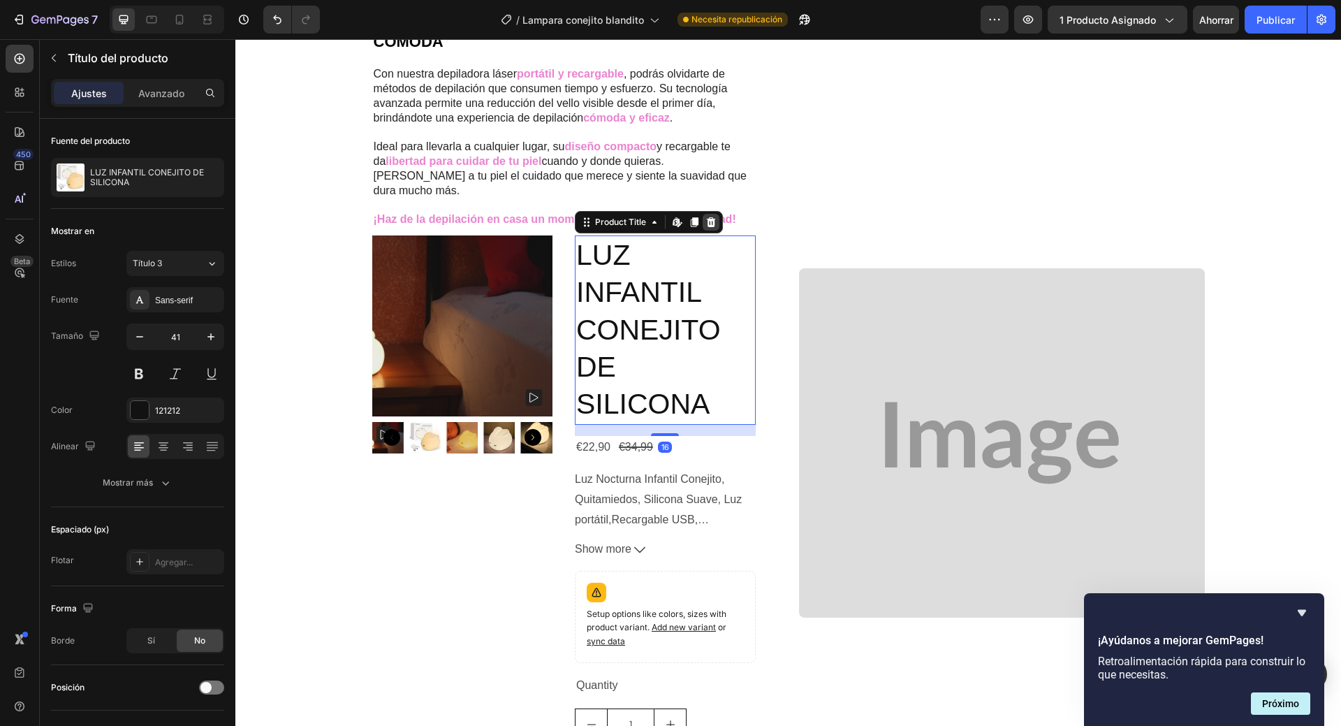
click at [707, 217] on icon at bounding box center [711, 222] width 9 height 10
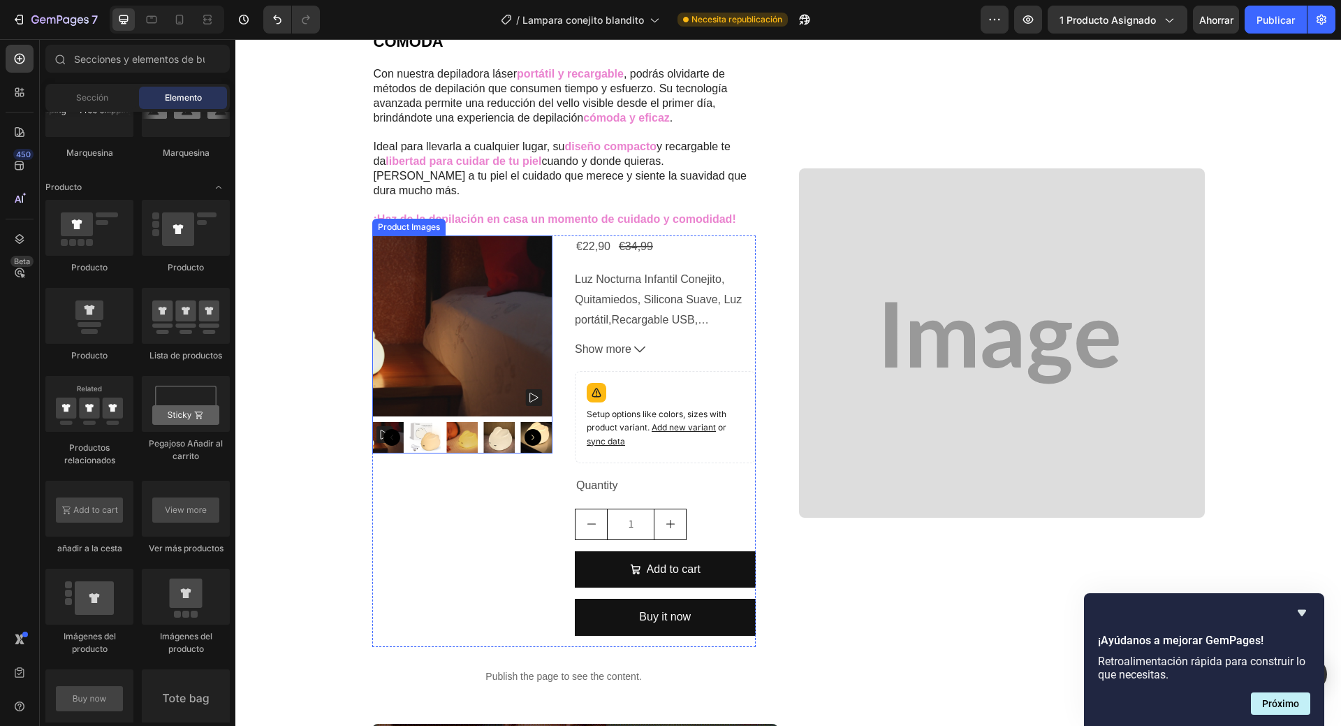
click at [479, 321] on img at bounding box center [462, 325] width 181 height 181
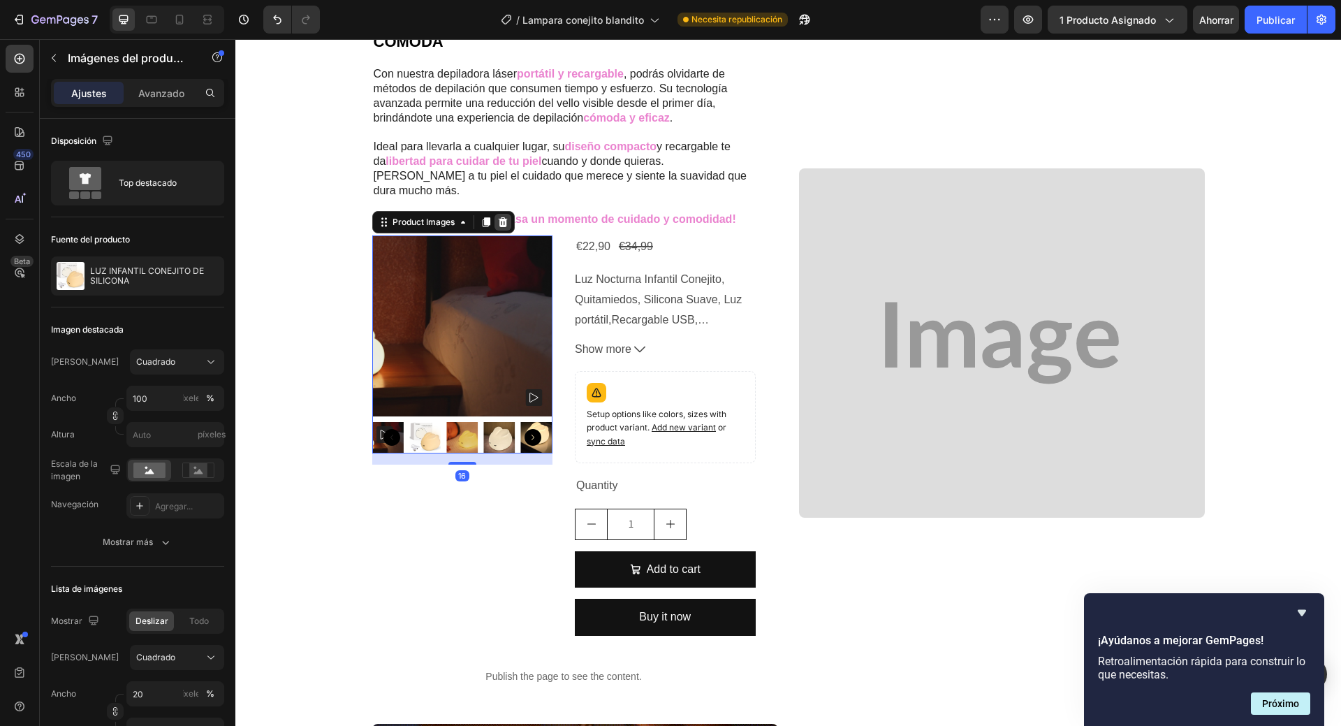
click at [502, 217] on icon at bounding box center [502, 222] width 11 height 11
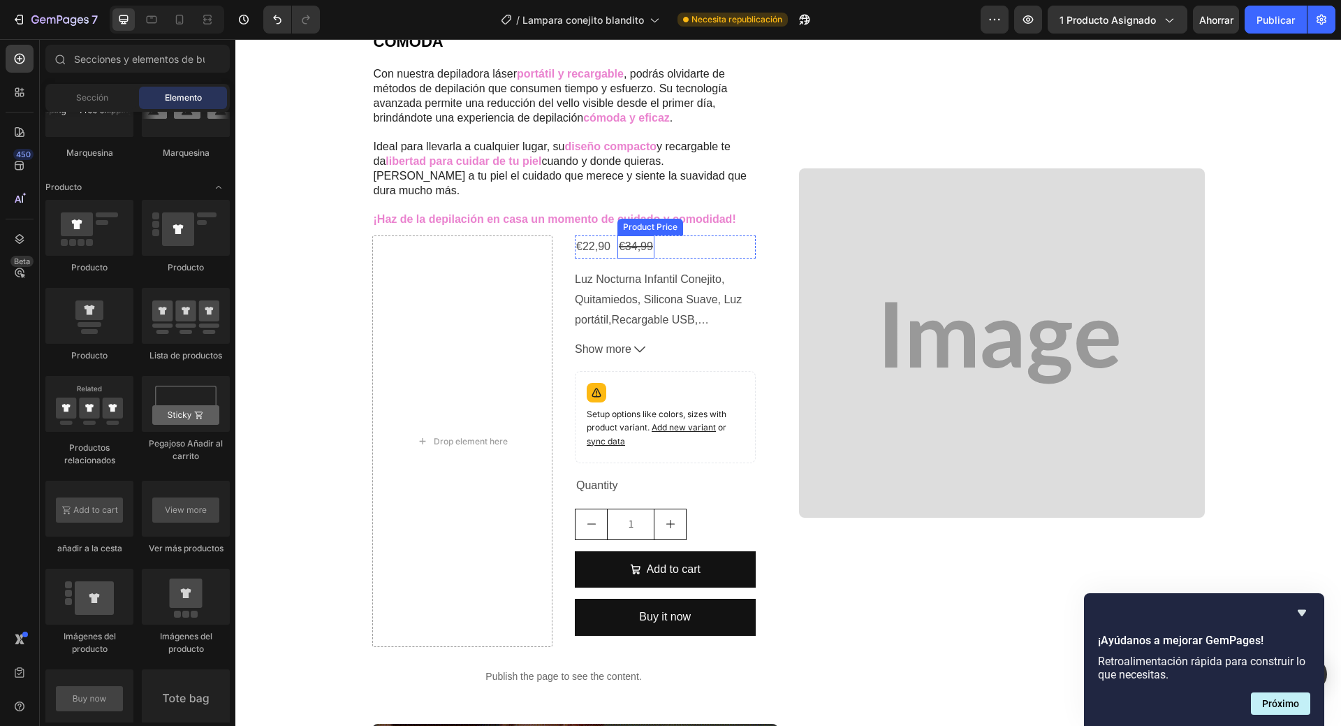
click at [618, 238] on div "€34,99" at bounding box center [636, 246] width 37 height 23
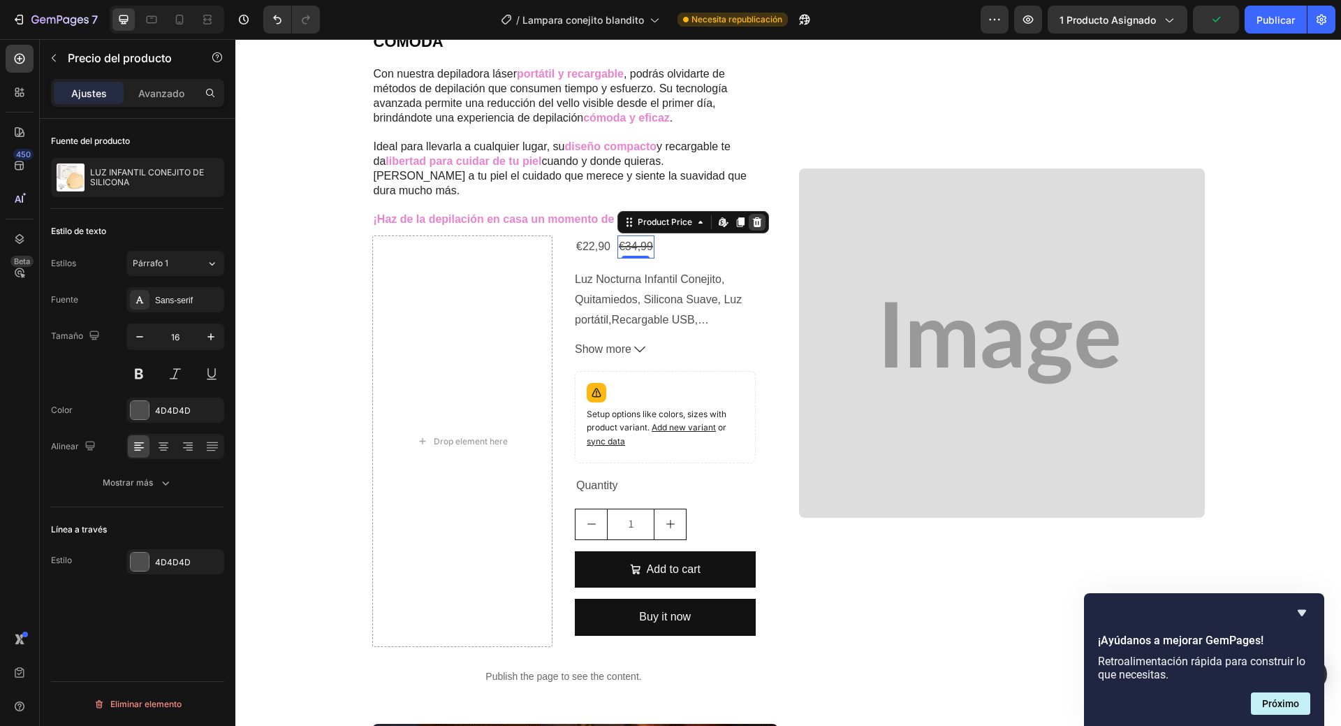
click at [752, 217] on icon at bounding box center [756, 222] width 9 height 10
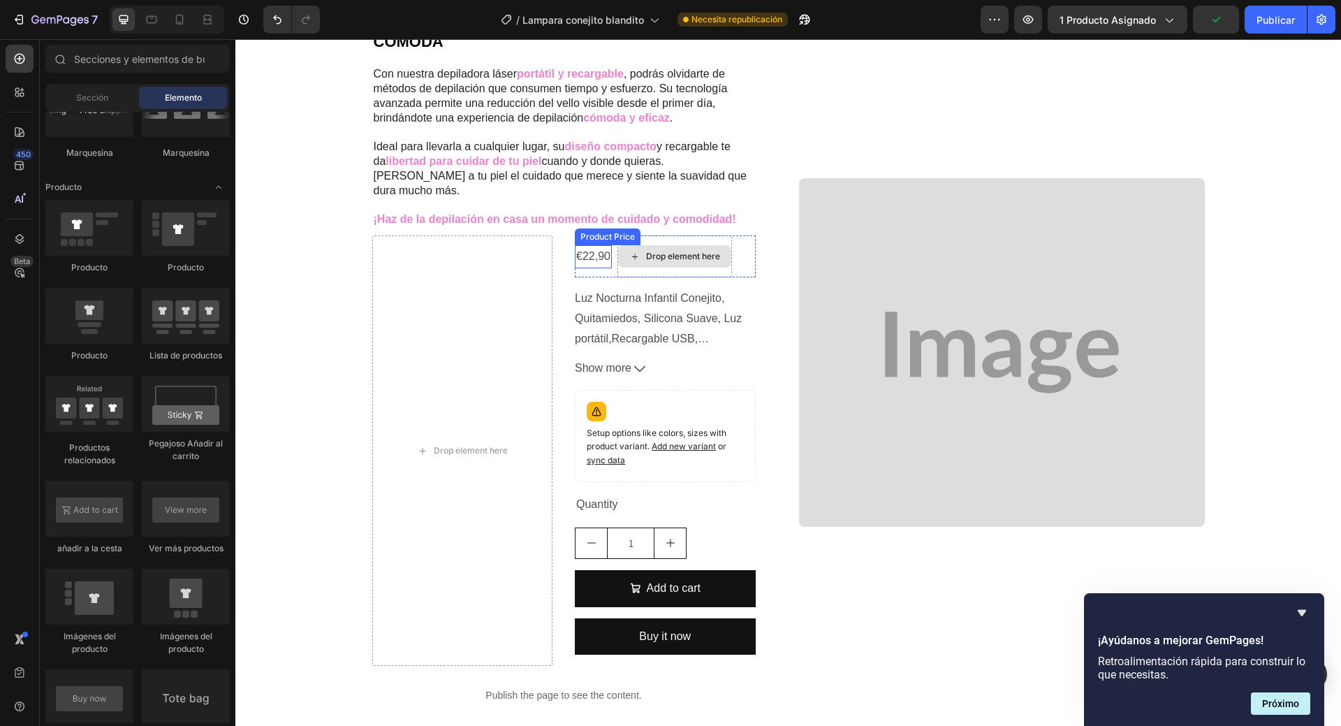
click at [599, 245] on div "€22,90" at bounding box center [593, 256] width 37 height 23
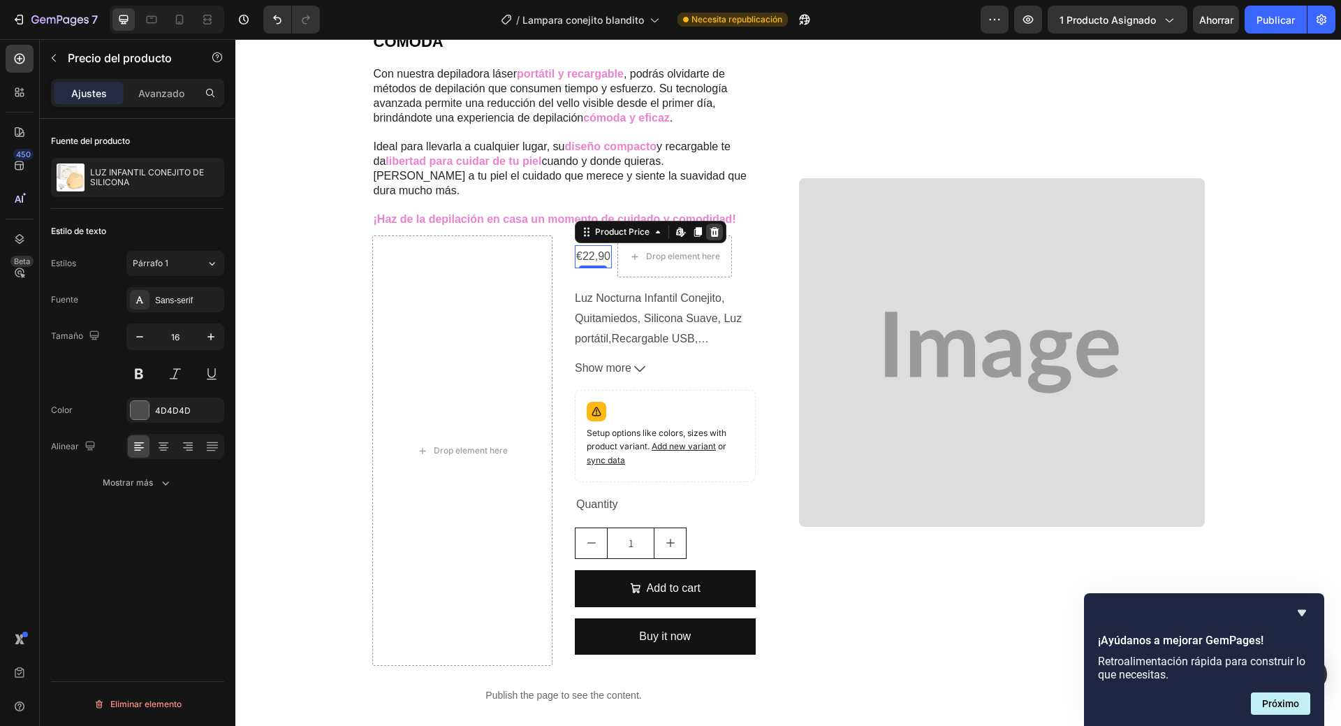
click at [710, 227] on icon at bounding box center [714, 232] width 9 height 10
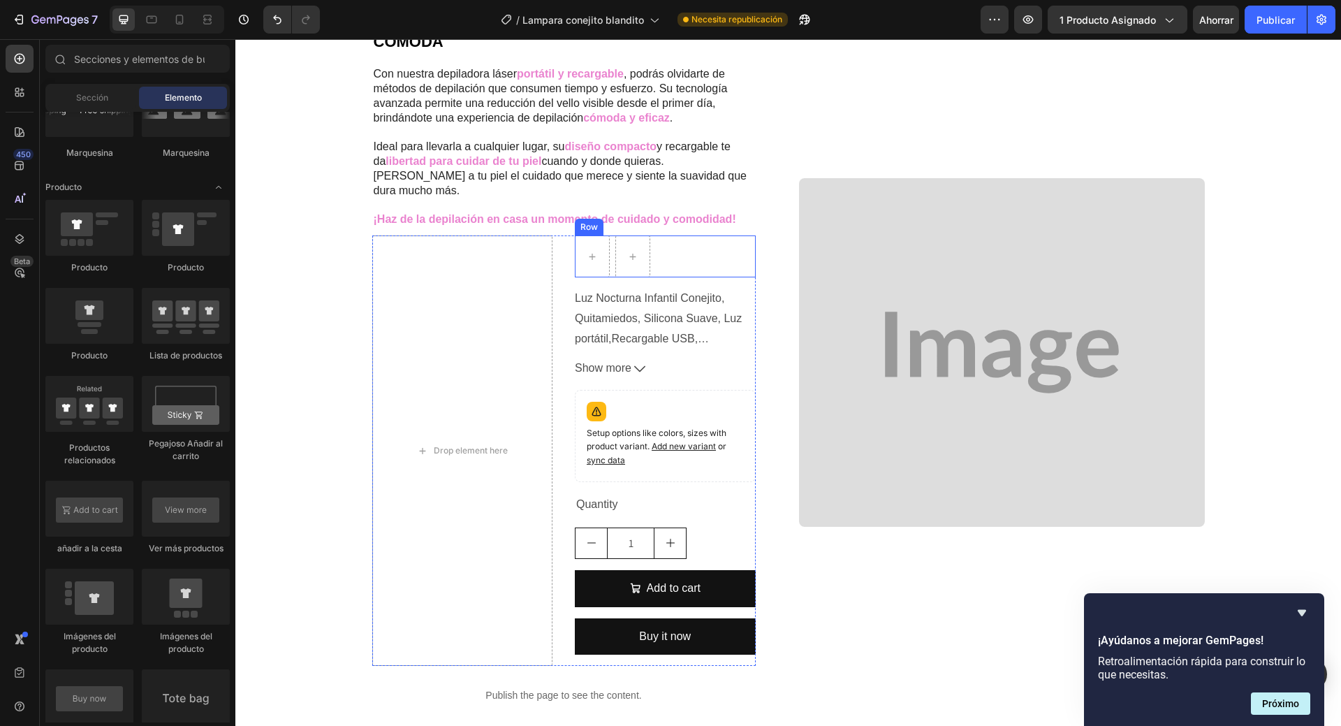
click at [676, 246] on div "Row" at bounding box center [665, 256] width 181 height 42
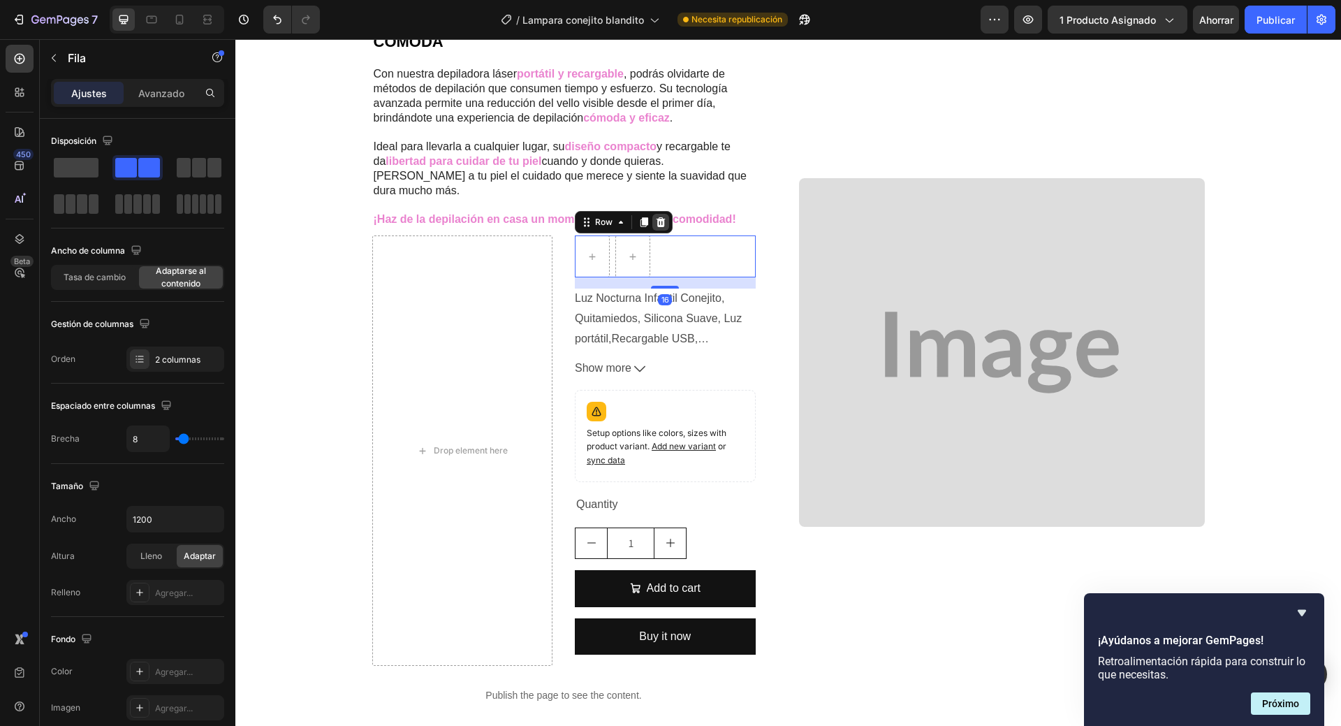
click at [655, 217] on icon at bounding box center [660, 222] width 11 height 11
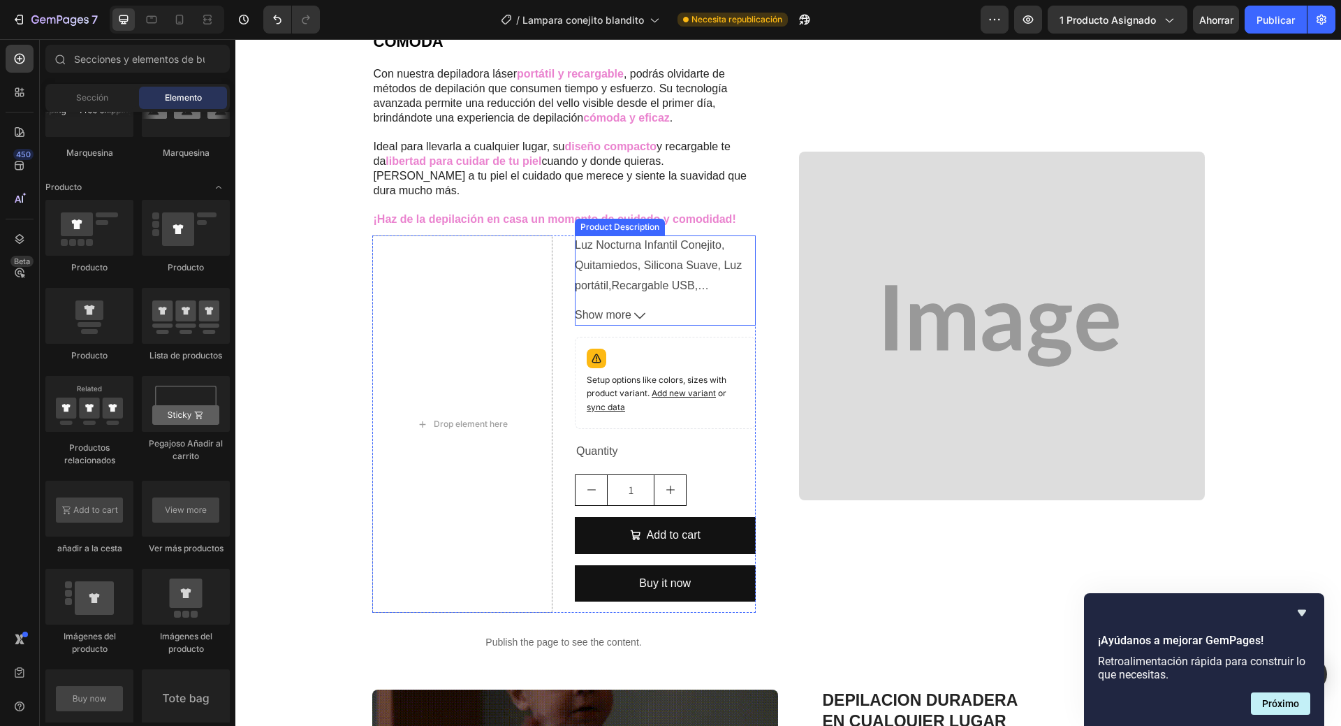
click at [678, 266] on p "Luz Nocturna Infantil Conejito, Quitamiedos, Silicona Suave, Luz portátil,Recar…" at bounding box center [658, 305] width 167 height 133
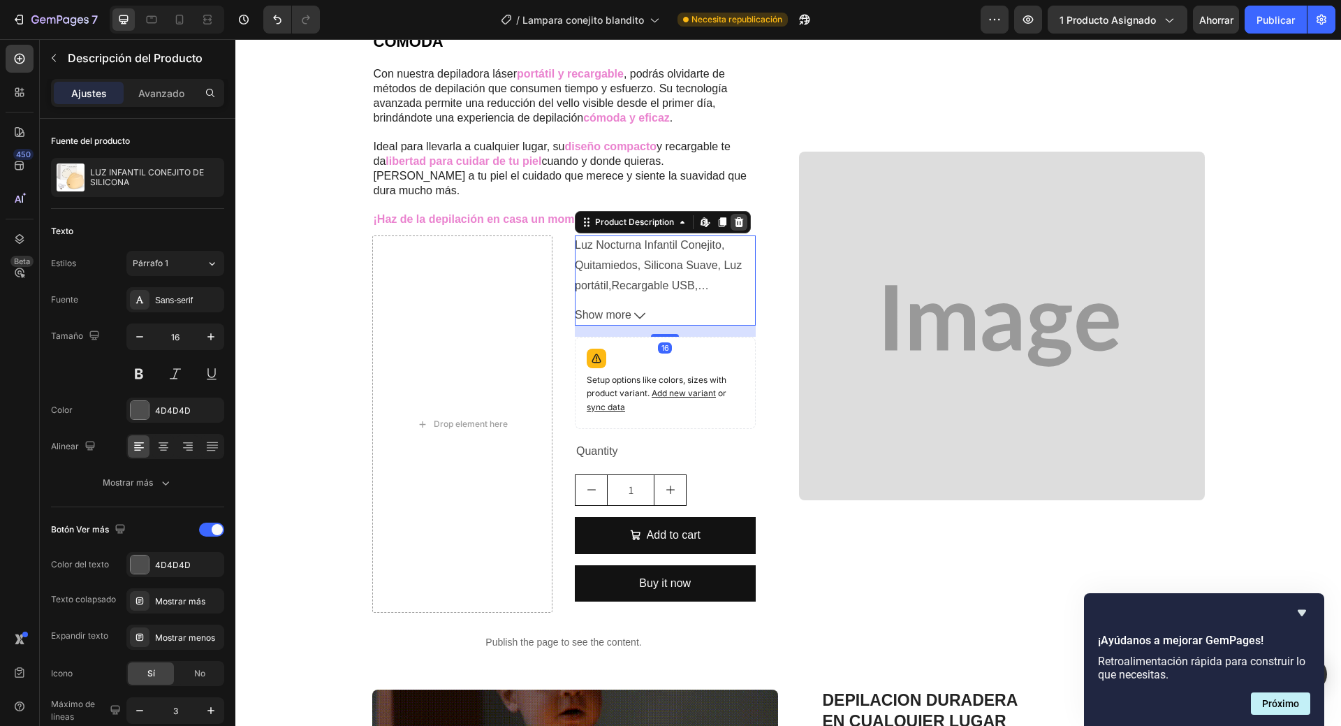
click at [736, 217] on icon at bounding box center [738, 222] width 11 height 11
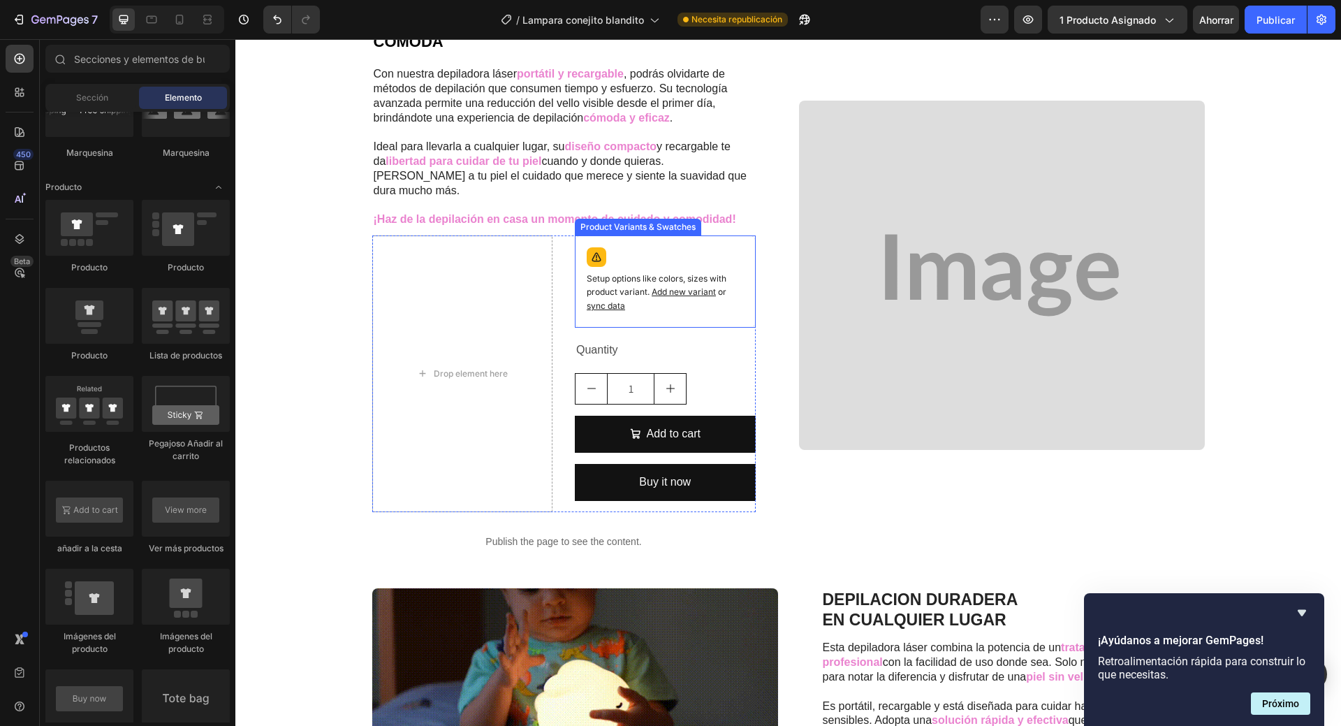
click at [688, 290] on p "Setup options like colors, sizes with product variant. Add new variant or sync …" at bounding box center [665, 292] width 157 height 41
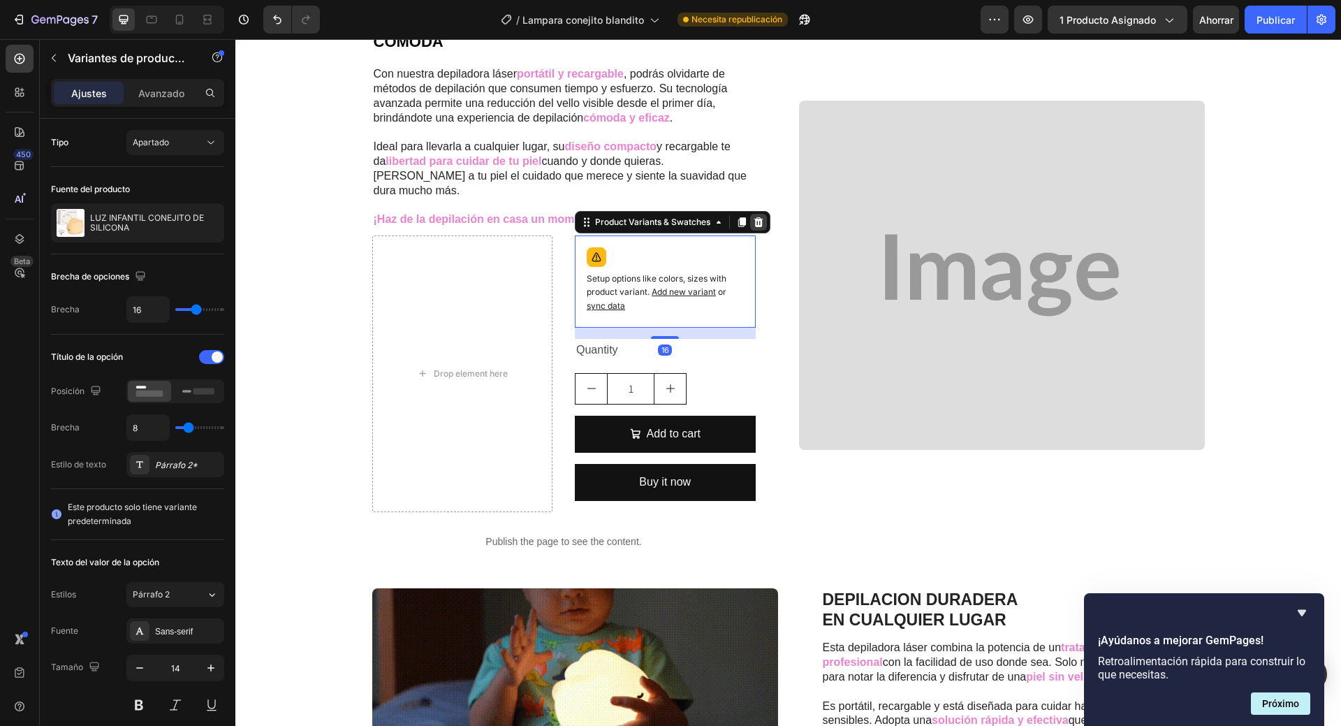
click at [753, 217] on icon at bounding box center [758, 222] width 11 height 11
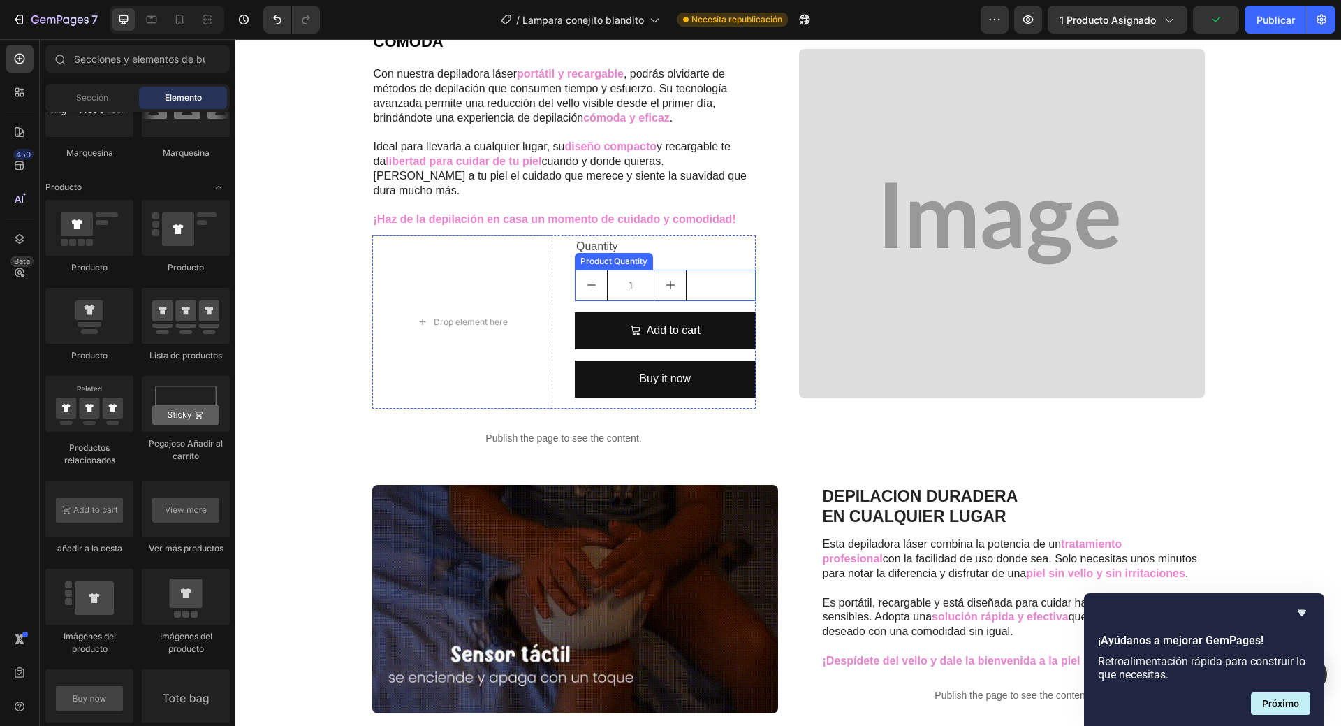
click at [710, 270] on div "1" at bounding box center [665, 285] width 181 height 31
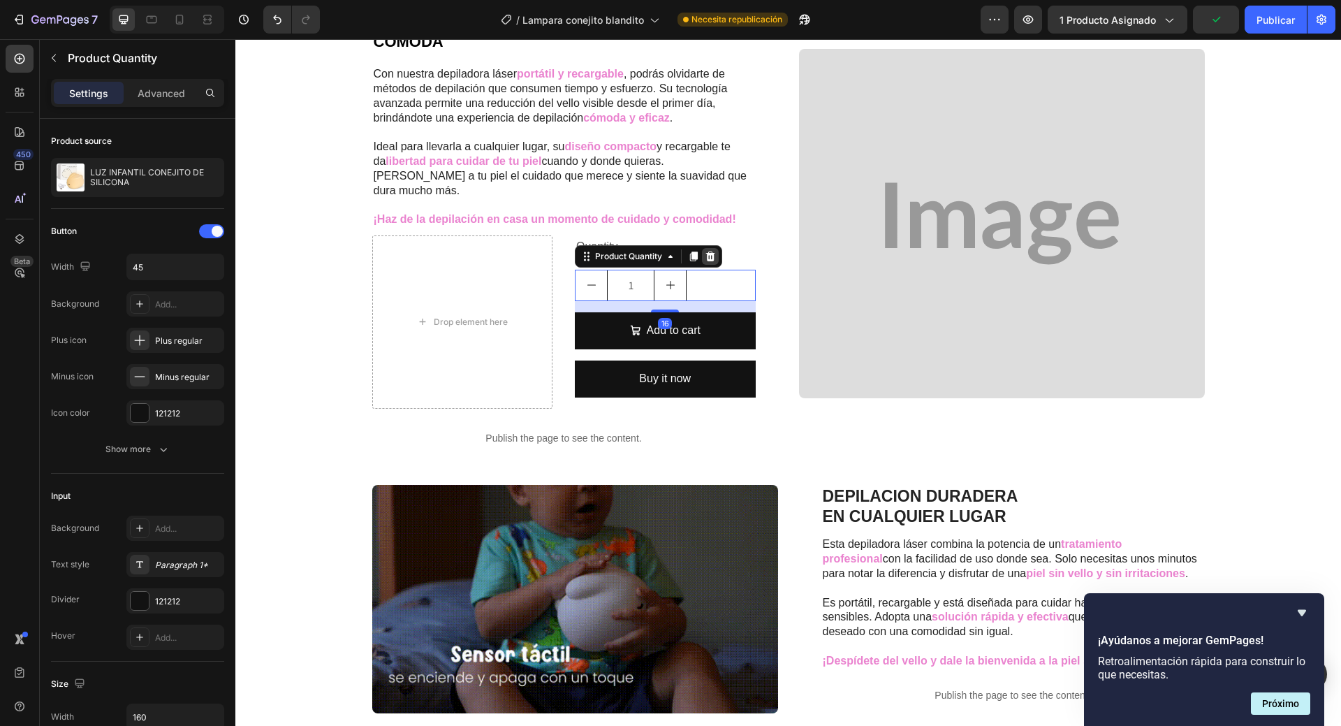
click at [709, 251] on icon at bounding box center [710, 256] width 9 height 10
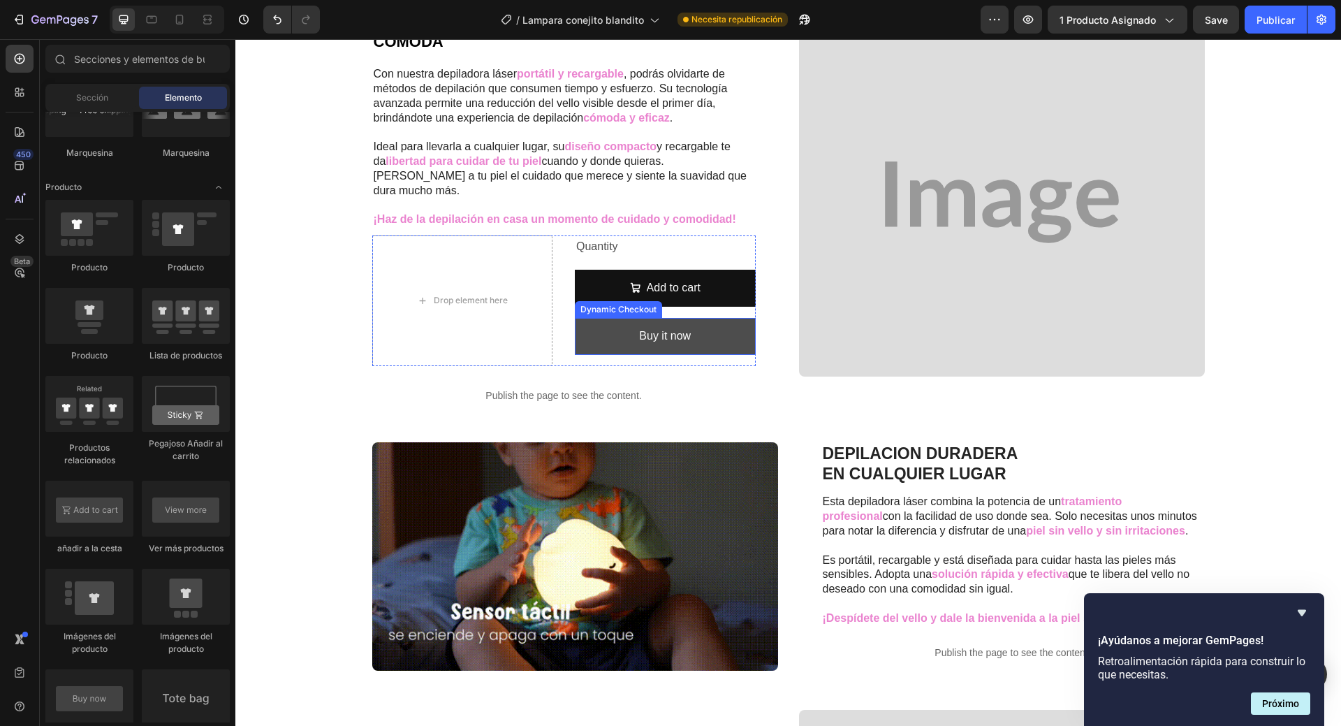
click at [705, 326] on button "Buy it now" at bounding box center [665, 336] width 181 height 37
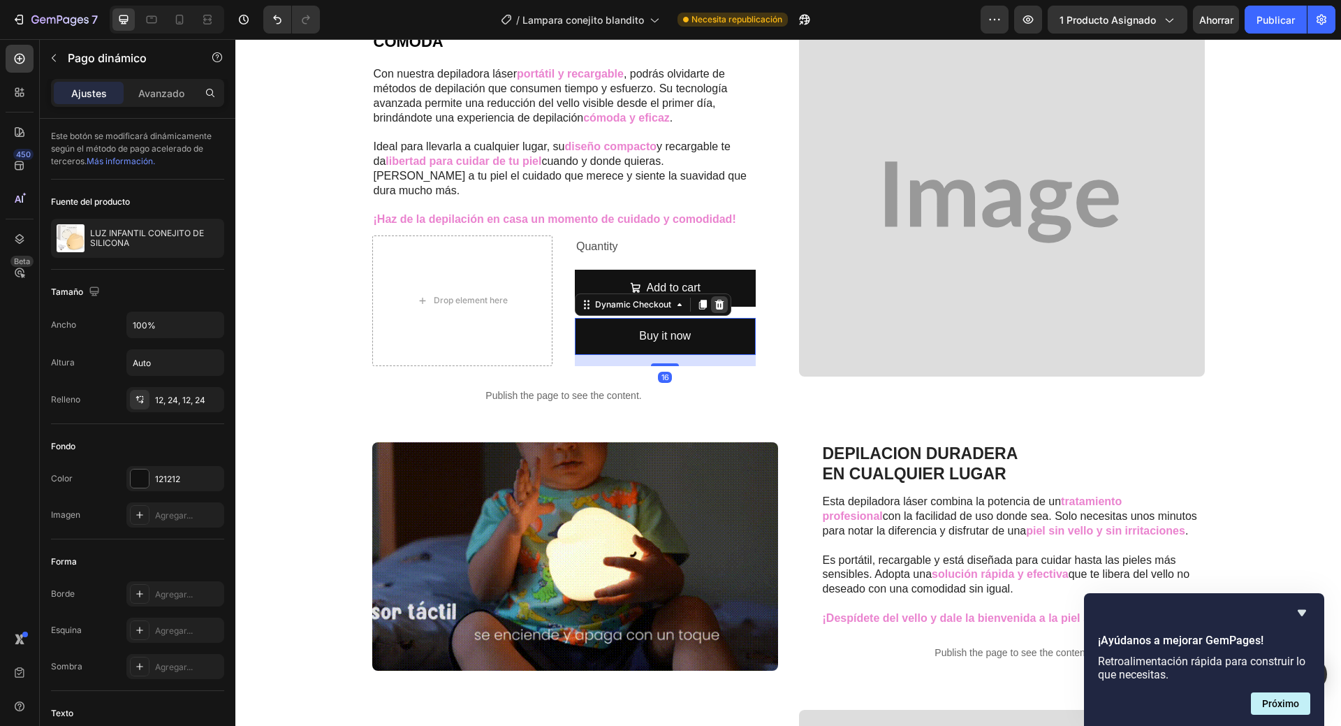
click at [715, 300] on icon at bounding box center [719, 305] width 9 height 10
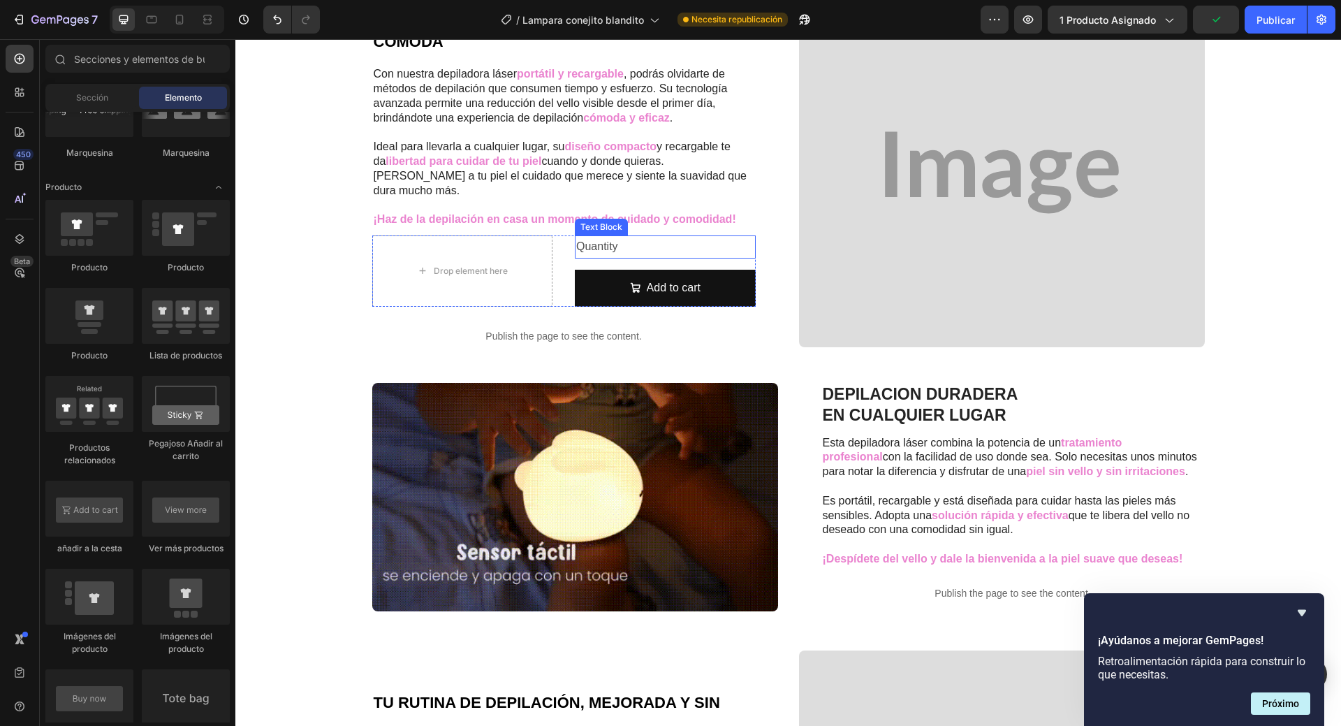
click at [589, 235] on div "Quantity" at bounding box center [665, 246] width 181 height 23
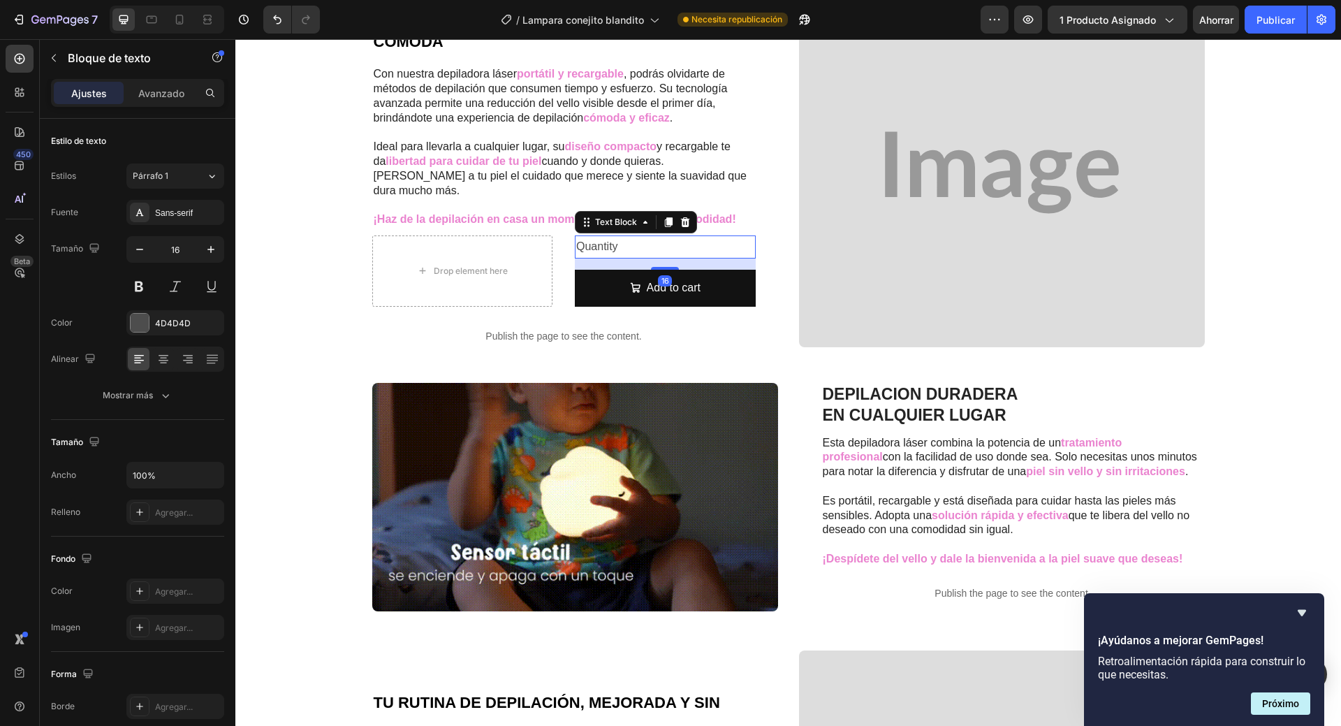
drag, startPoint x: 680, startPoint y: 206, endPoint x: 432, endPoint y: 298, distance: 264.3
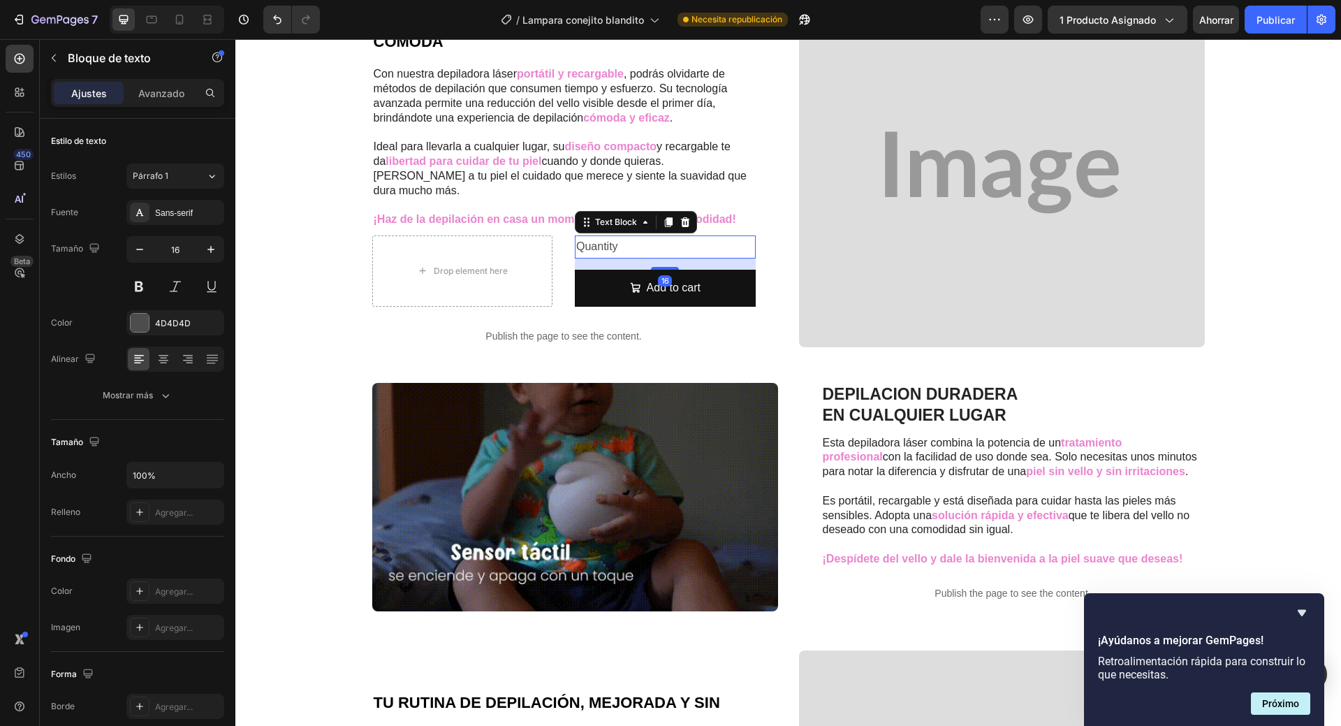
click at [681, 217] on icon at bounding box center [685, 222] width 9 height 10
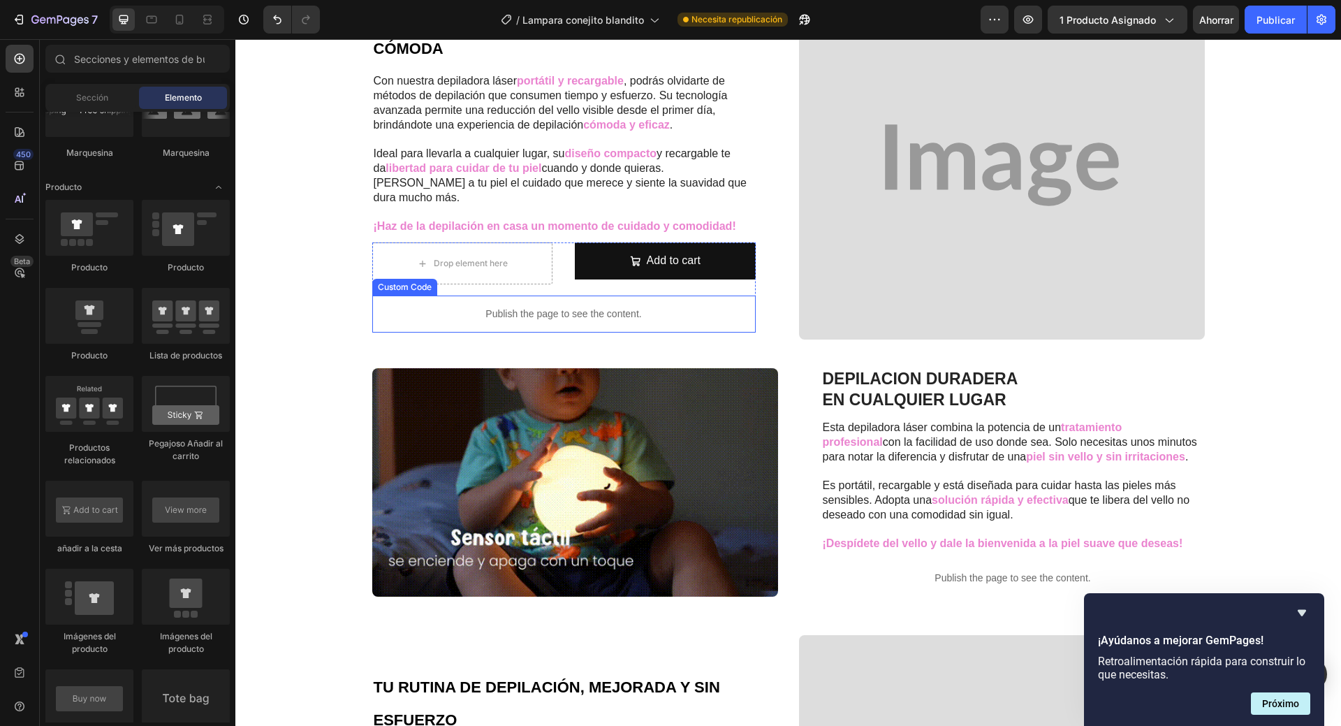
scroll to position [968, 0]
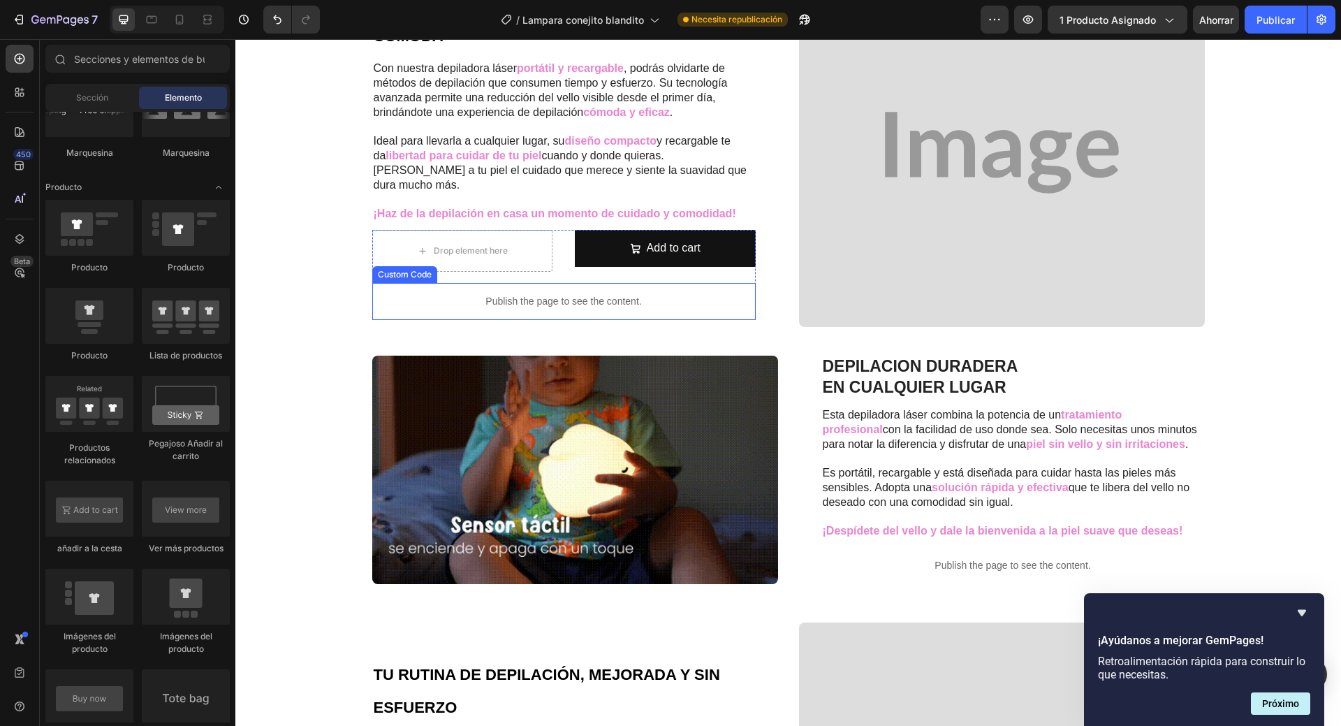
click at [529, 294] on p "Publish the page to see the content." at bounding box center [564, 301] width 384 height 15
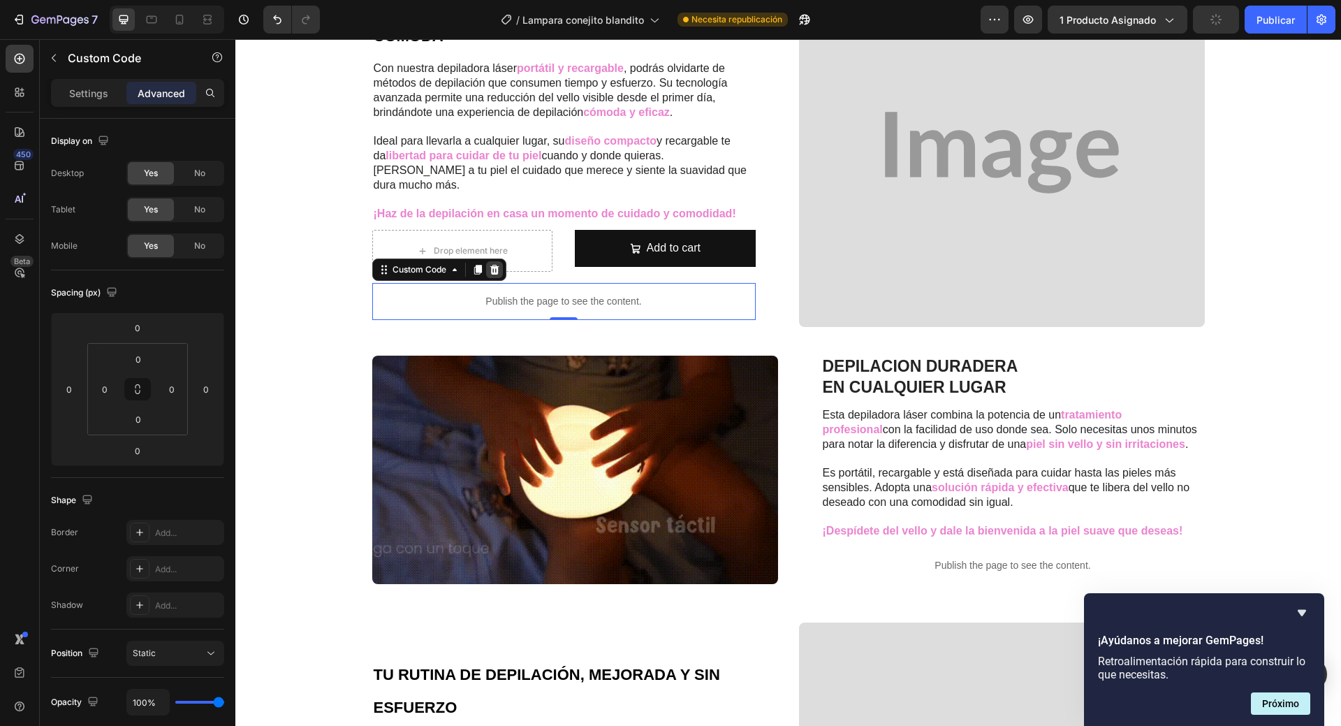
click at [489, 264] on icon at bounding box center [494, 269] width 11 height 11
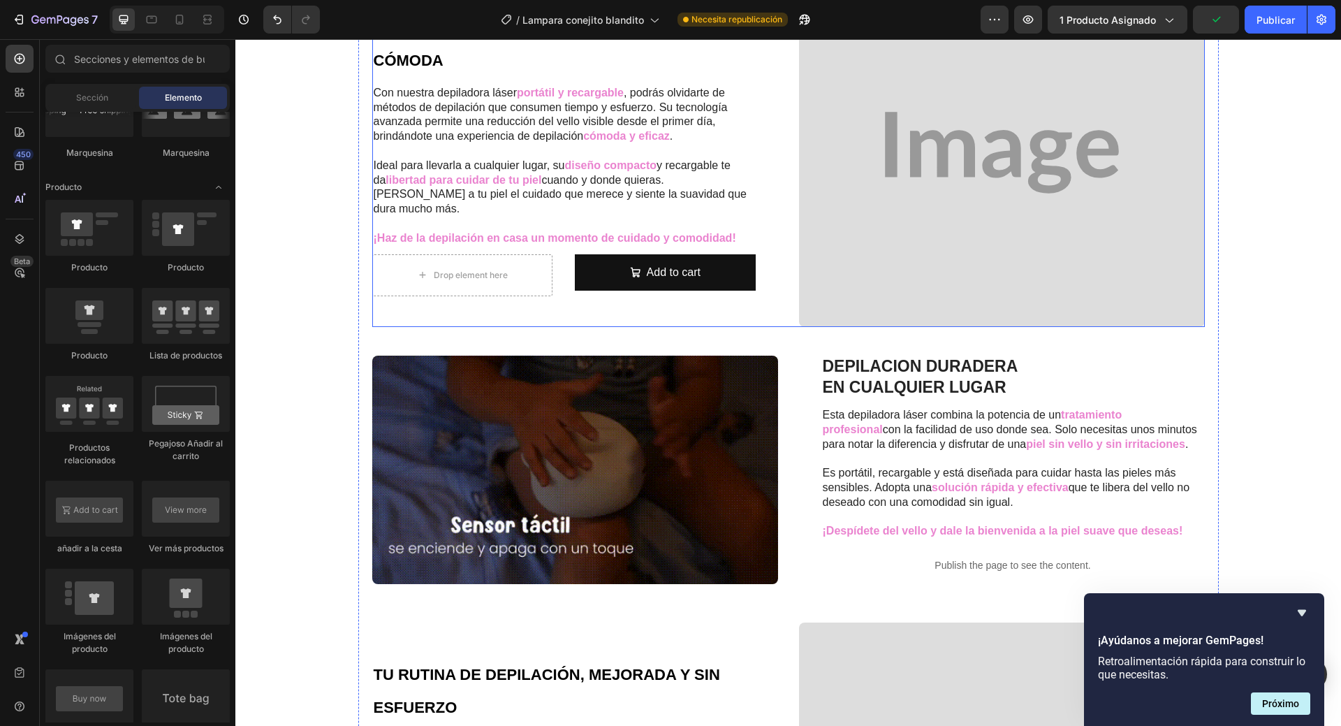
scroll to position [993, 0]
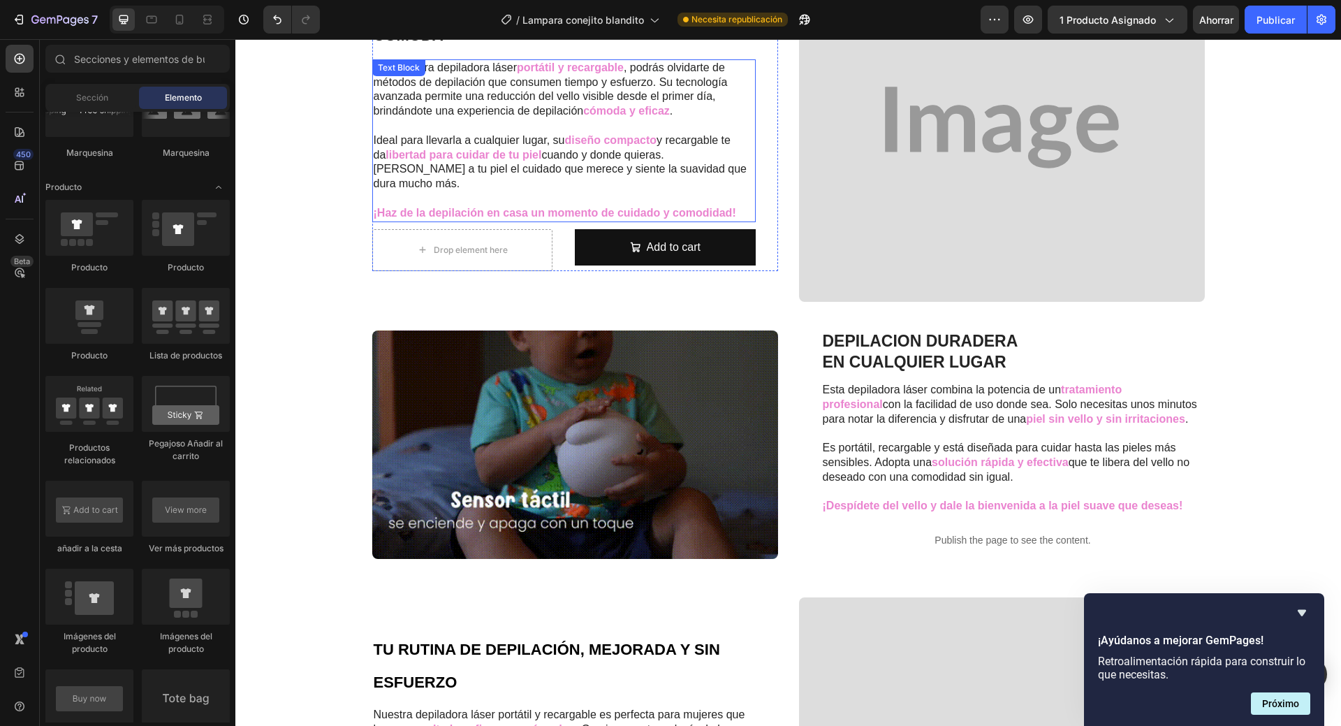
click at [547, 197] on p at bounding box center [564, 198] width 381 height 15
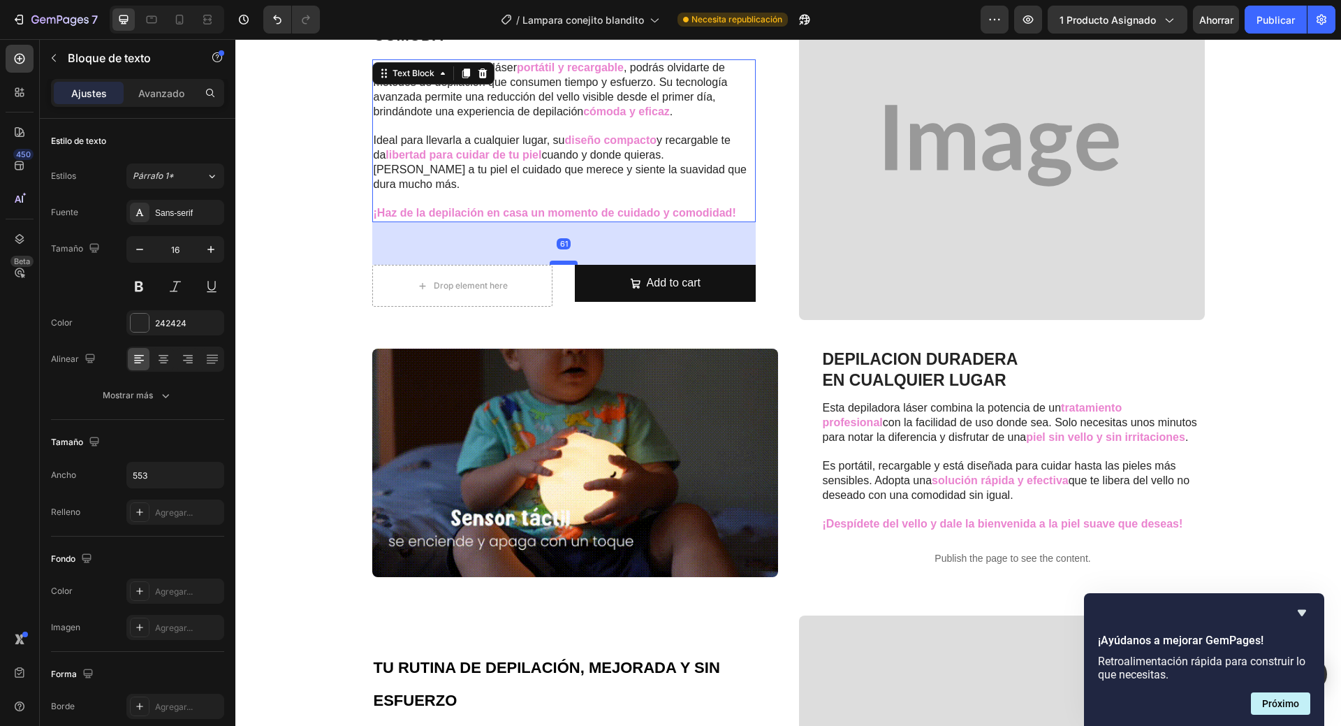
scroll to position [974, 0]
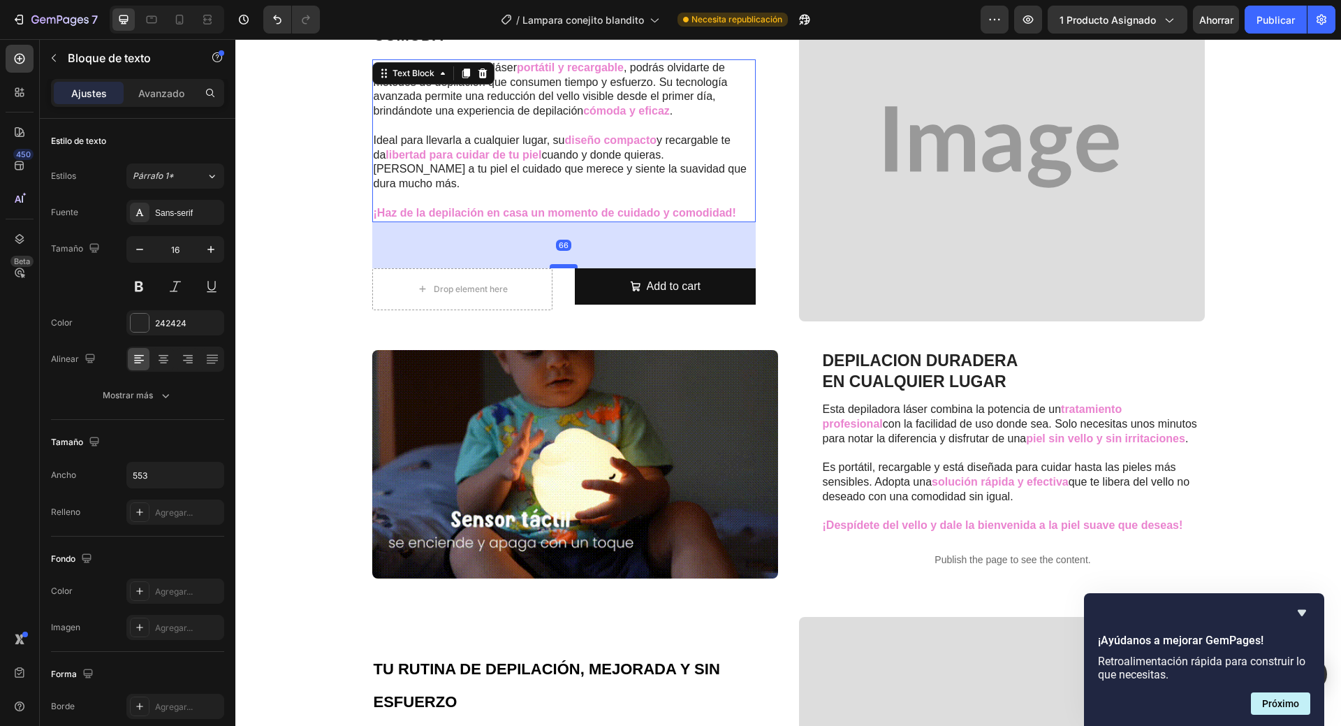
drag, startPoint x: 553, startPoint y: 219, endPoint x: 548, endPoint y: 258, distance: 39.5
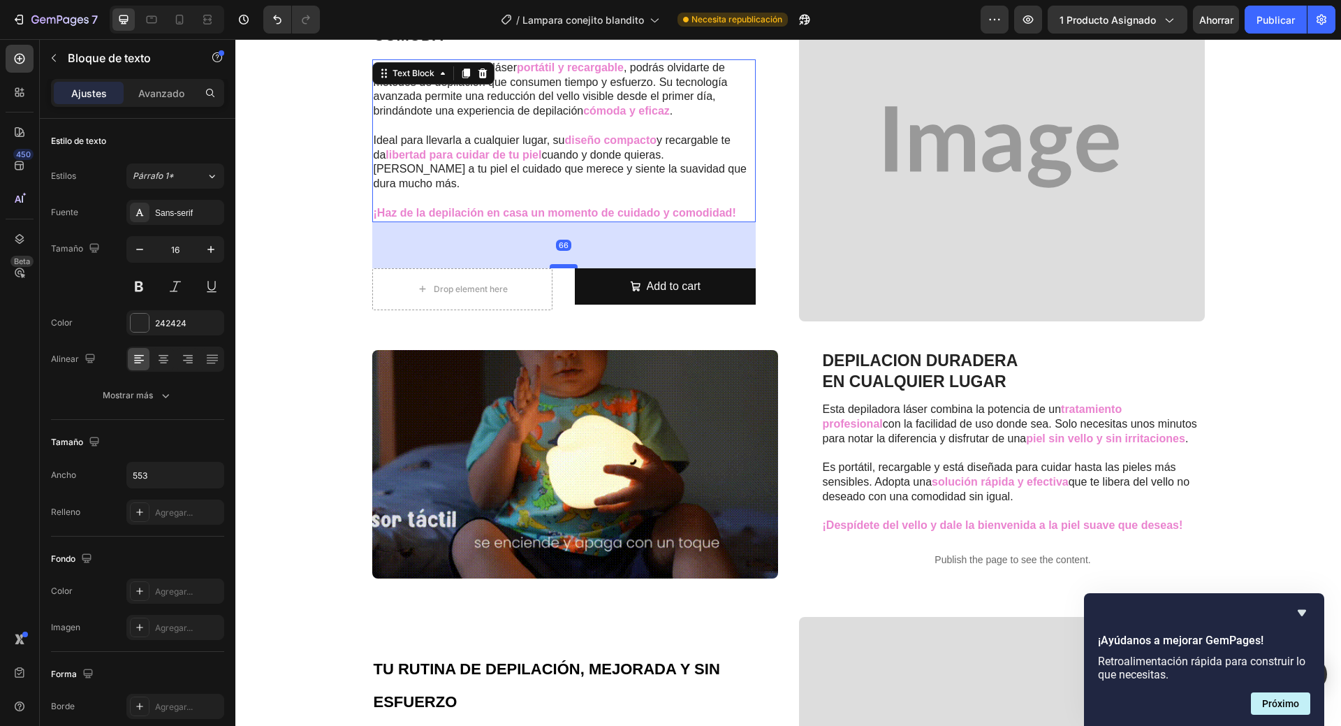
click at [550, 264] on div at bounding box center [564, 266] width 28 height 4
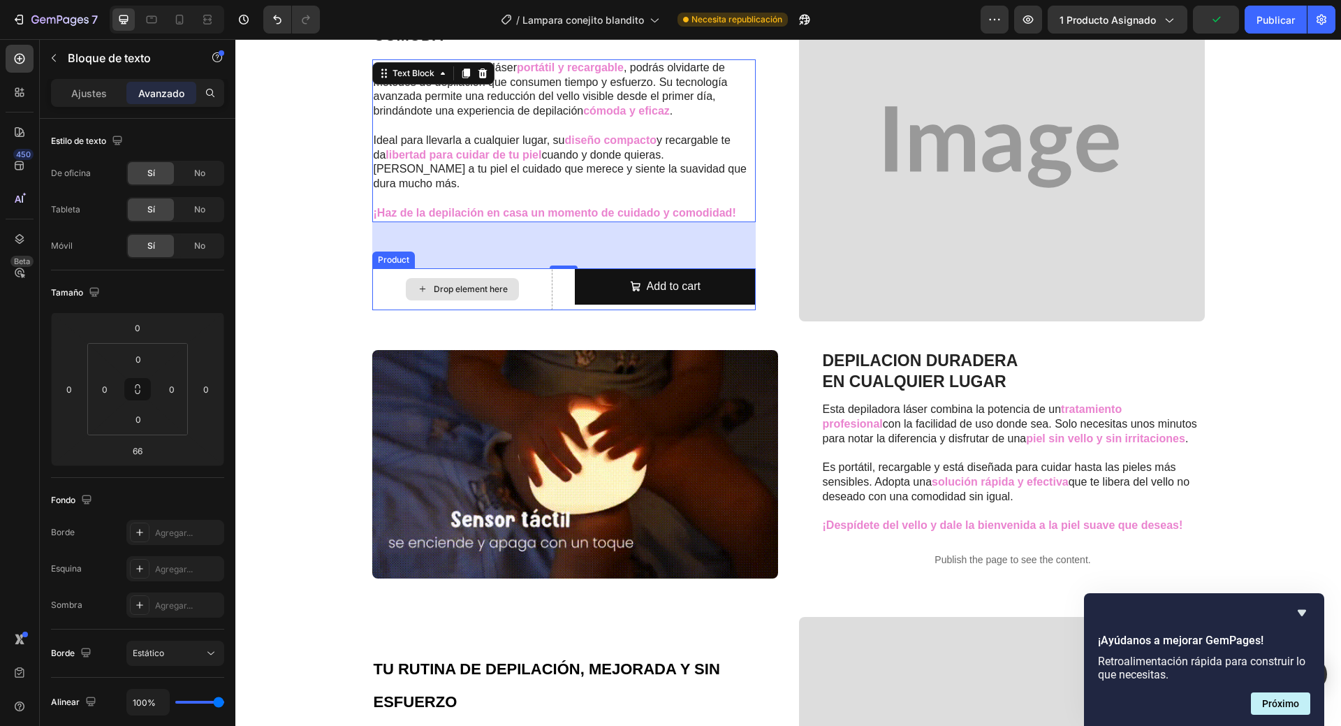
click at [458, 284] on div "Drop element here" at bounding box center [471, 289] width 74 height 11
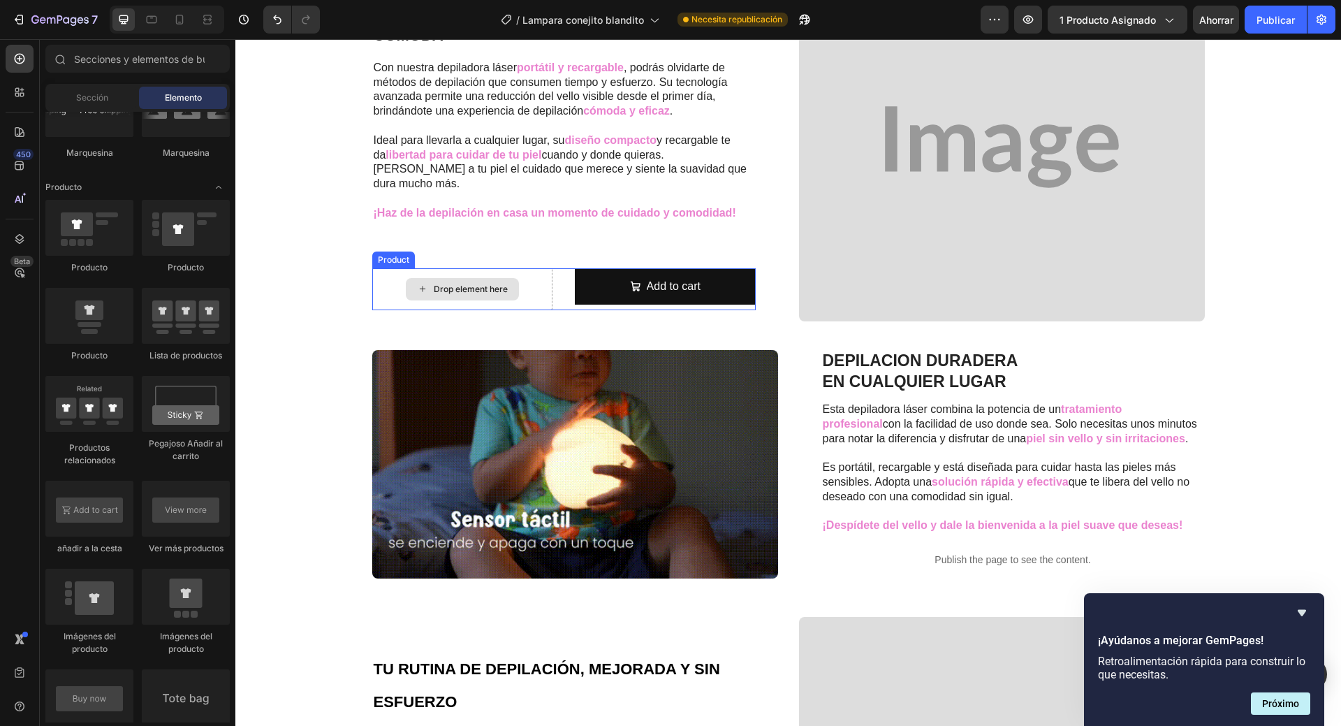
click at [444, 284] on div "Drop element here" at bounding box center [471, 289] width 74 height 11
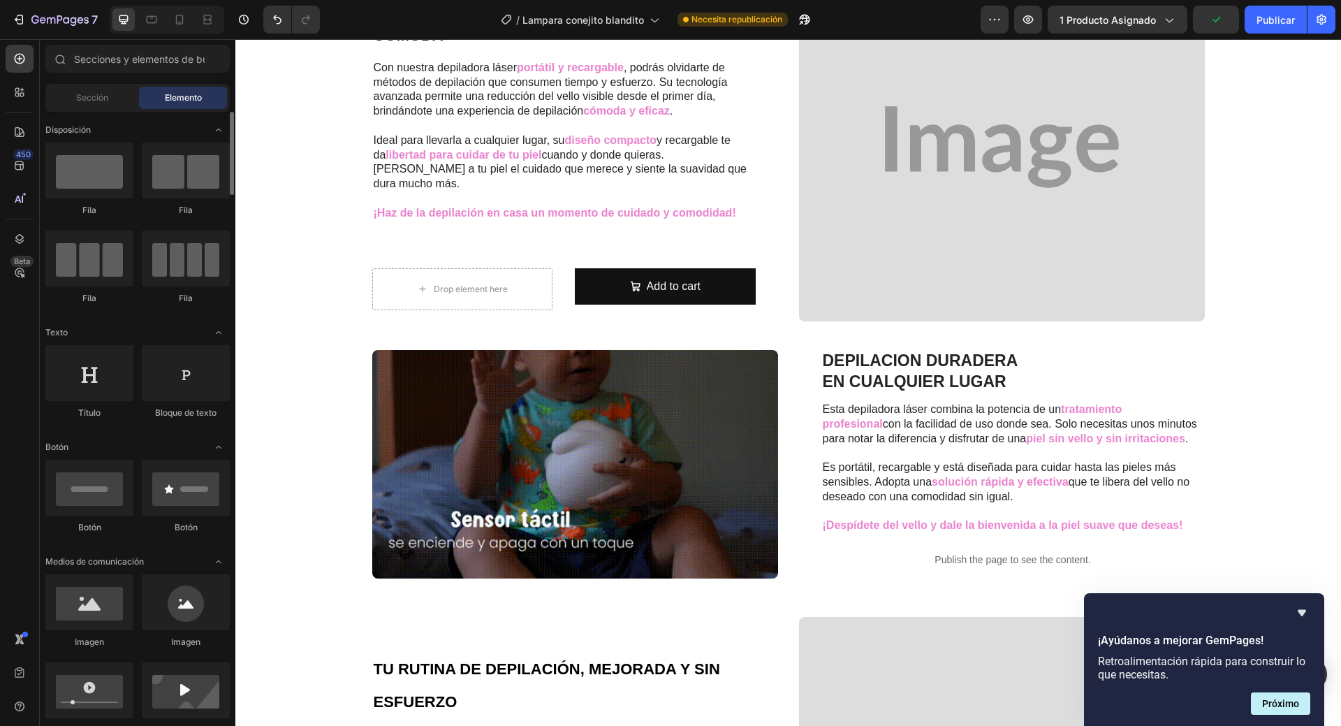
scroll to position [70, 0]
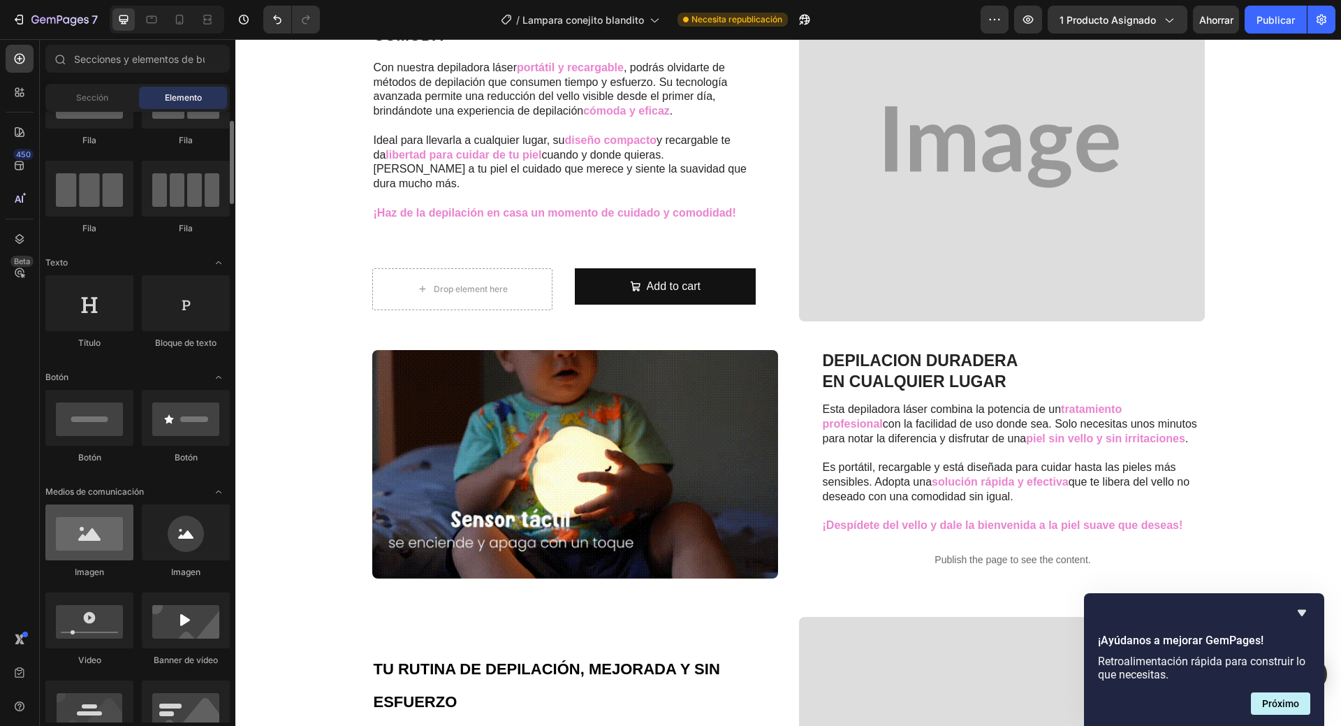
click at [109, 532] on div at bounding box center [89, 532] width 88 height 56
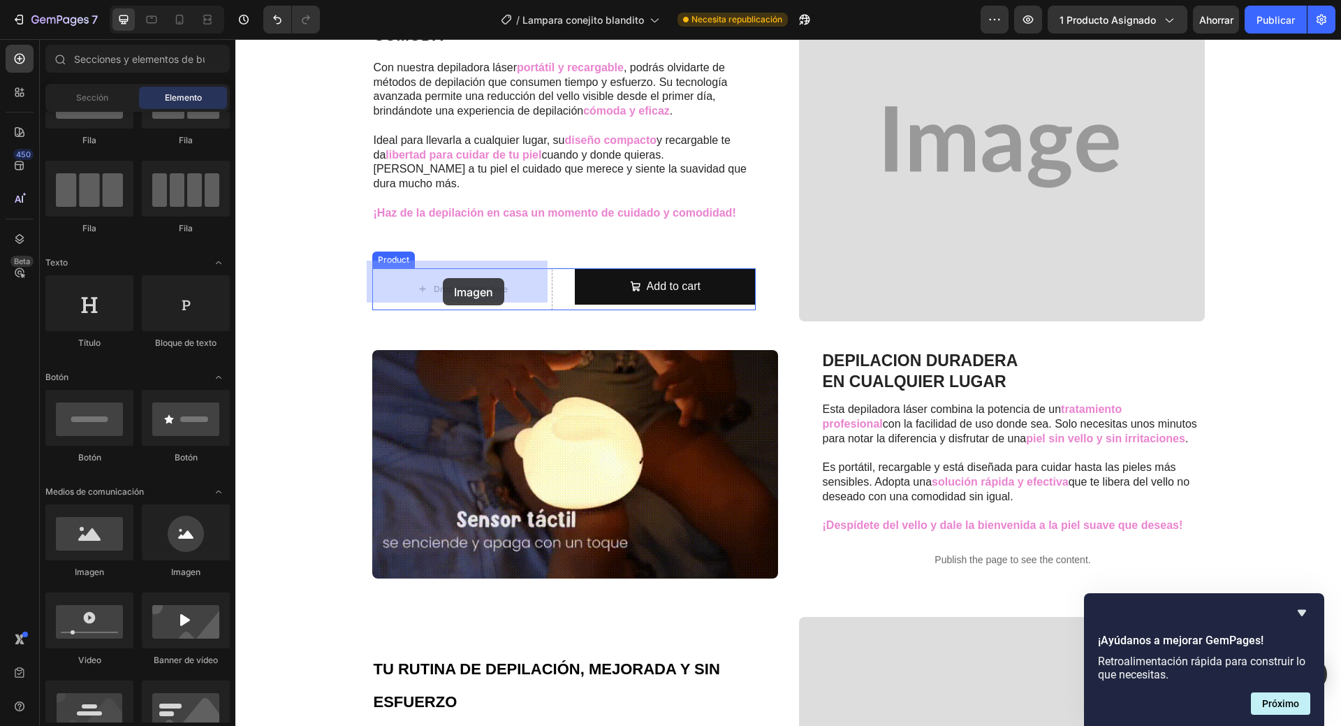
drag, startPoint x: 325, startPoint y: 575, endPoint x: 443, endPoint y: 278, distance: 319.5
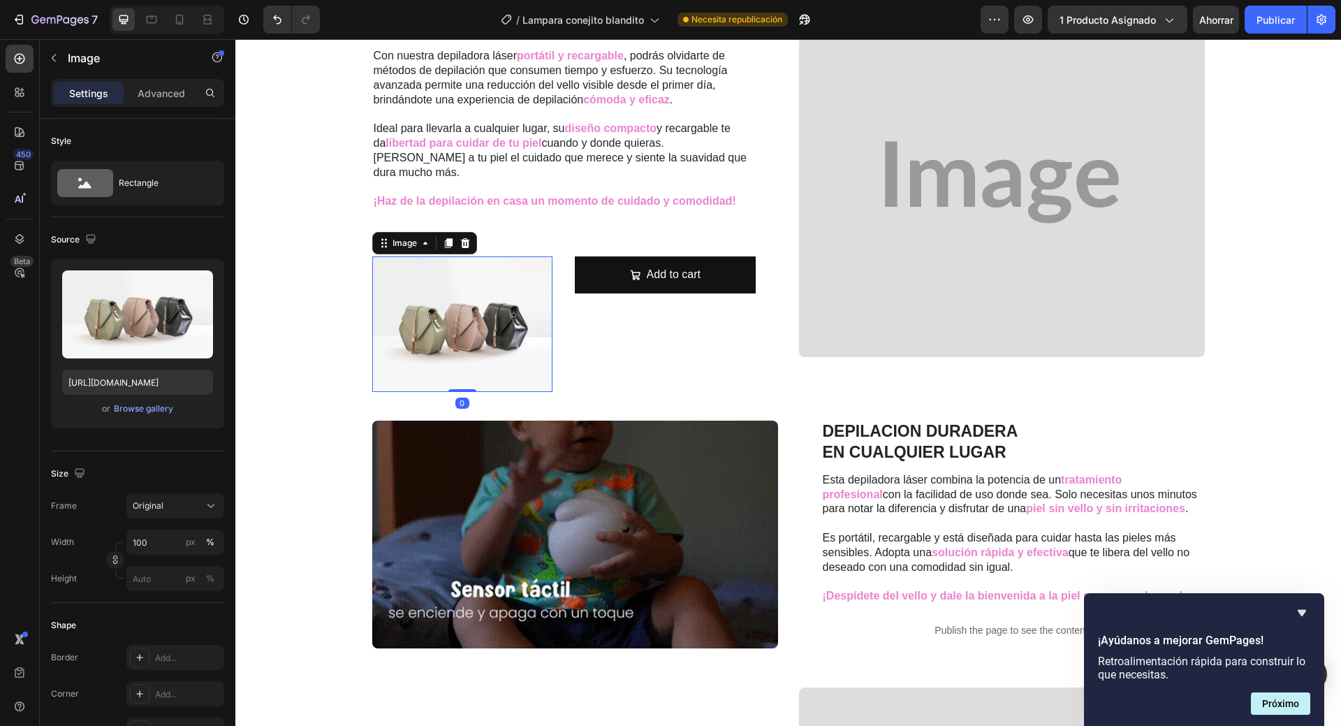
scroll to position [956, 0]
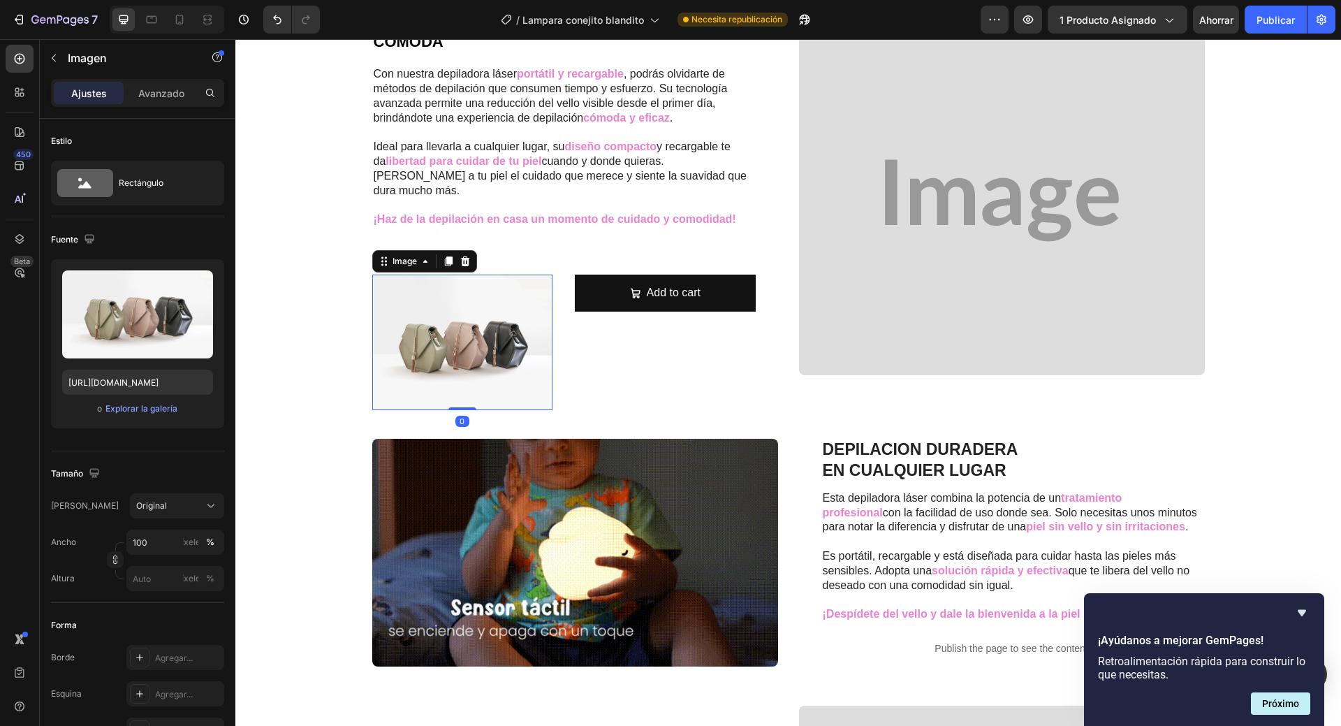
drag, startPoint x: 458, startPoint y: 392, endPoint x: 465, endPoint y: 348, distance: 44.5
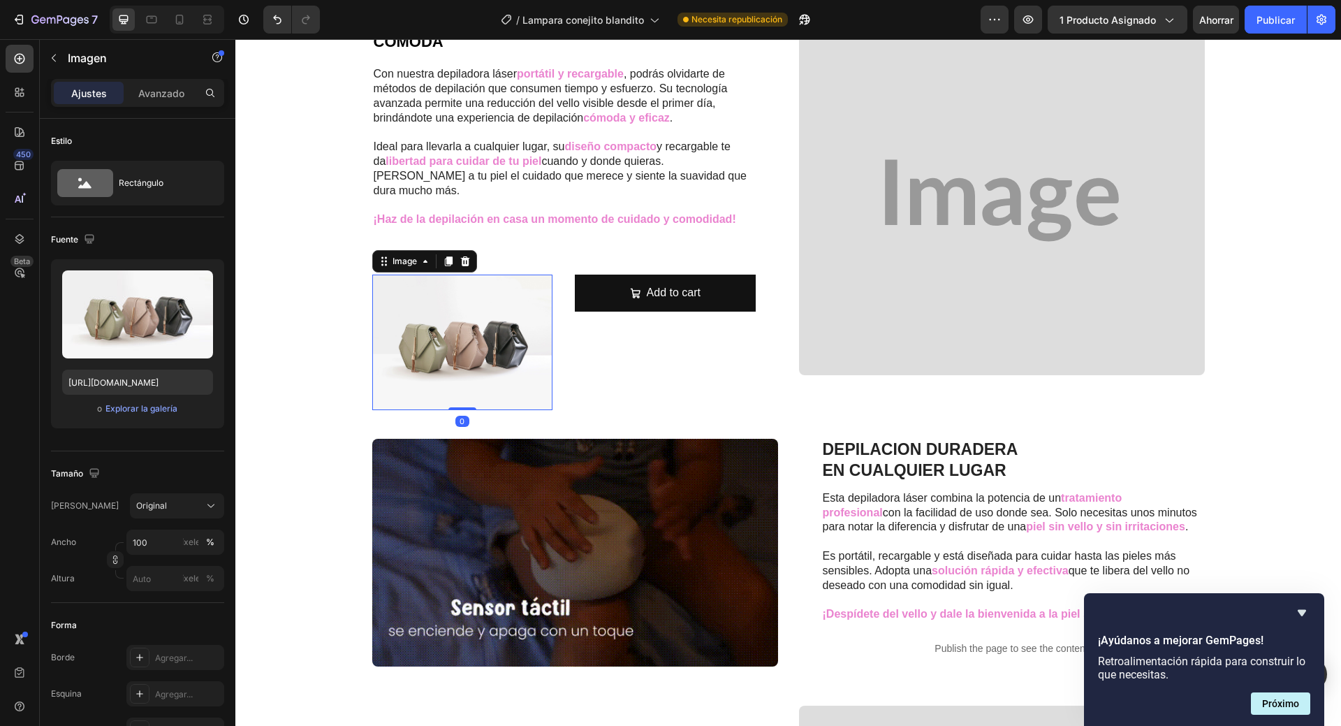
click at [465, 348] on div "Image 0" at bounding box center [462, 343] width 181 height 136
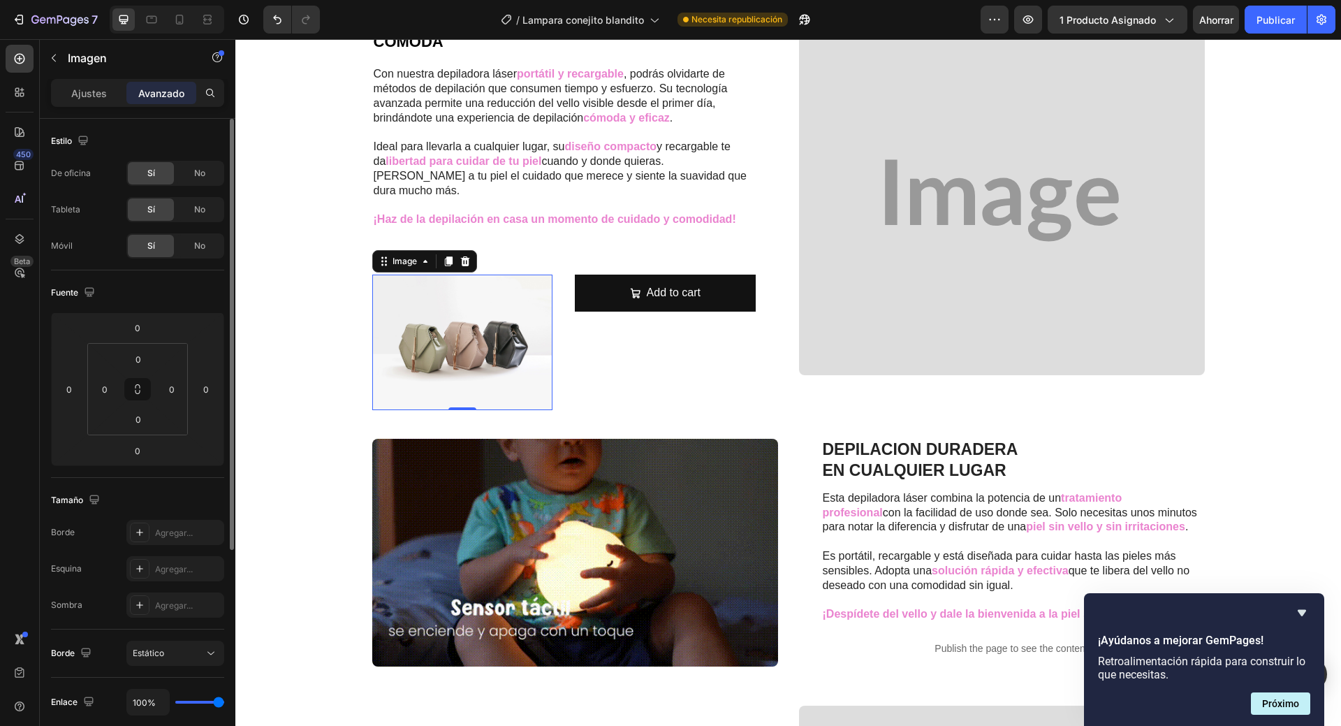
drag, startPoint x: 90, startPoint y: 98, endPoint x: 124, endPoint y: 156, distance: 67.0
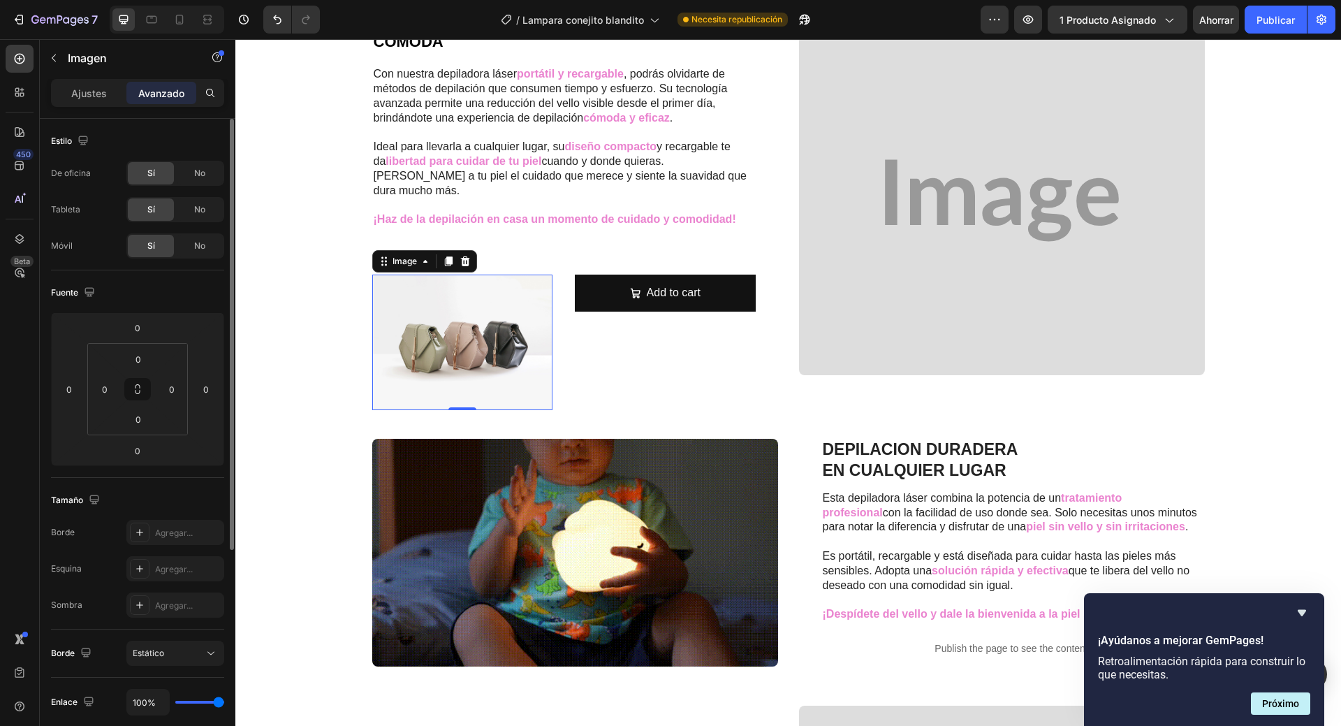
click at [90, 98] on font "Ajustes" at bounding box center [89, 93] width 36 height 12
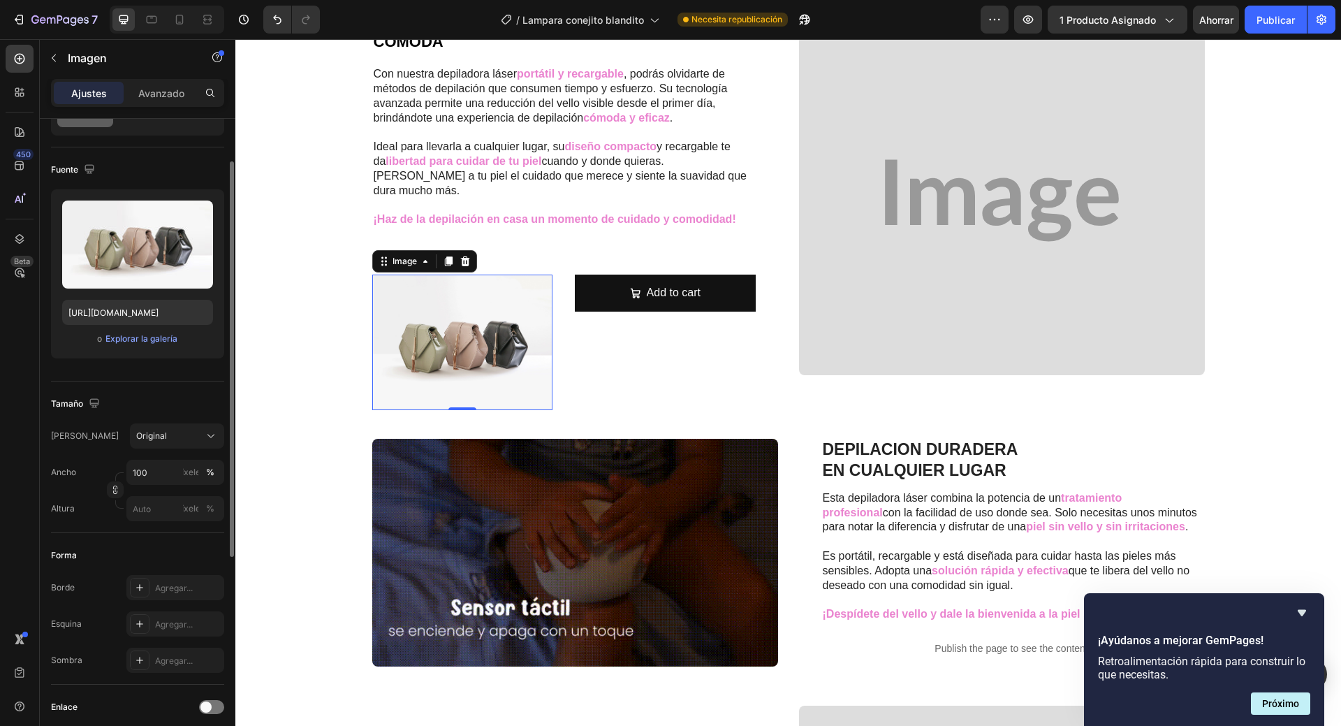
scroll to position [140, 0]
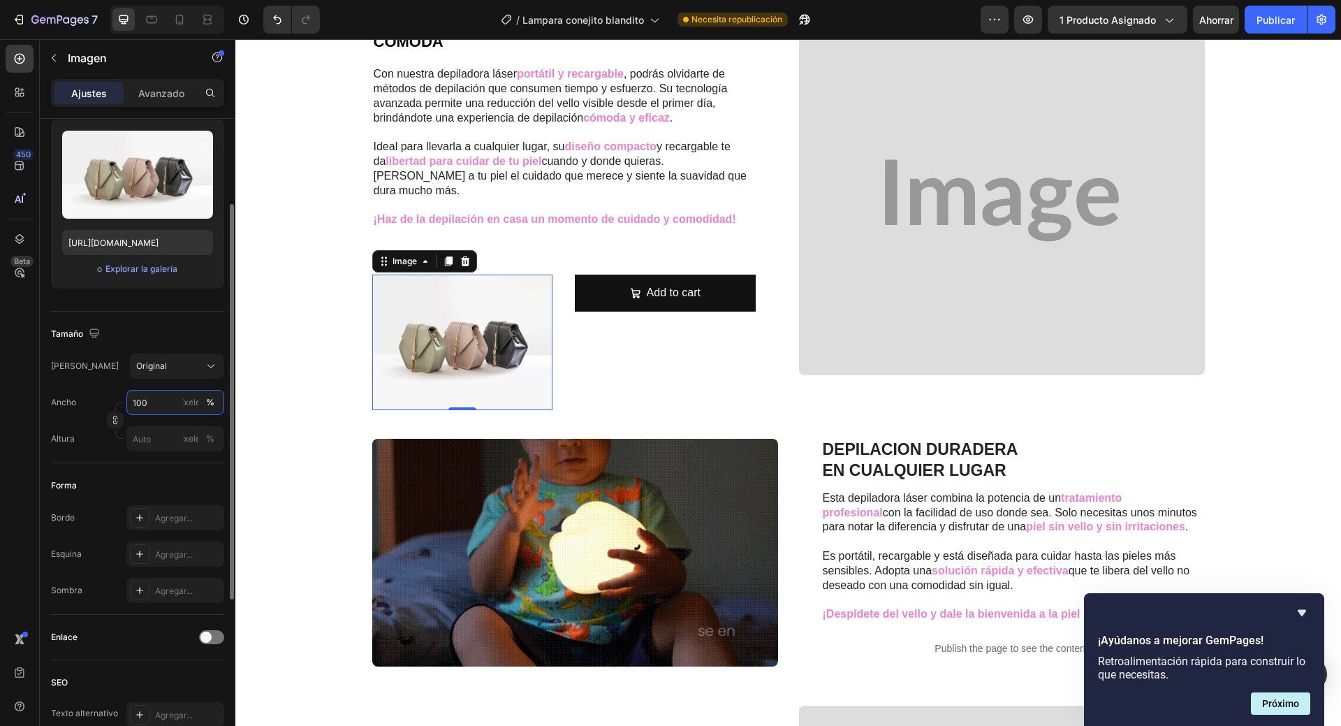
click at [150, 402] on input "100" at bounding box center [175, 402] width 98 height 25
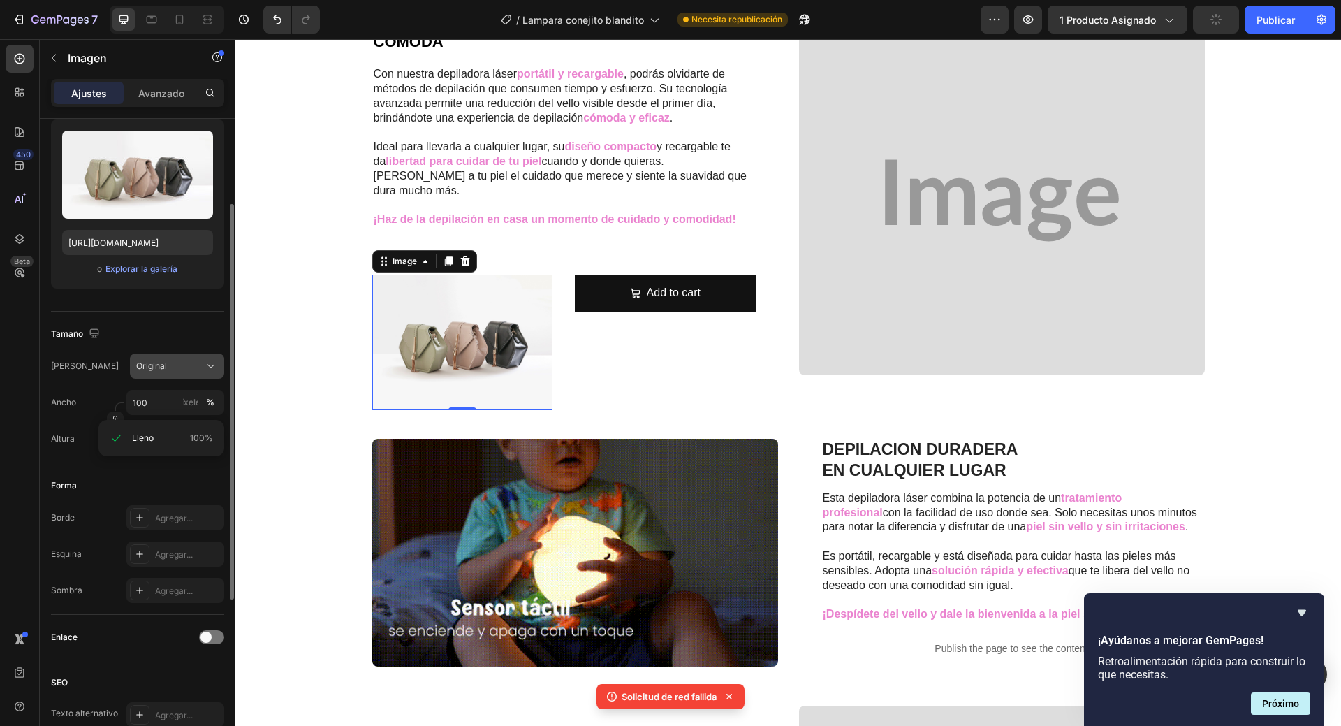
click at [212, 370] on icon at bounding box center [211, 366] width 14 height 14
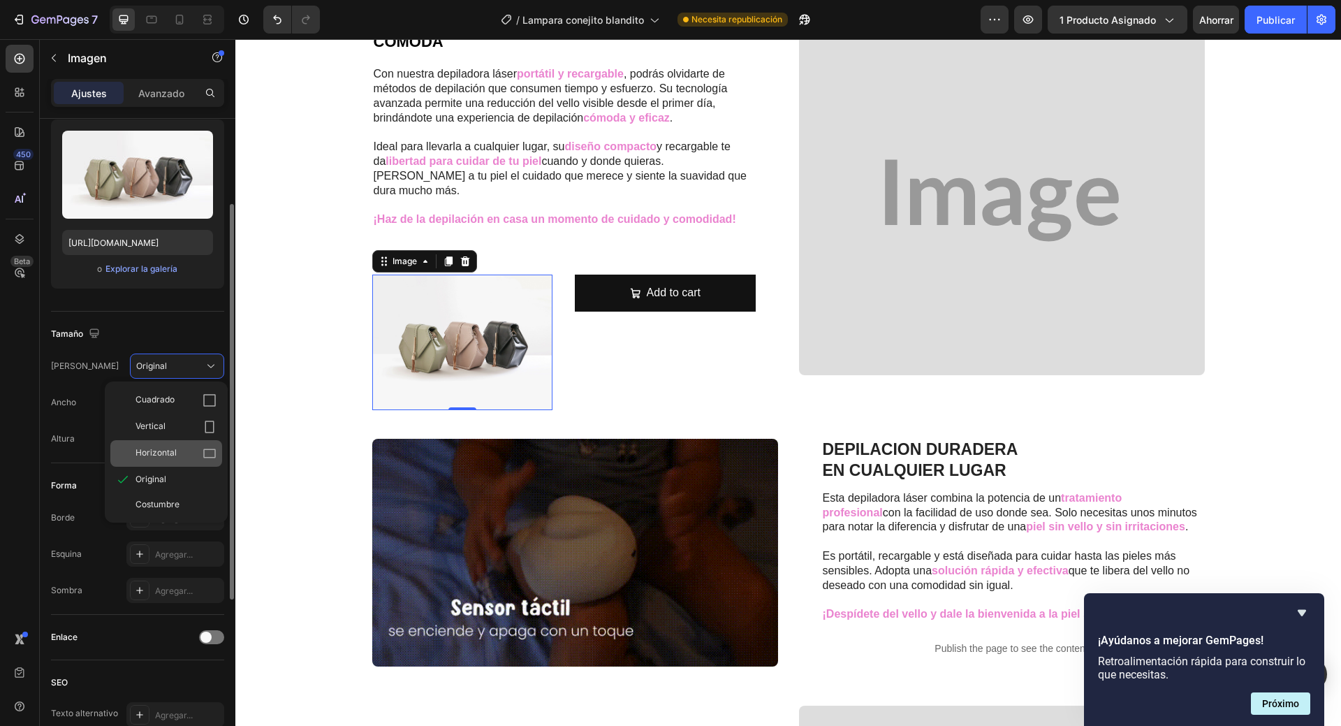
click at [196, 453] on div "Horizontal" at bounding box center [176, 453] width 81 height 14
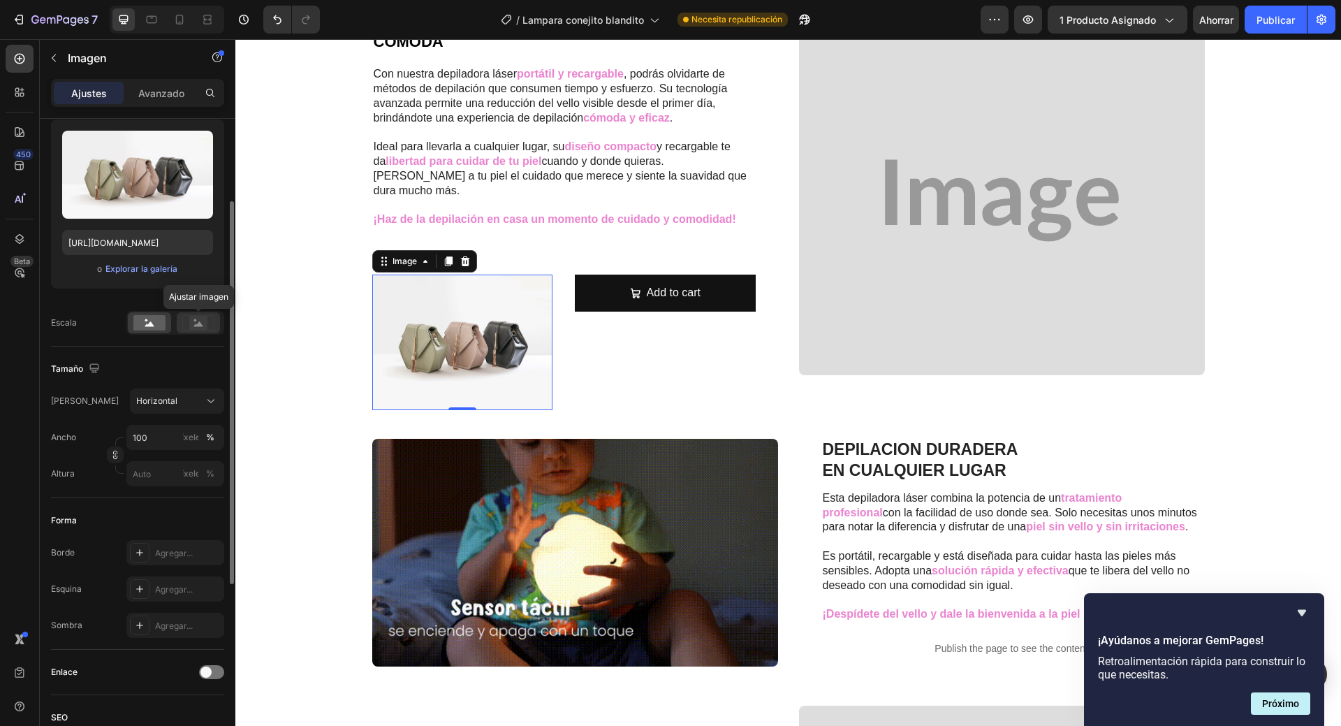
click at [201, 329] on rect at bounding box center [198, 323] width 18 height 14
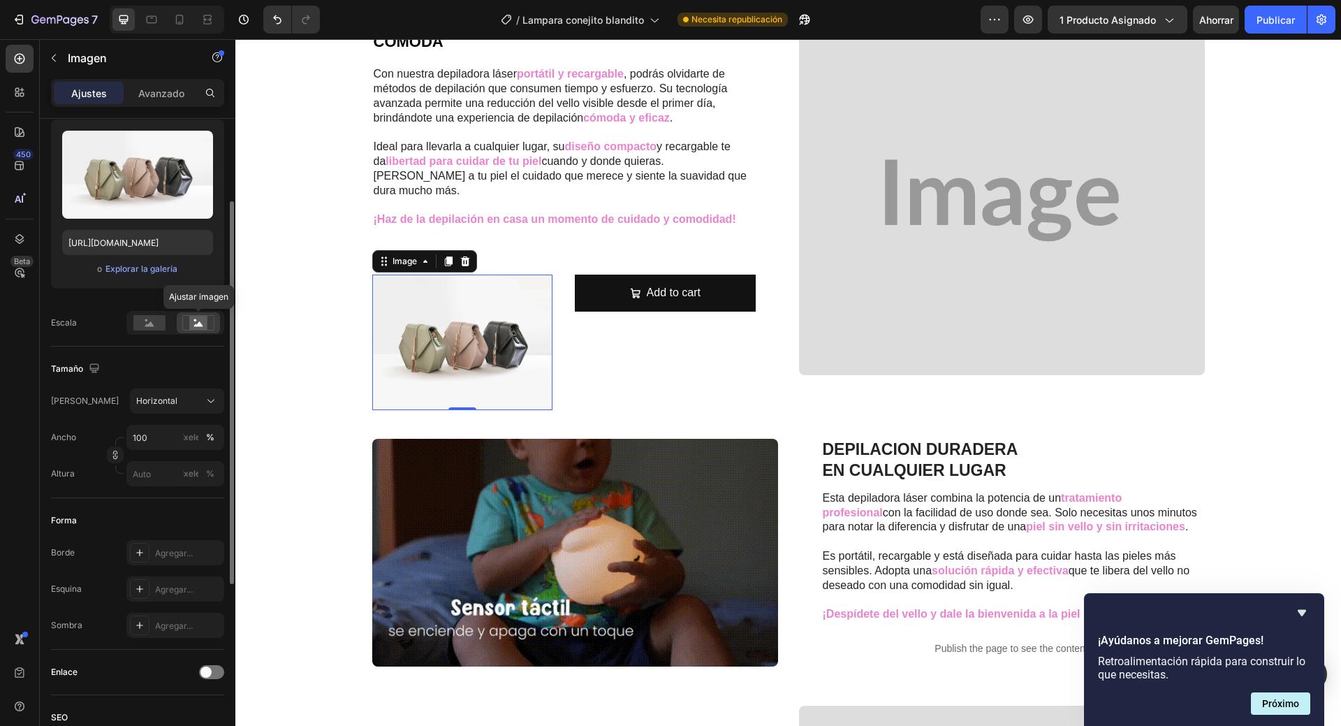
click at [205, 320] on rect at bounding box center [198, 323] width 18 height 14
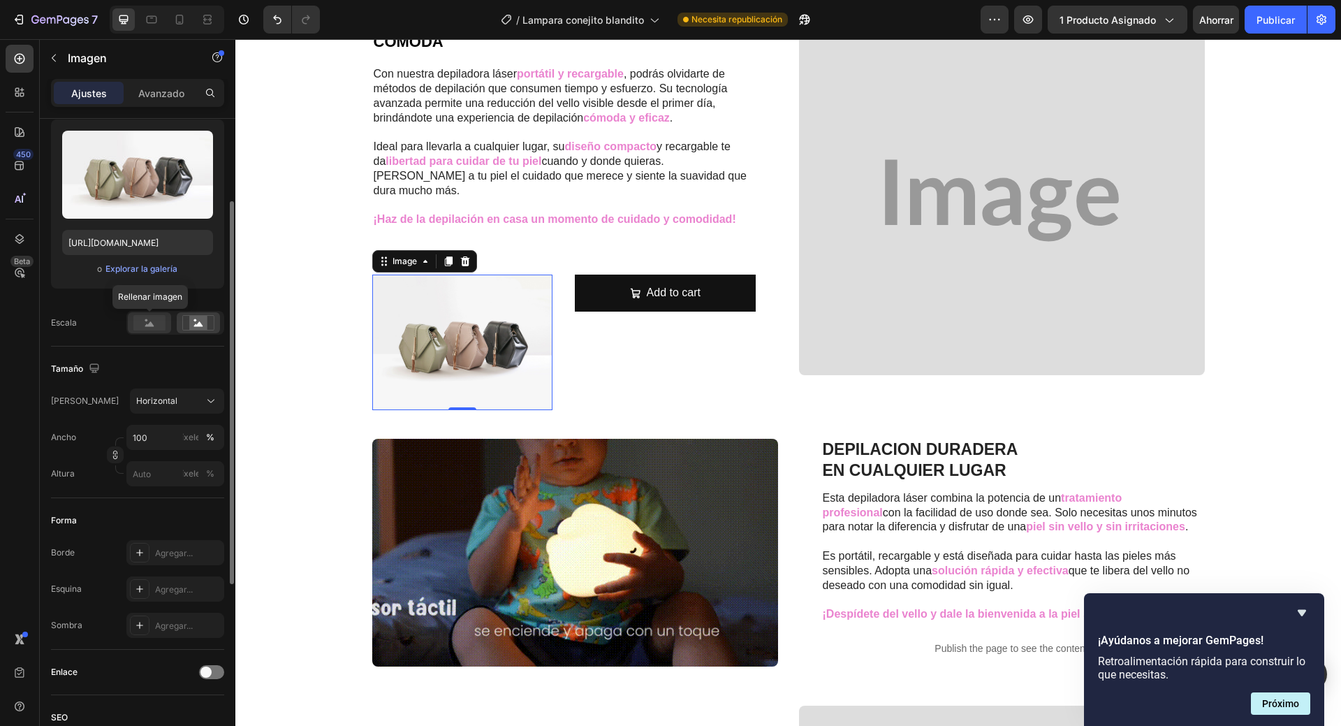
click at [155, 324] on rect at bounding box center [149, 322] width 32 height 15
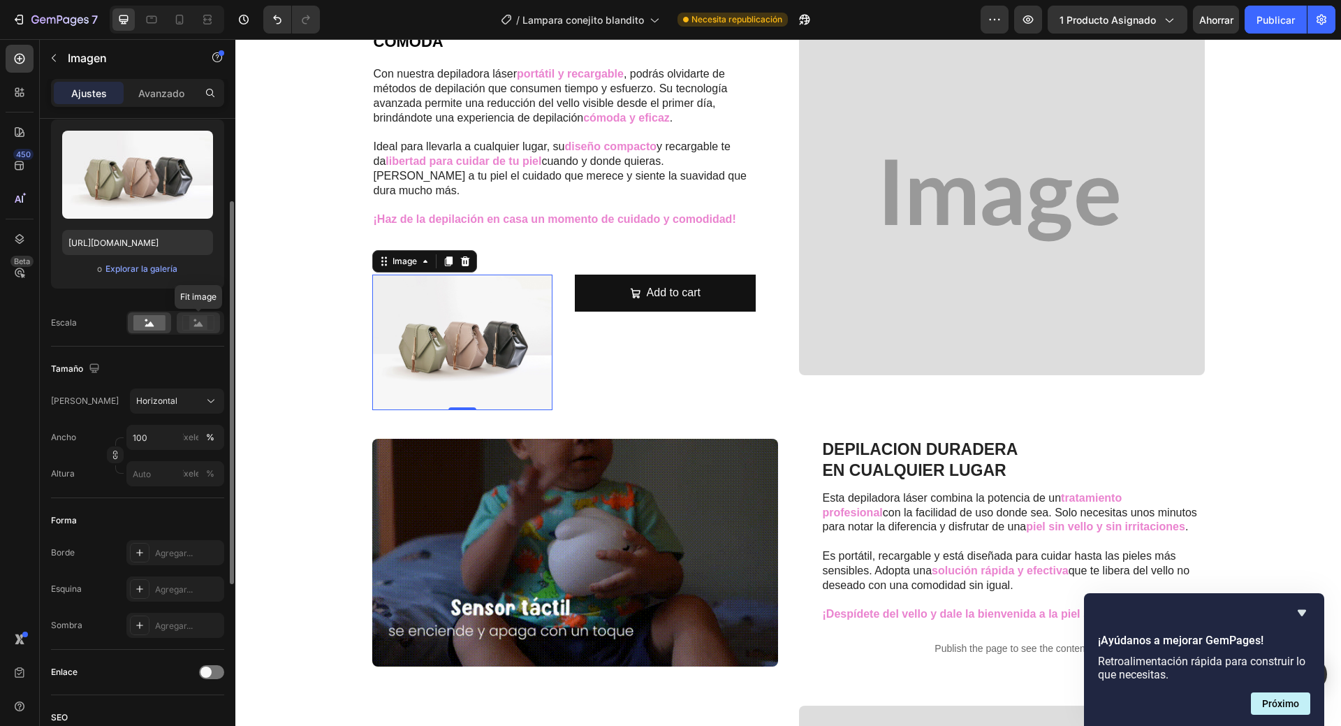
click at [200, 330] on rect at bounding box center [198, 323] width 18 height 14
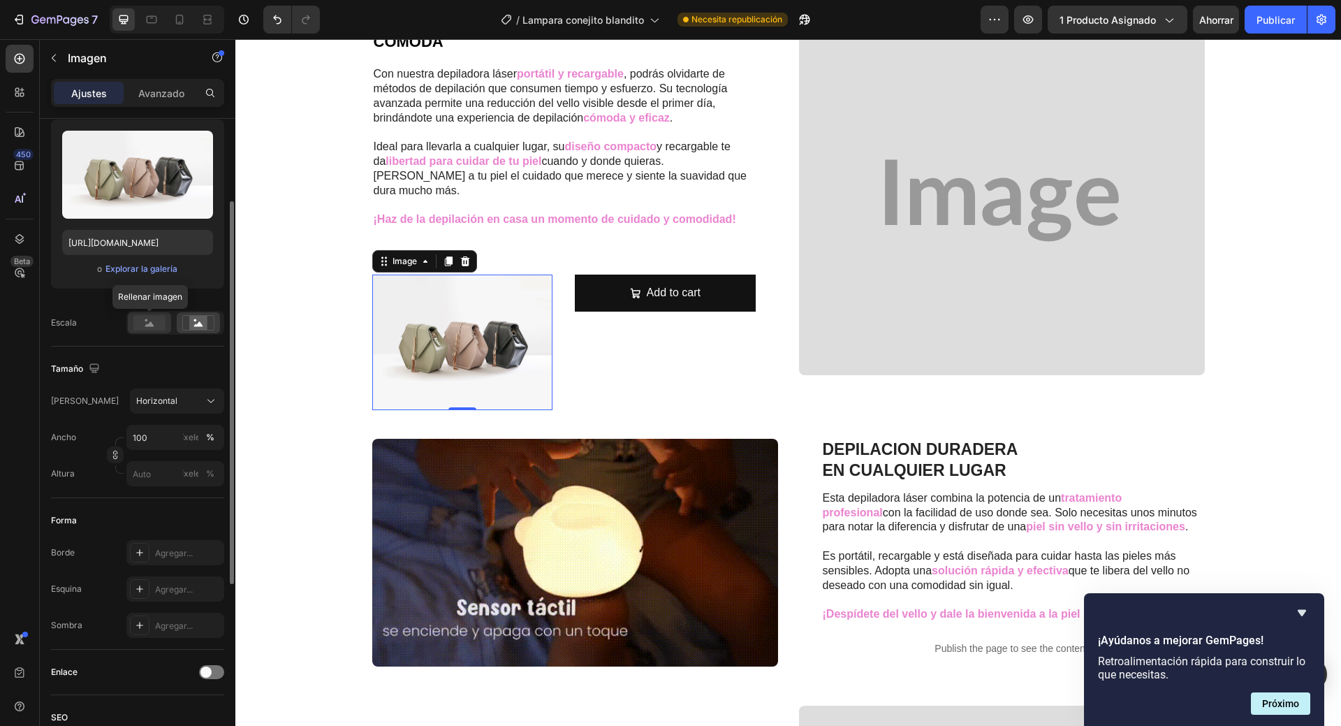
click at [152, 326] on icon at bounding box center [149, 323] width 9 height 5
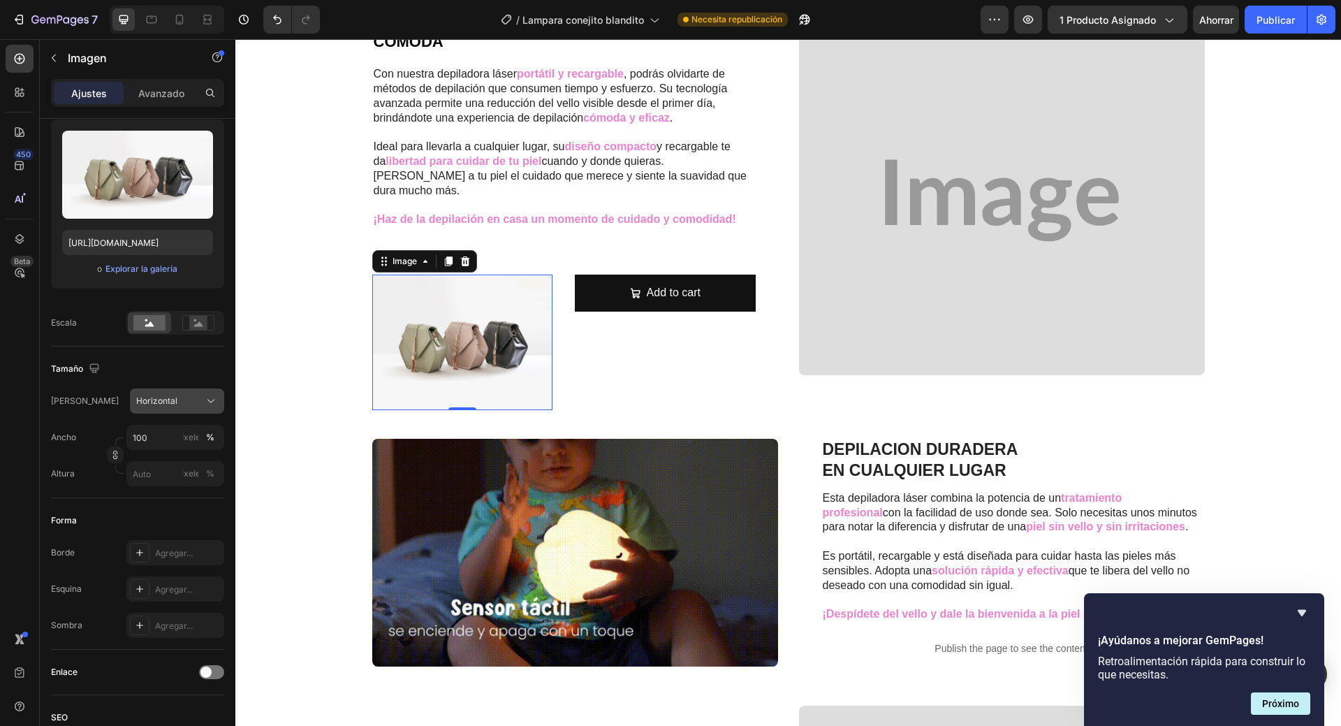
click at [204, 404] on icon at bounding box center [211, 401] width 14 height 14
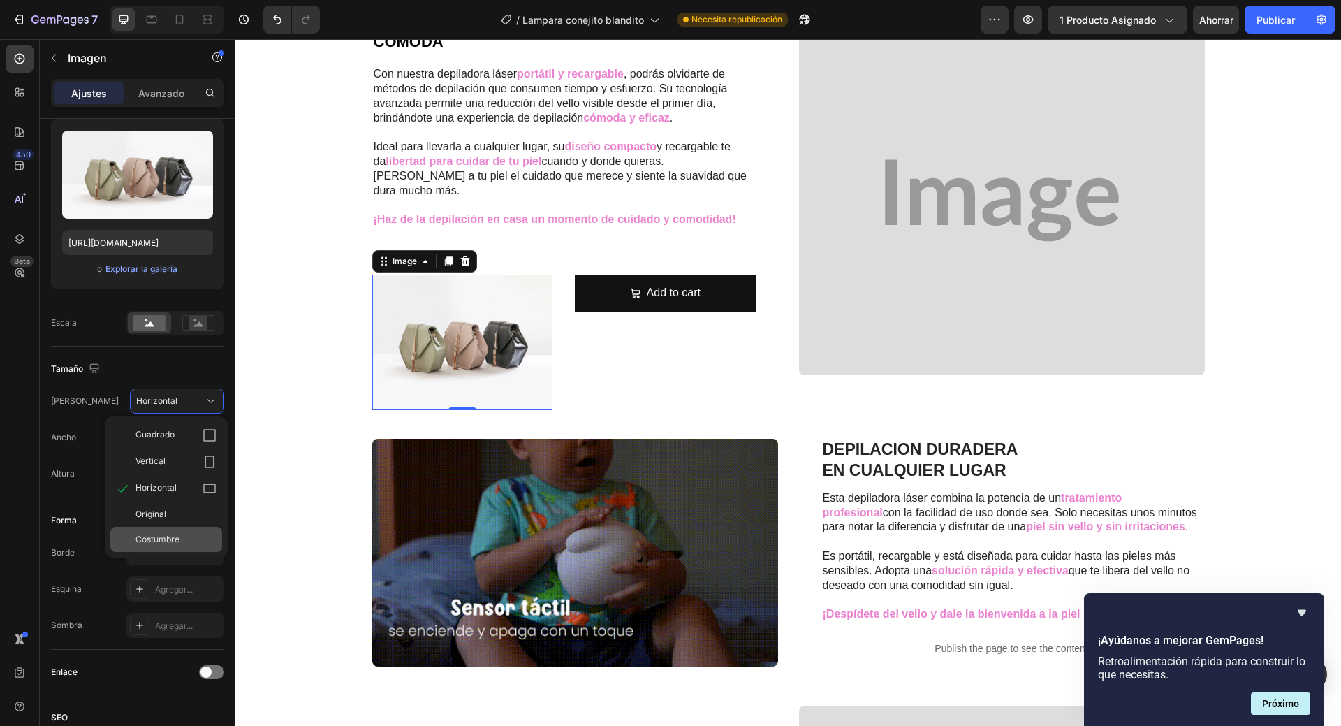
click at [163, 533] on div "Costumbre" at bounding box center [166, 539] width 112 height 25
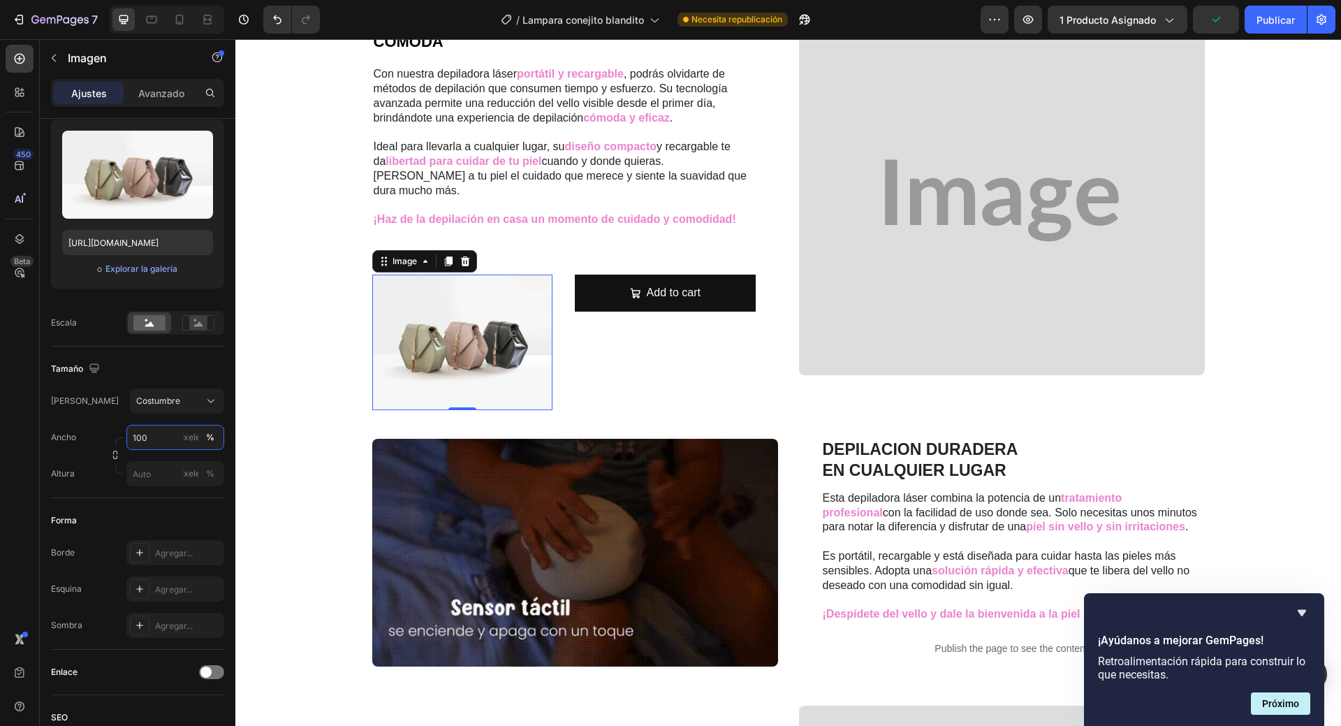
click at [149, 441] on input "100" at bounding box center [175, 437] width 98 height 25
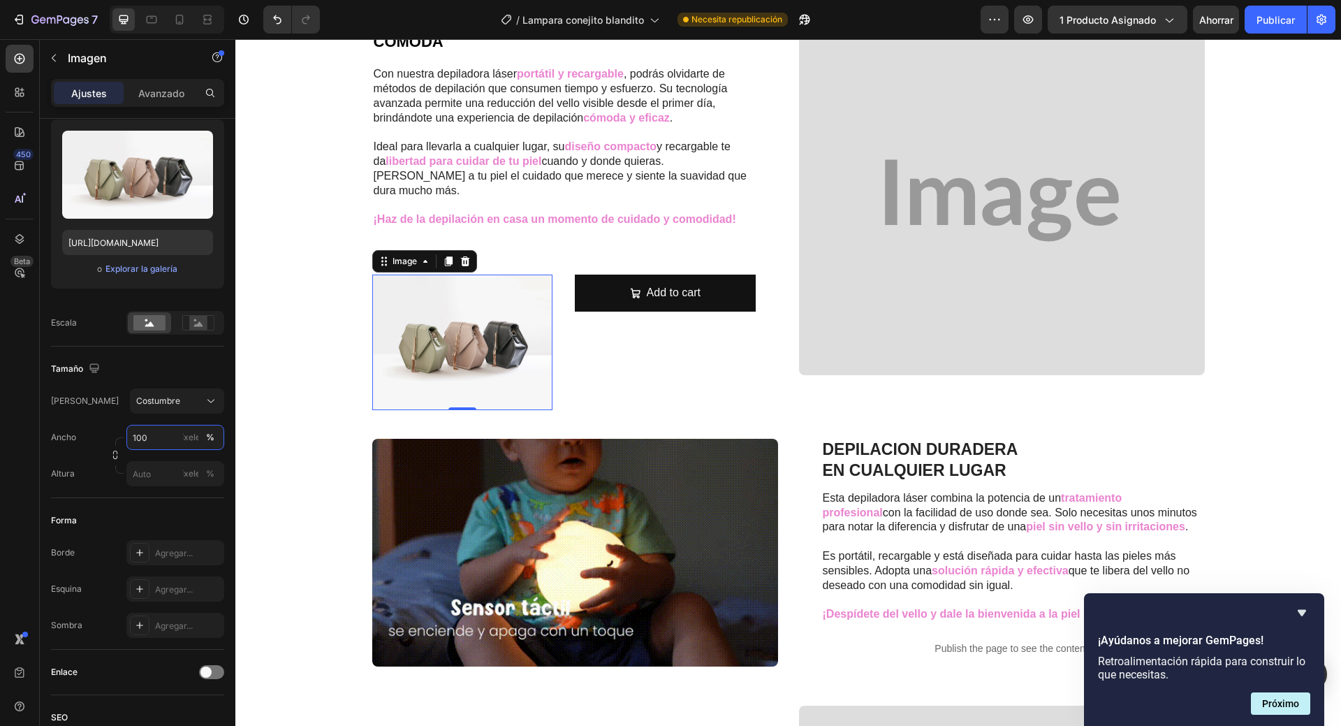
drag, startPoint x: 149, startPoint y: 441, endPoint x: 112, endPoint y: 446, distance: 37.4
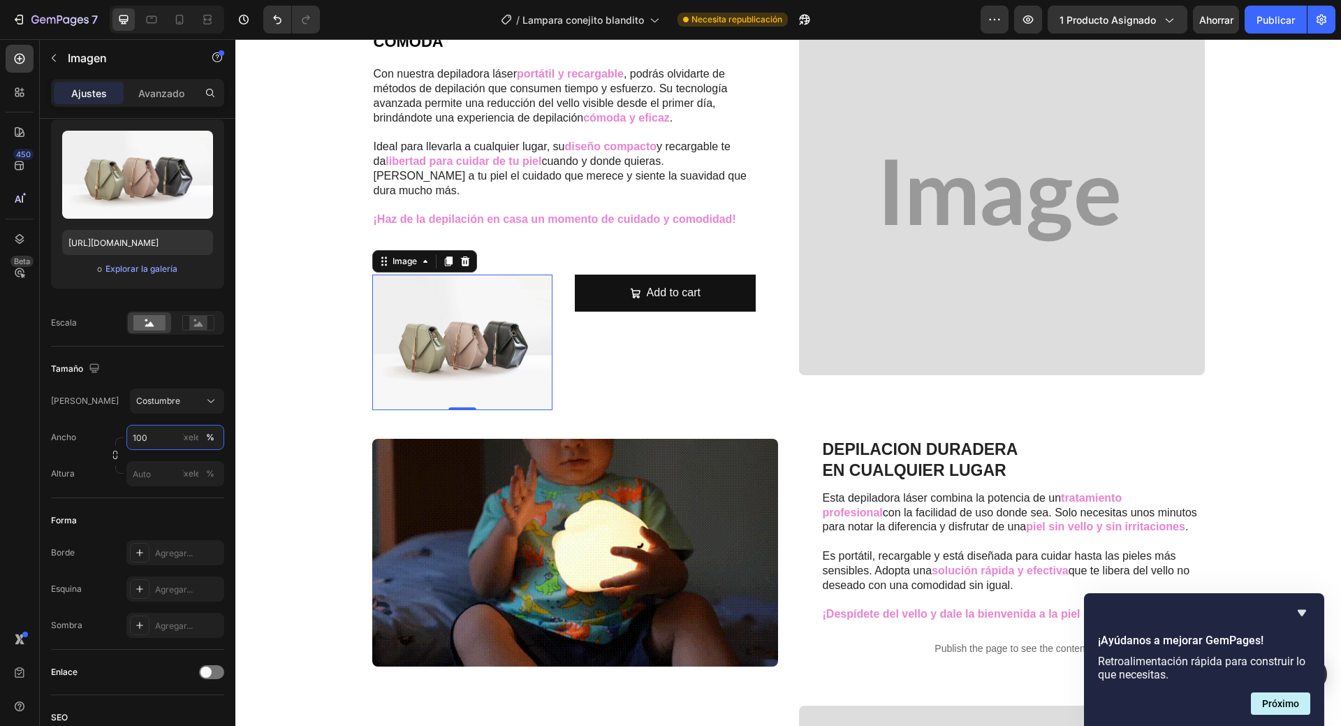
click at [112, 446] on div "Ancho 100 píxeles % Altura píxeles %" at bounding box center [137, 455] width 173 height 61
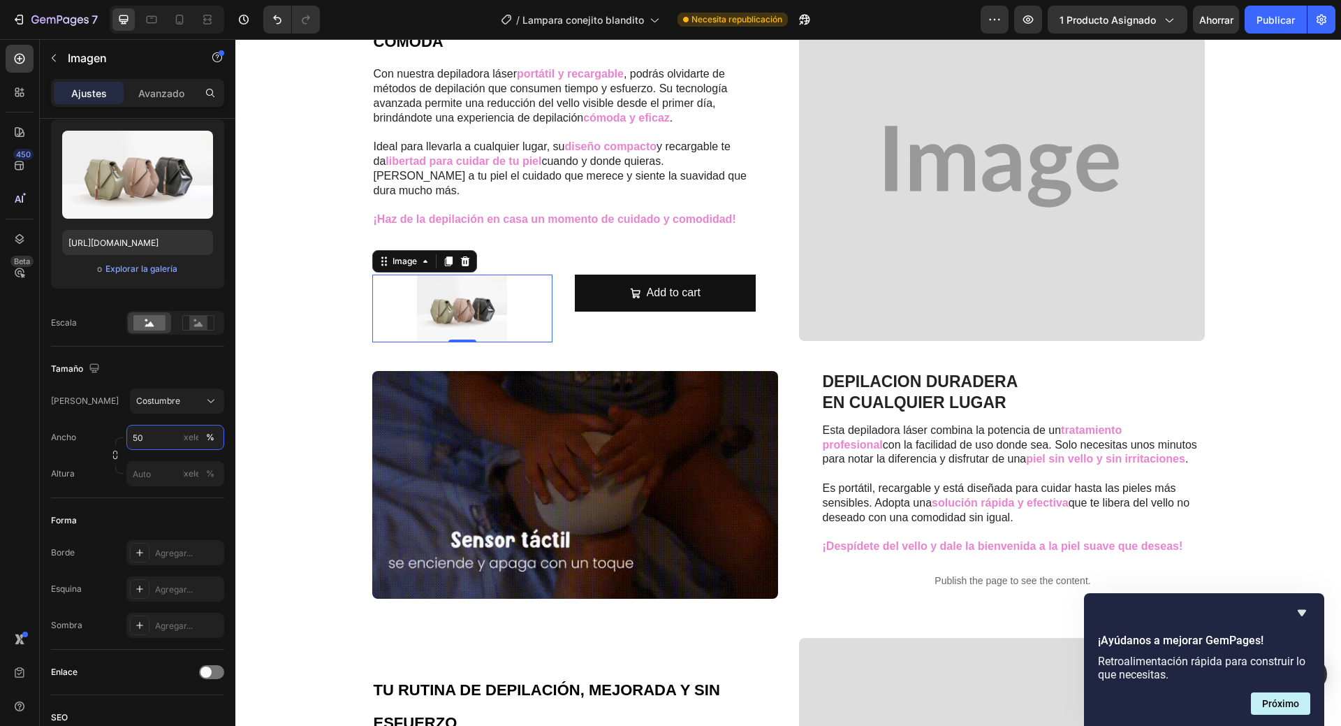
scroll to position [961, 0]
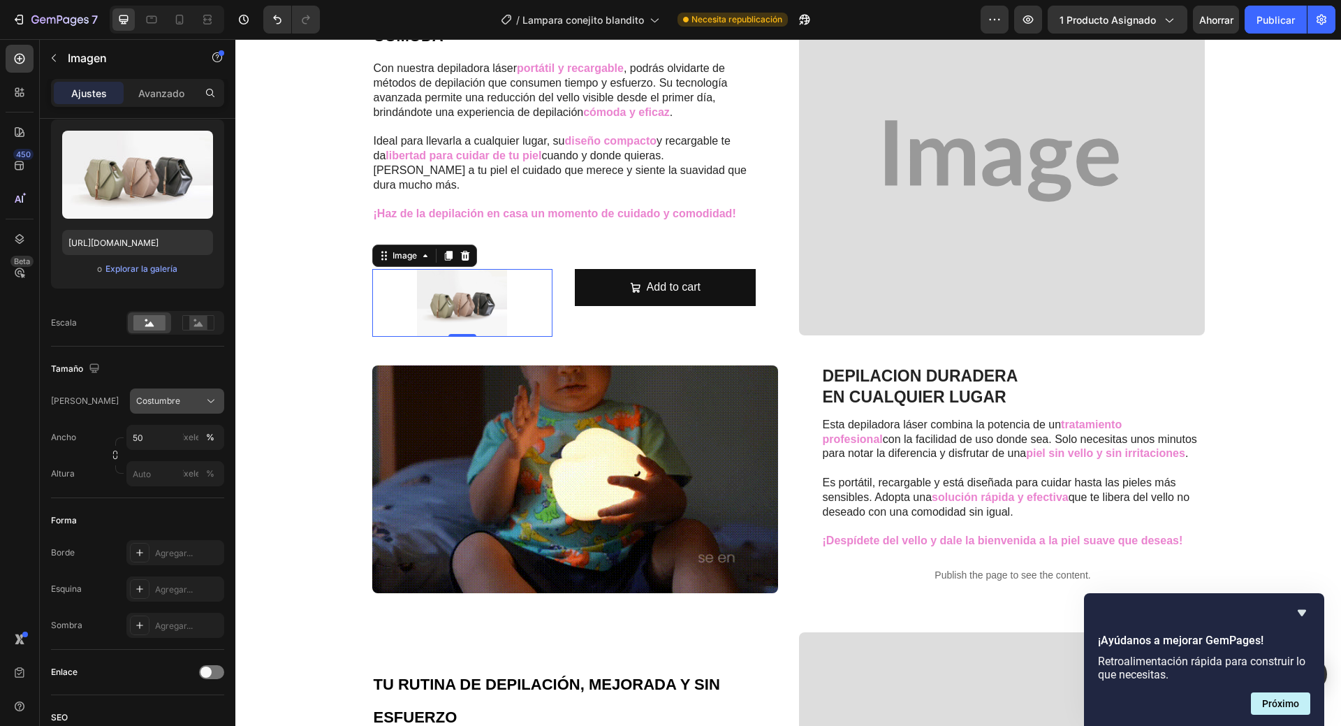
click at [198, 396] on div "Costumbre" at bounding box center [177, 401] width 82 height 14
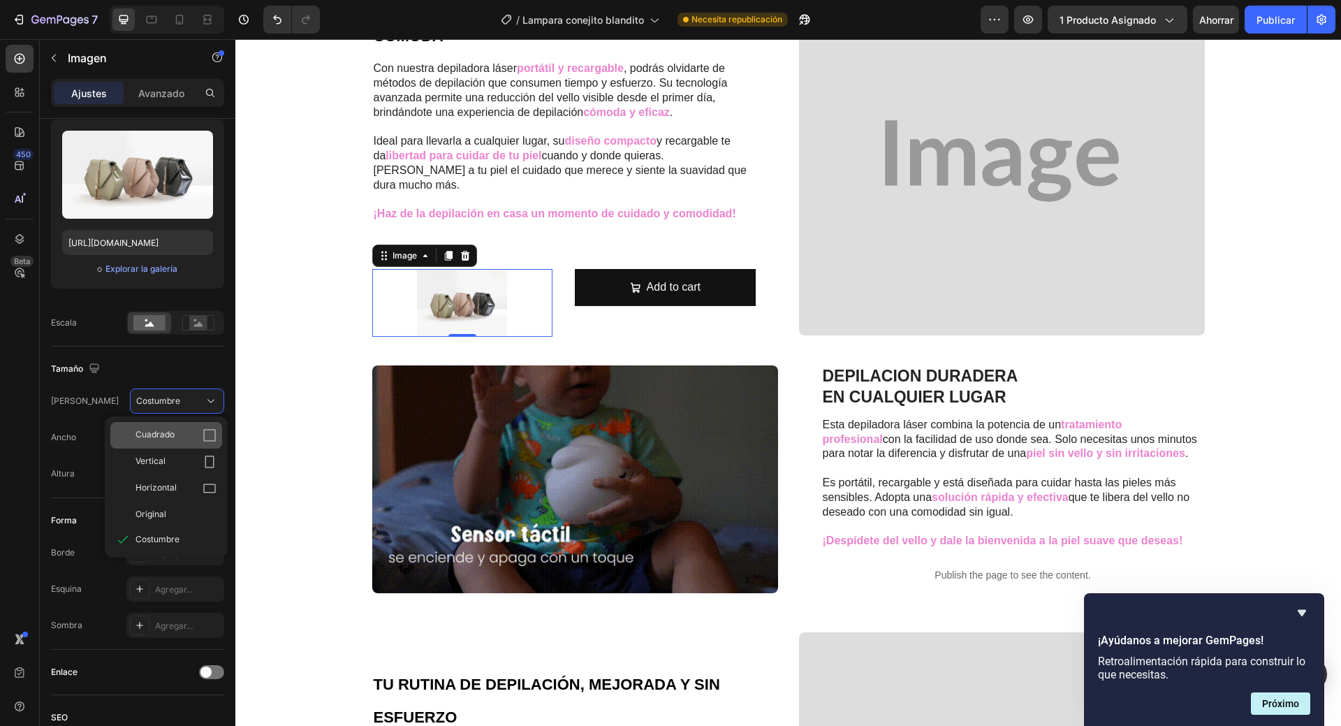
click at [198, 437] on div "Cuadrado" at bounding box center [176, 435] width 81 height 14
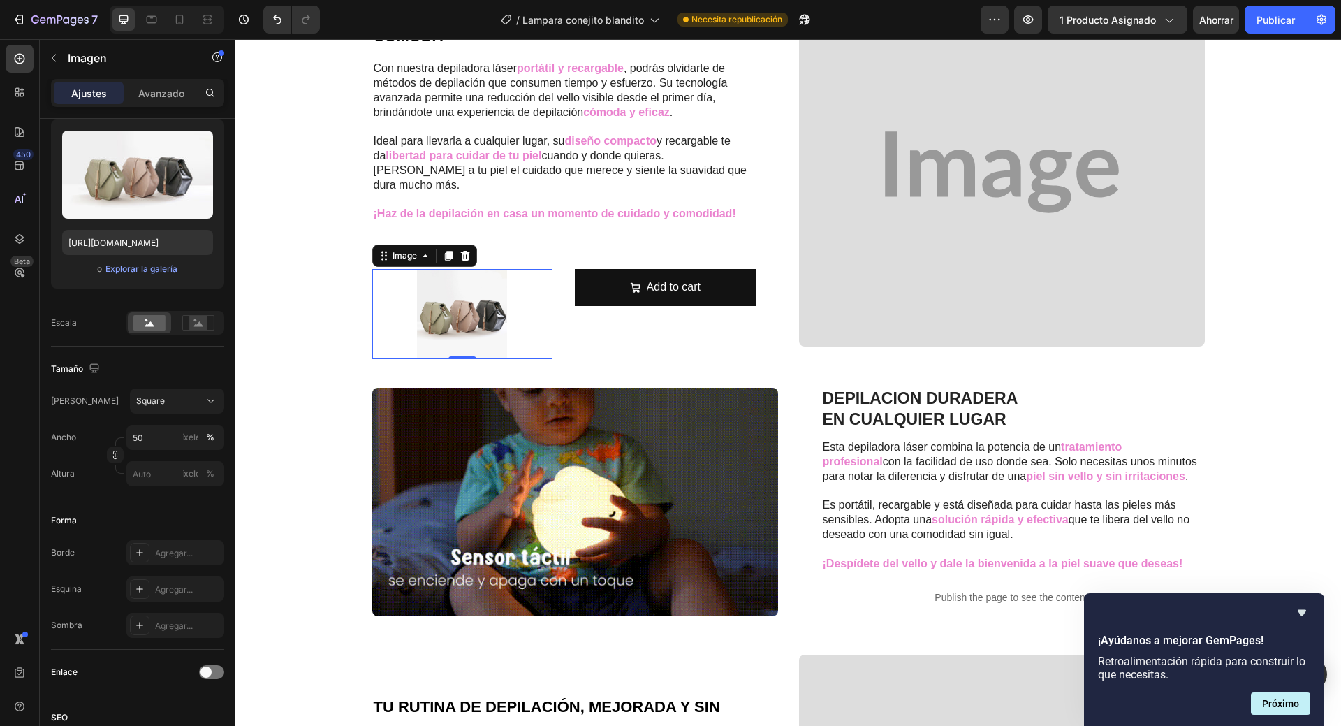
scroll to position [956, 0]
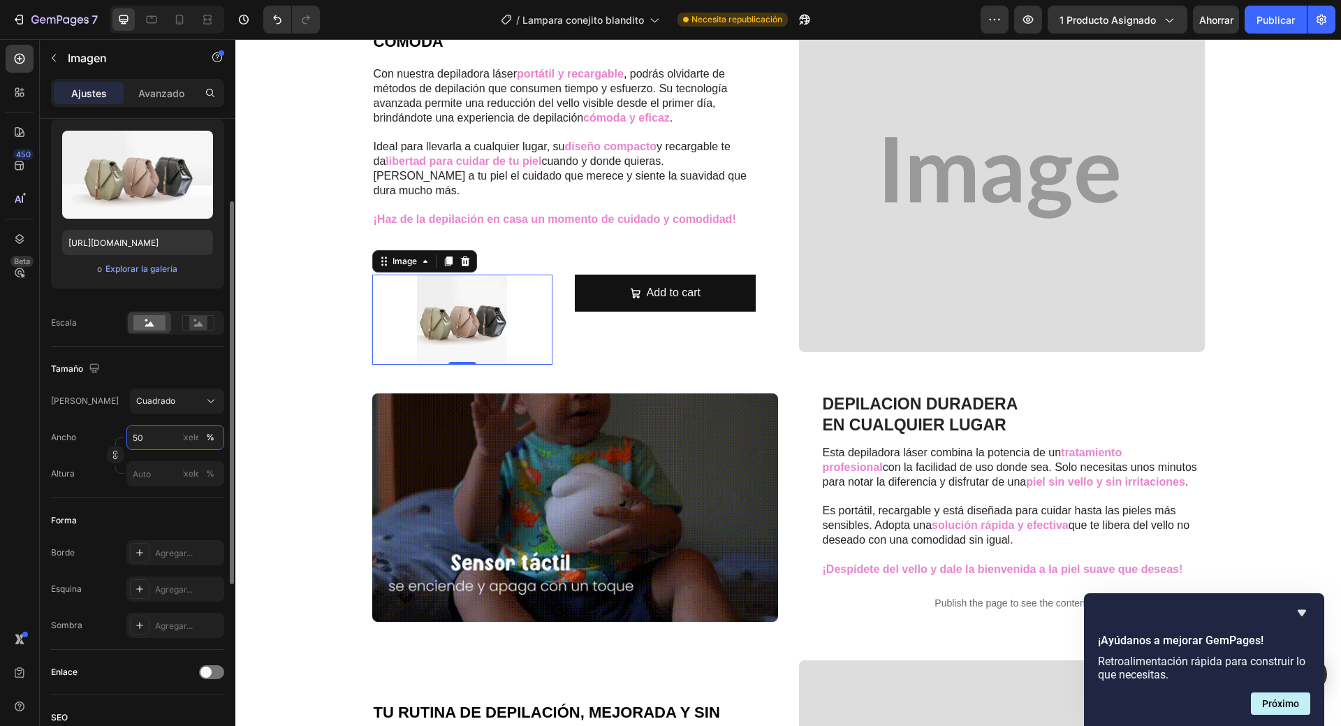
click at [154, 441] on input "50" at bounding box center [175, 437] width 98 height 25
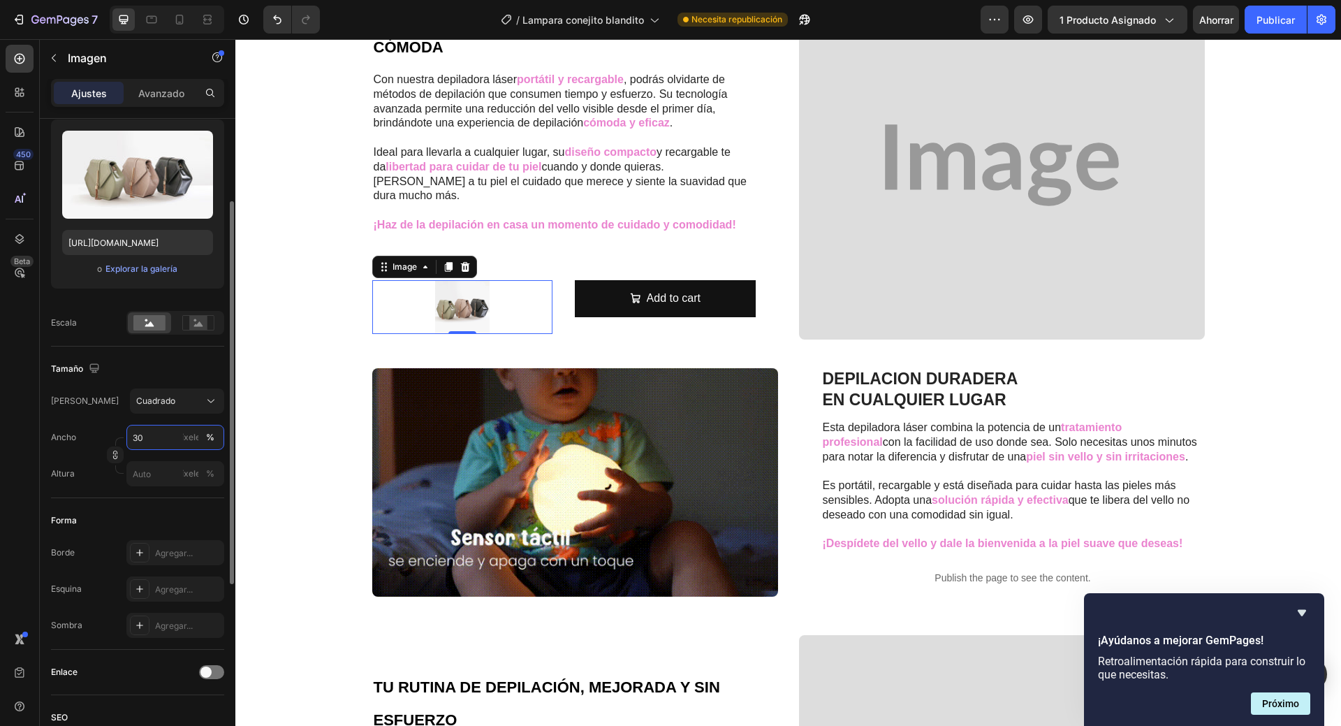
scroll to position [968, 0]
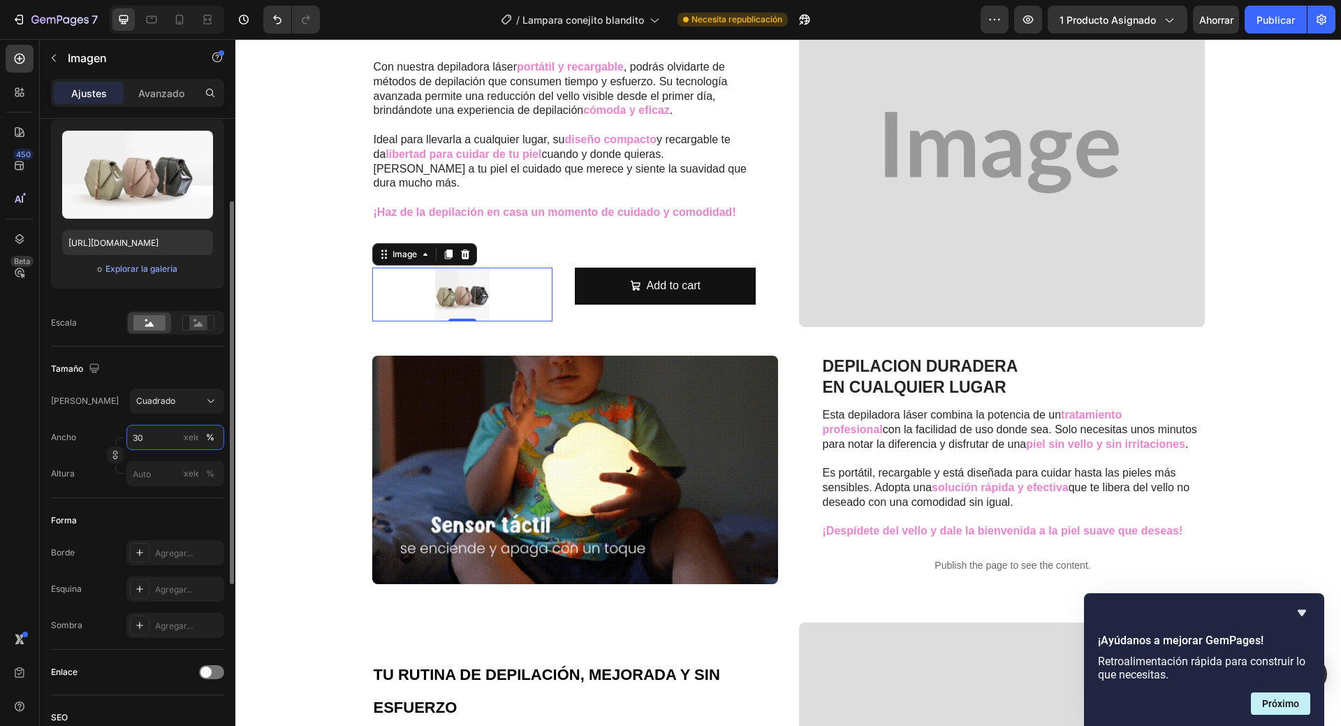
type input "3"
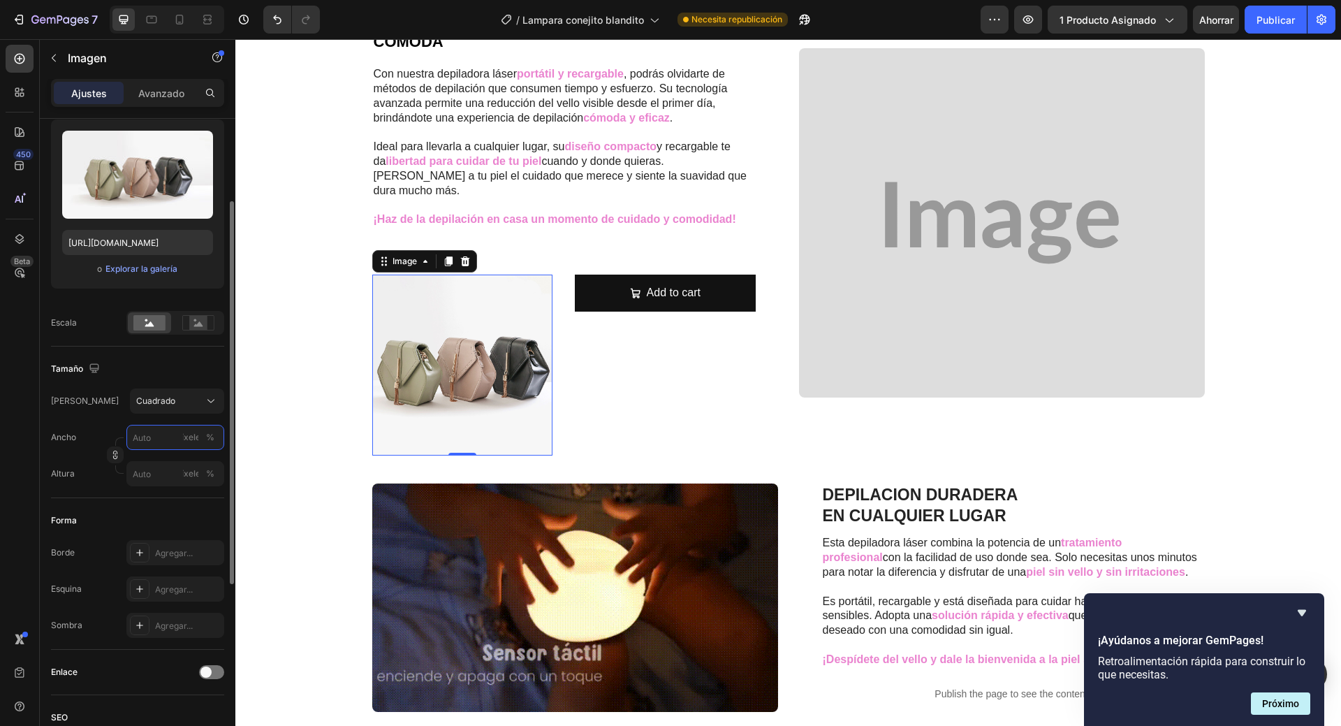
type input "4"
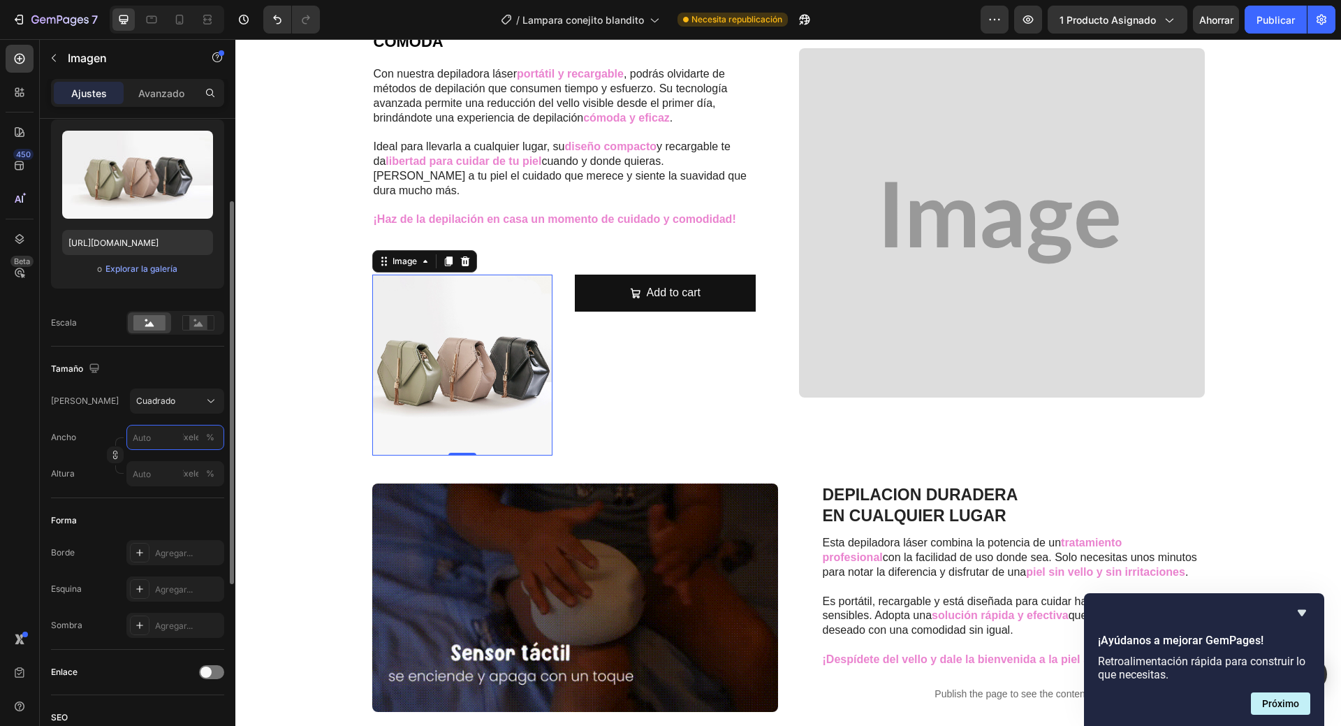
type input "4"
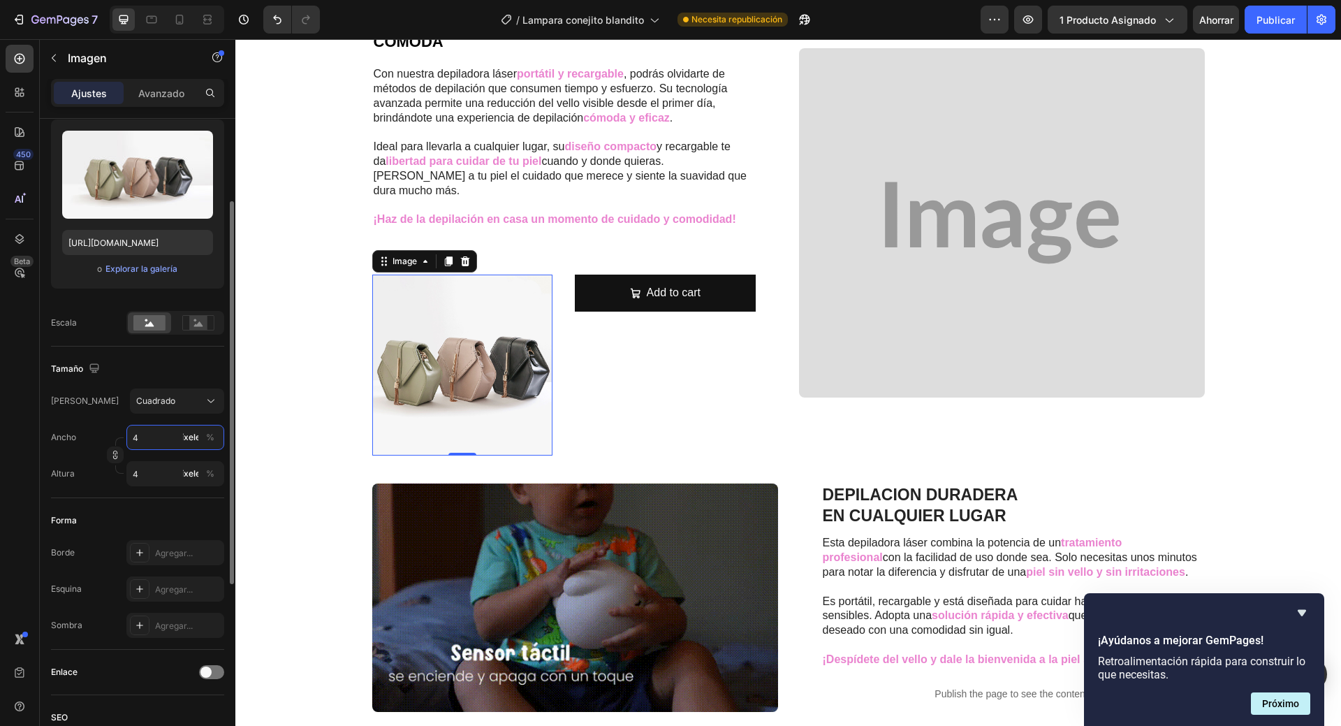
type input "40"
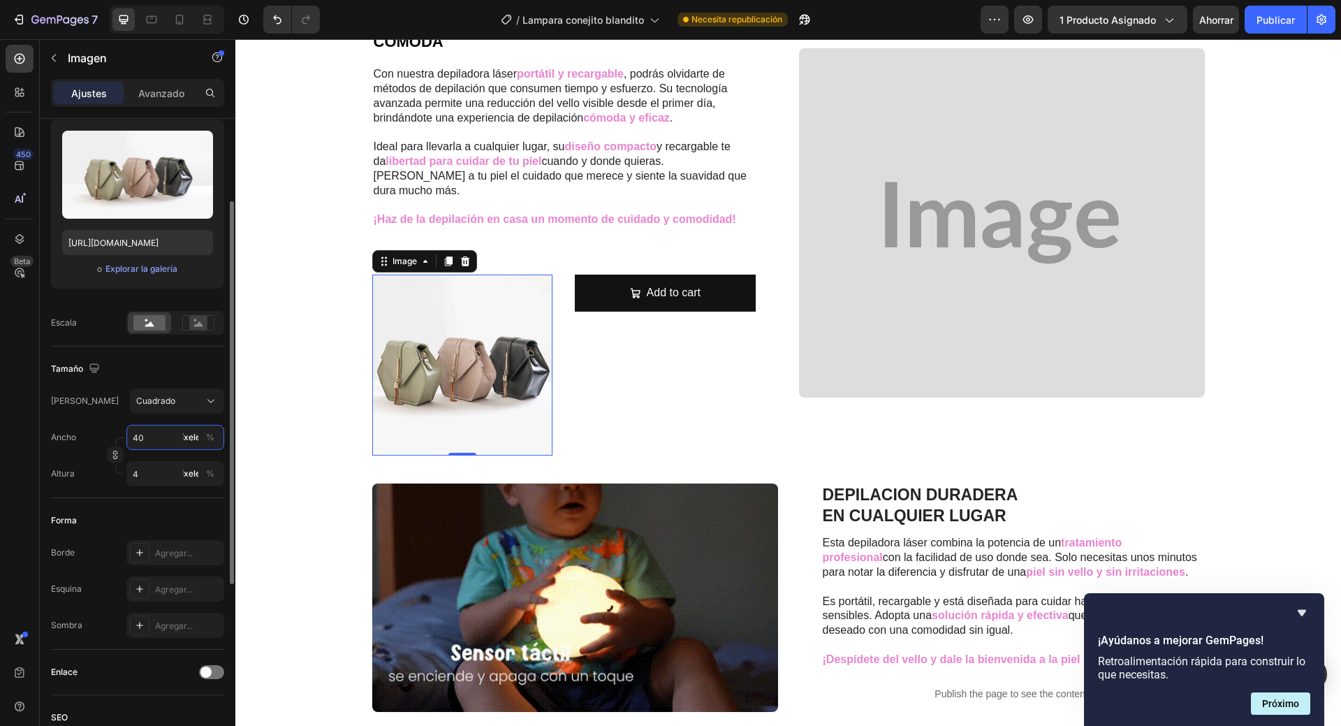
type input "40"
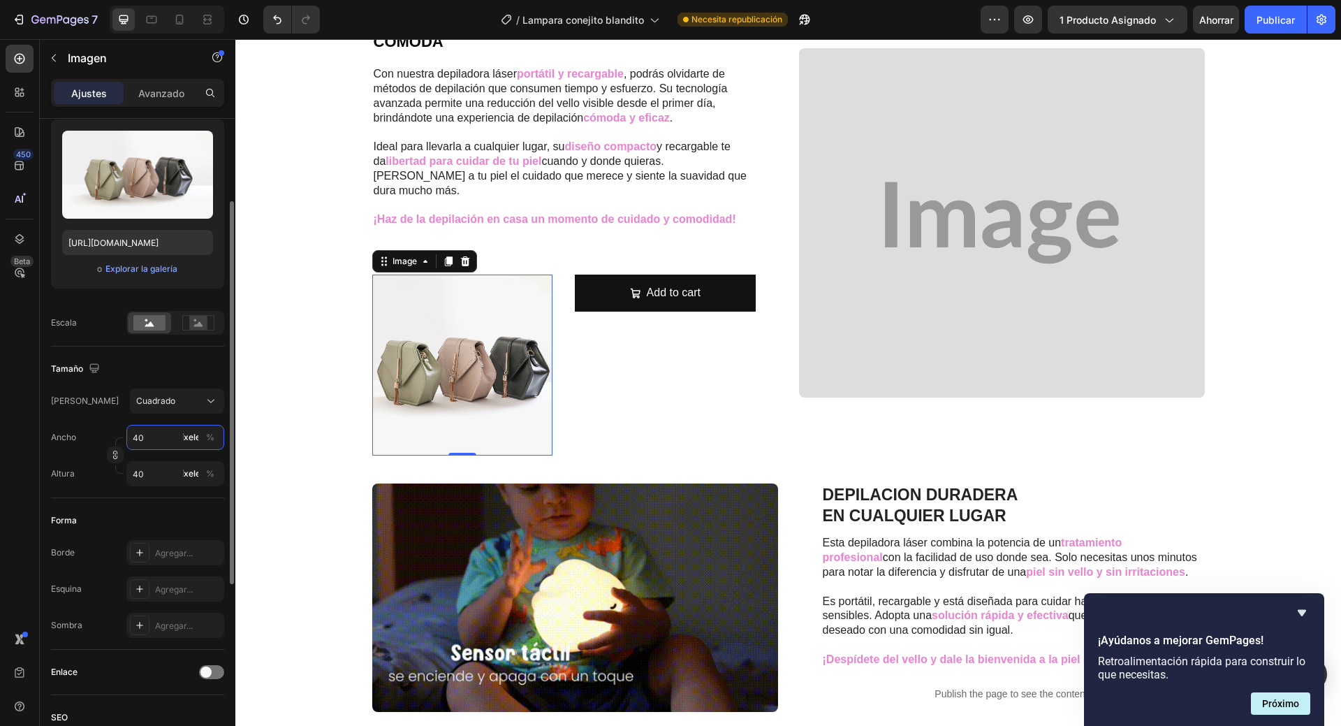
scroll to position [977, 0]
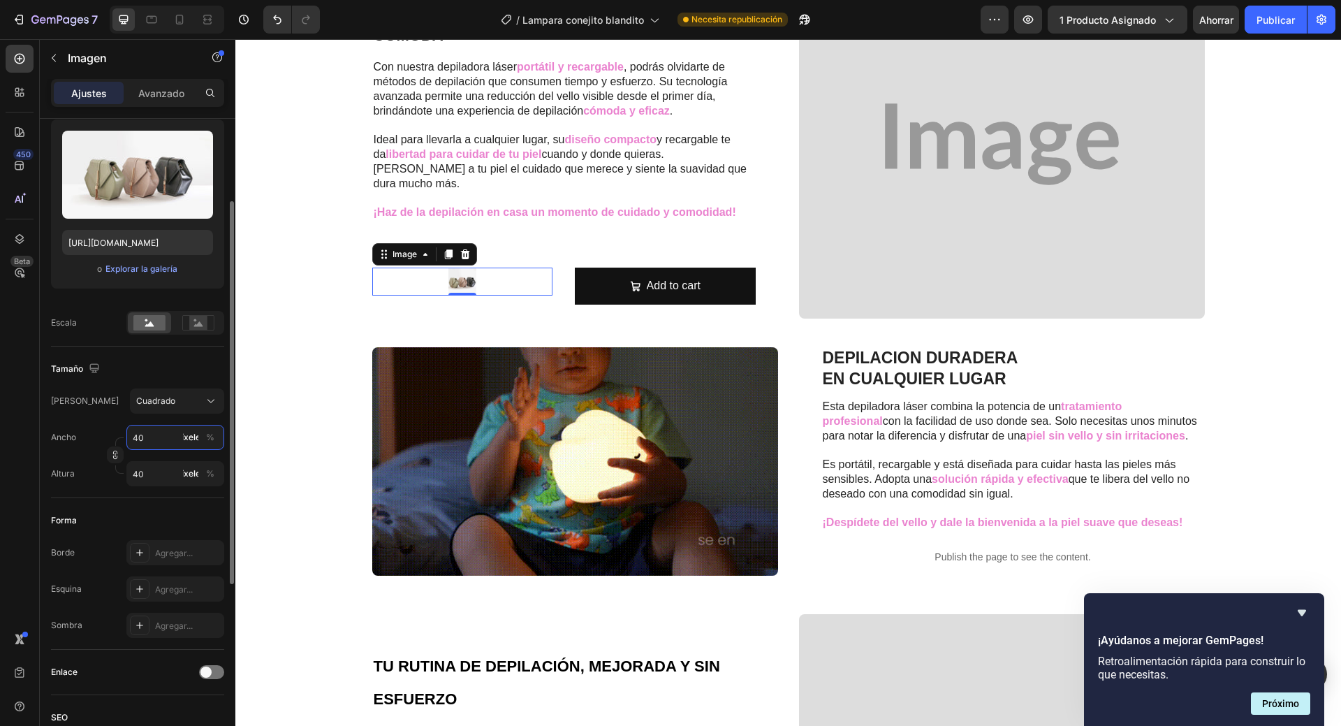
type input "4"
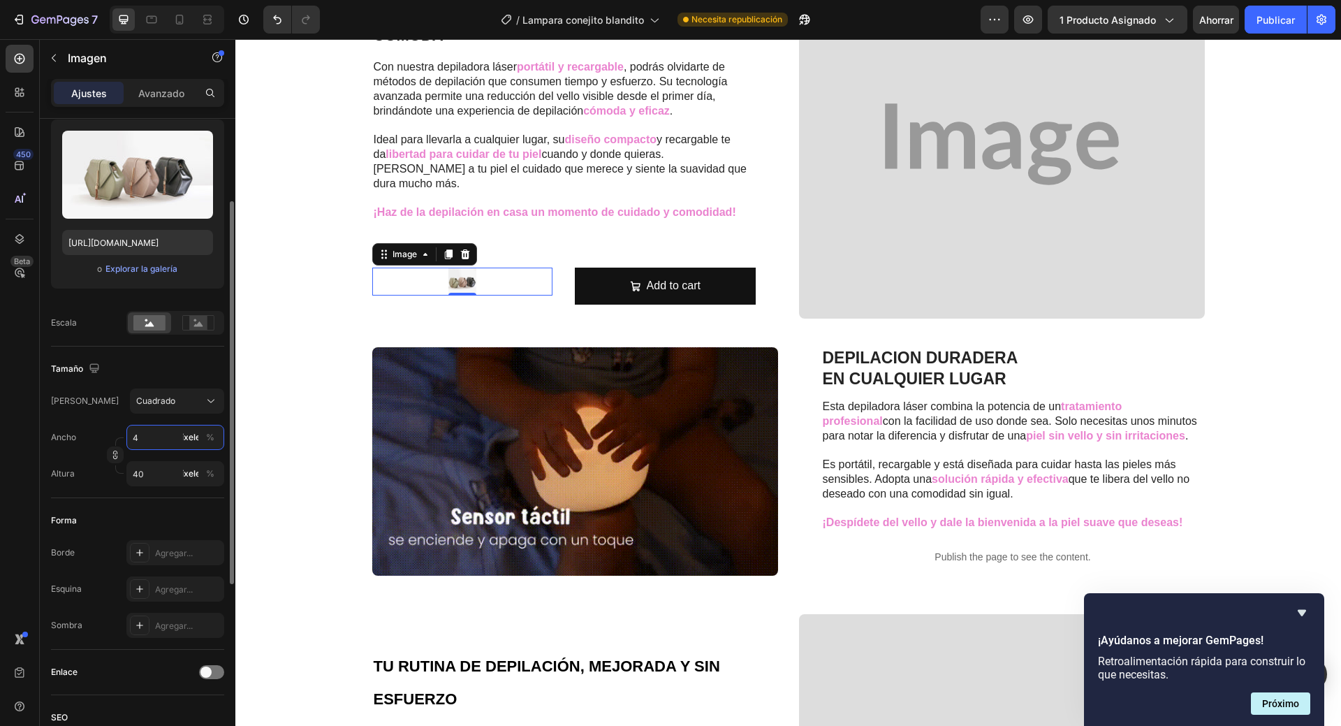
type input "4"
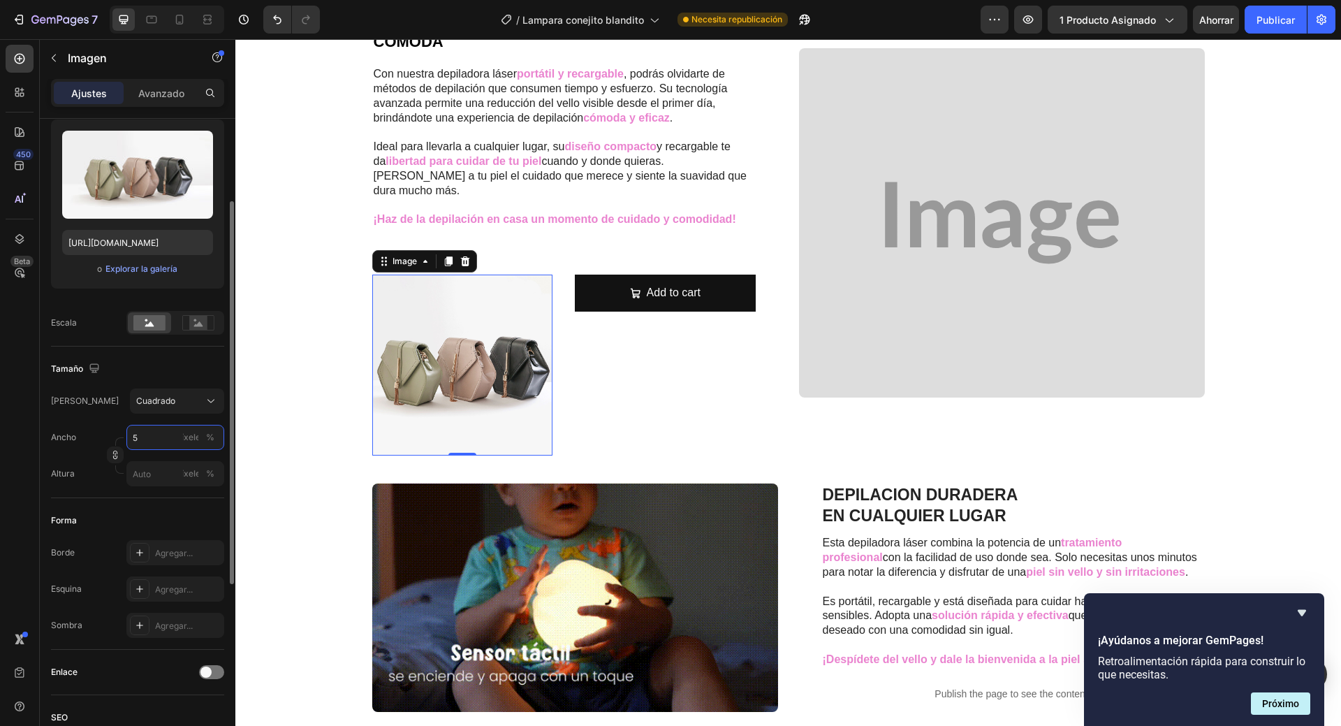
type input "50"
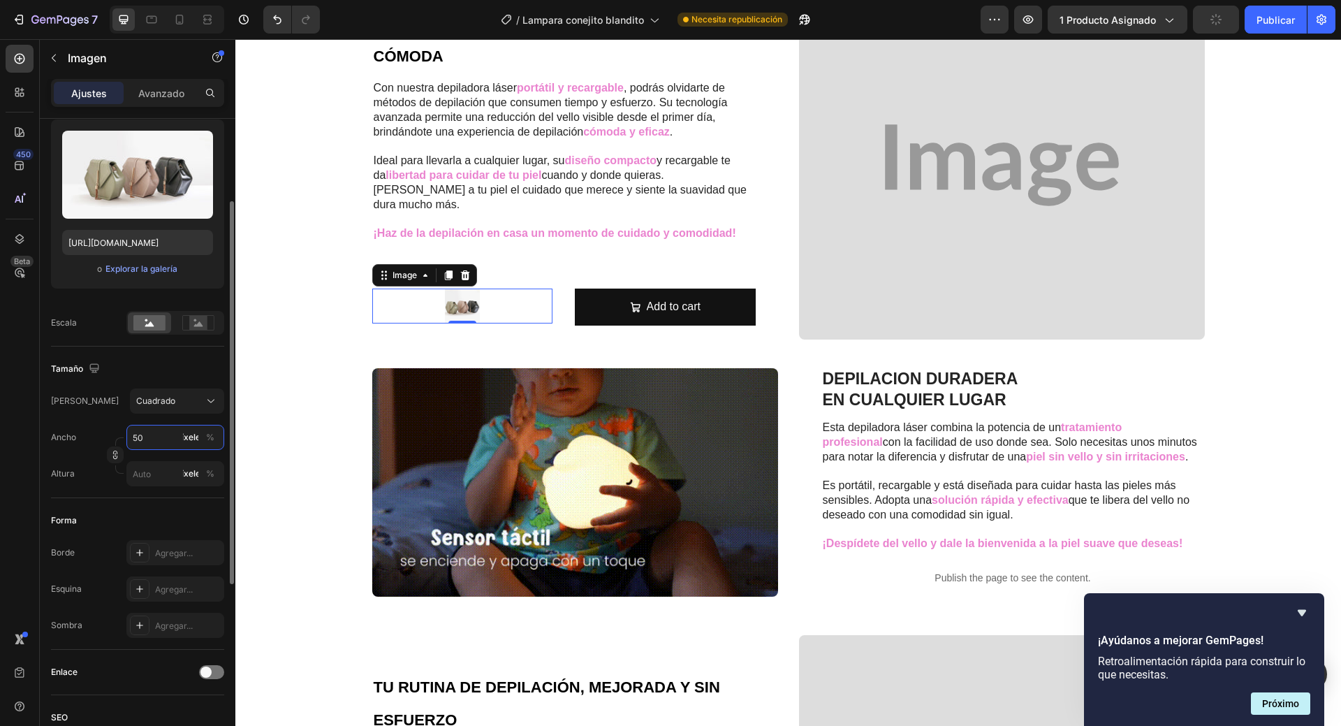
type input "50"
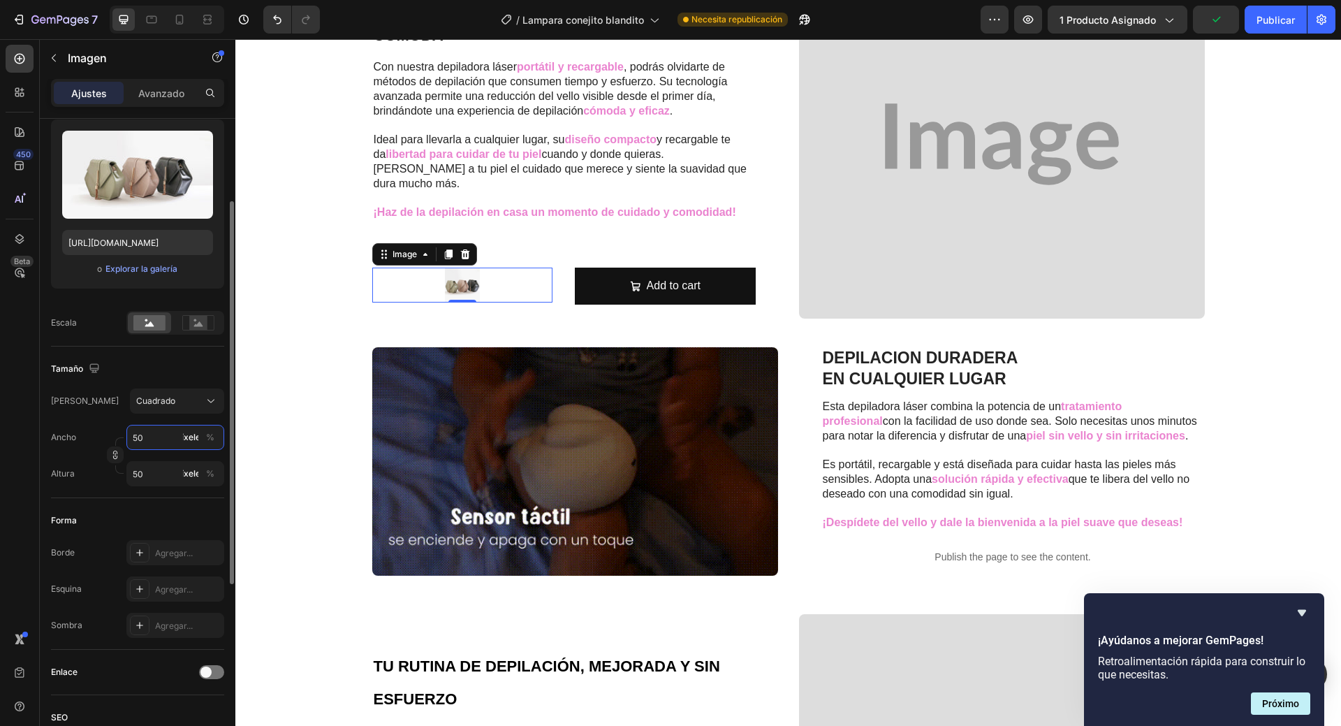
type input "5"
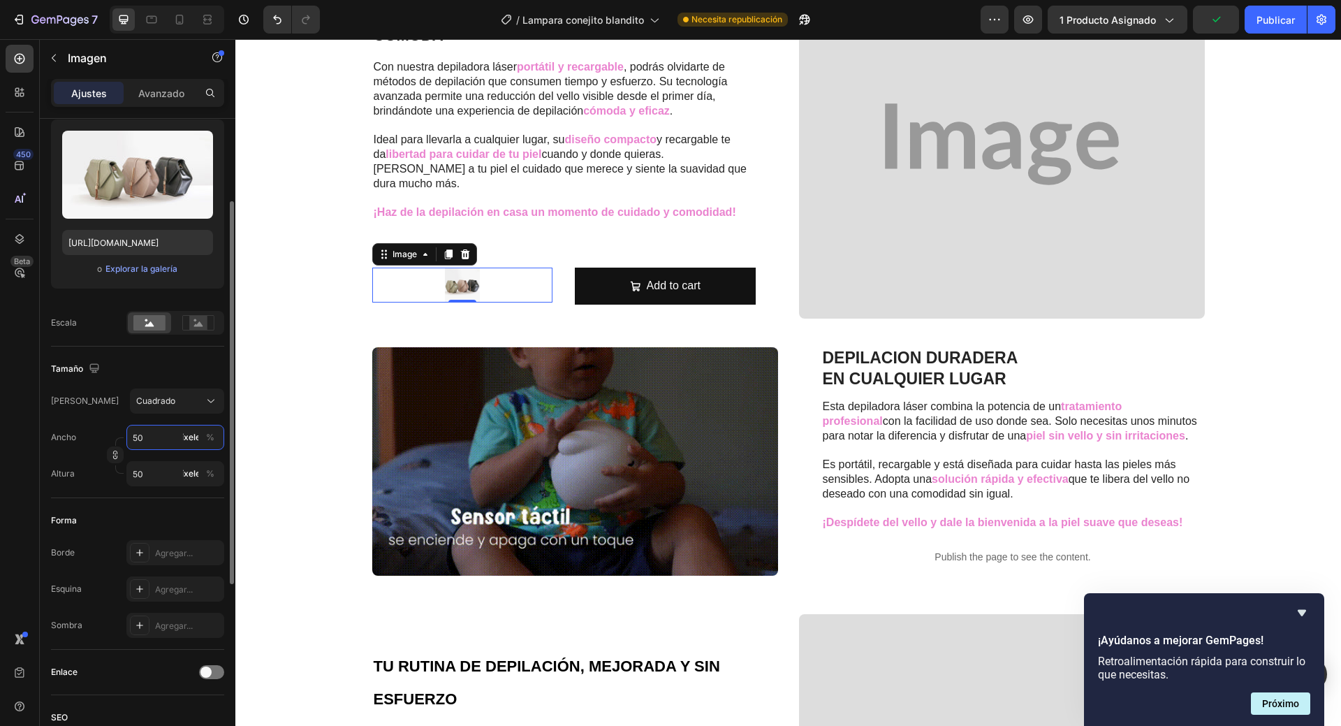
type input "5"
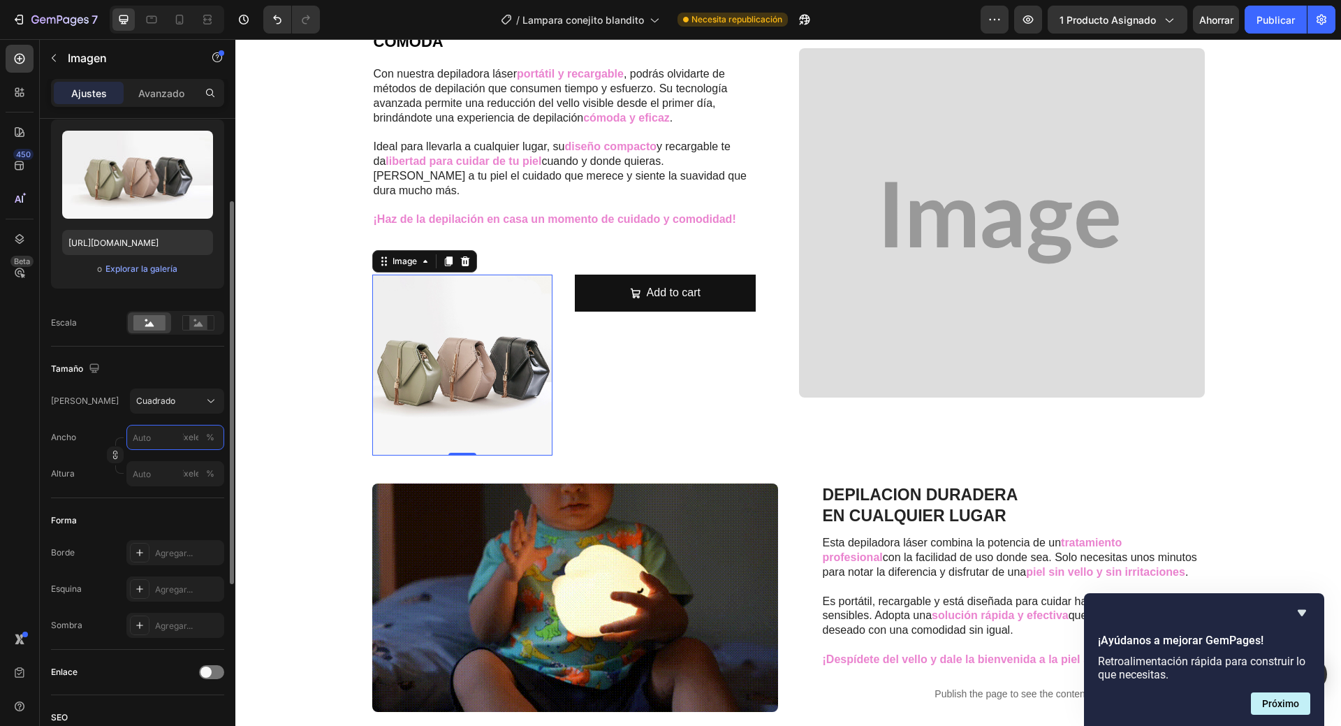
type input "6"
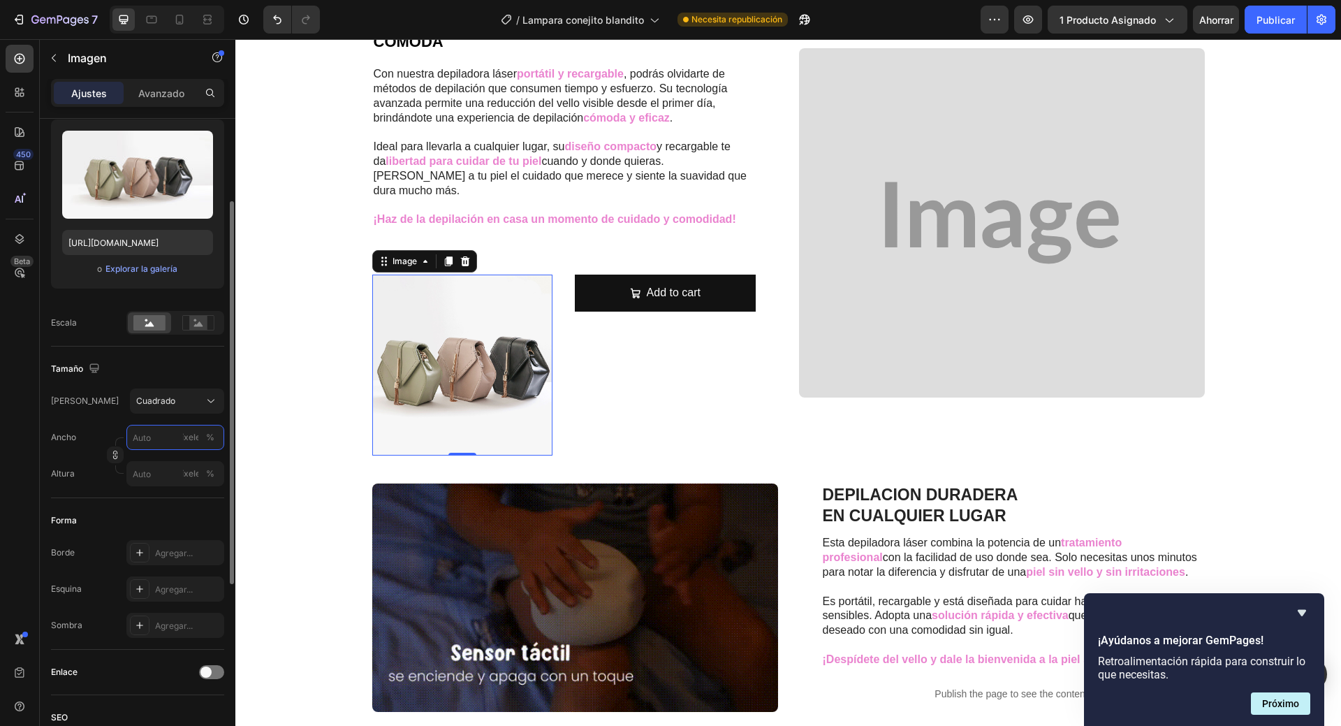
type input "6"
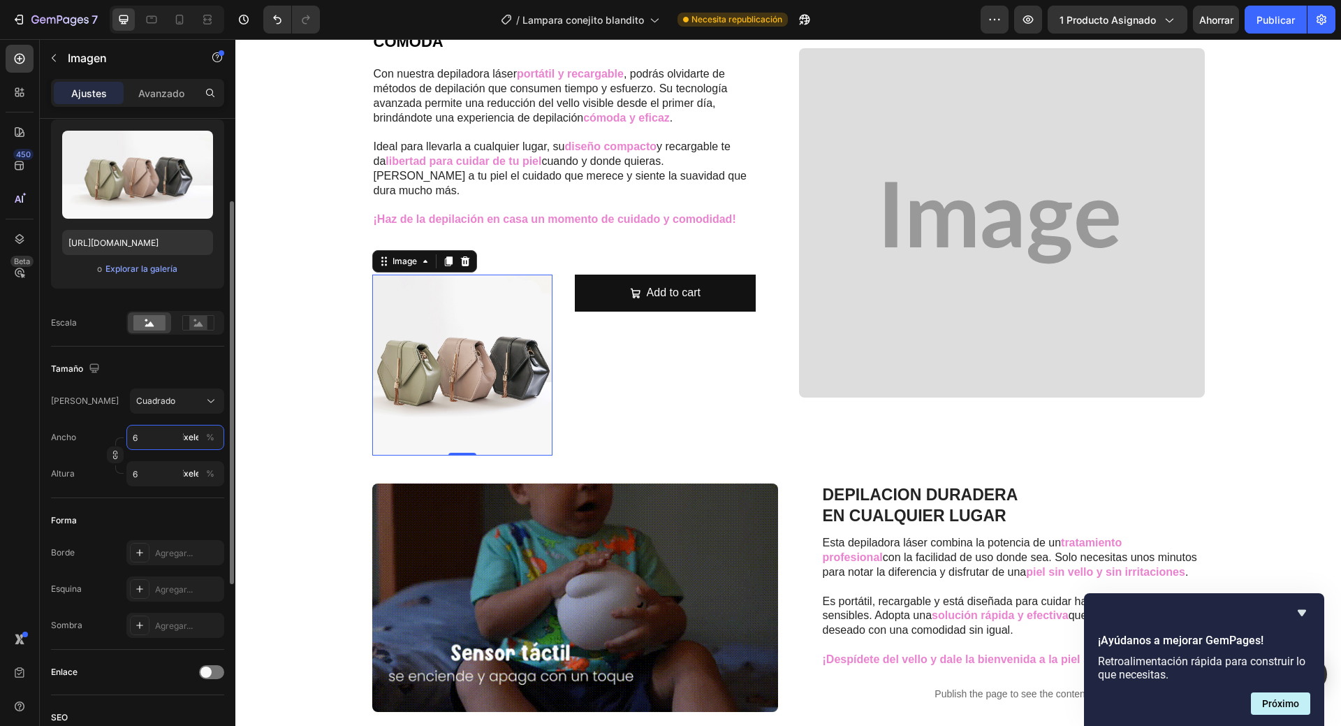
type input "60"
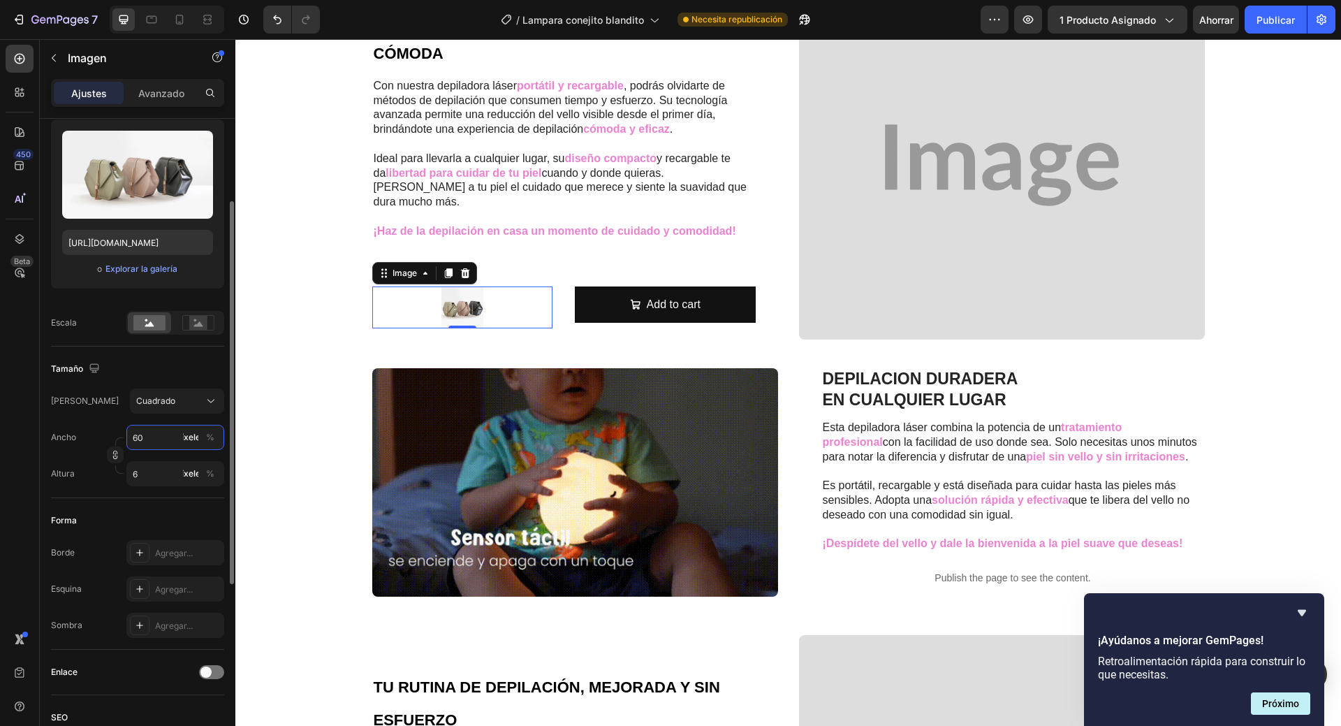
type input "60"
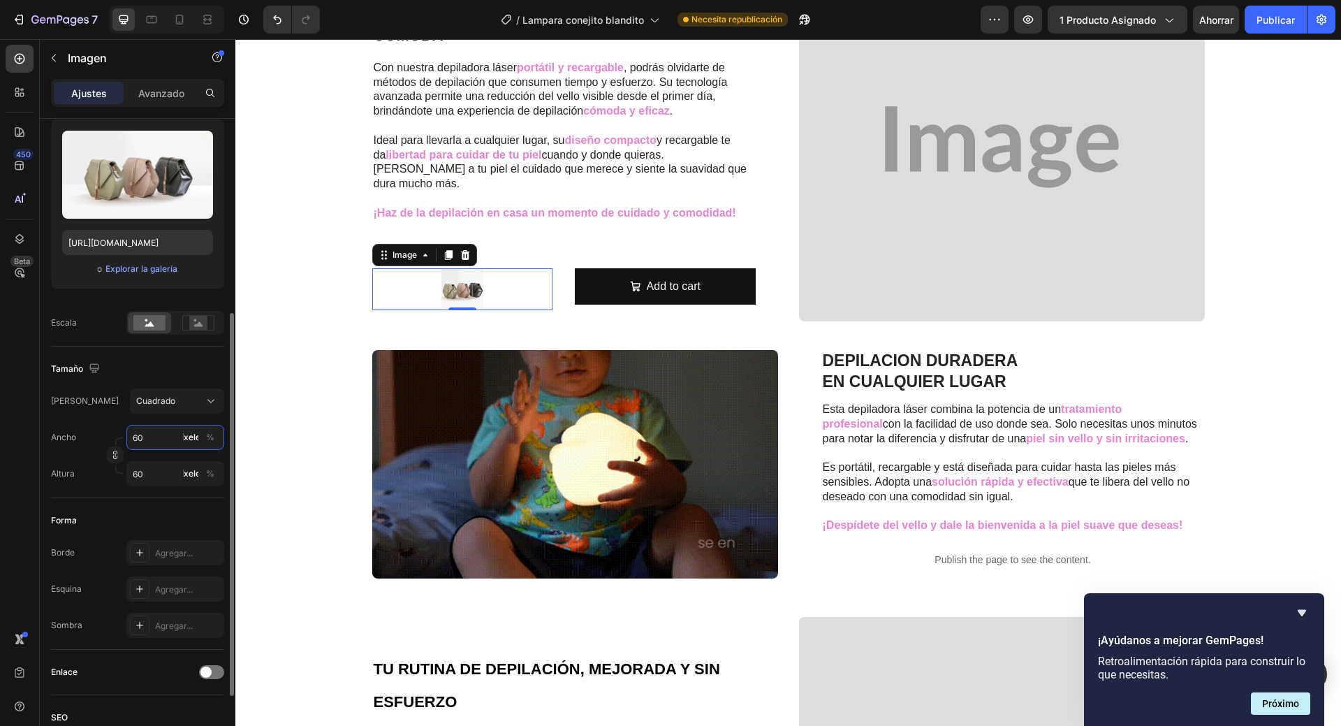
scroll to position [210, 0]
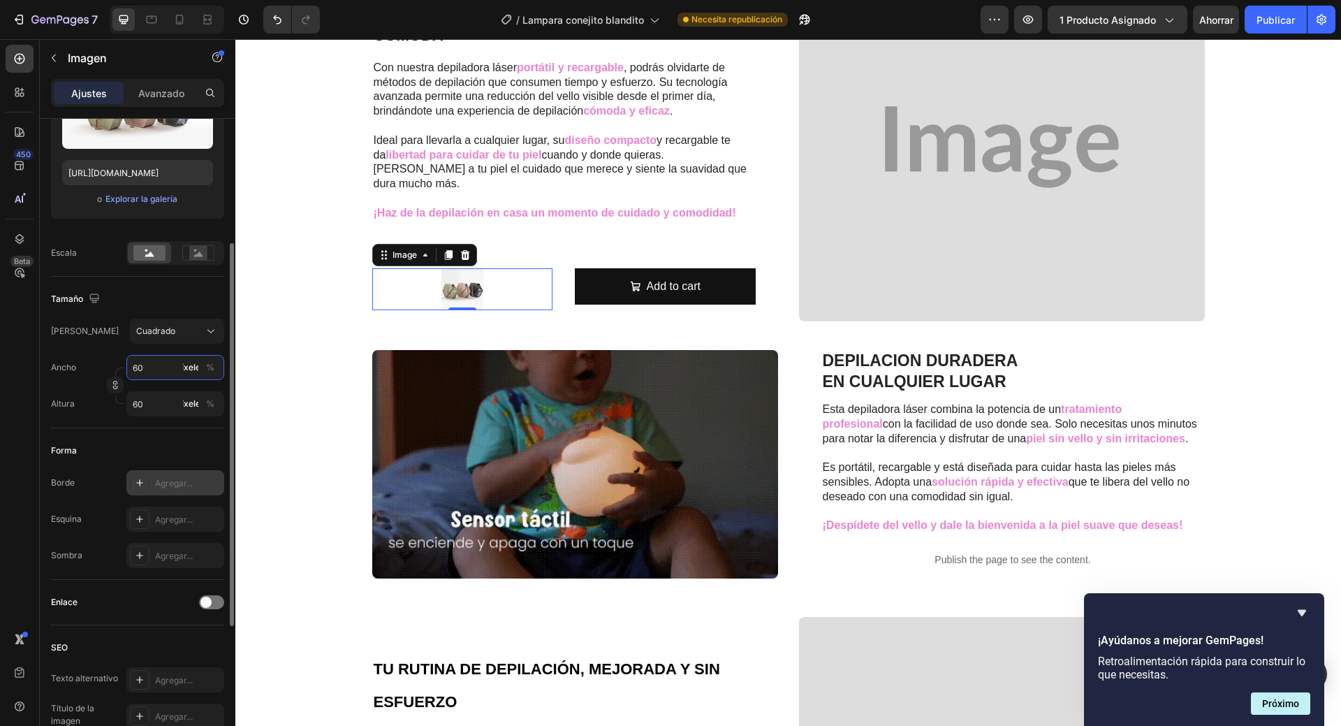
type input "60"
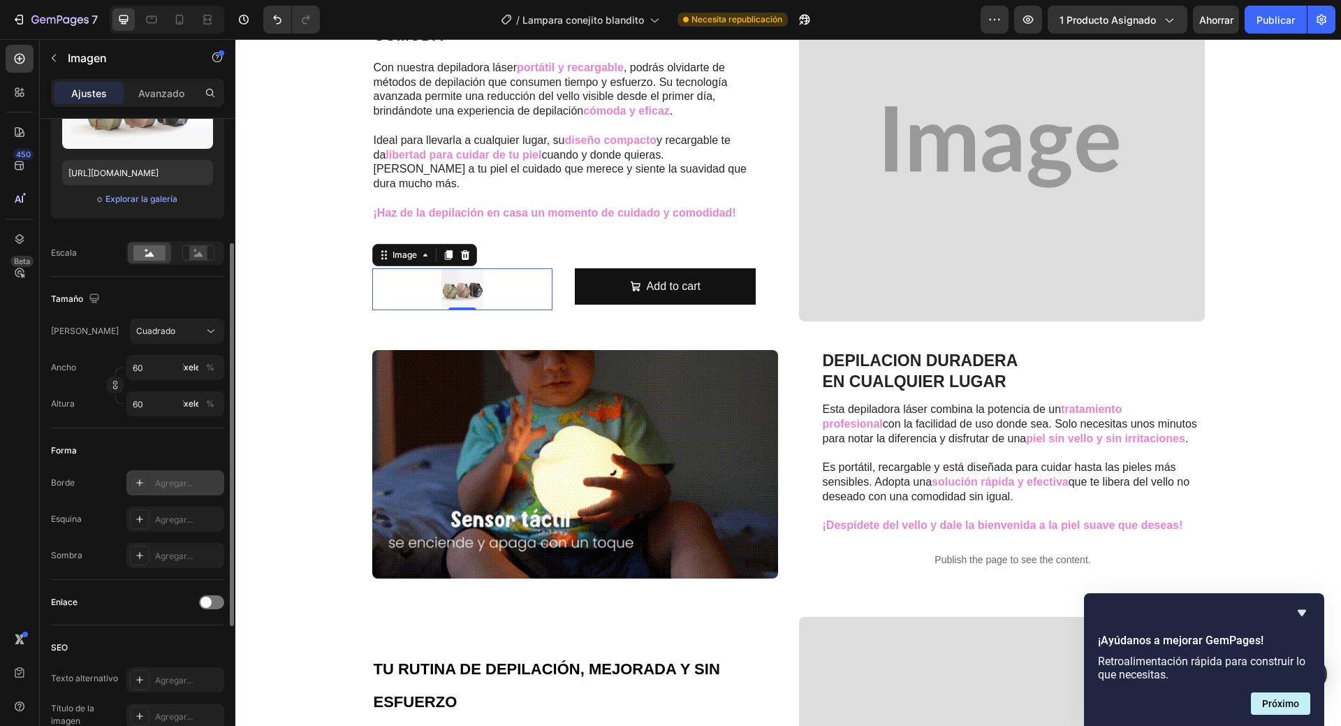
click at [169, 488] on font "Agregar..." at bounding box center [174, 483] width 38 height 10
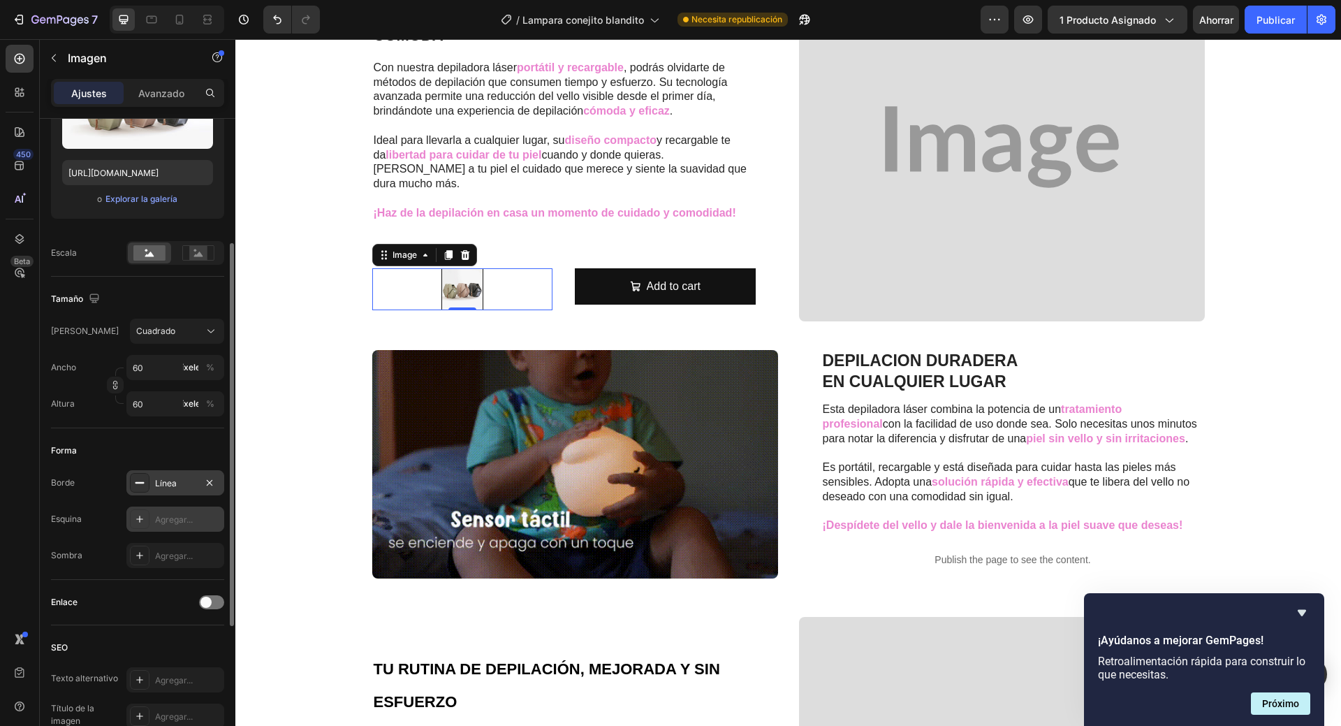
click at [180, 520] on font "Agregar..." at bounding box center [174, 519] width 38 height 10
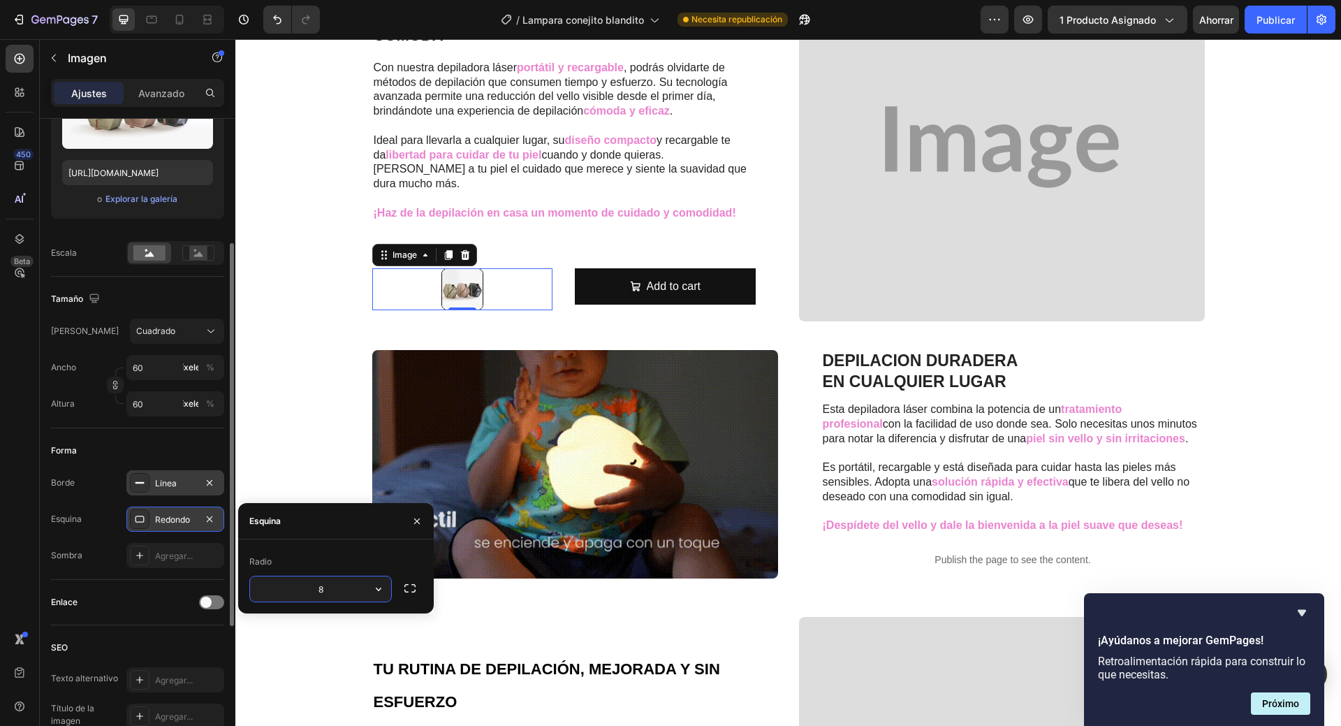
click at [177, 490] on div "Línea" at bounding box center [175, 483] width 41 height 13
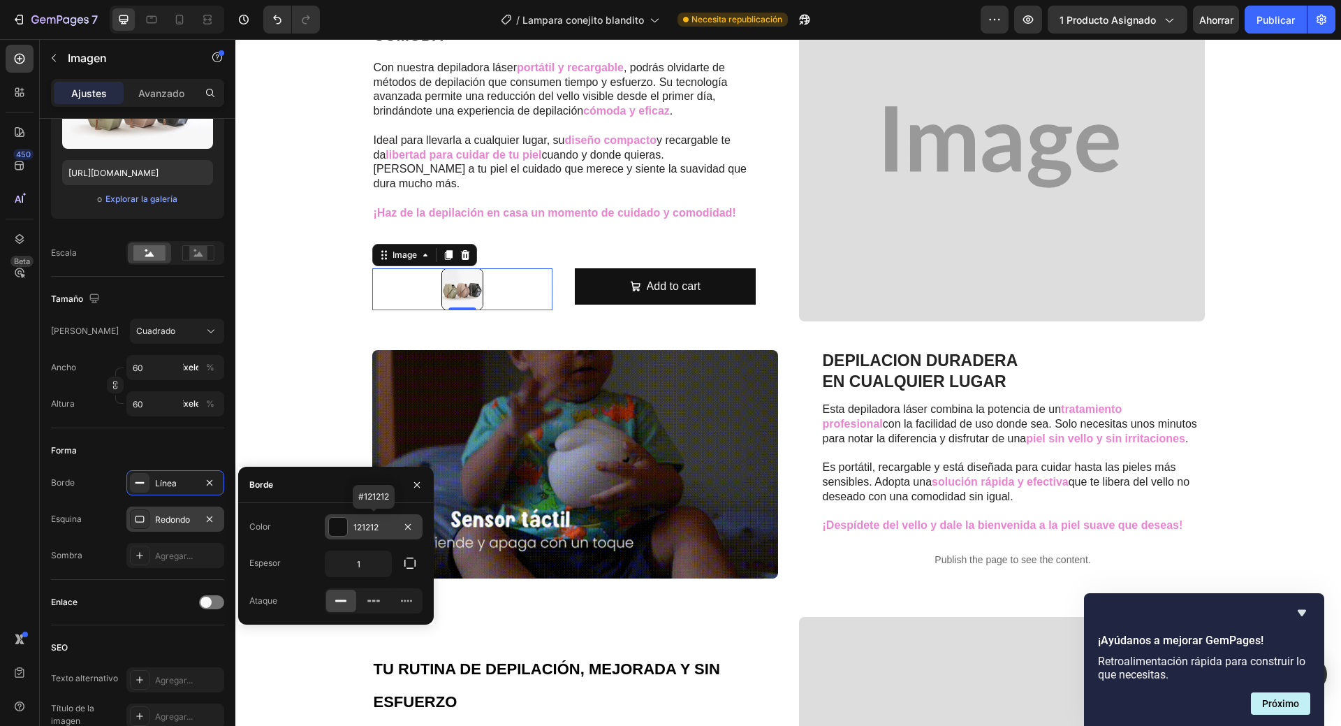
click at [361, 527] on font "121212" at bounding box center [365, 527] width 25 height 10
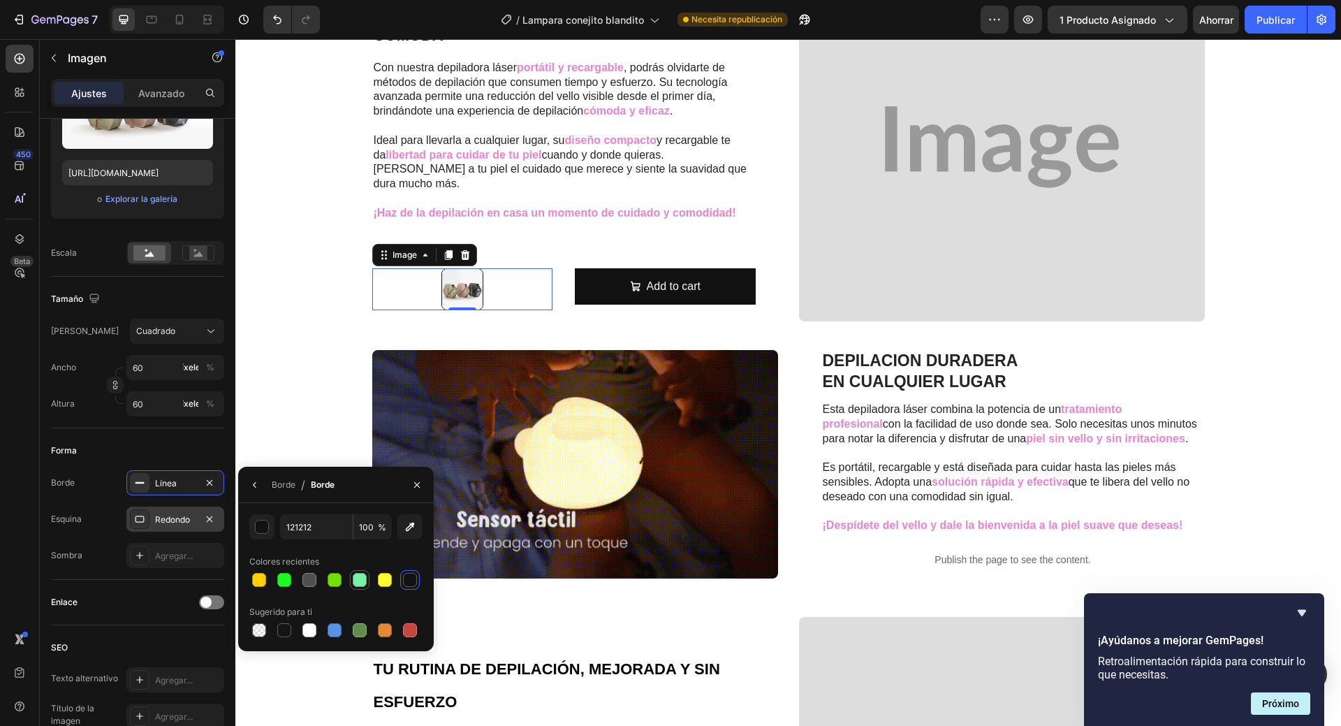
click at [360, 585] on div at bounding box center [360, 580] width 14 height 14
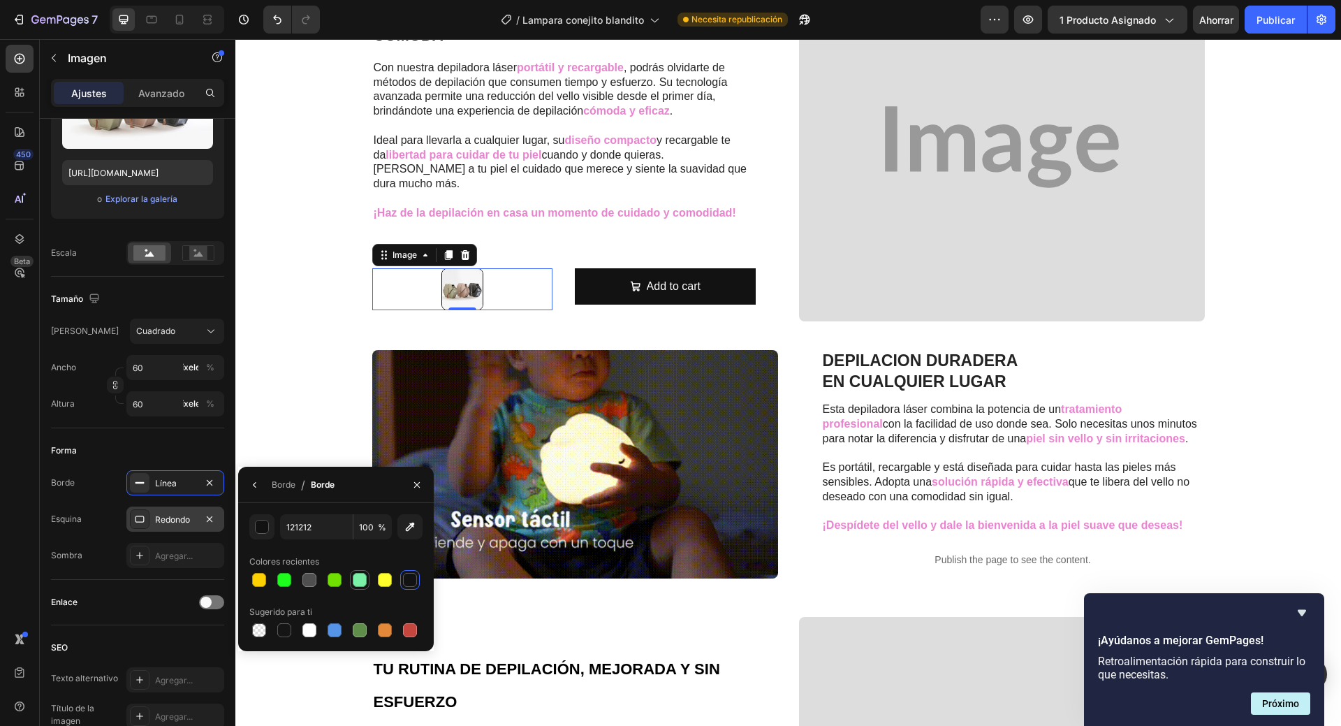
type input "7BF1A8"
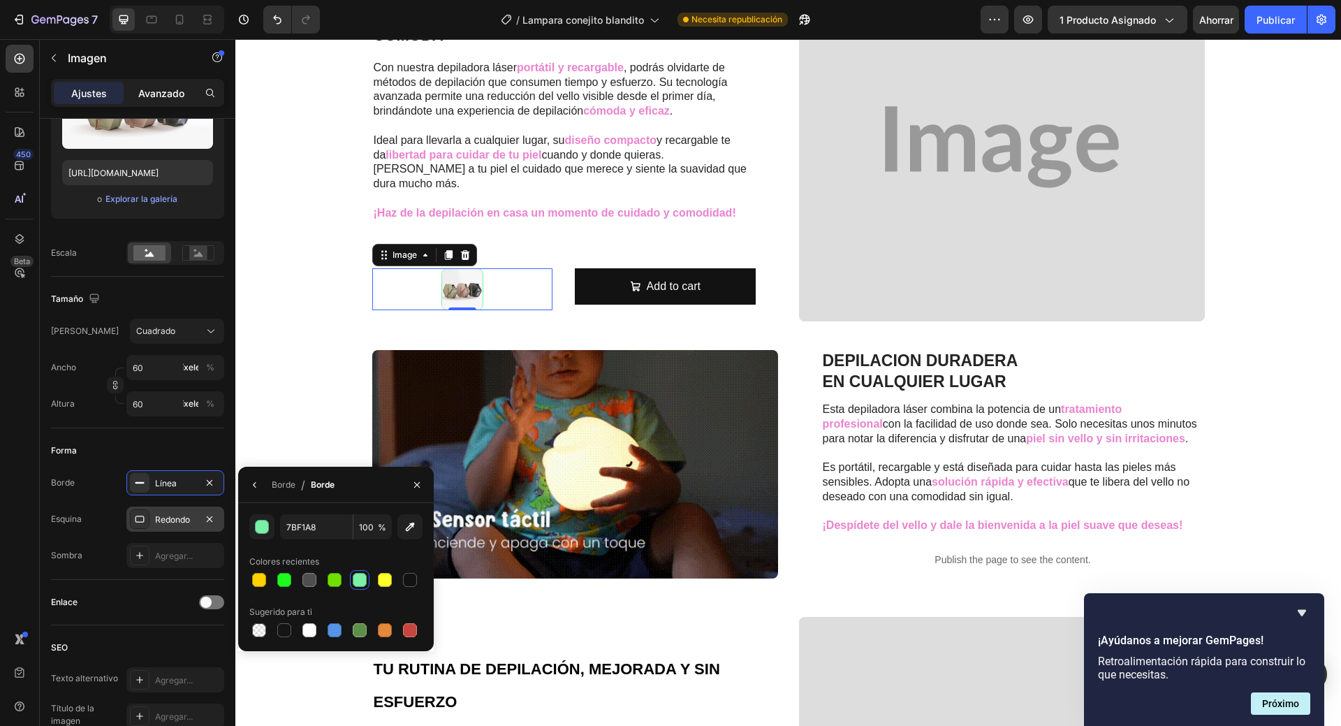
click at [156, 89] on font "Avanzado" at bounding box center [161, 93] width 46 height 12
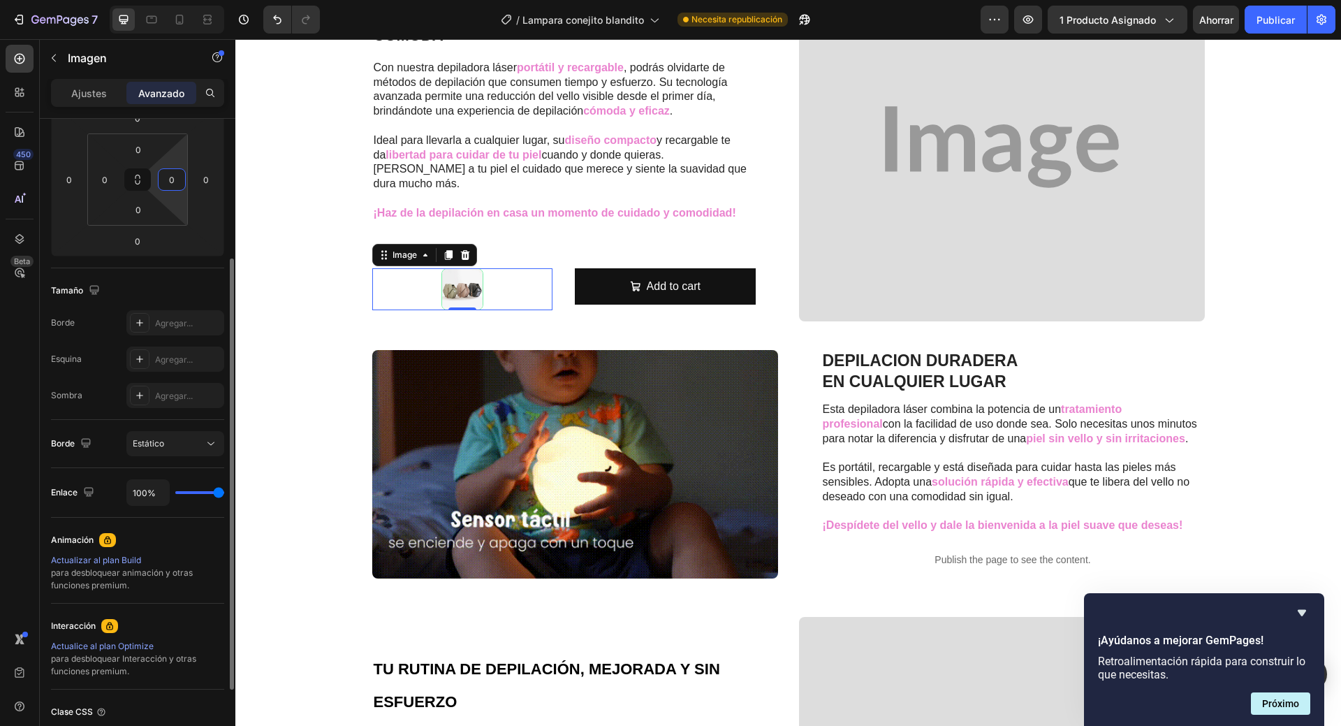
click at [172, 188] on input "0" at bounding box center [171, 179] width 21 height 21
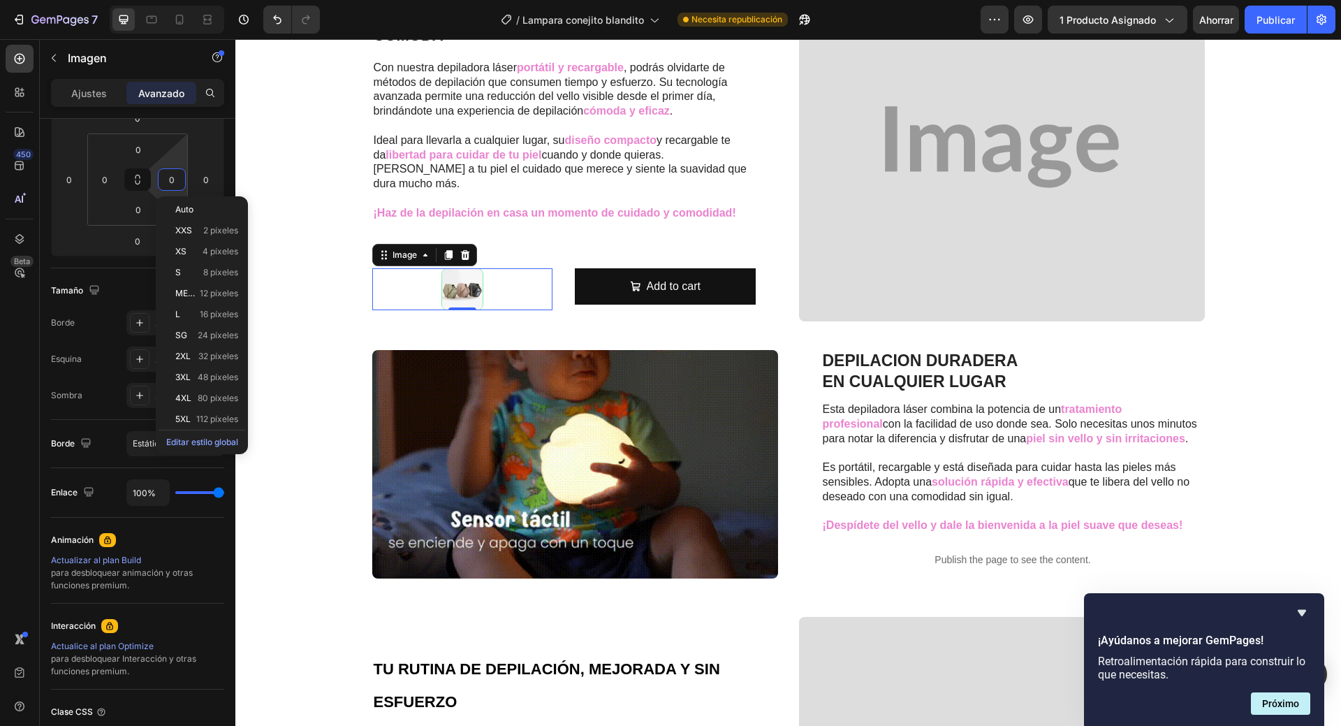
click at [540, 281] on div at bounding box center [462, 289] width 181 height 42
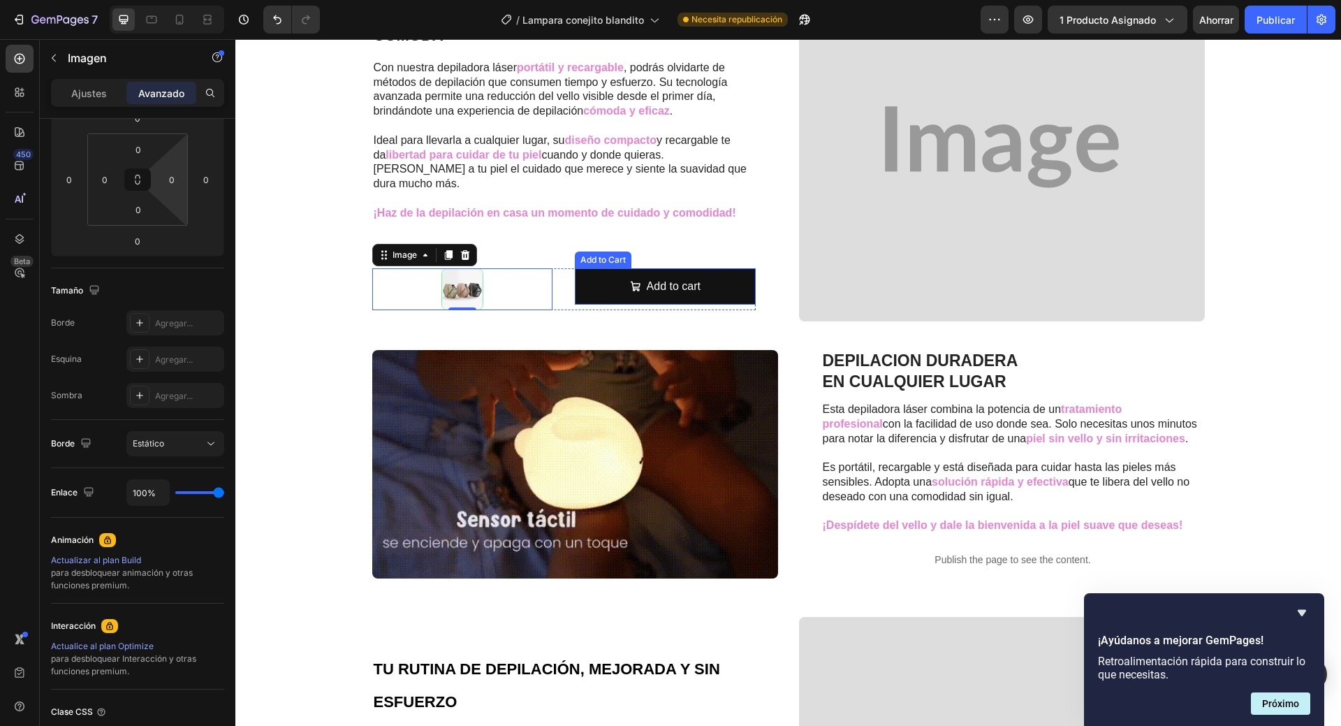
click at [588, 285] on button "Add to cart" at bounding box center [665, 286] width 181 height 37
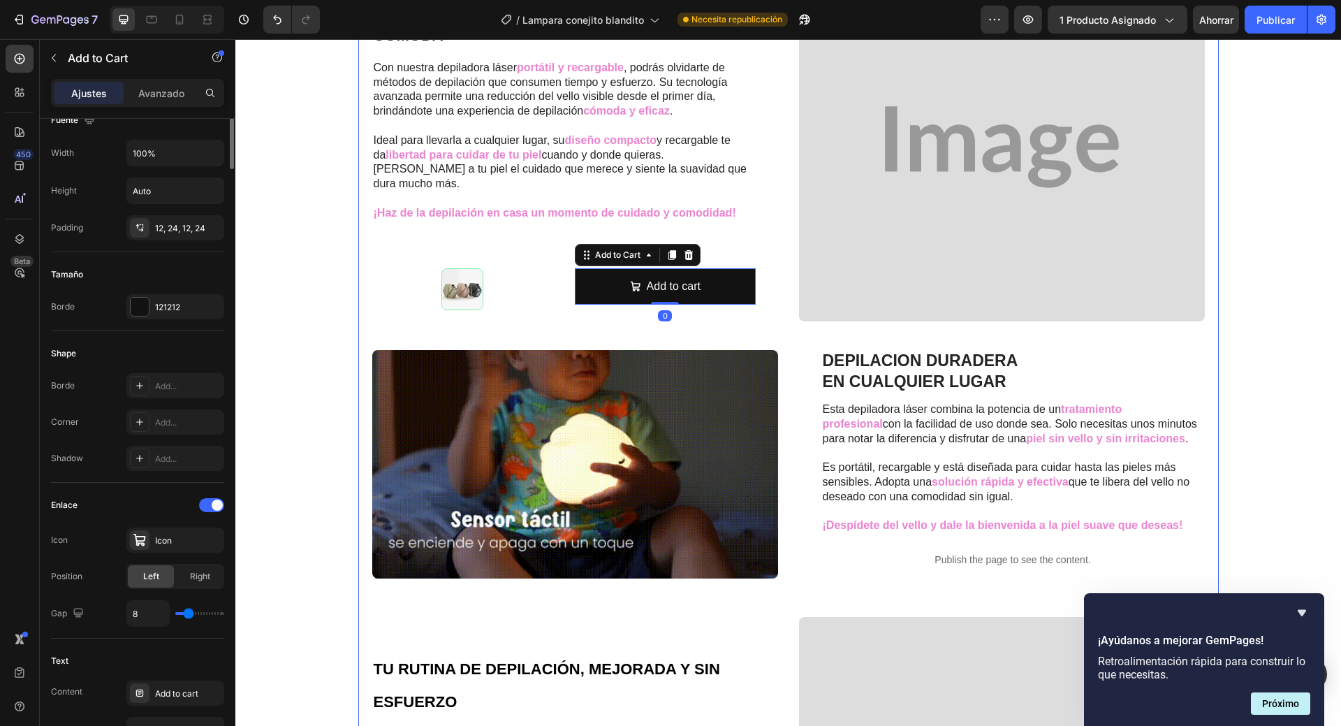
scroll to position [0, 0]
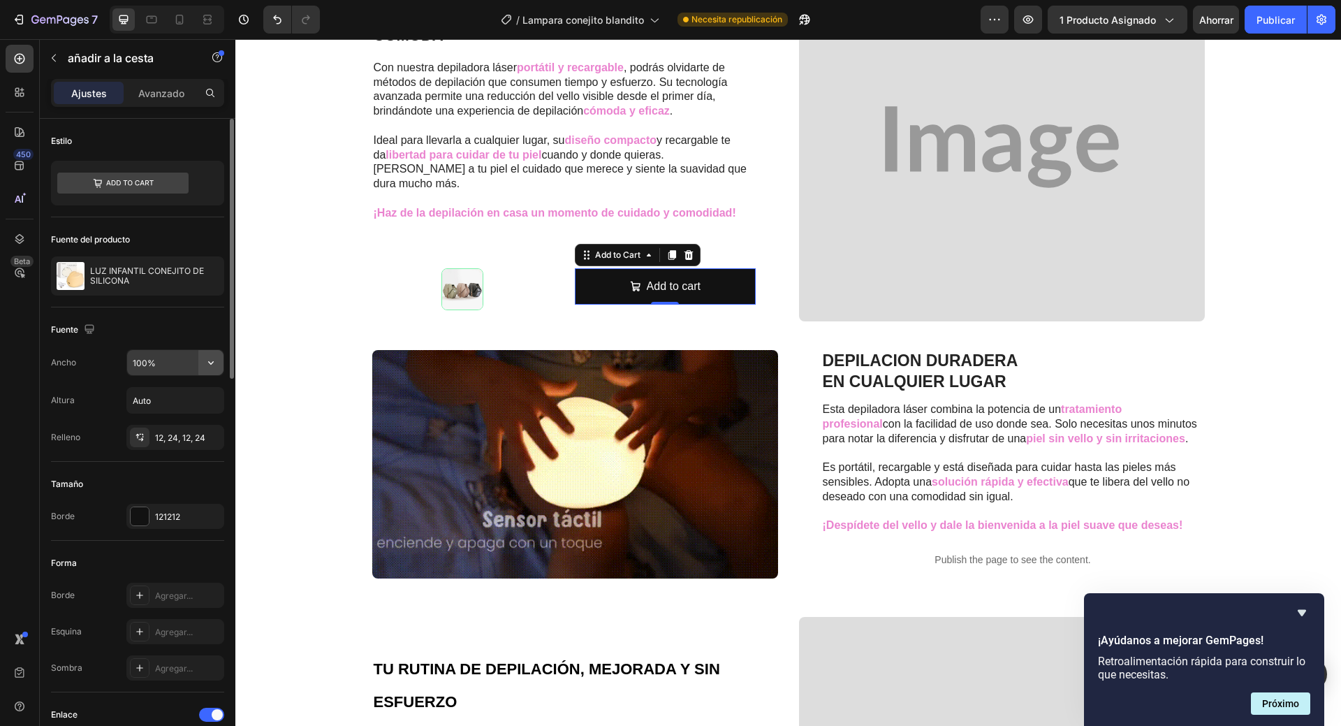
click at [212, 361] on icon "button" at bounding box center [211, 363] width 14 height 14
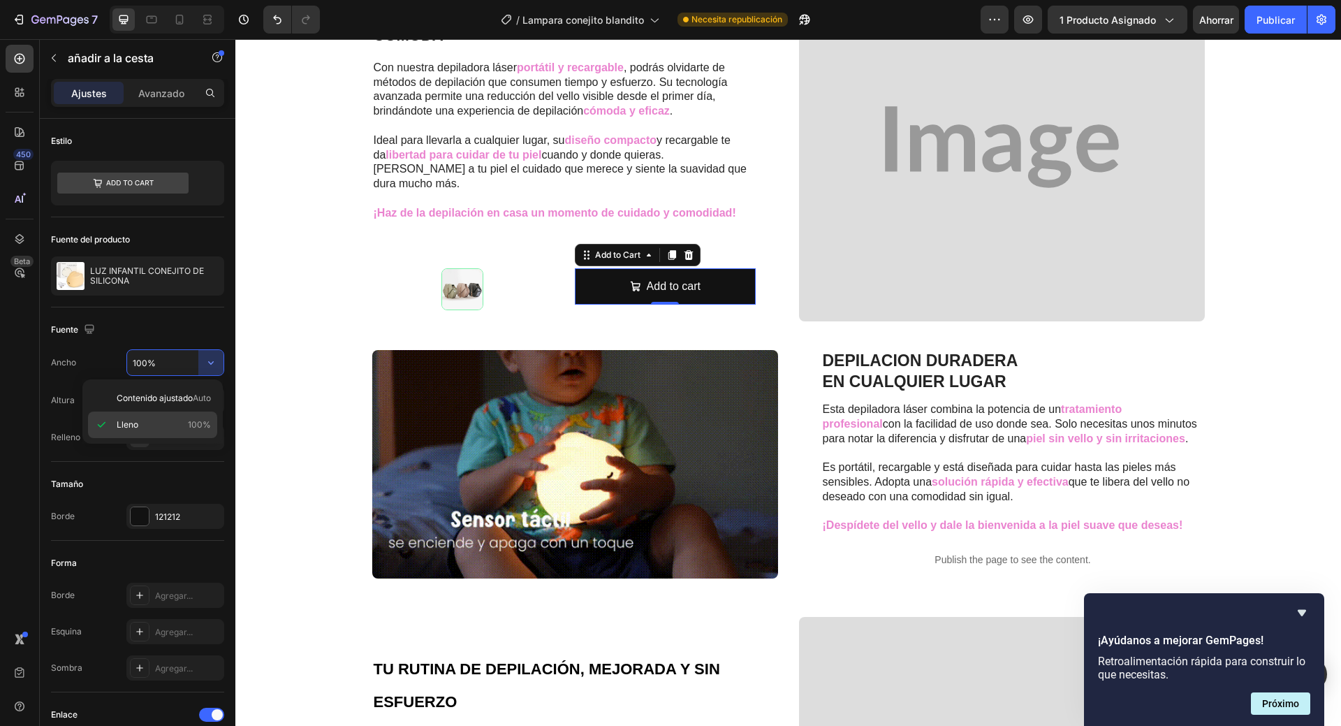
click at [162, 418] on div "Lleno 100%" at bounding box center [152, 424] width 129 height 27
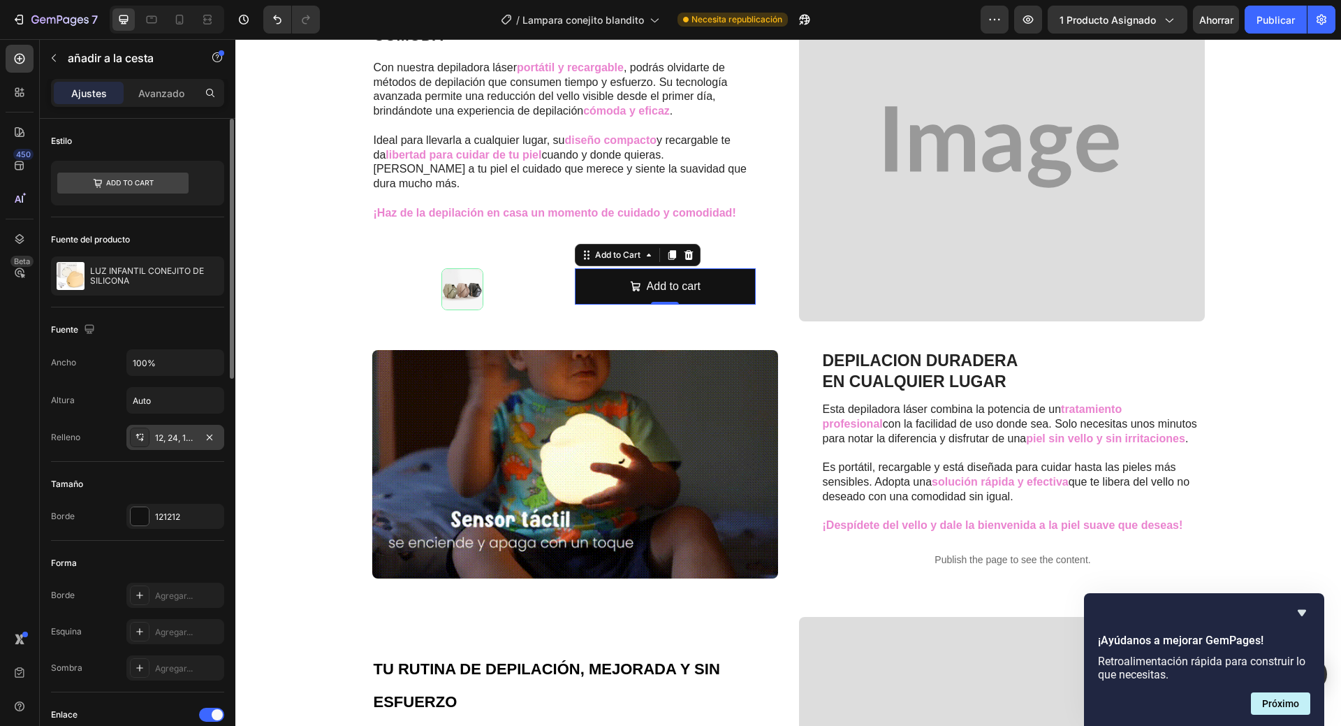
click at [166, 438] on font "12, 24, 12, 24" at bounding box center [180, 437] width 50 height 10
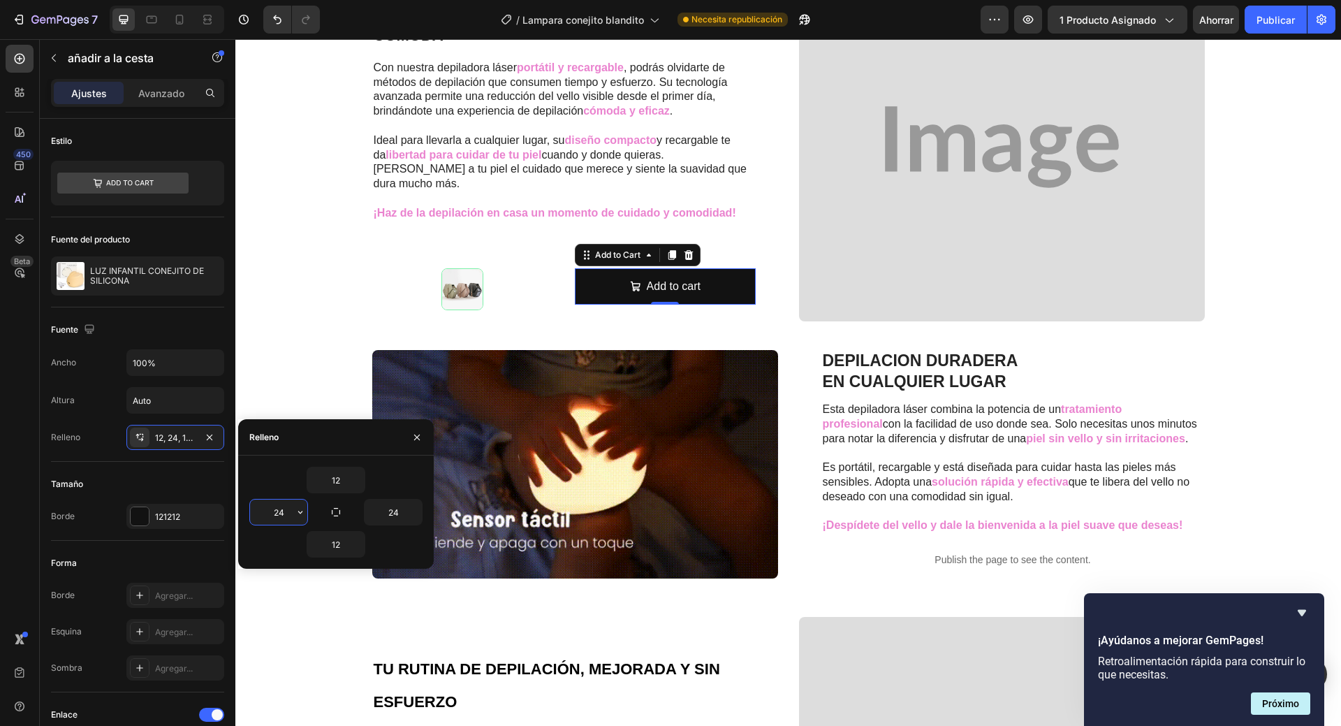
click at [285, 513] on input "24" at bounding box center [278, 511] width 57 height 25
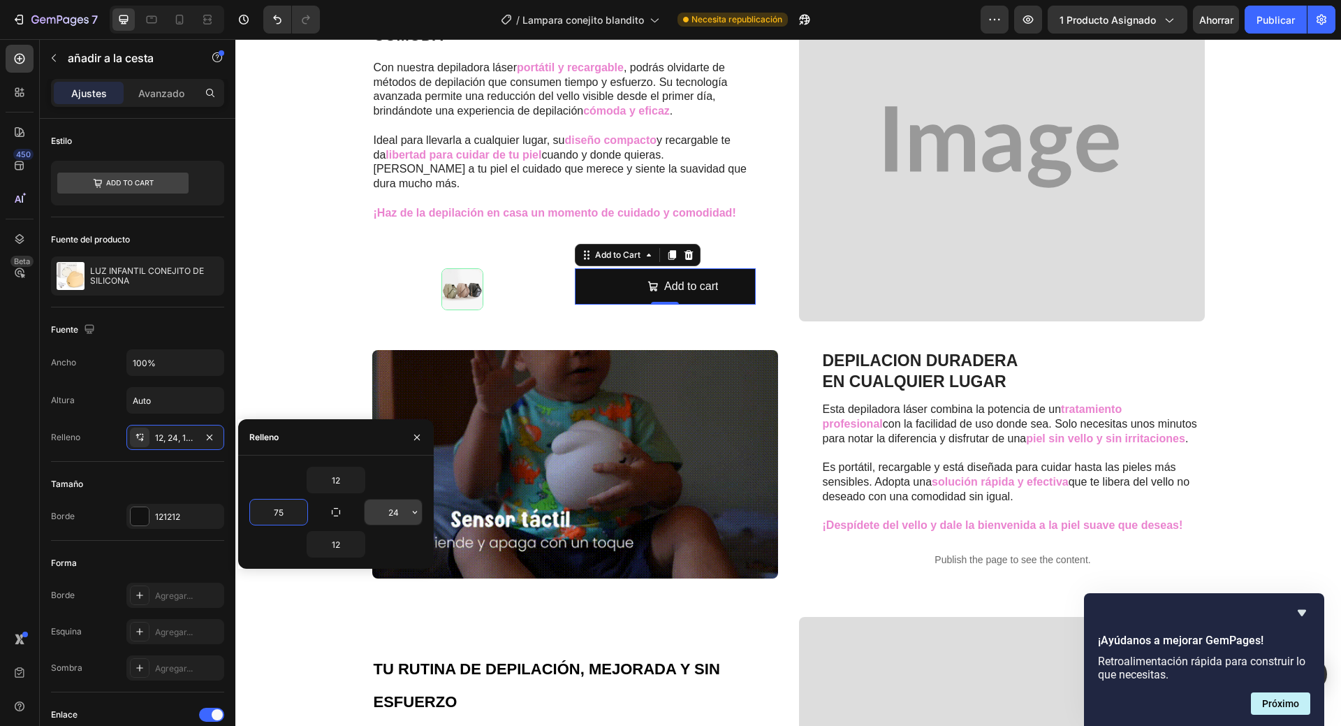
type input "75"
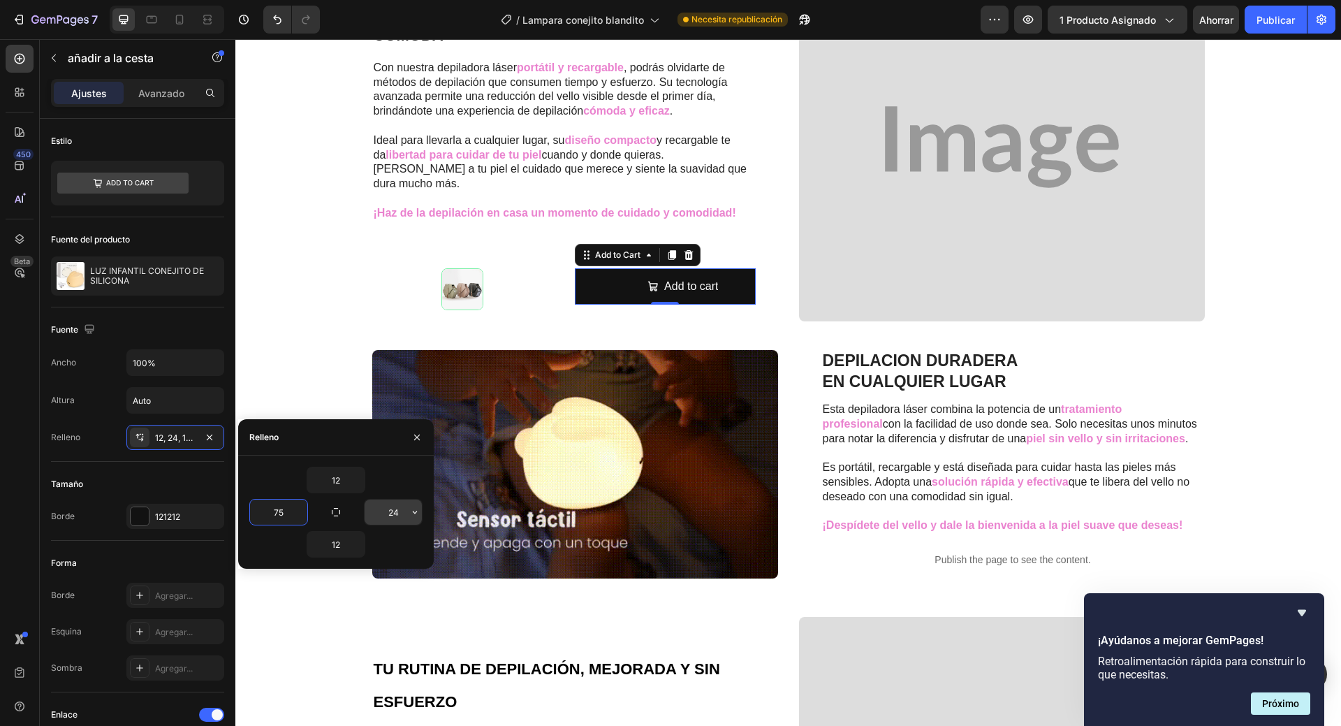
click at [392, 516] on input "24" at bounding box center [393, 511] width 57 height 25
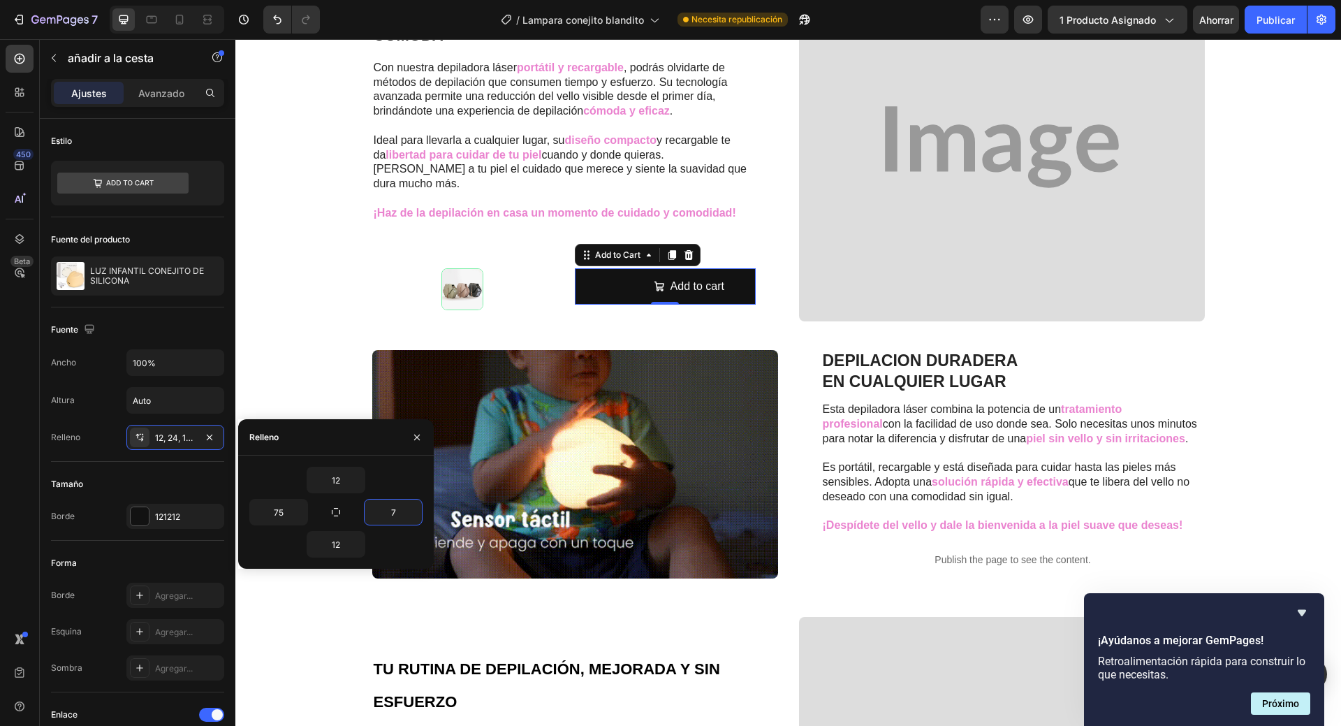
type input "75"
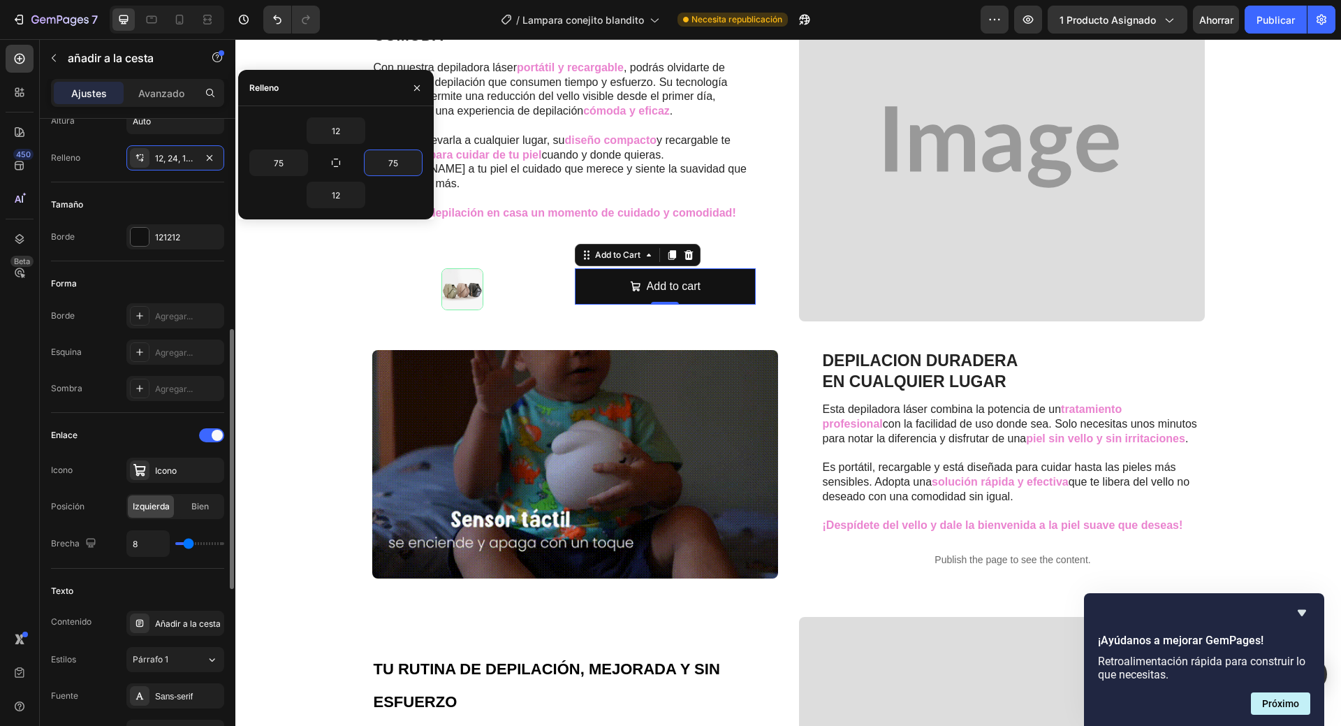
scroll to position [349, 0]
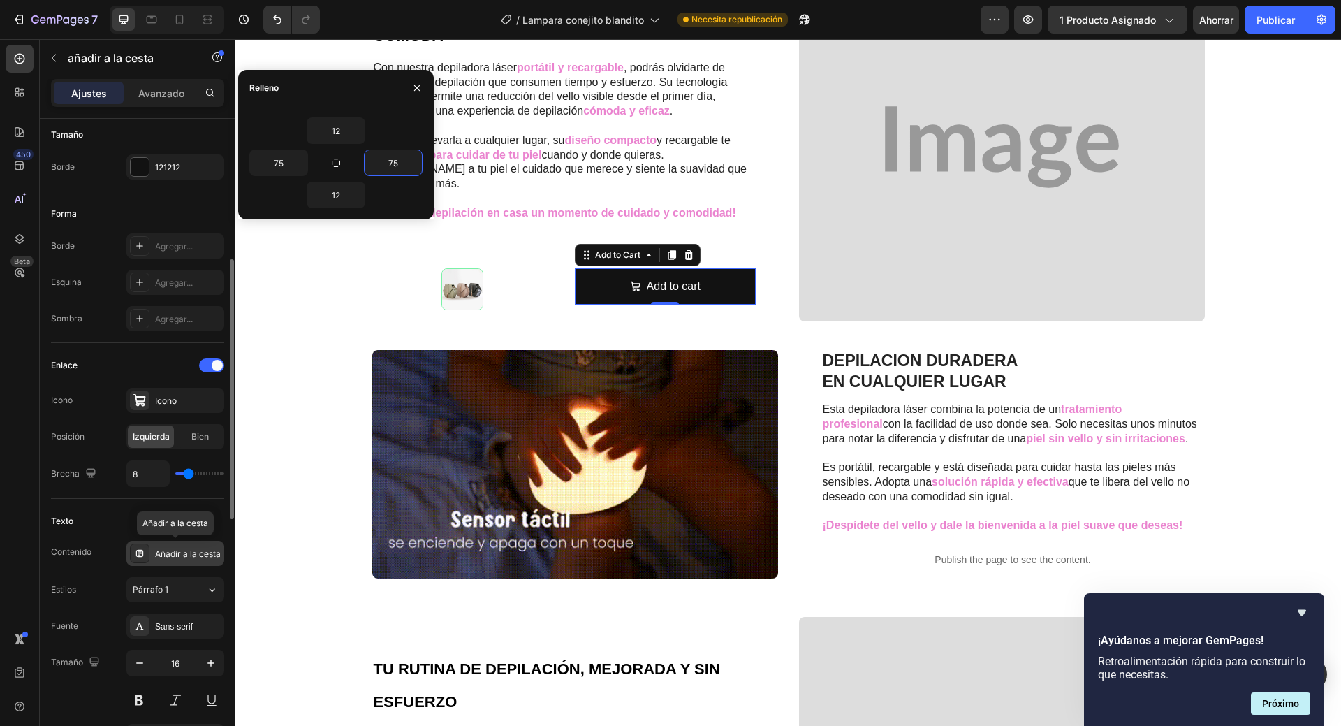
click at [179, 551] on font "Añadir a la cesta" at bounding box center [188, 553] width 66 height 10
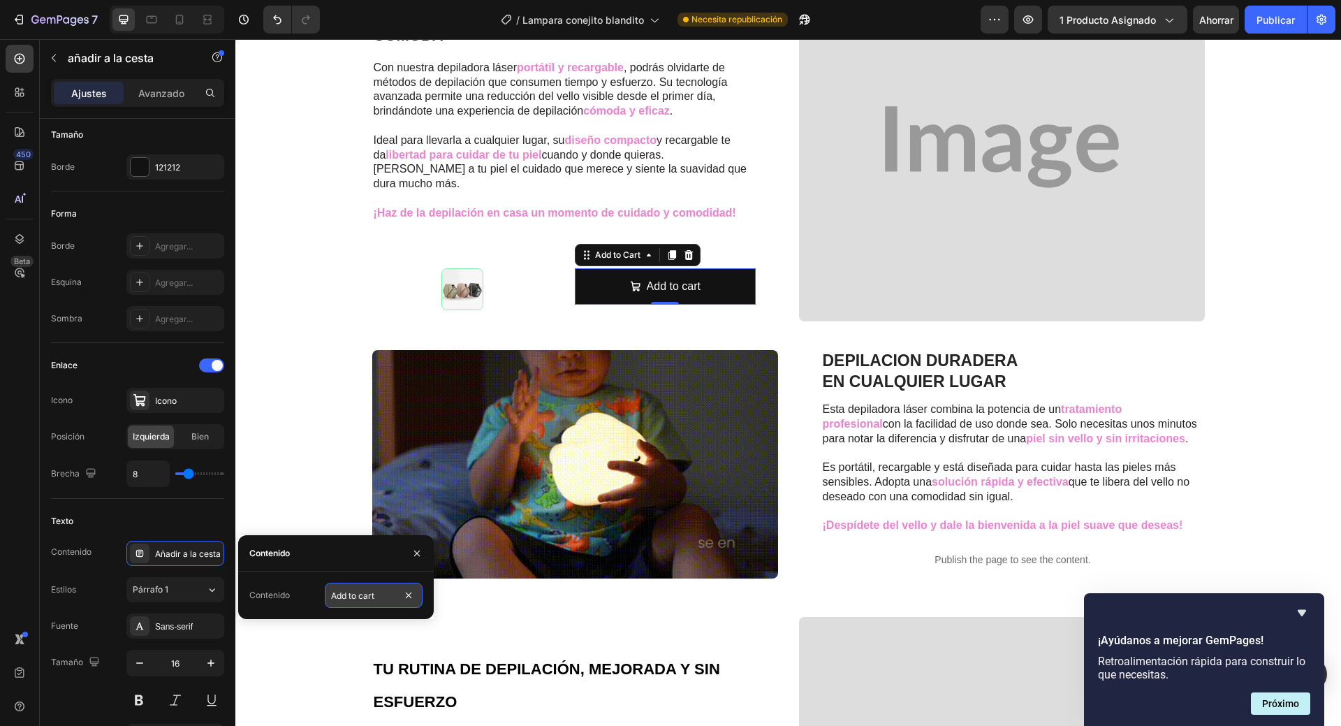
click at [376, 597] on input "Add to cart" at bounding box center [374, 595] width 98 height 25
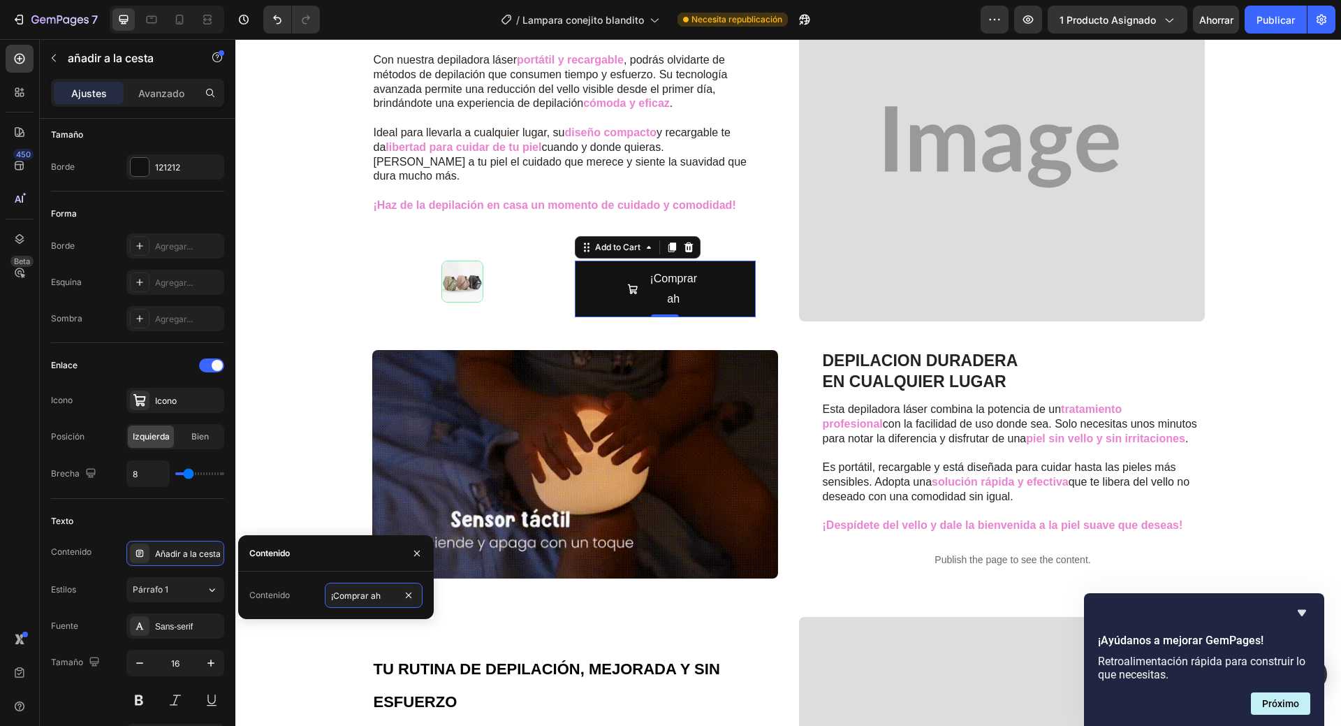
scroll to position [967, 0]
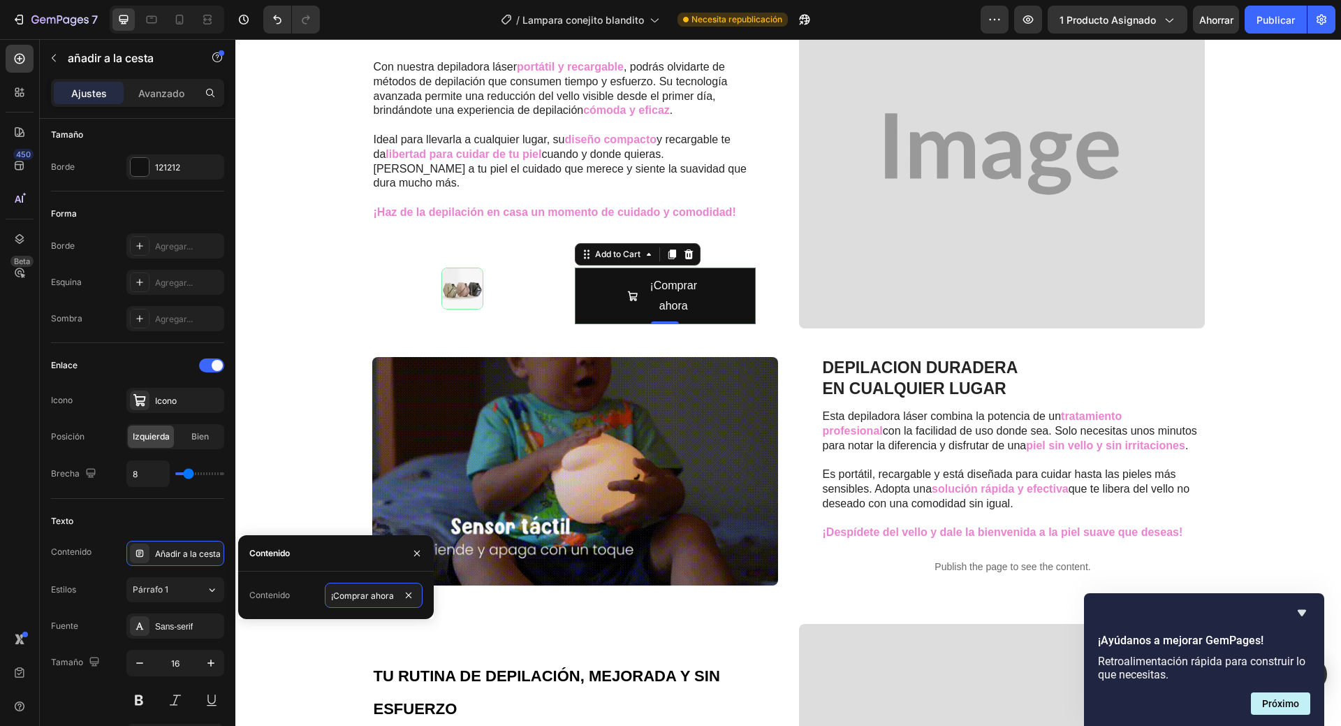
type input "¡Comprar ahora!"
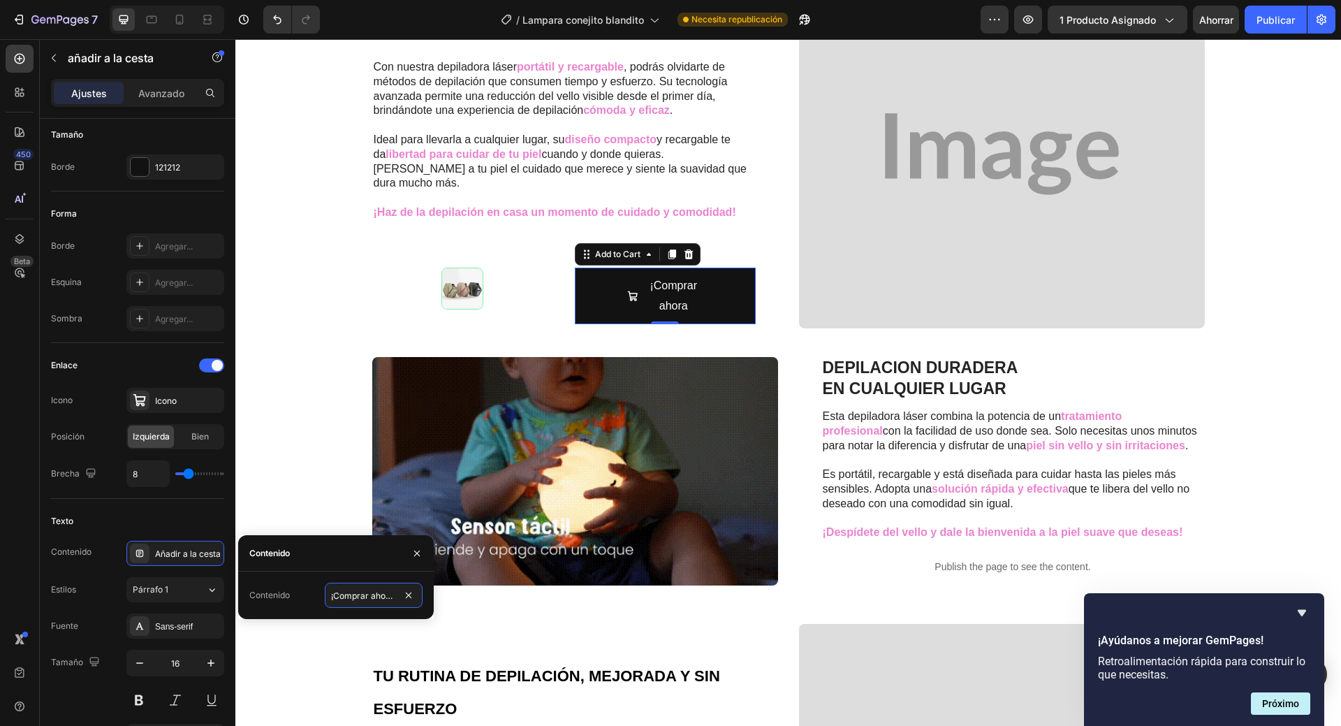
scroll to position [0, 1]
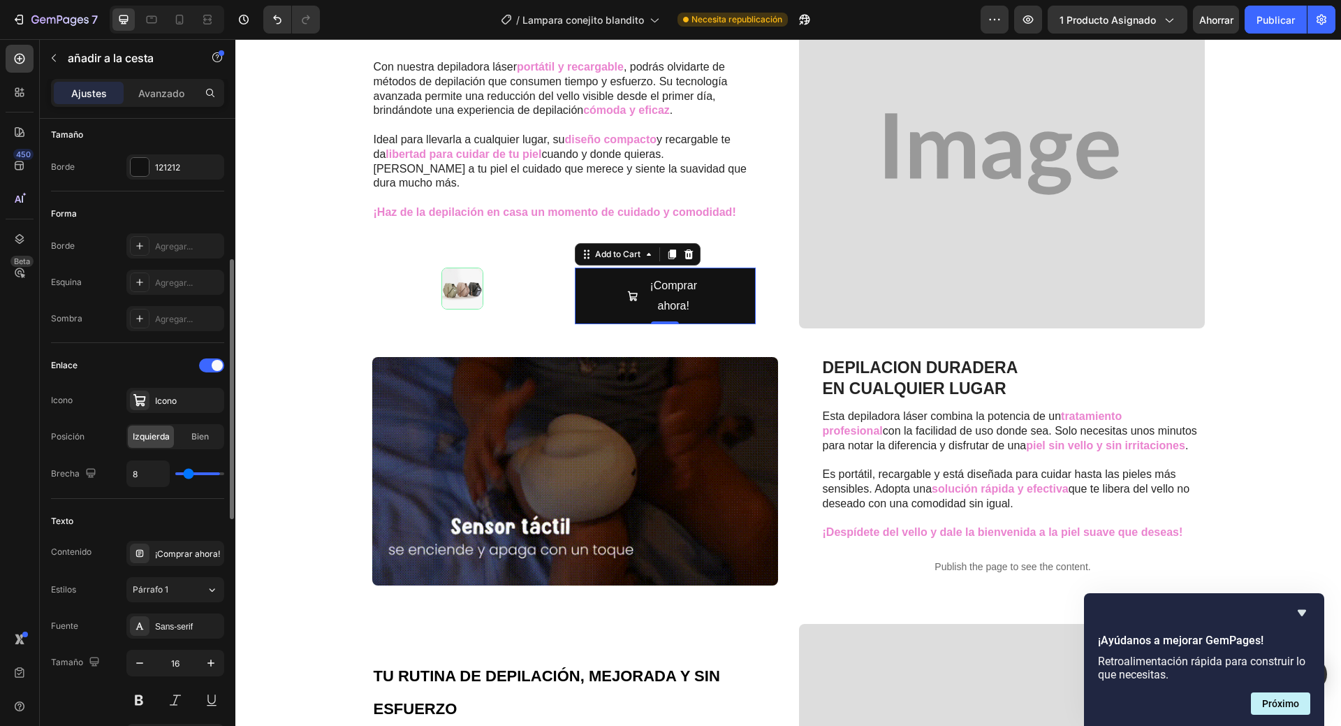
type input "36"
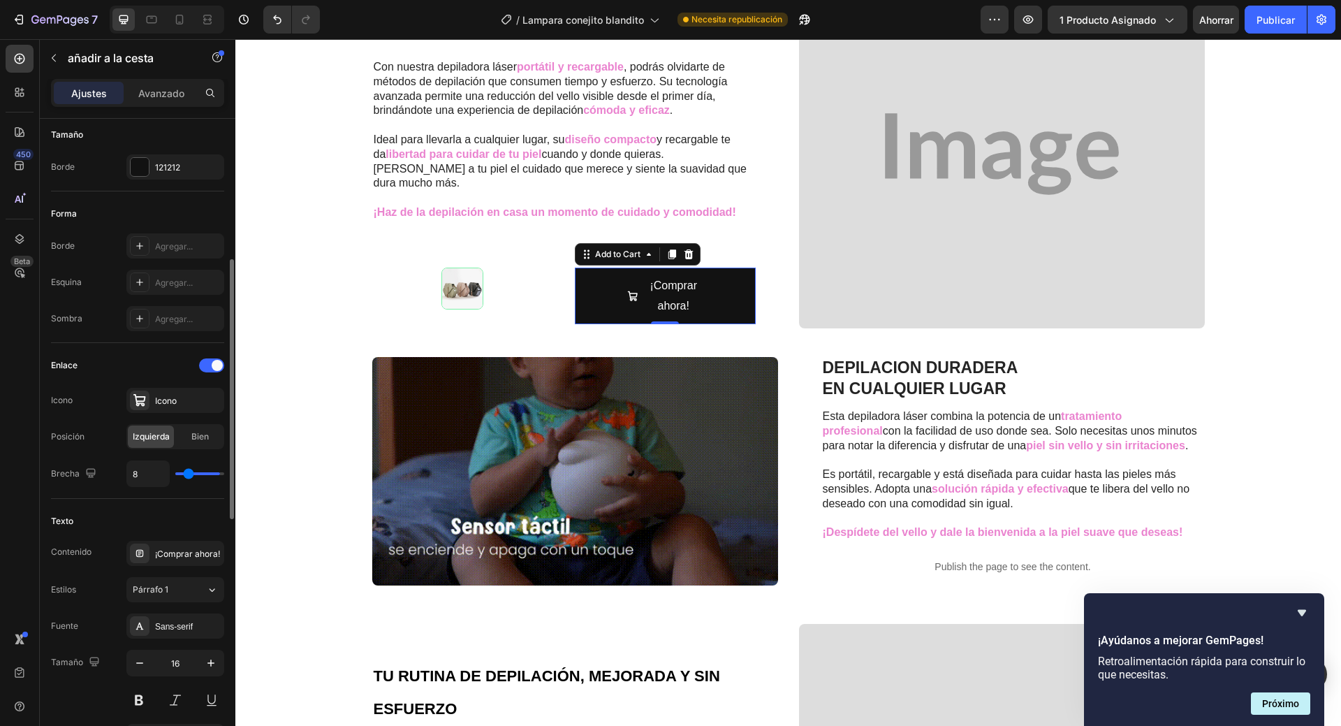
type input "36"
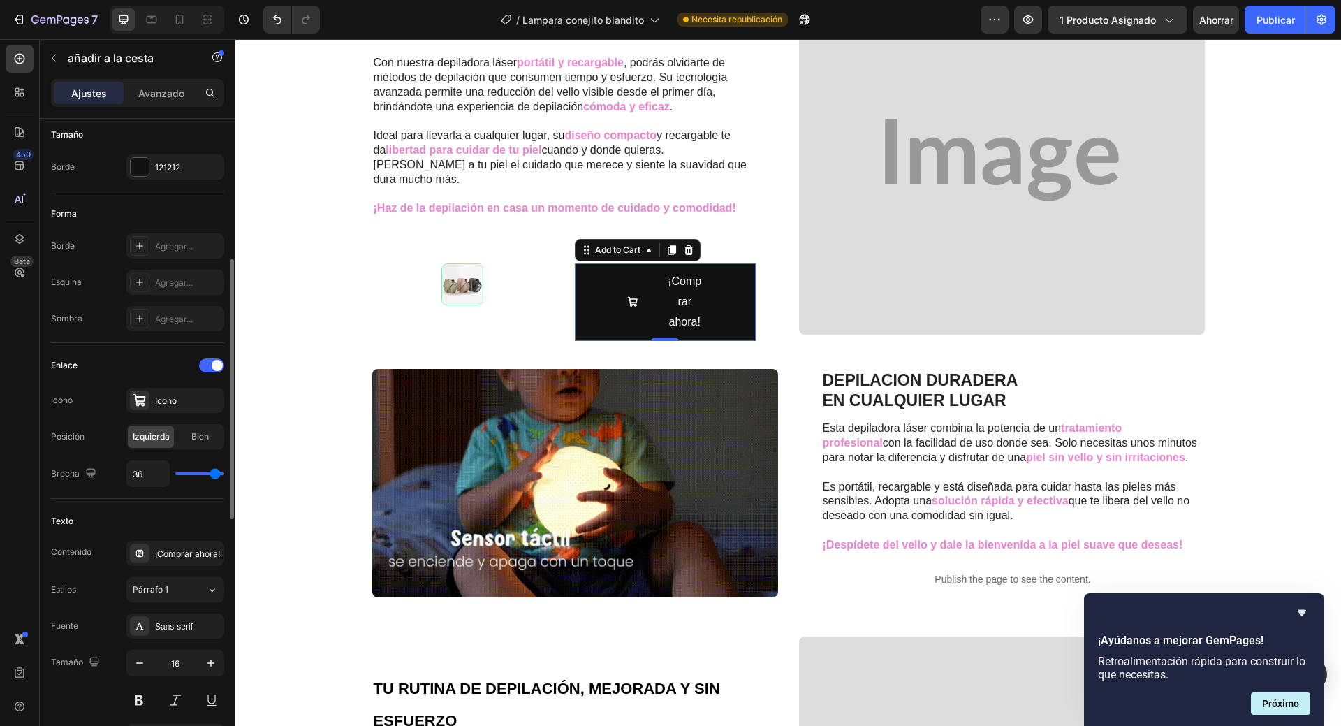
type input "40"
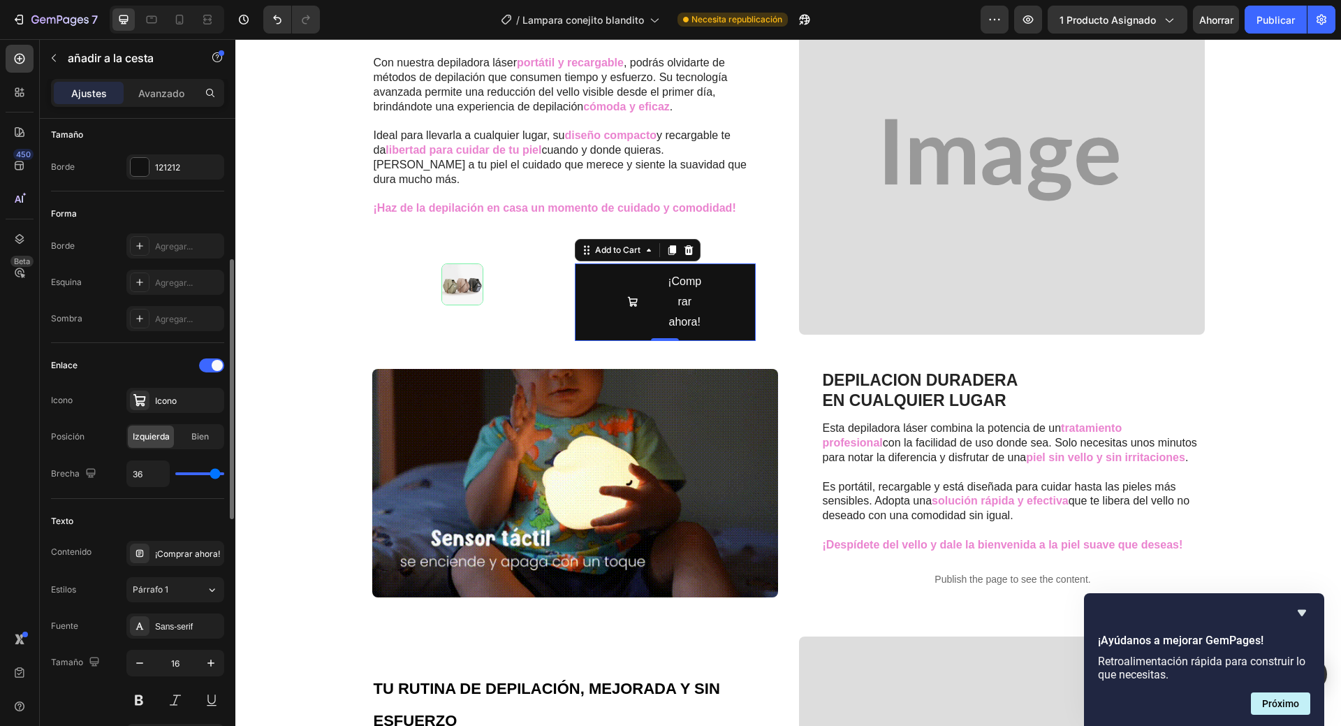
type input "40"
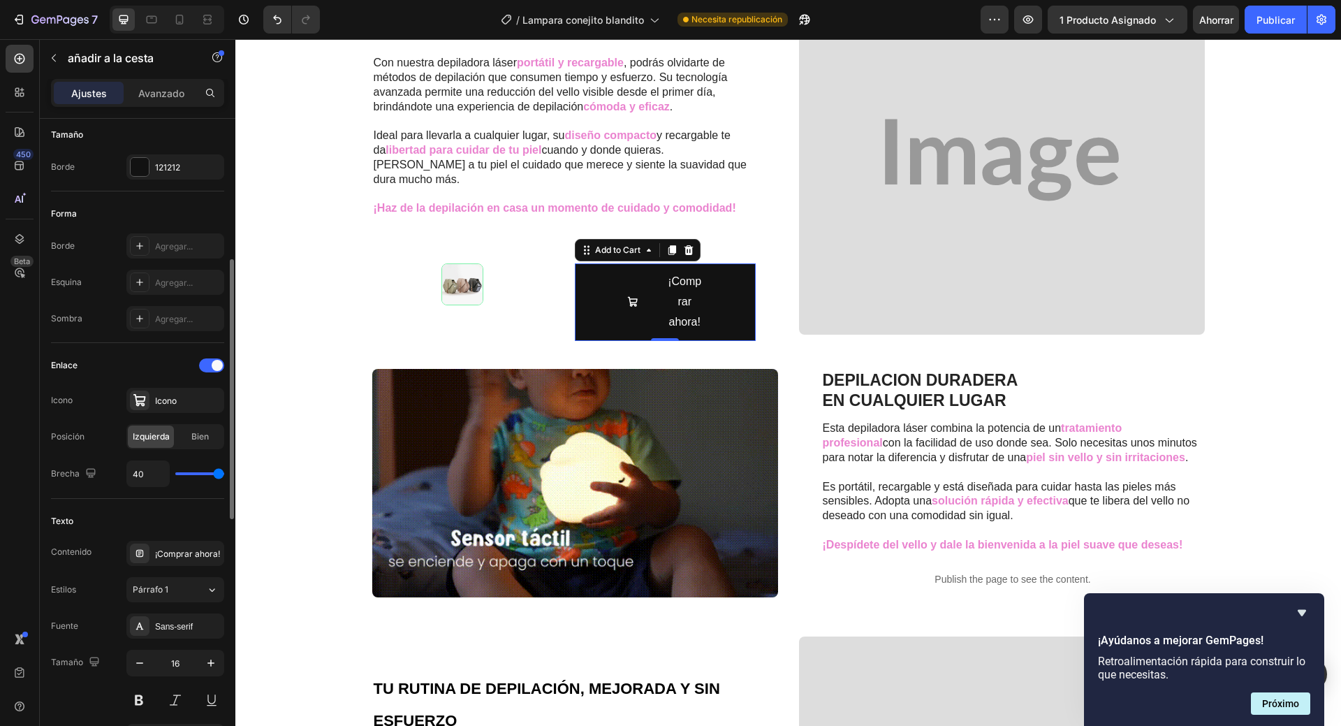
scroll to position [956, 0]
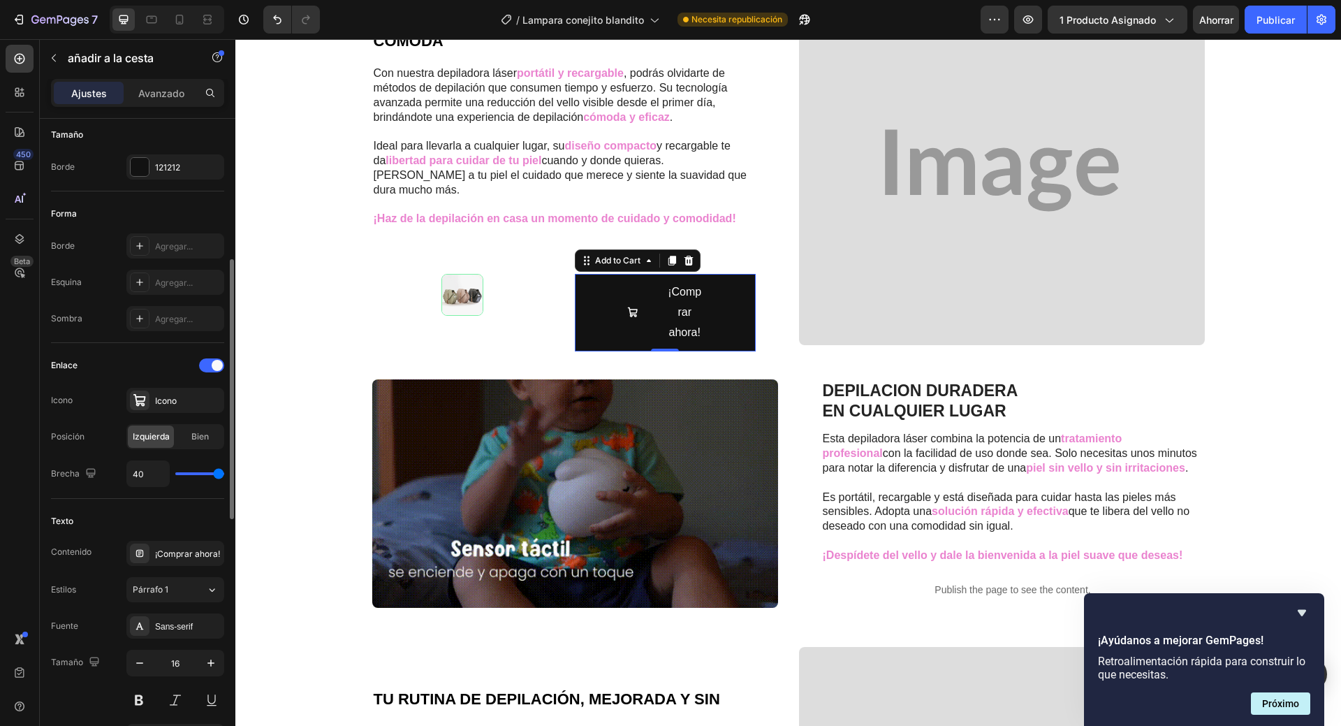
type input "34"
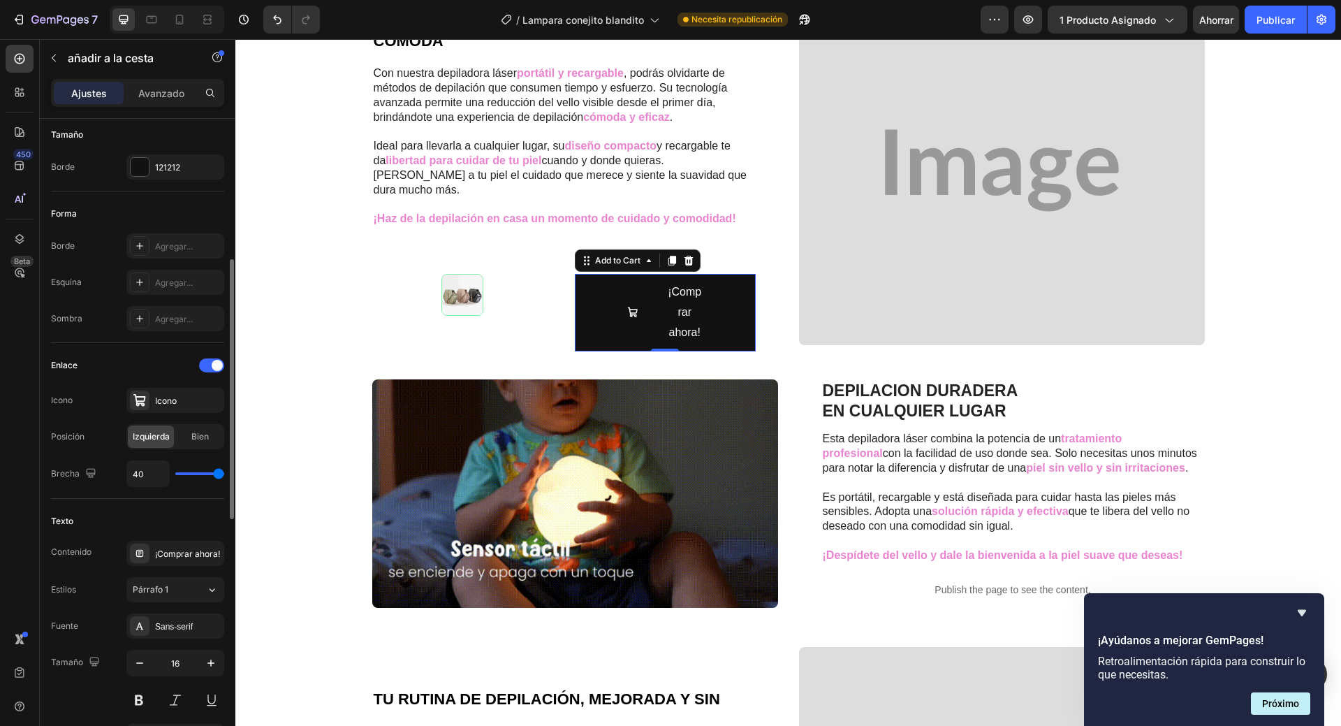
type input "34"
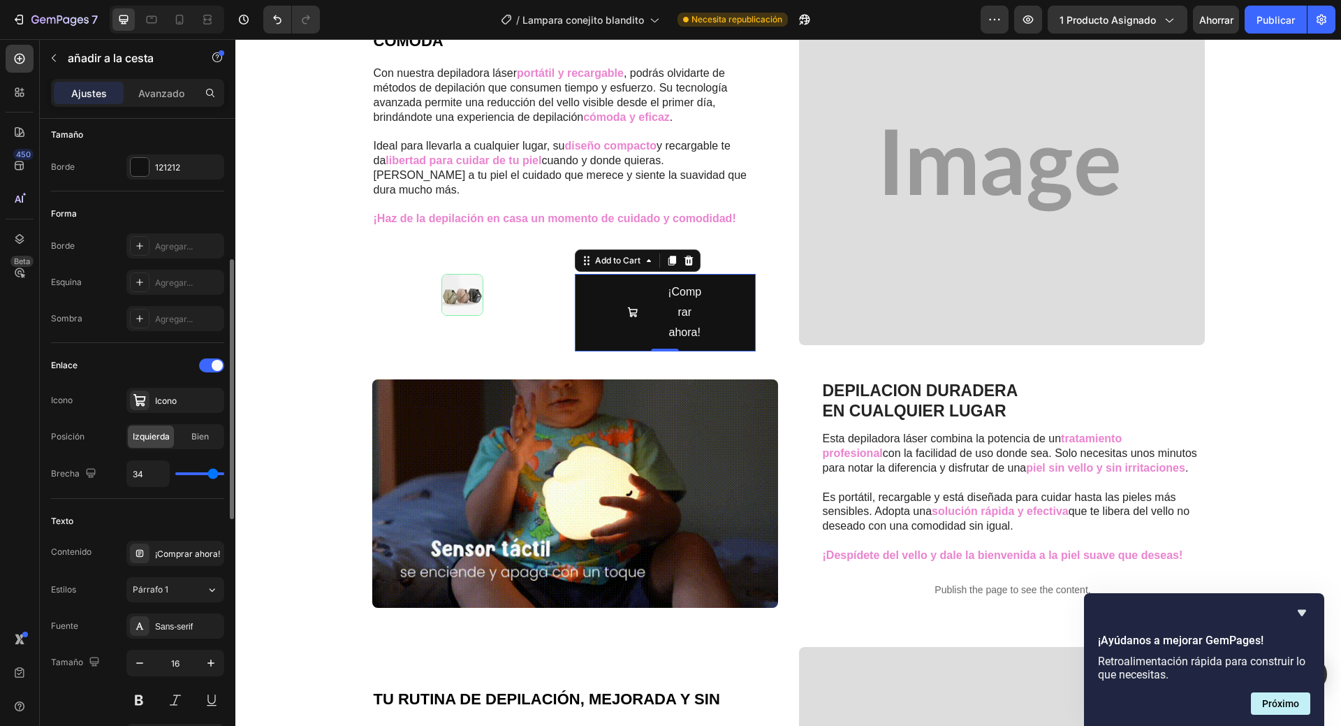
scroll to position [967, 0]
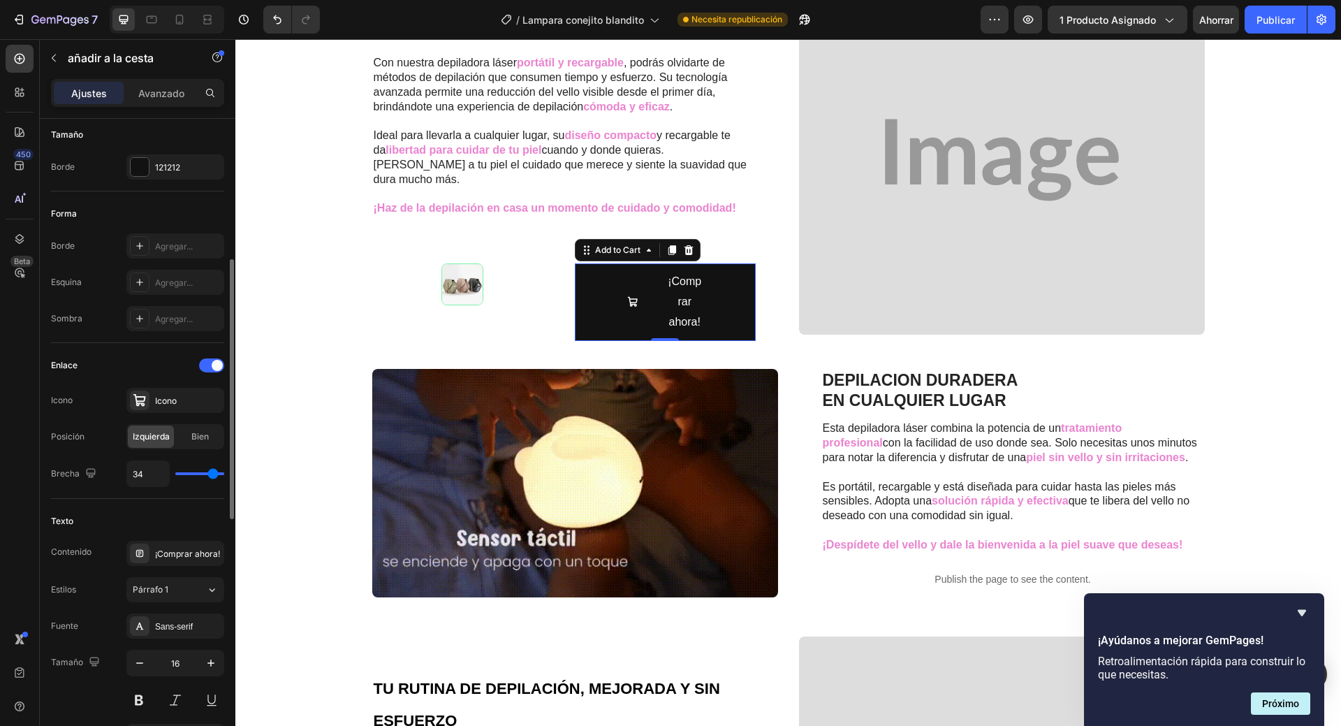
type input "13"
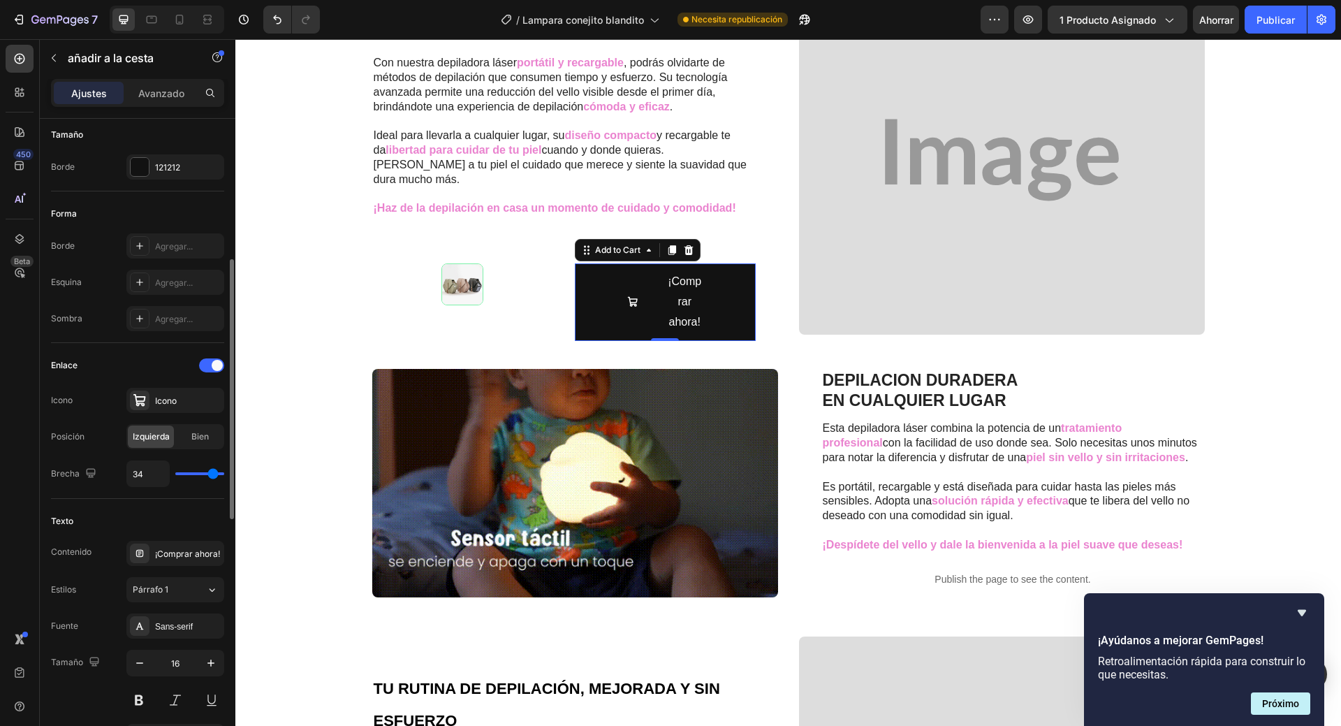
type input "13"
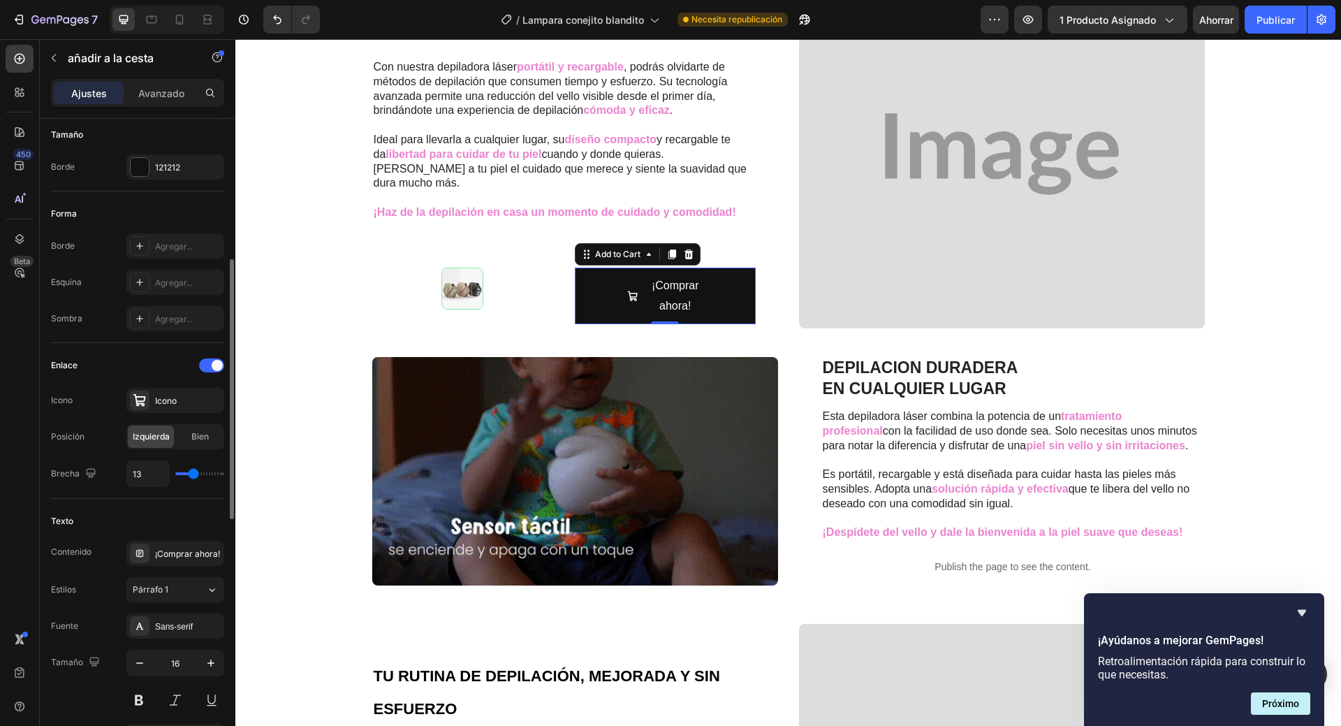
type input "10"
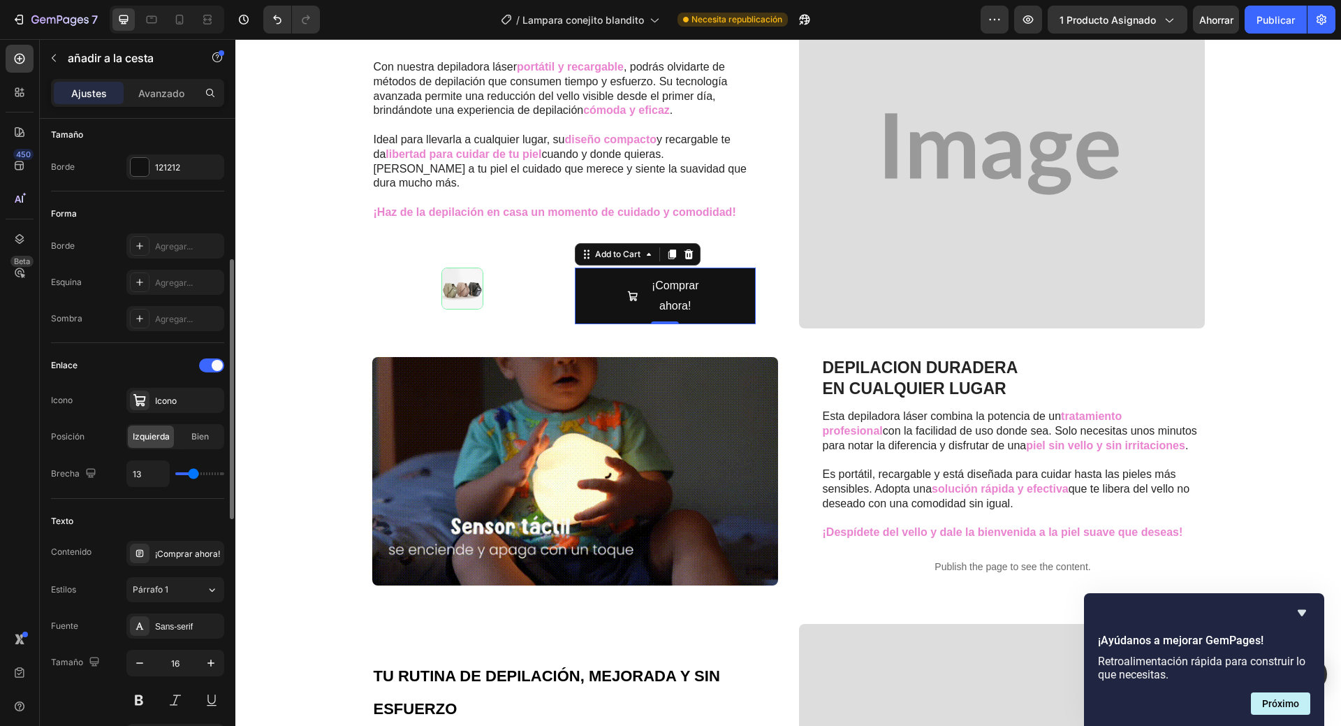
type input "10"
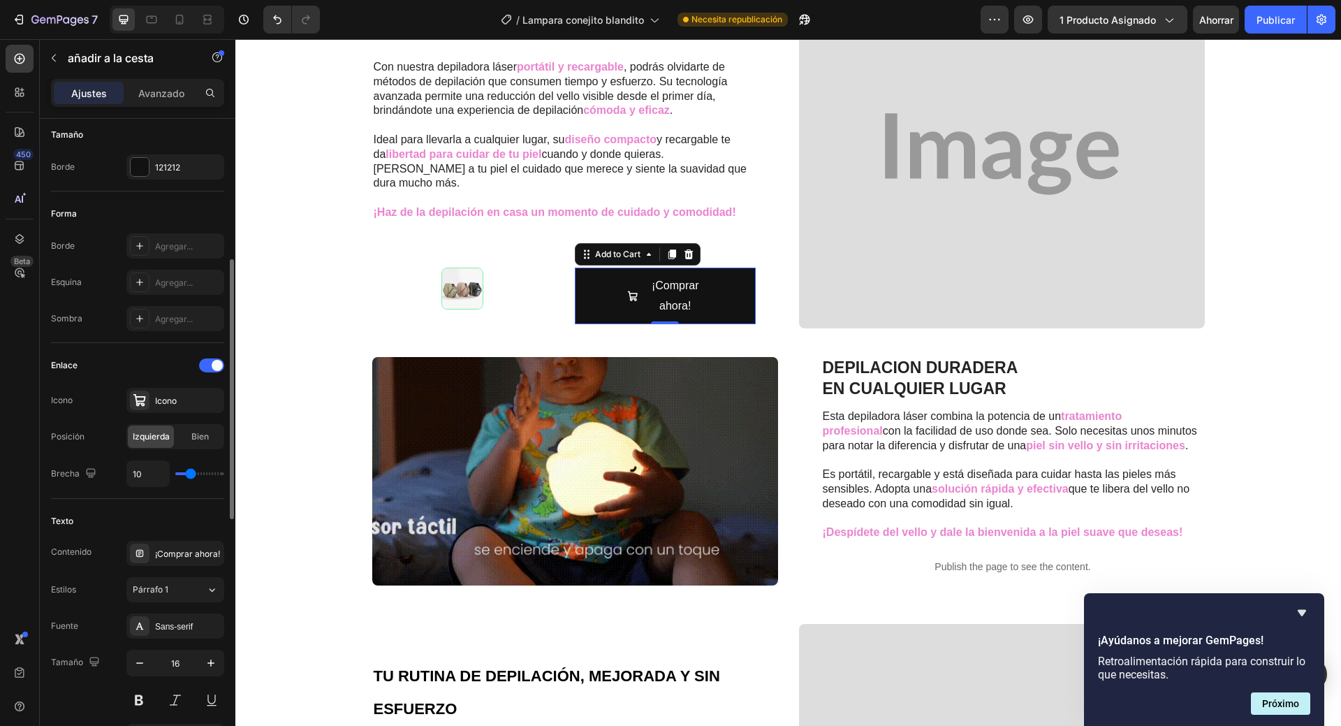
type input "7"
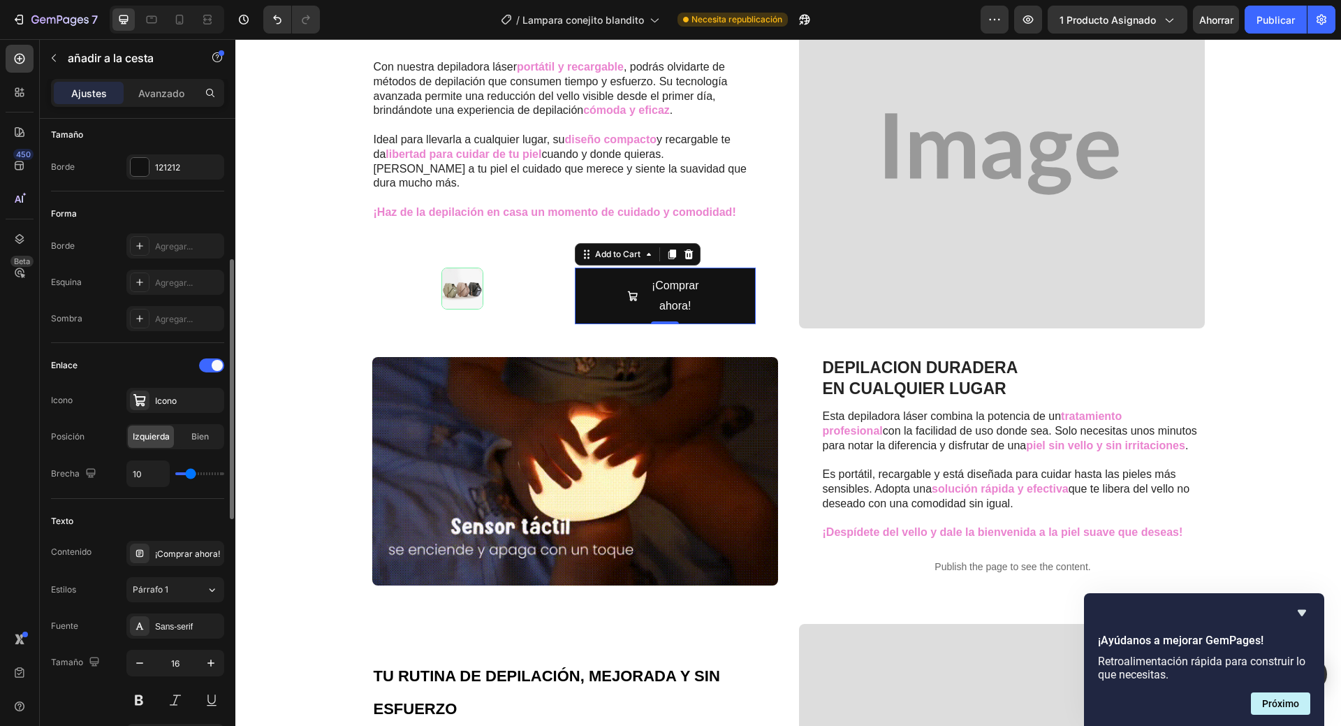
type input "7"
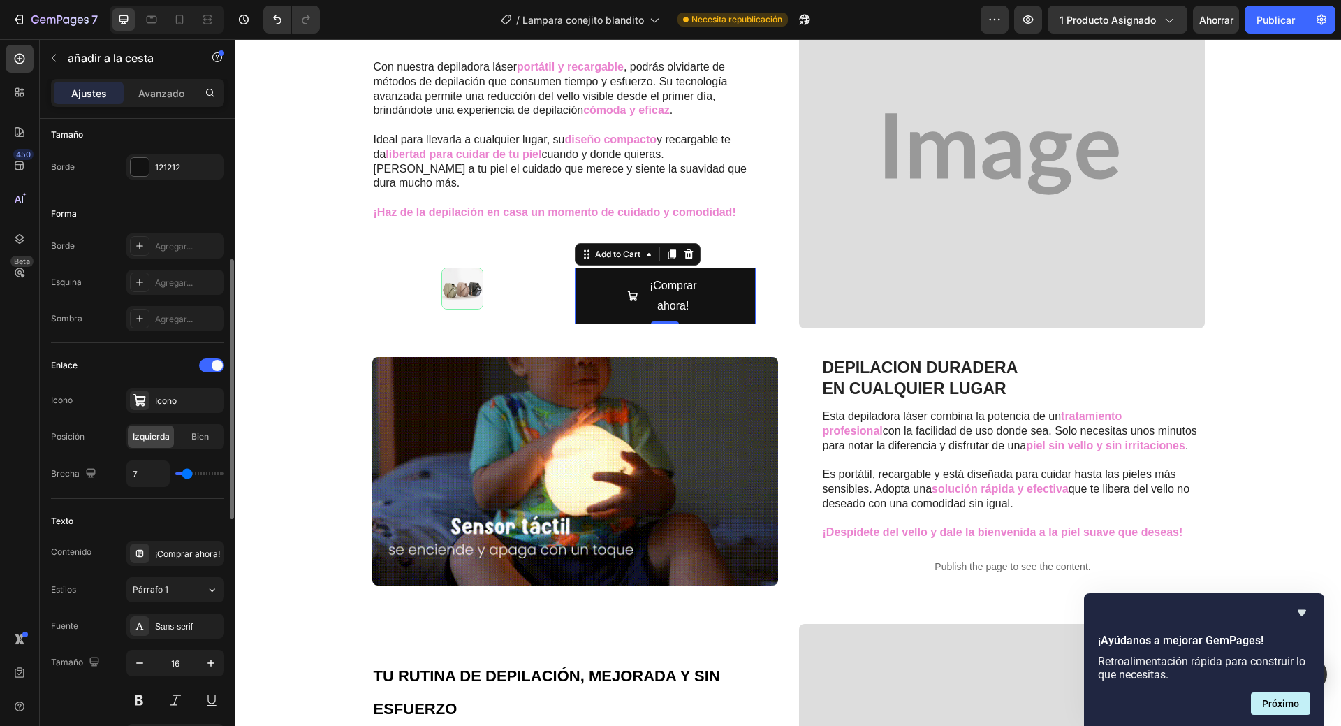
type input "5"
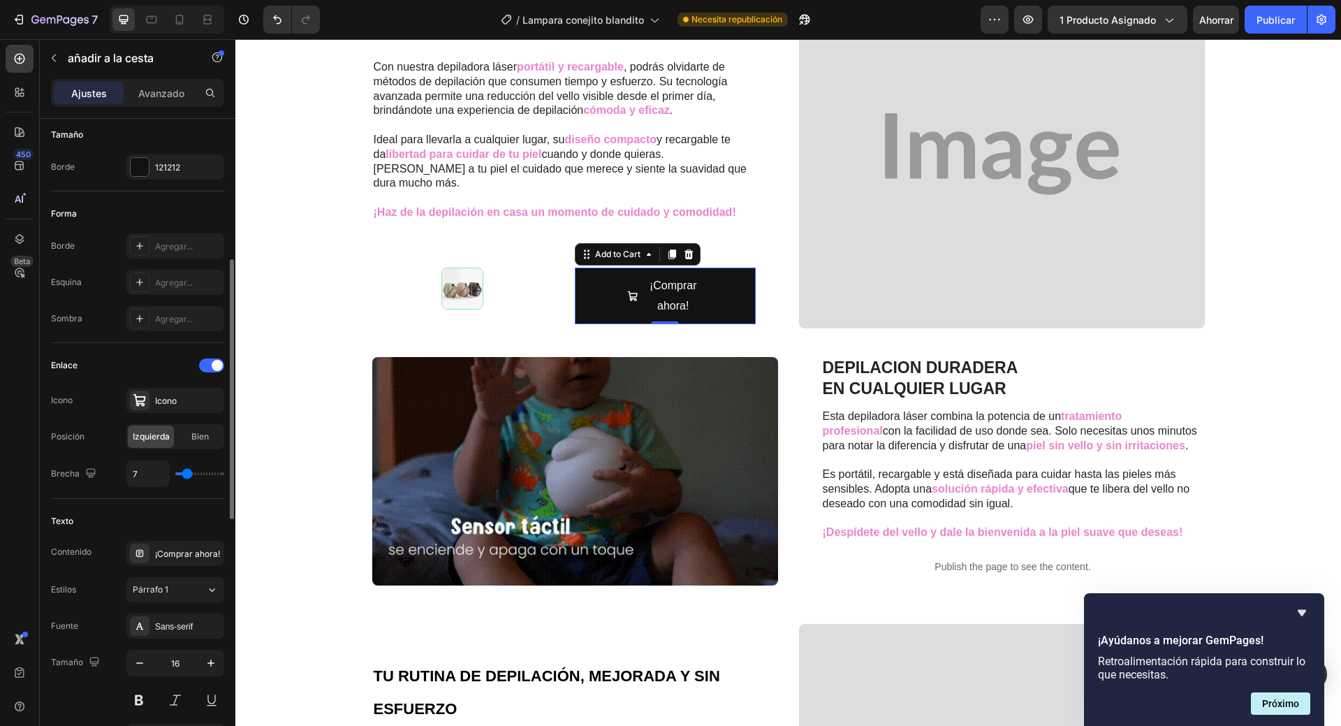
type input "5"
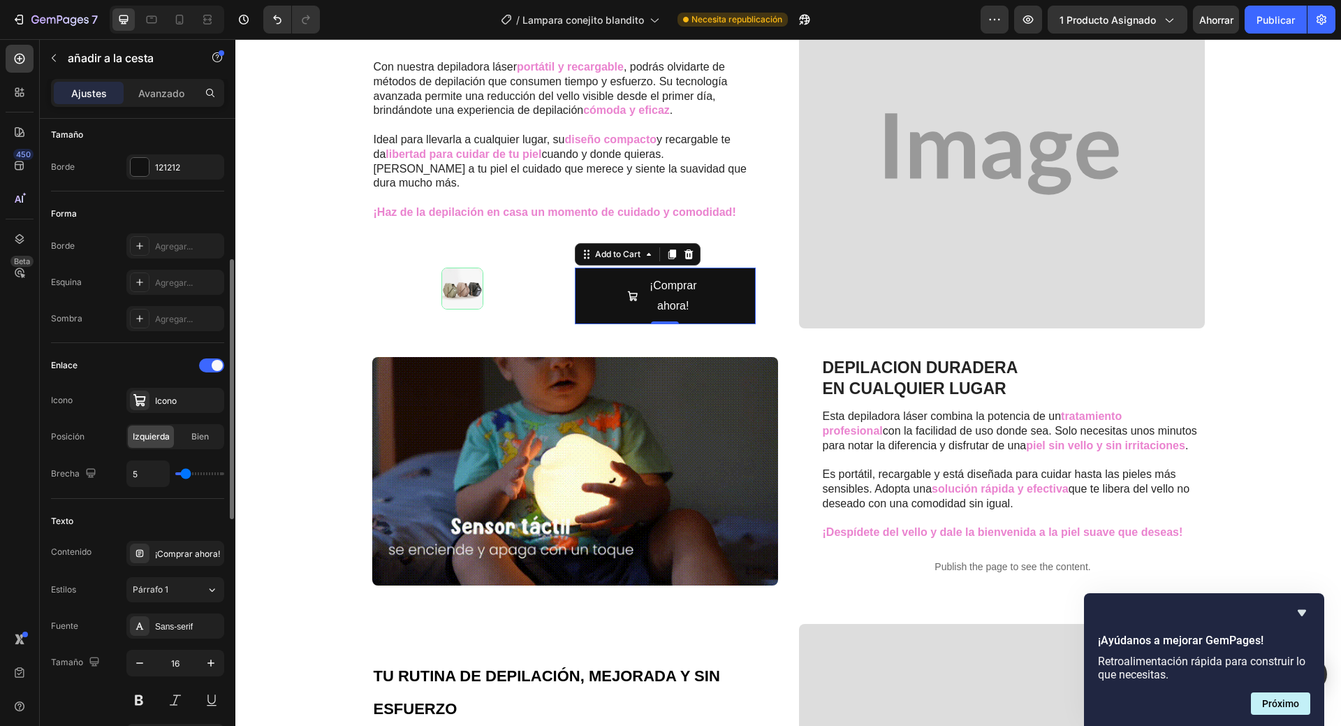
type input "0"
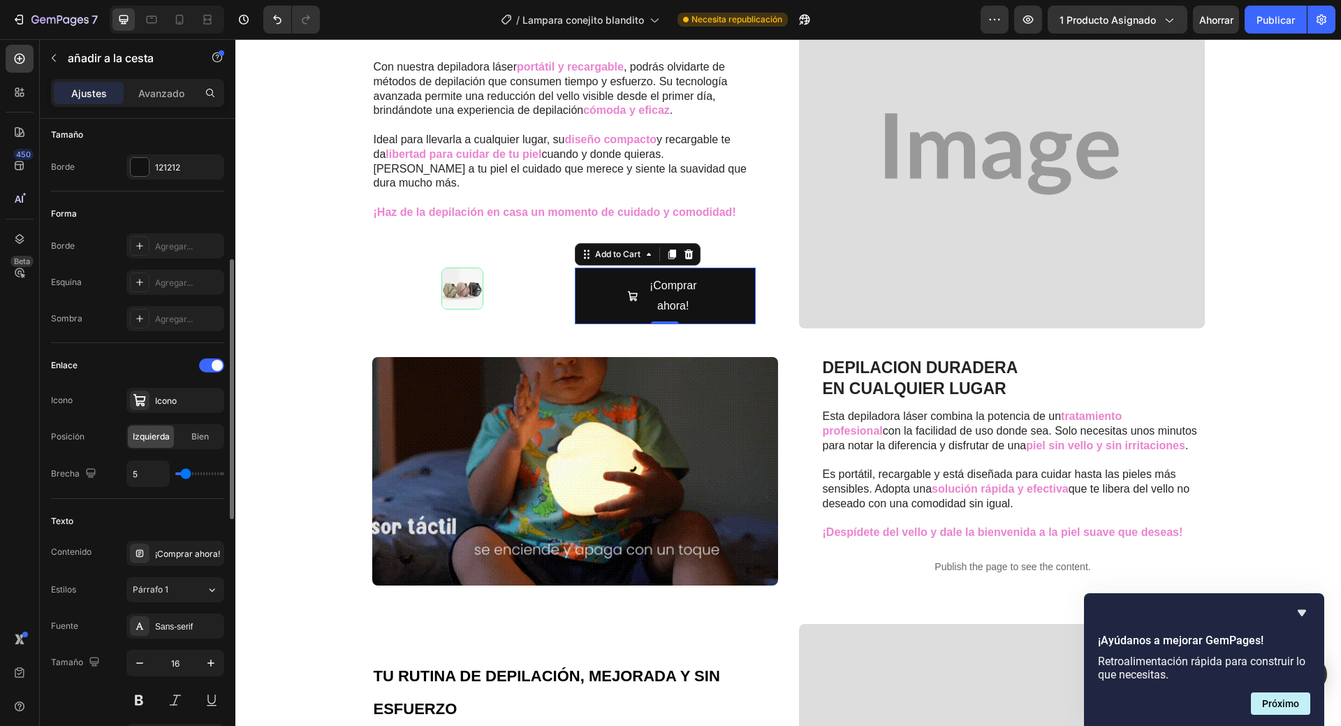
type input "0"
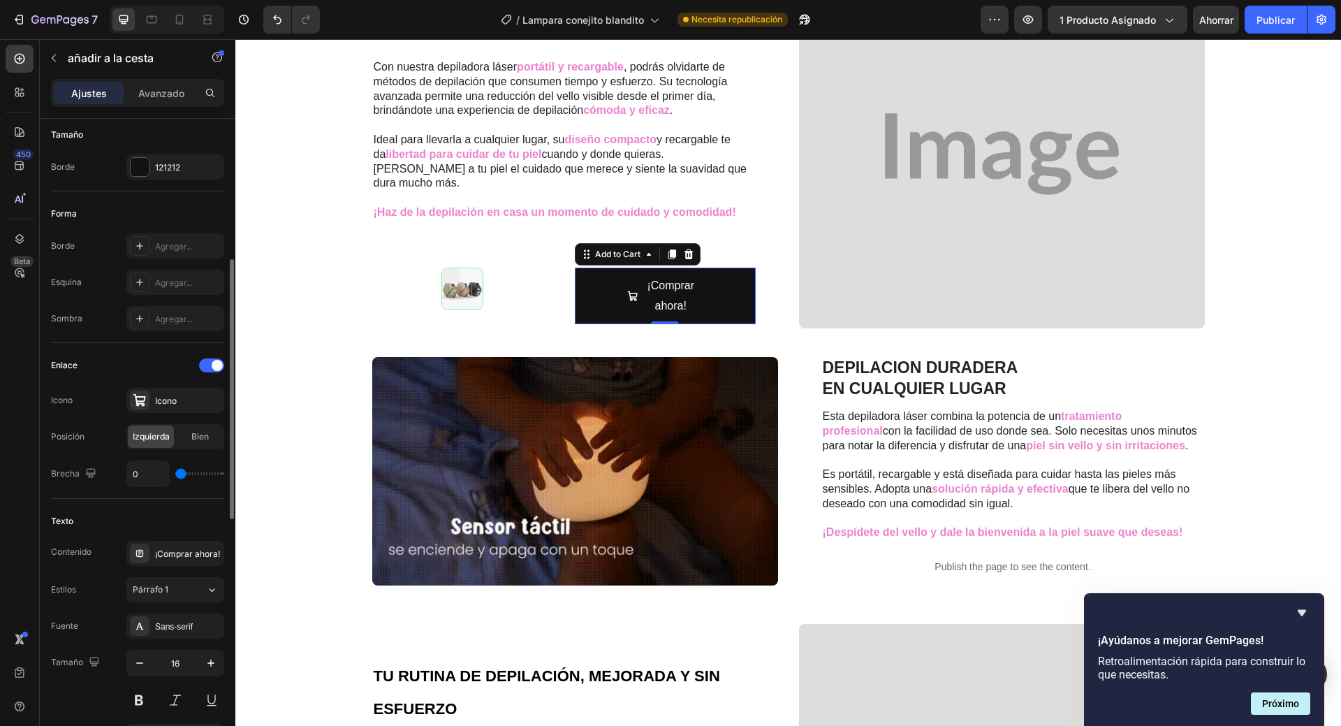
type input "1"
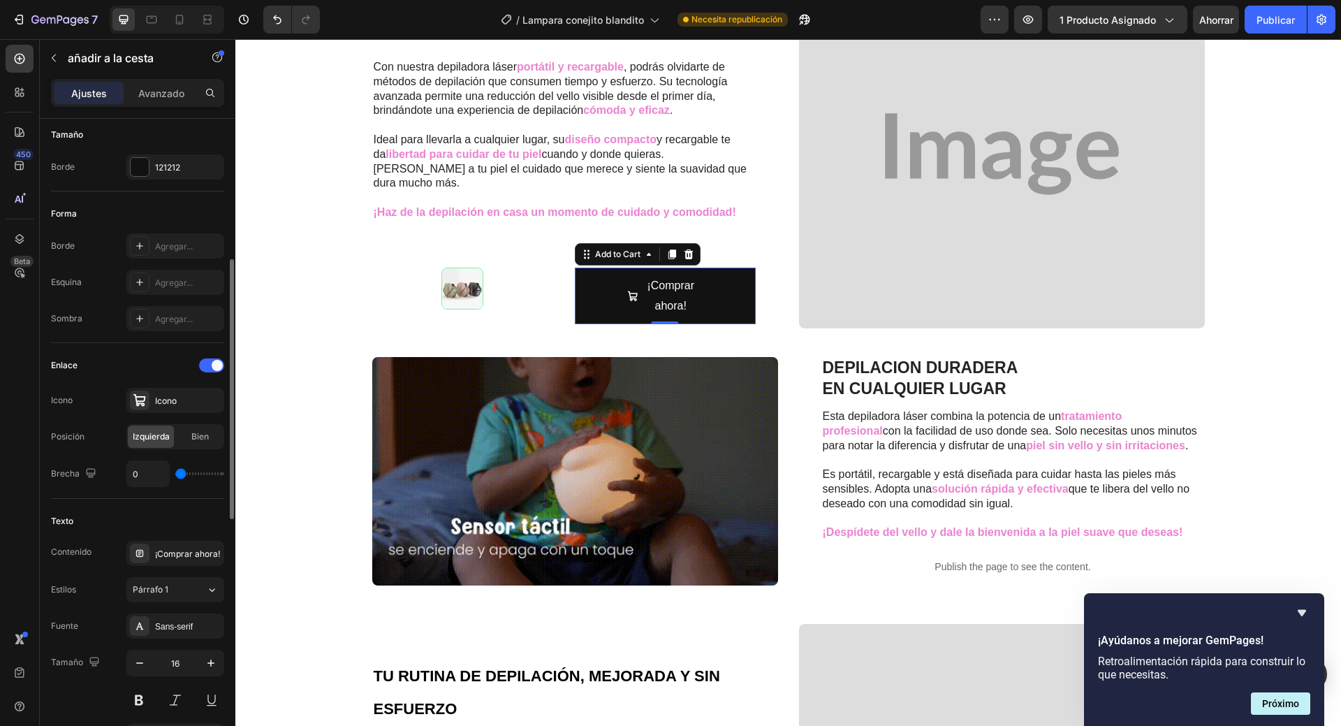
type input "1"
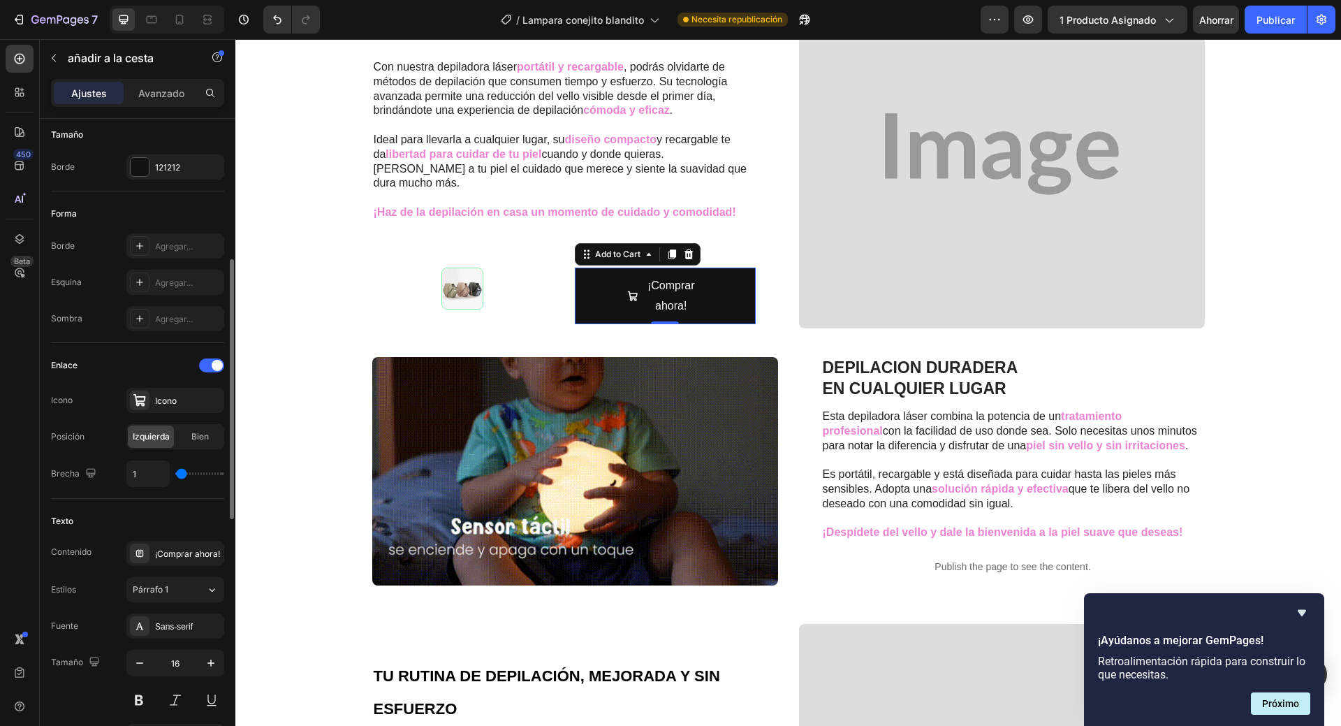
type input "2"
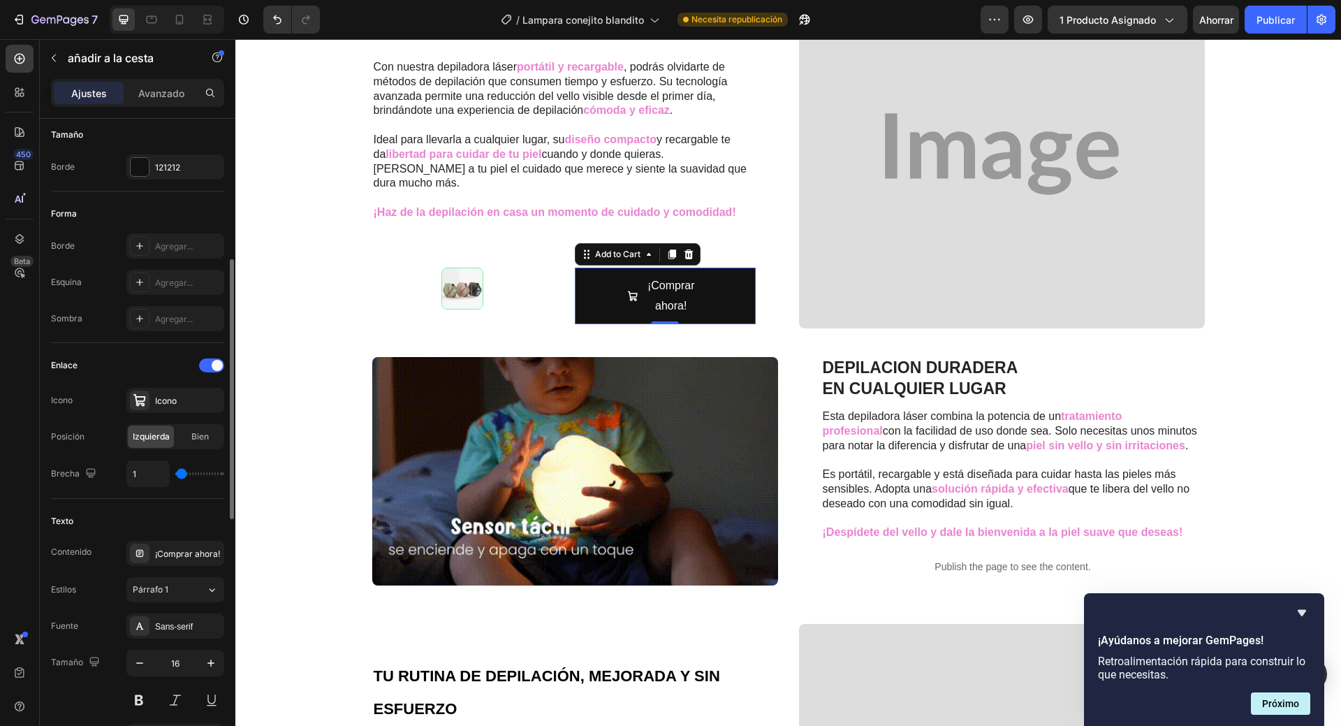
type input "2"
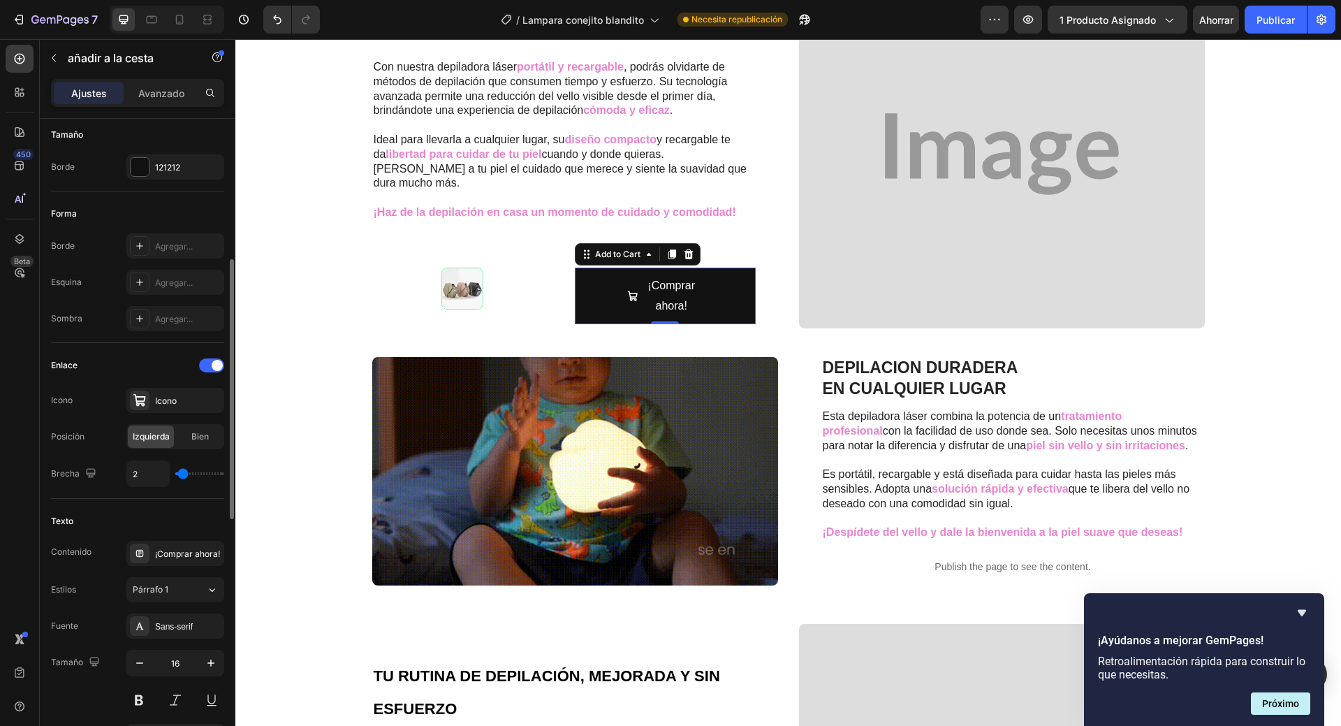
type input "3"
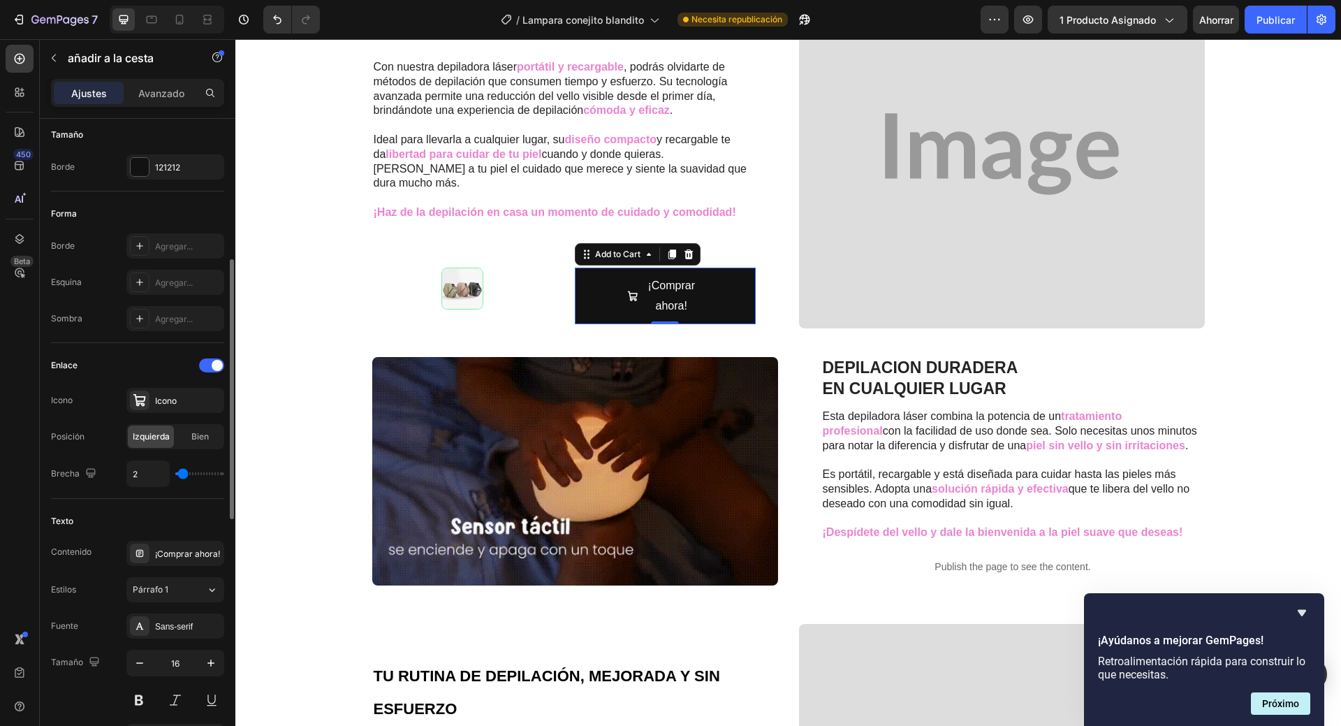
type input "3"
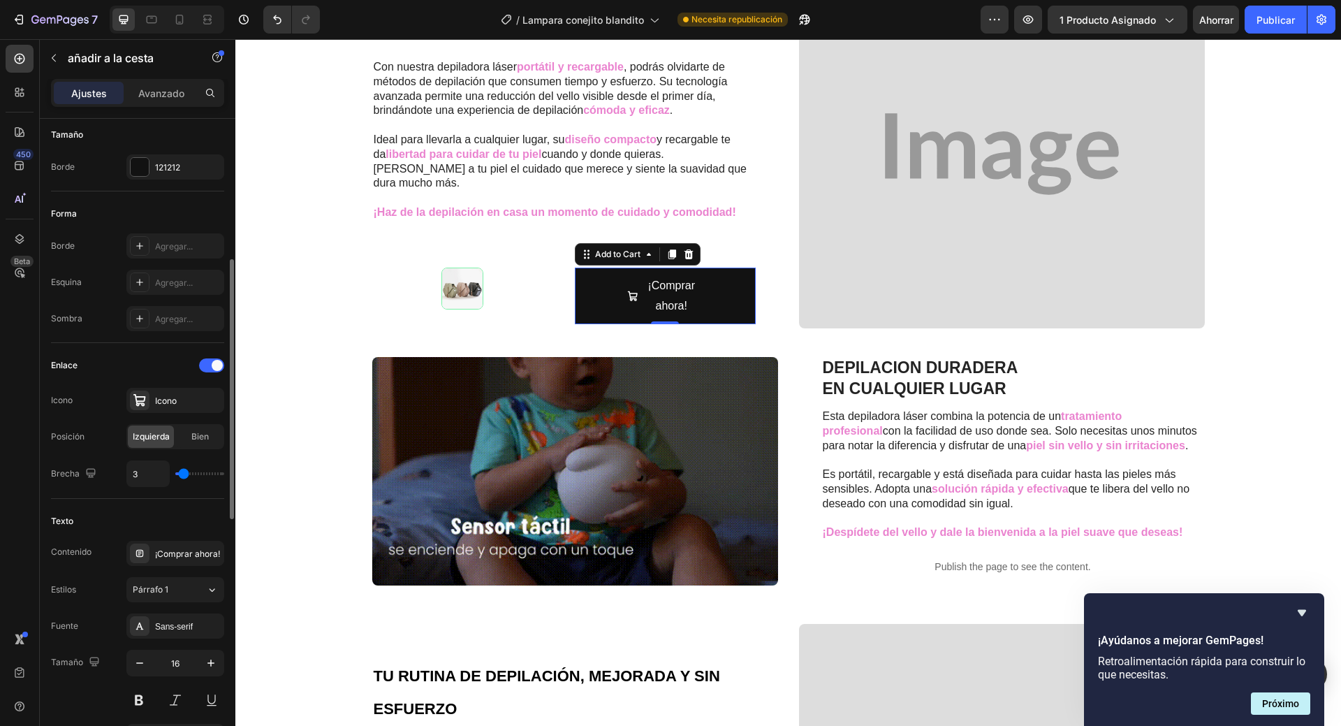
type input "4"
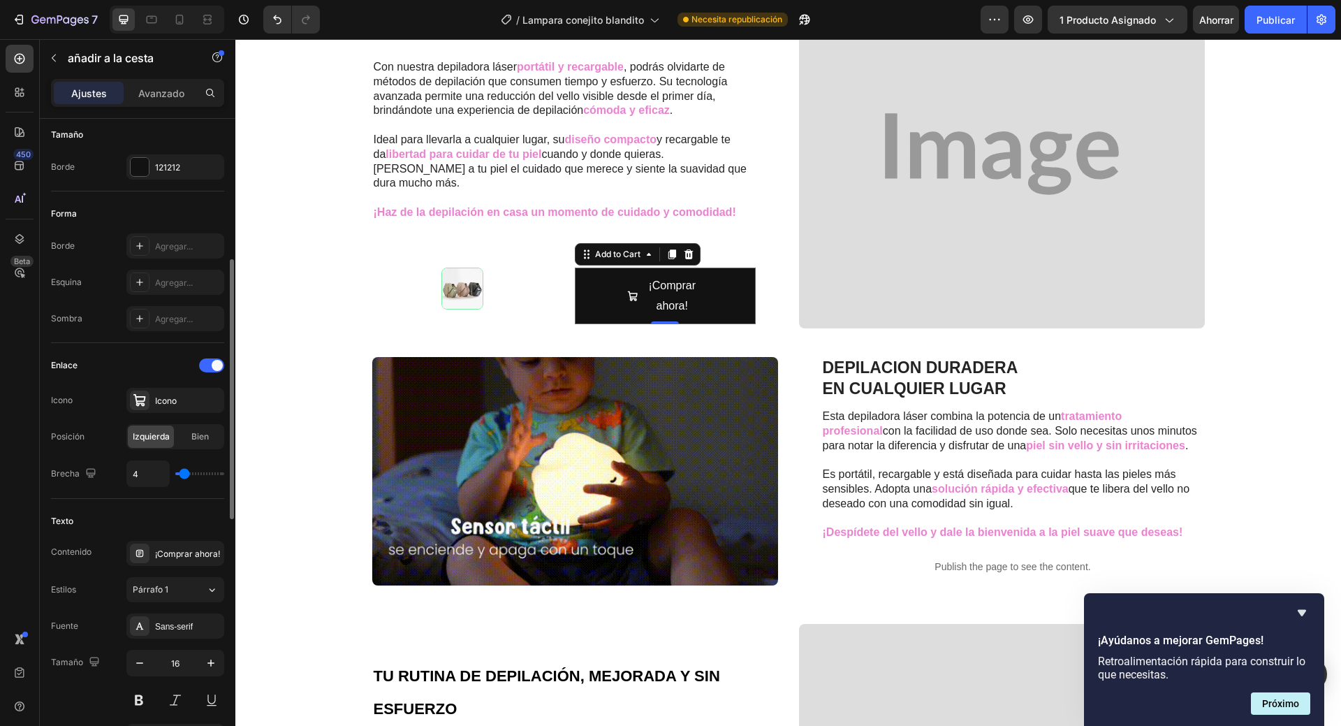
type input "4"
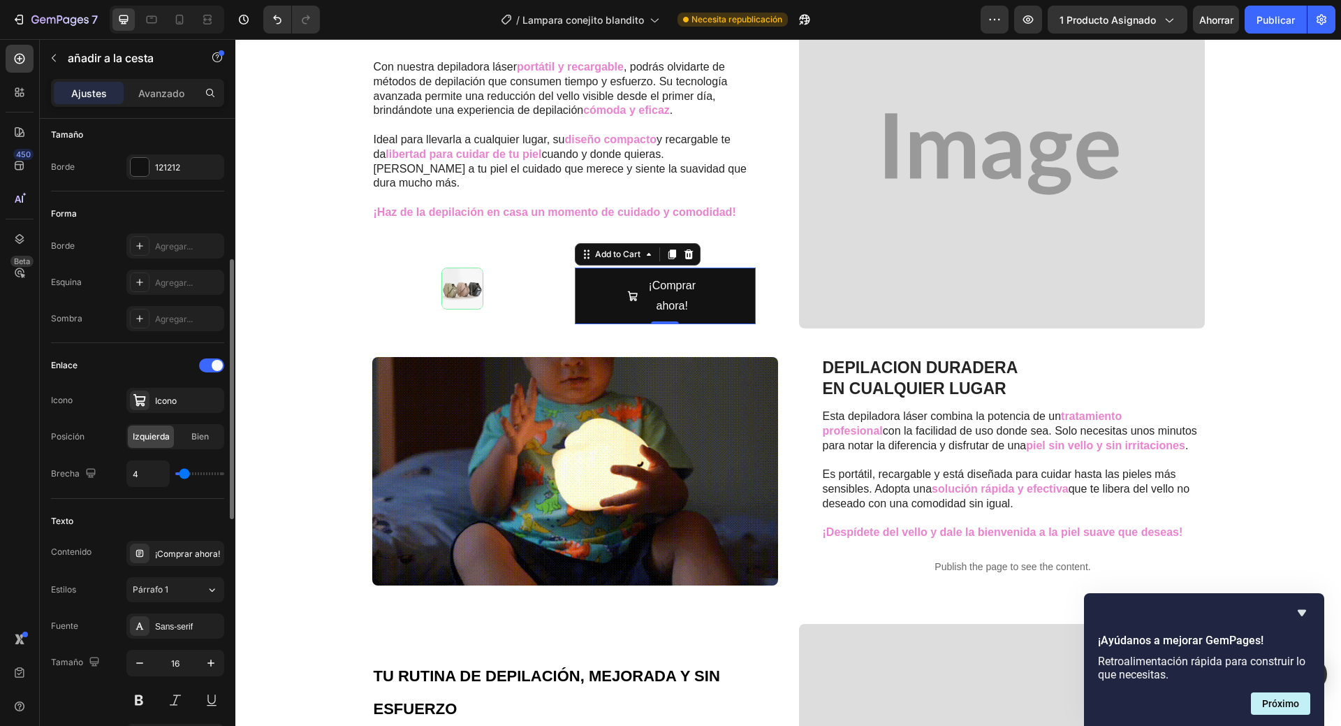
click at [184, 474] on input "range" at bounding box center [199, 473] width 49 height 3
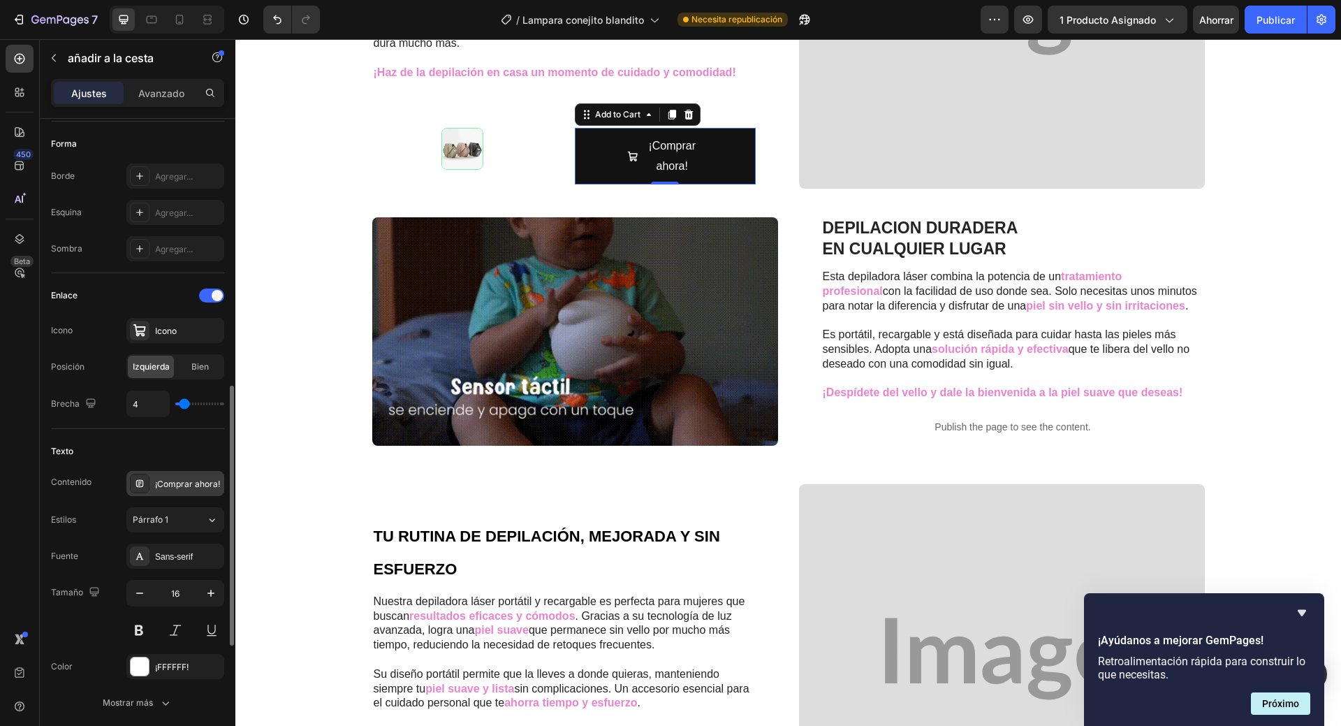
scroll to position [489, 0]
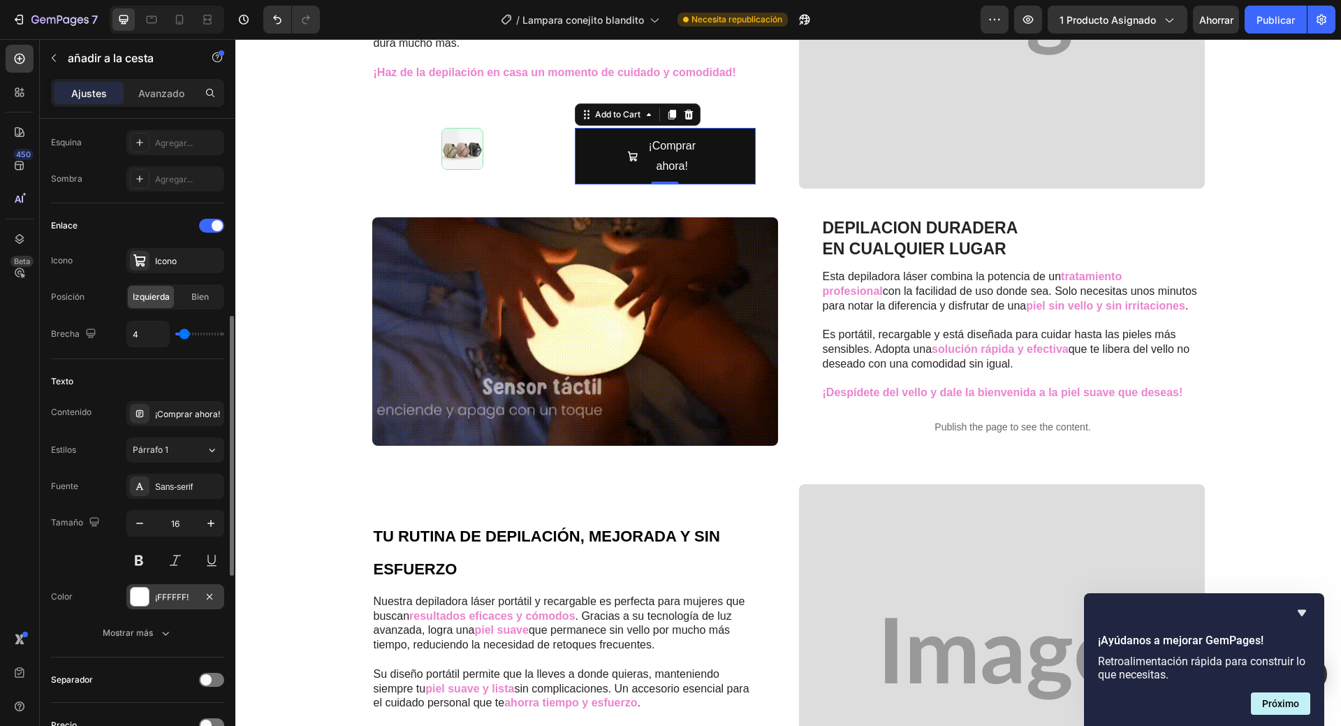
click at [180, 594] on font "¡FFFFFF!" at bounding box center [172, 597] width 34 height 10
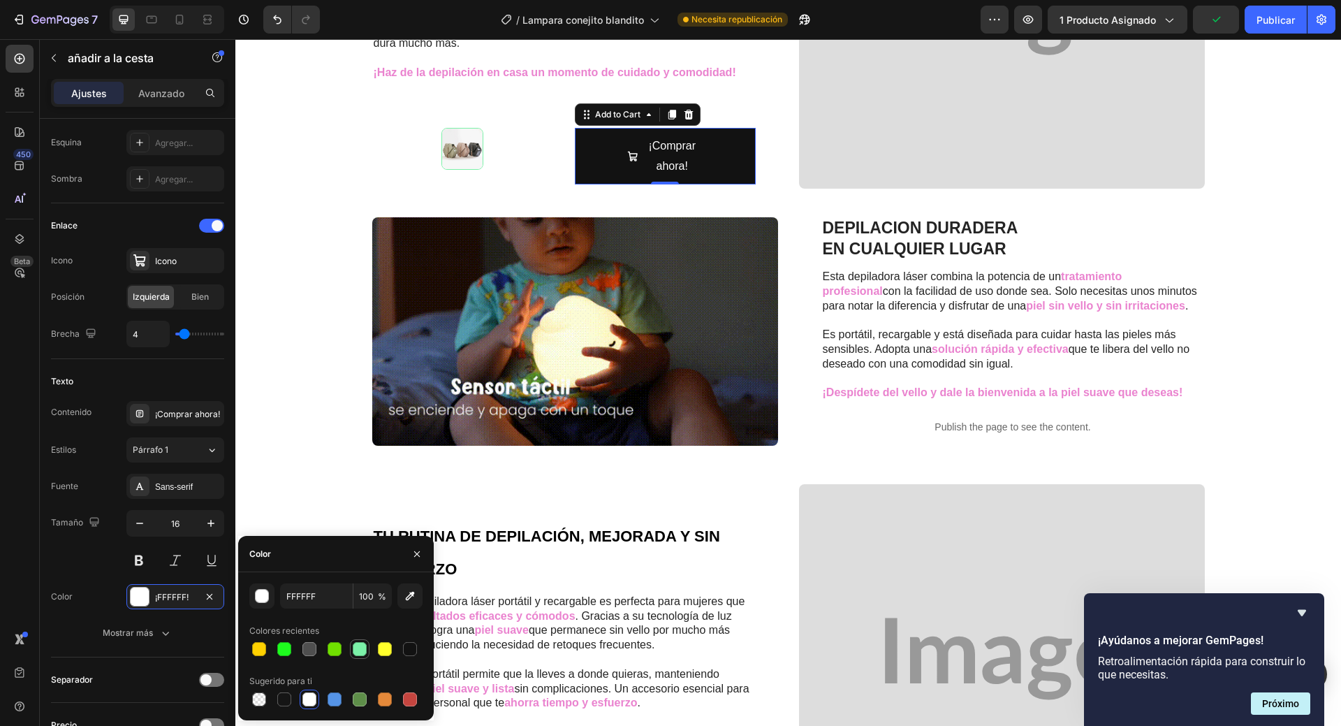
click at [354, 649] on div at bounding box center [360, 649] width 14 height 14
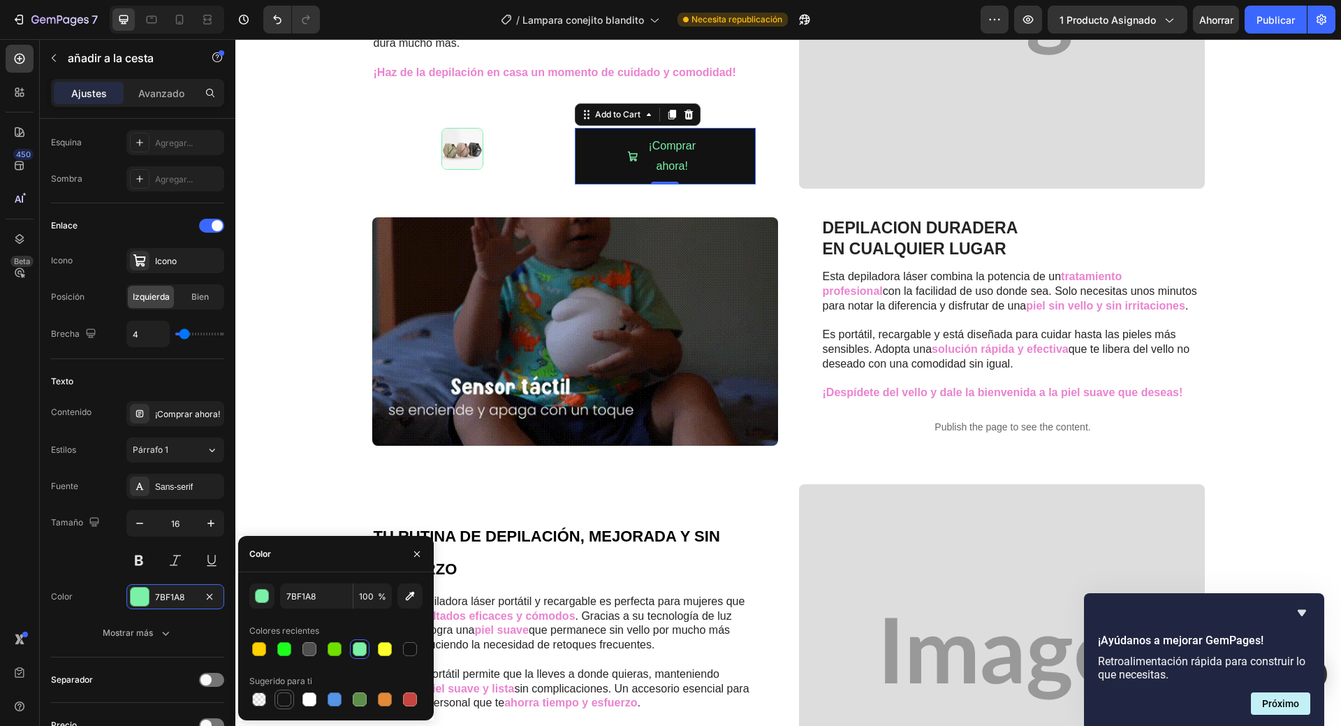
click at [280, 700] on div at bounding box center [284, 699] width 14 height 14
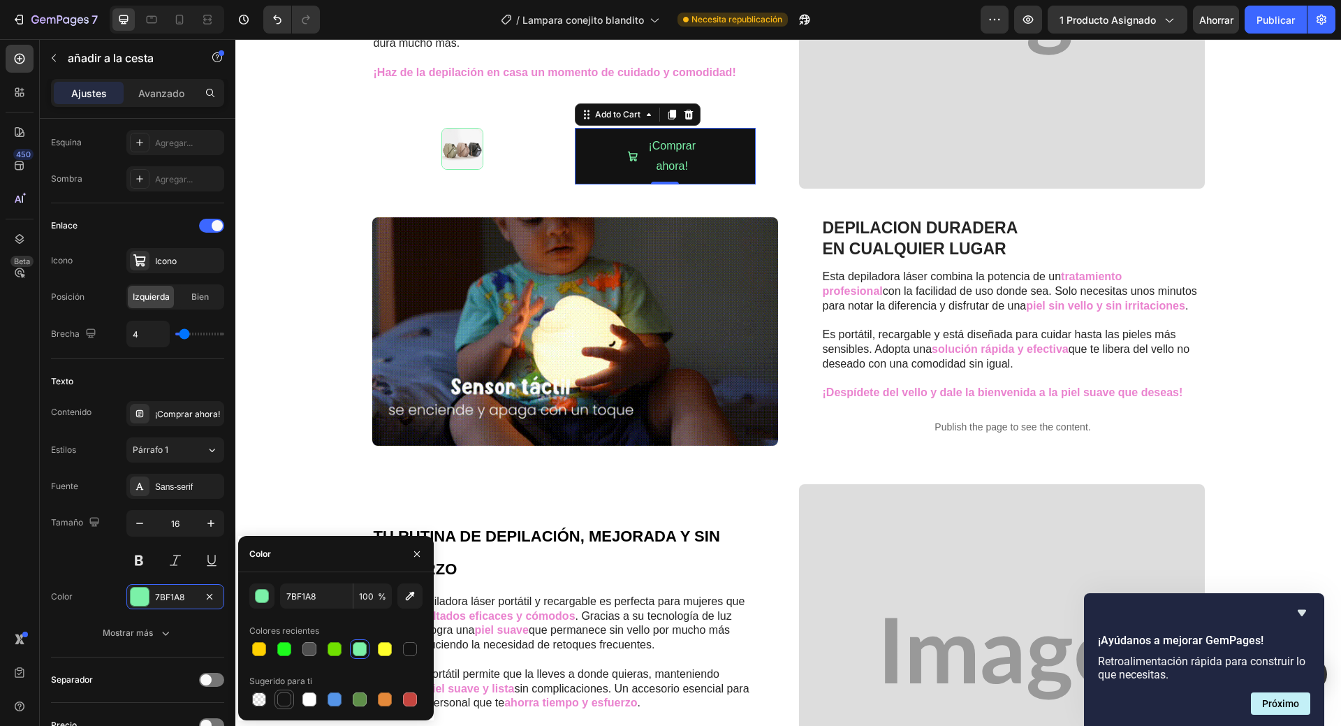
type input "151515"
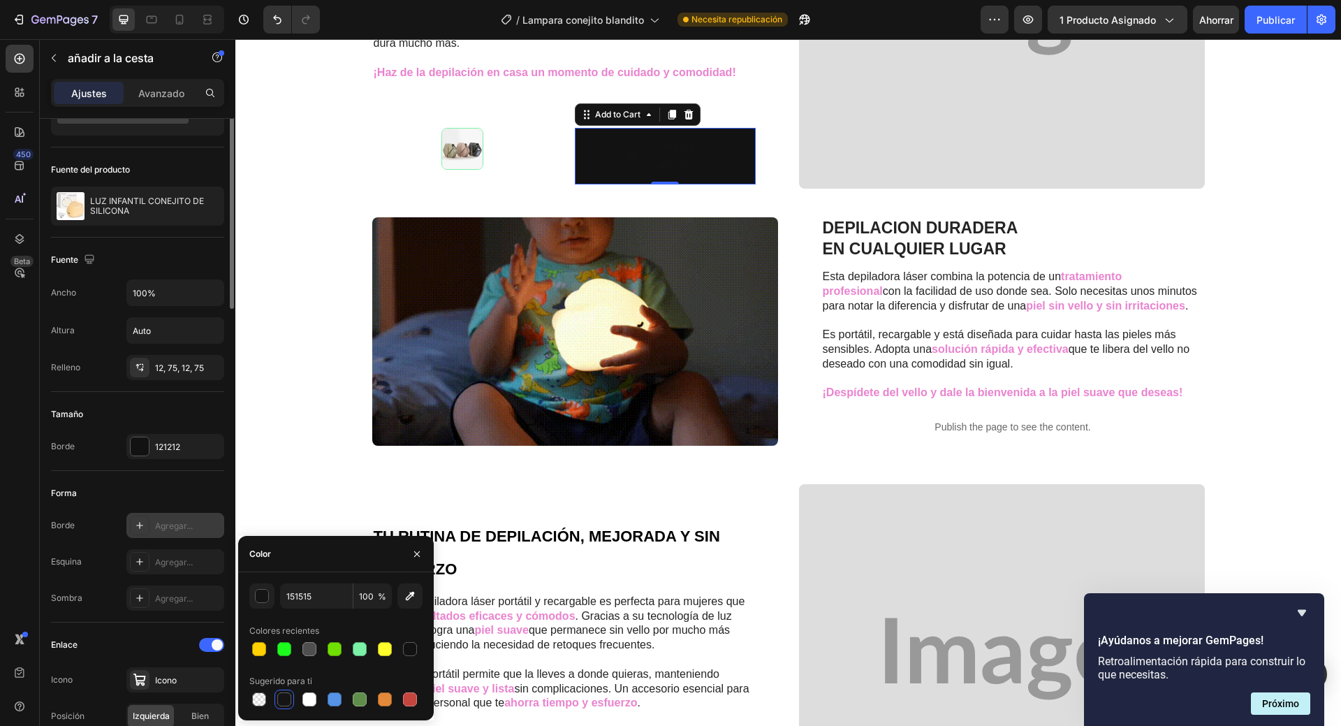
scroll to position [0, 0]
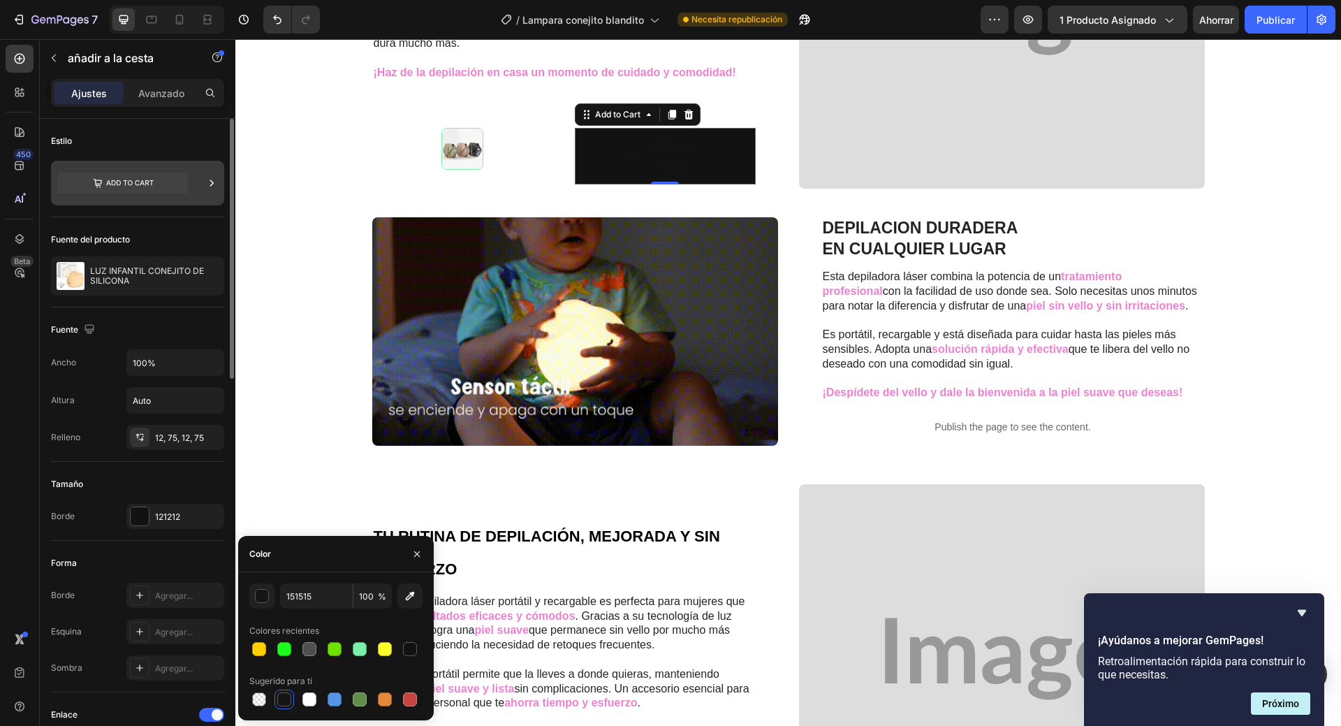
click at [213, 181] on icon at bounding box center [212, 183] width 14 height 14
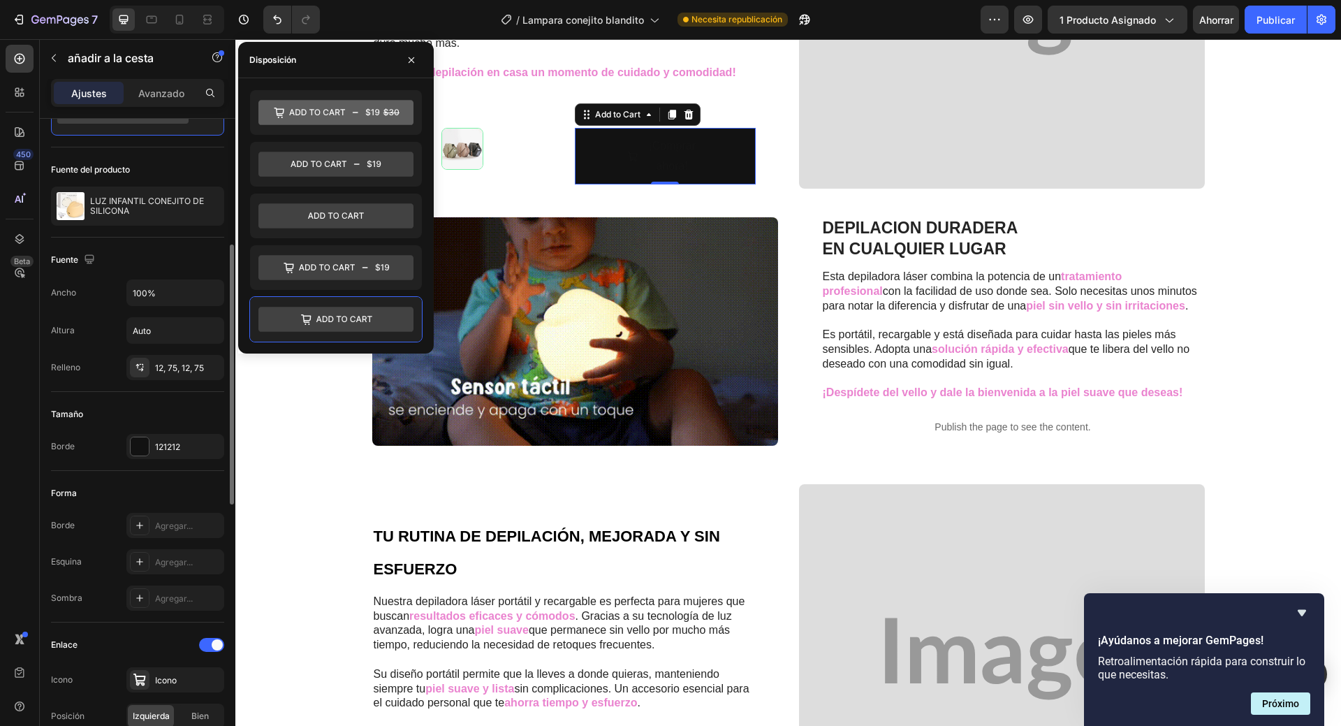
scroll to position [140, 0]
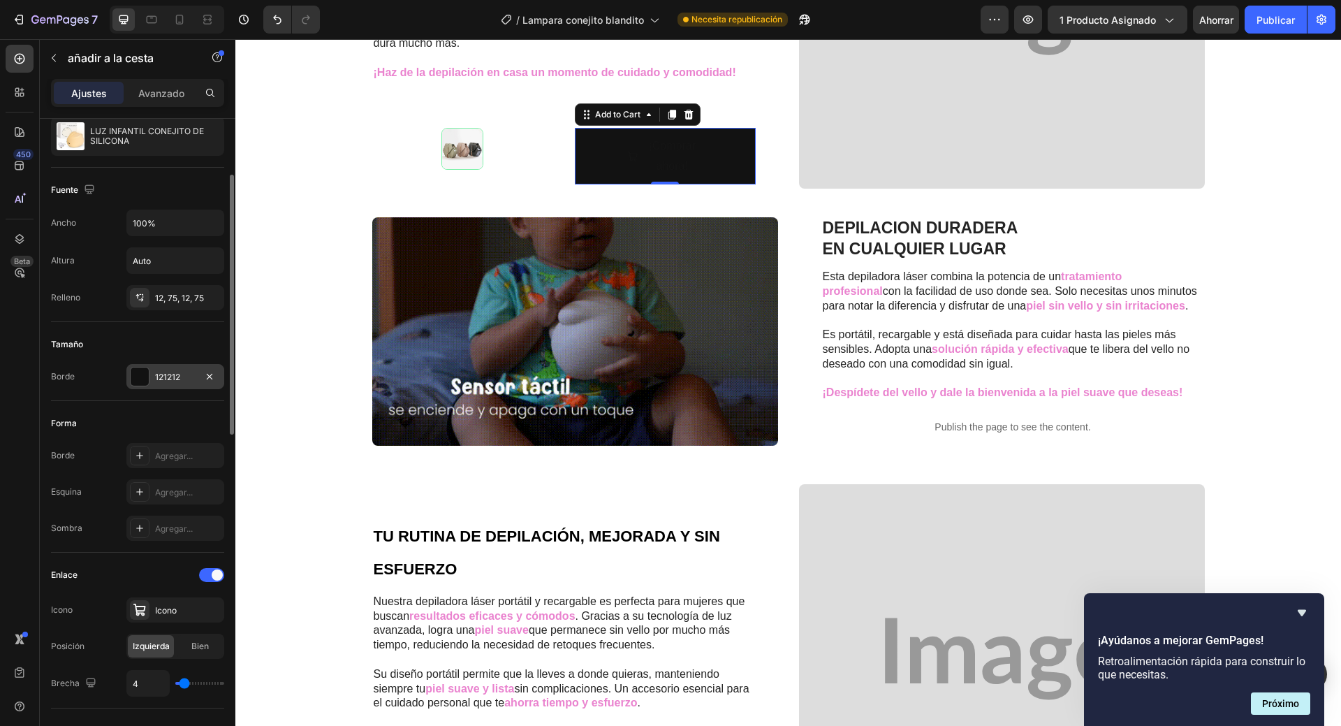
click at [166, 381] on font "121212" at bounding box center [167, 377] width 25 height 10
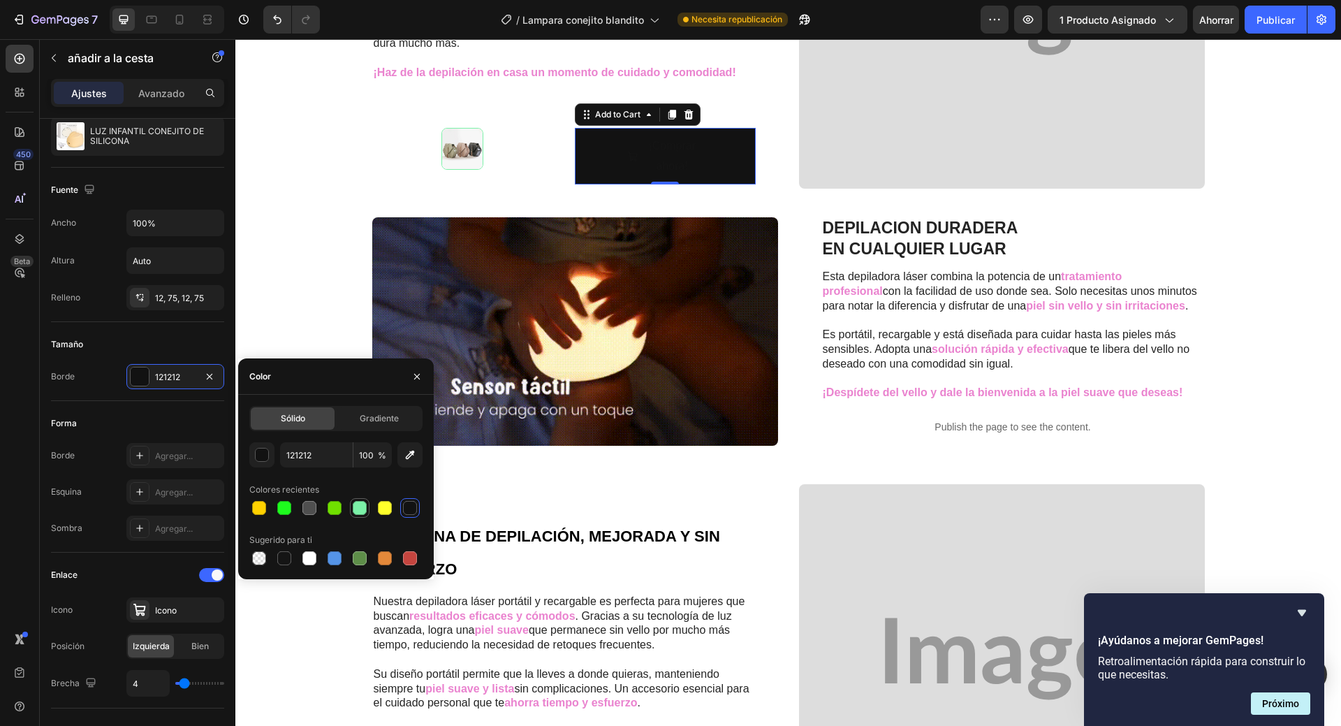
click at [361, 513] on div at bounding box center [360, 508] width 14 height 14
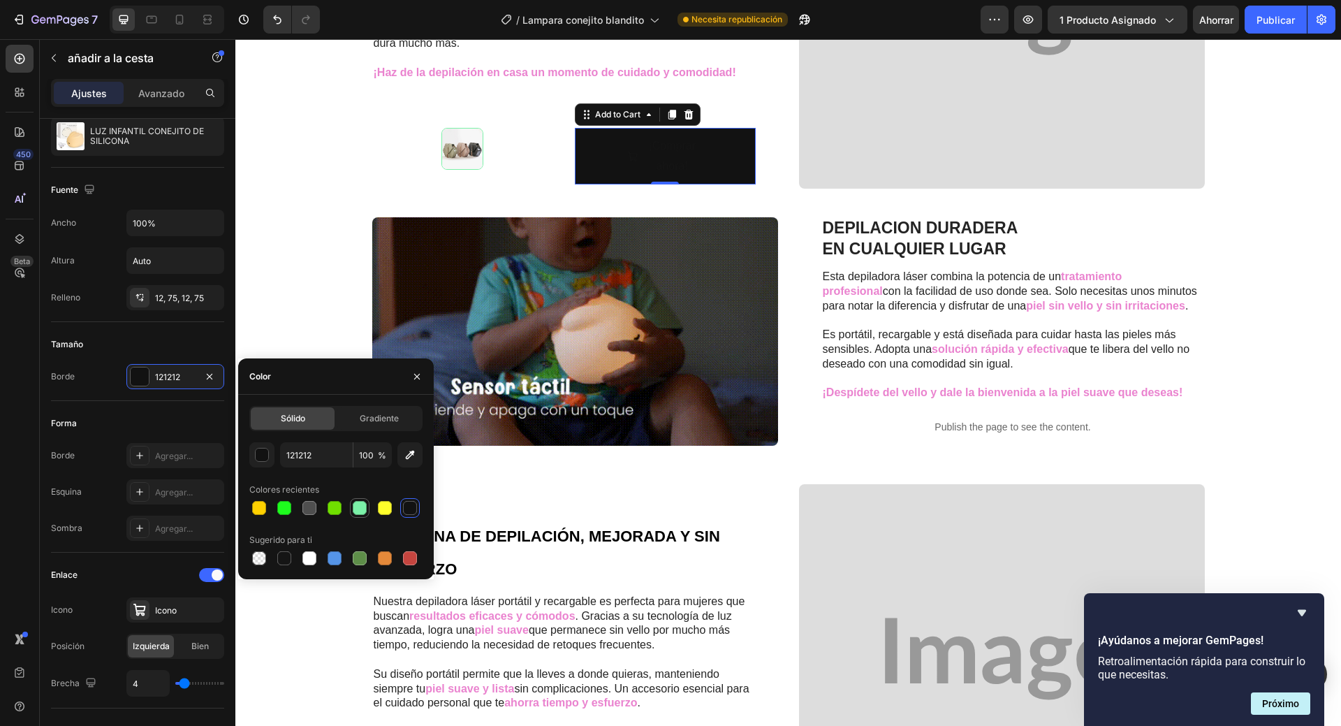
type input "7BF1A8"
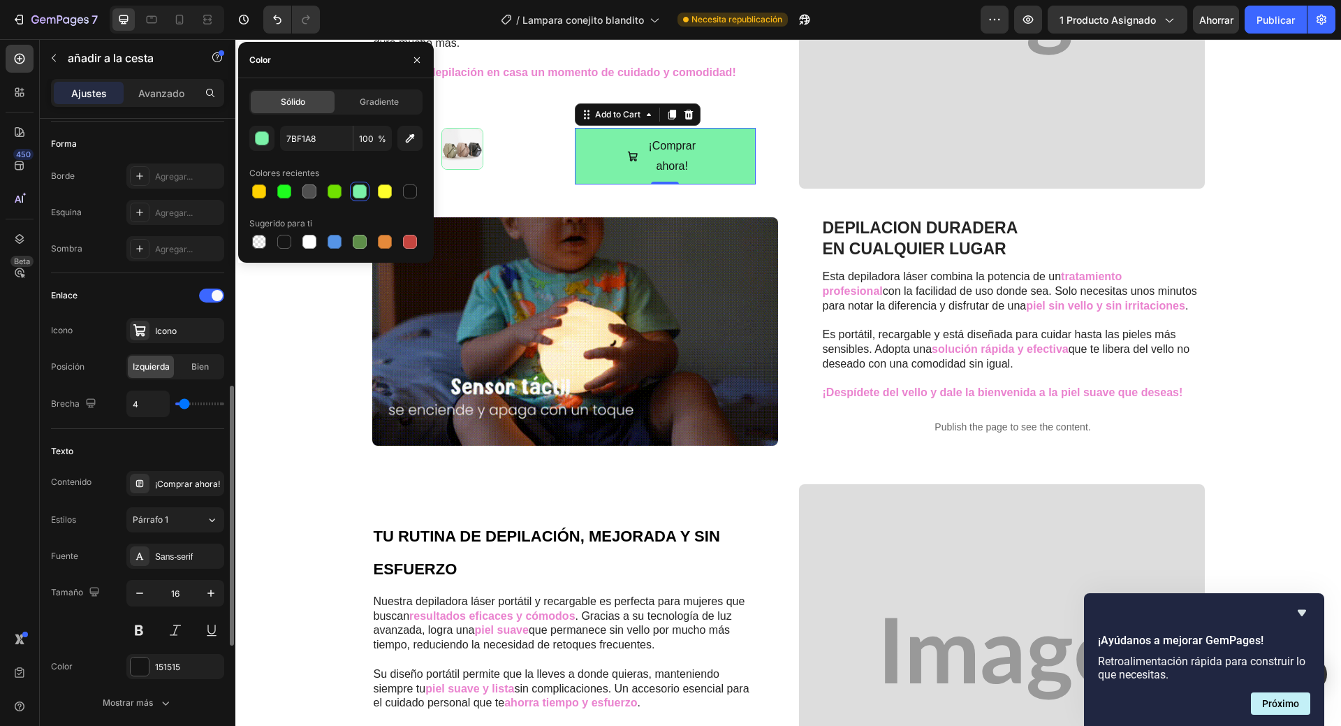
scroll to position [489, 0]
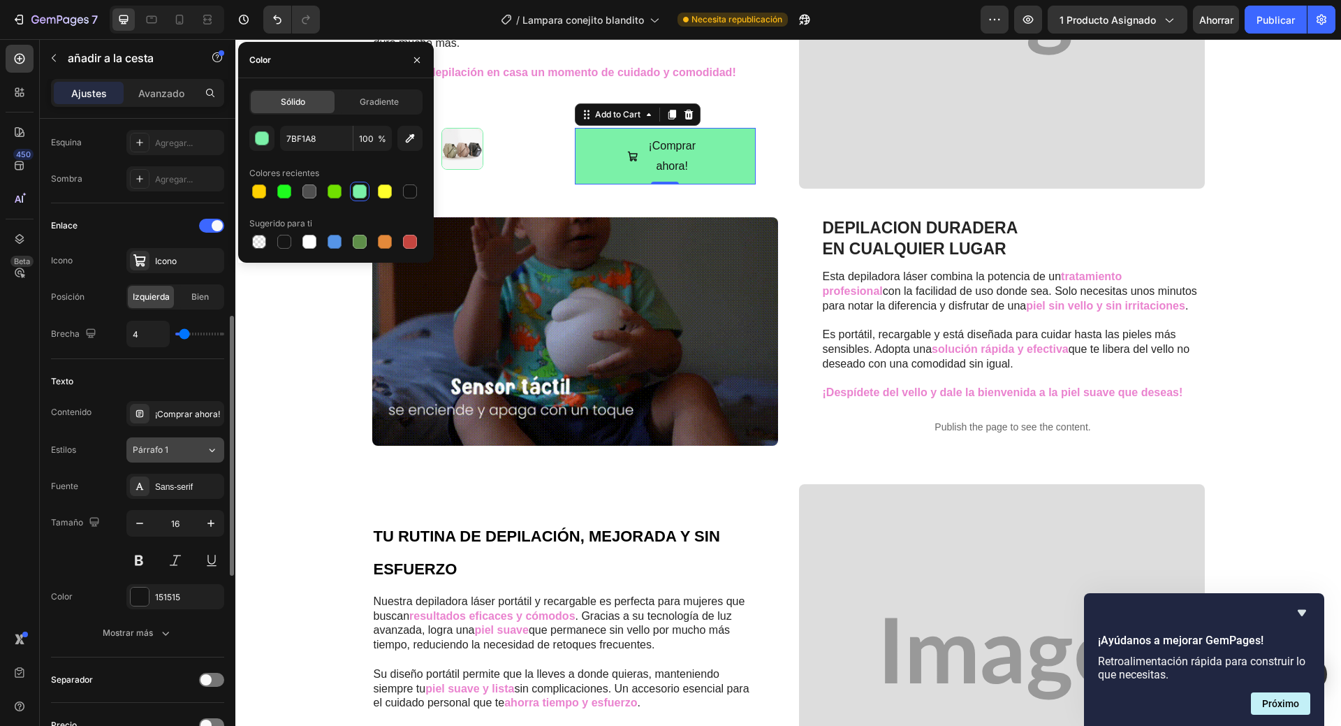
click at [210, 453] on icon at bounding box center [212, 450] width 12 height 14
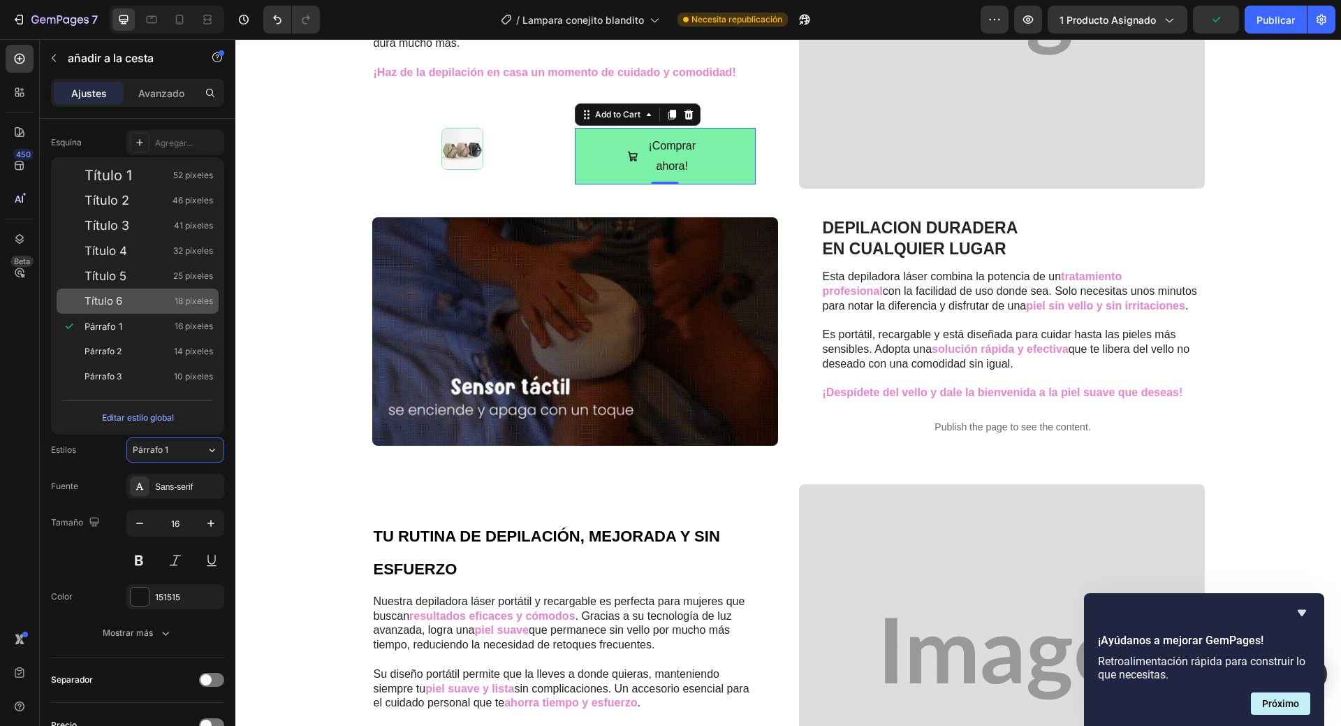
click at [162, 298] on div "Título 6 18 píxeles" at bounding box center [149, 301] width 129 height 14
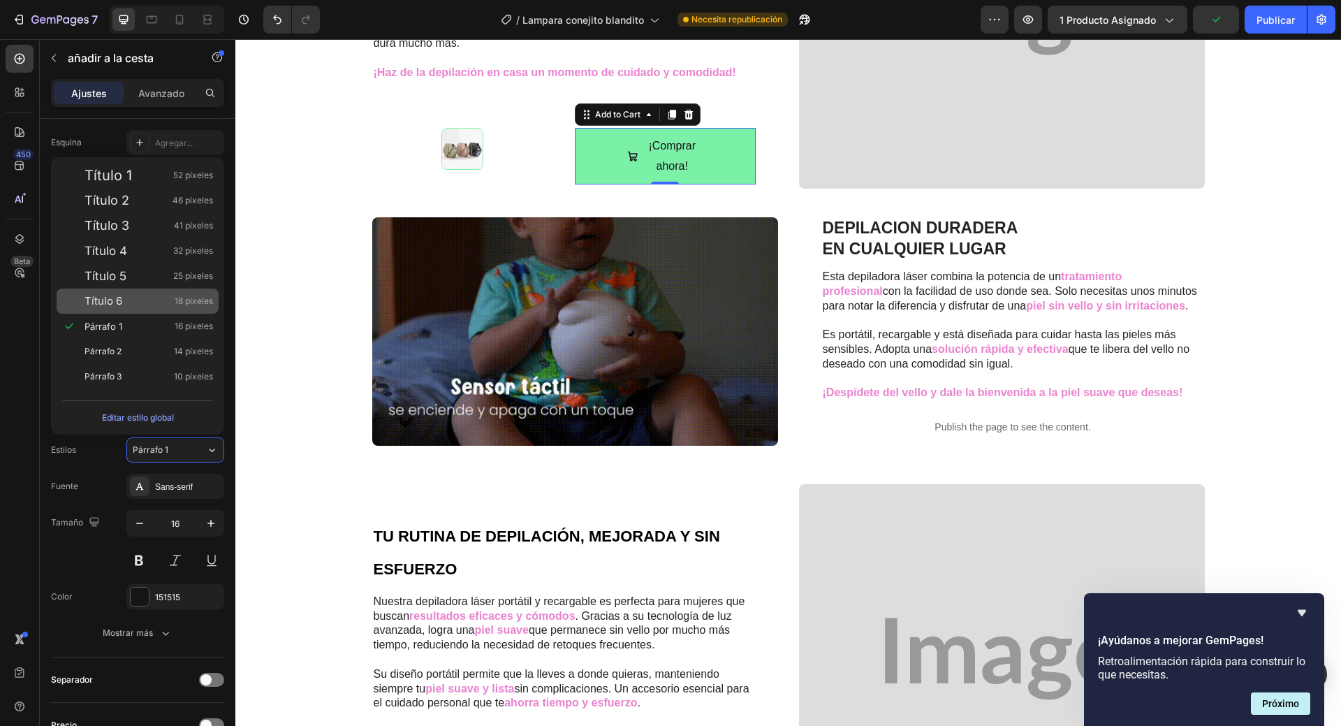
type input "18"
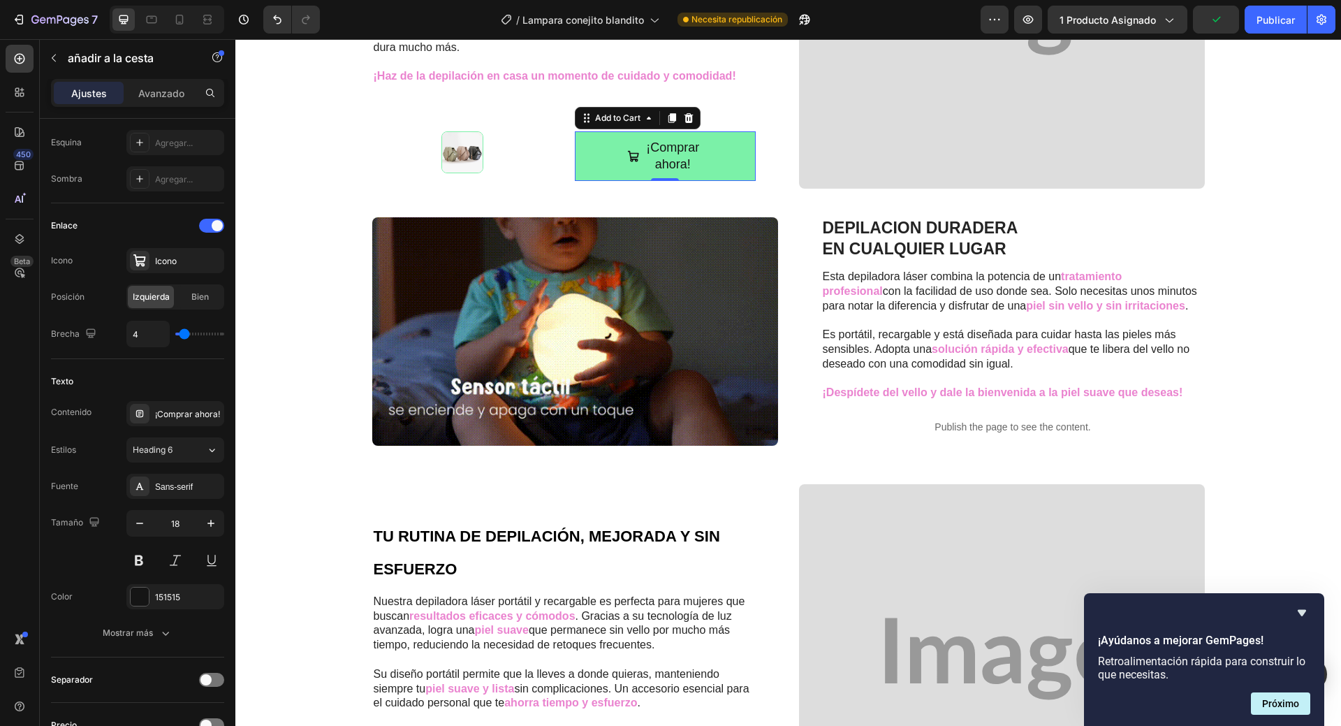
scroll to position [1111, 0]
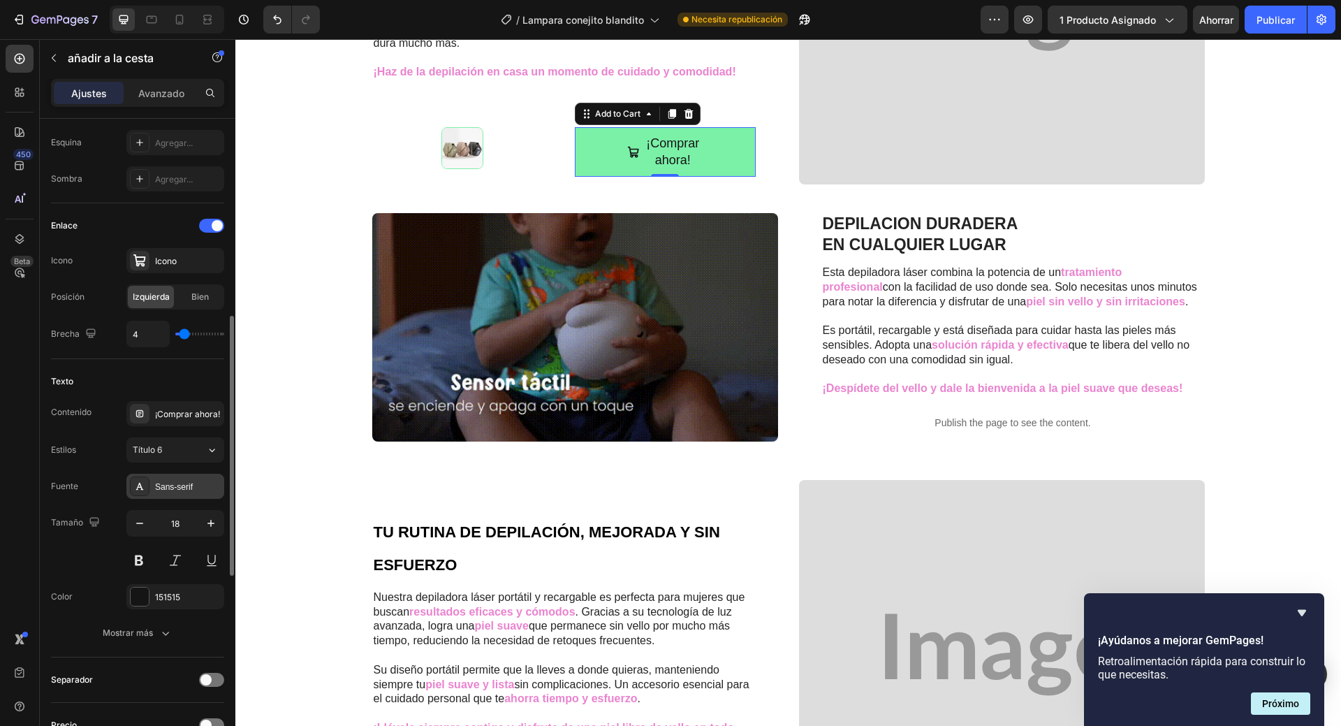
click at [193, 489] on font "Sans-serif" at bounding box center [174, 487] width 38 height 10
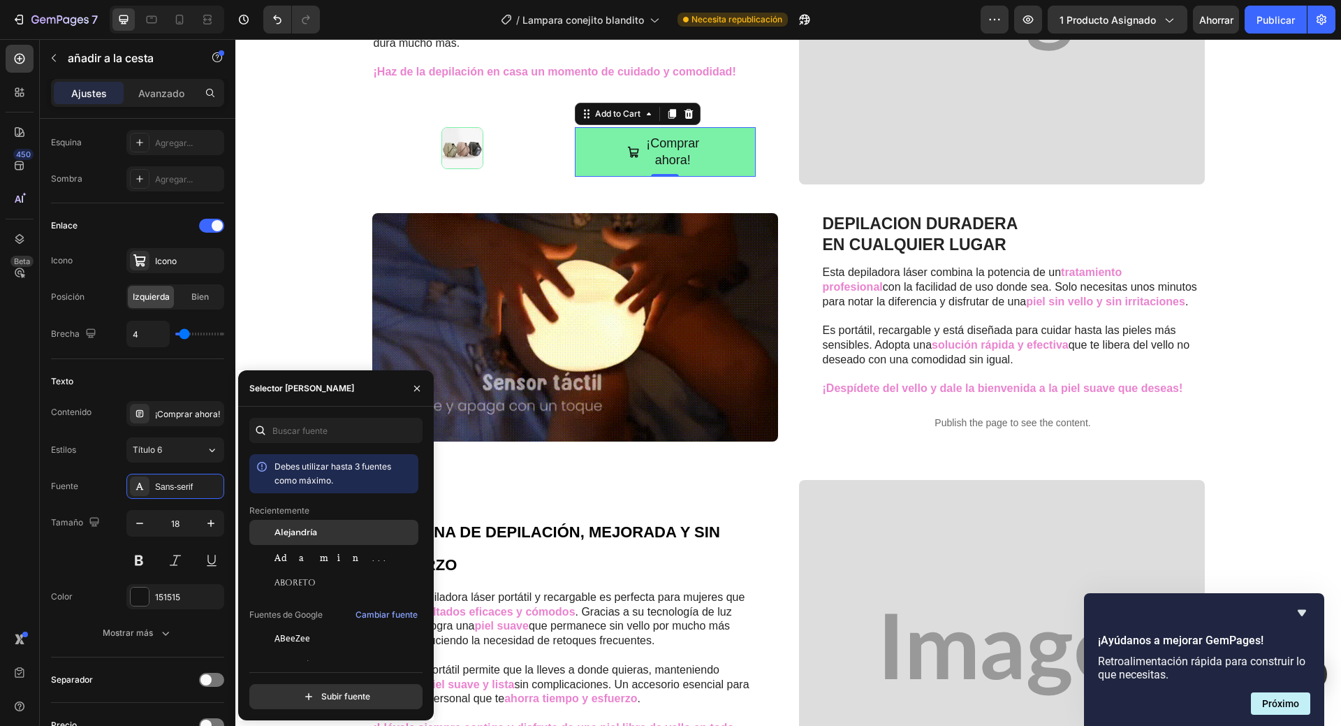
click at [315, 543] on div "Alejandría" at bounding box center [333, 532] width 169 height 25
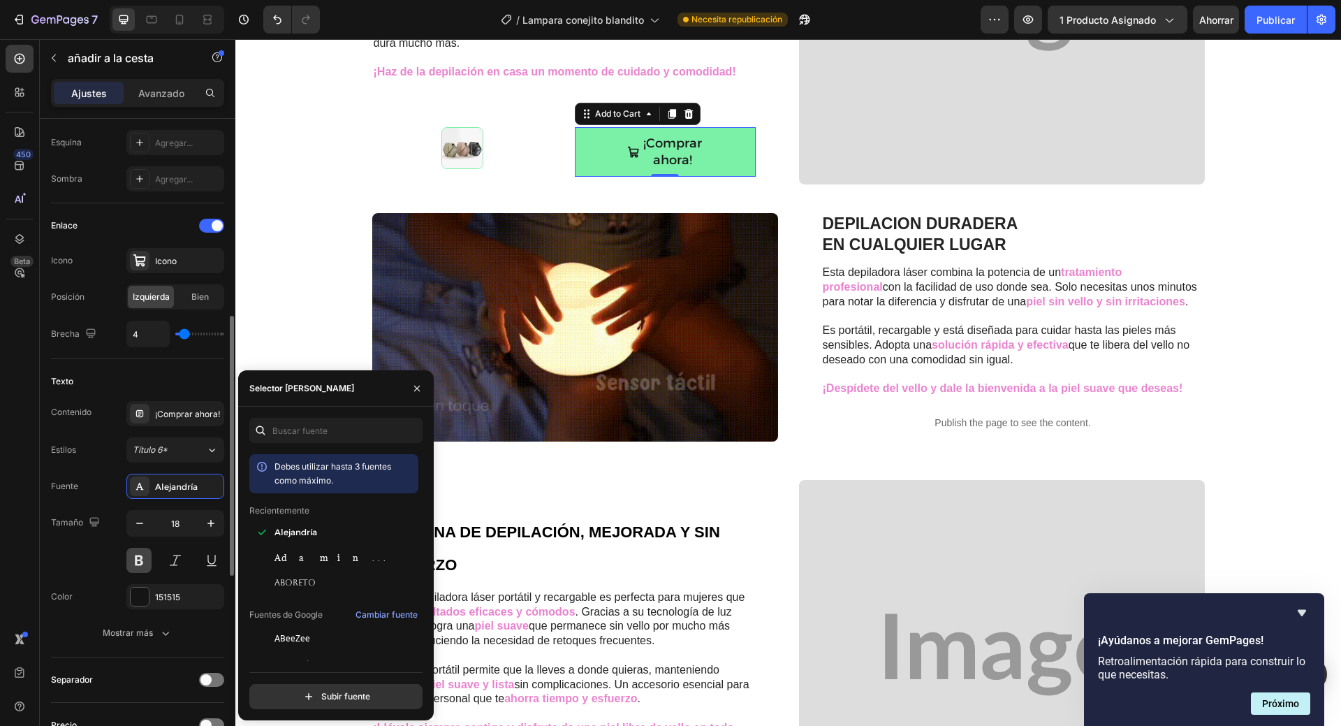
click at [144, 560] on button at bounding box center [138, 560] width 25 height 25
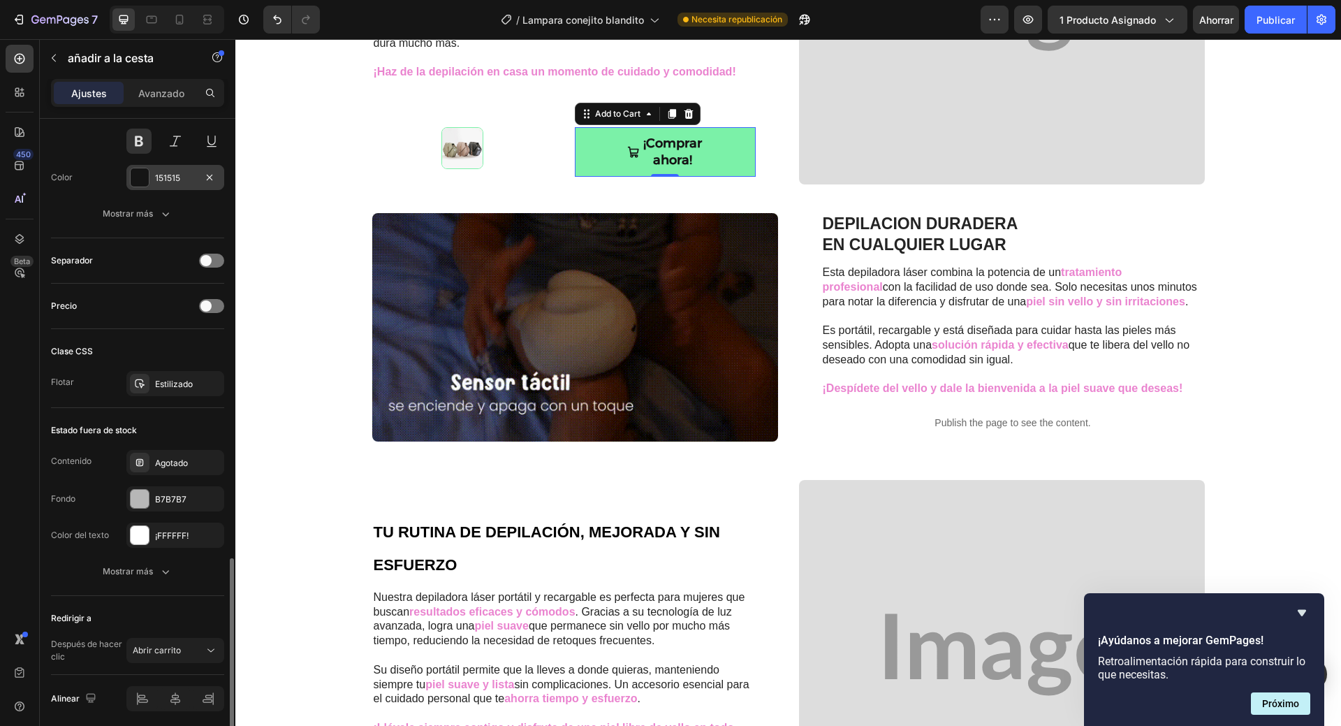
scroll to position [961, 0]
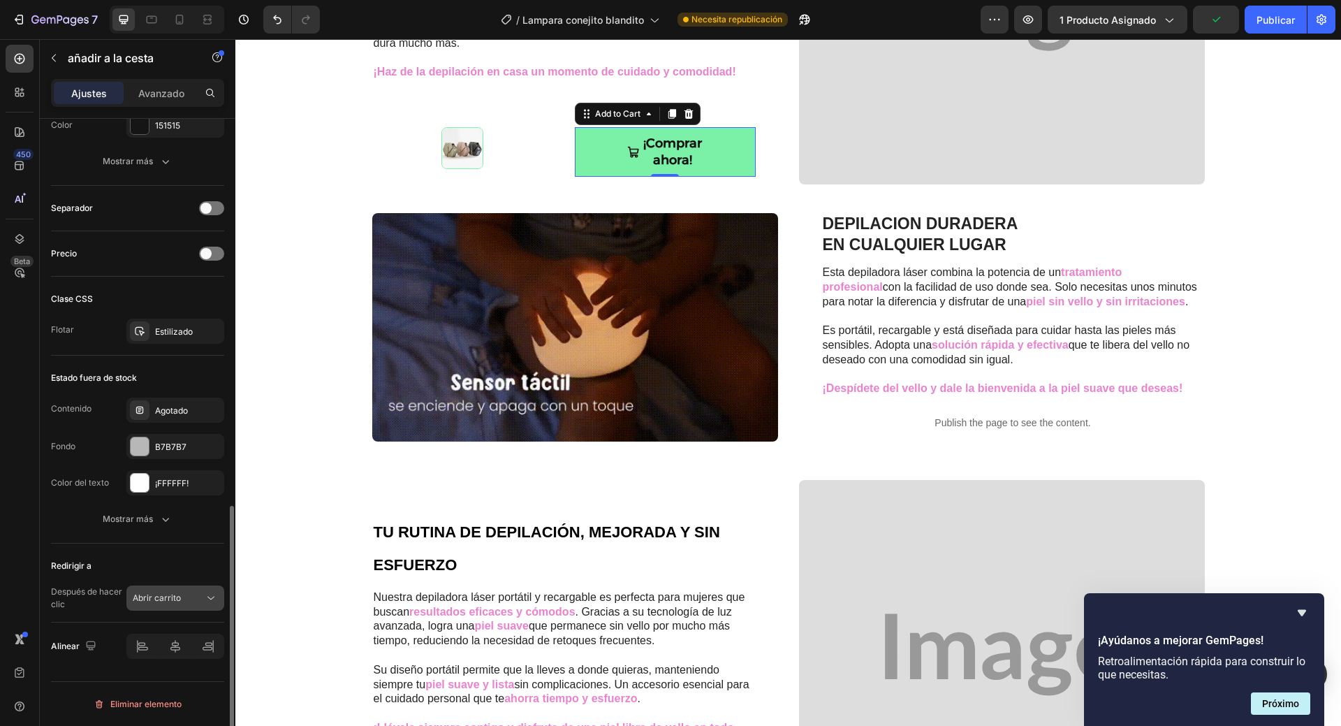
click at [209, 596] on icon at bounding box center [211, 598] width 14 height 14
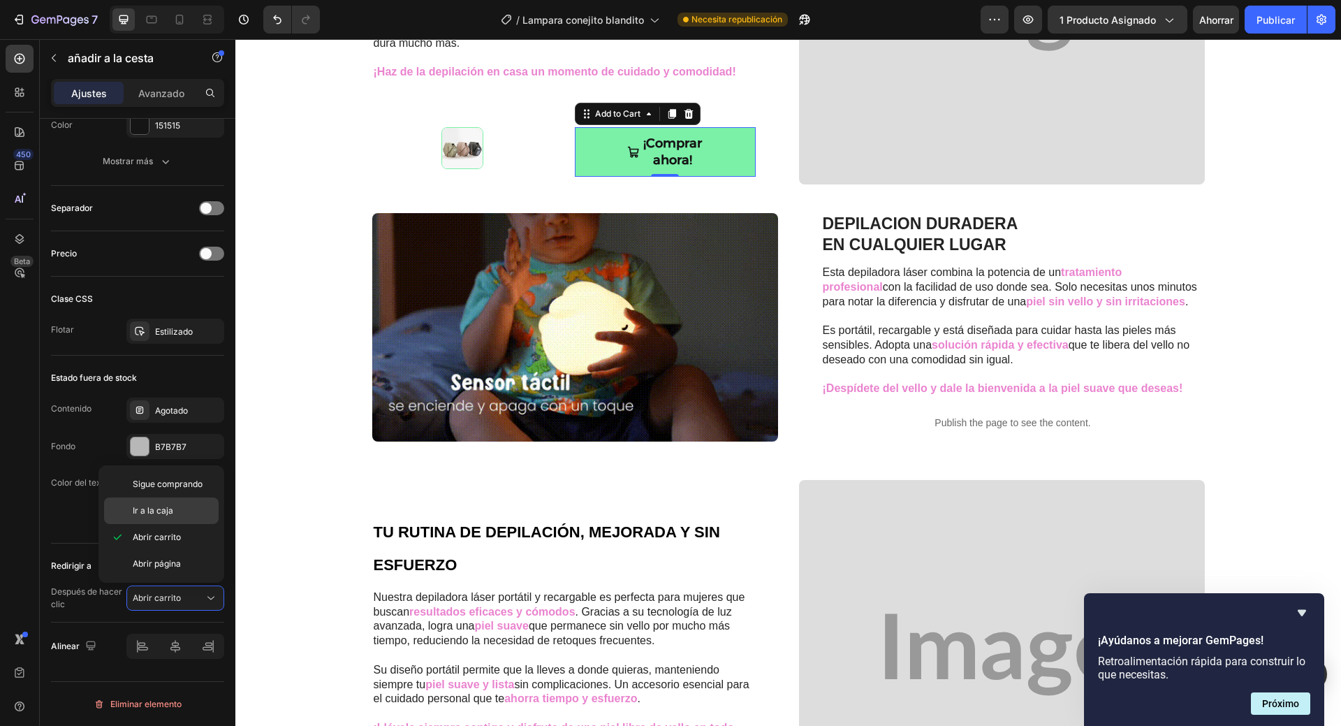
click at [175, 514] on p "Ir a la caja" at bounding box center [173, 510] width 80 height 13
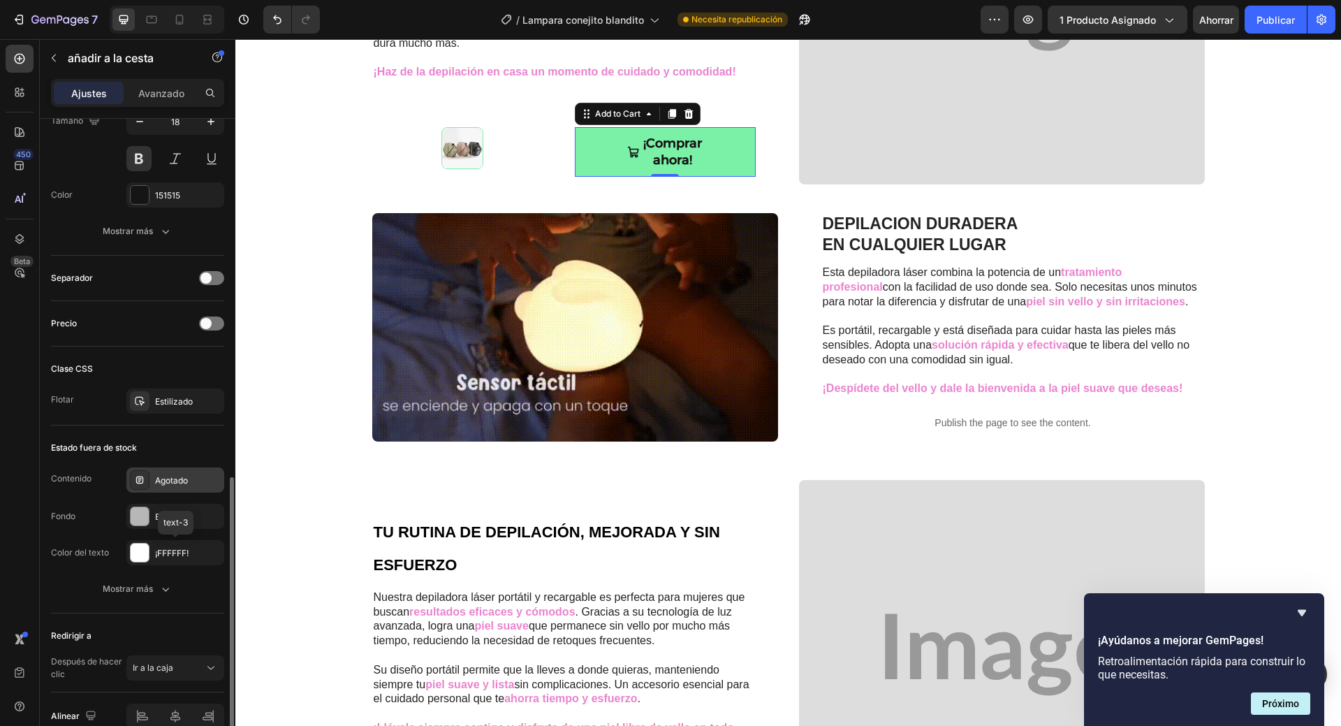
scroll to position [821, 0]
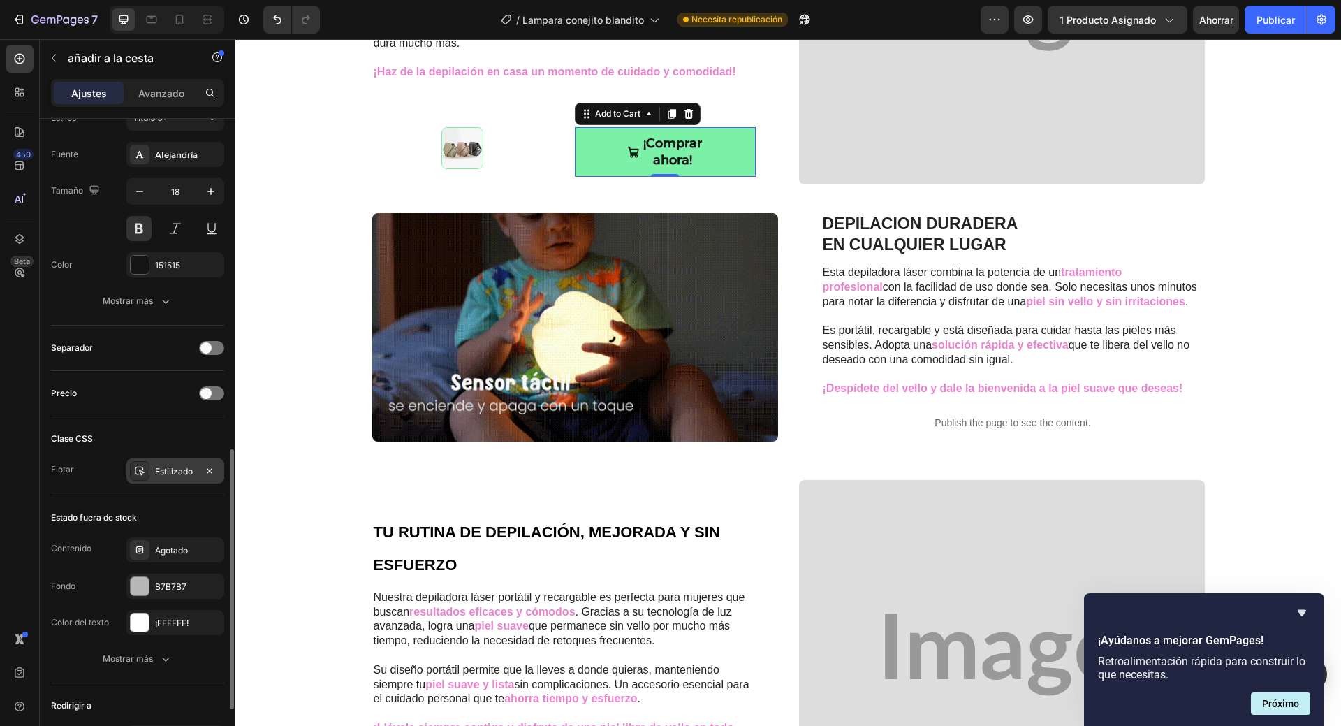
click at [170, 473] on font "Estilizado" at bounding box center [174, 471] width 38 height 10
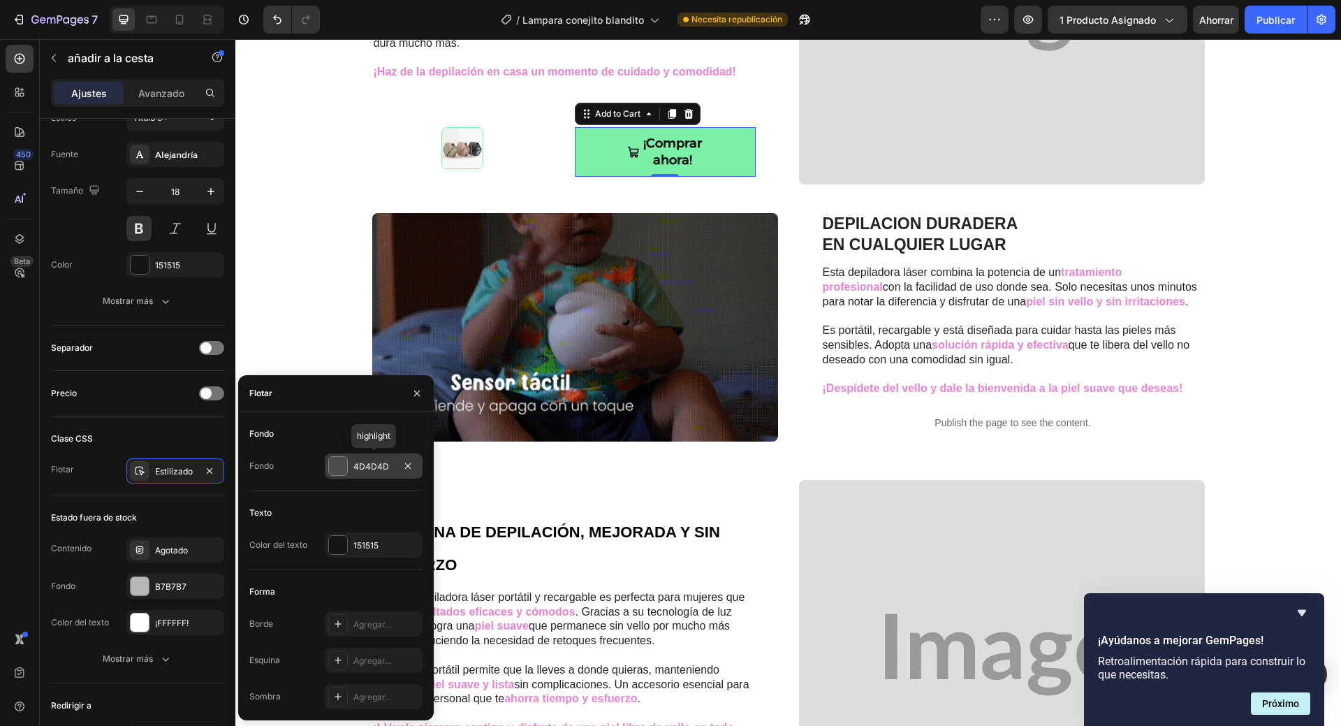
click at [365, 467] on font "4D4D4D" at bounding box center [371, 466] width 36 height 10
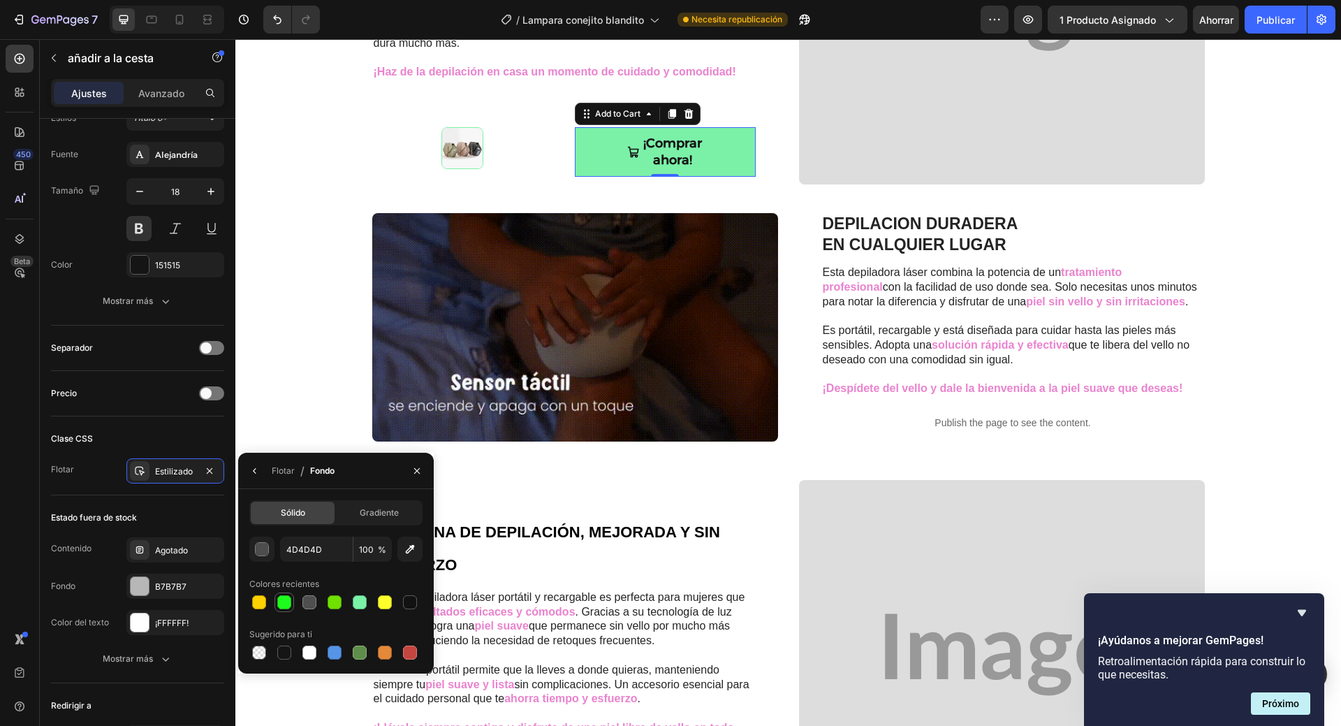
click at [285, 602] on div at bounding box center [284, 602] width 14 height 14
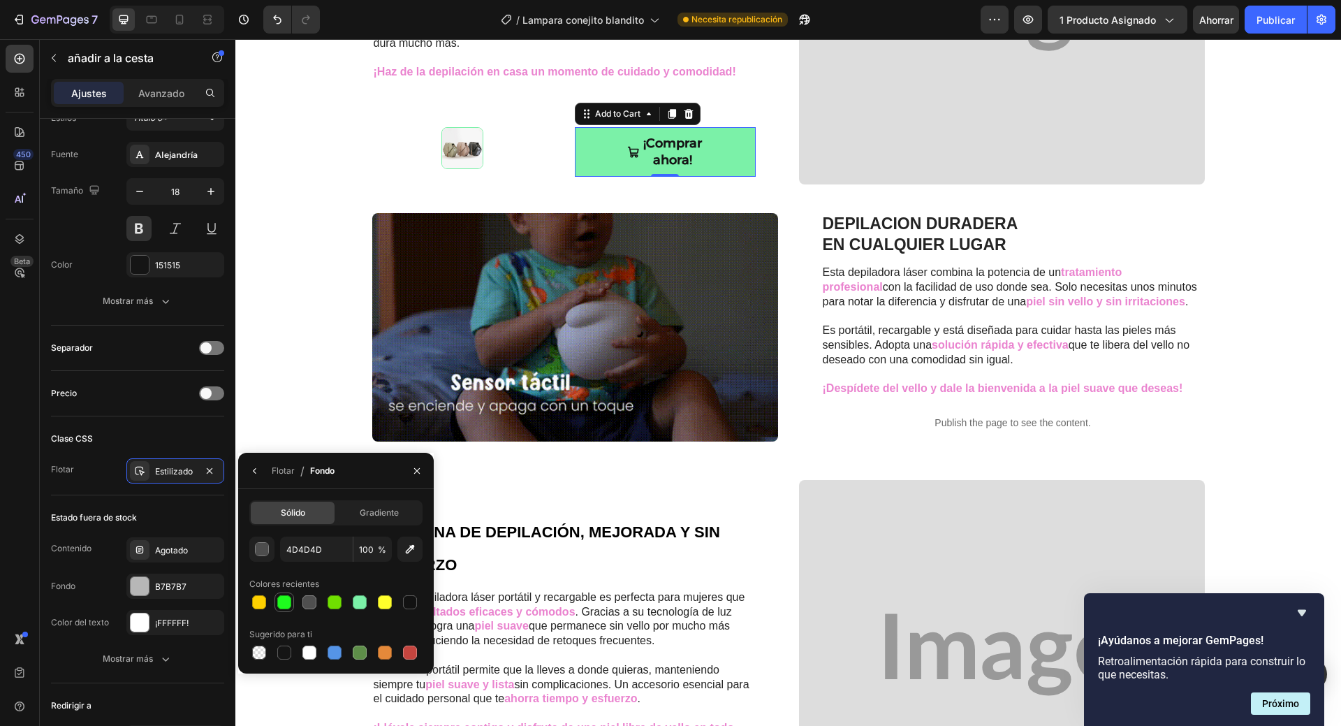
type input "1EFC1E"
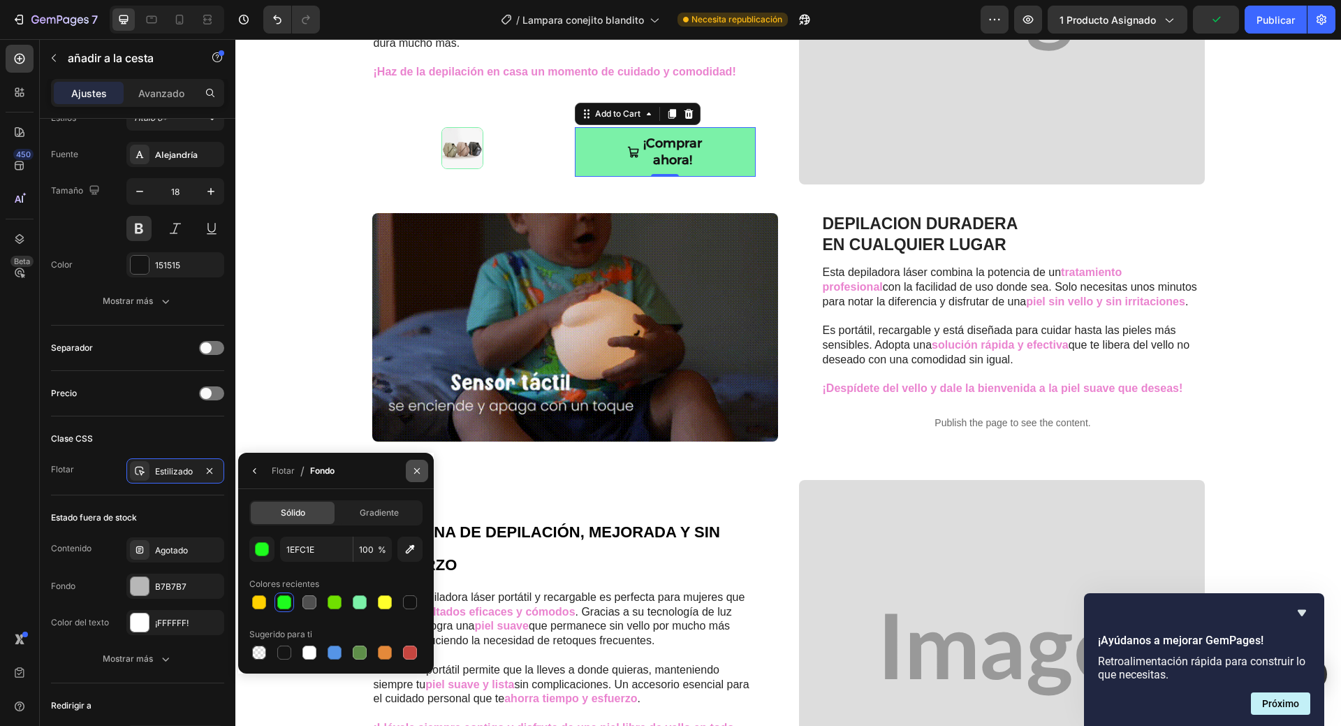
click at [420, 474] on icon "button" at bounding box center [416, 470] width 11 height 11
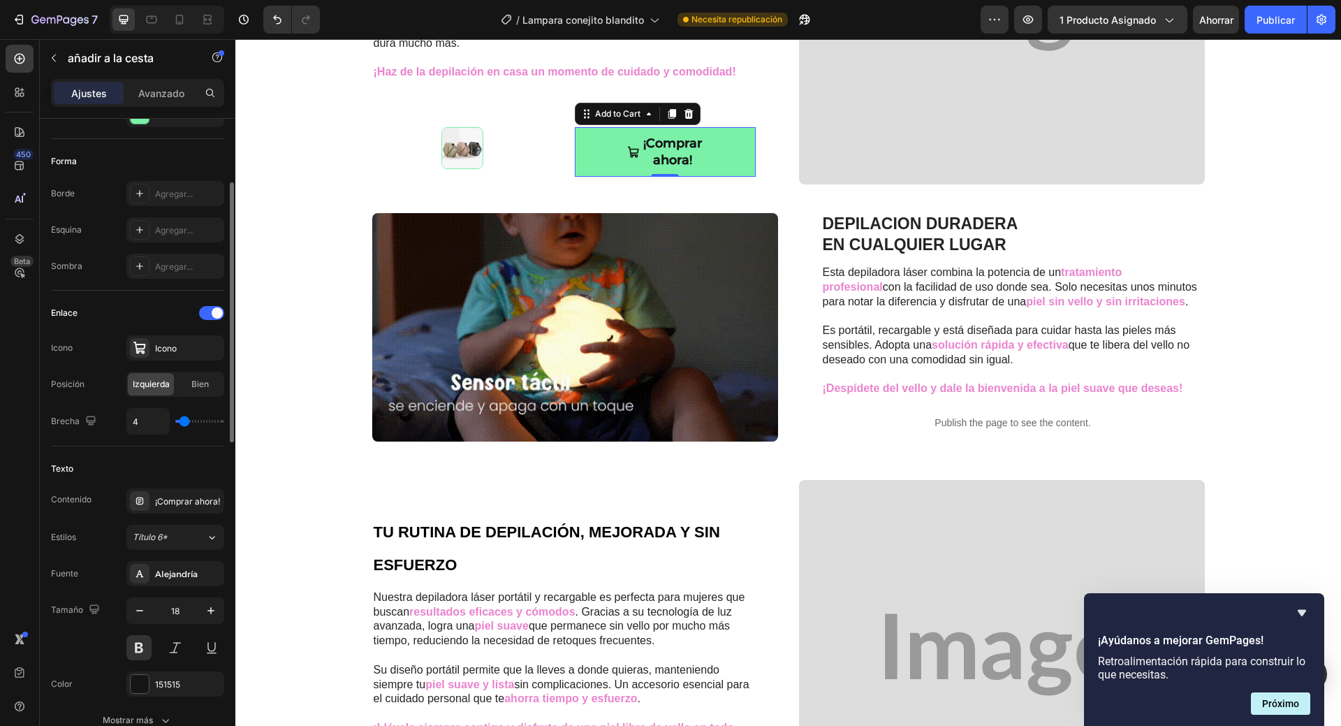
scroll to position [332, 0]
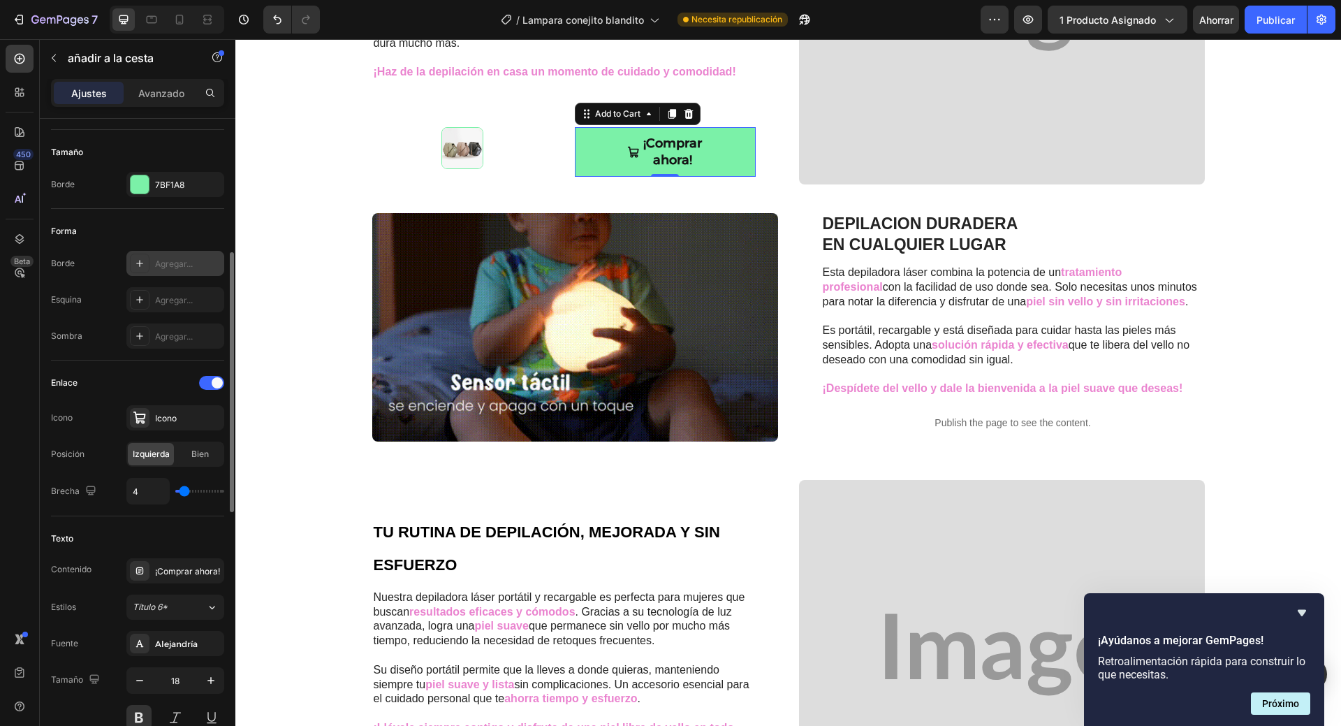
click at [189, 254] on div "Agregar..." at bounding box center [175, 263] width 98 height 25
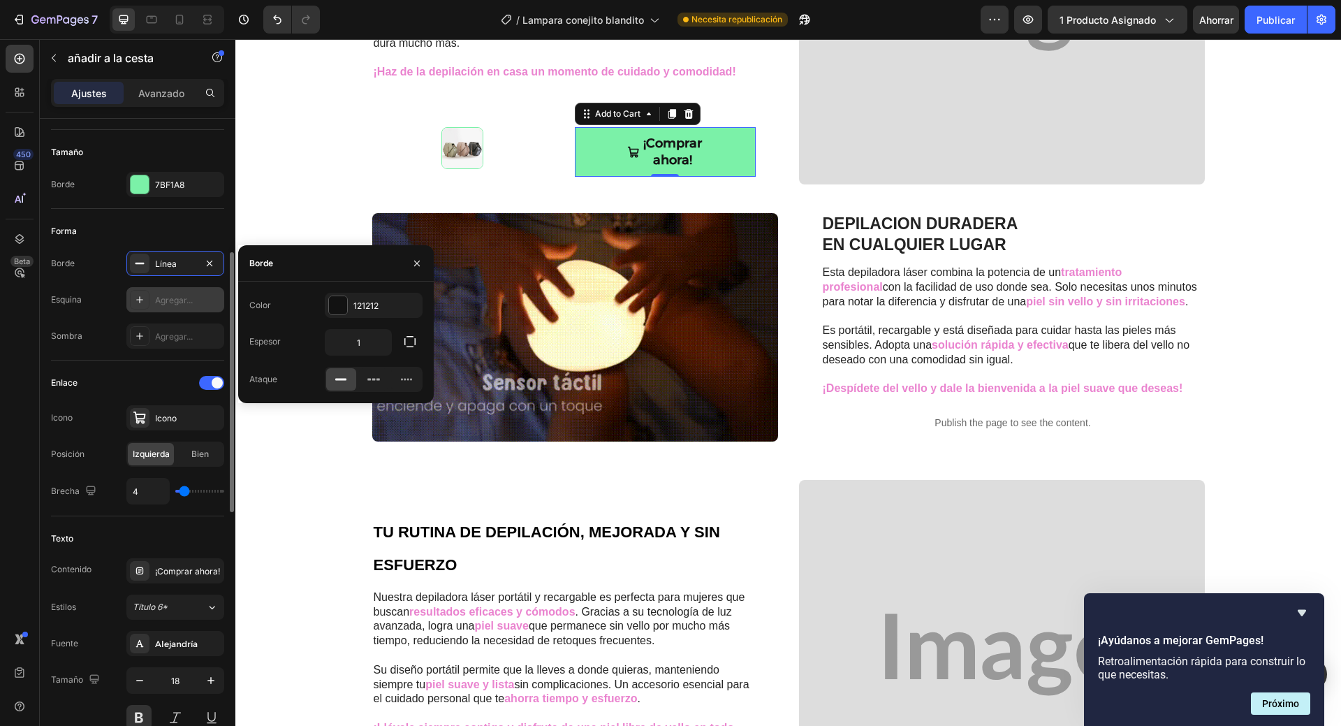
click at [174, 300] on font "Agregar..." at bounding box center [174, 300] width 38 height 10
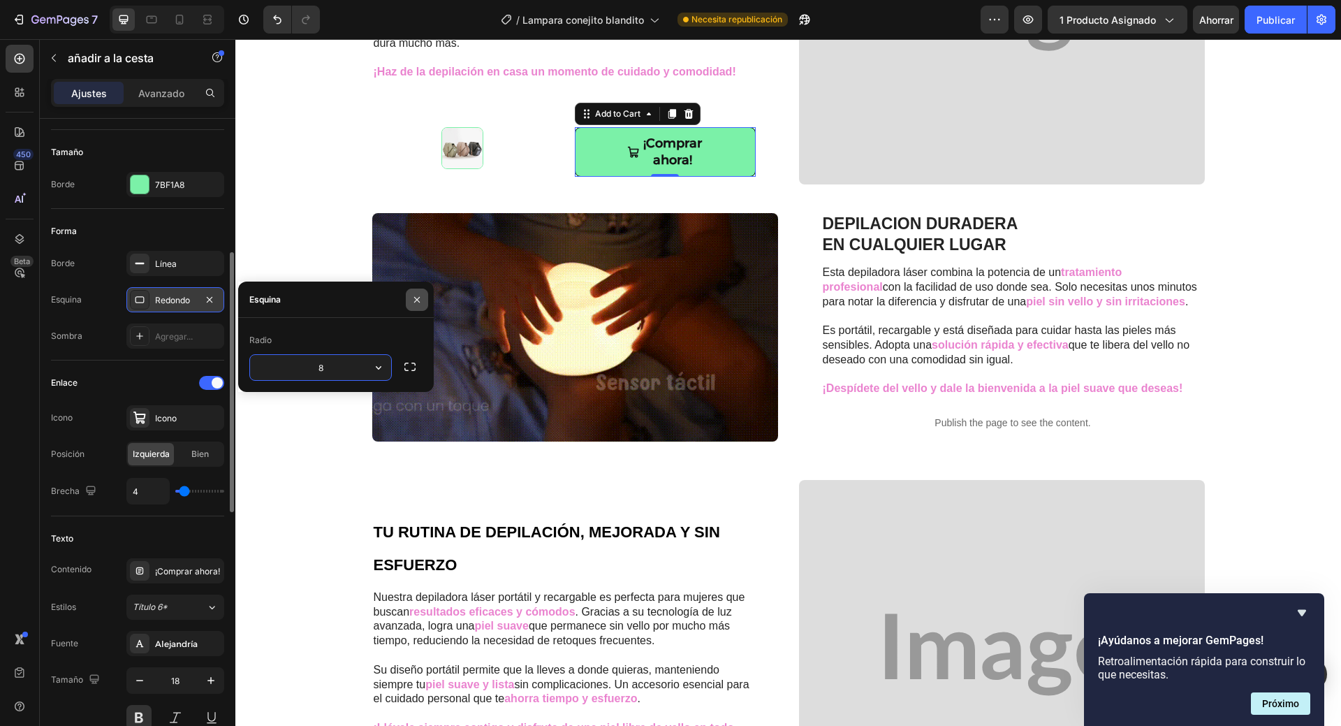
click at [418, 300] on icon "button" at bounding box center [416, 299] width 11 height 11
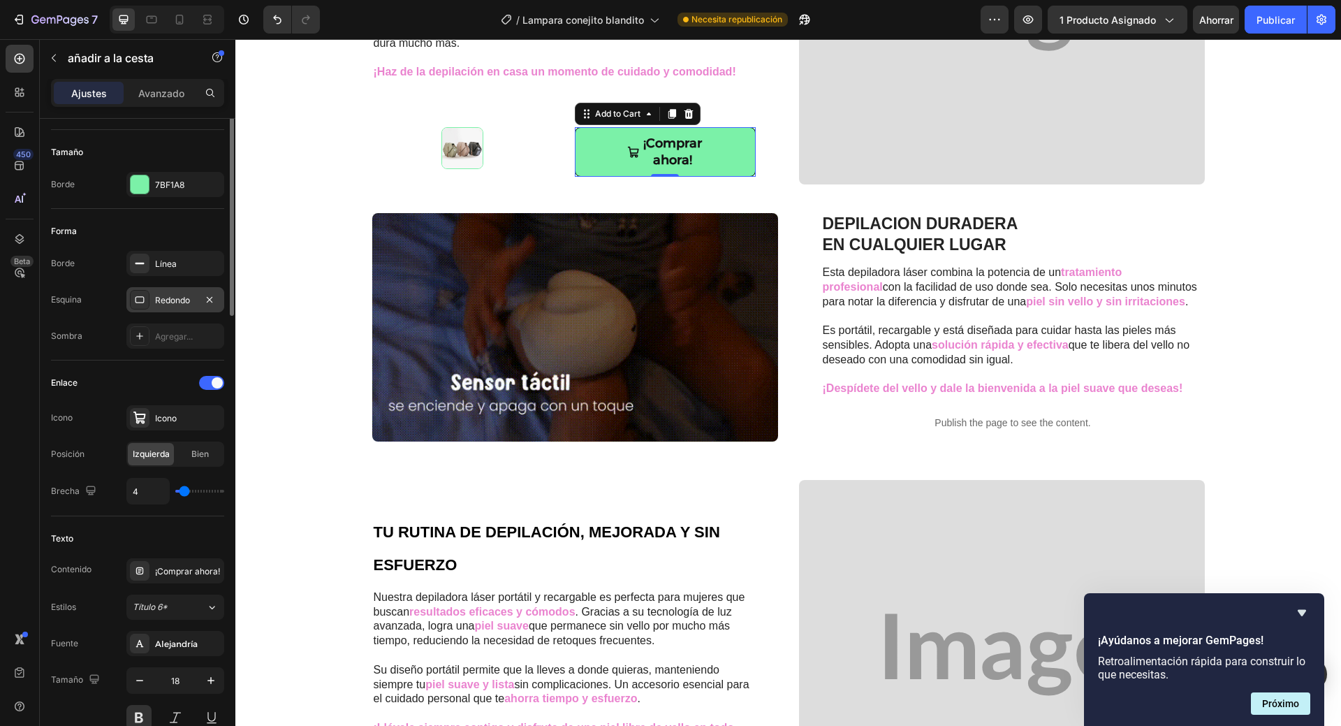
scroll to position [192, 0]
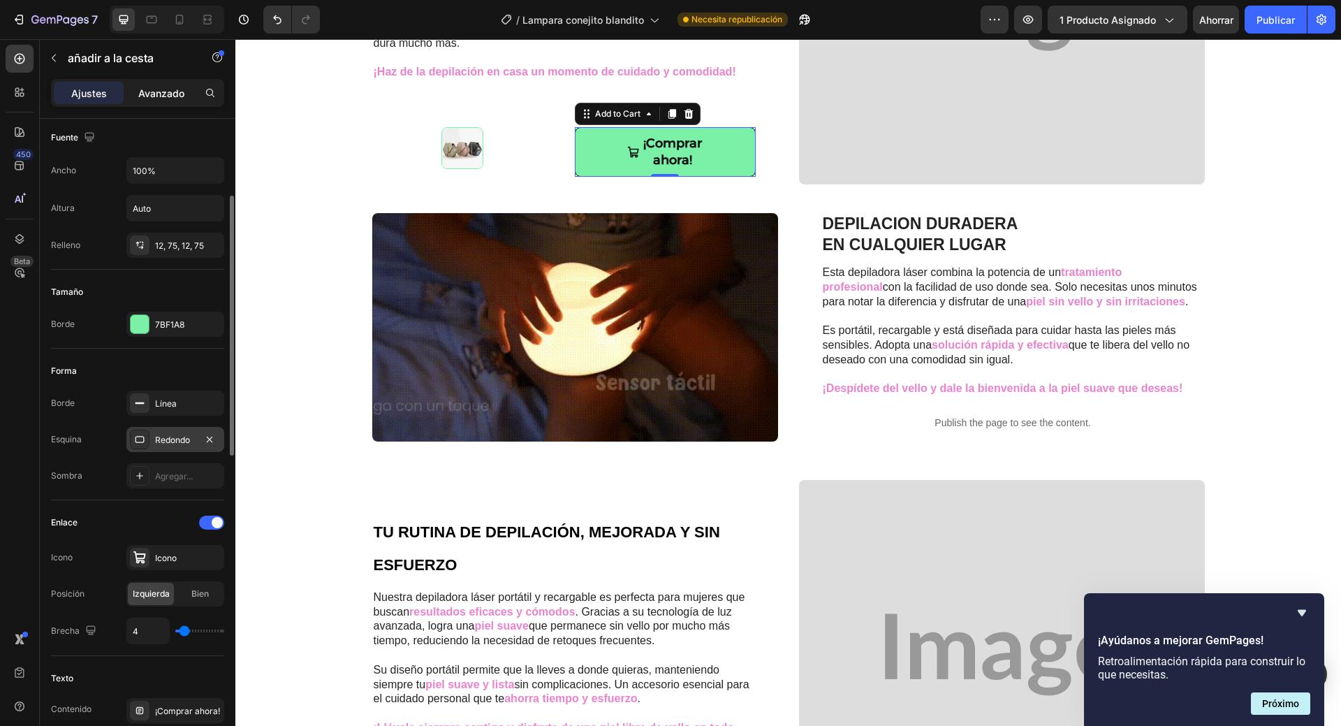
click at [165, 88] on font "Avanzado" at bounding box center [161, 93] width 46 height 12
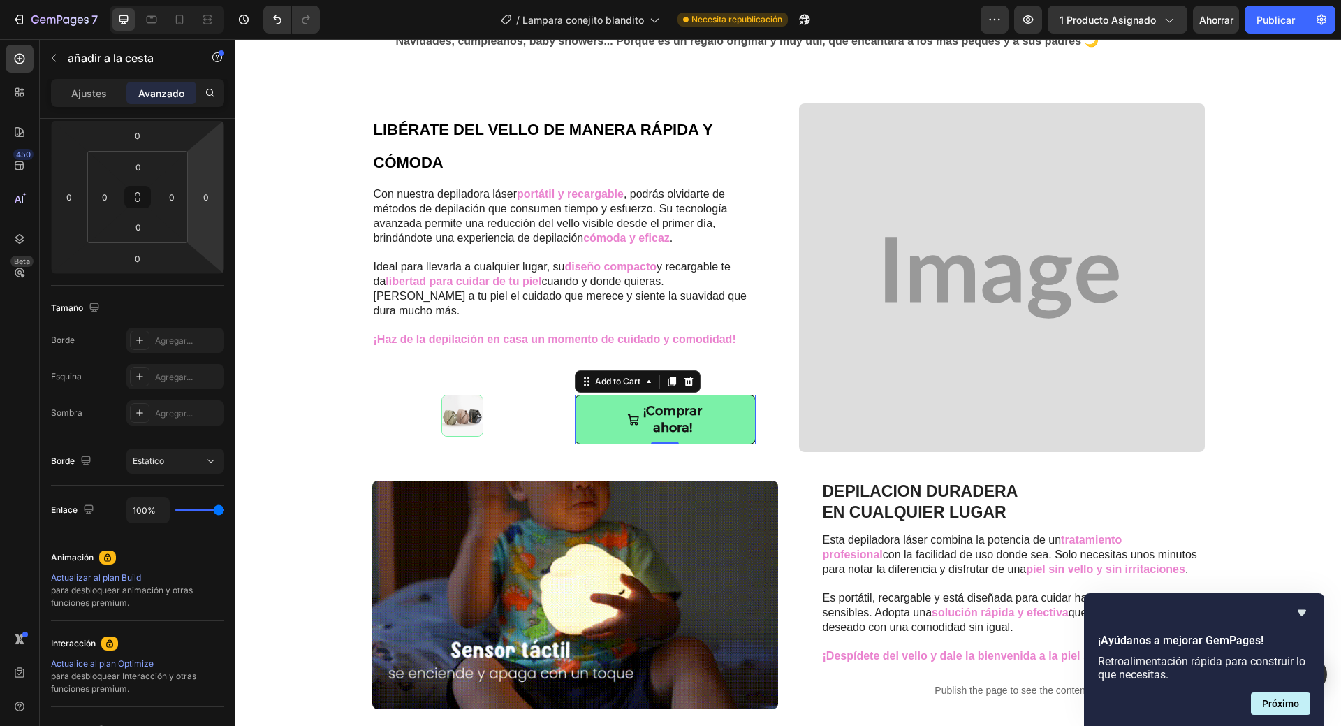
scroll to position [908, 0]
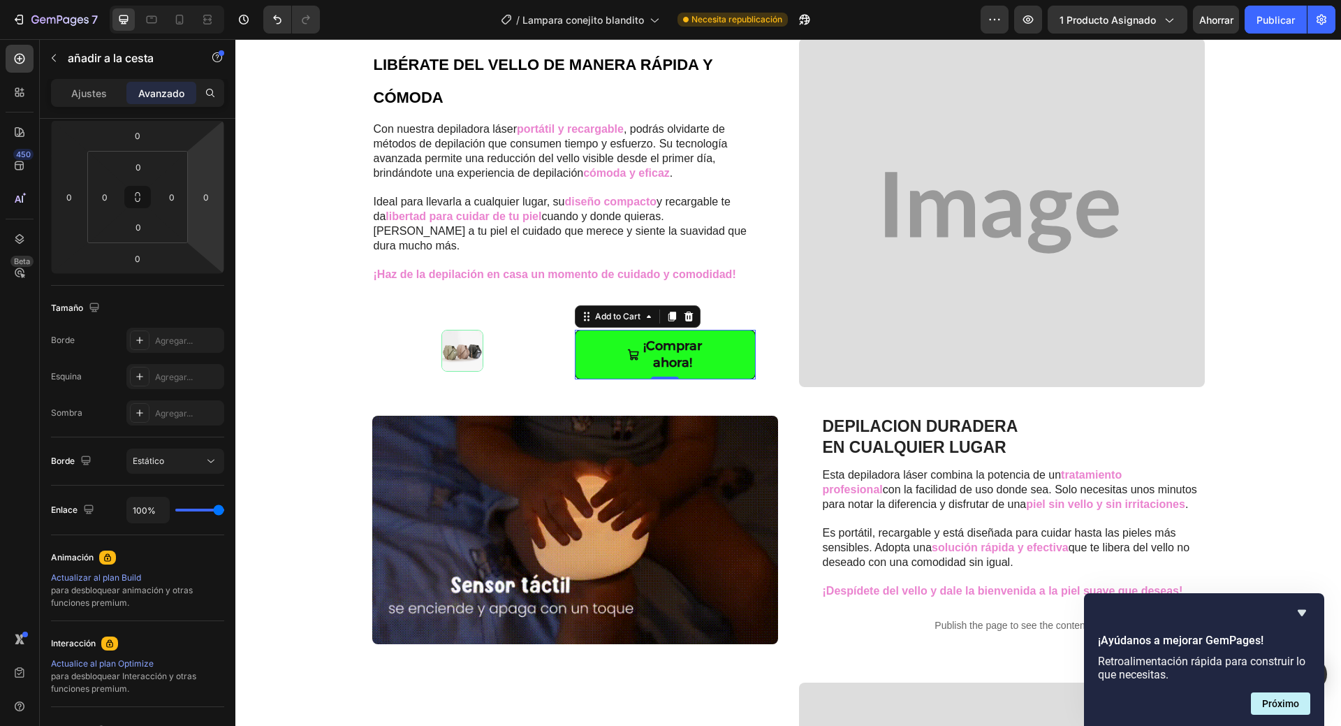
click at [587, 360] on button "¡Comprar ahora!" at bounding box center [665, 355] width 181 height 50
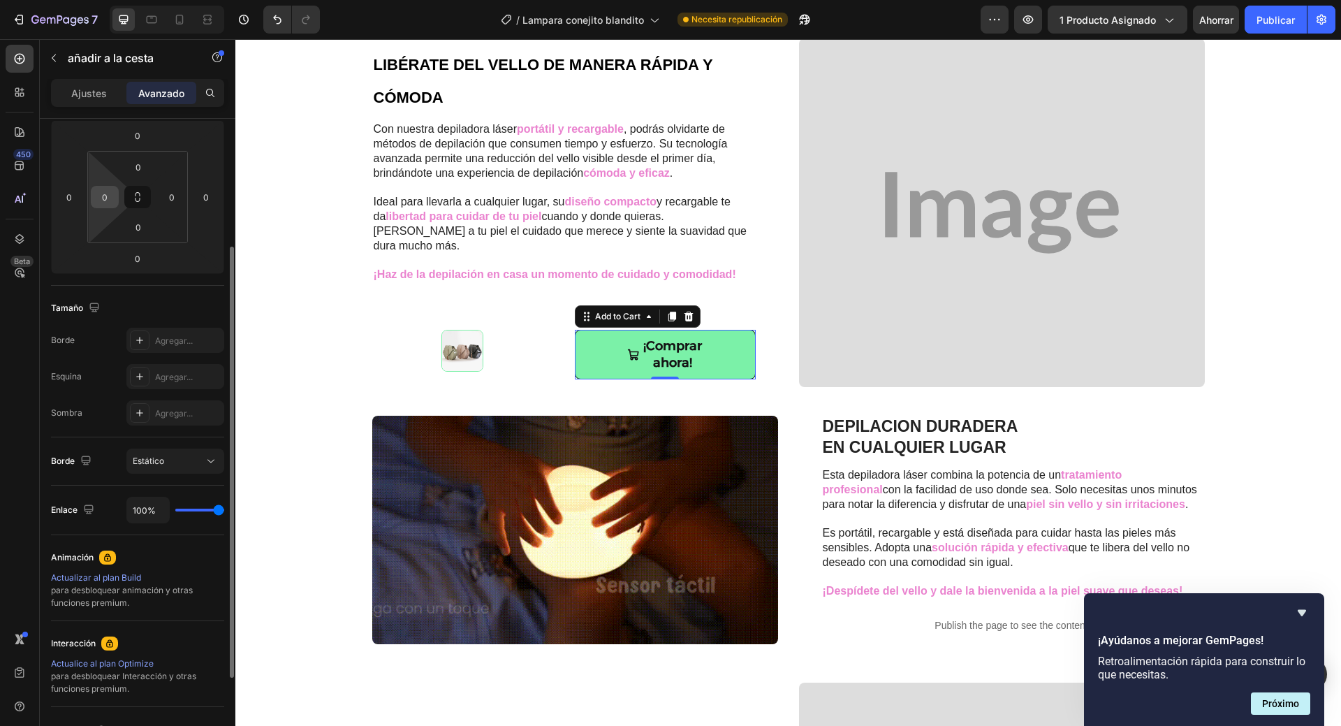
click at [103, 203] on input "0" at bounding box center [104, 197] width 21 height 21
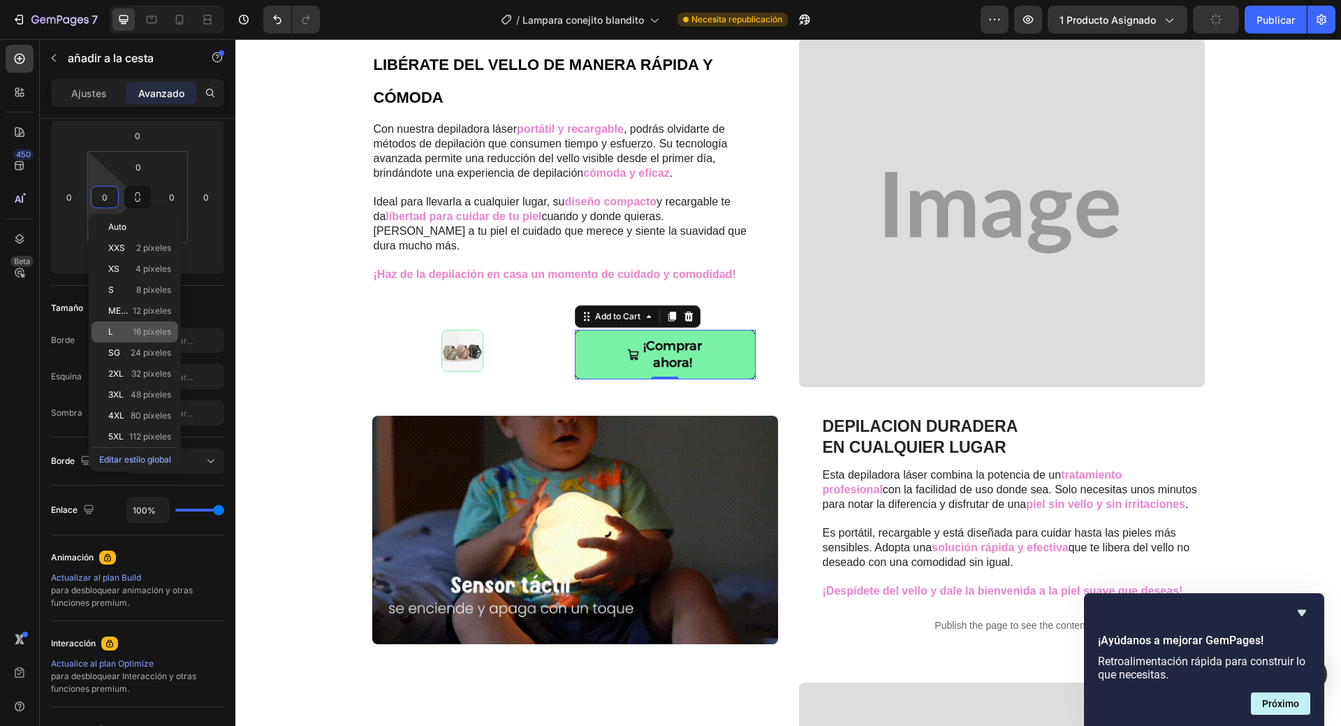
click at [162, 333] on font "16 píxeles" at bounding box center [152, 331] width 38 height 10
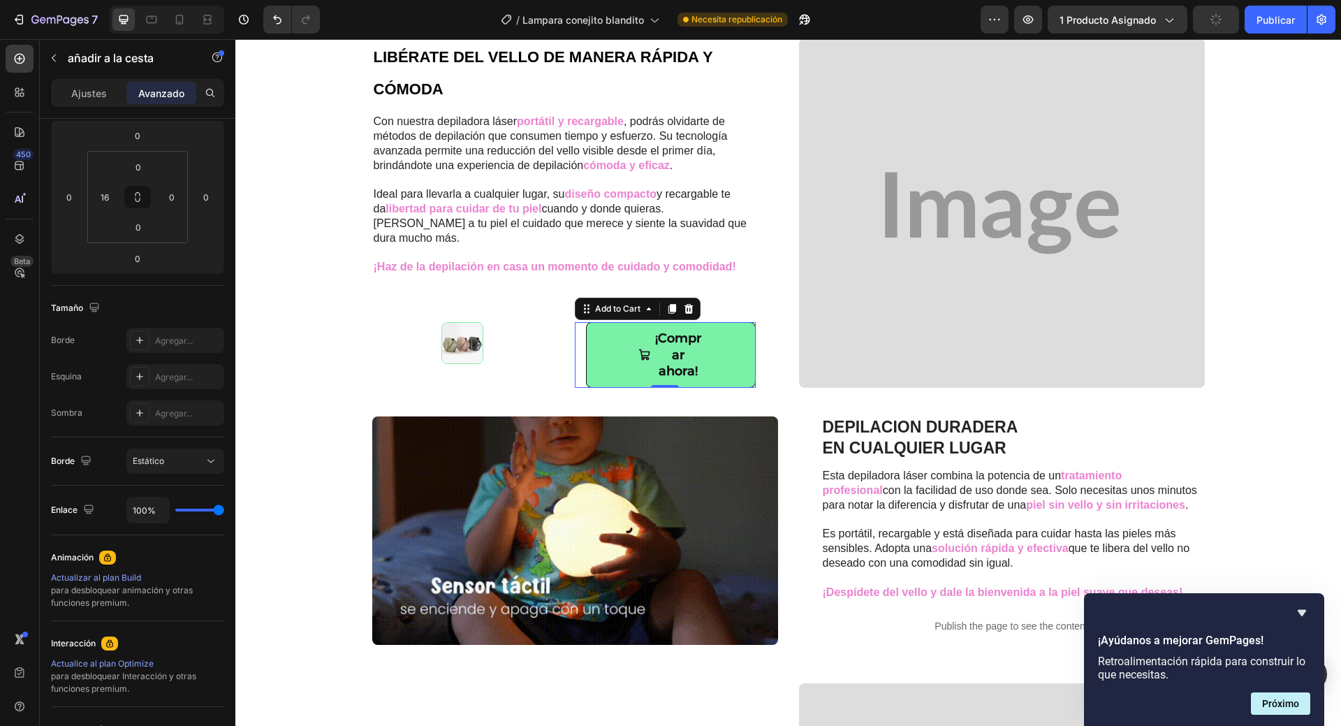
scroll to position [900, 0]
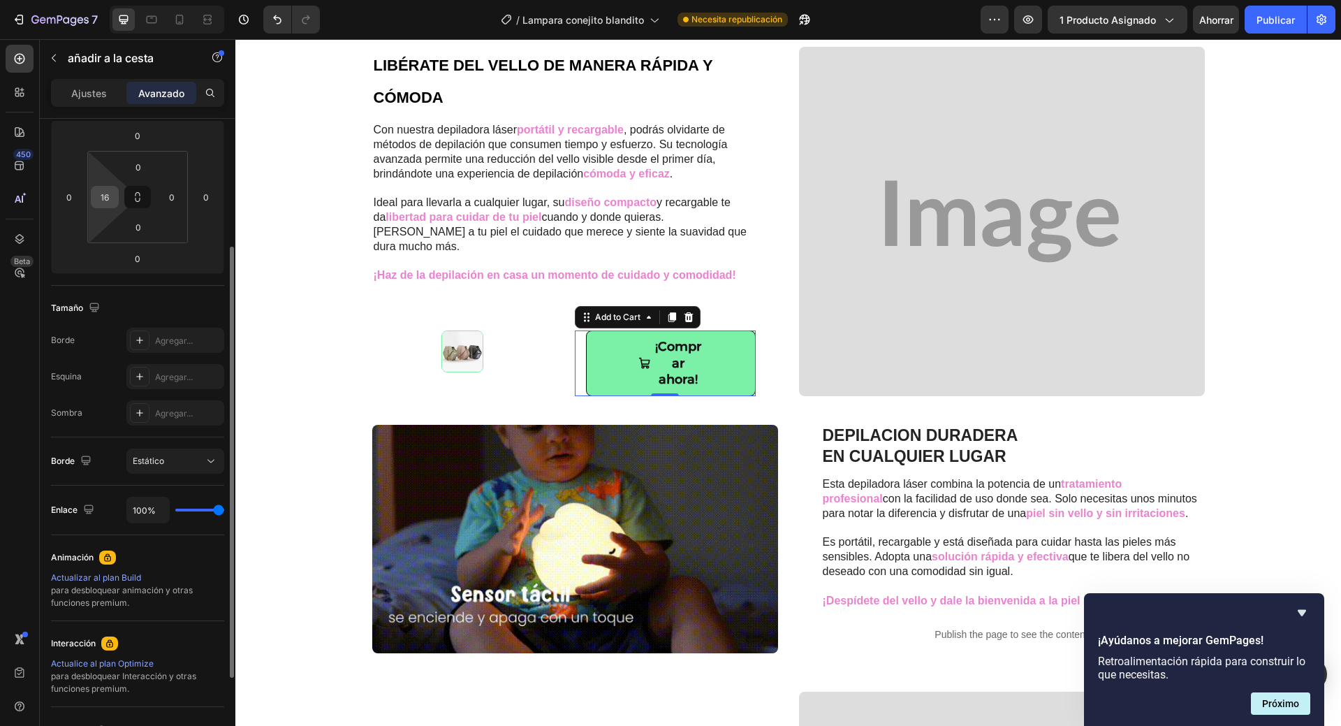
click at [114, 196] on input "16" at bounding box center [104, 197] width 21 height 21
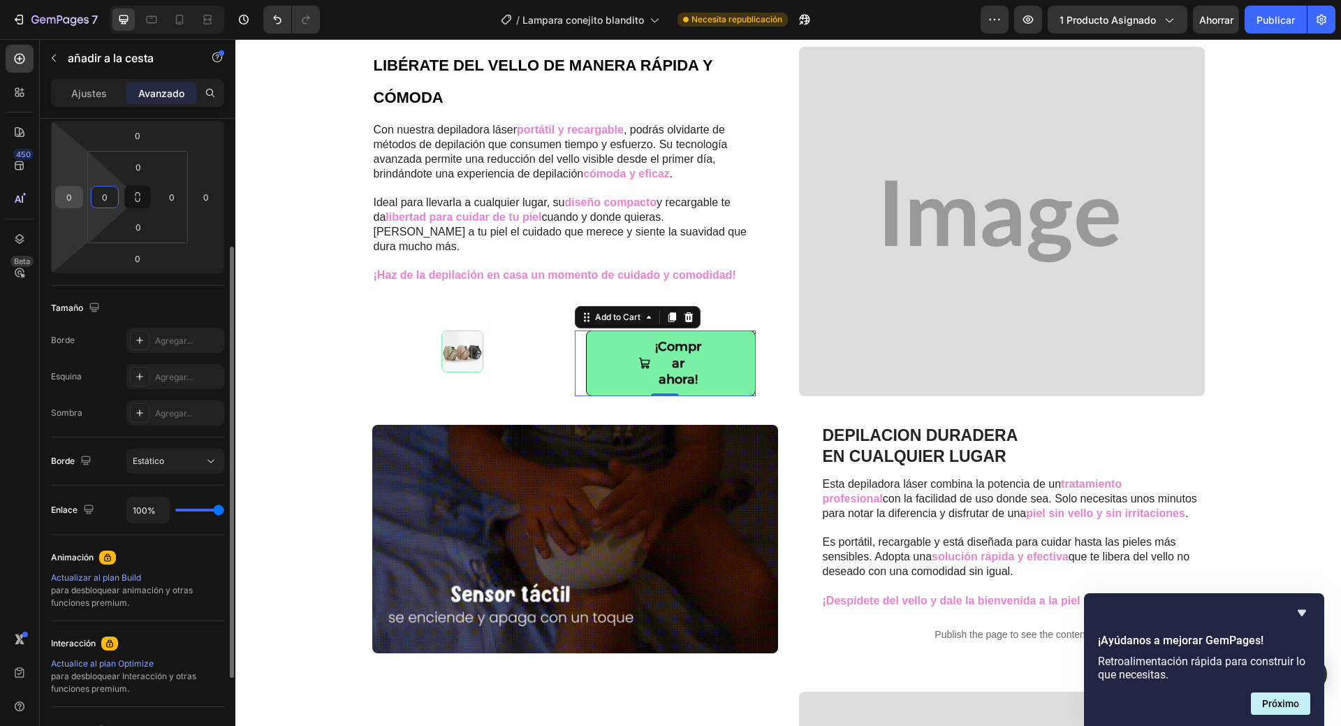
type input "0"
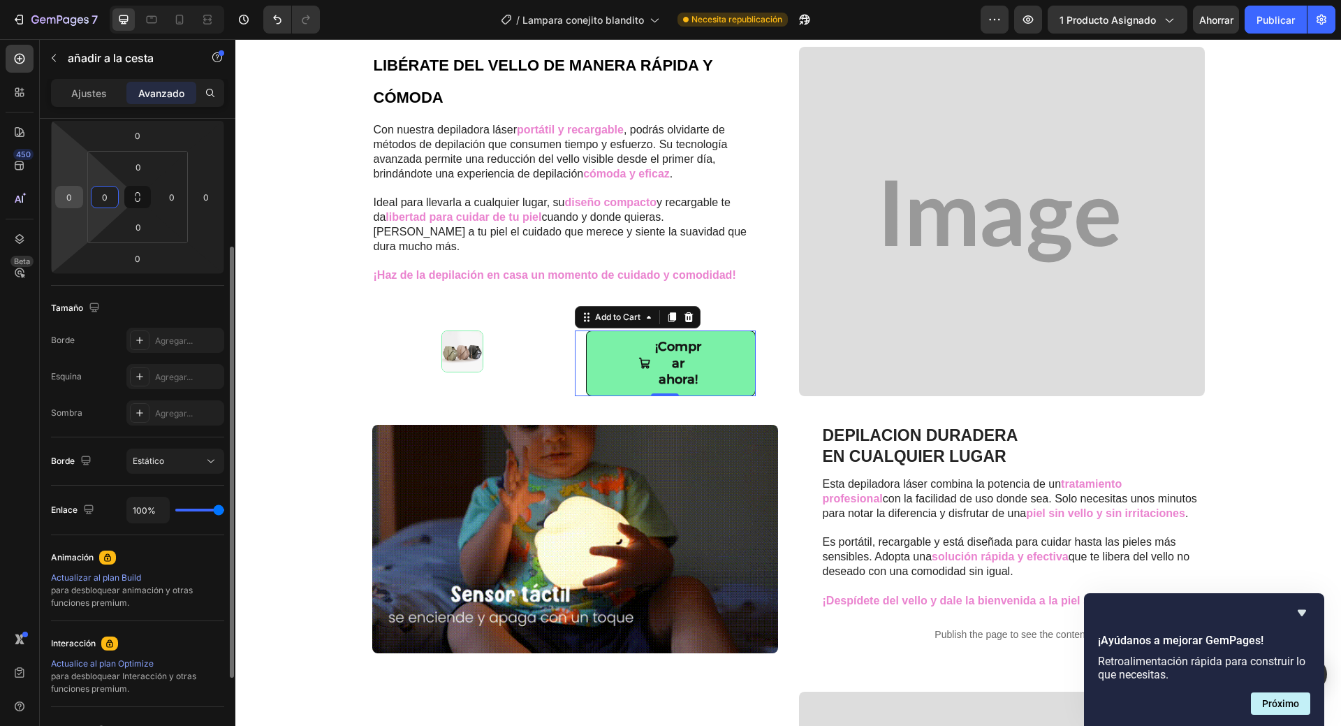
click at [71, 199] on input "0" at bounding box center [69, 197] width 21 height 21
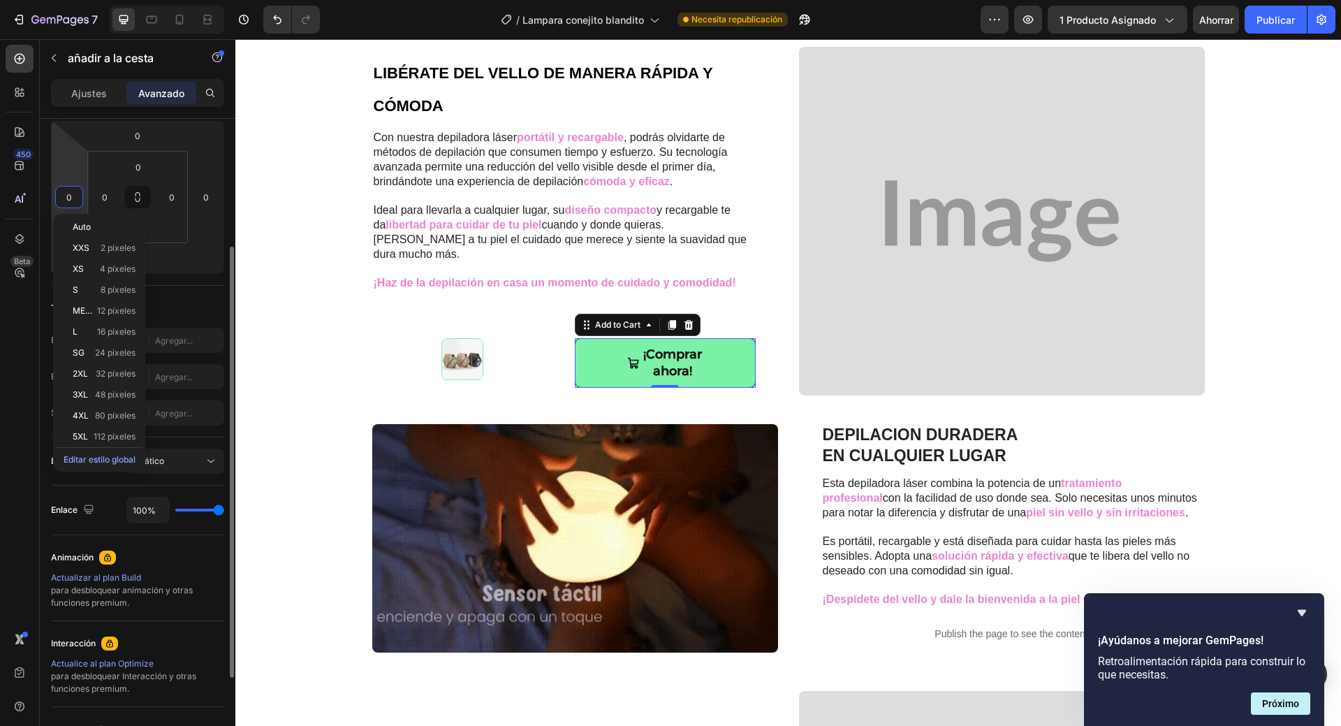
scroll to position [908, 0]
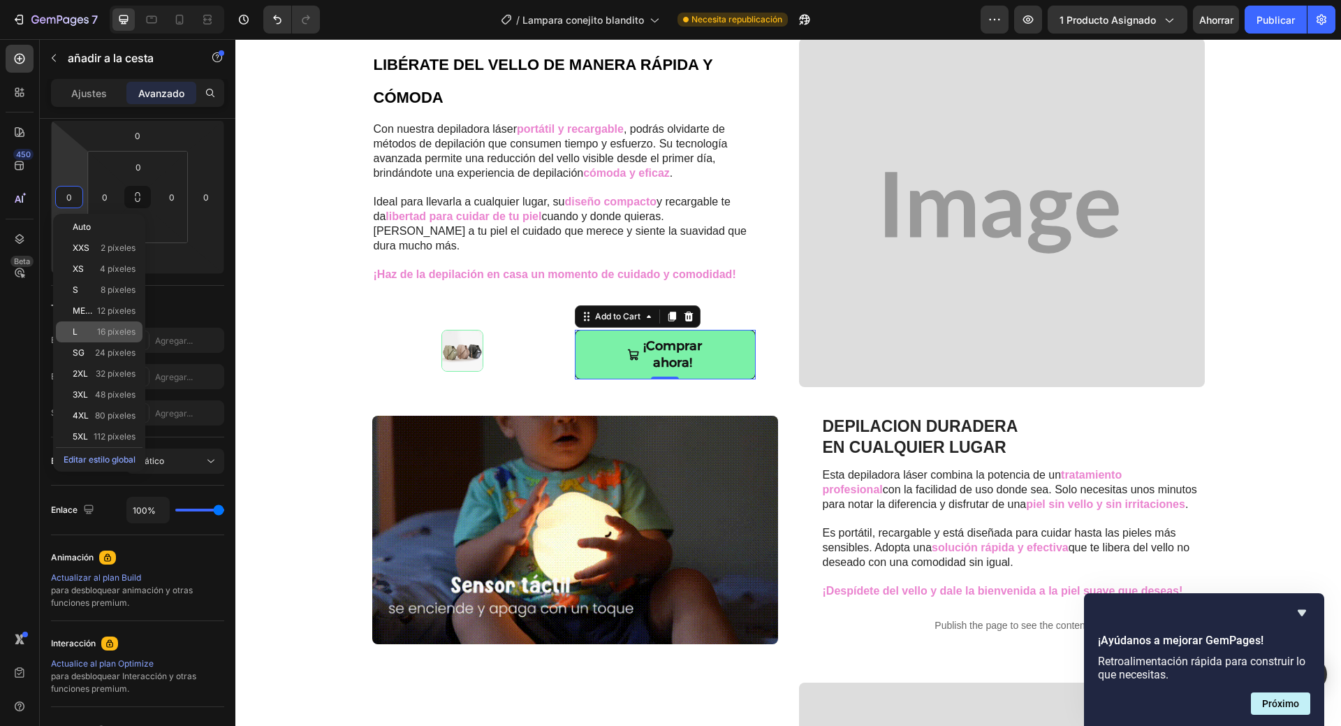
click at [117, 327] on font "16 píxeles" at bounding box center [116, 331] width 38 height 10
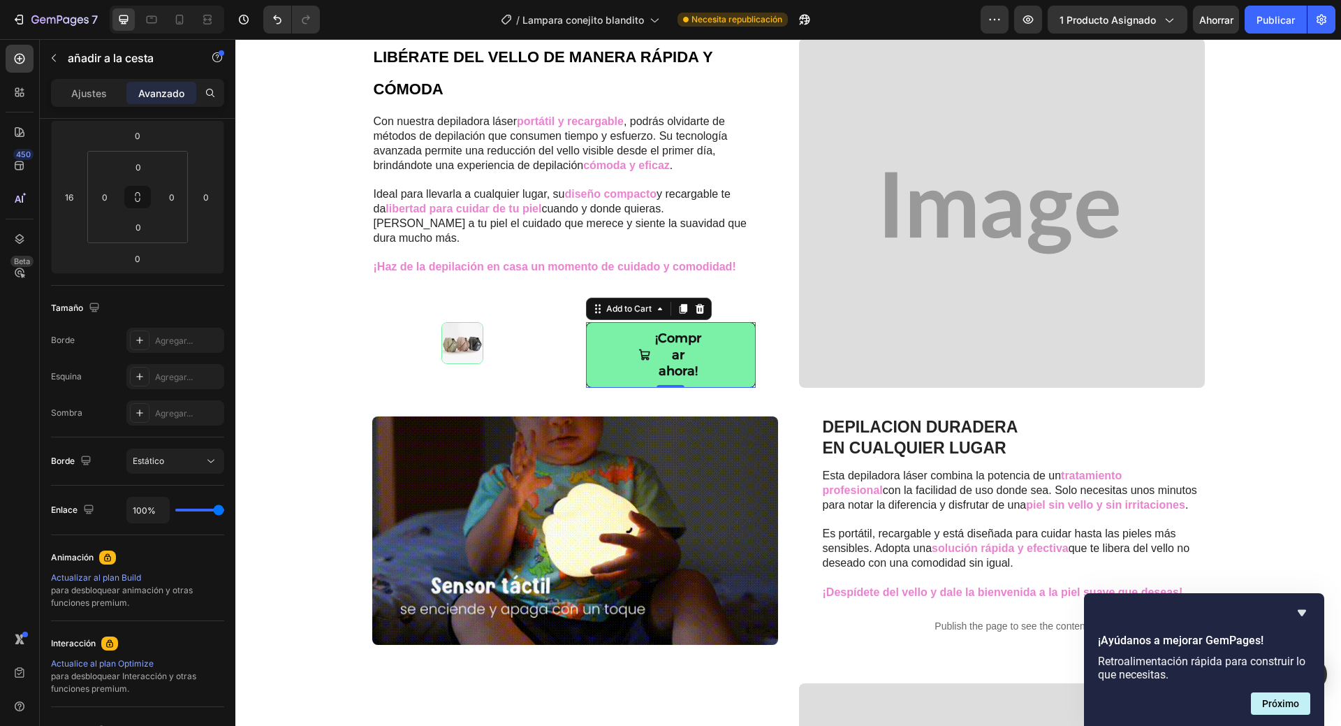
scroll to position [900, 0]
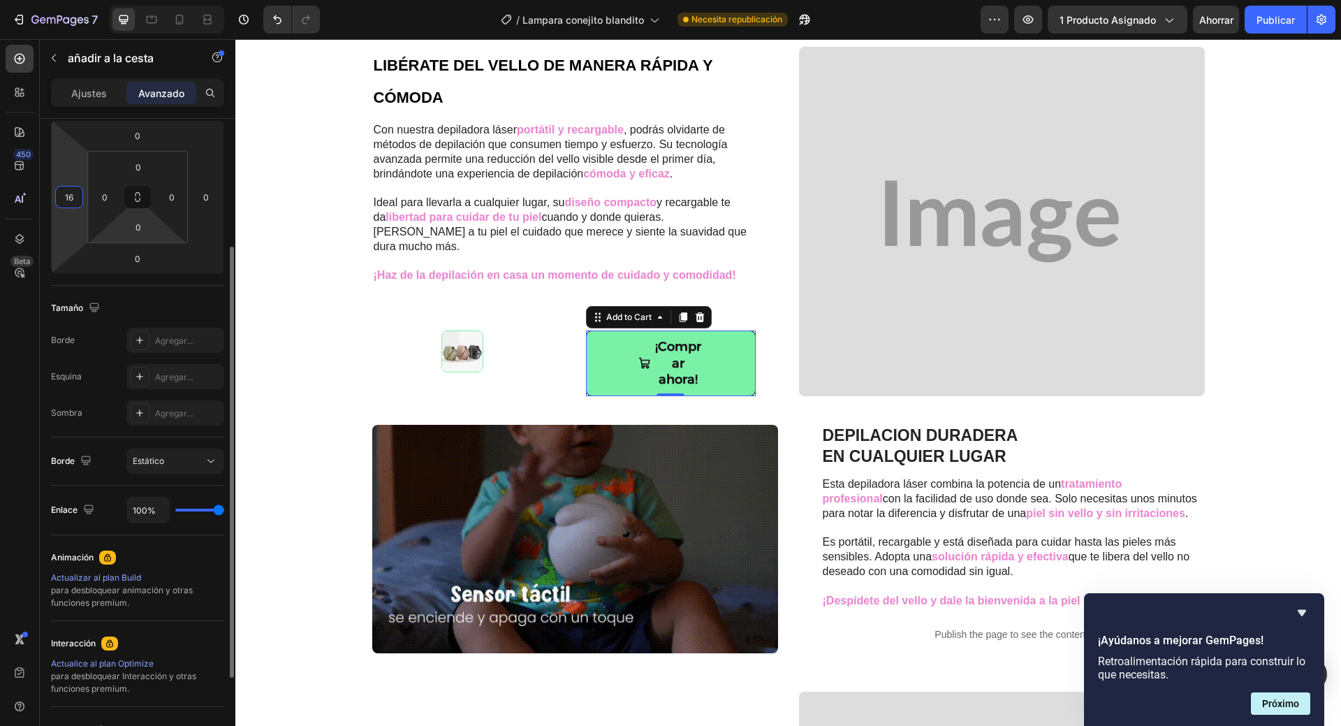
drag, startPoint x: 73, startPoint y: 202, endPoint x: 146, endPoint y: 210, distance: 73.8
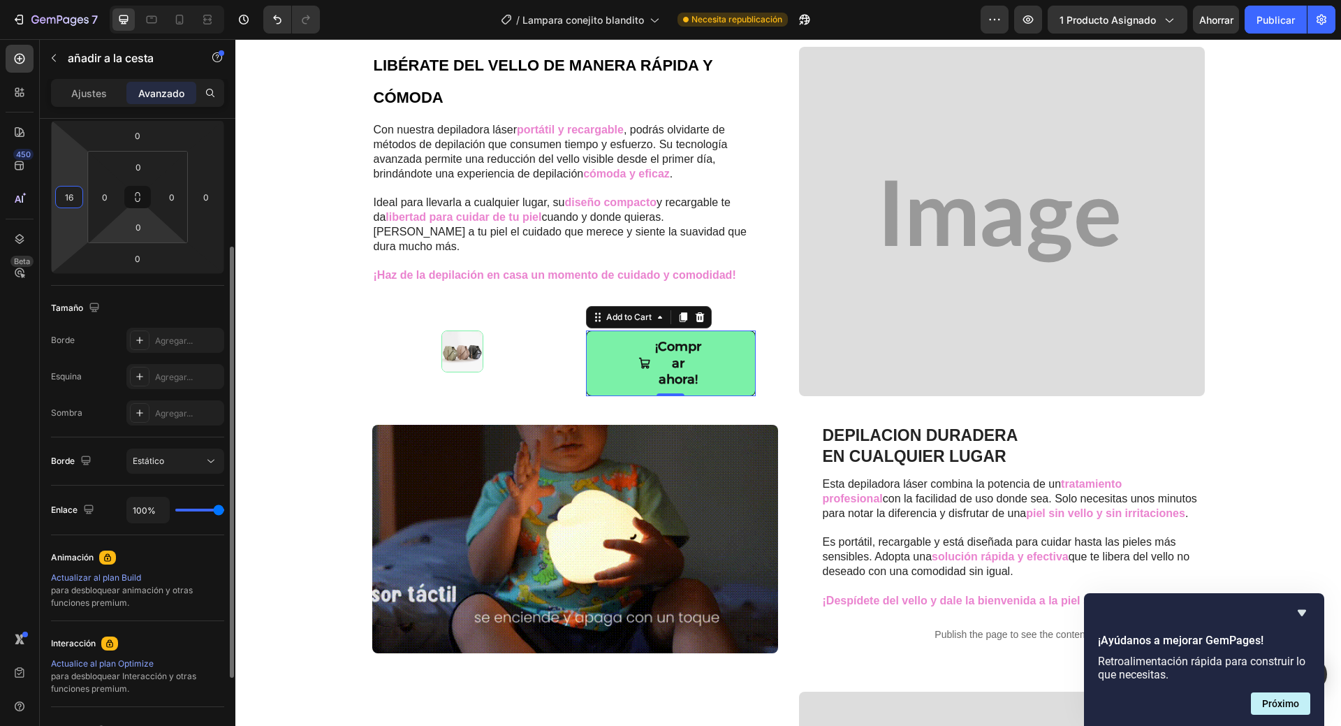
click at [73, 202] on input "16" at bounding box center [69, 197] width 21 height 21
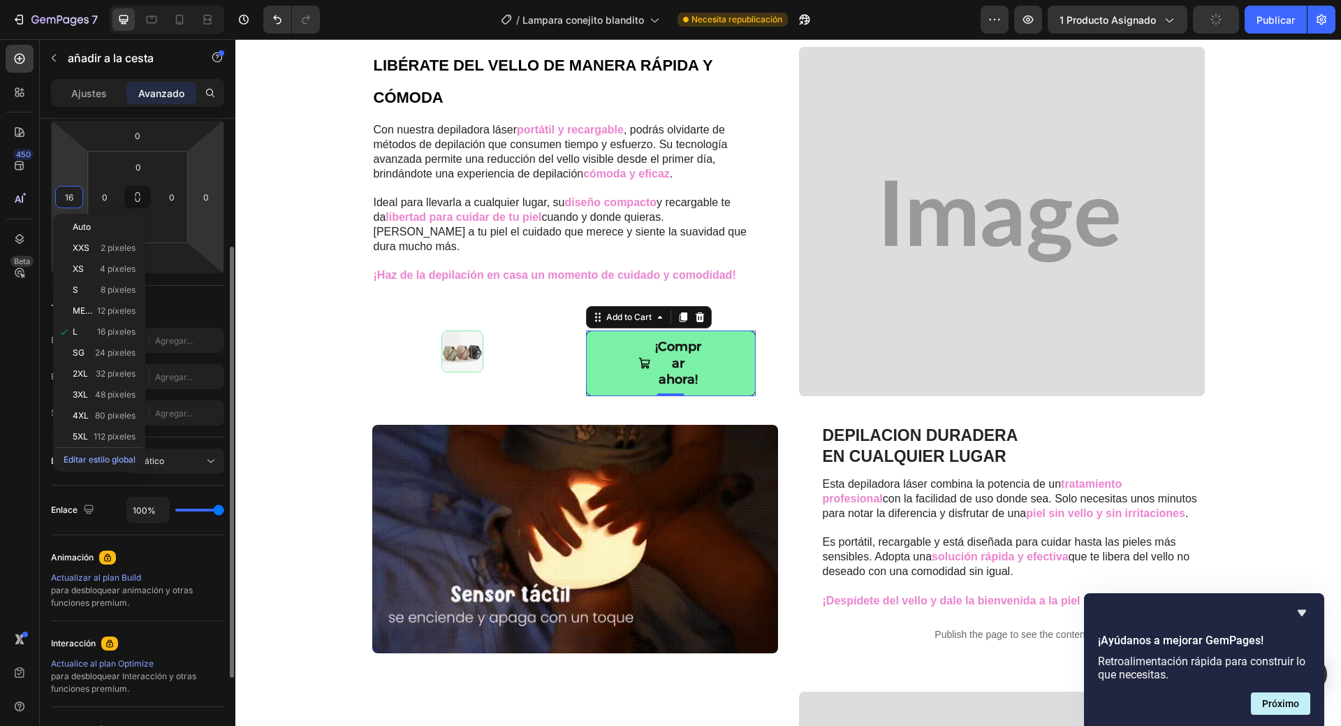
type input "0"
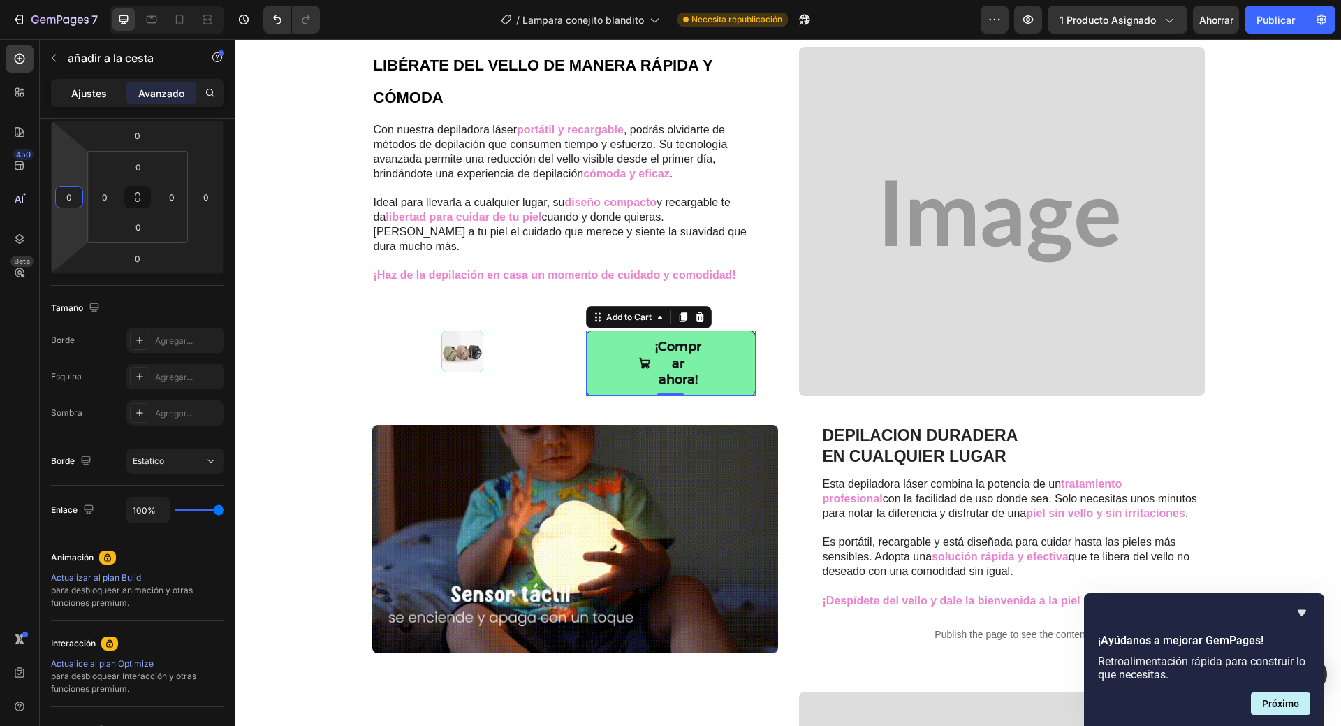
click at [87, 96] on font "Ajustes" at bounding box center [89, 93] width 36 height 12
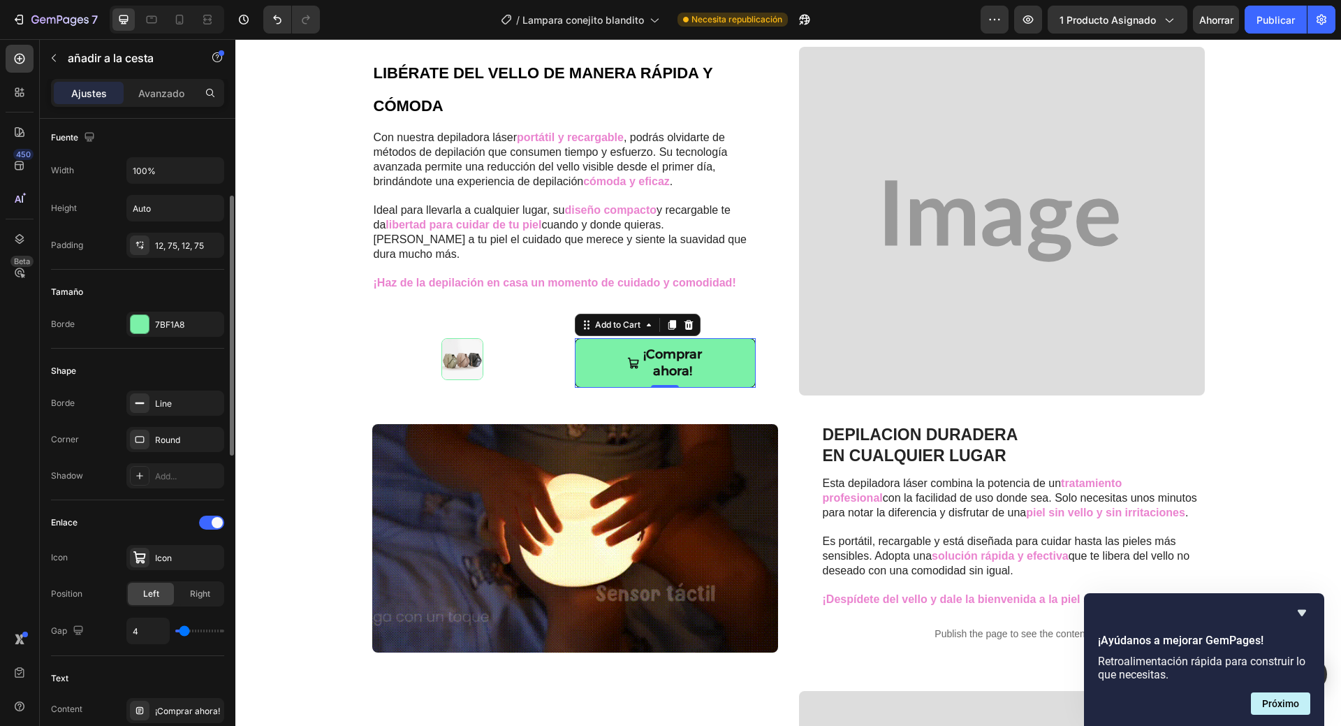
scroll to position [908, 0]
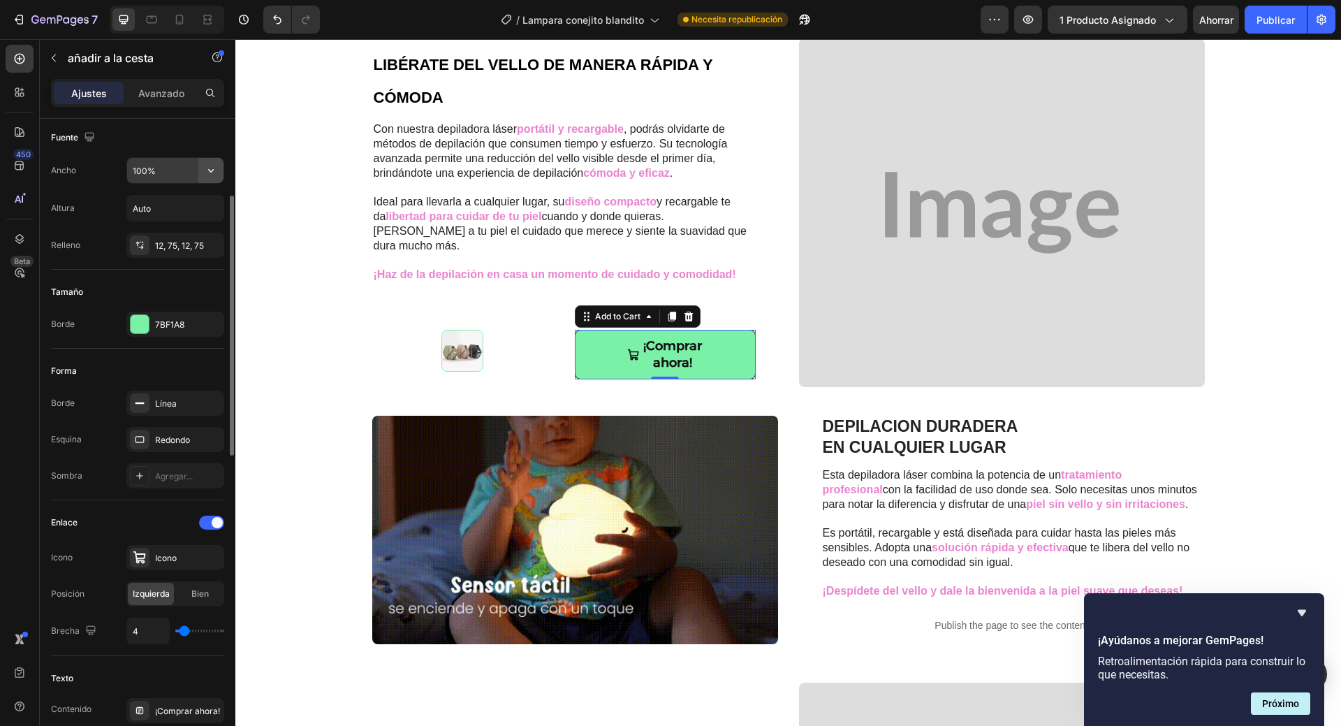
click at [208, 172] on icon "button" at bounding box center [211, 170] width 14 height 14
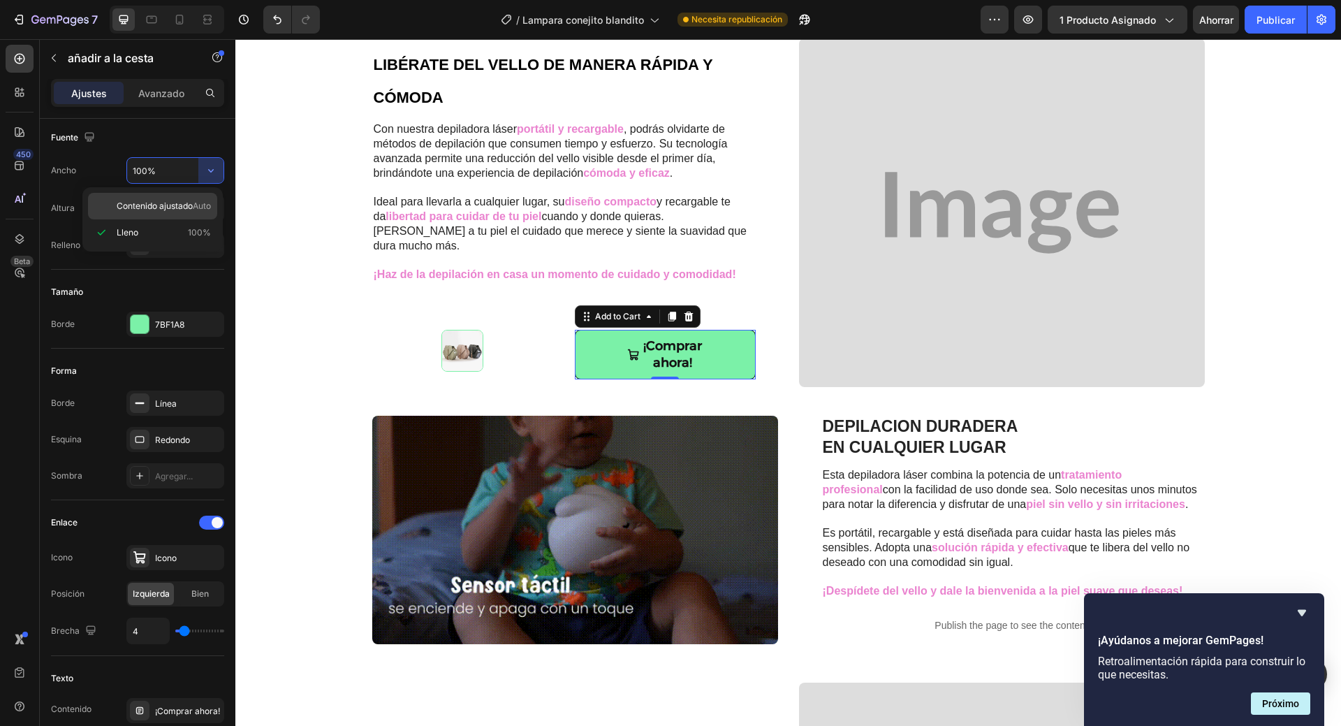
click at [195, 200] on font "Auto" at bounding box center [202, 205] width 18 height 10
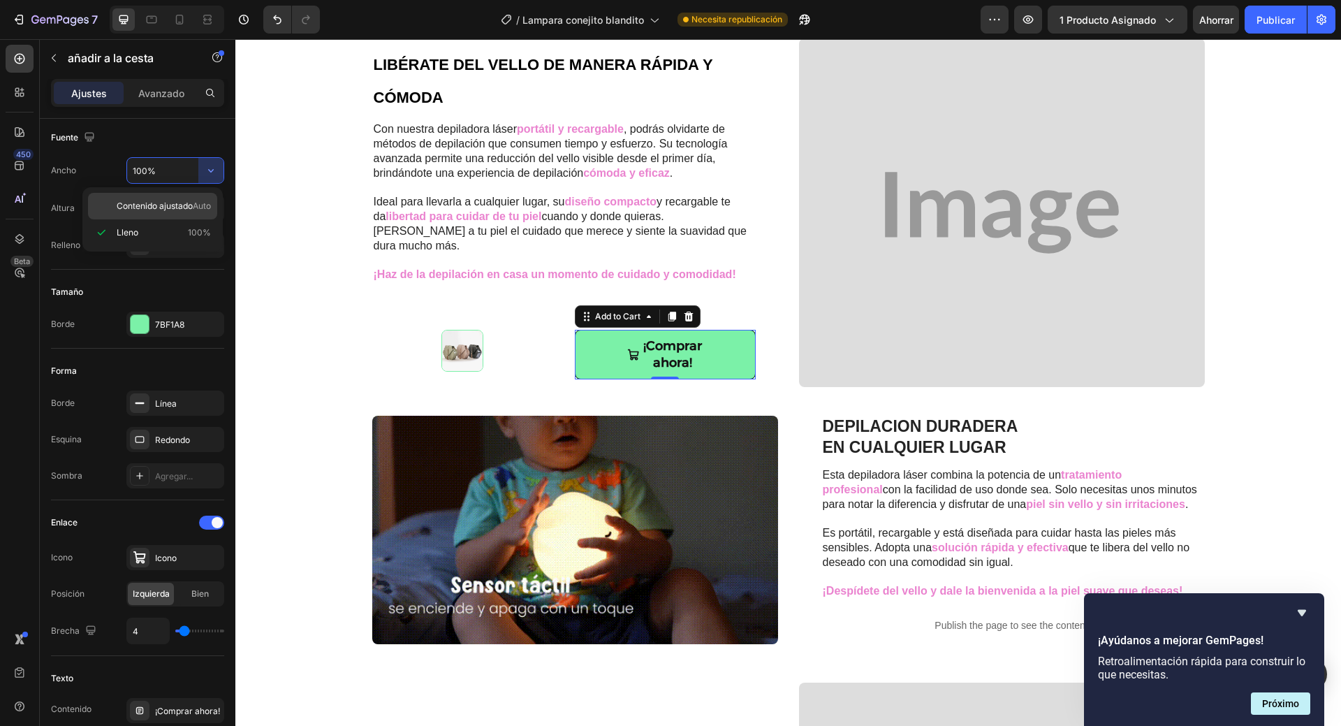
type input "Auto"
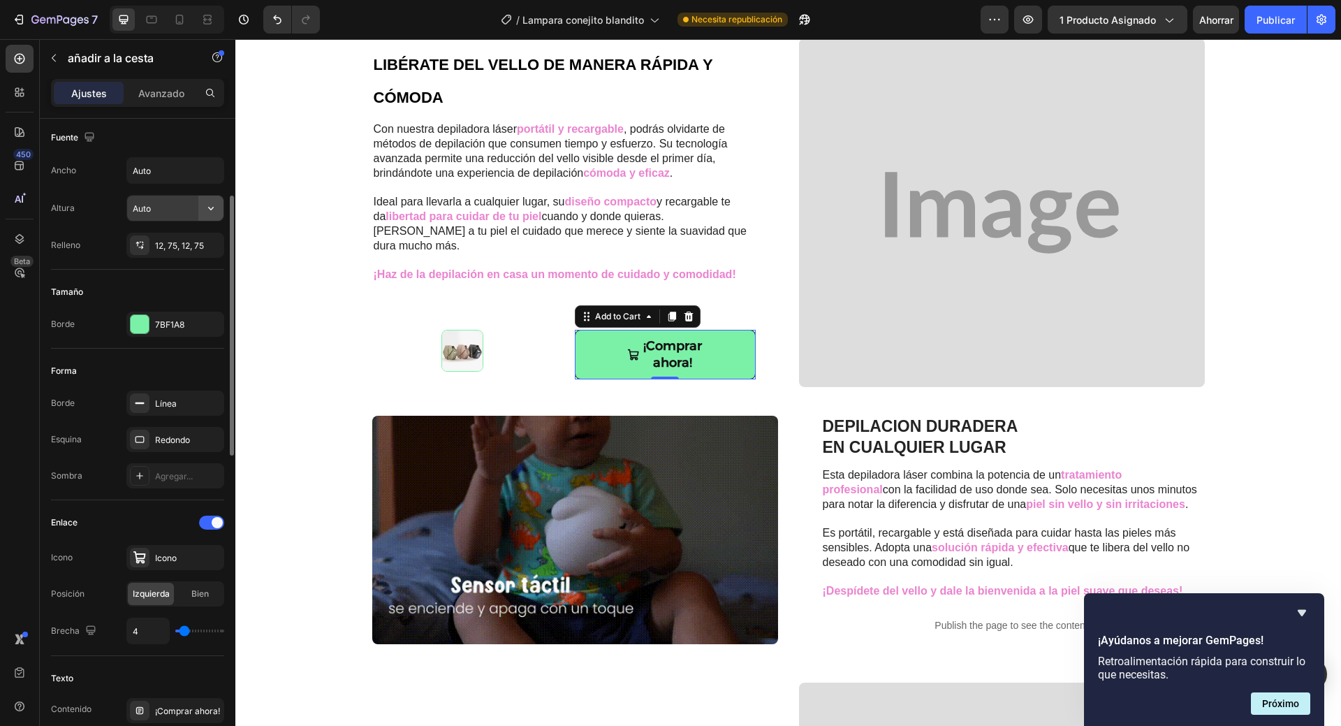
click at [206, 212] on icon "button" at bounding box center [211, 208] width 14 height 14
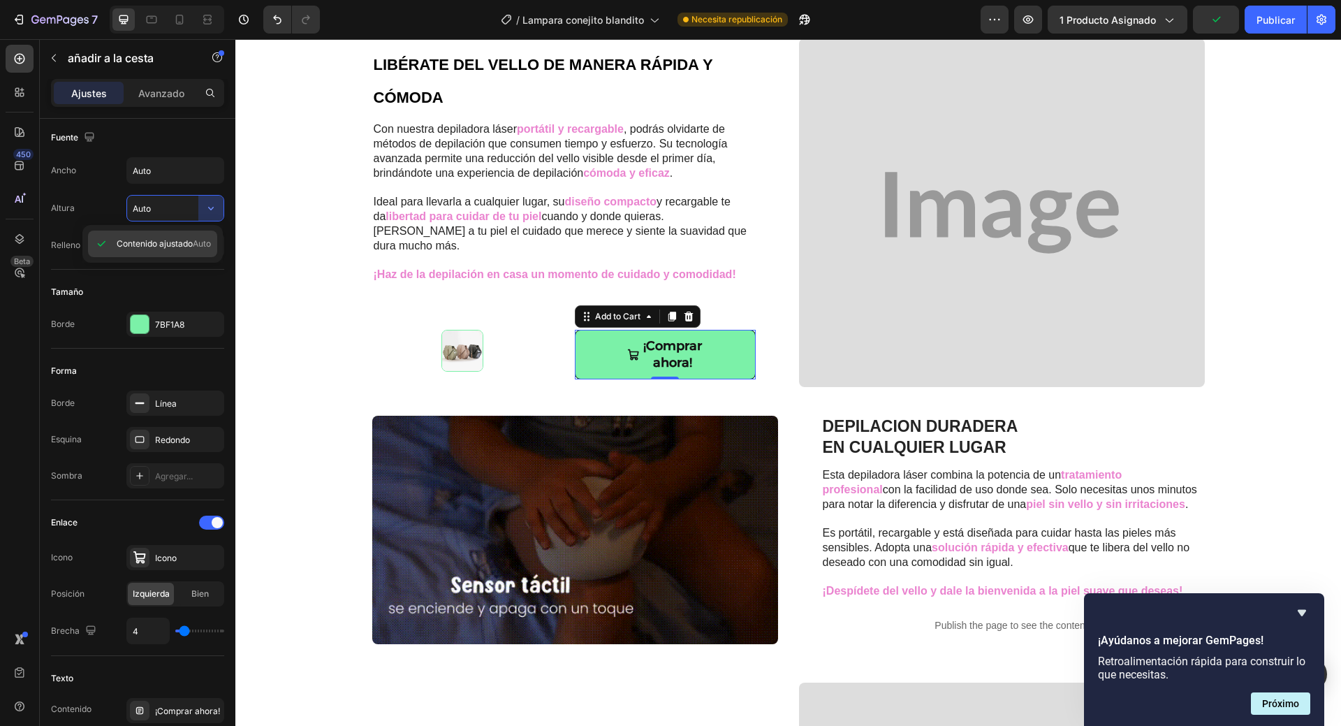
click at [184, 239] on font "Contenido ajustado" at bounding box center [155, 243] width 76 height 10
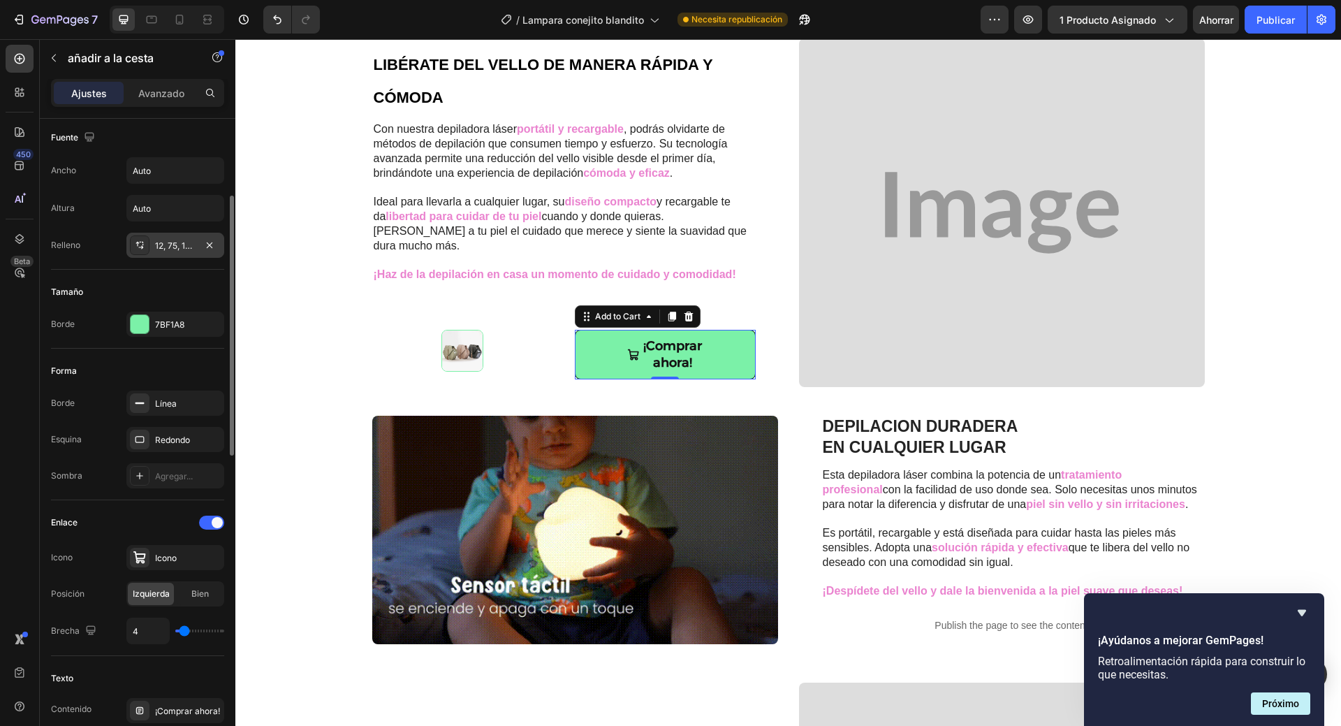
click at [167, 248] on font "12, 75, 12, 75" at bounding box center [179, 245] width 49 height 10
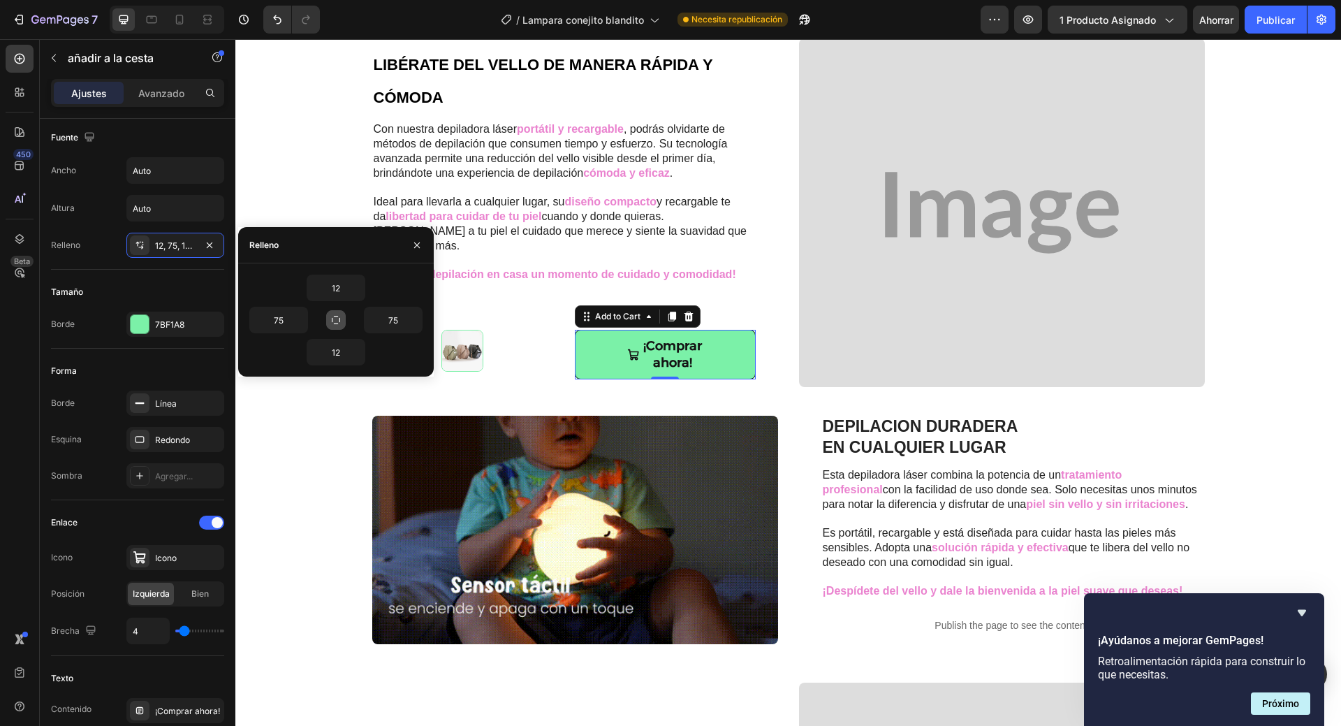
click at [335, 319] on icon "button" at bounding box center [335, 319] width 11 height 11
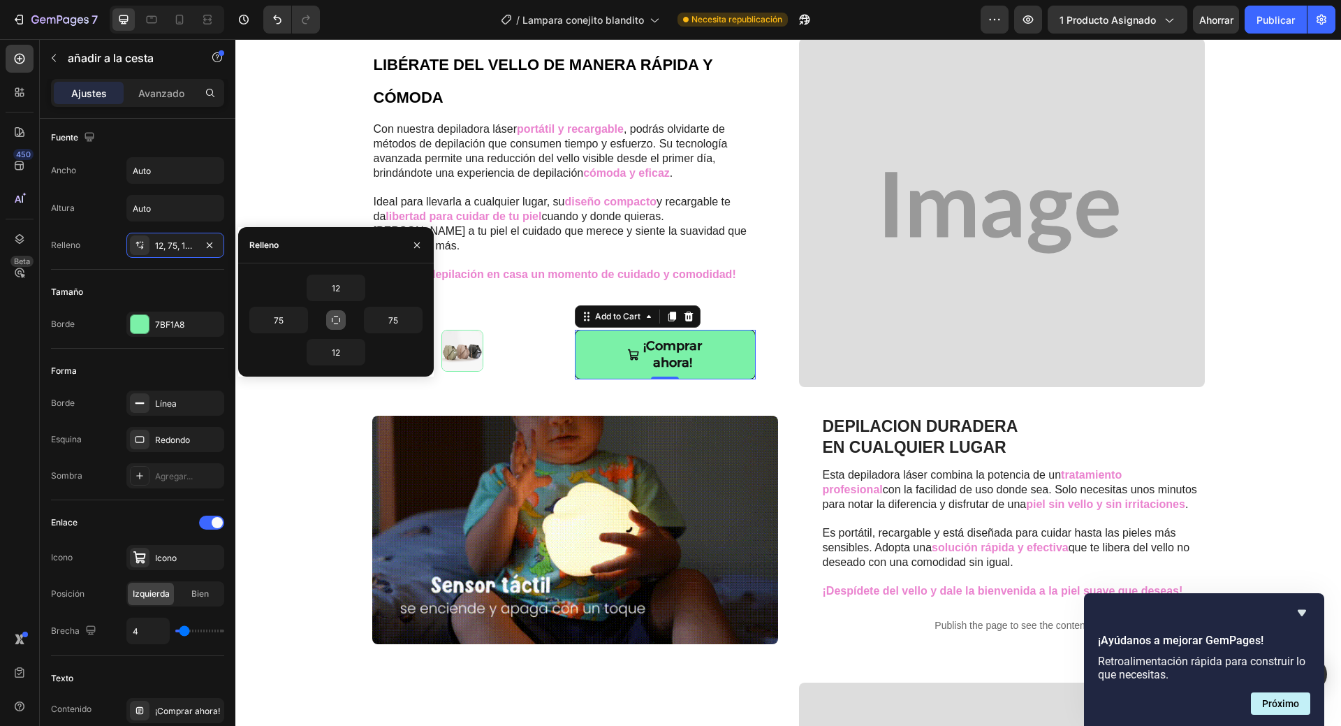
type input "12"
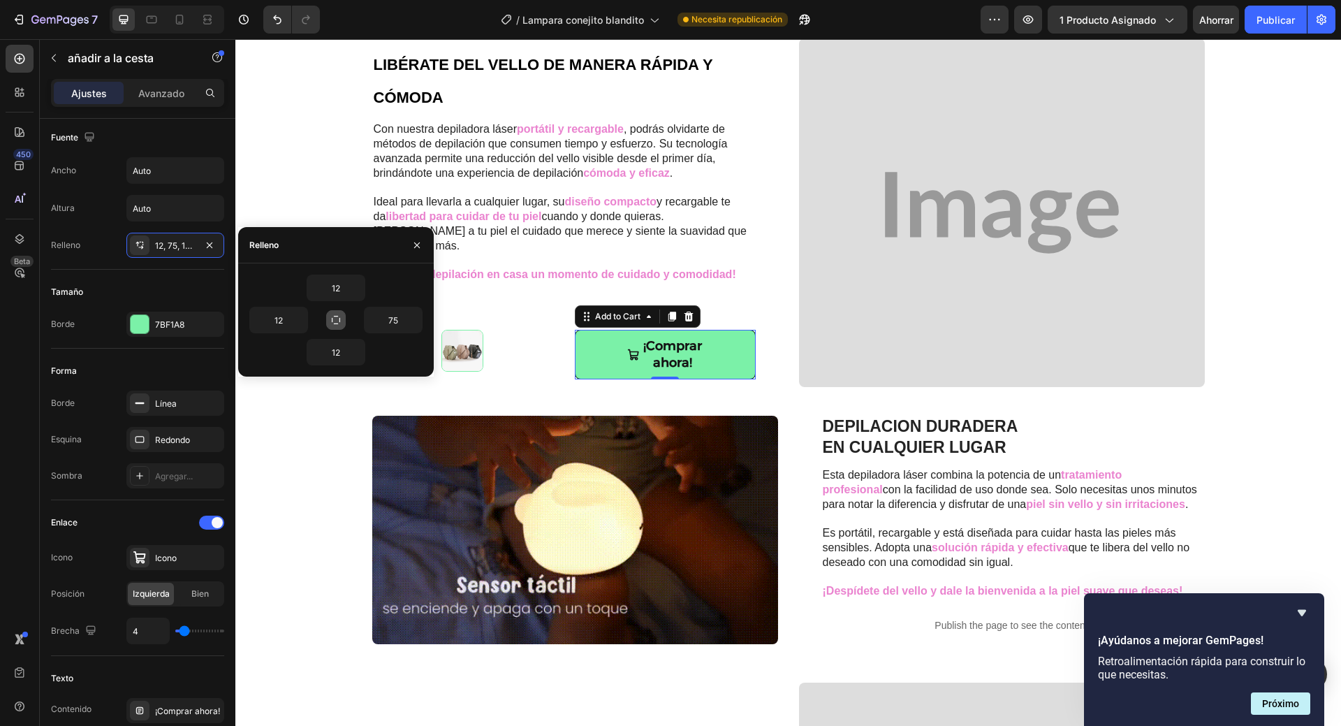
type input "12"
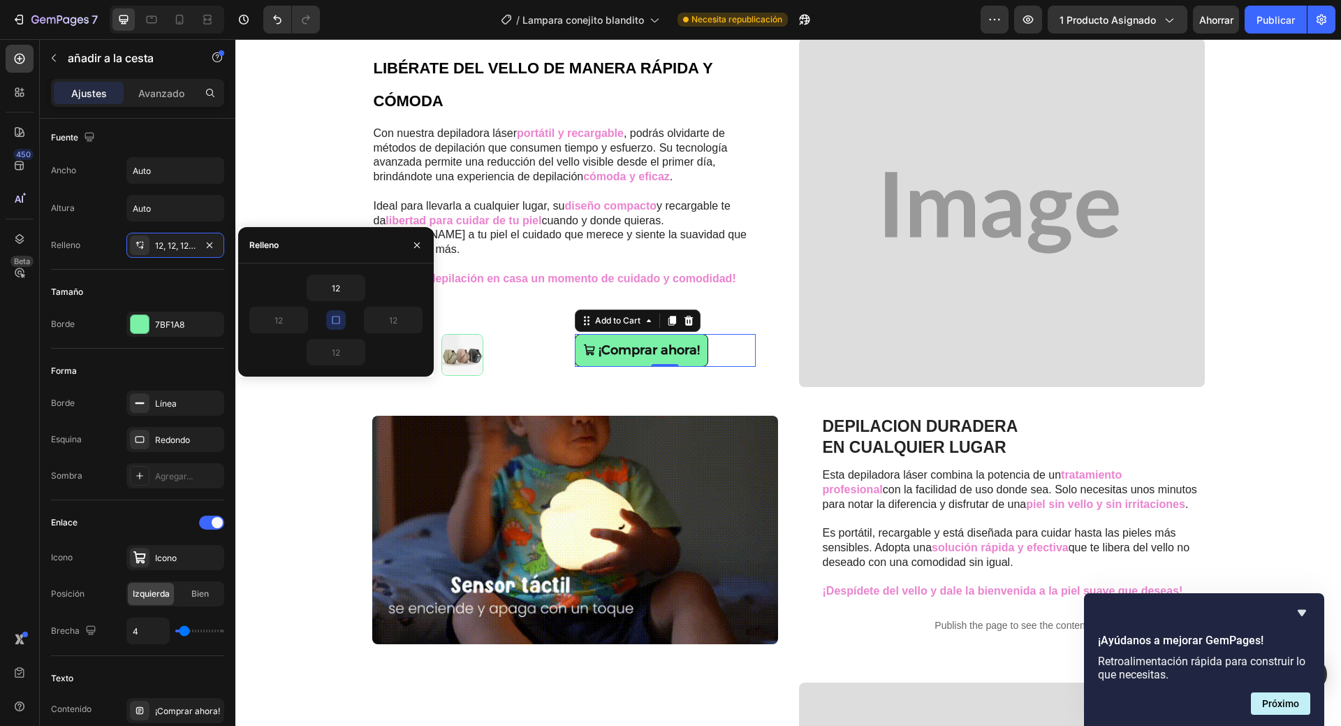
scroll to position [912, 0]
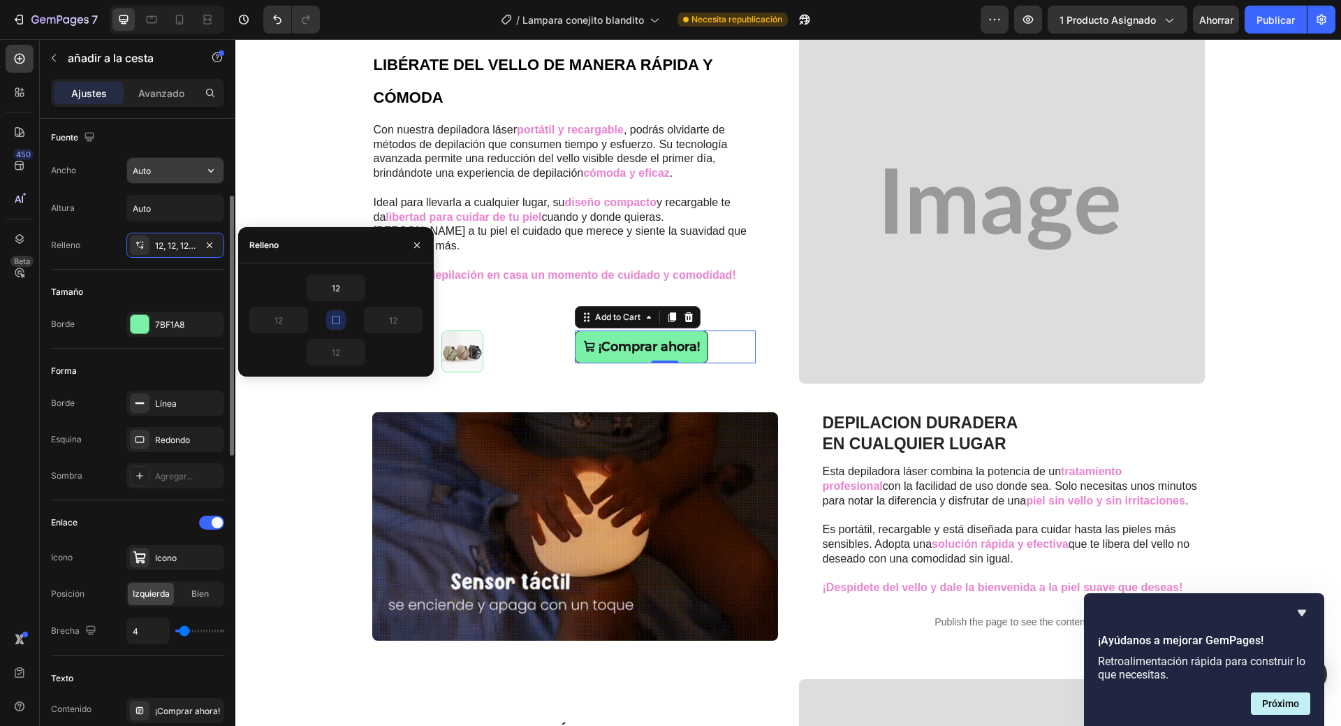
click at [182, 165] on input "Auto" at bounding box center [175, 170] width 96 height 25
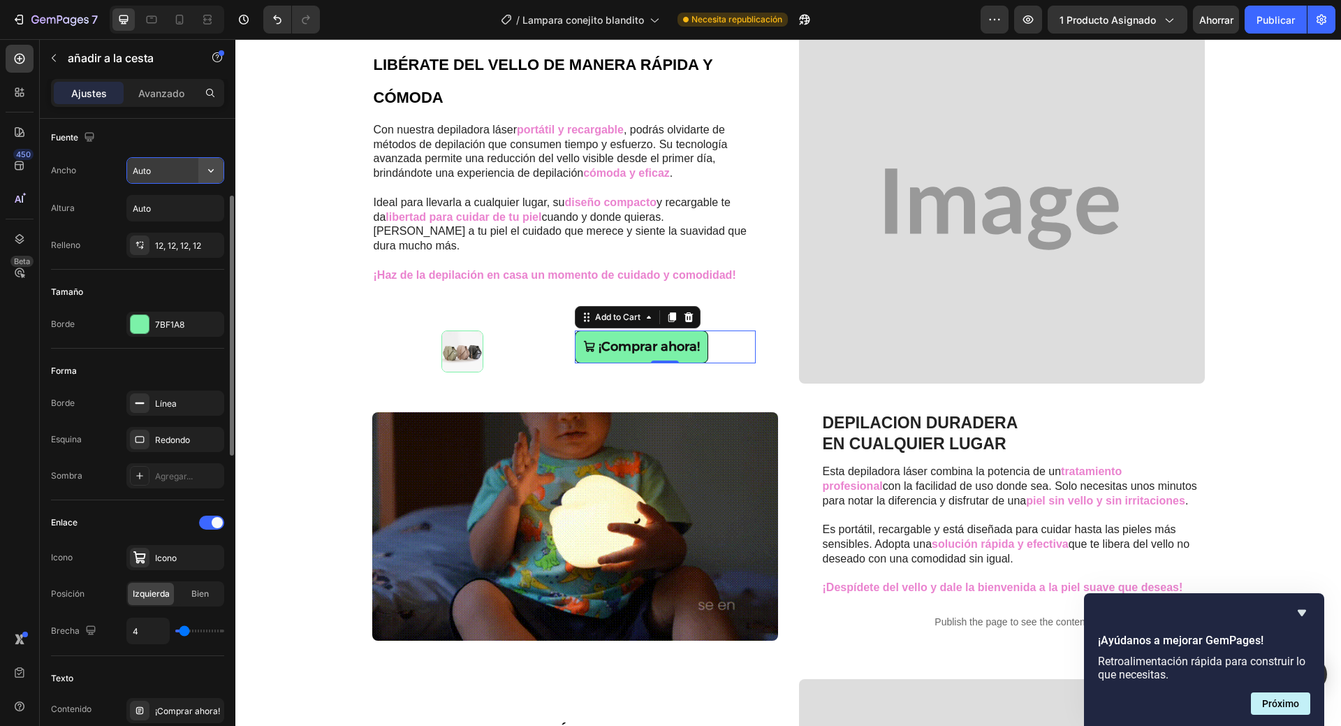
click at [219, 171] on button "button" at bounding box center [210, 170] width 25 height 25
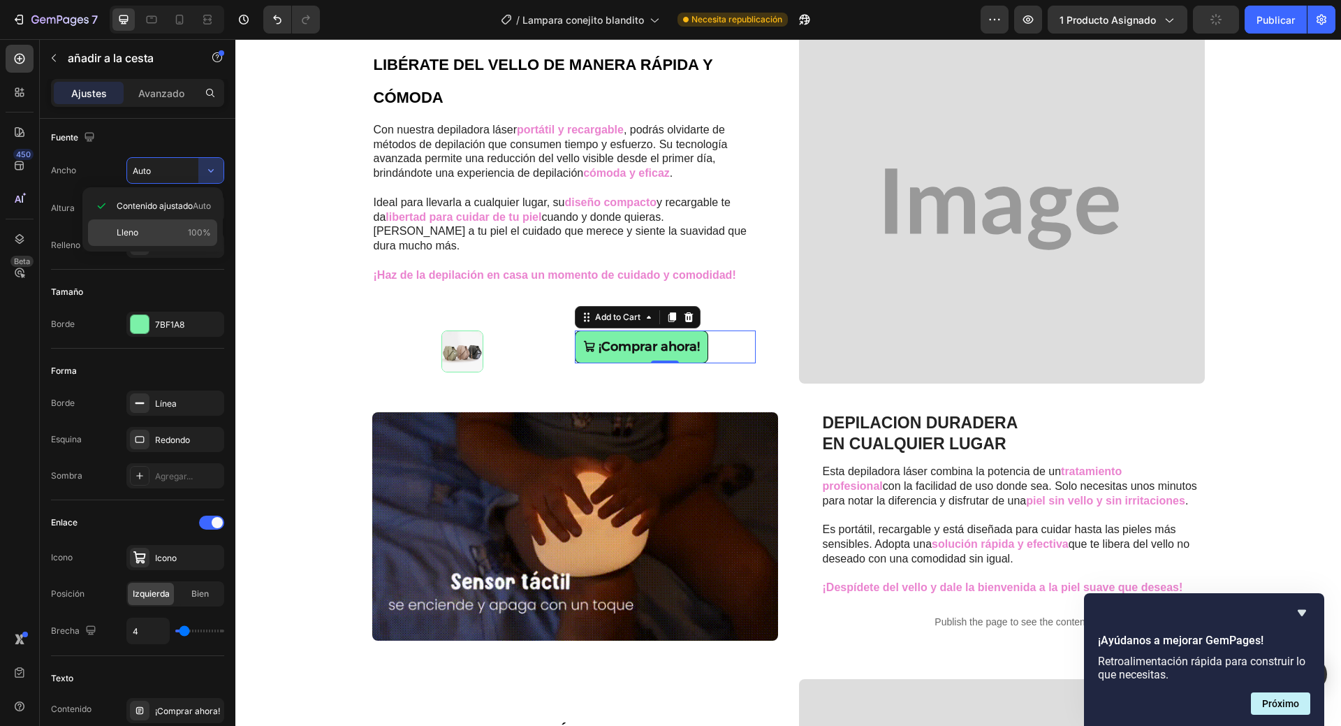
click at [187, 228] on p "Lleno 100%" at bounding box center [164, 232] width 94 height 13
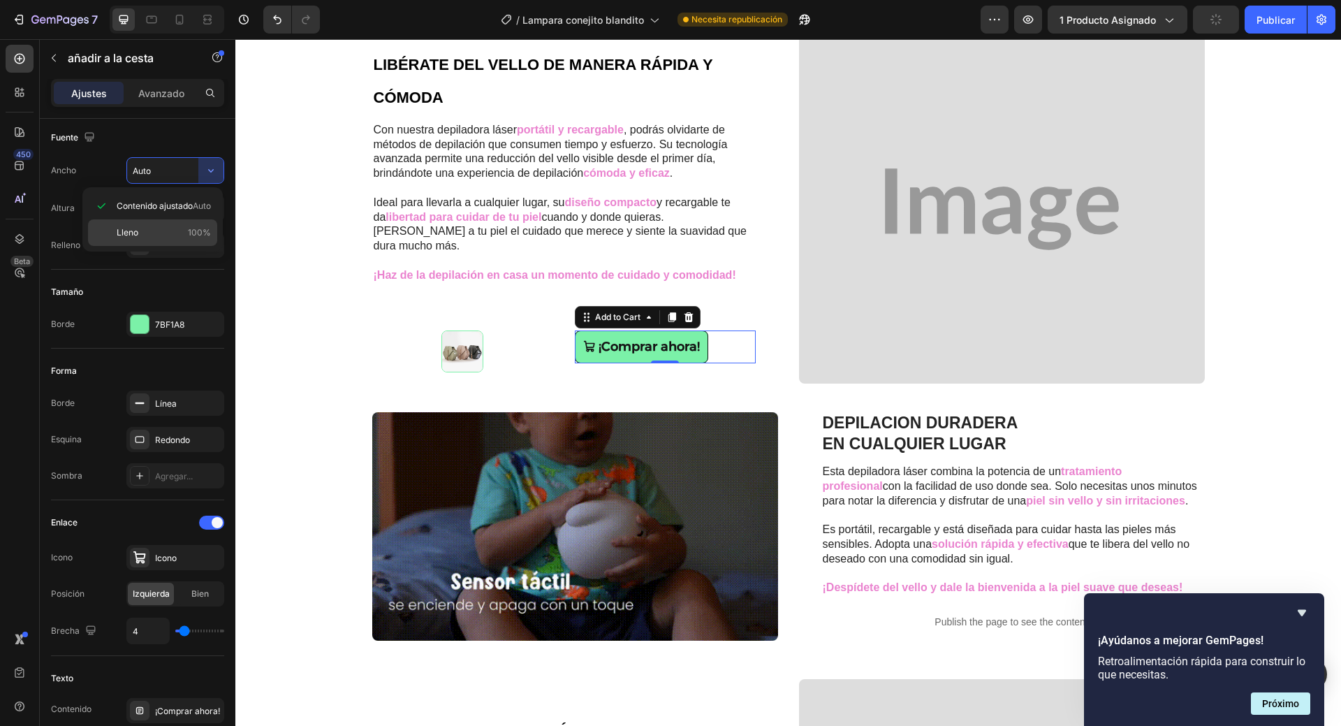
type input "100%"
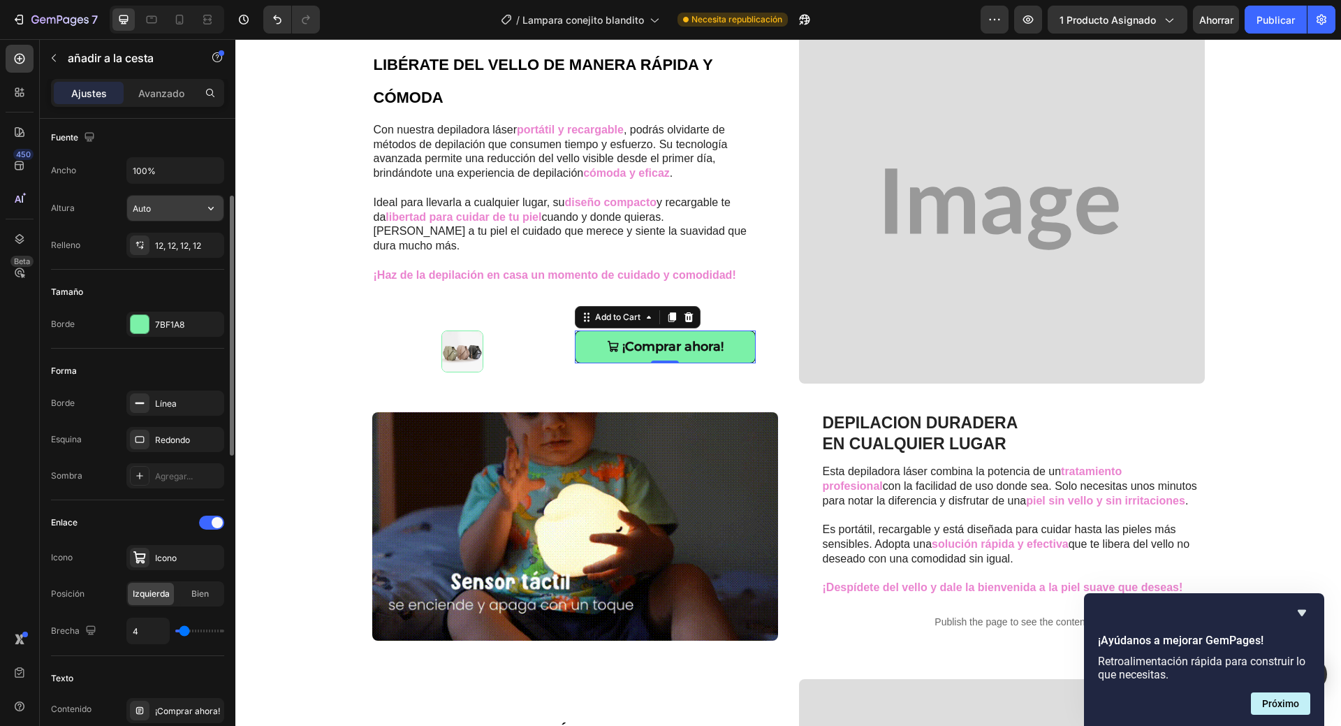
click at [188, 207] on input "Auto" at bounding box center [175, 208] width 96 height 25
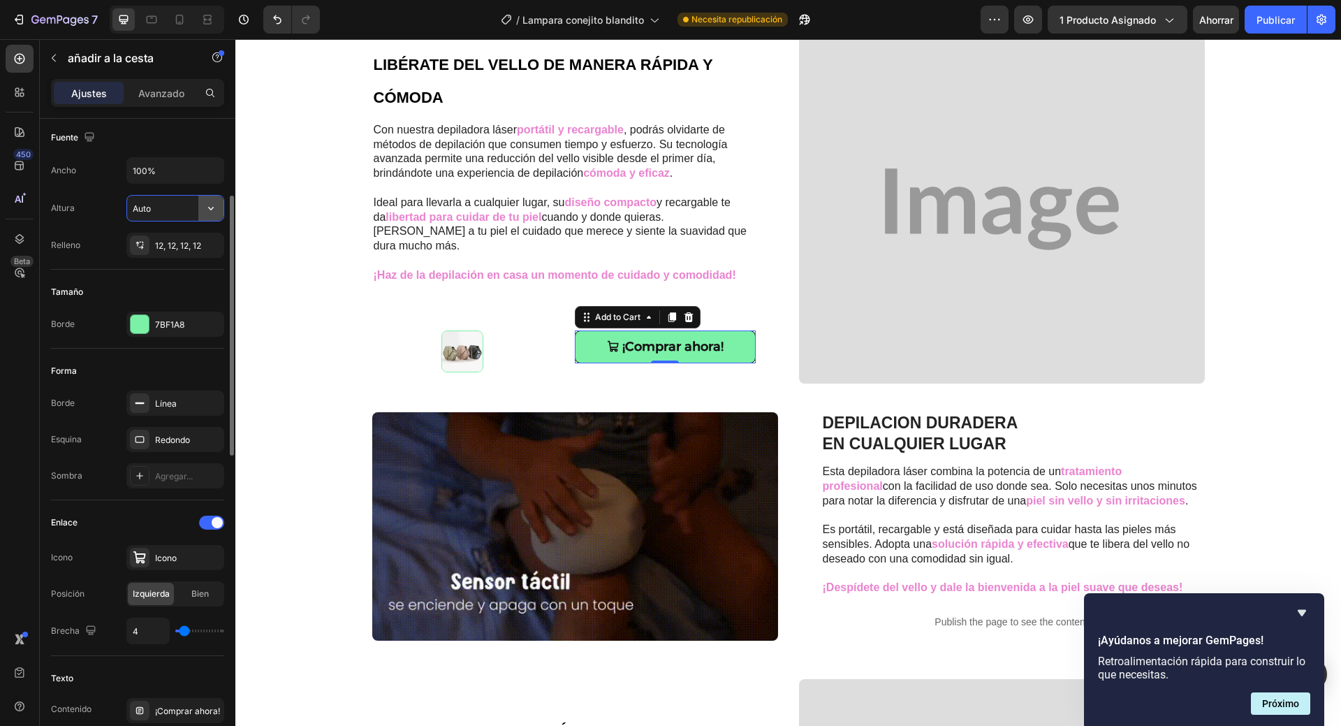
click at [211, 211] on icon "button" at bounding box center [211, 208] width 14 height 14
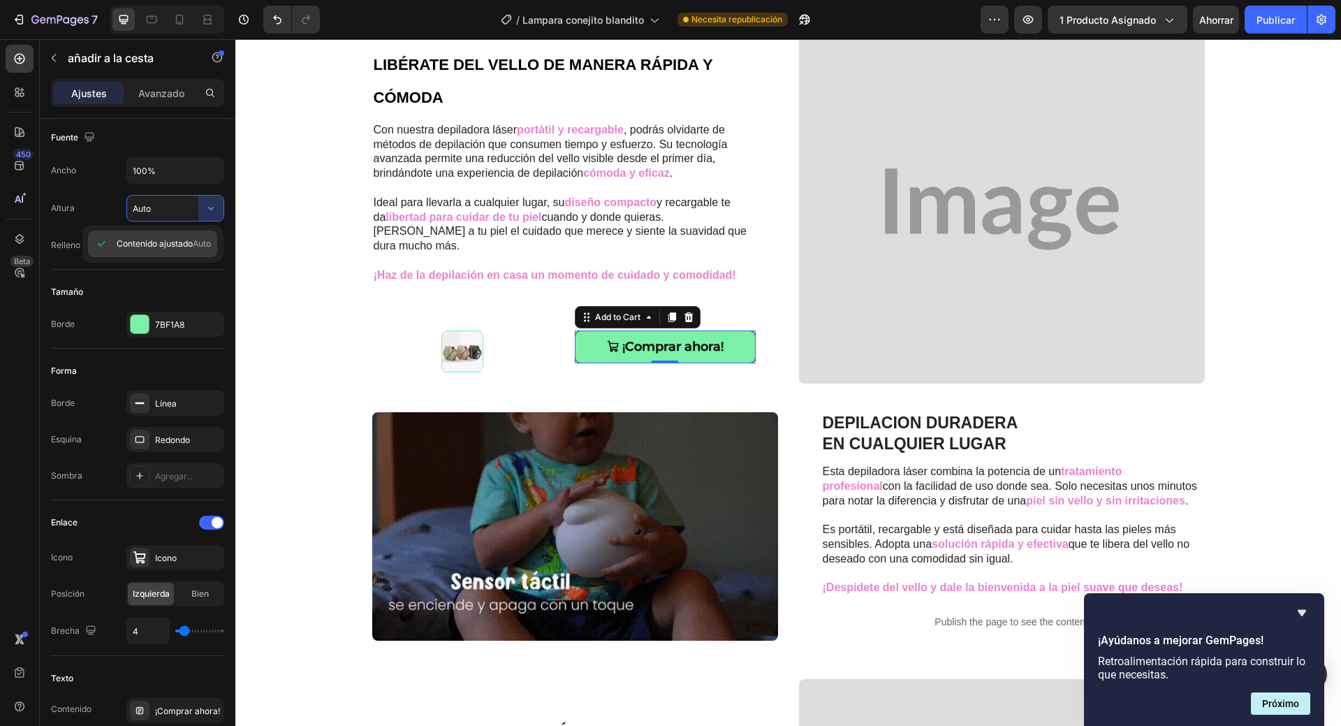
click at [173, 241] on font "Contenido ajustado" at bounding box center [155, 243] width 76 height 10
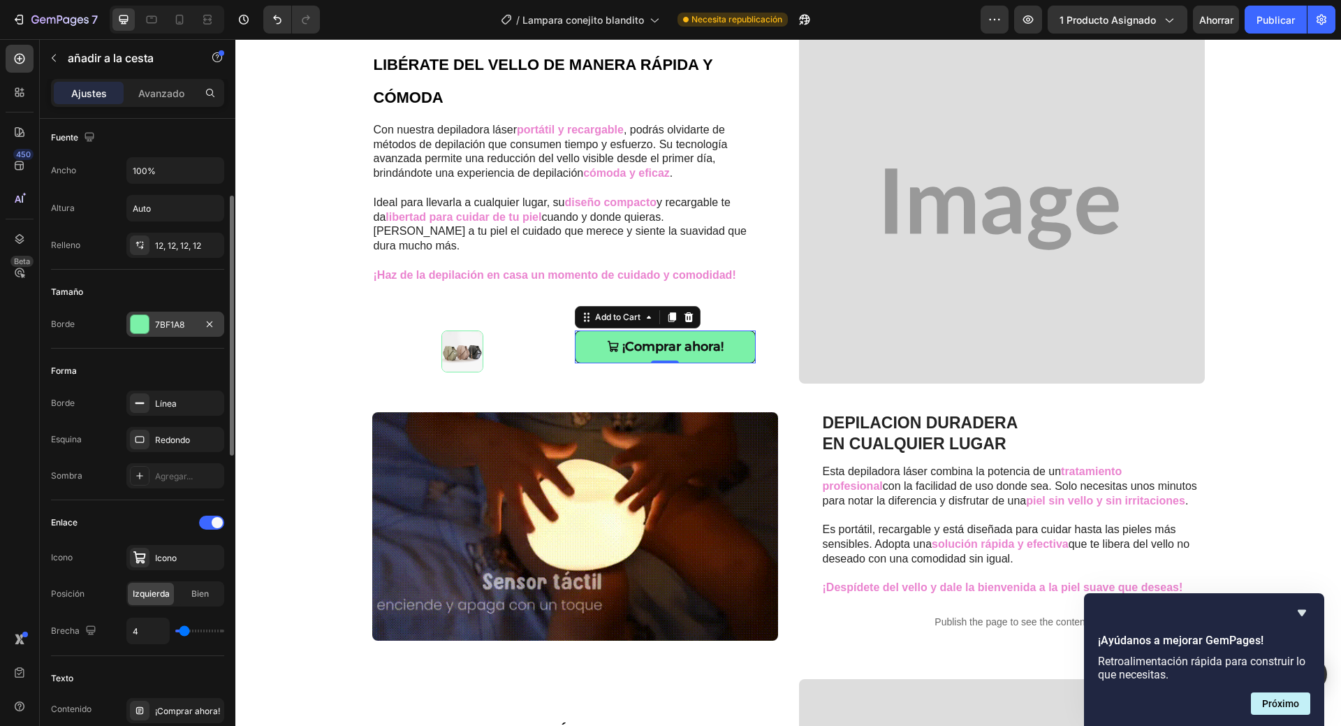
click at [187, 326] on div "7BF1A8" at bounding box center [175, 325] width 41 height 13
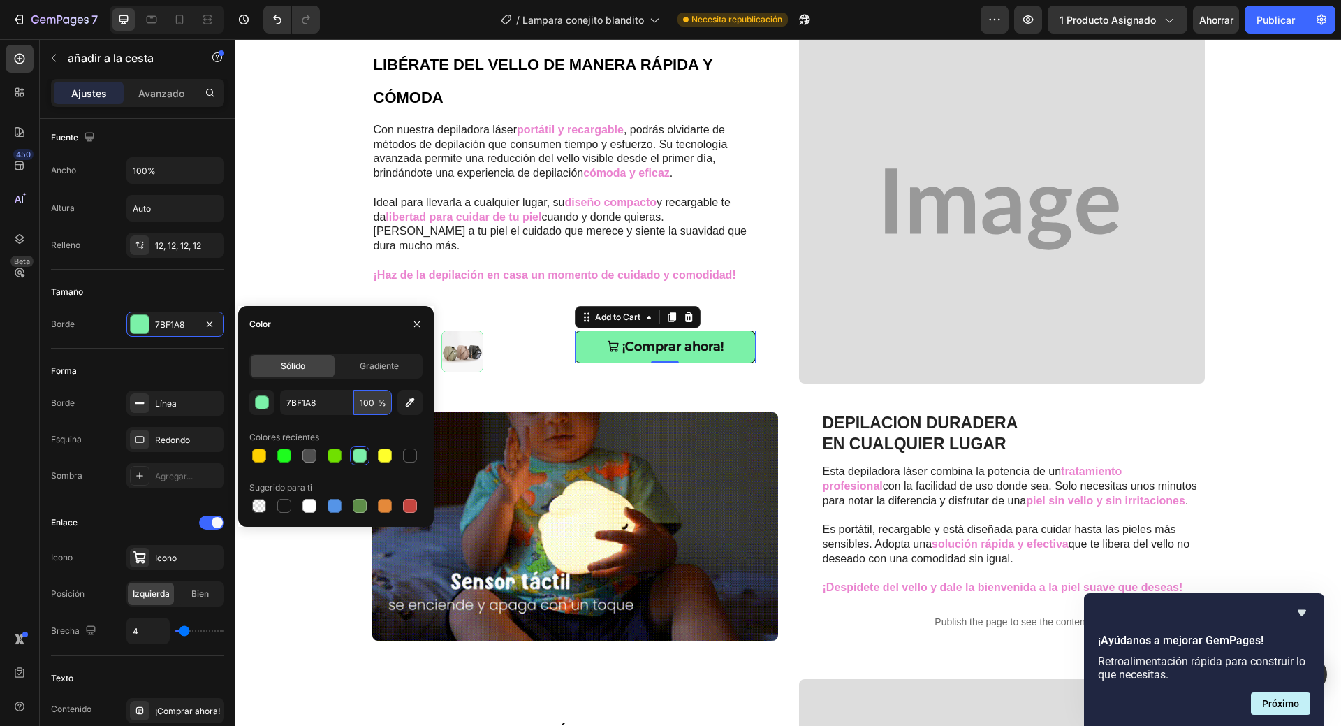
click at [369, 407] on input "100" at bounding box center [372, 402] width 38 height 25
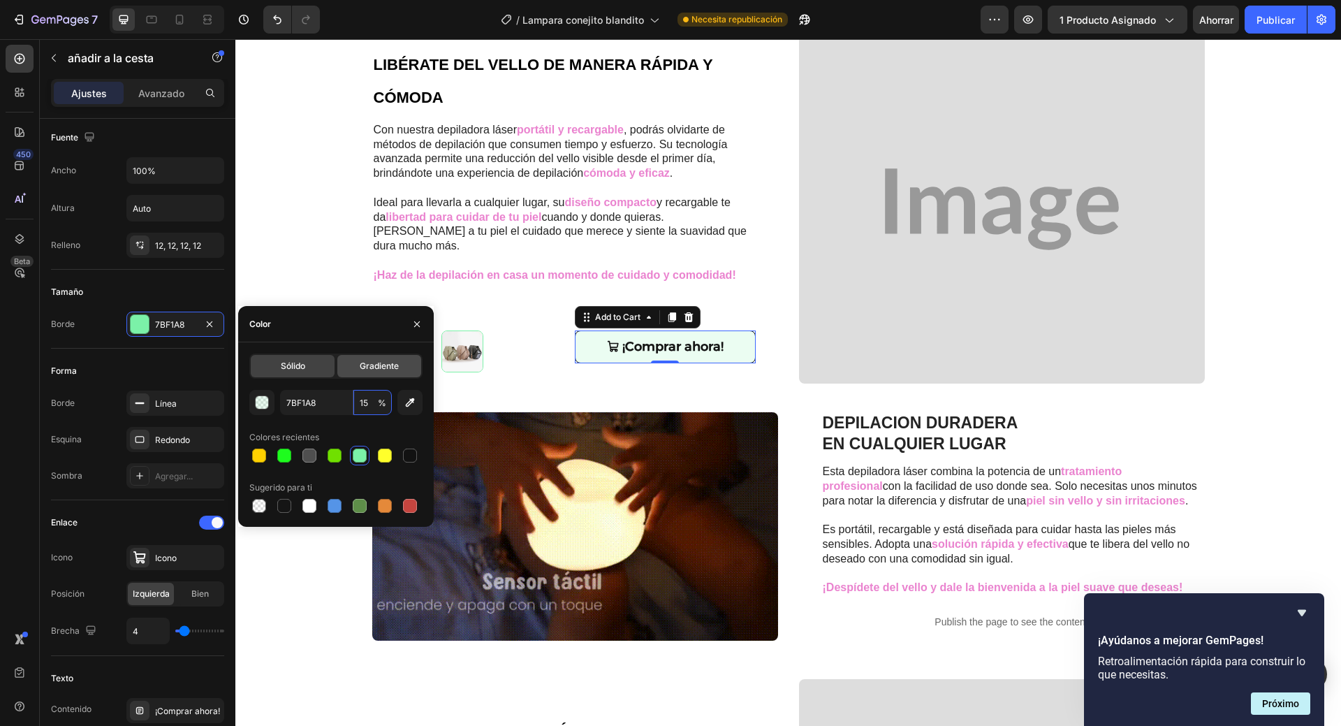
type input "100"
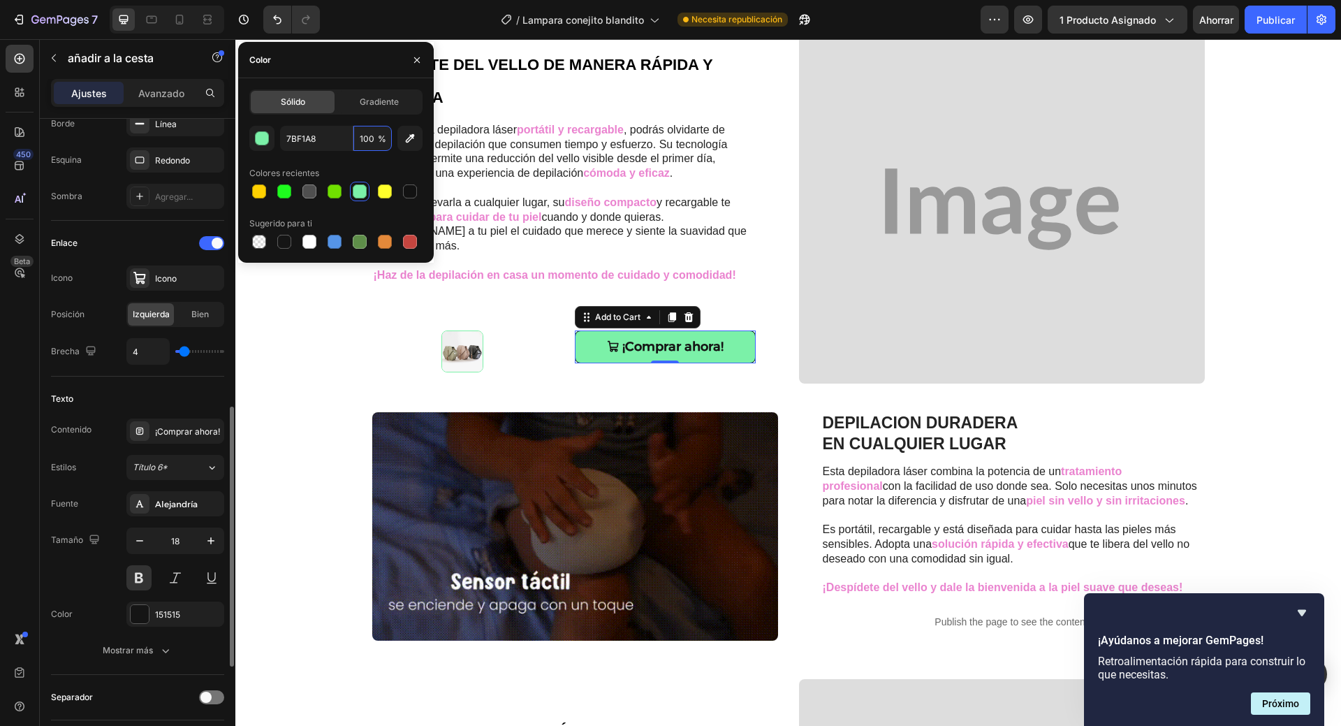
scroll to position [541, 0]
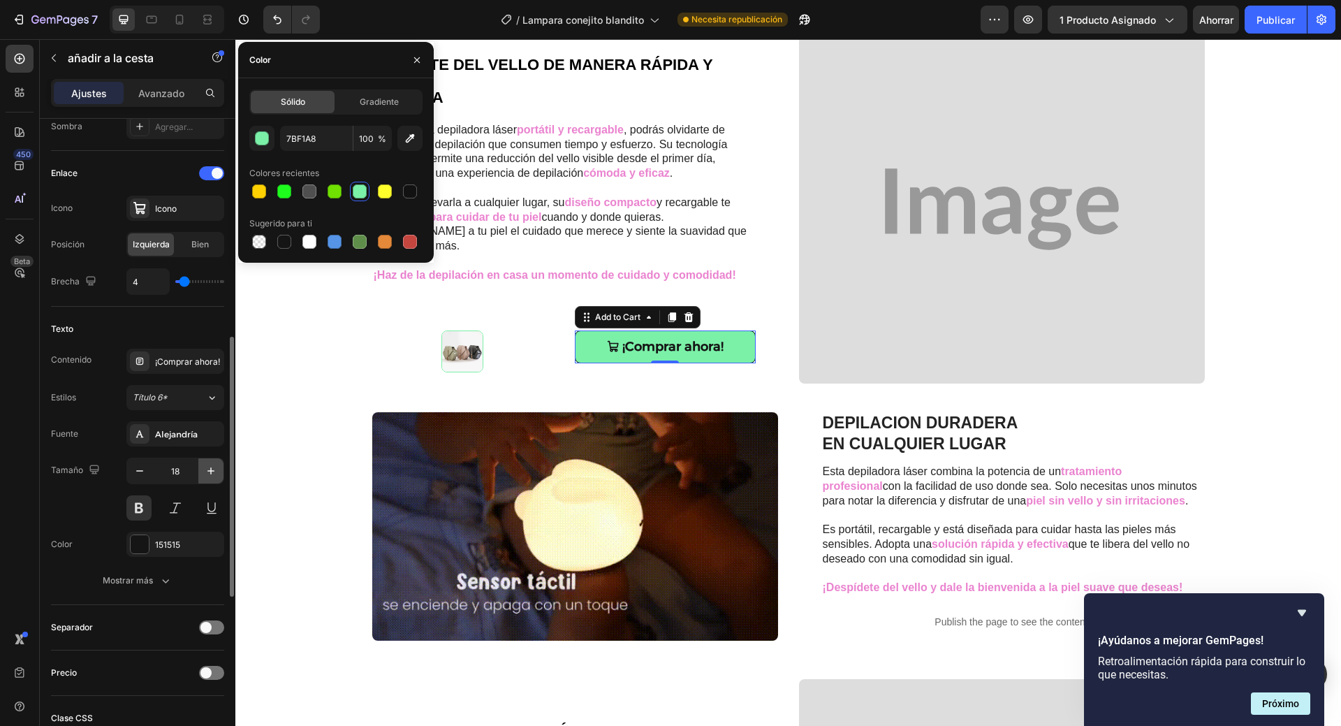
click at [216, 473] on icon "button" at bounding box center [211, 471] width 14 height 14
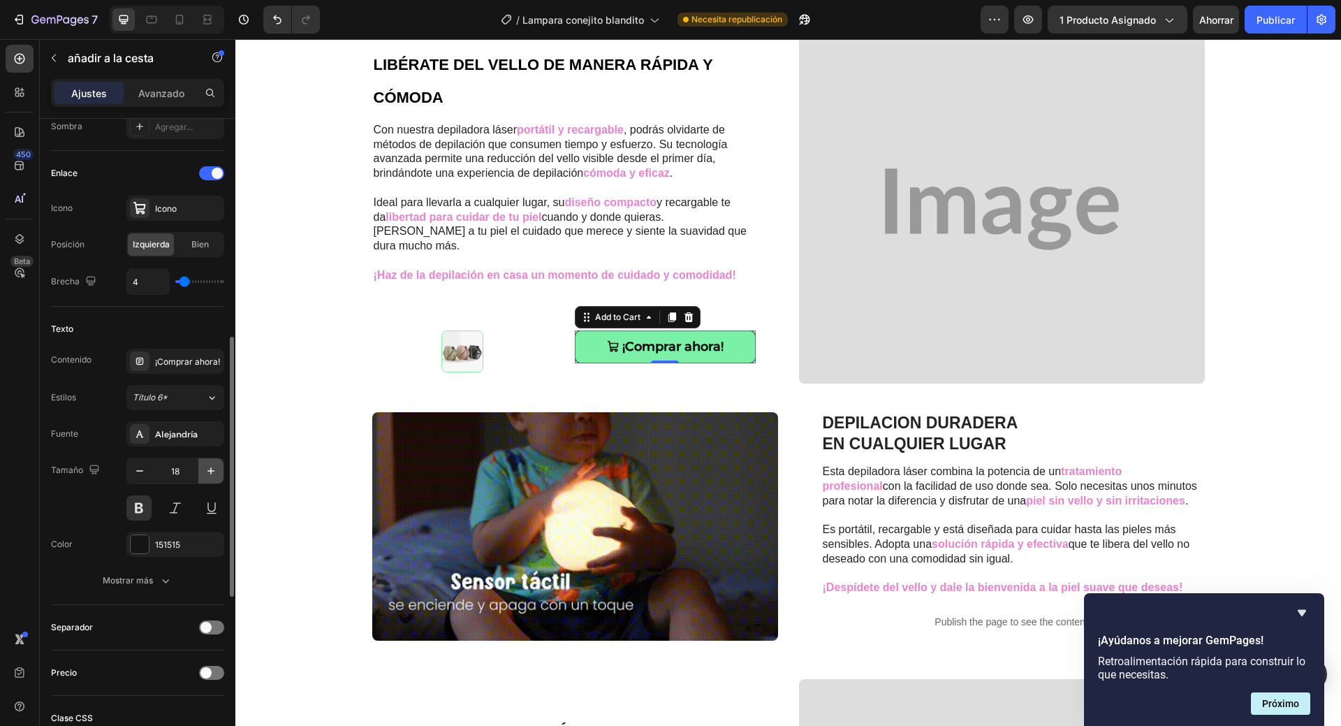
type input "19"
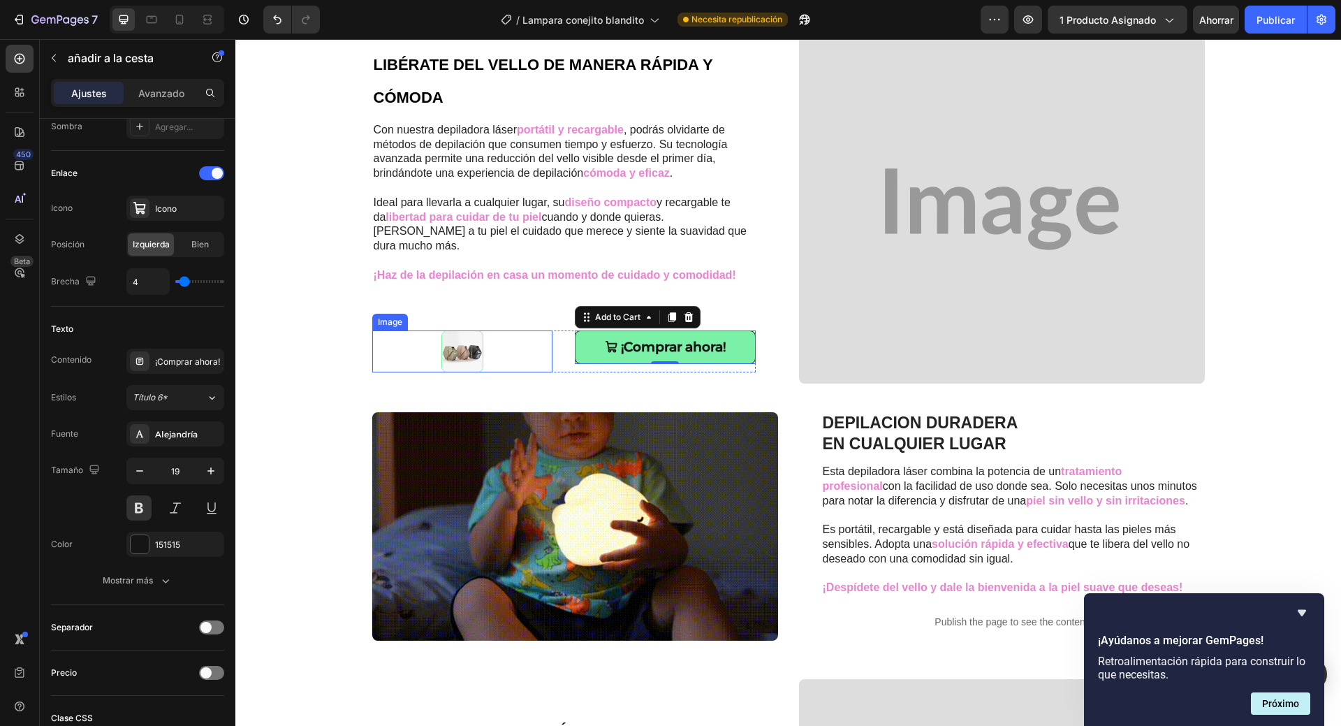
click at [460, 353] on img at bounding box center [462, 351] width 42 height 42
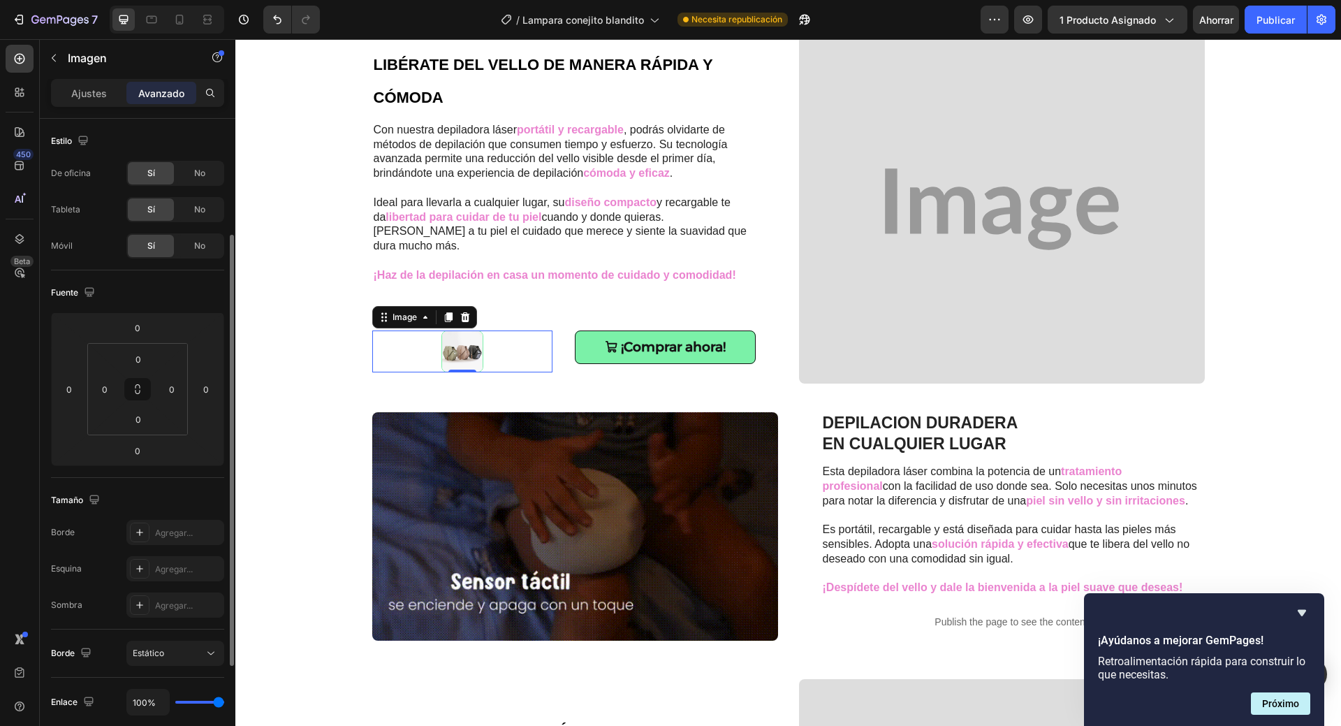
scroll to position [70, 0]
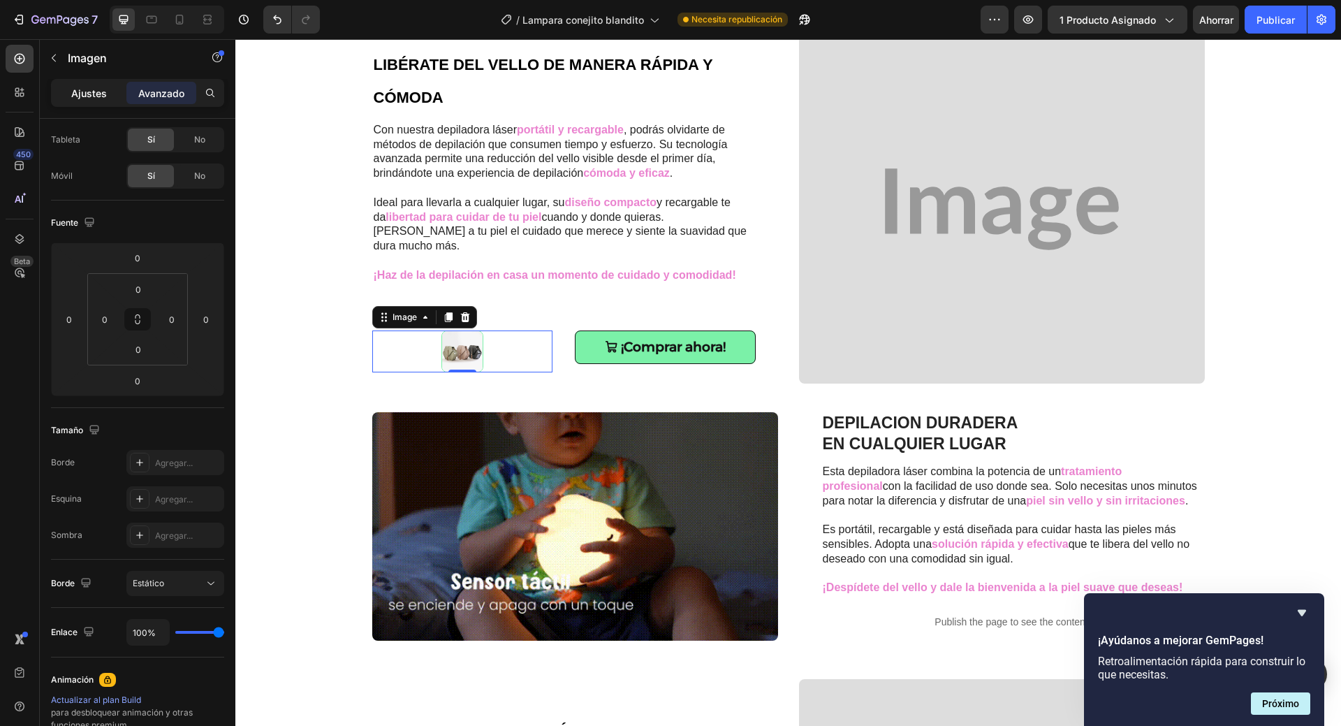
drag, startPoint x: 82, startPoint y: 90, endPoint x: 16, endPoint y: 323, distance: 242.6
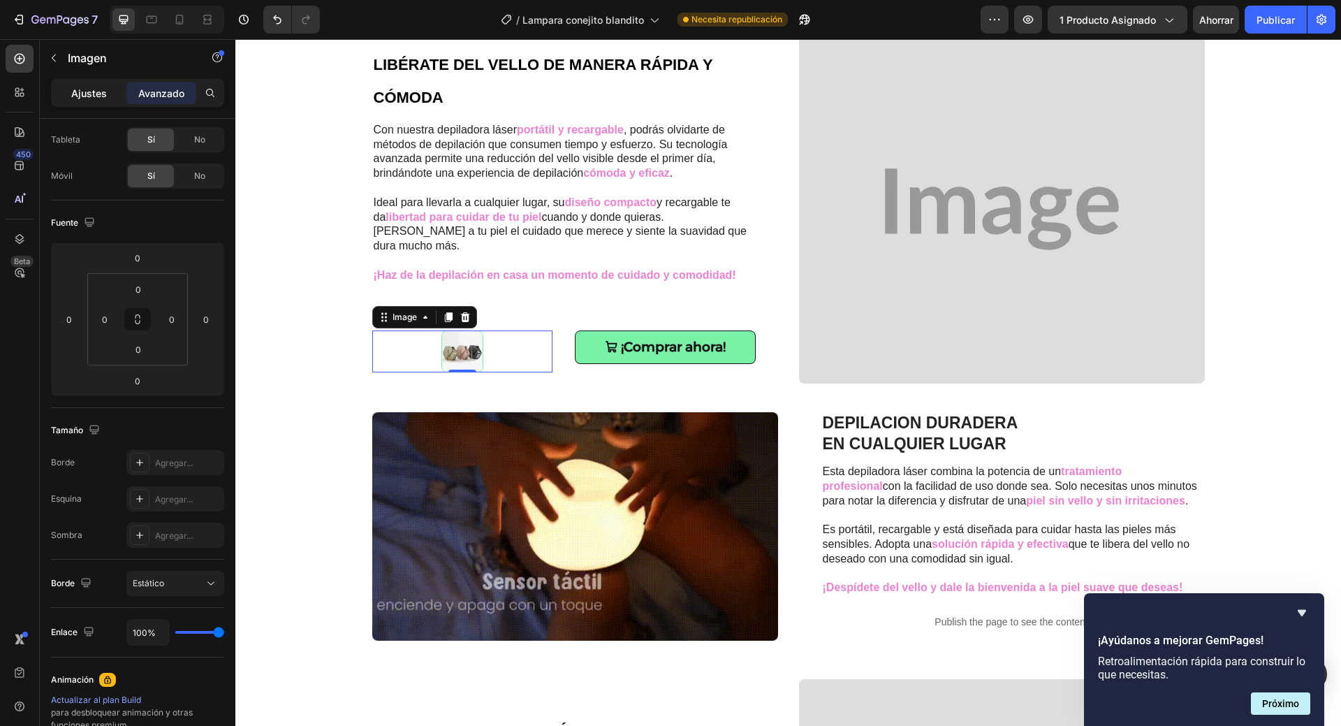
click at [82, 90] on font "Ajustes" at bounding box center [89, 93] width 36 height 12
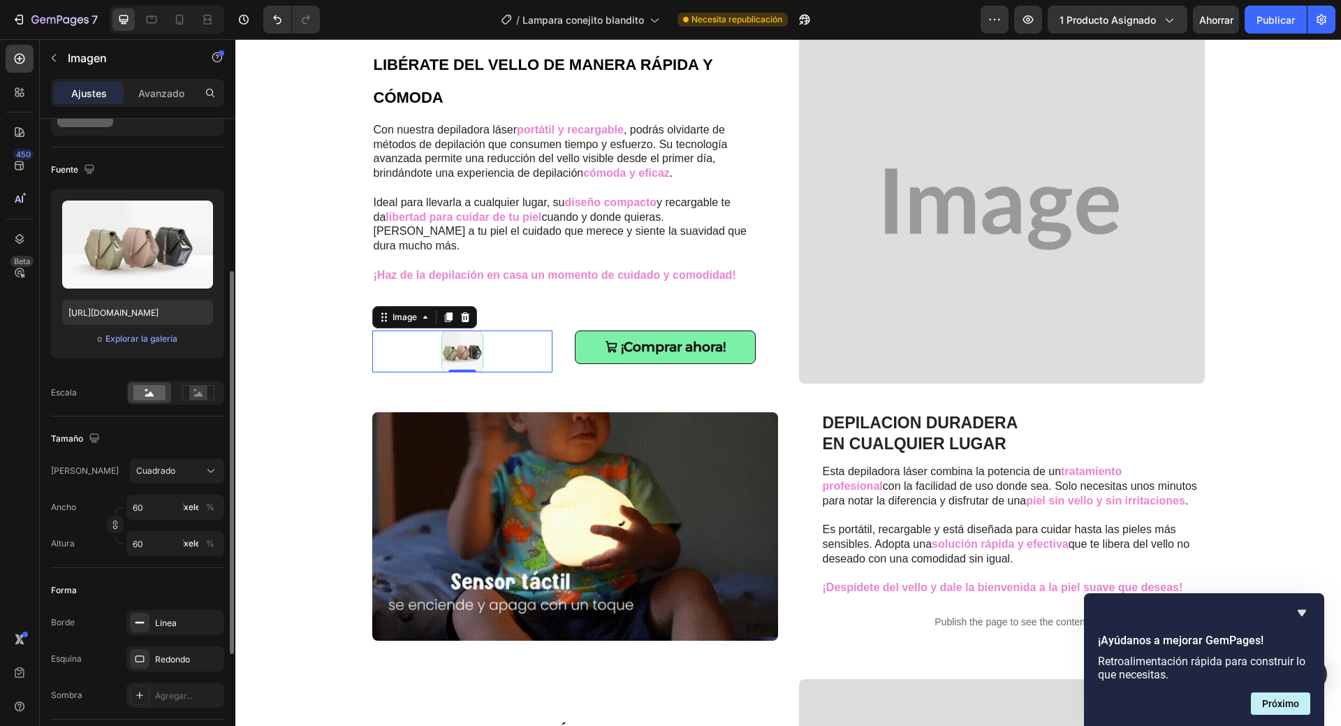
scroll to position [140, 0]
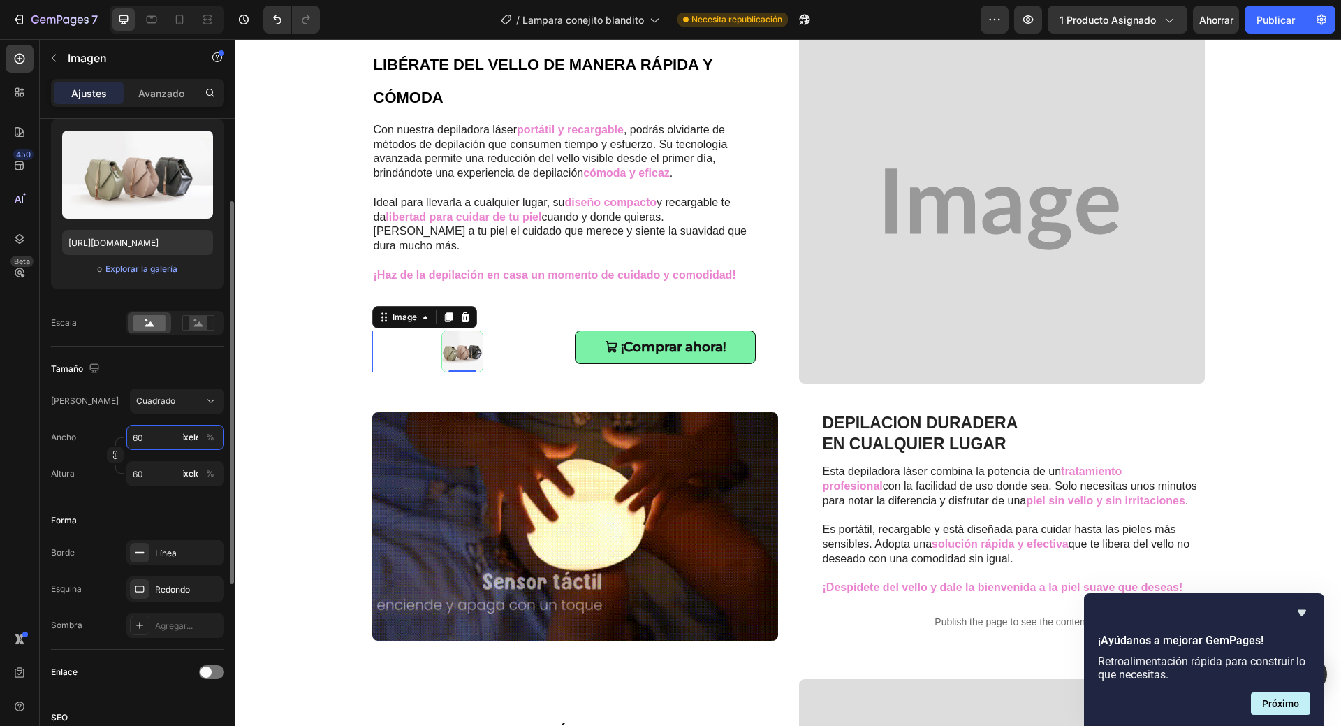
click at [145, 439] on input "60" at bounding box center [175, 437] width 98 height 25
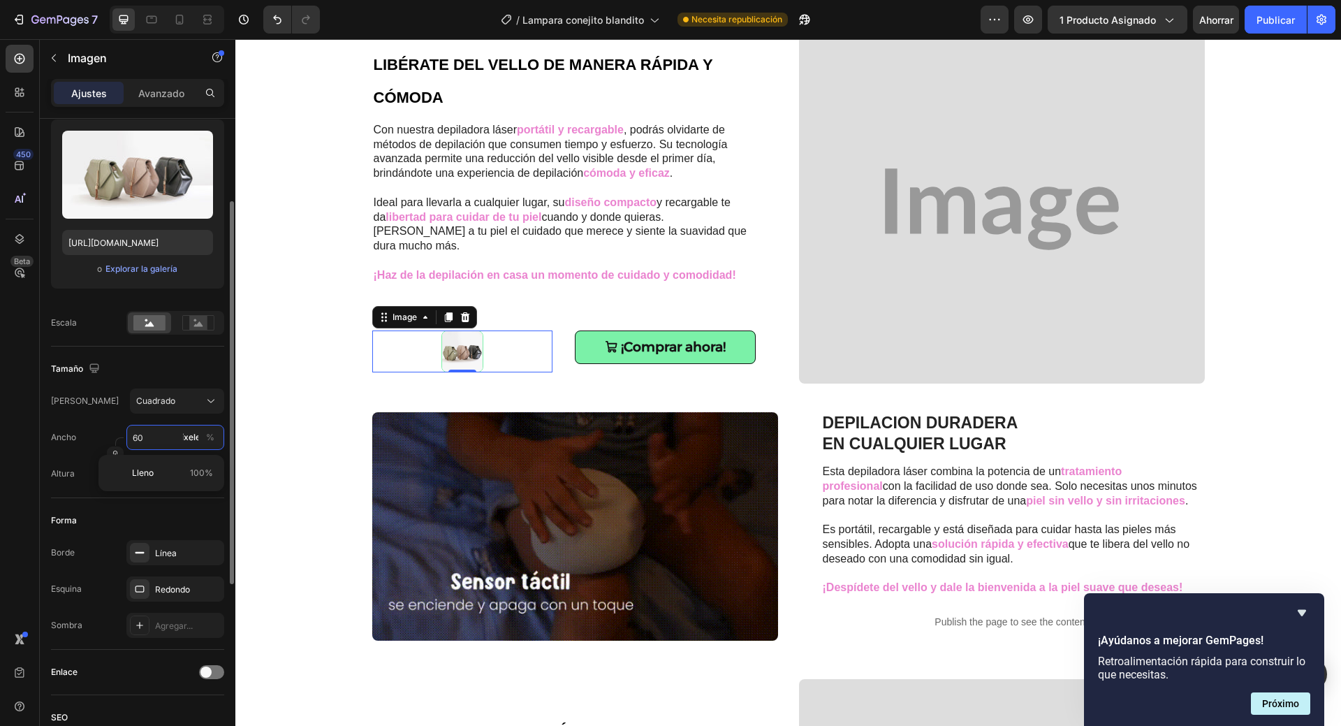
type input "8"
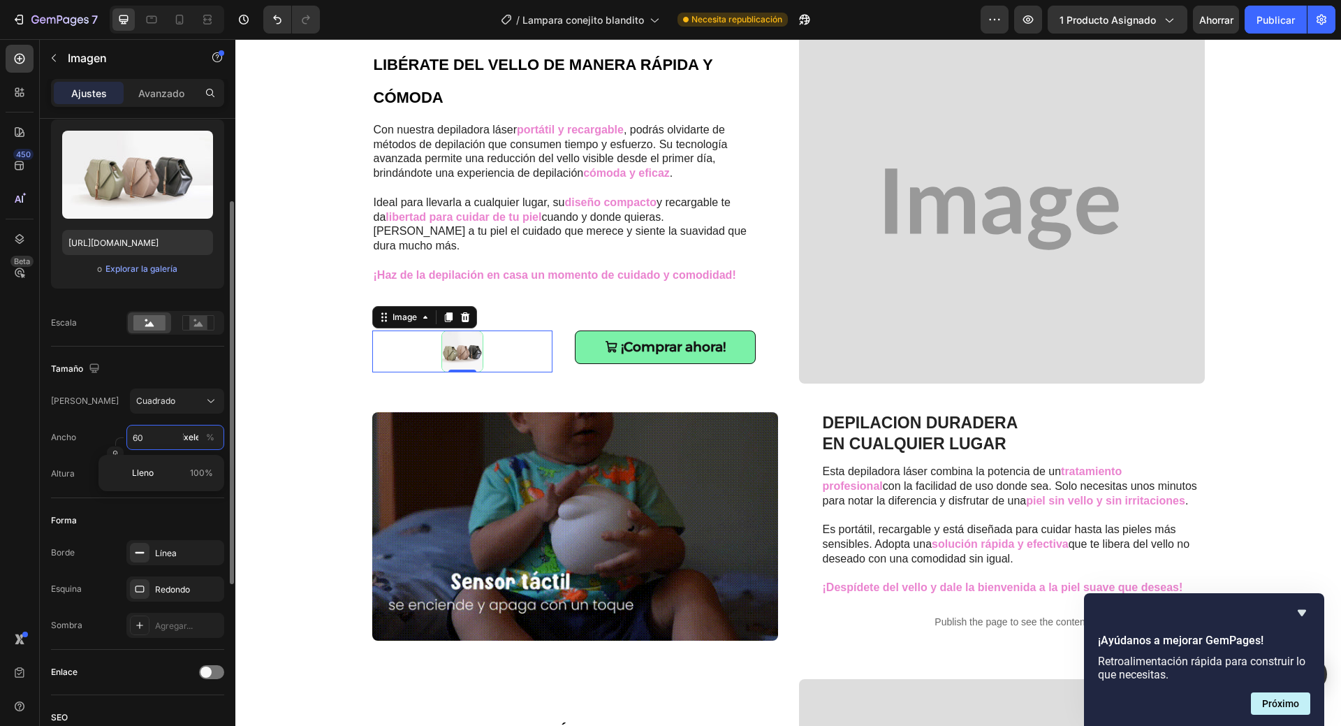
type input "8"
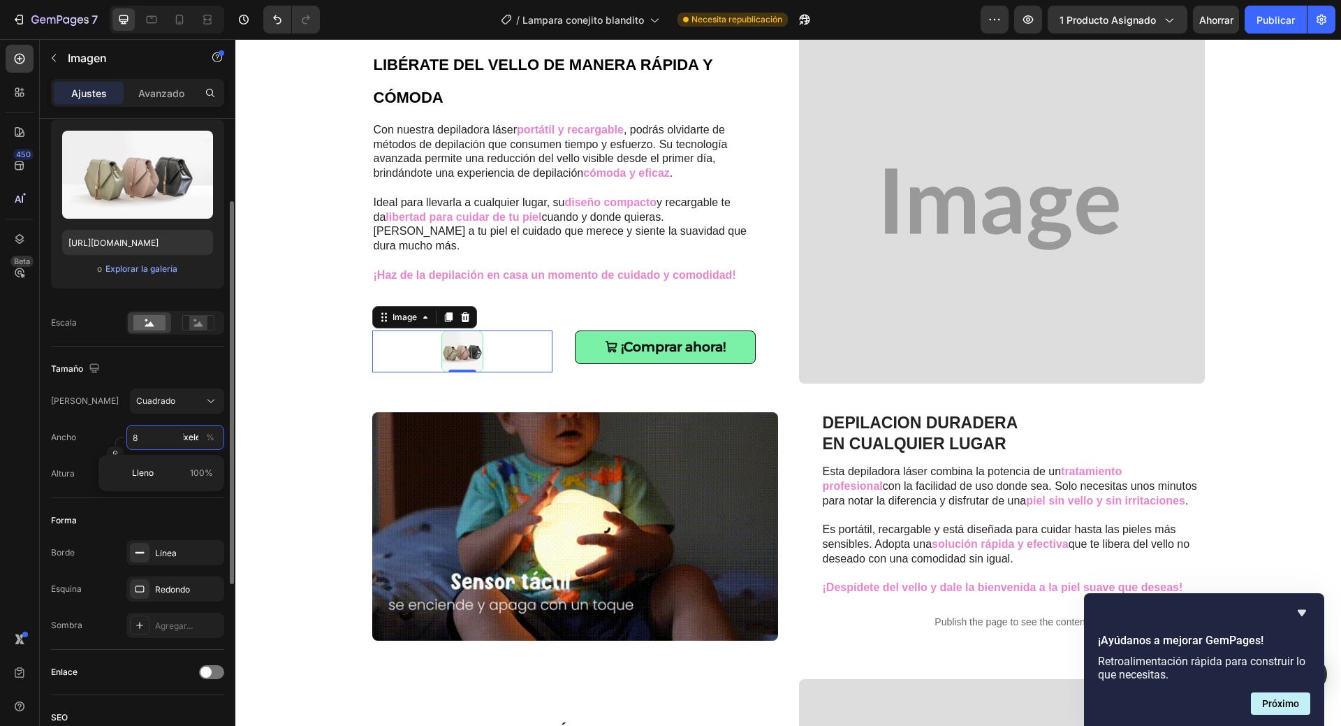
type input "80"
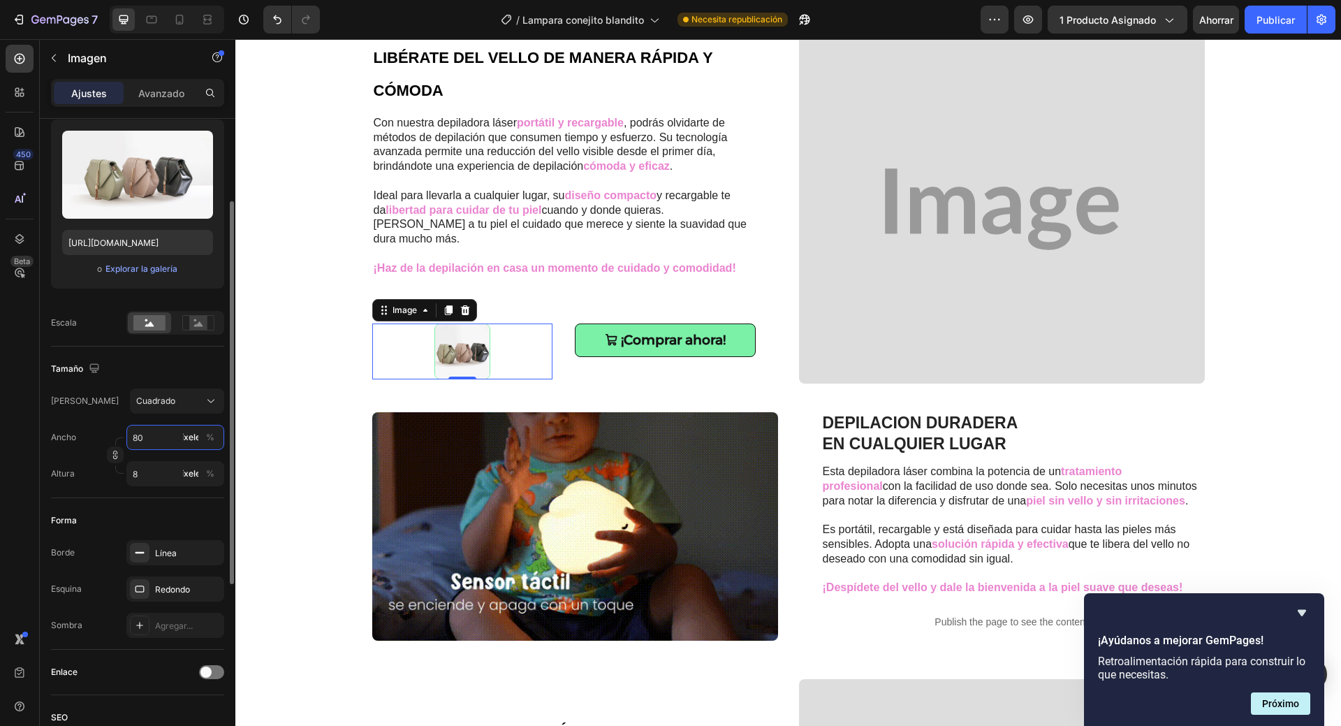
type input "80"
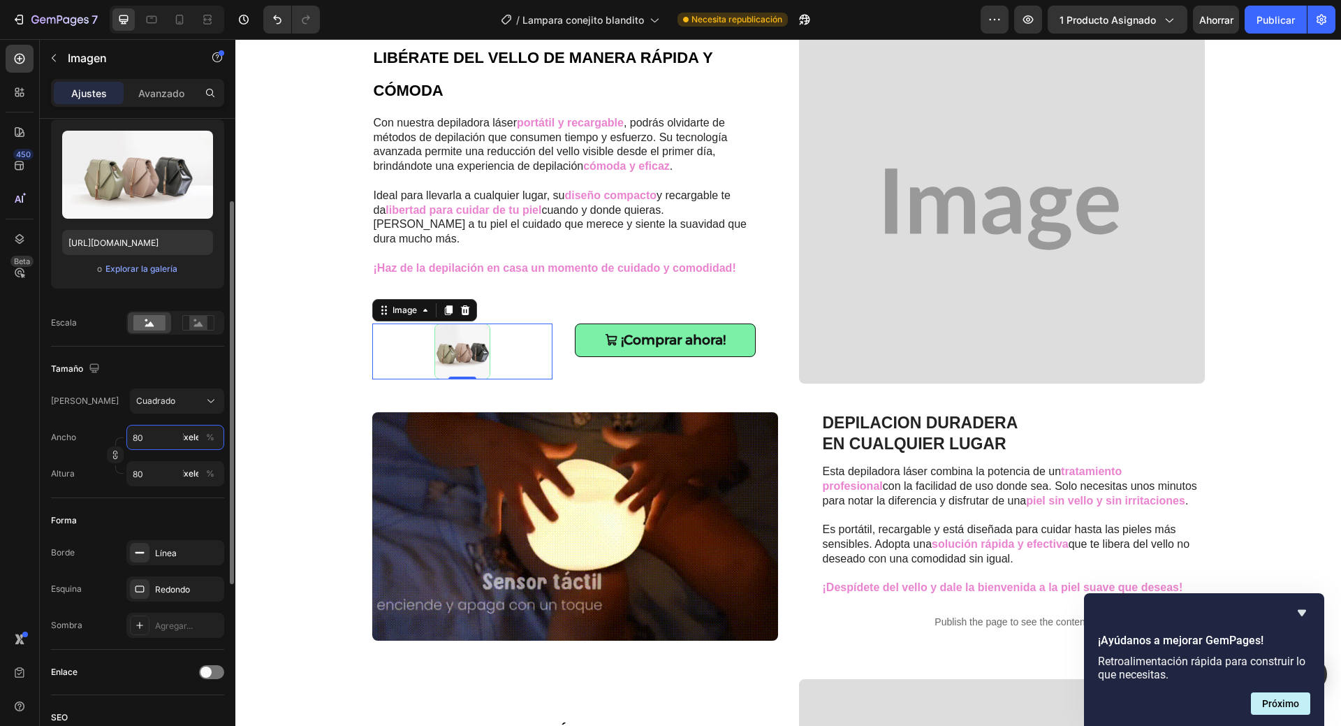
scroll to position [905, 0]
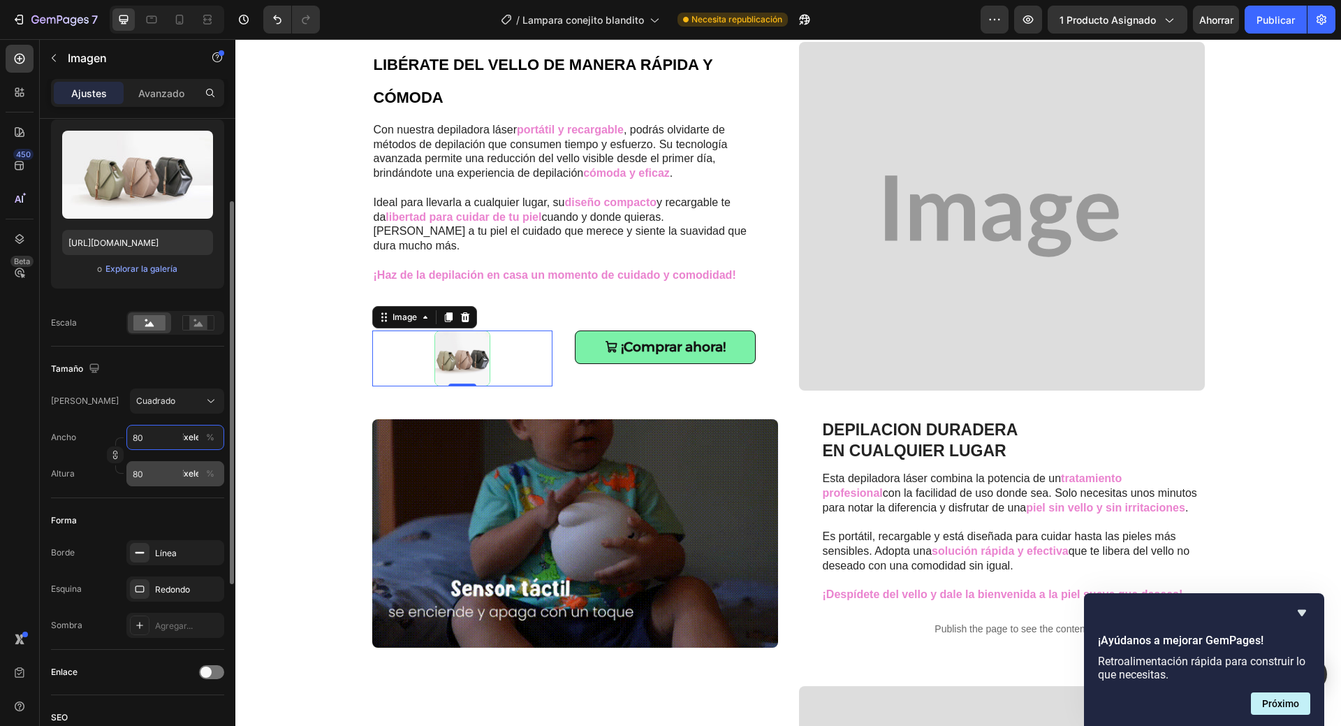
type input "80"
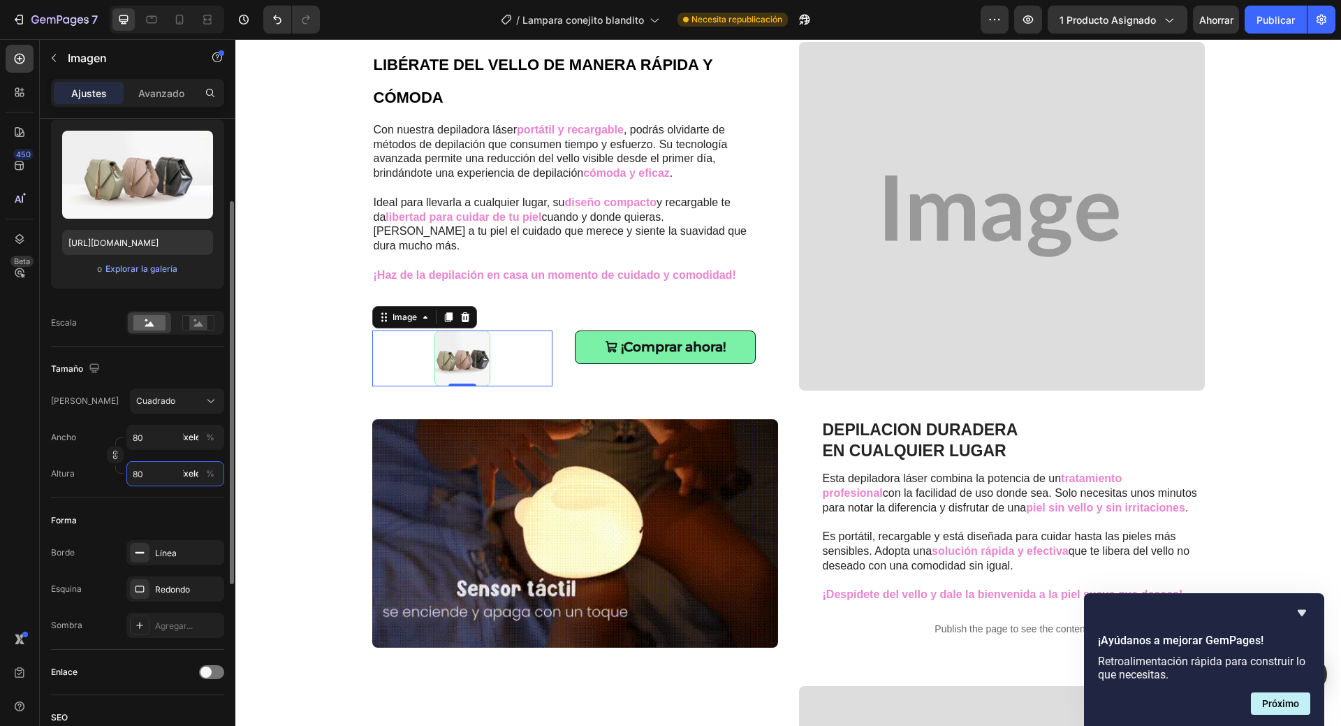
click at [156, 476] on input "80" at bounding box center [175, 473] width 98 height 25
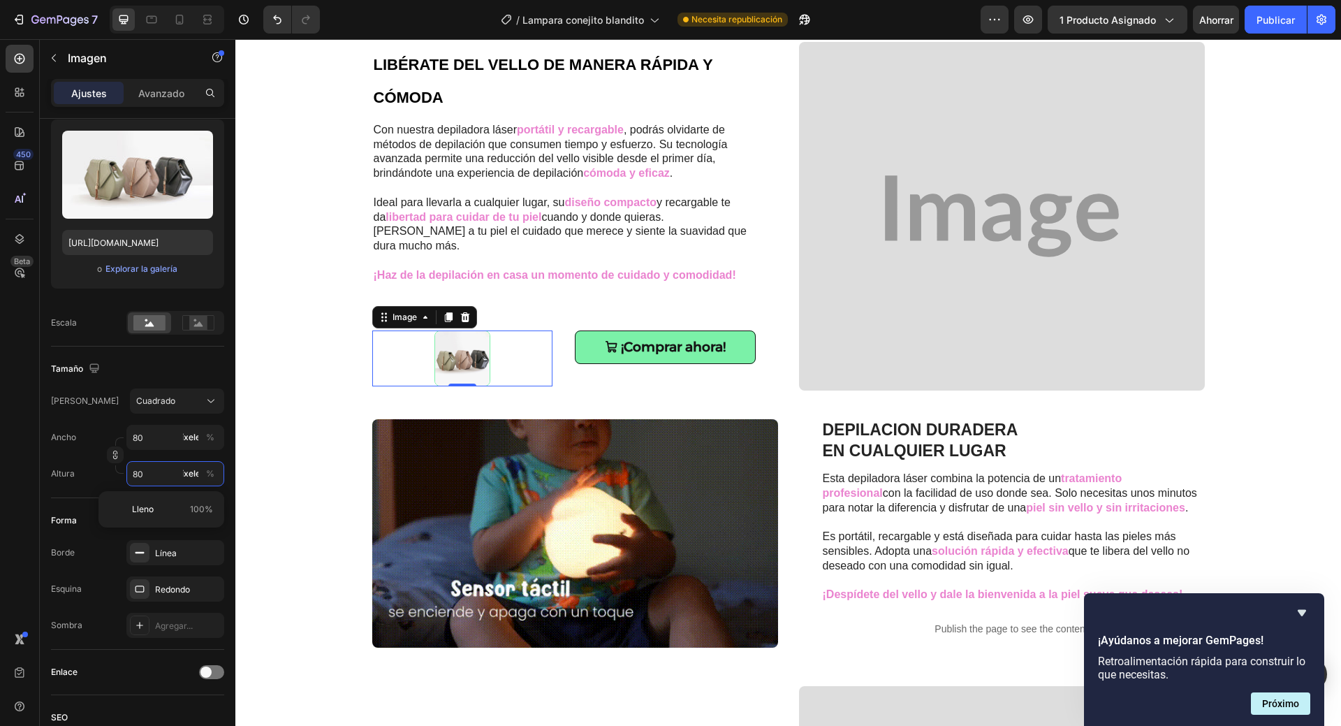
type input "6"
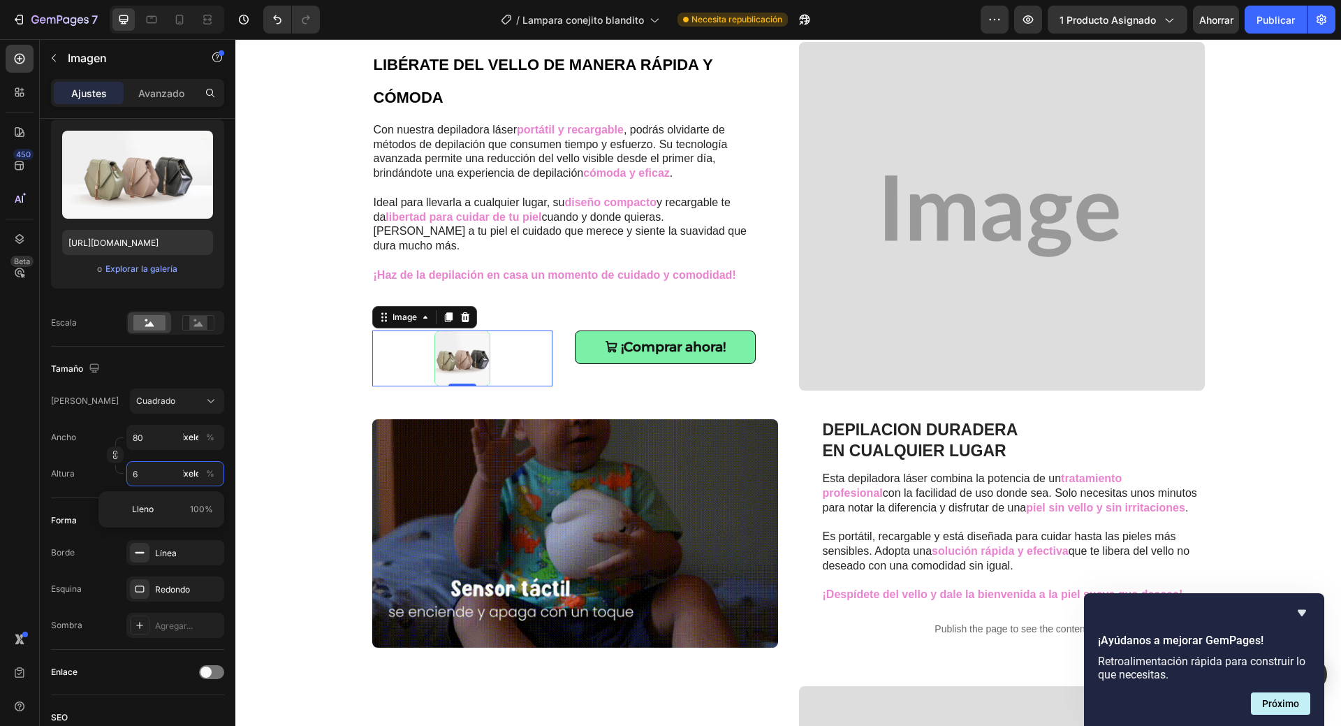
type input "60"
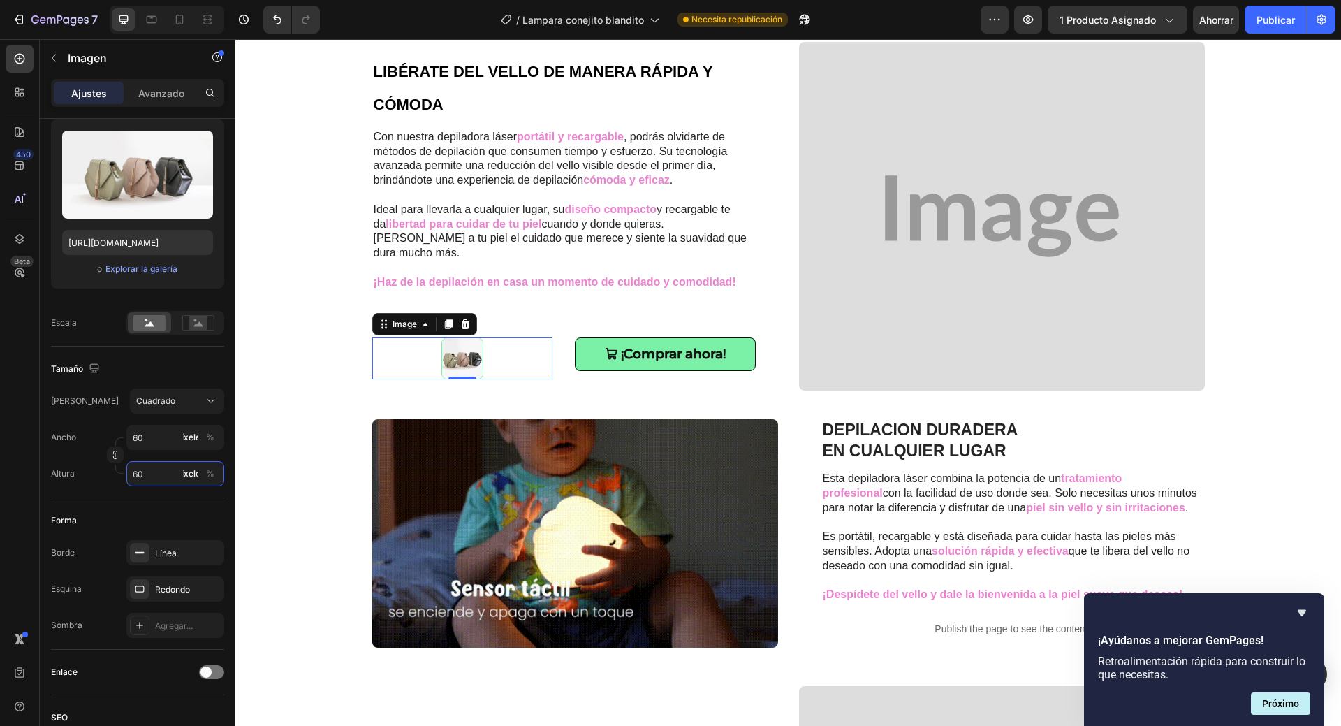
scroll to position [912, 0]
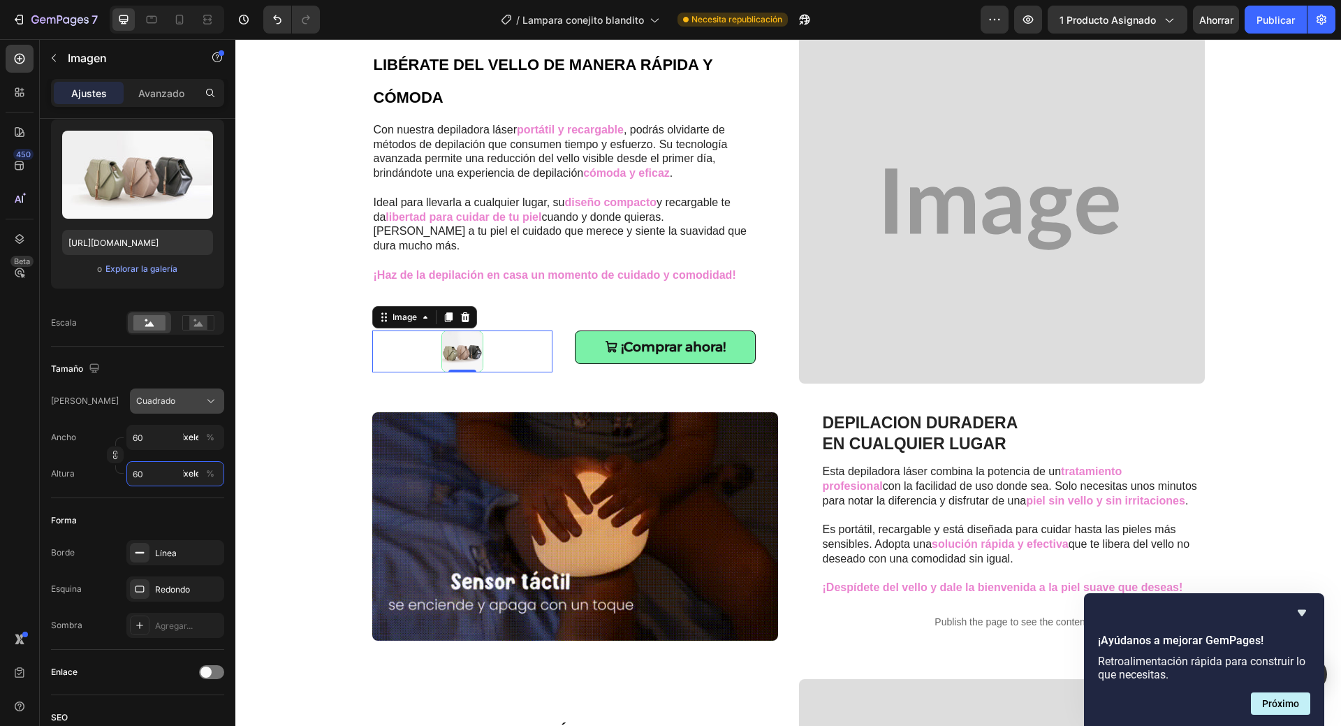
type input "60"
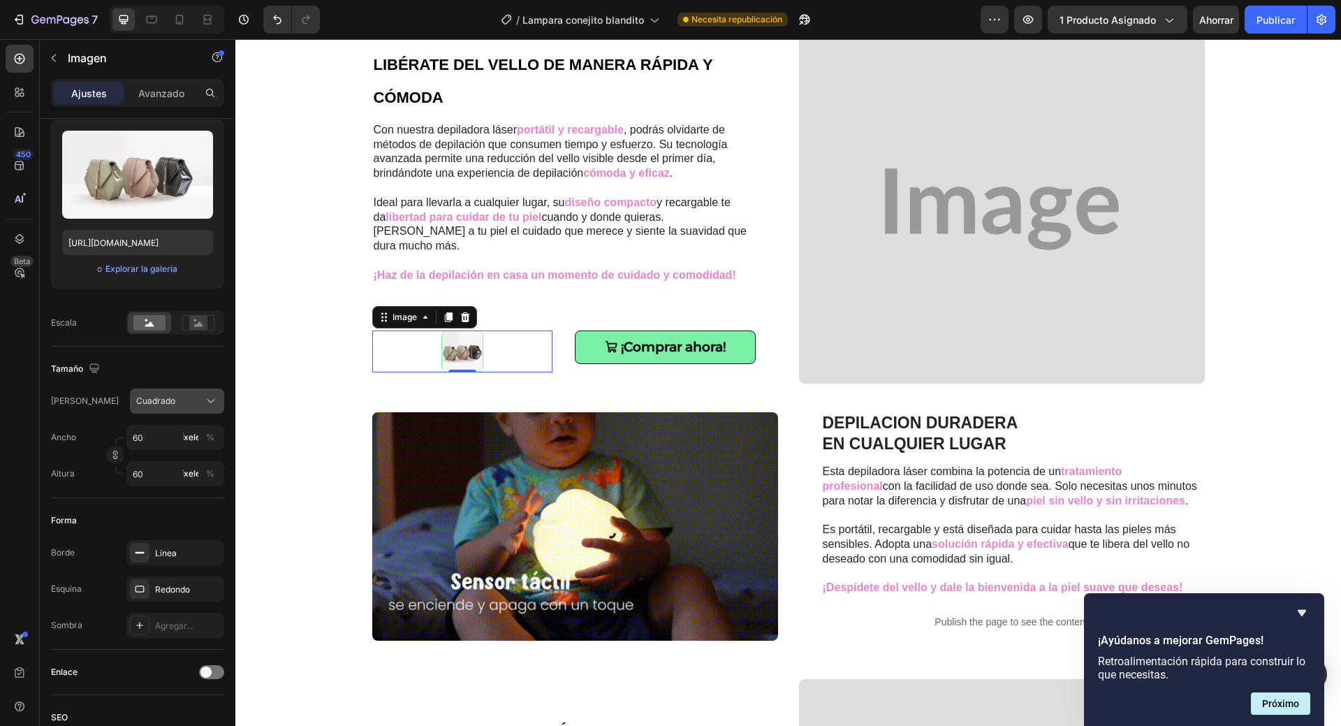
click at [210, 402] on icon at bounding box center [211, 401] width 14 height 14
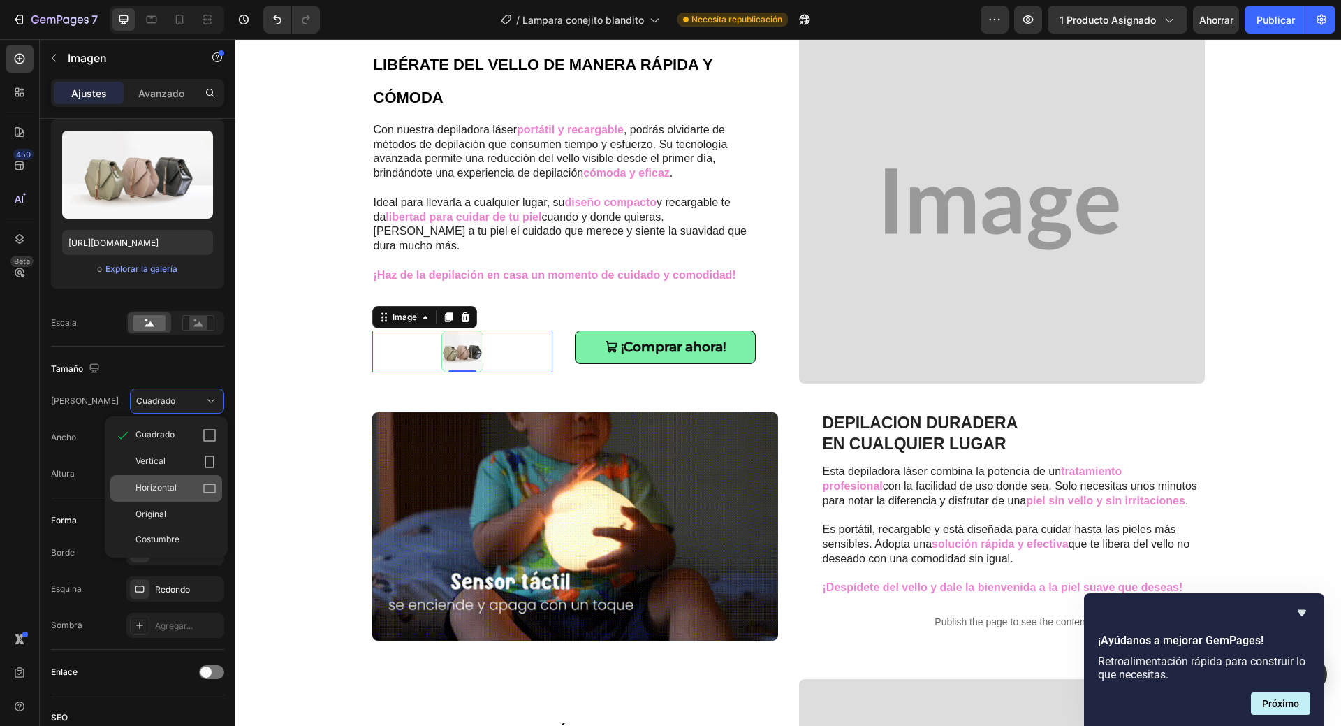
click at [170, 488] on font "Horizontal" at bounding box center [156, 487] width 41 height 10
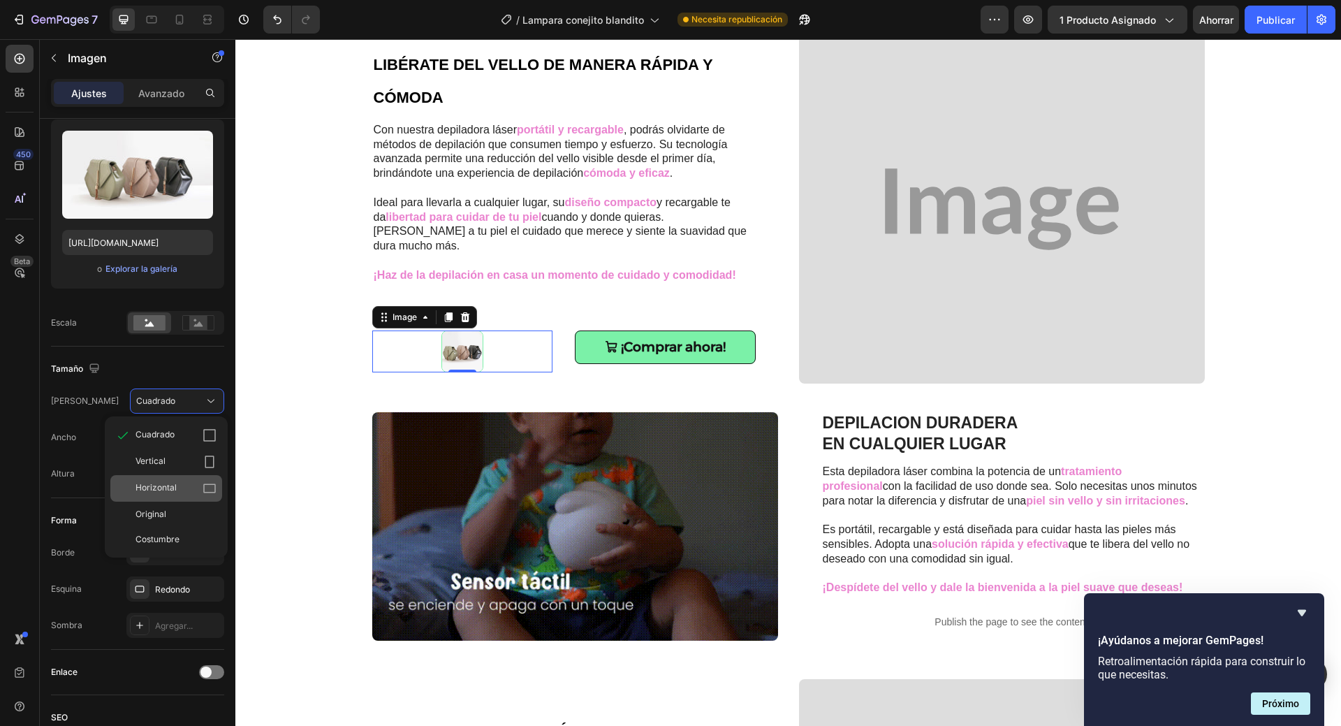
type input "80"
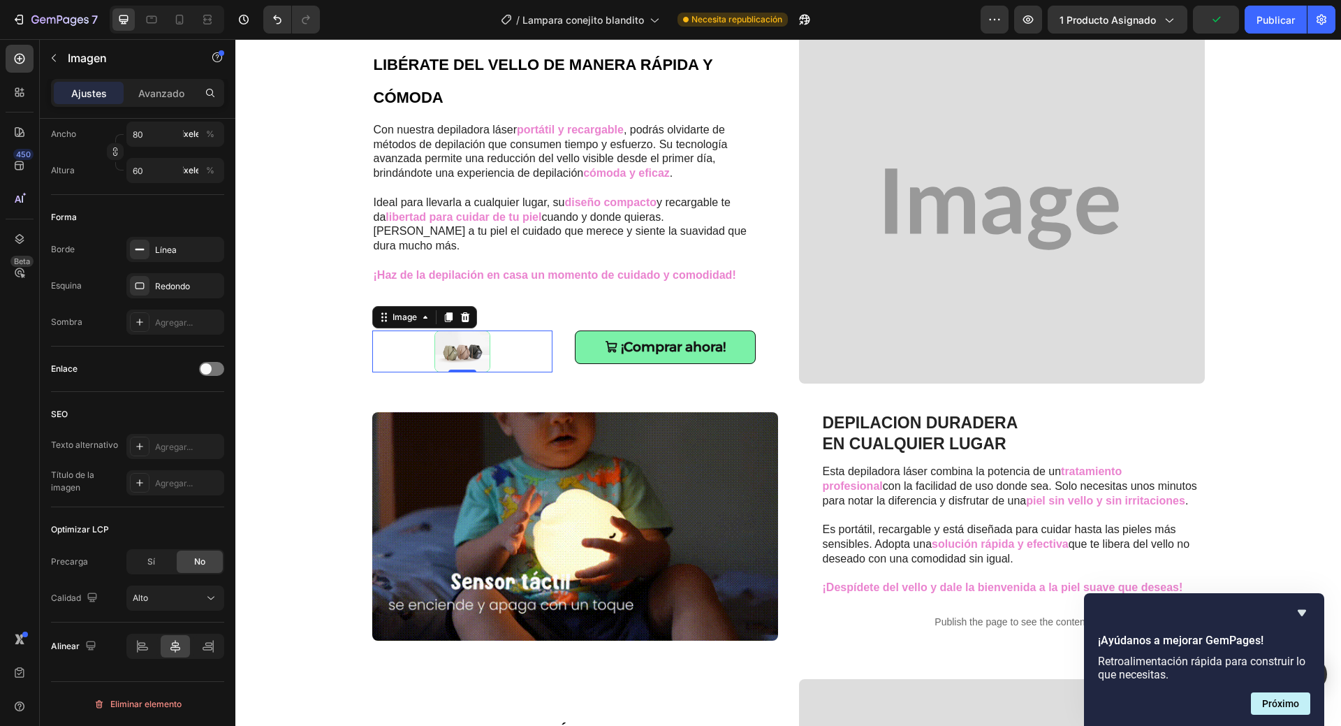
scroll to position [26, 0]
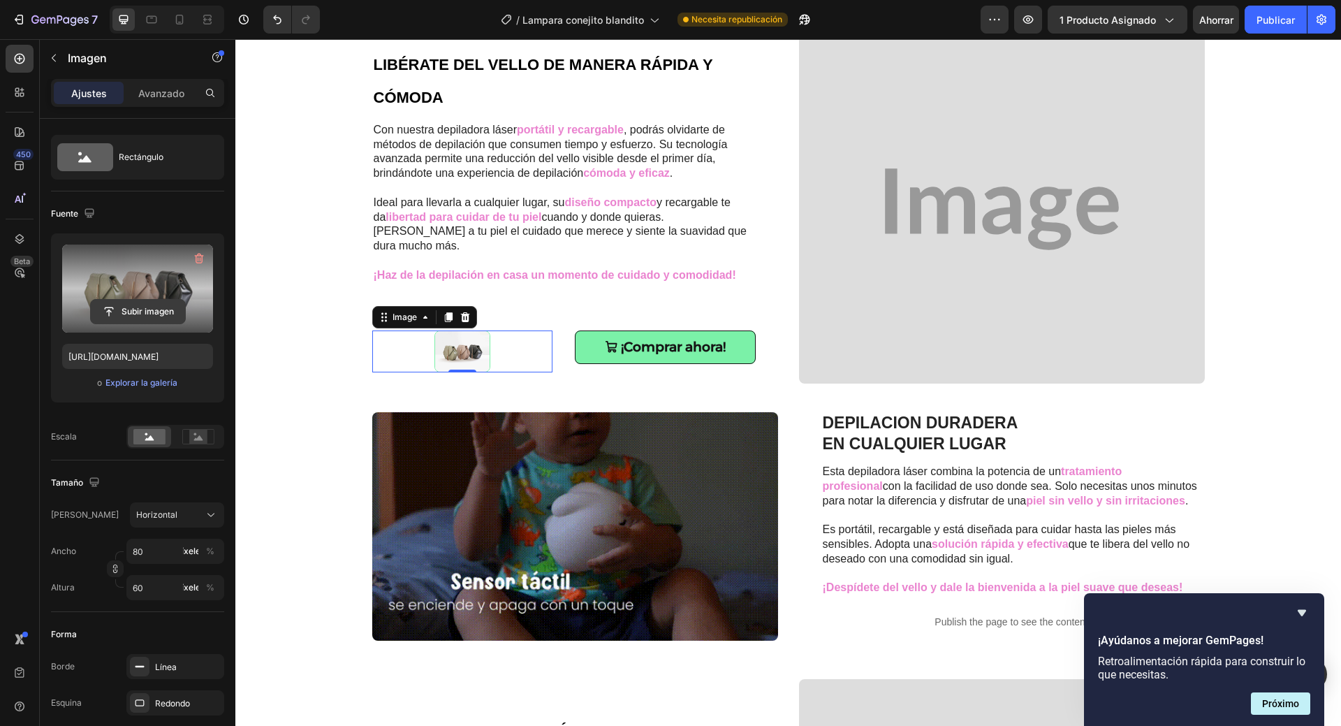
click at [138, 311] on input "file" at bounding box center [138, 312] width 94 height 24
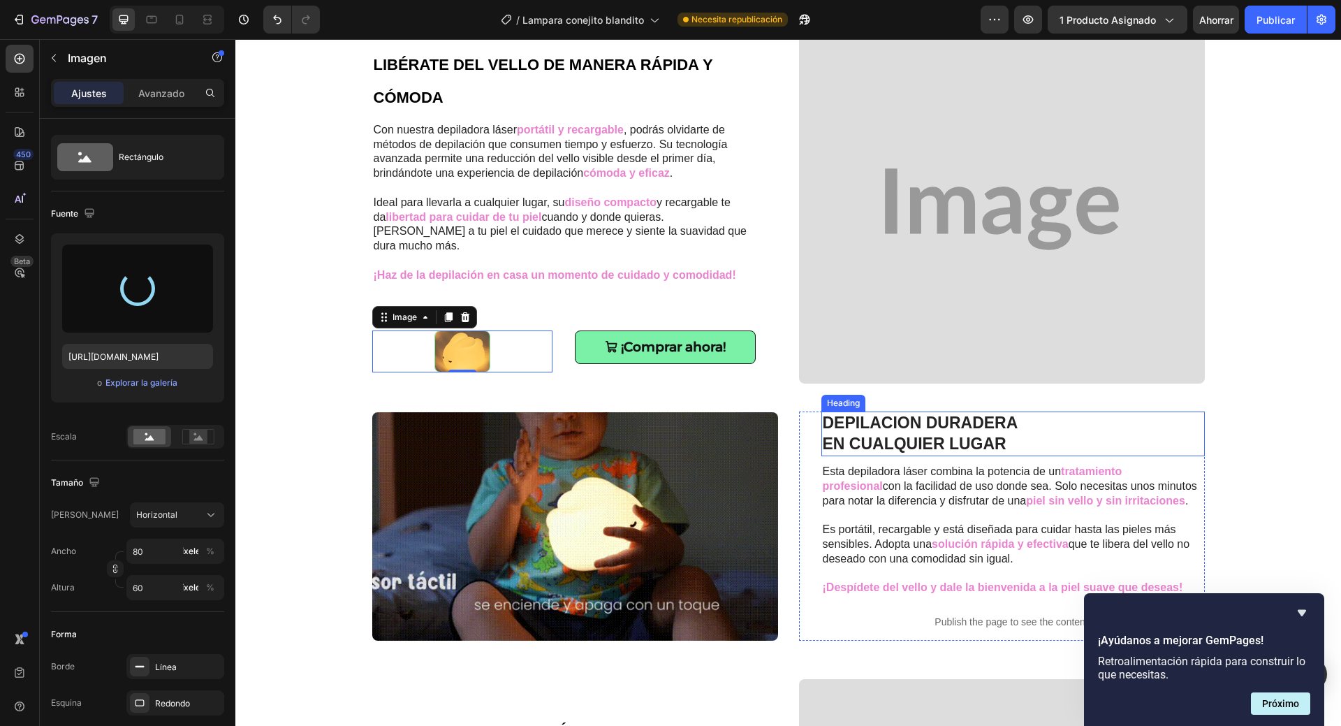
type input "[URL][DOMAIN_NAME]"
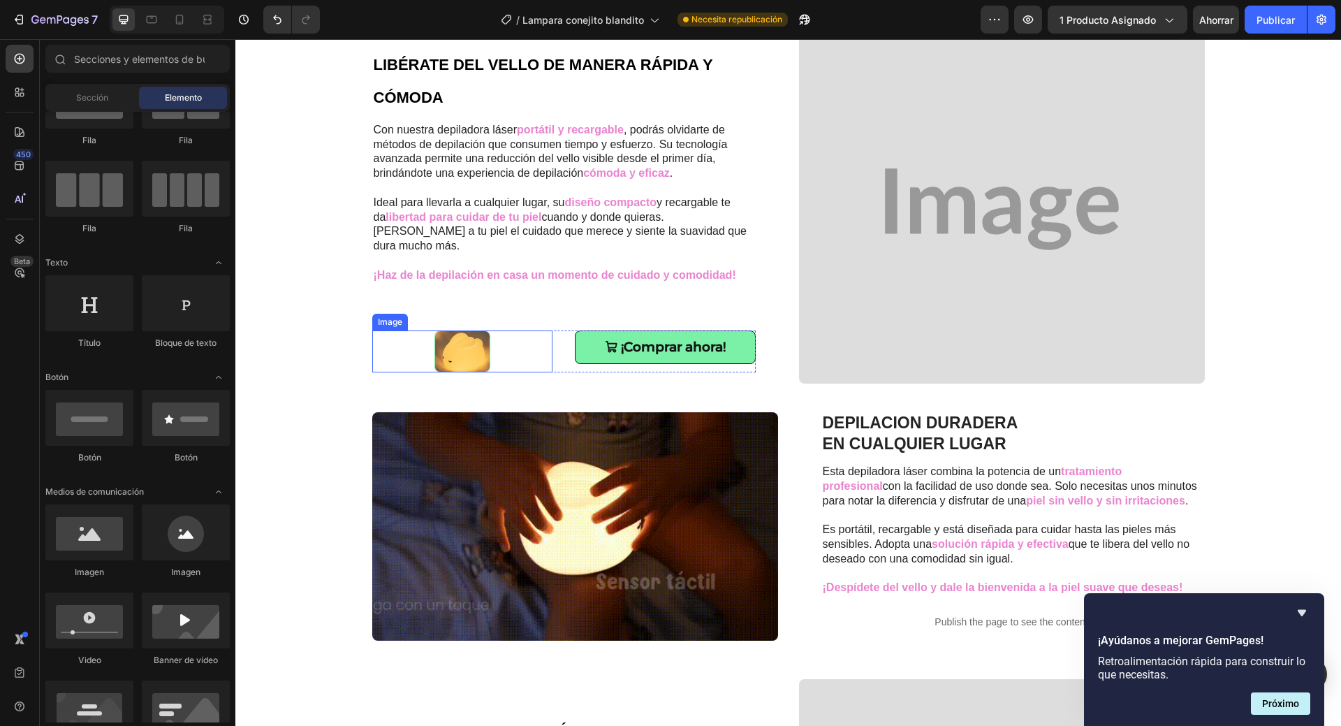
click at [543, 353] on div at bounding box center [462, 351] width 181 height 42
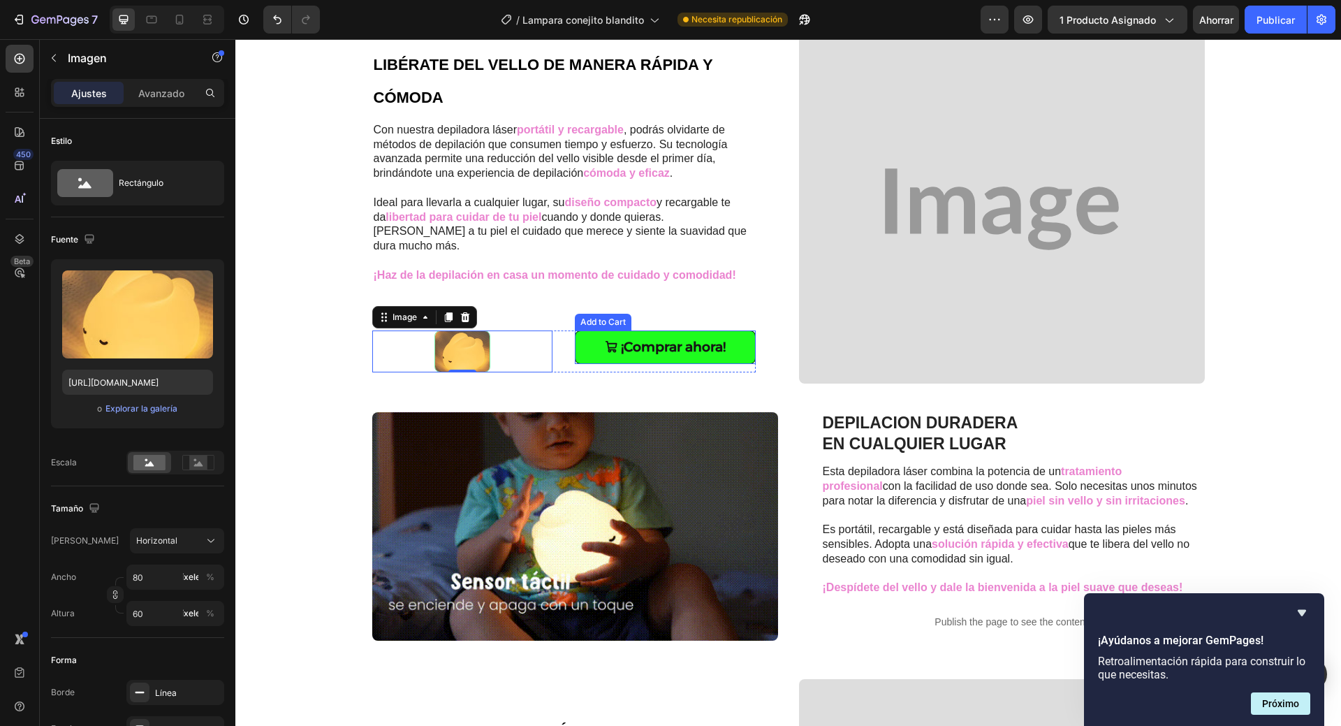
click at [579, 349] on button "¡Comprar ahora!" at bounding box center [665, 347] width 181 height 34
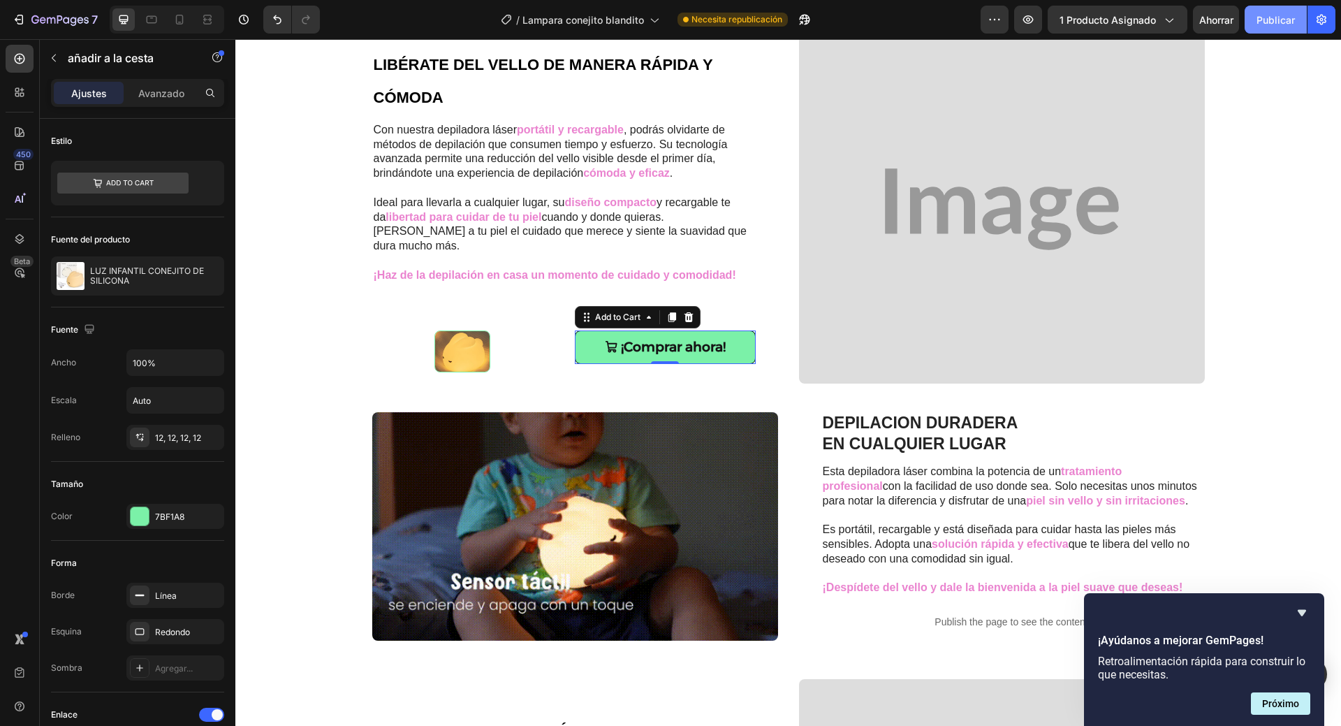
click at [1284, 15] on font "Publicar" at bounding box center [1276, 20] width 38 height 12
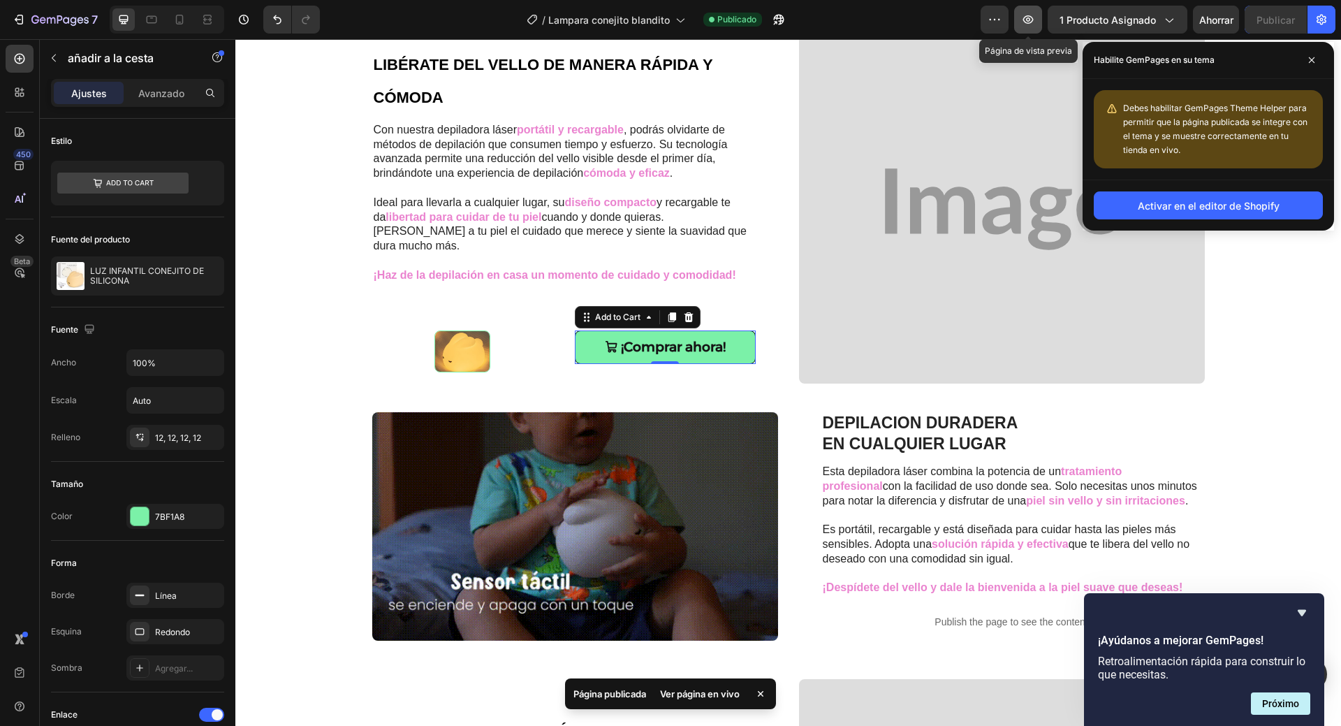
click at [1035, 15] on icon "button" at bounding box center [1028, 20] width 14 height 14
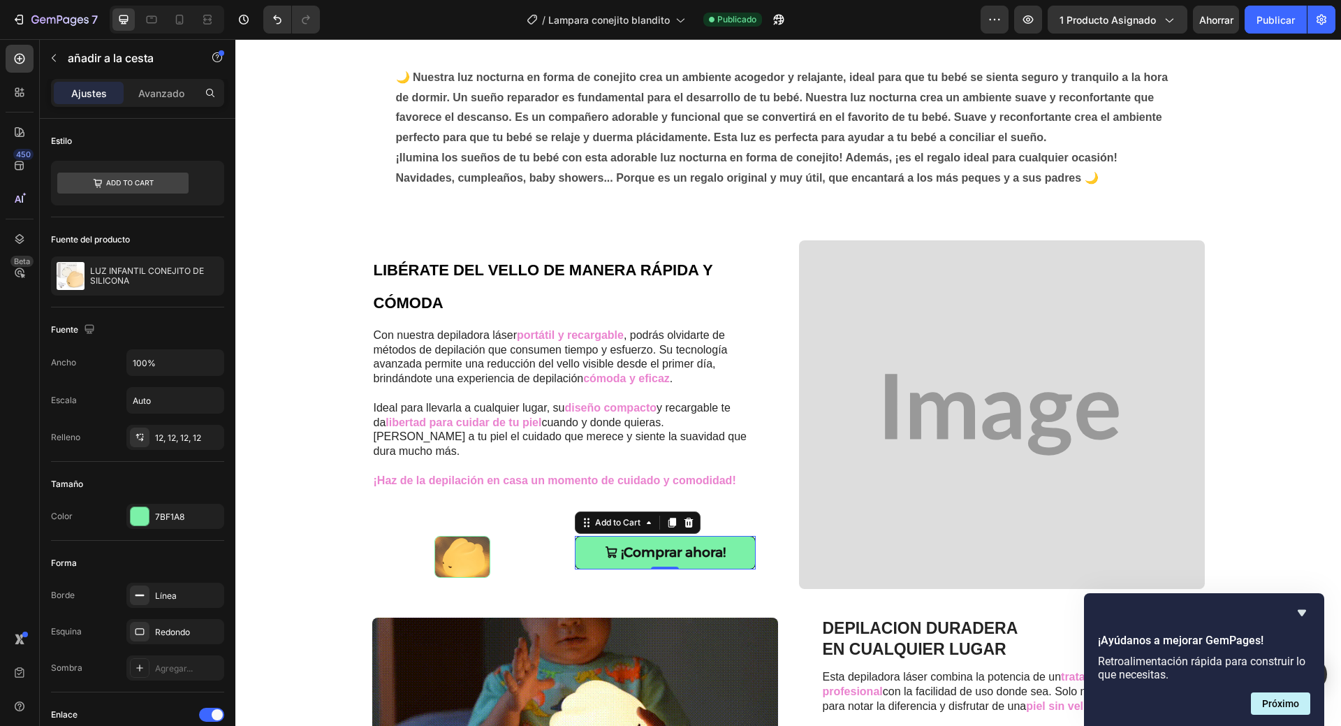
scroll to position [0, 0]
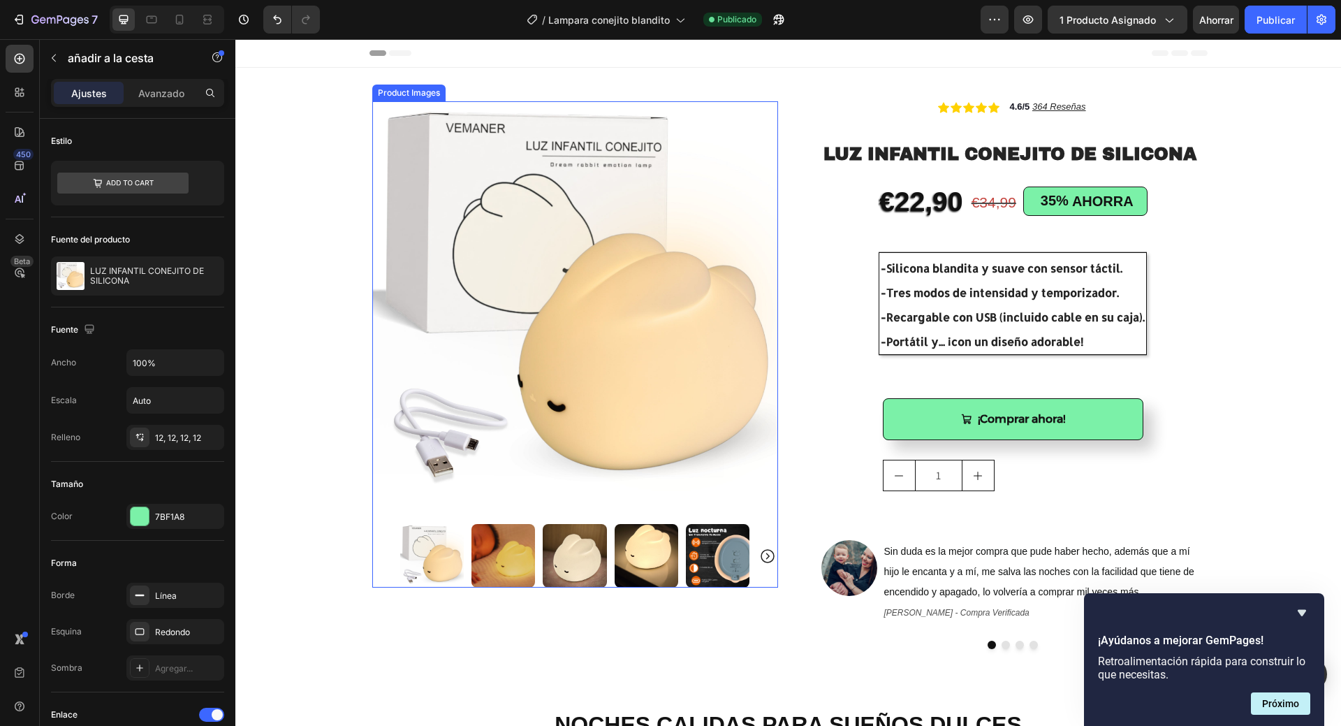
click at [592, 506] on img at bounding box center [575, 304] width 406 height 406
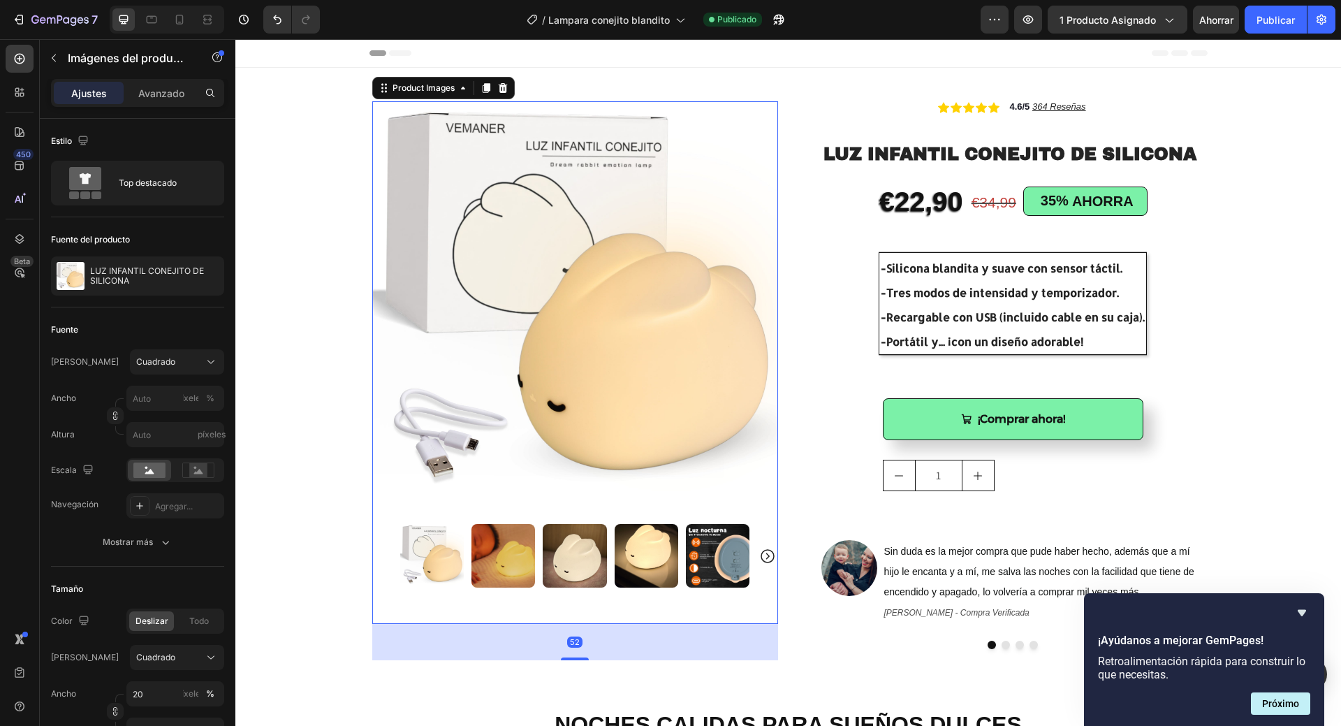
drag, startPoint x: 573, startPoint y: 587, endPoint x: 565, endPoint y: 624, distance: 37.1
click at [565, 624] on div "52" at bounding box center [575, 624] width 406 height 0
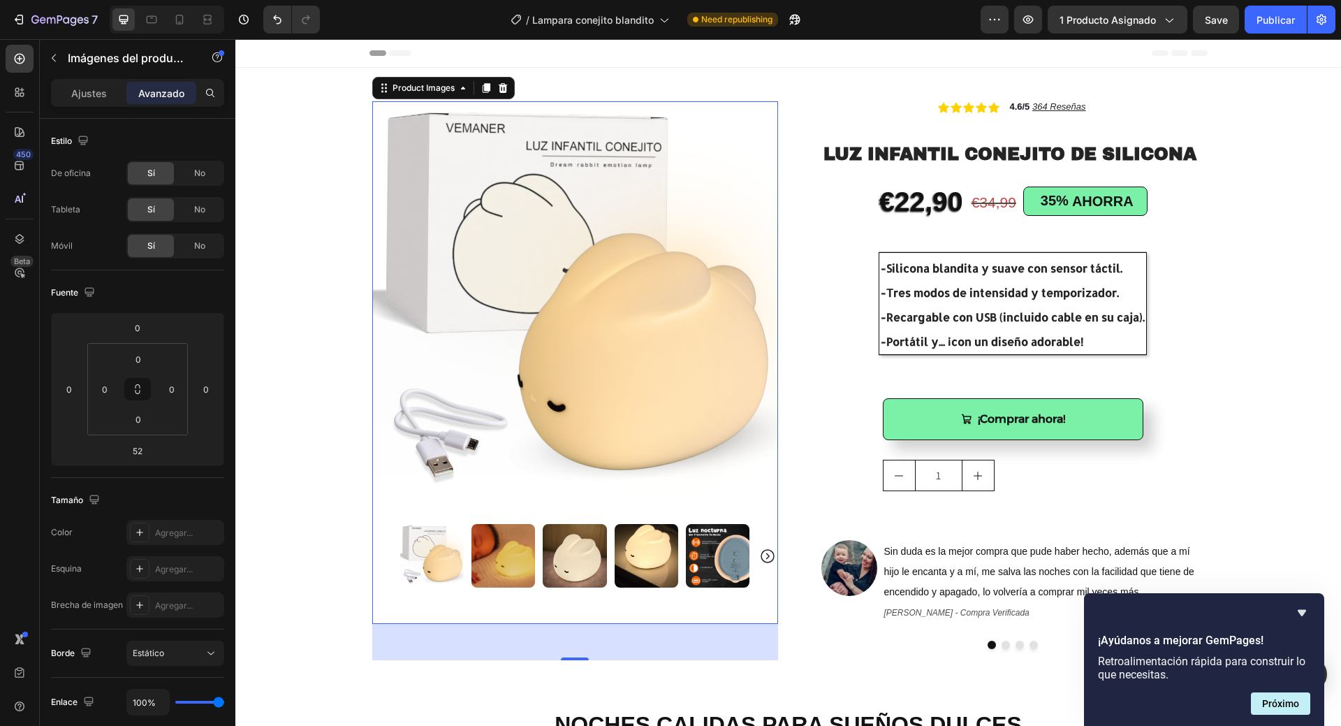
click at [939, 485] on input "1" at bounding box center [939, 475] width 48 height 30
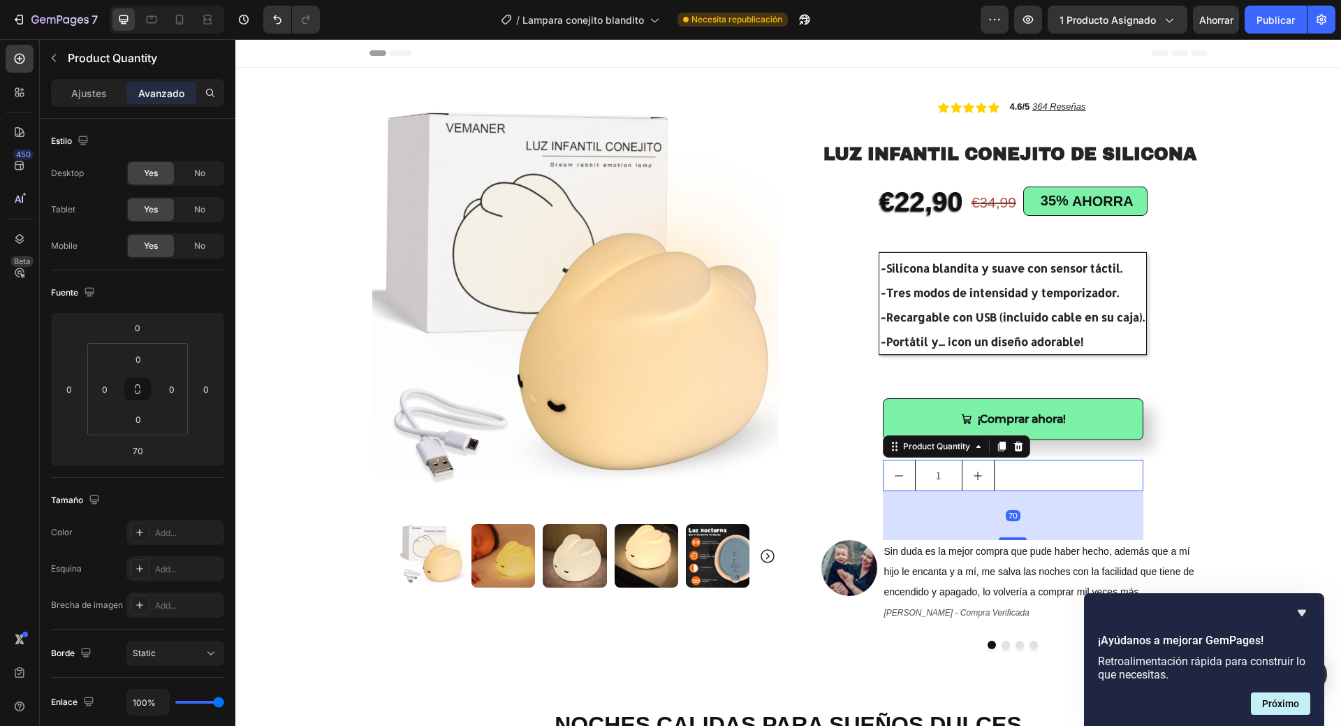
click at [1037, 476] on div "1" at bounding box center [1013, 475] width 261 height 31
click at [101, 95] on font "Ajustes" at bounding box center [89, 93] width 36 height 12
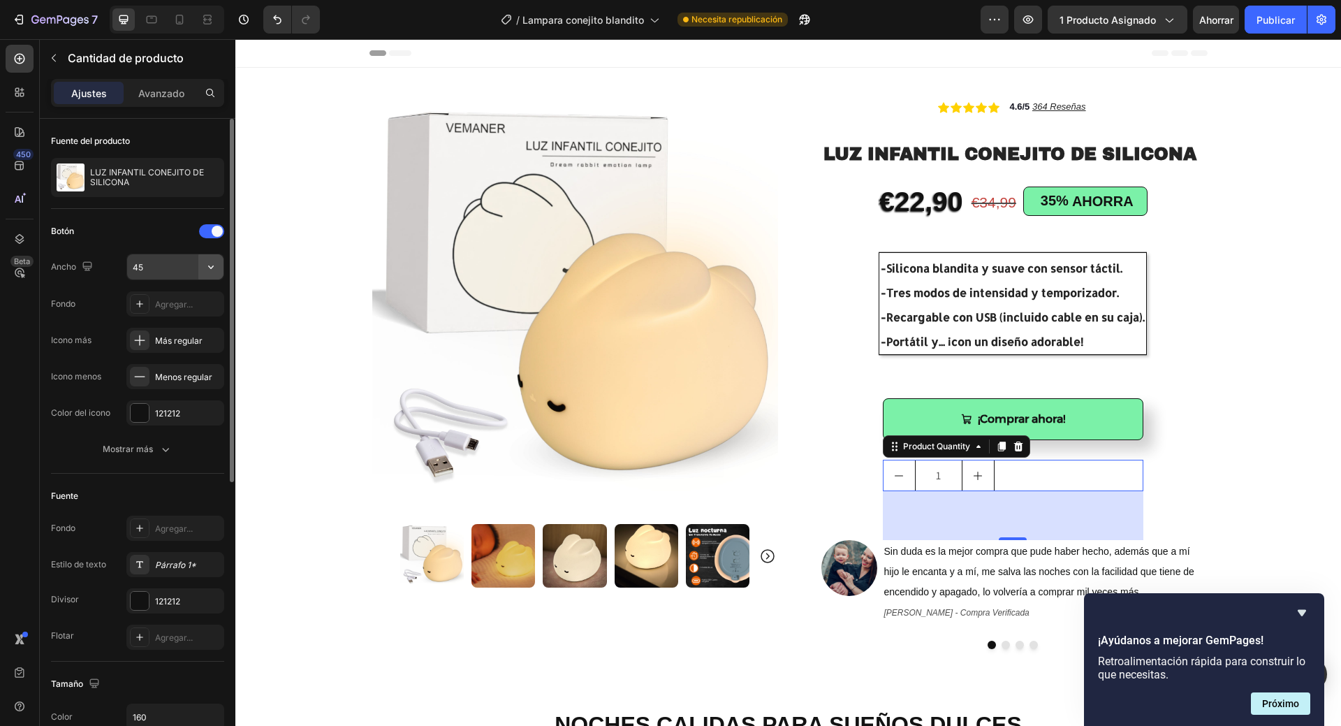
click at [213, 270] on icon "button" at bounding box center [211, 267] width 14 height 14
click at [191, 305] on font "Agregar..." at bounding box center [174, 304] width 38 height 10
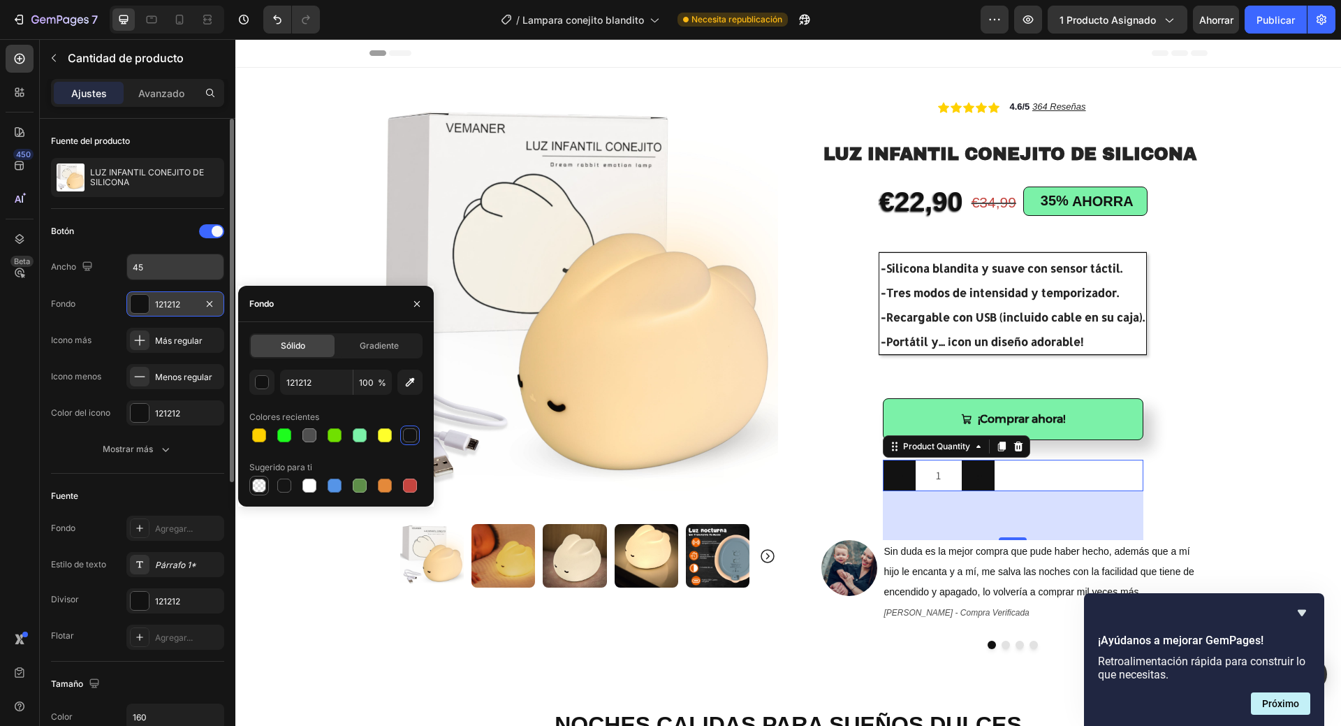
click at [255, 490] on div at bounding box center [259, 486] width 14 height 14
type input "000000"
type input "0"
click at [304, 485] on div at bounding box center [309, 486] width 14 height 14
type input "FFFFFF"
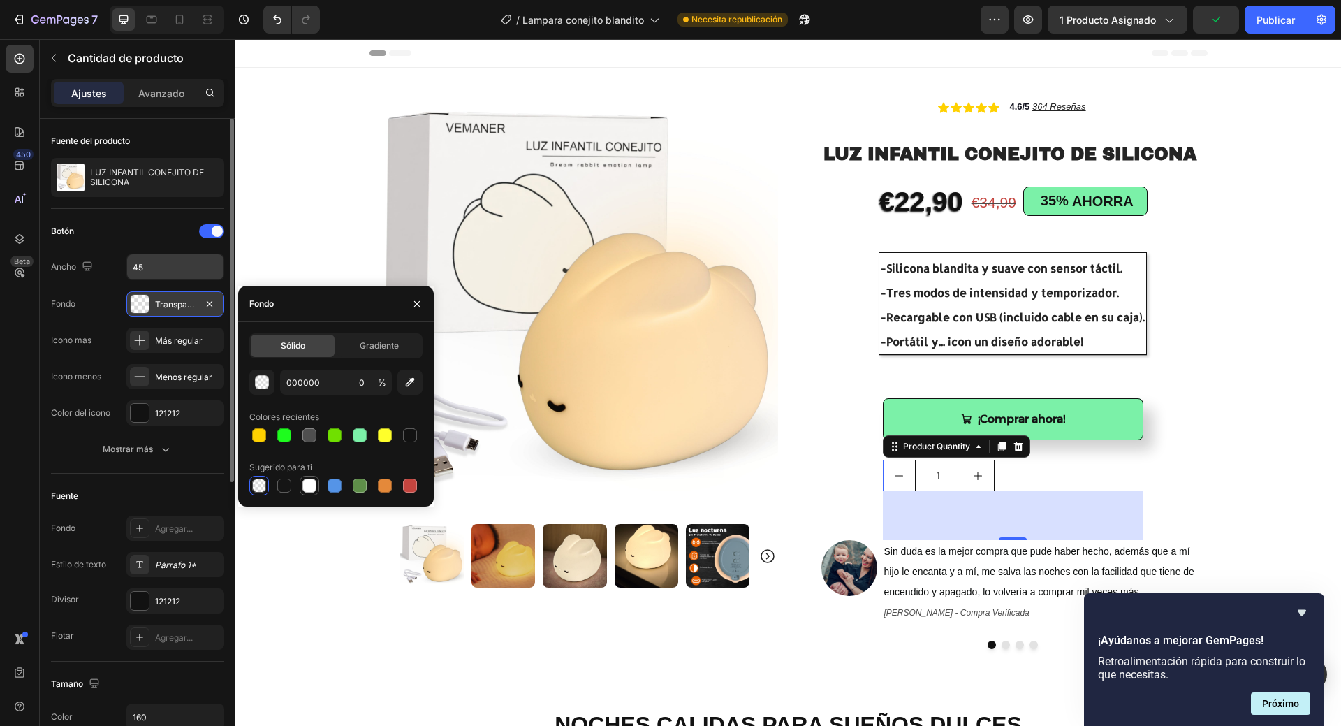
type input "100"
click at [357, 434] on div at bounding box center [360, 435] width 14 height 14
type input "7BF1A8"
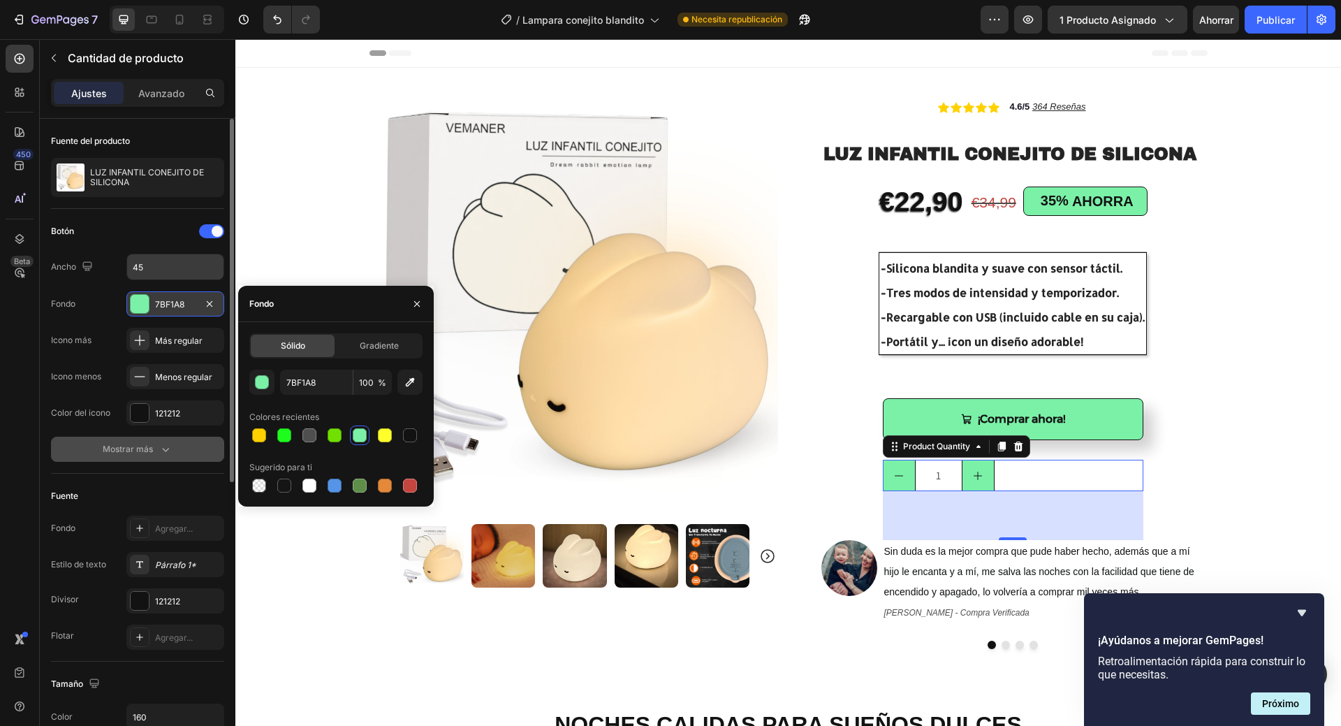
click at [159, 449] on icon "button" at bounding box center [166, 449] width 14 height 14
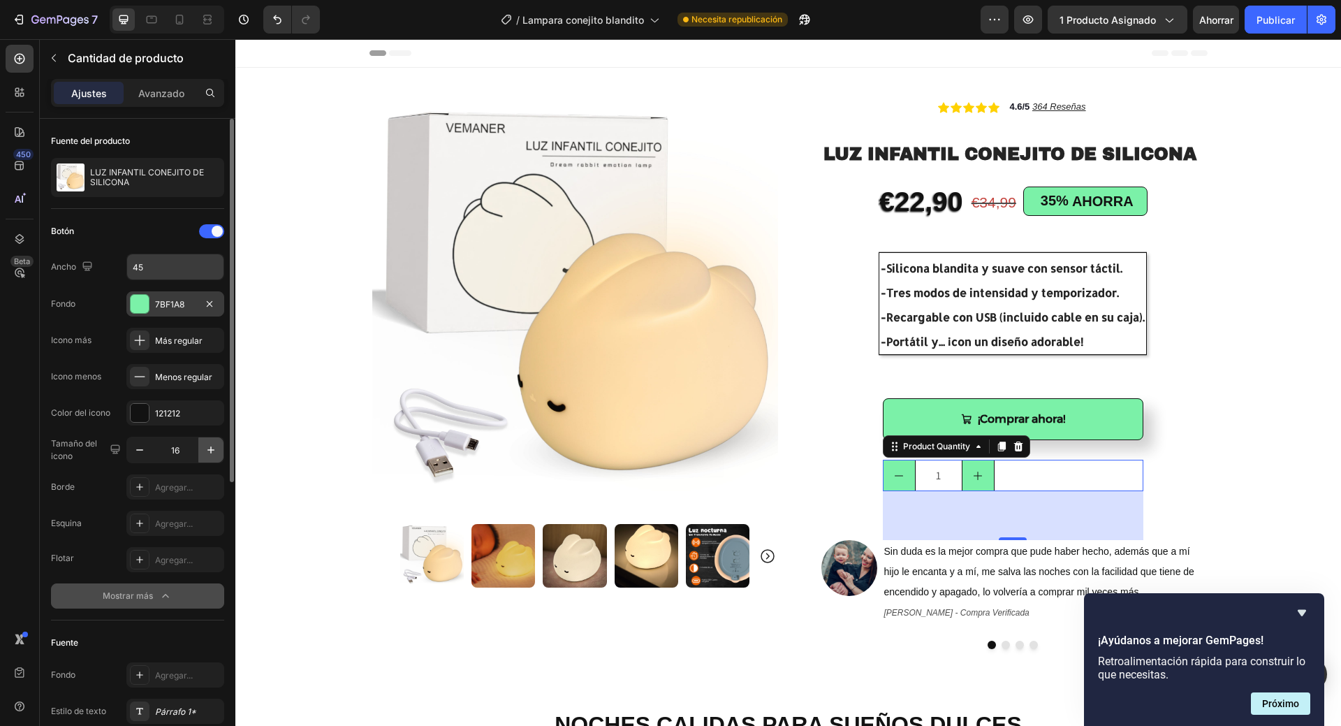
click at [207, 453] on icon "button" at bounding box center [211, 450] width 14 height 14
type input "17"
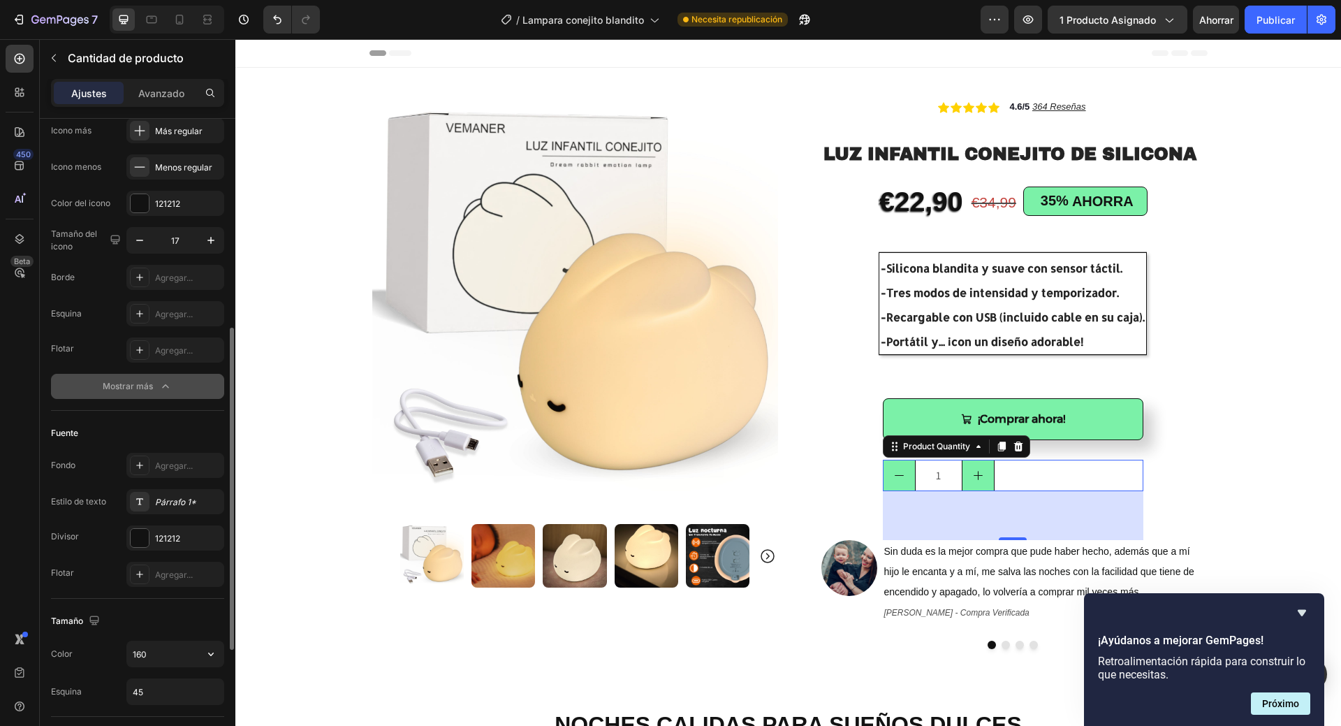
scroll to position [279, 0]
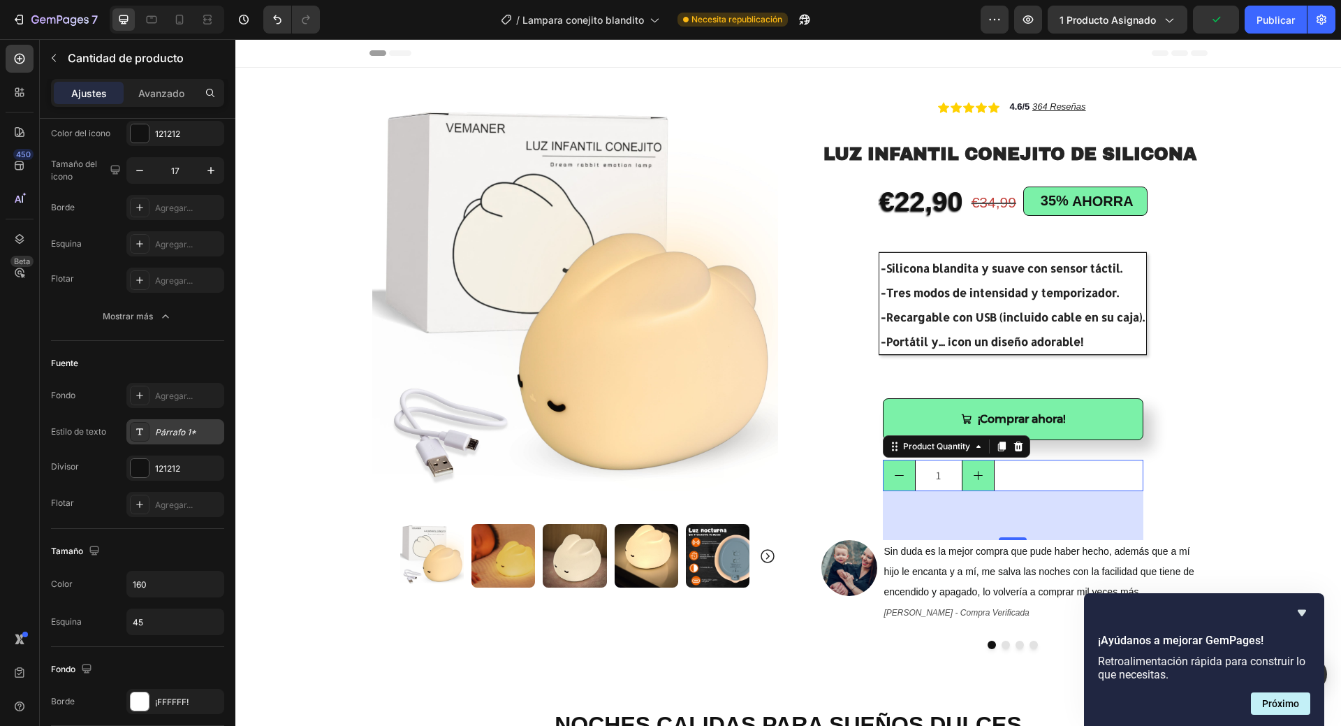
click at [170, 433] on font "Párrafo 1*" at bounding box center [175, 432] width 41 height 10
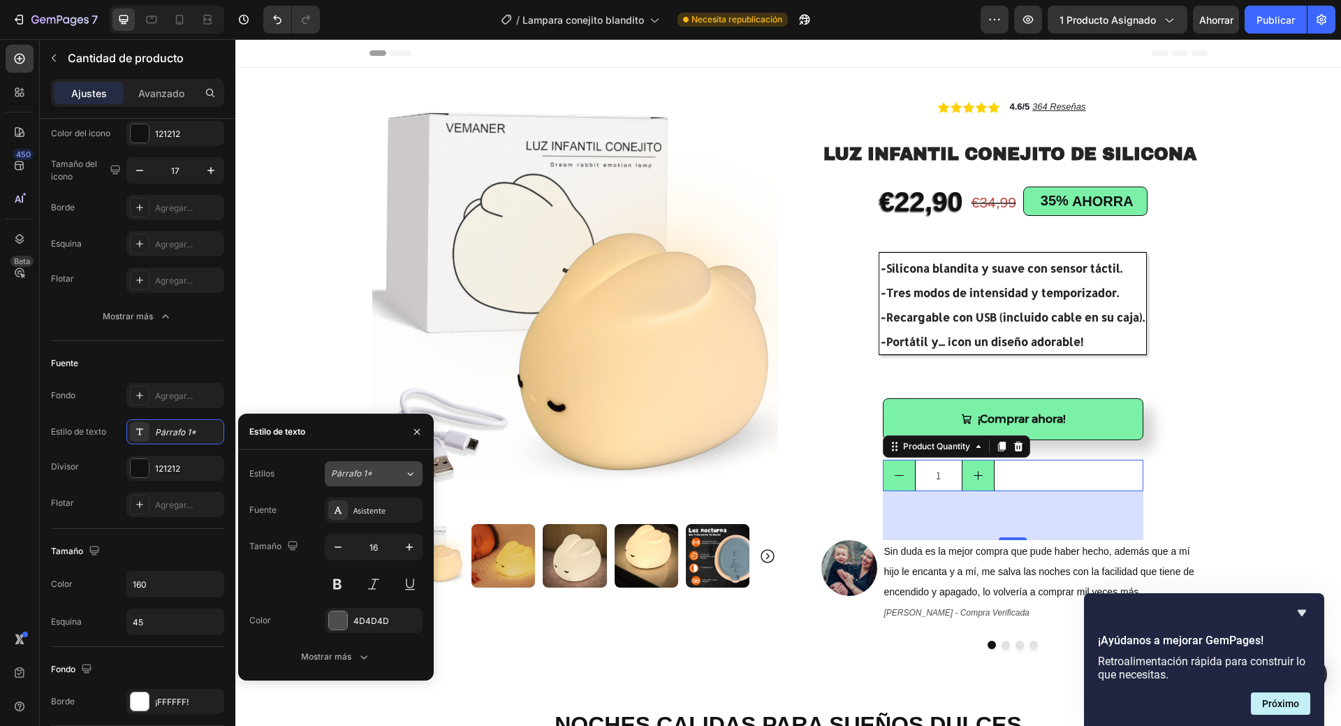
click at [414, 472] on icon at bounding box center [410, 474] width 12 height 14
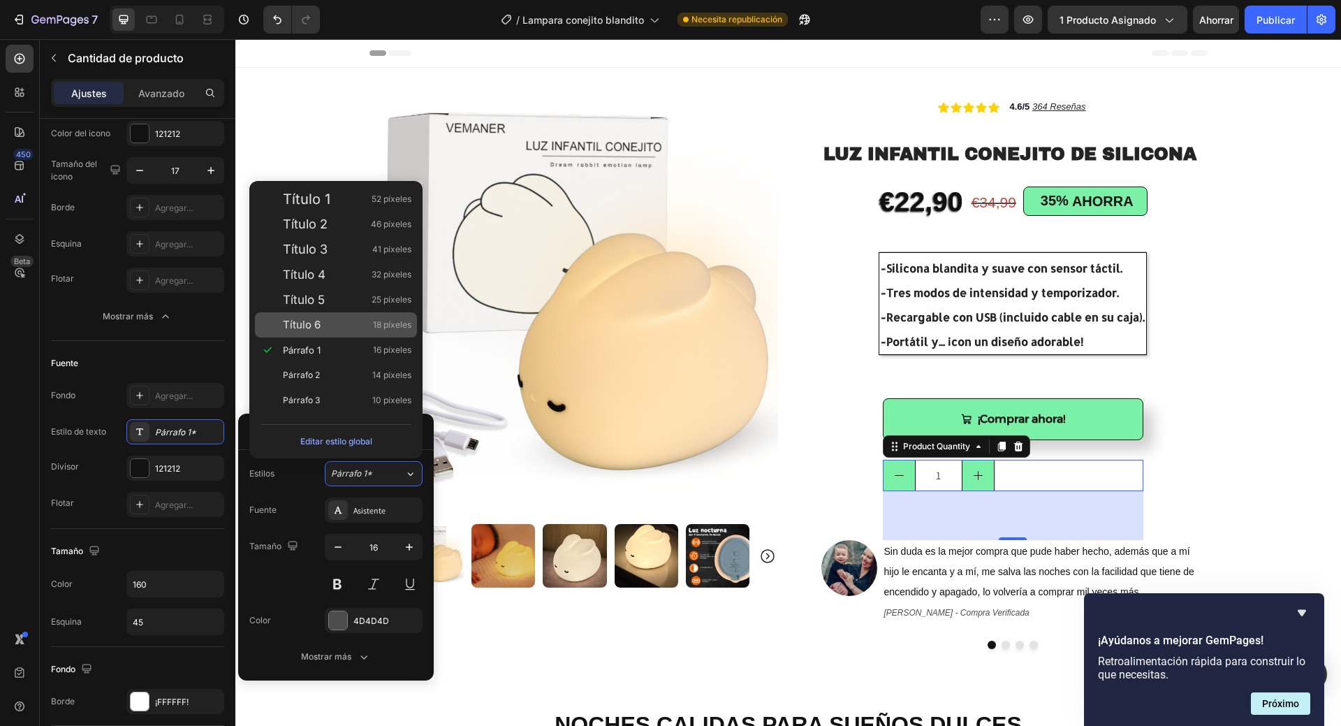
click at [321, 325] on div "Título 6 18 píxeles" at bounding box center [347, 325] width 129 height 14
type input "18"
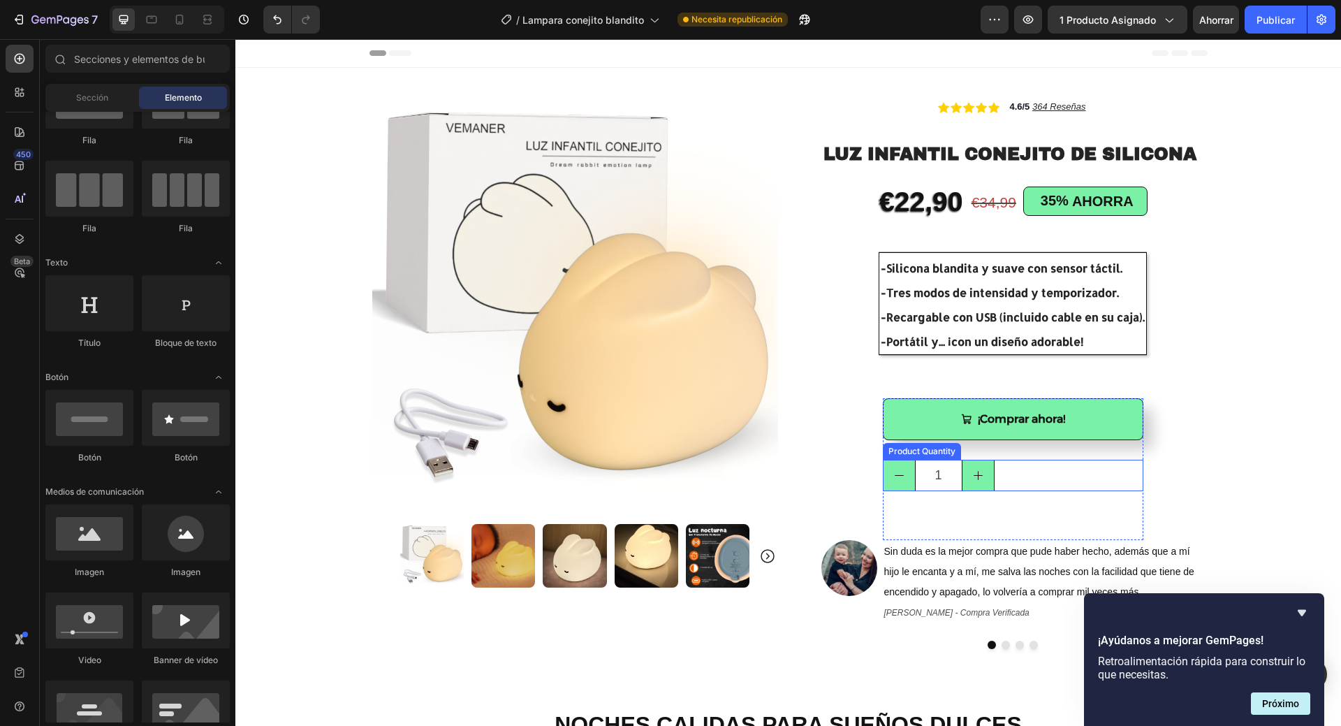
click at [996, 481] on div "1" at bounding box center [1013, 475] width 261 height 31
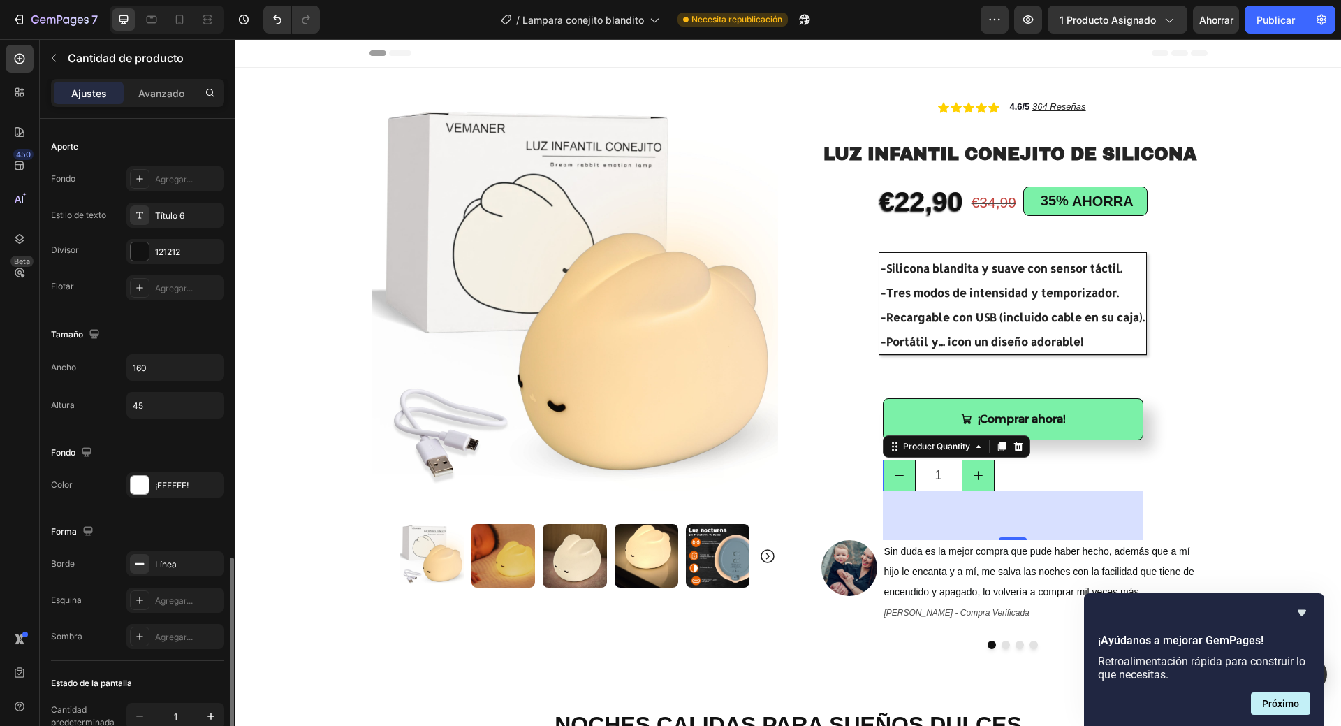
scroll to position [504, 0]
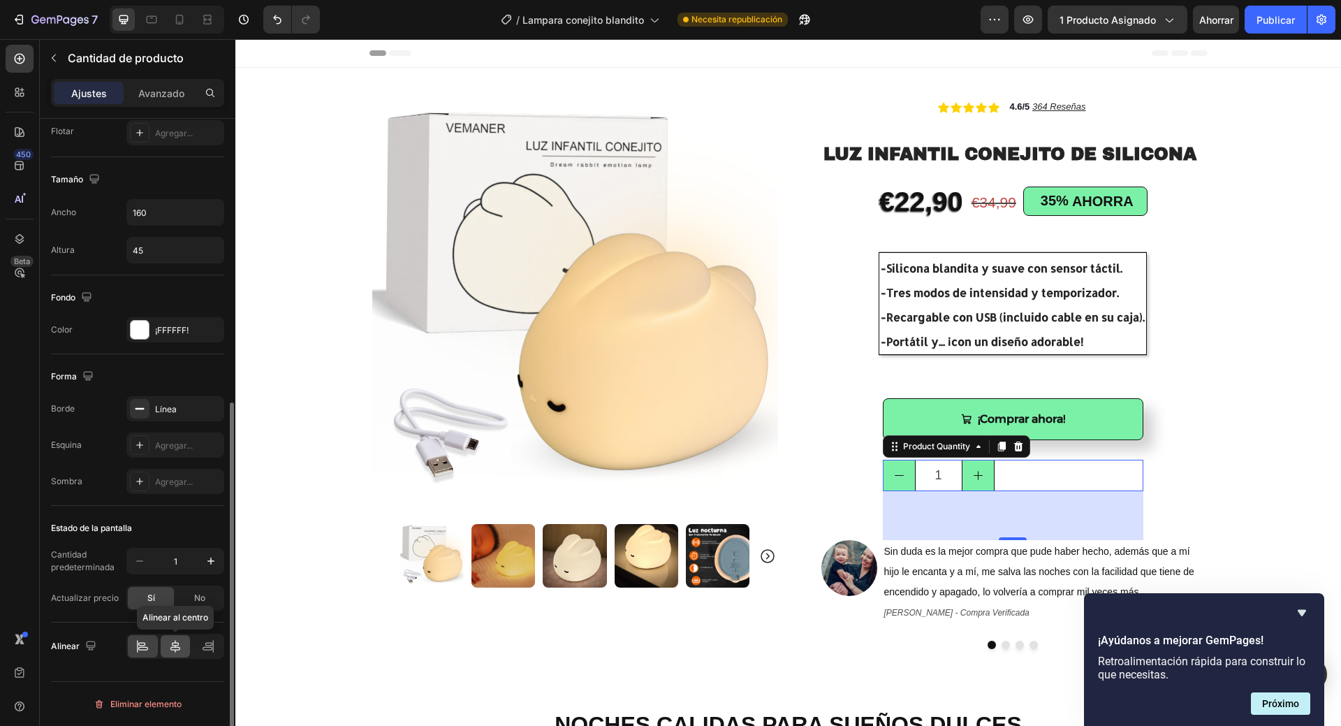
click at [175, 650] on icon at bounding box center [175, 646] width 10 height 13
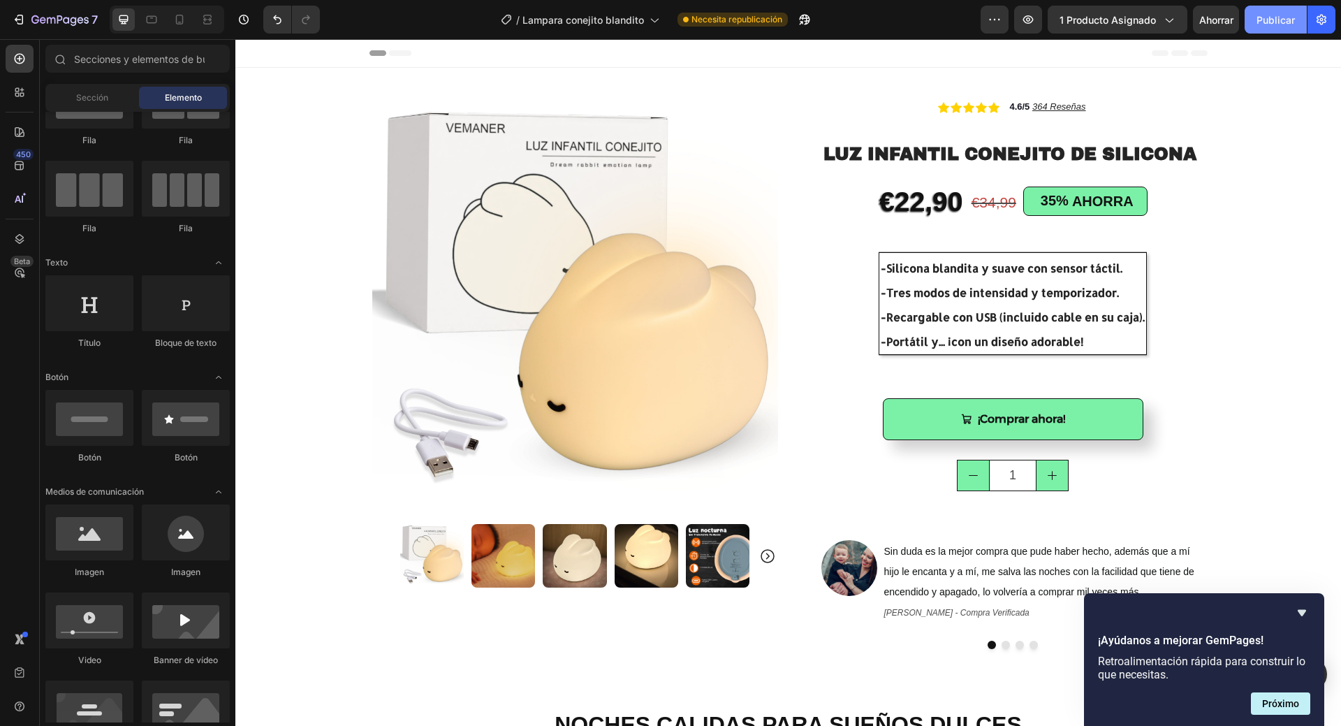
click at [1280, 16] on font "Publicar" at bounding box center [1276, 20] width 38 height 12
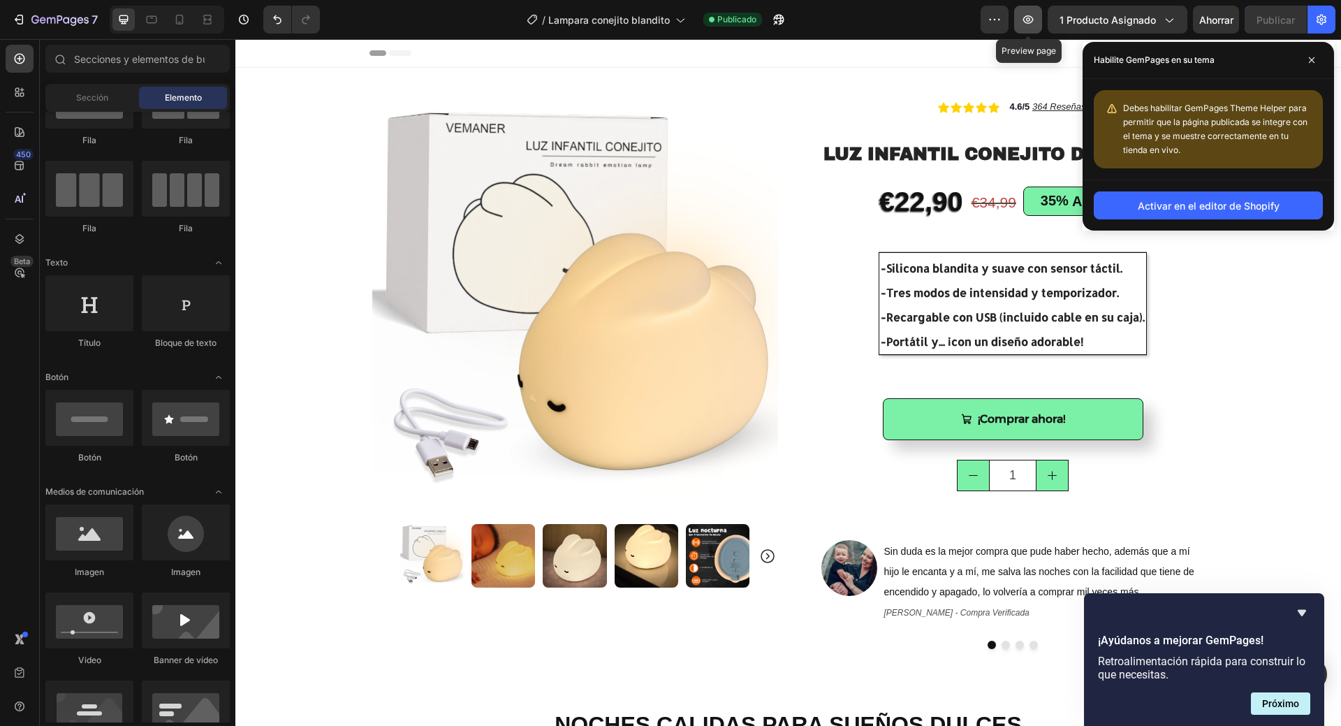
click at [1035, 16] on icon "button" at bounding box center [1028, 20] width 14 height 14
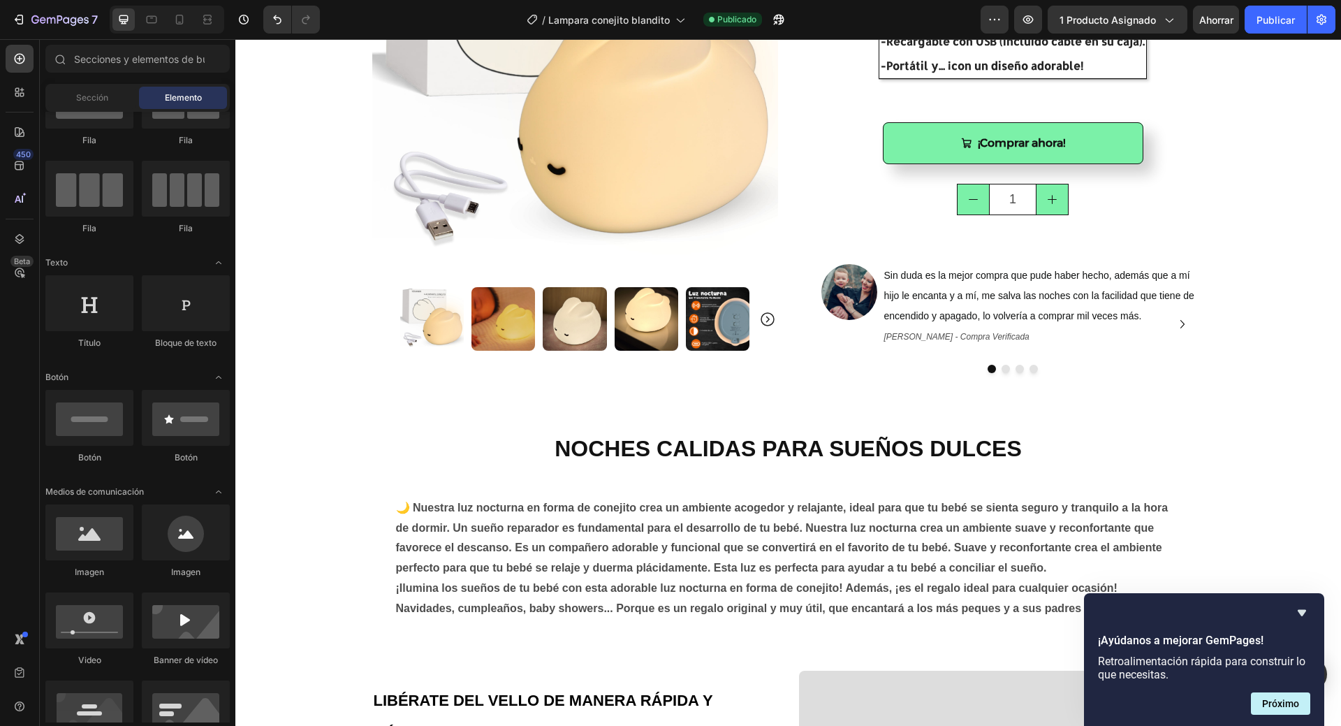
scroll to position [210, 0]
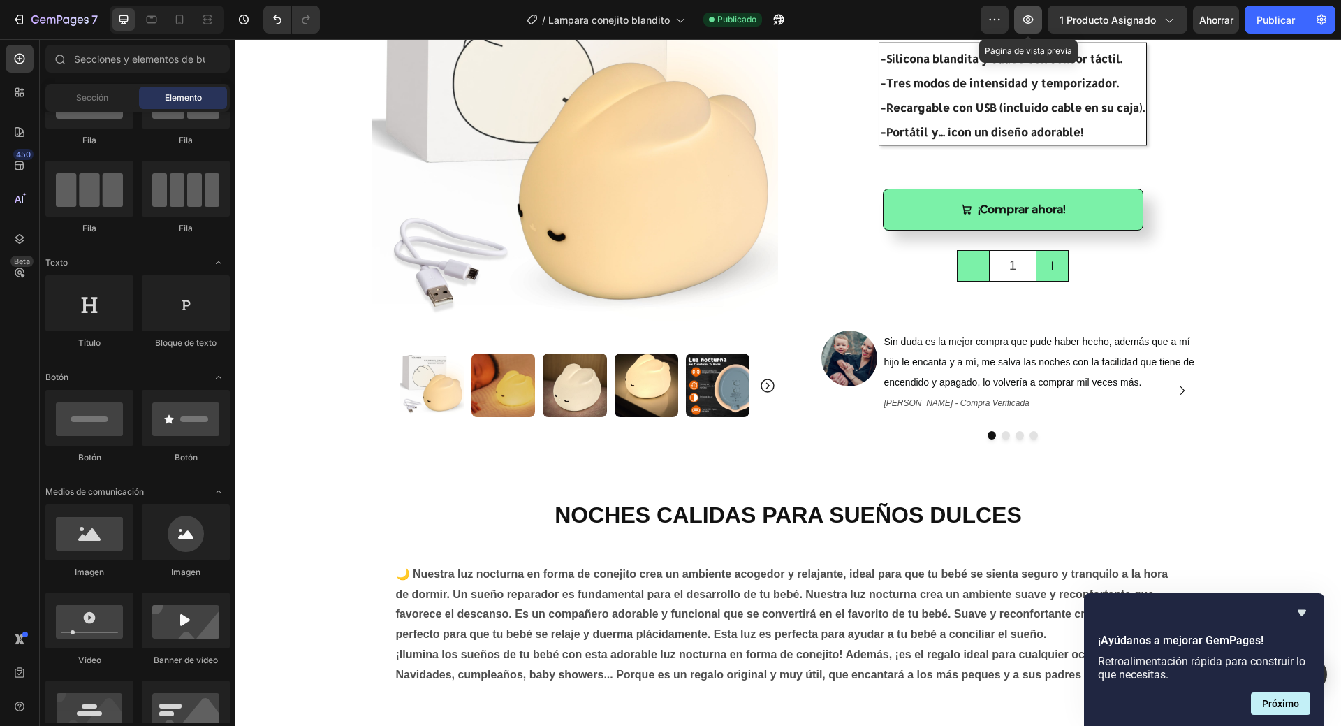
click at [1028, 21] on icon "button" at bounding box center [1028, 19] width 4 height 4
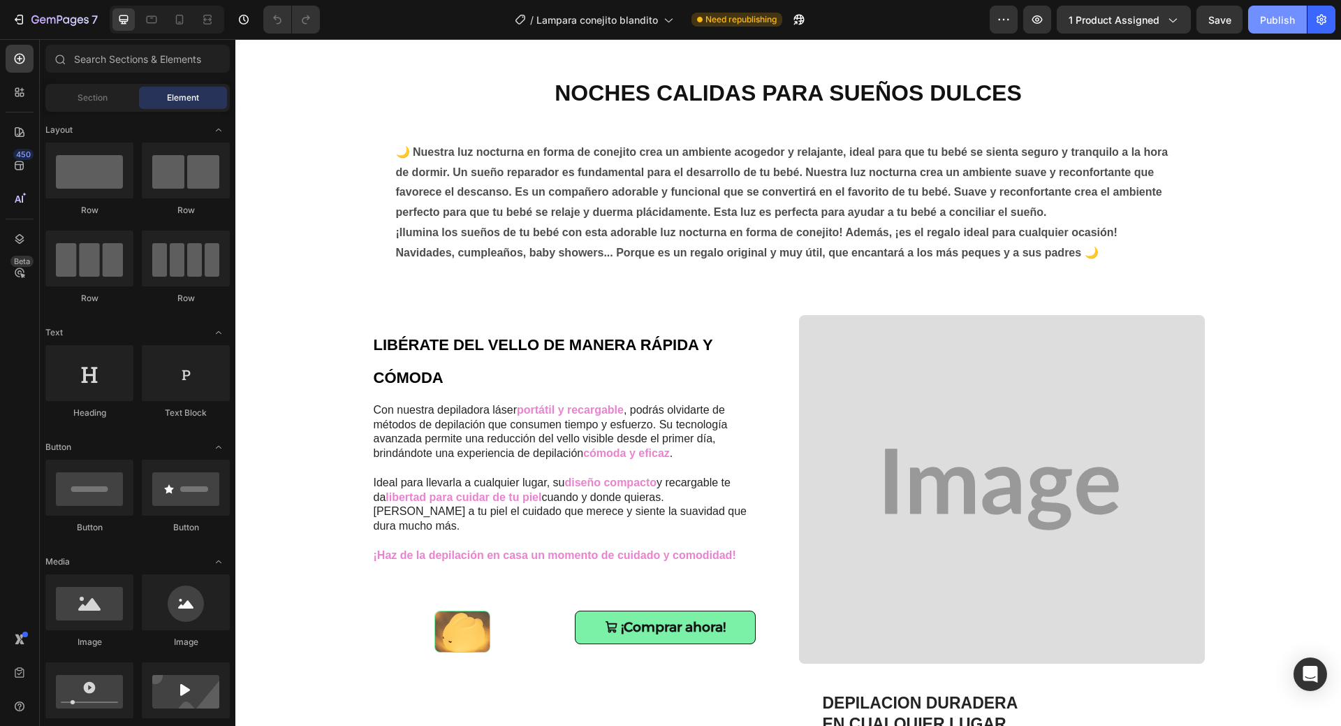
scroll to position [279, 0]
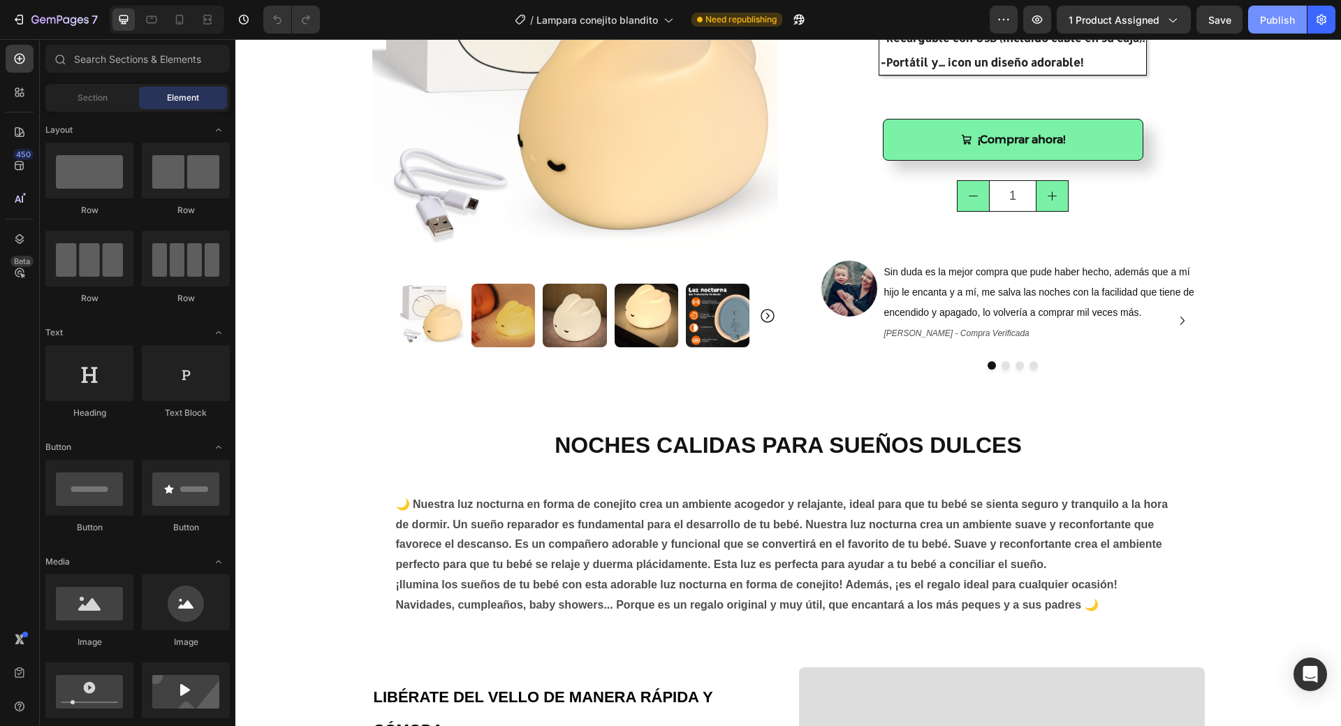
click at [1274, 26] on div "Publish" at bounding box center [1277, 20] width 35 height 15
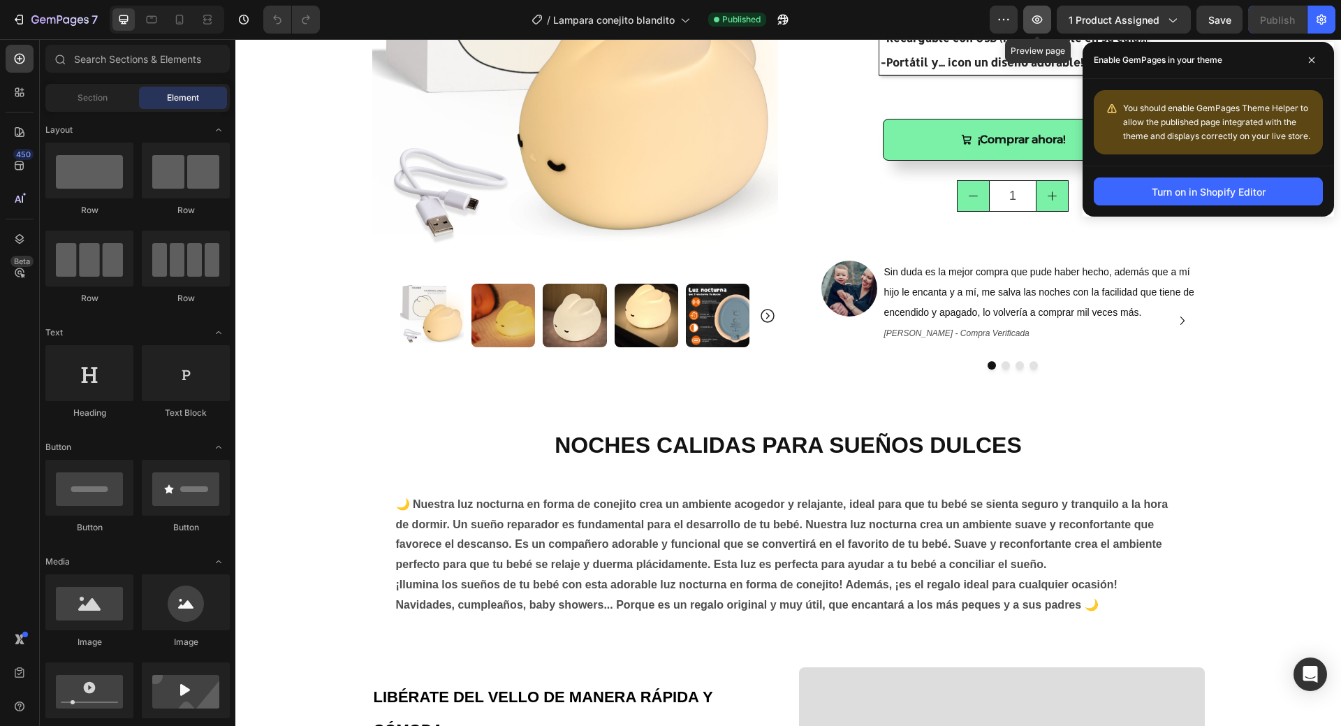
click at [1046, 26] on button "button" at bounding box center [1037, 20] width 28 height 28
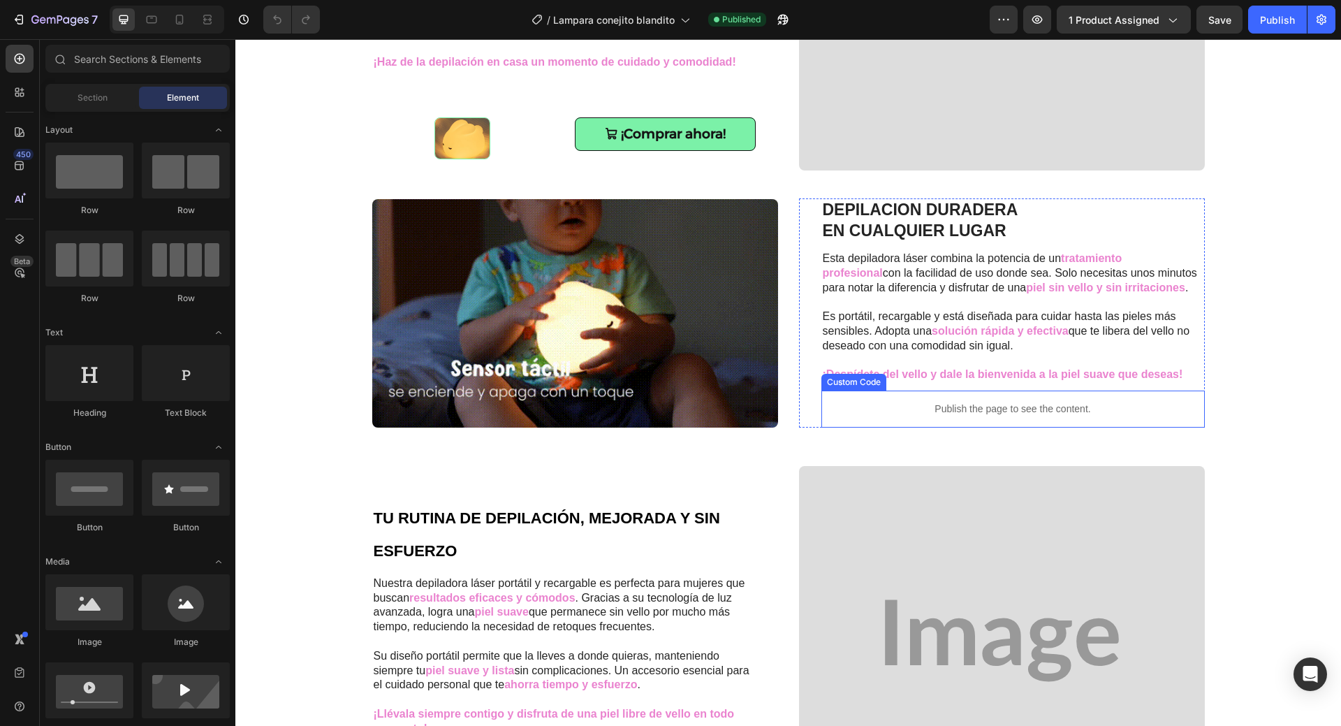
scroll to position [1118, 0]
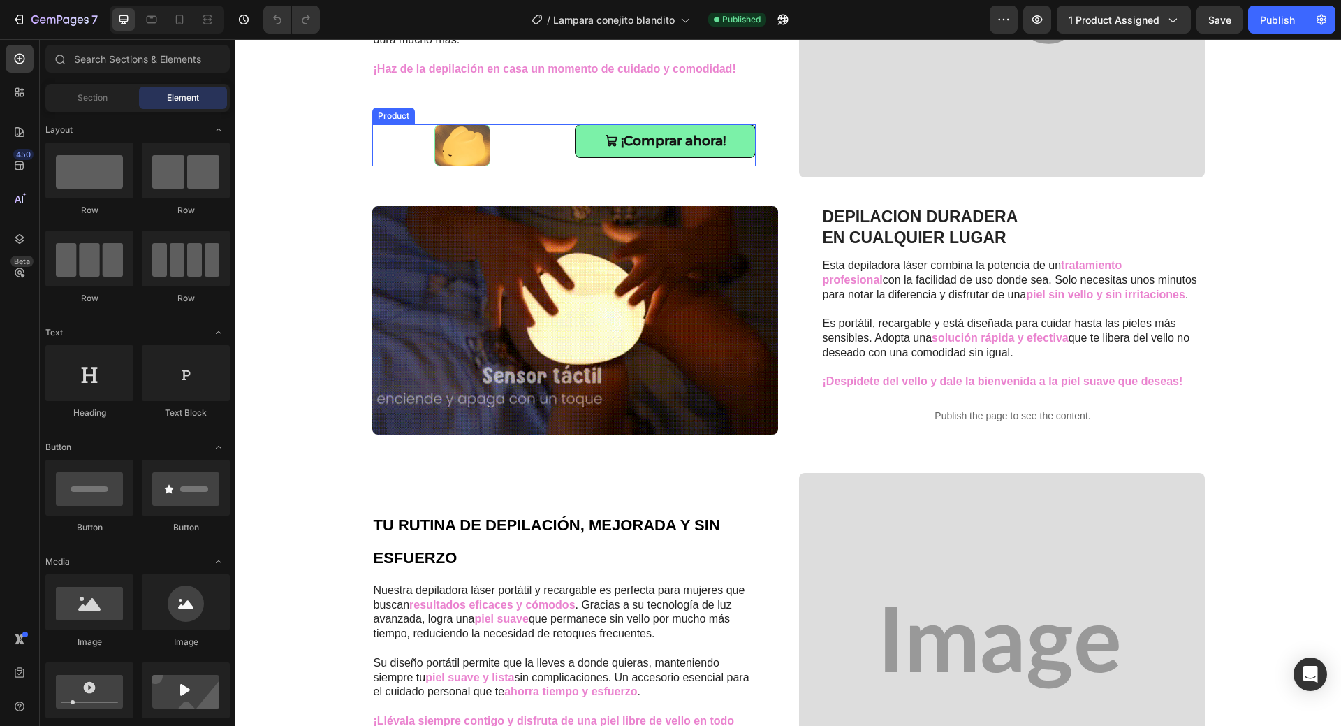
click at [550, 143] on div "Image ¡Comprar ahora! Add to Cart Product" at bounding box center [564, 145] width 384 height 42
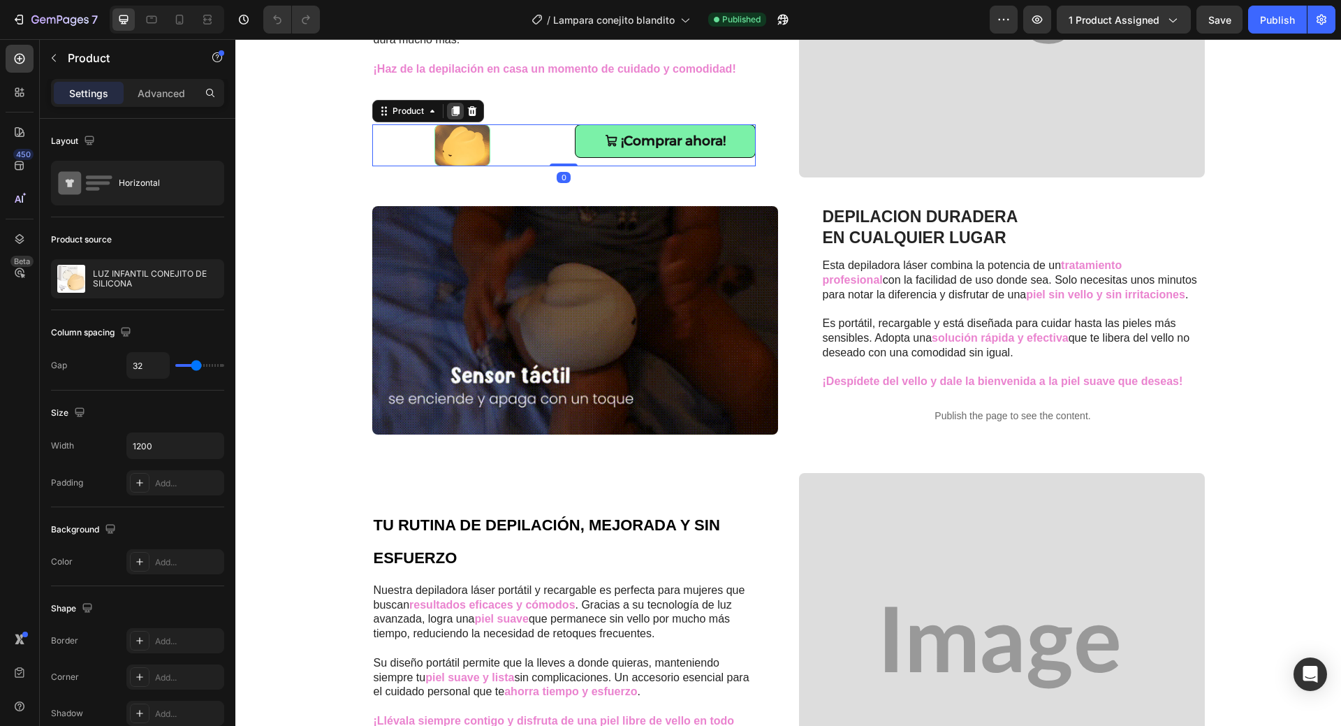
click at [451, 106] on icon at bounding box center [455, 111] width 8 height 10
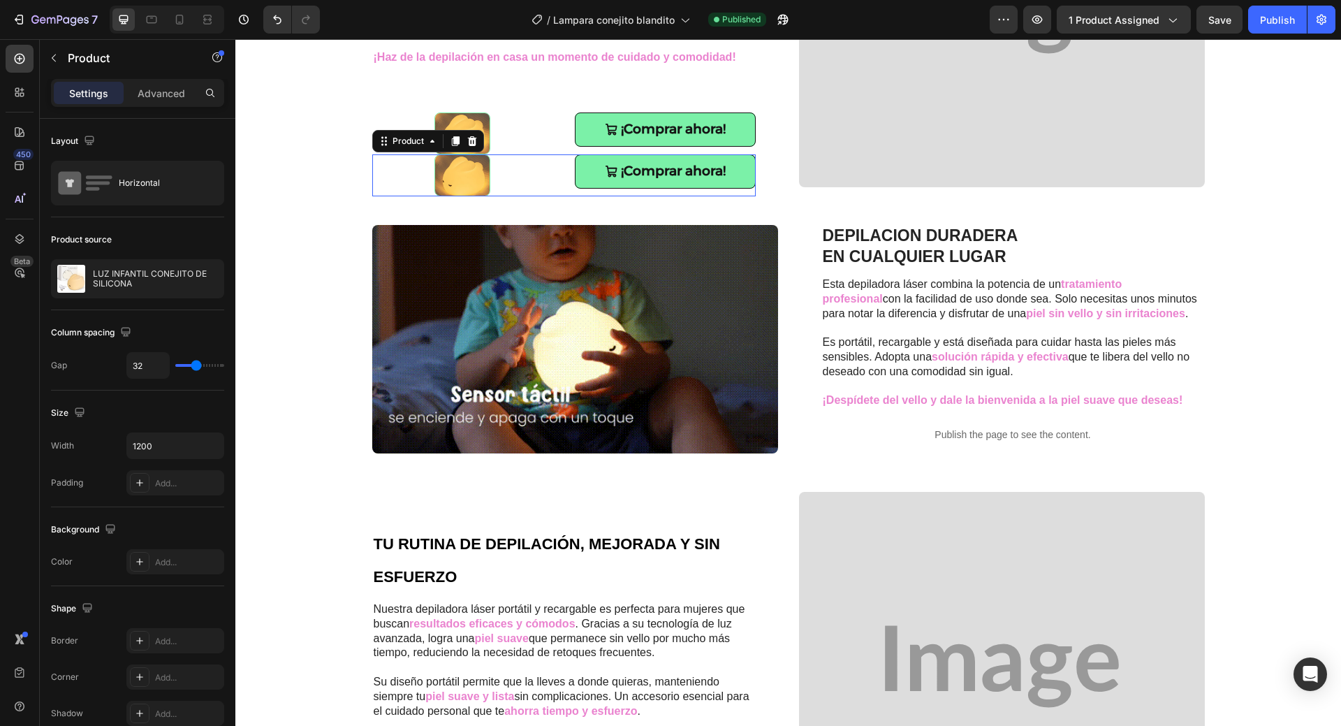
scroll to position [1099, 0]
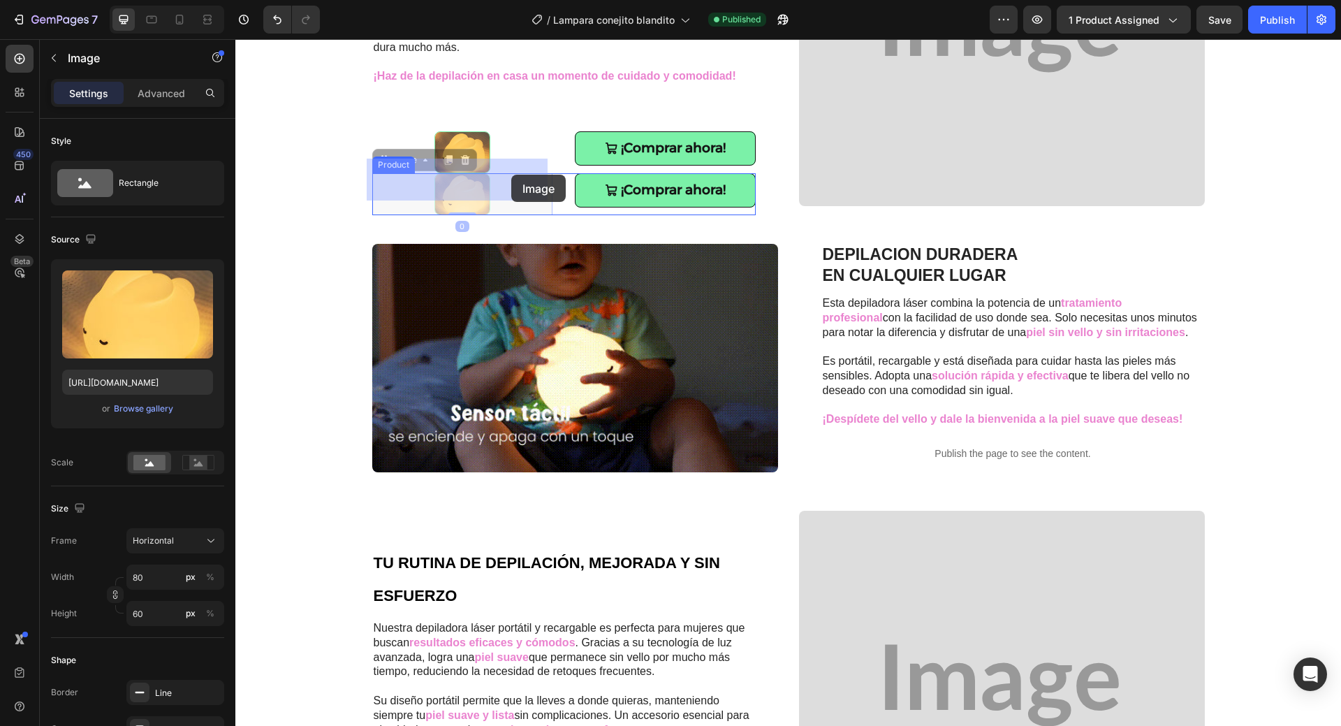
drag, startPoint x: 541, startPoint y: 180, endPoint x: 511, endPoint y: 175, distance: 30.6
click at [566, 199] on div "Image 0 ¡Comprar ahora! Add to Cart Product" at bounding box center [564, 194] width 384 height 42
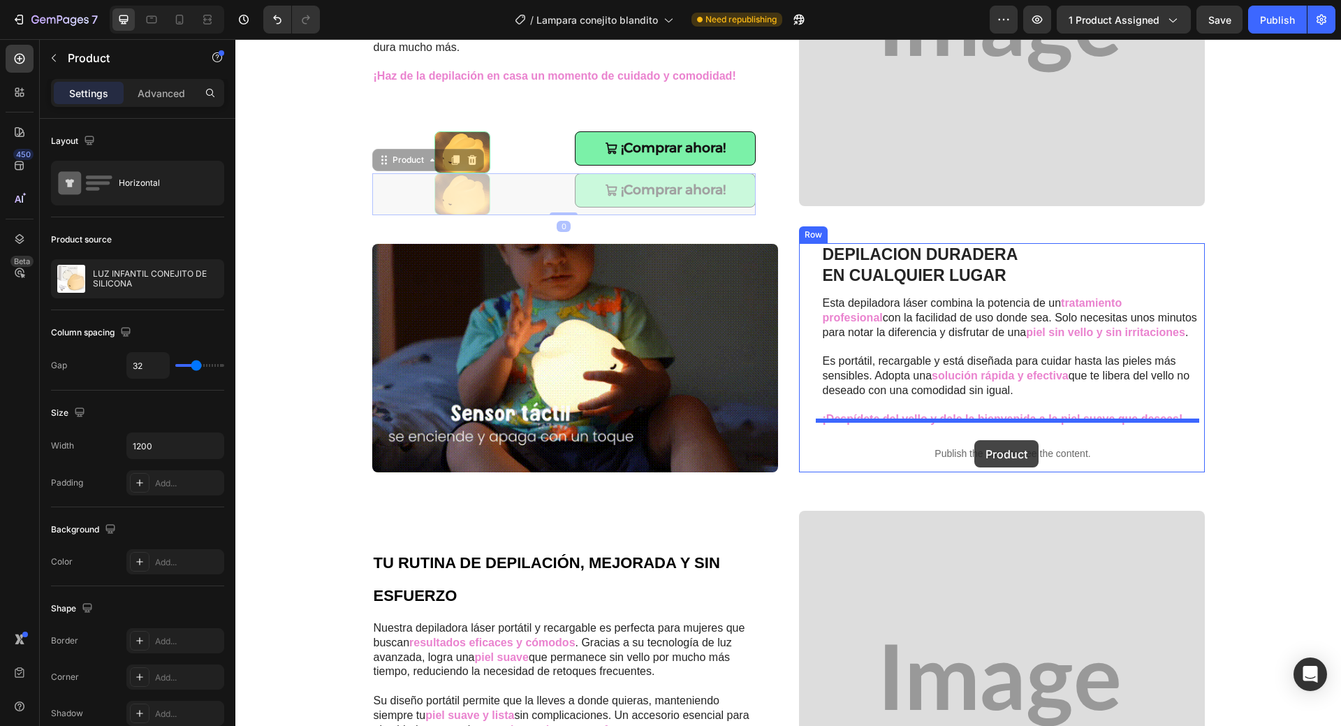
drag, startPoint x: 555, startPoint y: 171, endPoint x: 974, endPoint y: 440, distance: 498.6
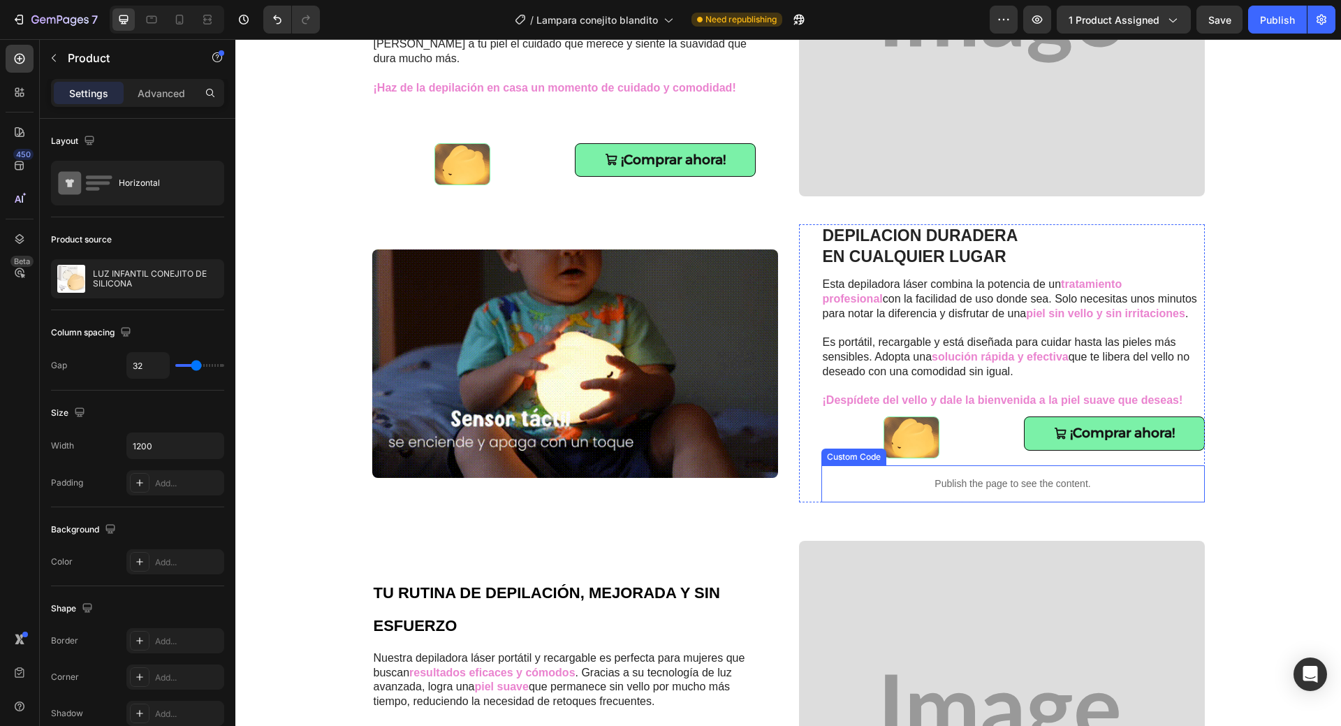
scroll to position [1118, 0]
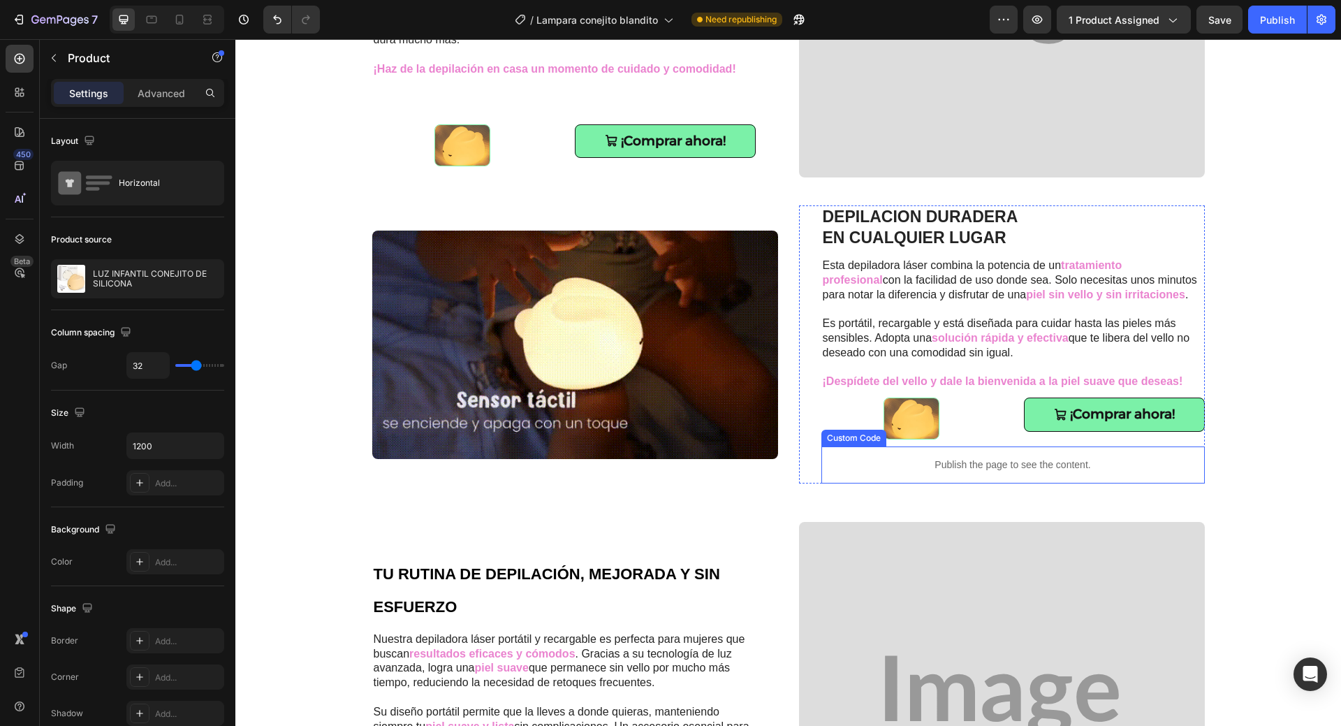
click at [1123, 469] on p "Publish the page to see the content." at bounding box center [1014, 465] width 384 height 15
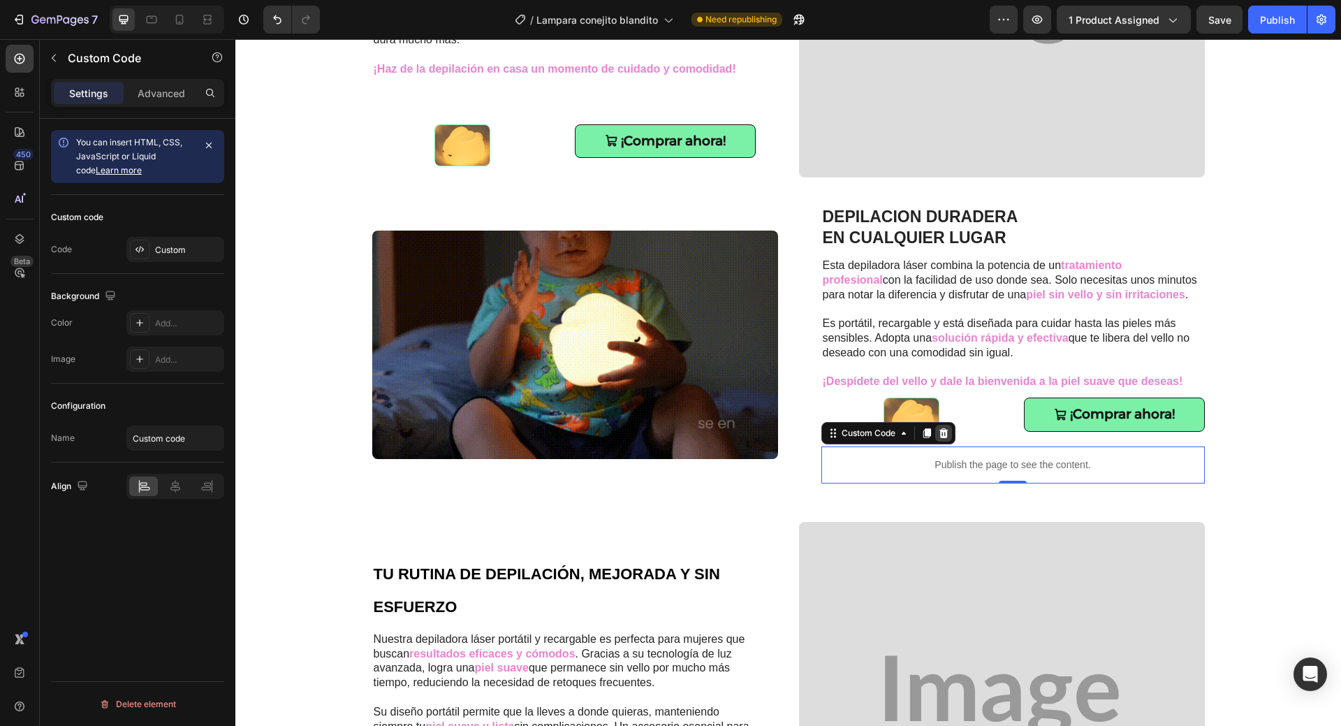
click at [939, 431] on icon at bounding box center [943, 433] width 9 height 10
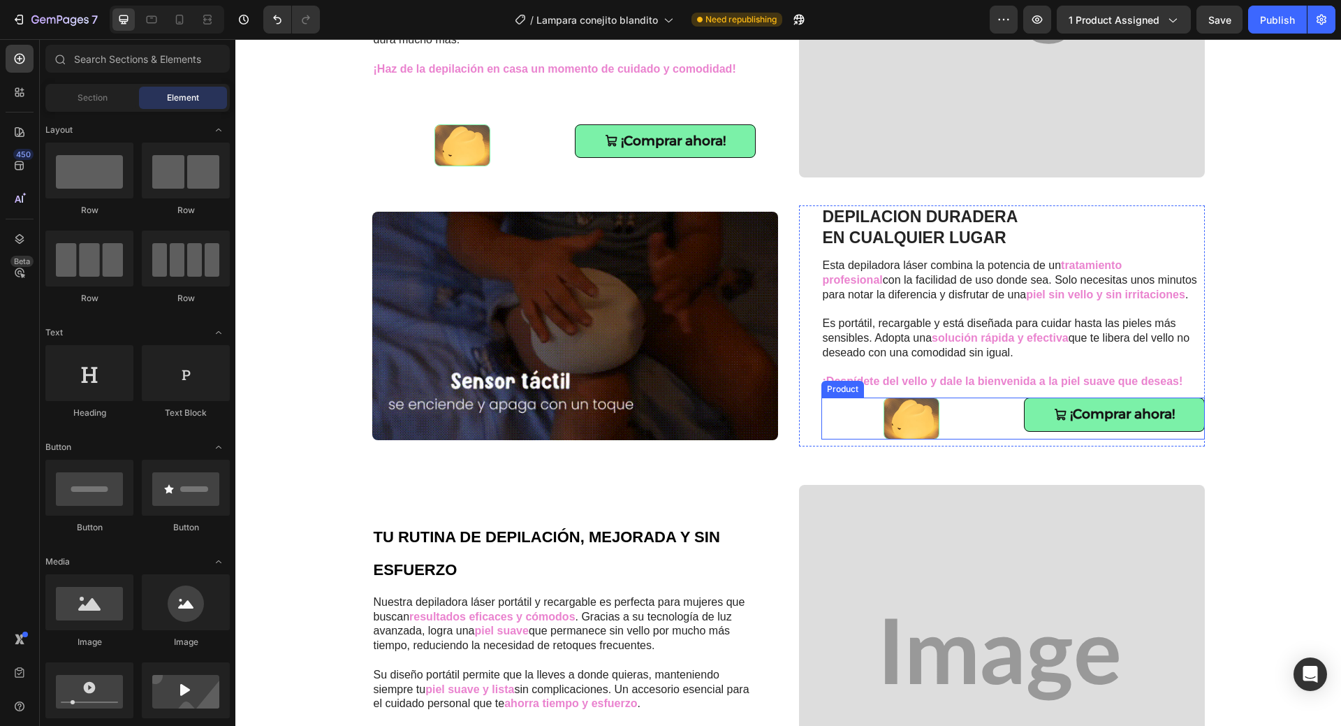
click at [1000, 432] on div "Image ¡Comprar ahora! Add to Cart Product" at bounding box center [1014, 418] width 384 height 42
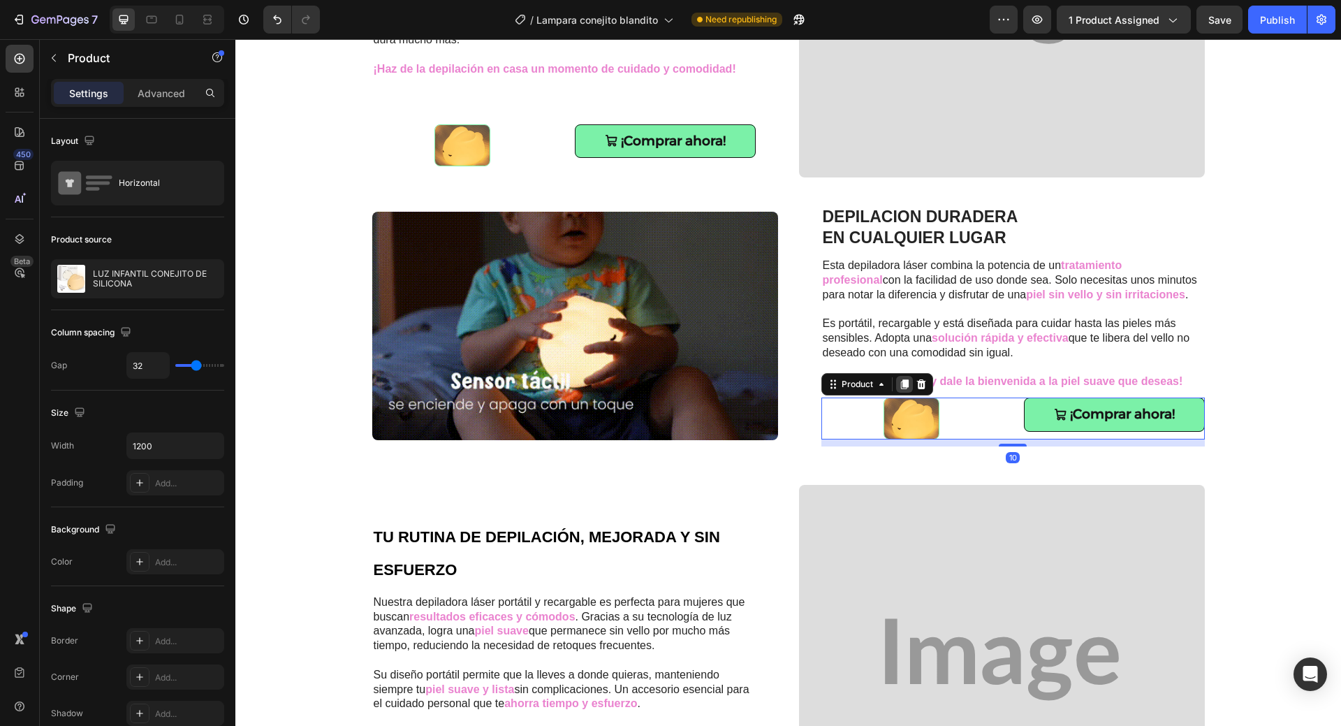
click at [901, 386] on icon at bounding box center [904, 384] width 8 height 10
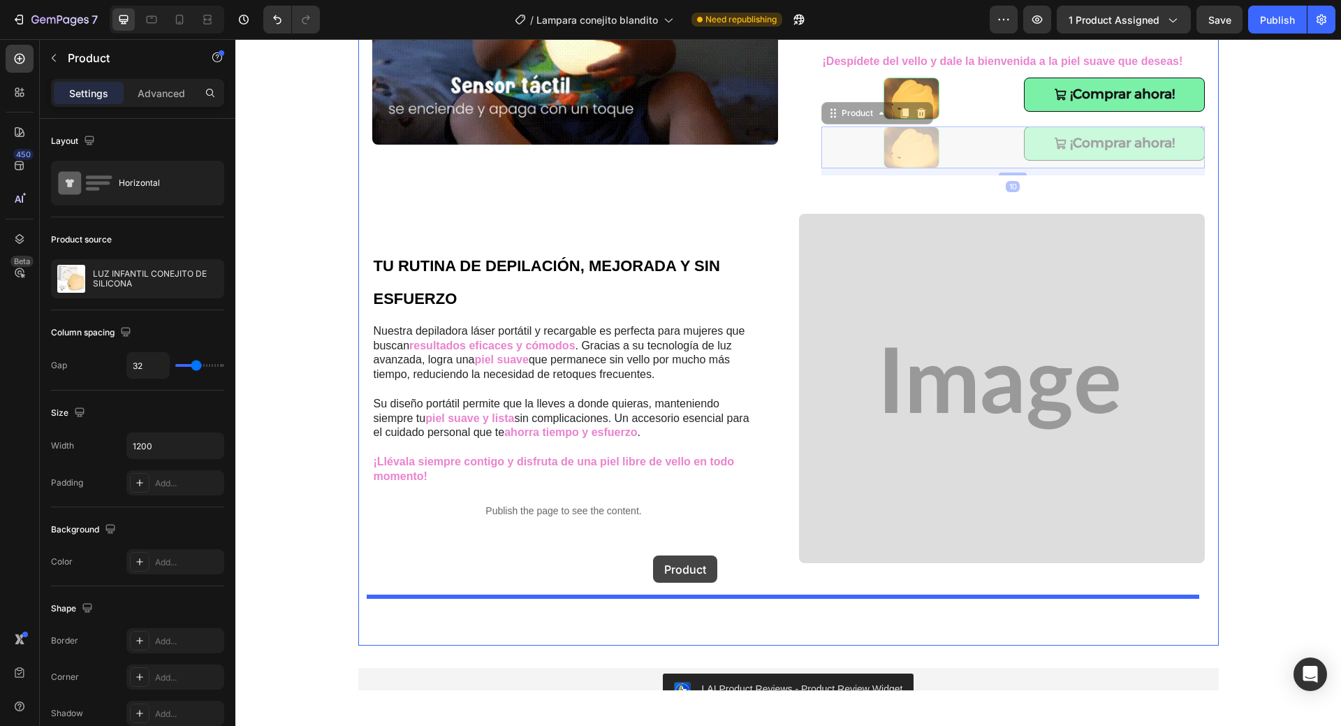
scroll to position [1454, 0]
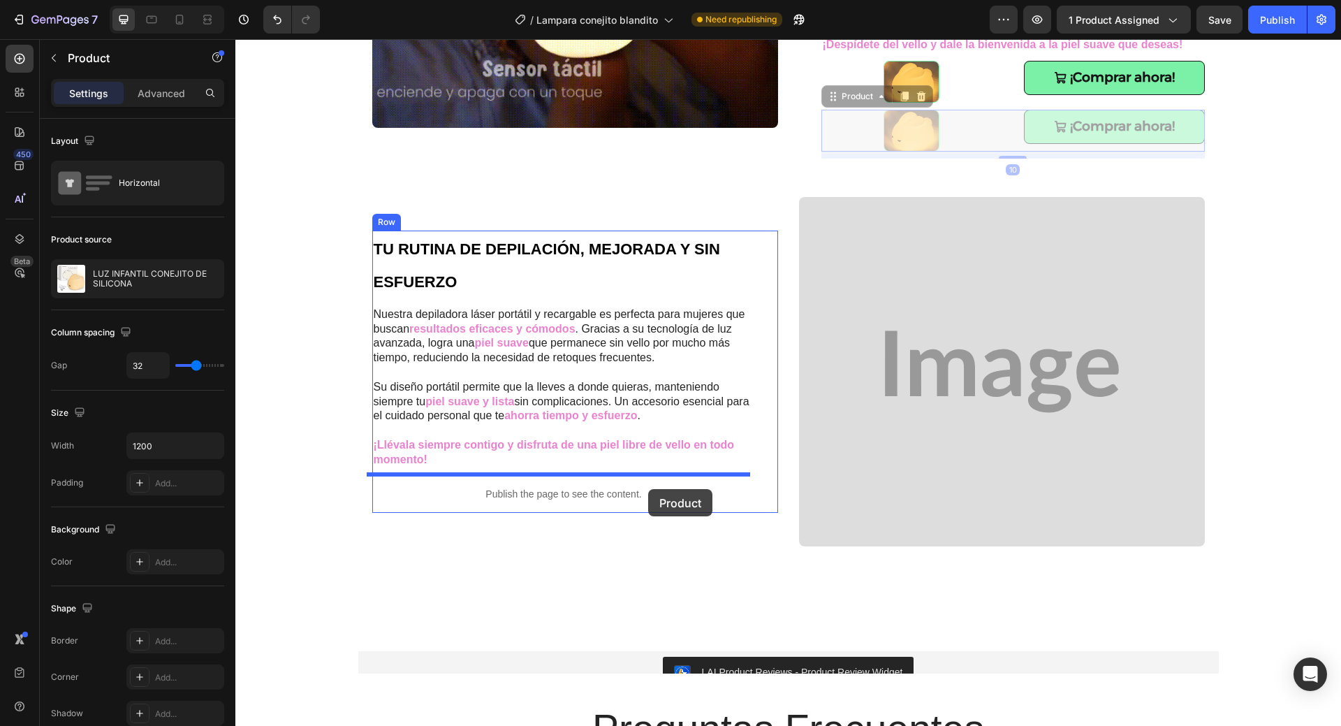
drag, startPoint x: 1005, startPoint y: 476, endPoint x: 648, endPoint y: 489, distance: 356.5
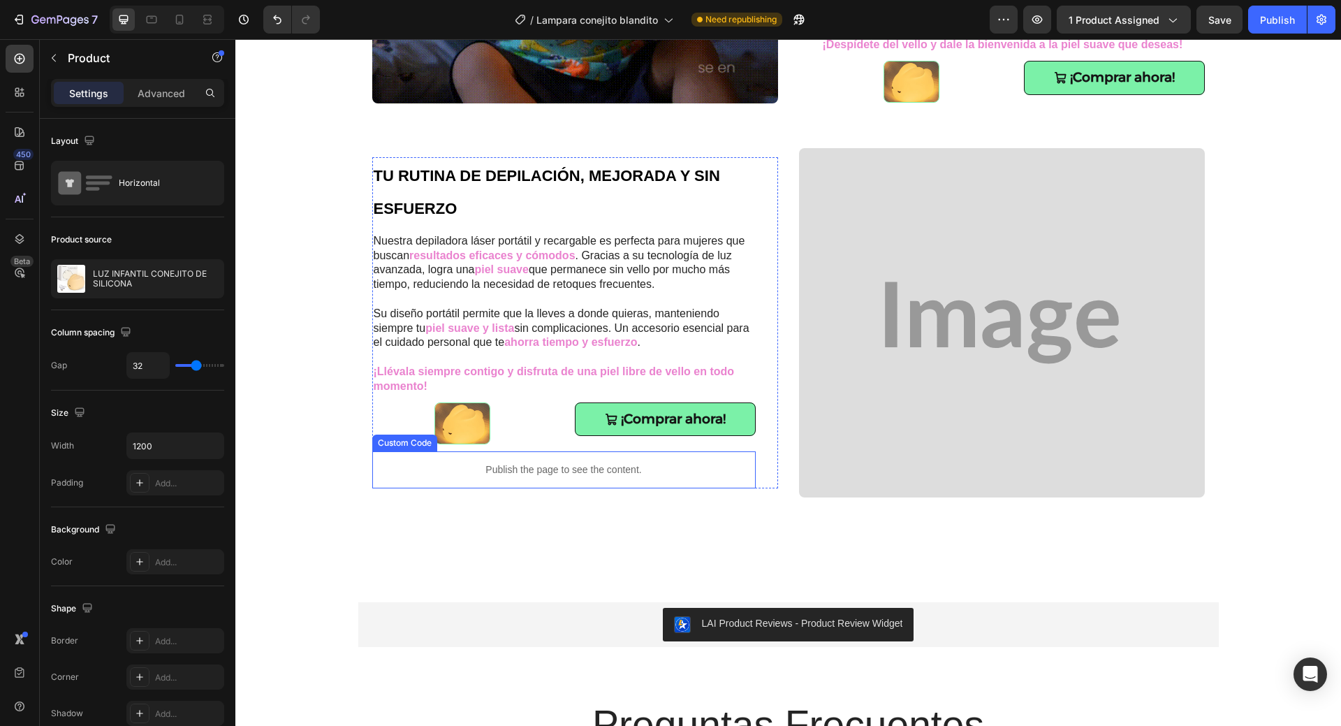
click at [597, 476] on p "Publish the page to see the content." at bounding box center [564, 469] width 384 height 15
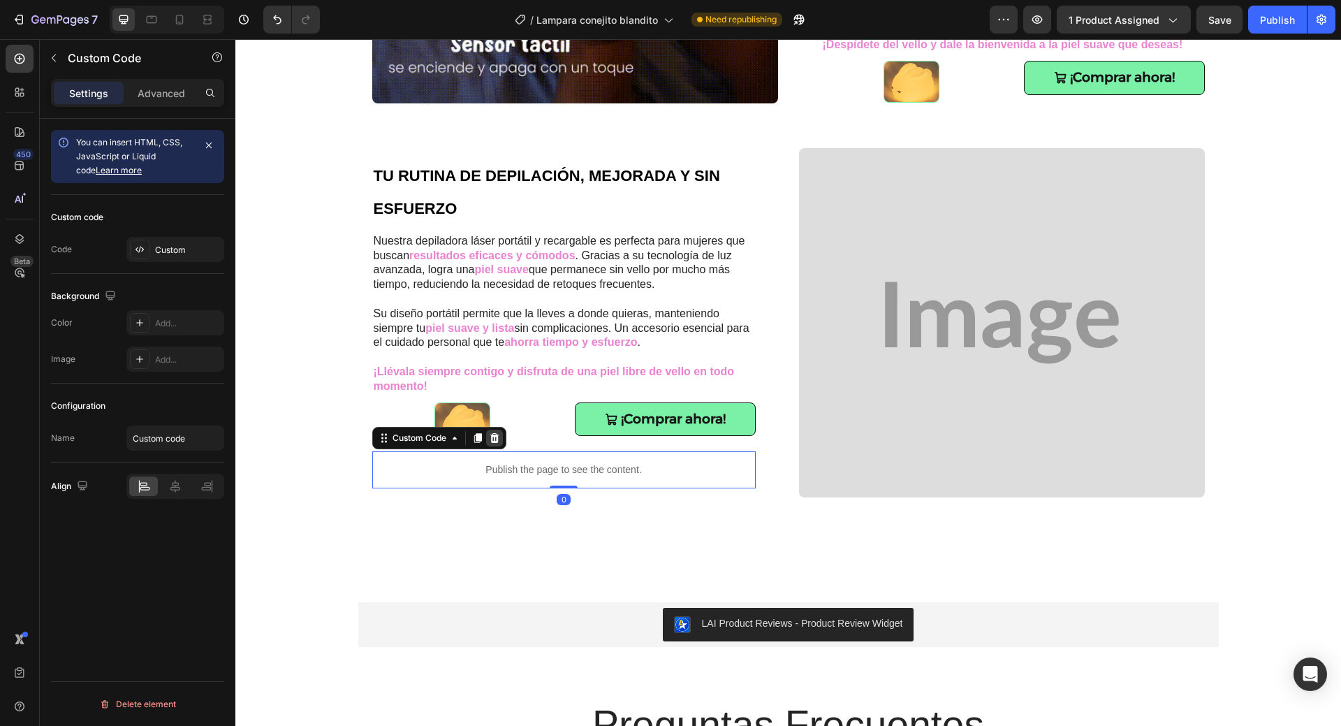
click at [490, 437] on icon at bounding box center [494, 438] width 9 height 10
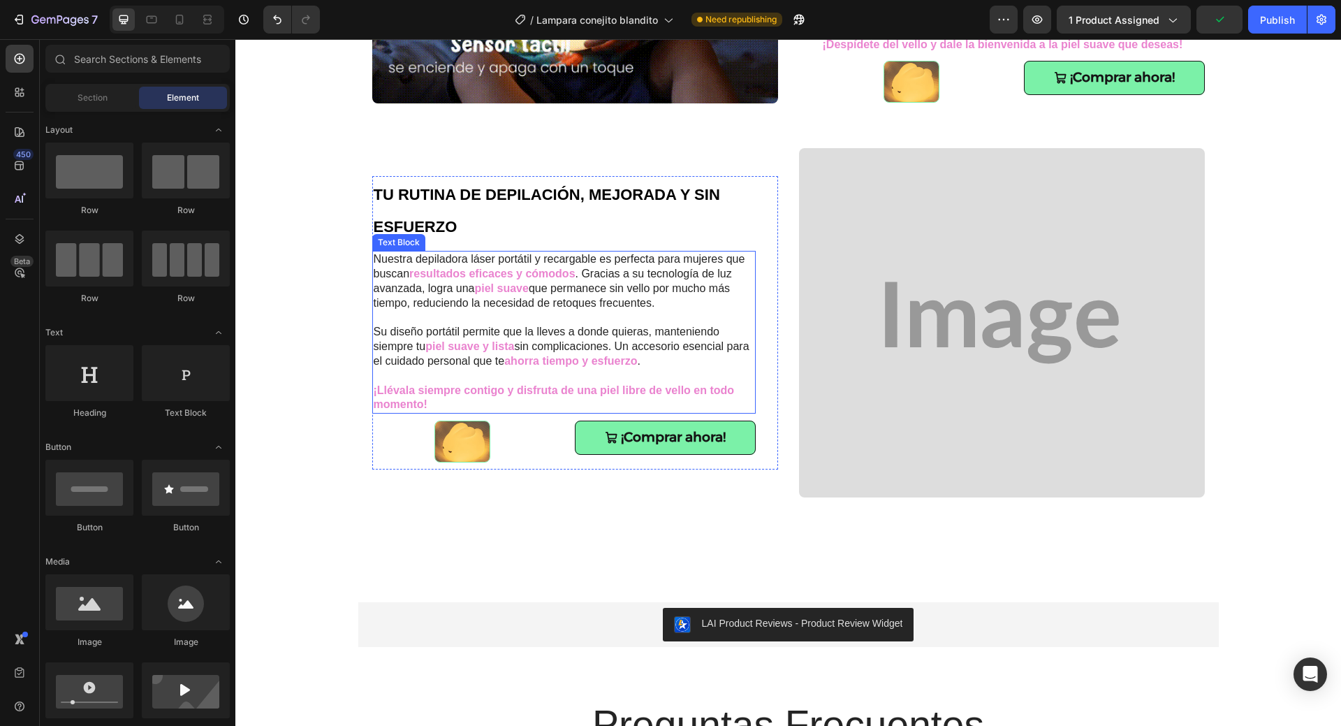
click at [569, 372] on p at bounding box center [564, 376] width 381 height 15
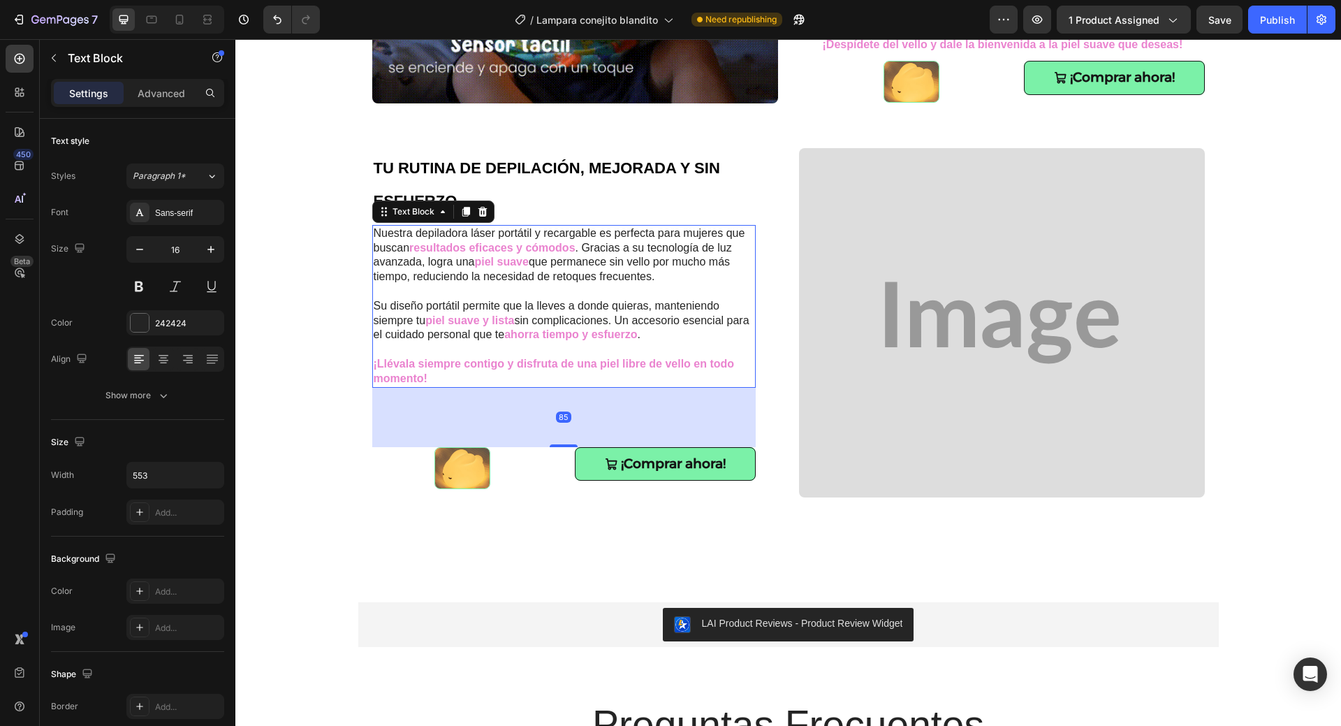
drag, startPoint x: 553, startPoint y: 421, endPoint x: 542, endPoint y: 473, distance: 53.6
click at [542, 473] on div "TU RUTINA DE DEPILACIÓN, MEJORADA Y SIN ESFUERZO Heading Nuestra depiladora lás…" at bounding box center [564, 322] width 384 height 346
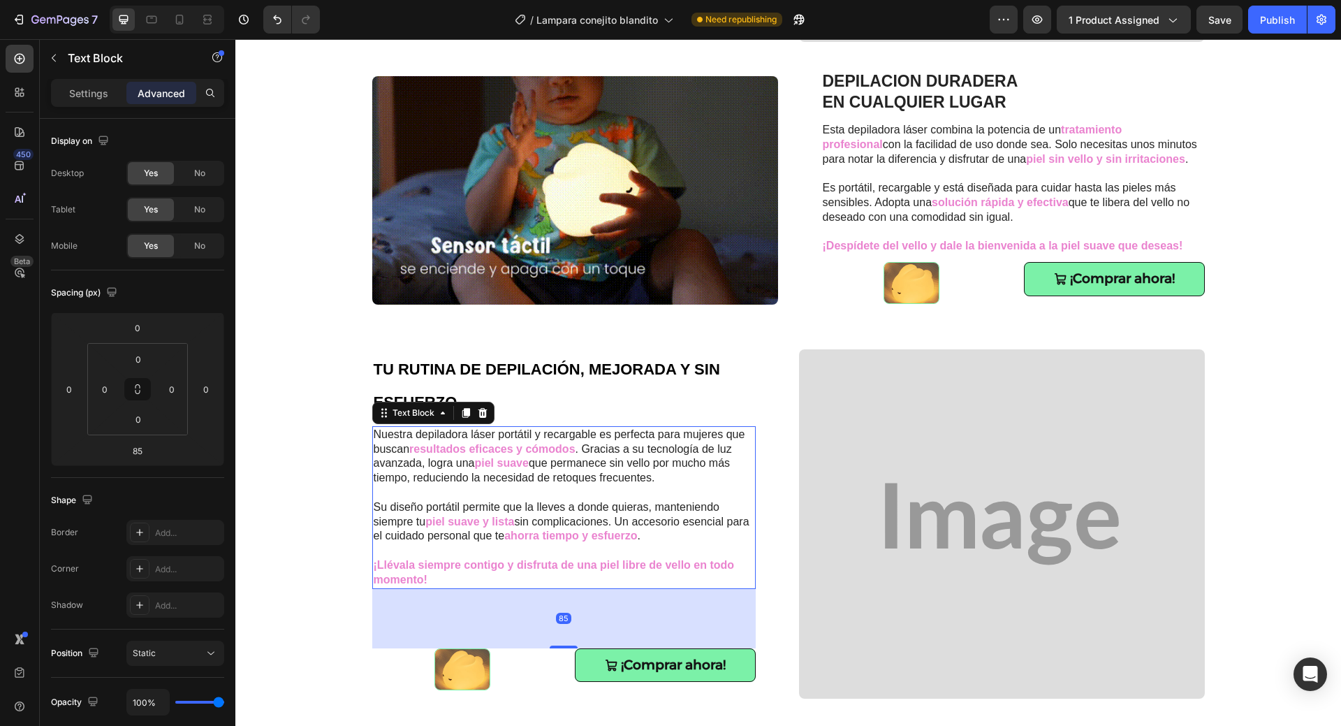
scroll to position [1175, 0]
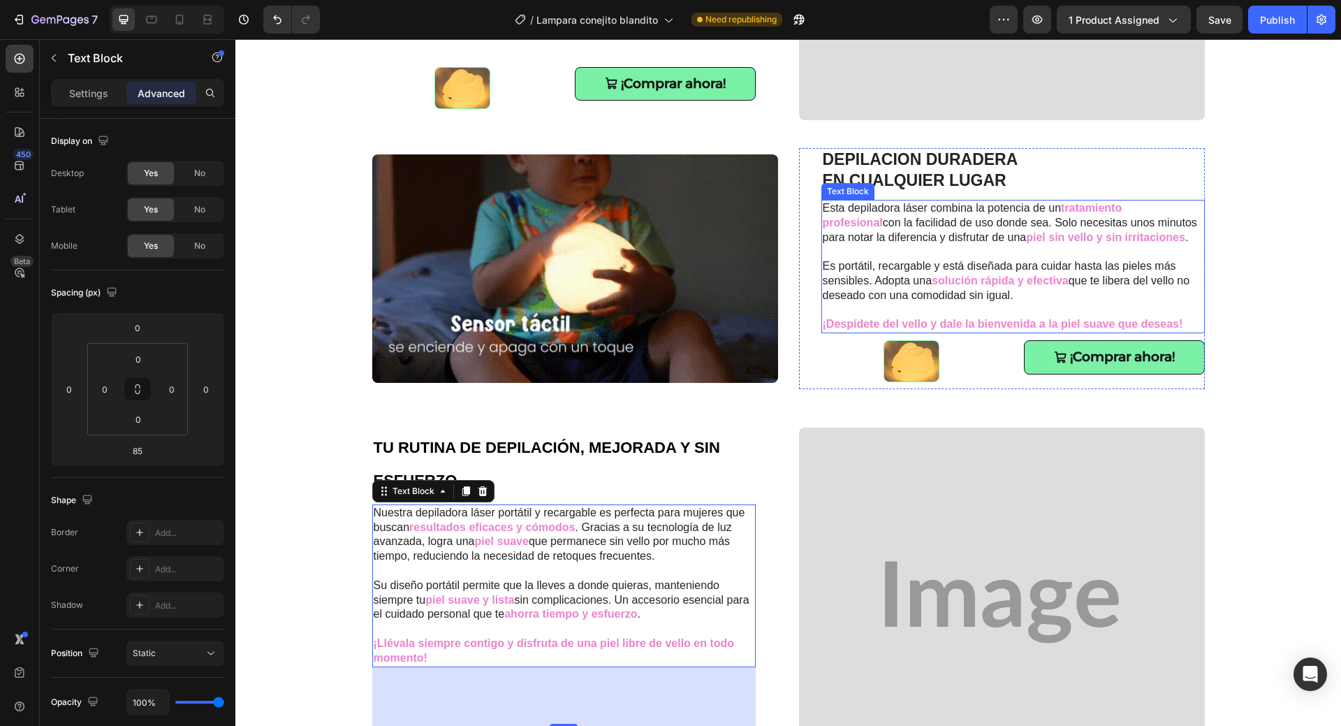
click at [949, 290] on span "que te libera del vello no deseado con una comodidad sin igual." at bounding box center [1006, 288] width 367 height 27
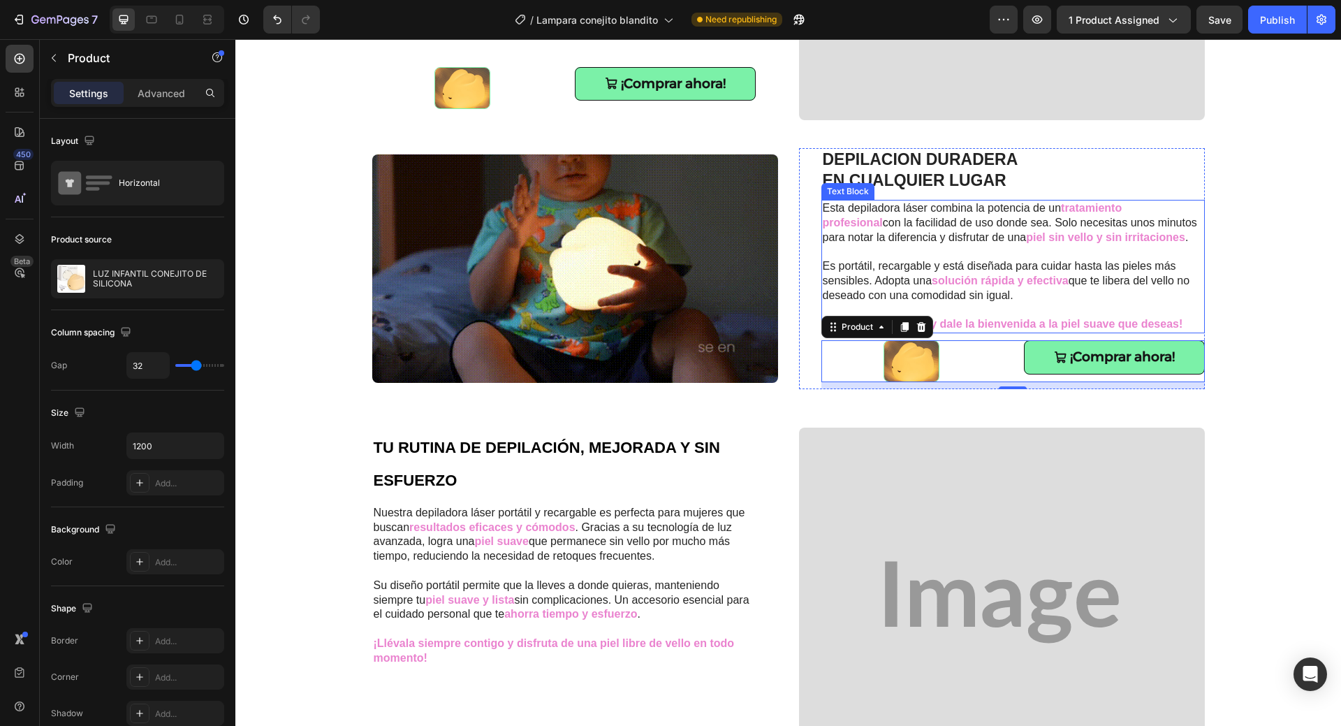
click at [992, 293] on span "que te libera del vello no deseado con una comodidad sin igual." at bounding box center [1006, 288] width 367 height 27
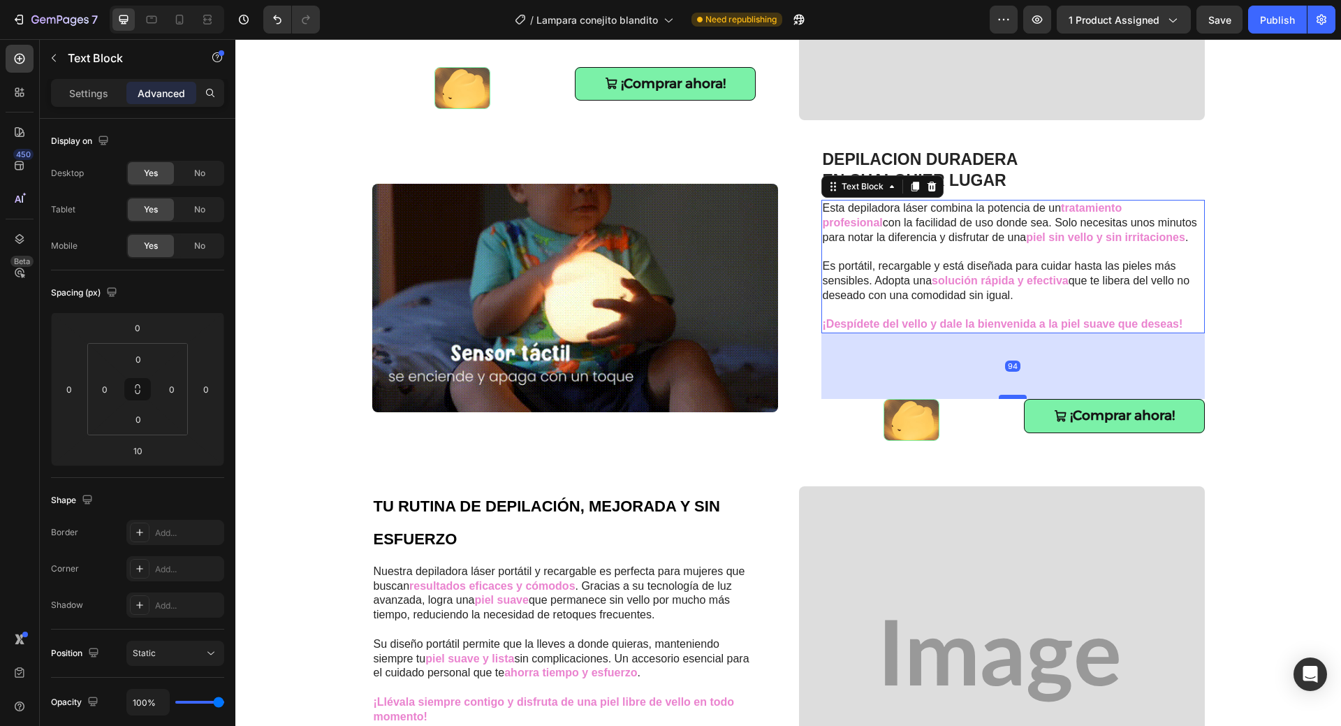
drag, startPoint x: 1003, startPoint y: 339, endPoint x: 996, endPoint y: 397, distance: 59.1
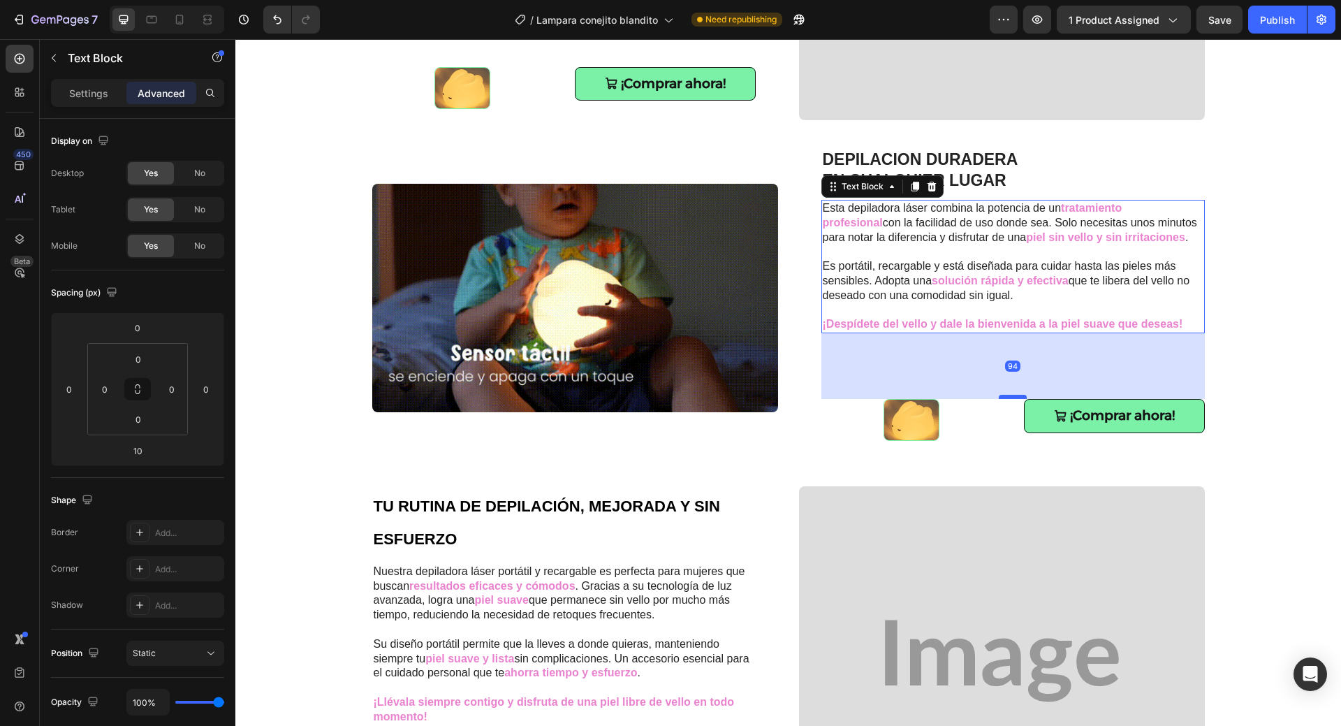
click at [999, 397] on div at bounding box center [1013, 397] width 28 height 4
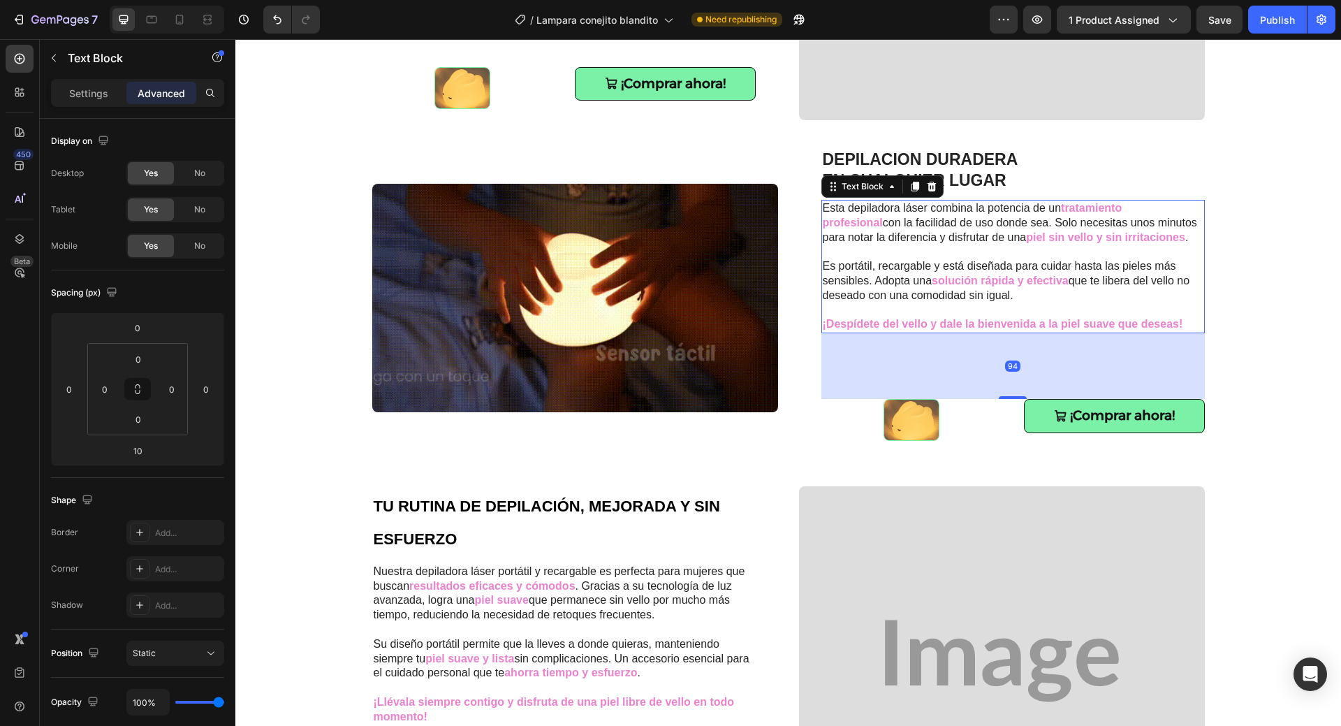
type input "94"
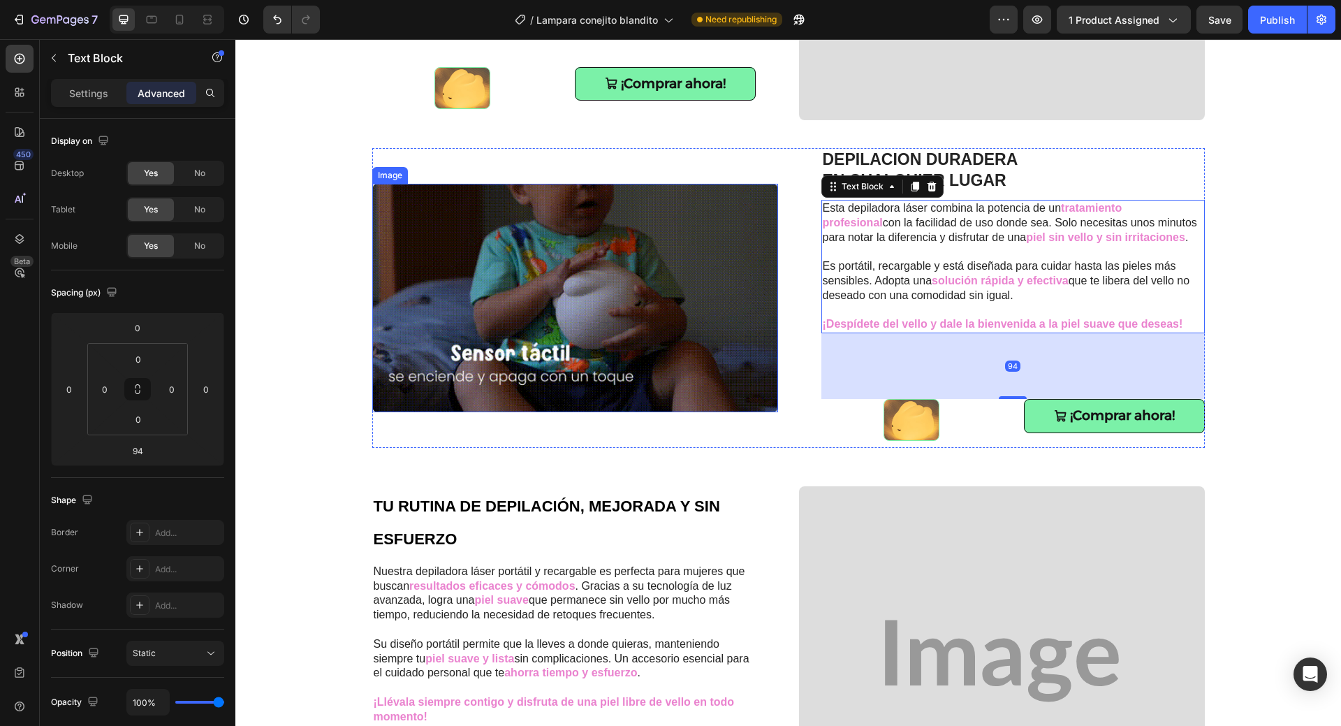
click at [709, 279] on img at bounding box center [575, 298] width 406 height 228
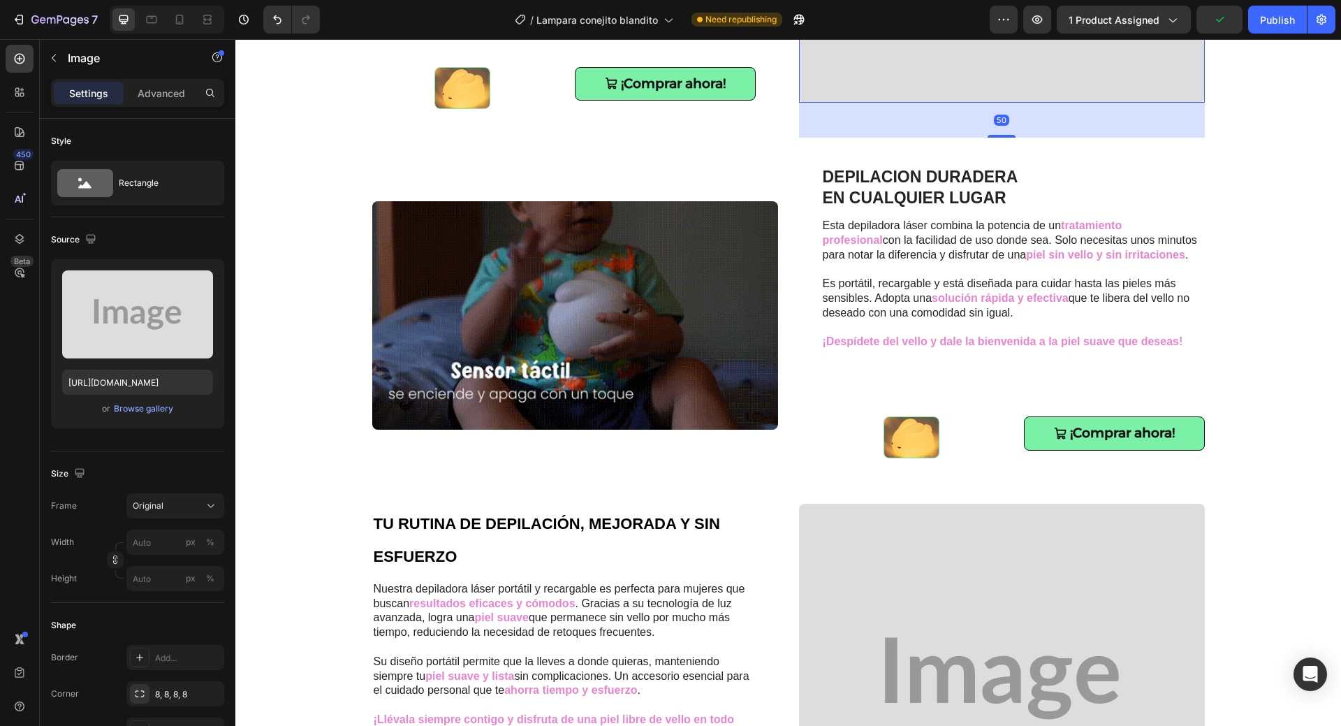
scroll to position [1193, 0]
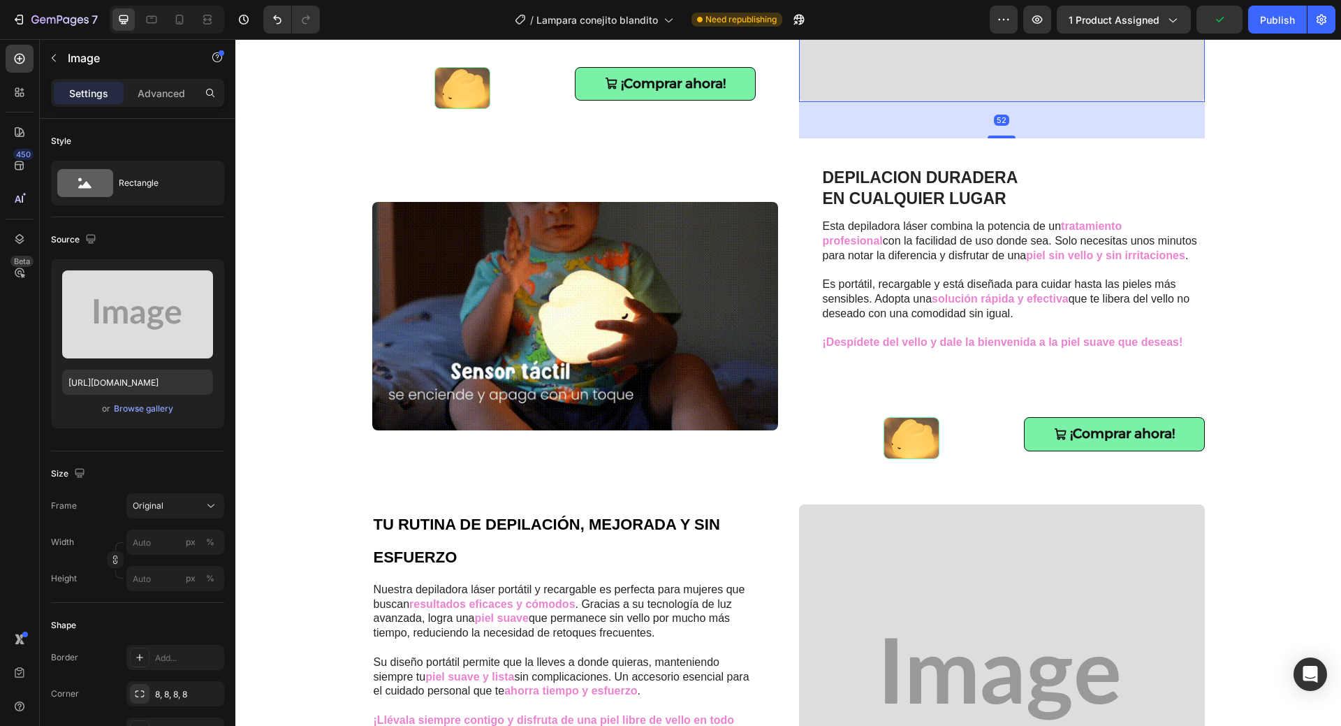
drag, startPoint x: 995, startPoint y: 119, endPoint x: 994, endPoint y: 156, distance: 36.4
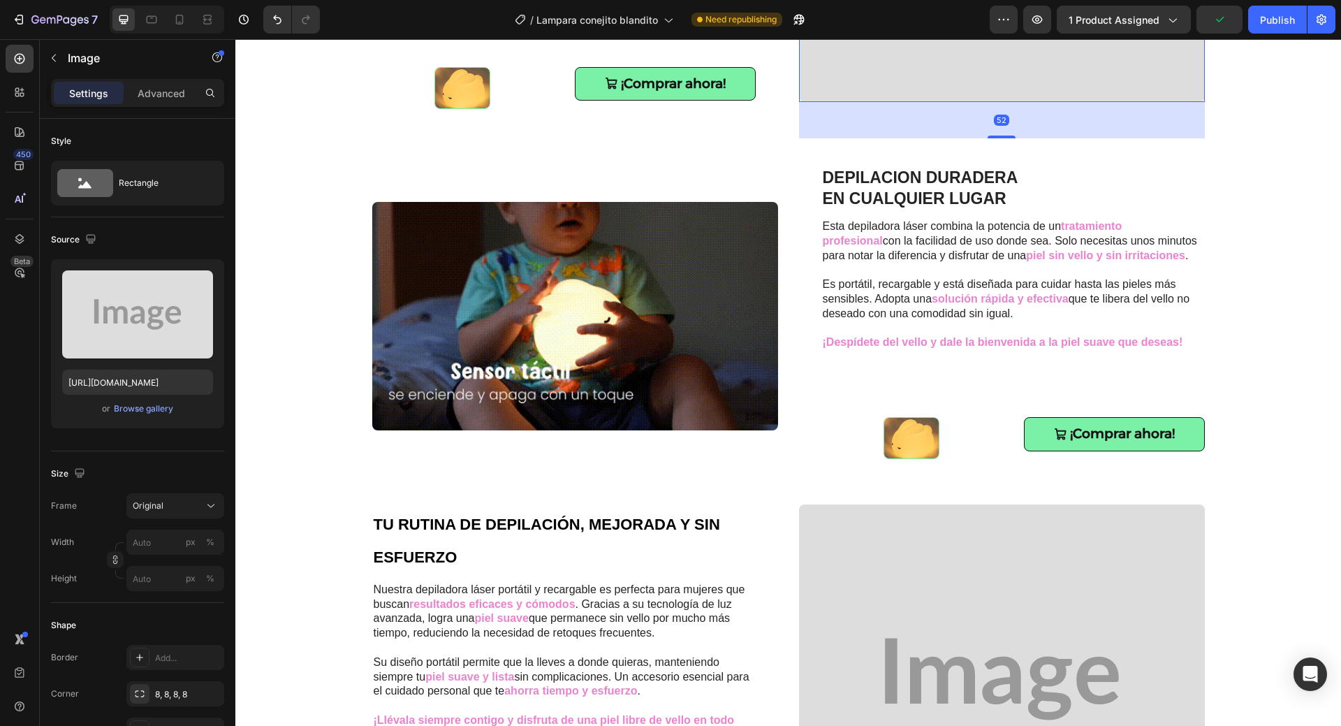
click at [994, 156] on div "NOCHES CALIDAS PARA SUEÑOS DULCES Heading 🌙 Nuestra luz nocturna en forma de co…" at bounding box center [788, 196] width 833 height 1382
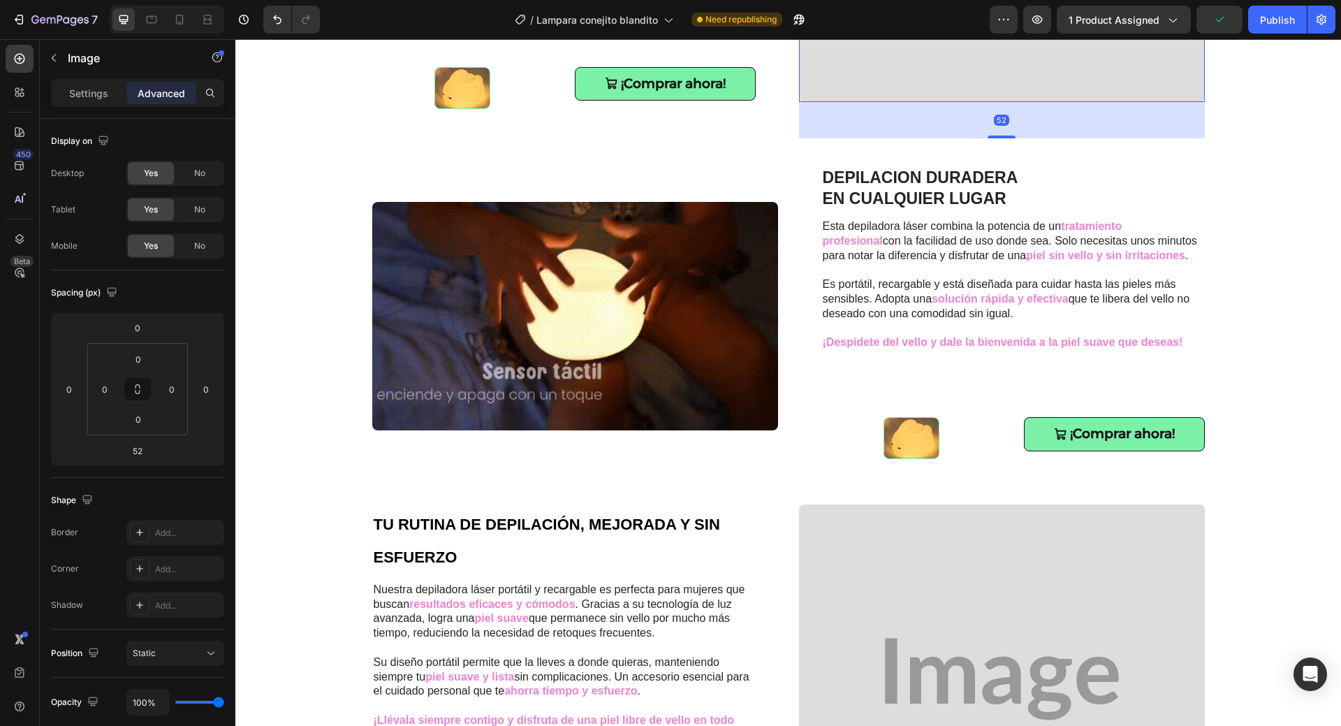
click at [1272, 200] on div "NOCHES CALIDAS PARA SUEÑOS DULCES Heading 🌙 Nuestra luz nocturna en forma de co…" at bounding box center [788, 258] width 1106 height 2767
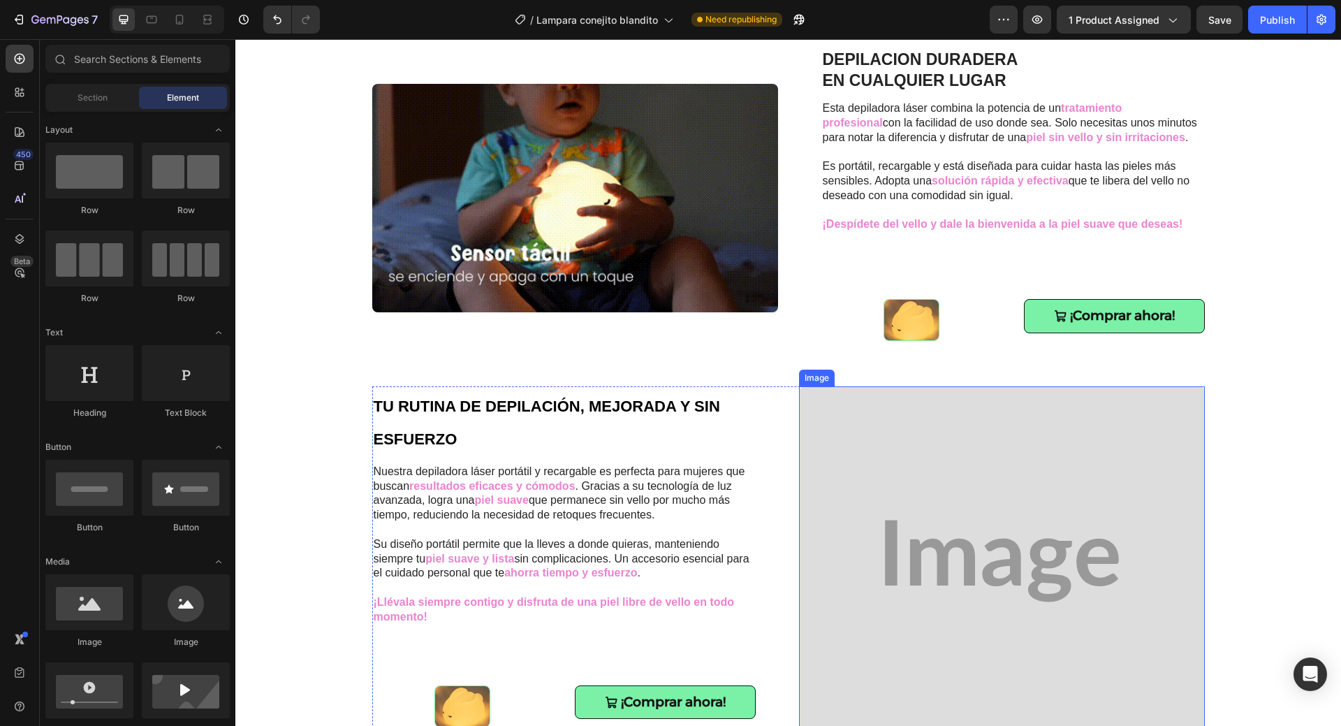
scroll to position [1333, 0]
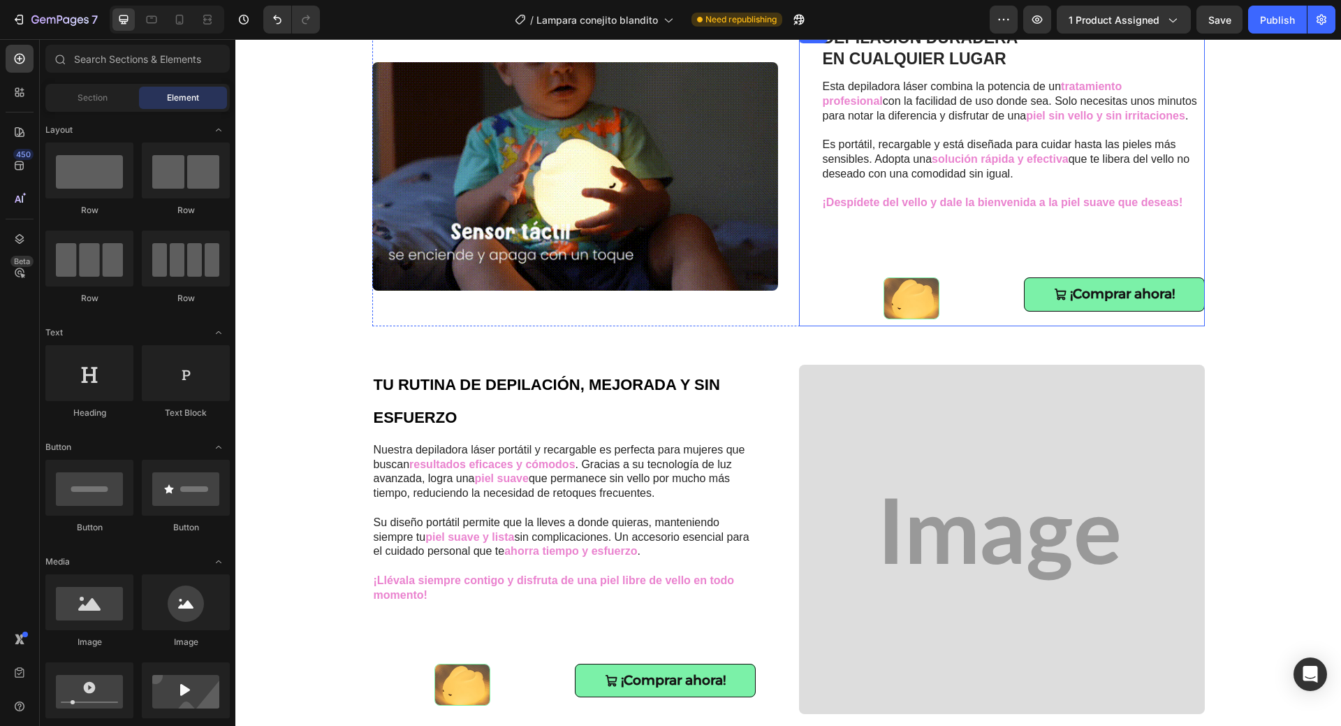
click at [970, 252] on div "DEPILACION DURADERA EN CUALQUIER LUGAR Heading Esta depiladora láser combina la…" at bounding box center [1014, 177] width 384 height 300
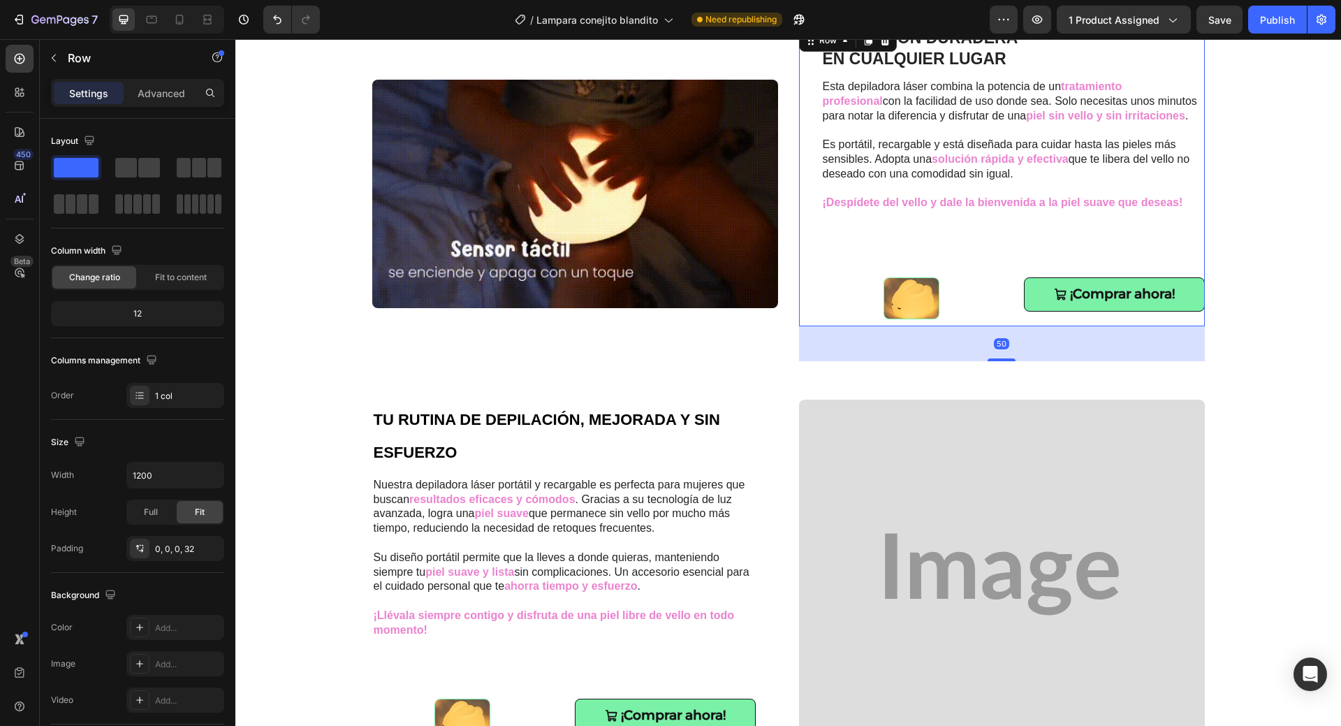
drag, startPoint x: 995, startPoint y: 322, endPoint x: 995, endPoint y: 357, distance: 34.9
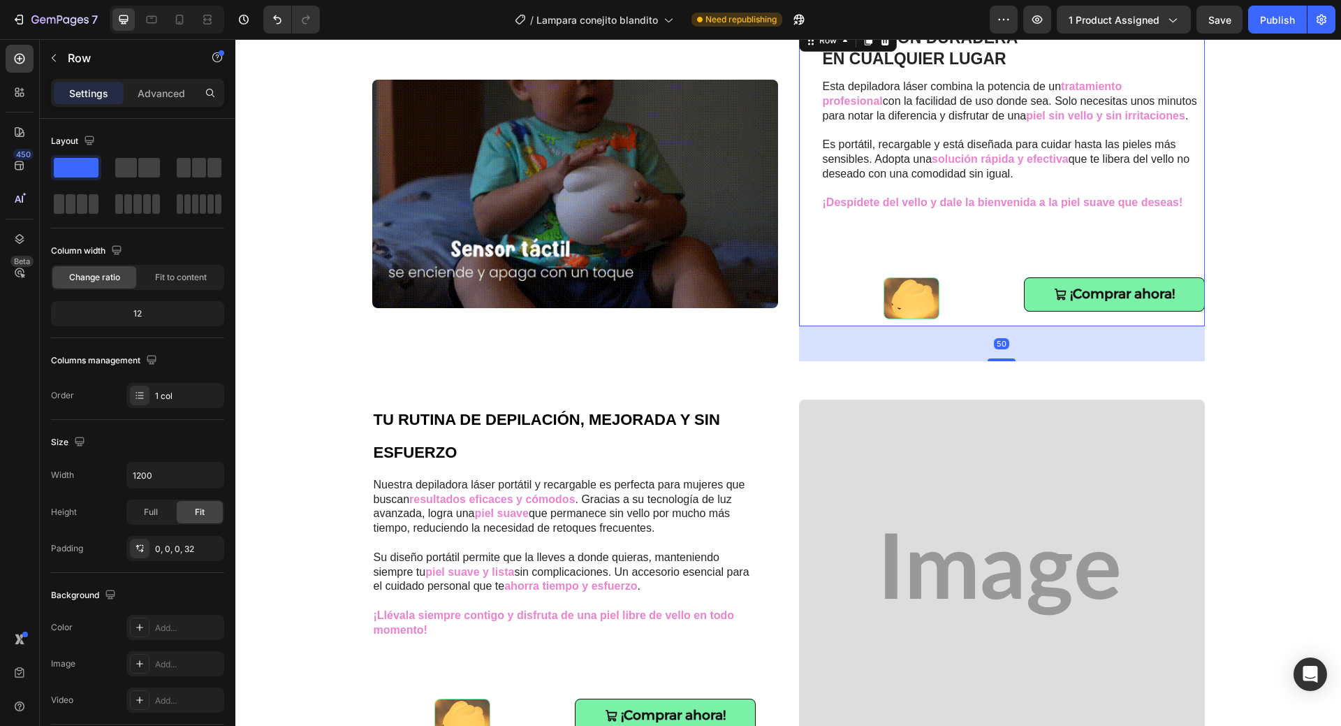
click at [995, 358] on div at bounding box center [1002, 359] width 28 height 3
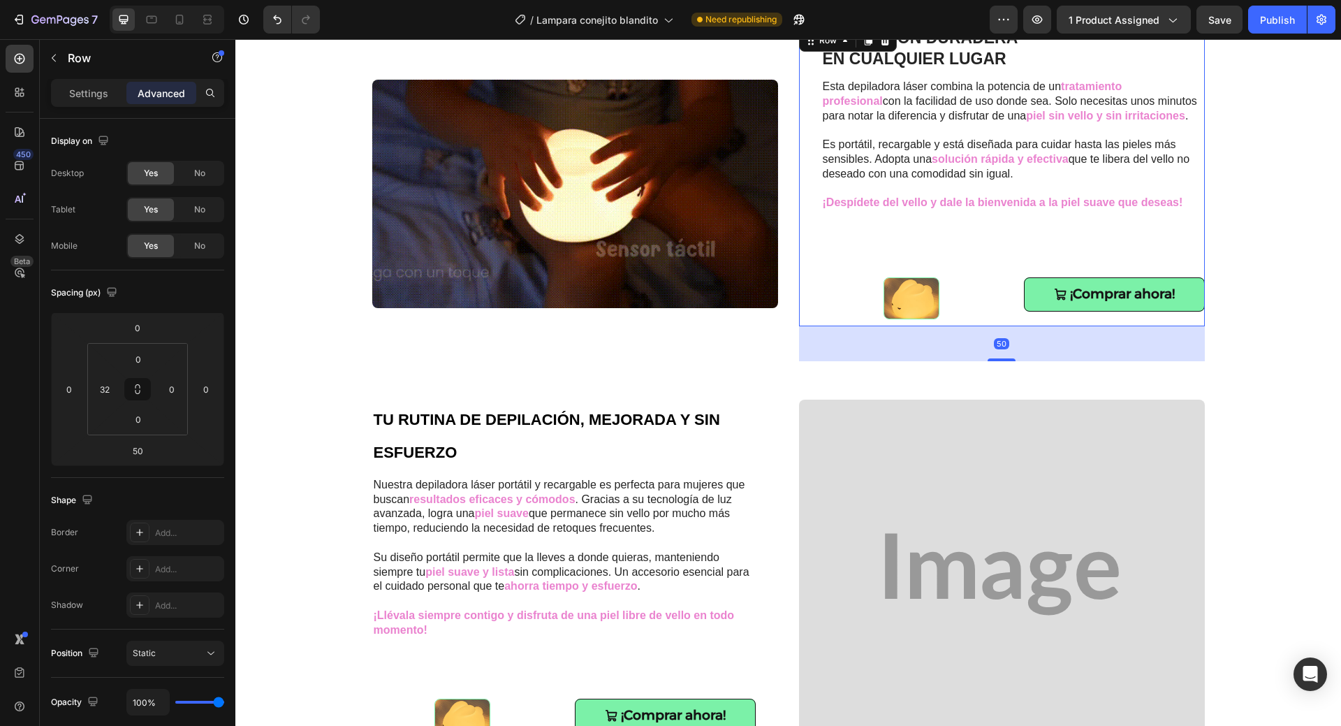
click at [1283, 308] on div "NOCHES CALIDAS PARA SUEÑOS DULCES Heading 🌙 Nuestra luz nocturna en forma de co…" at bounding box center [788, 136] width 1106 height 2802
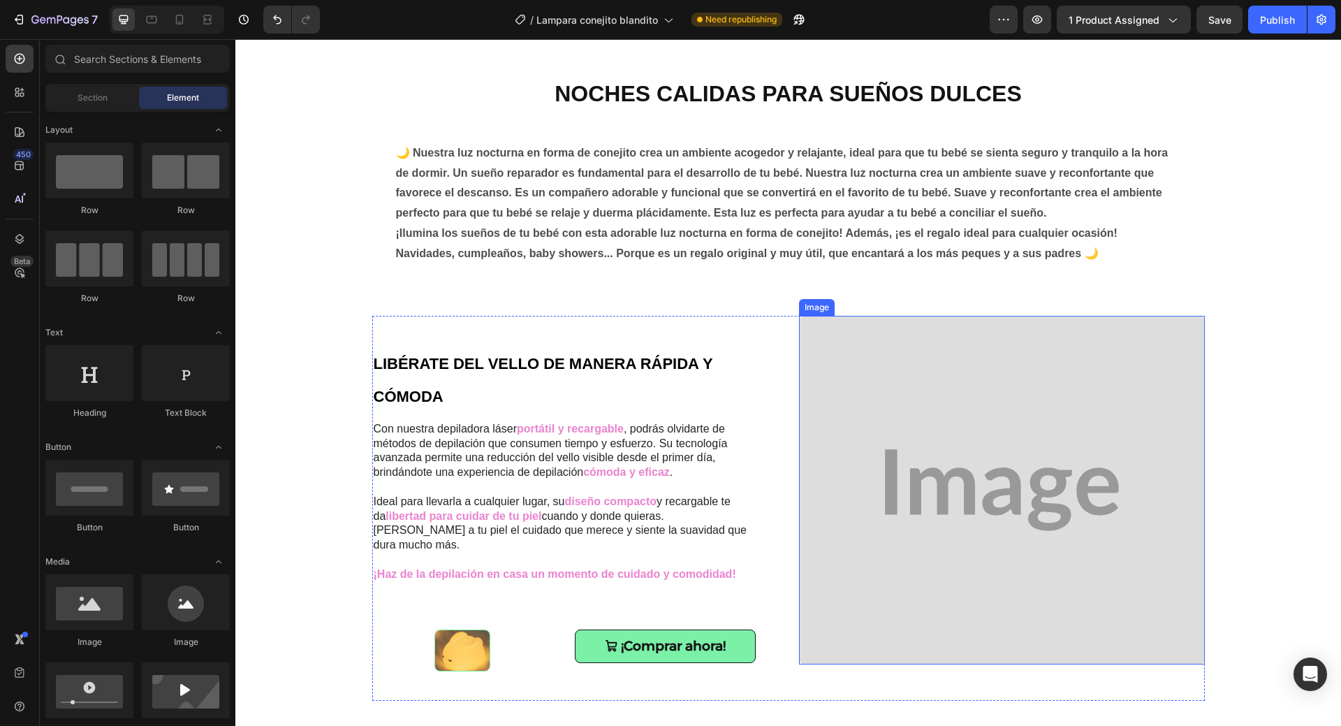
scroll to position [634, 0]
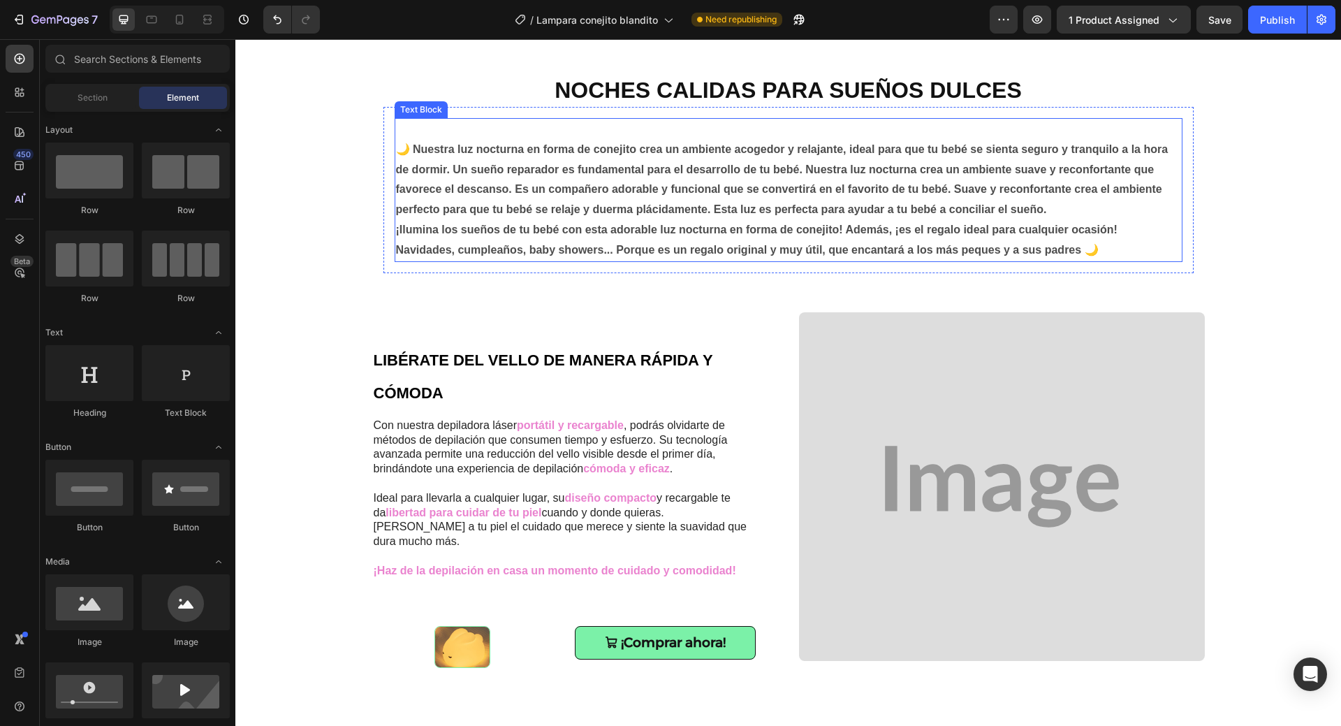
click at [788, 238] on p "¡Ilumina los sueños de tu bebé con esta adorable luz nocturna en forma de conej…" at bounding box center [788, 230] width 785 height 20
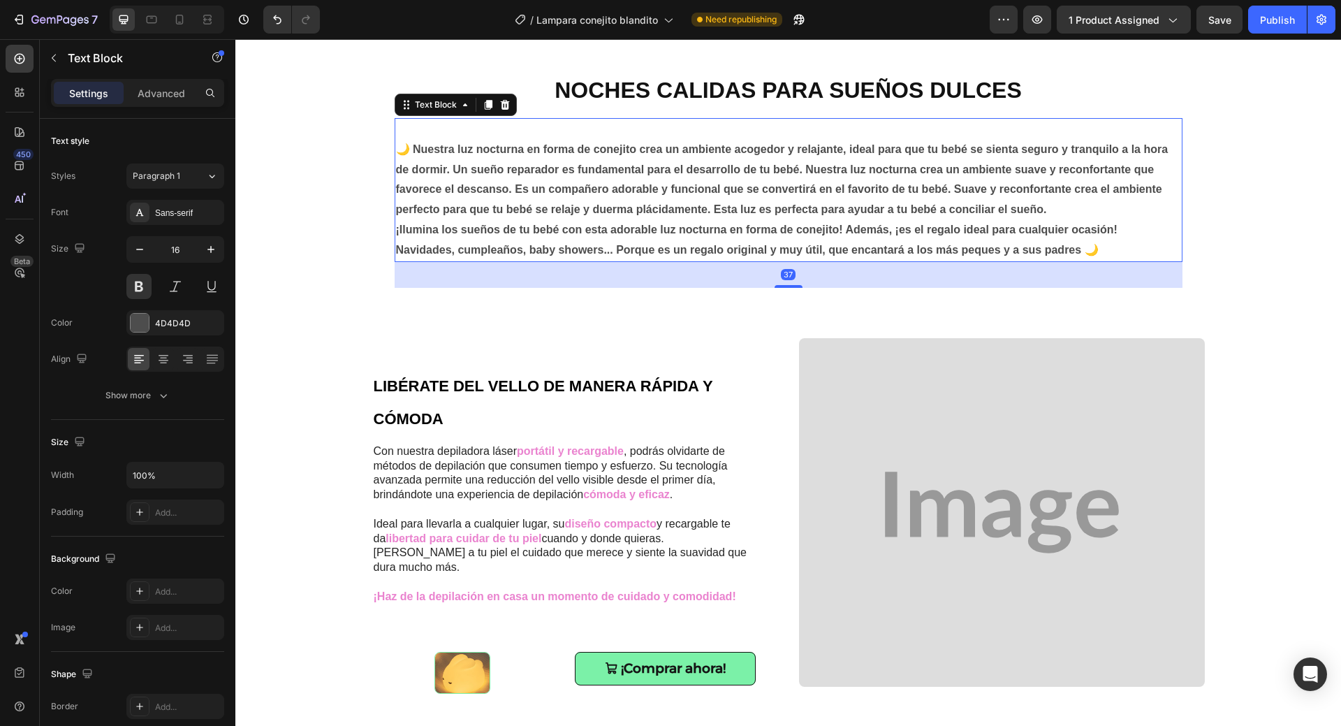
drag, startPoint x: 787, startPoint y: 261, endPoint x: 787, endPoint y: 286, distance: 25.8
click at [787, 286] on div at bounding box center [789, 286] width 28 height 3
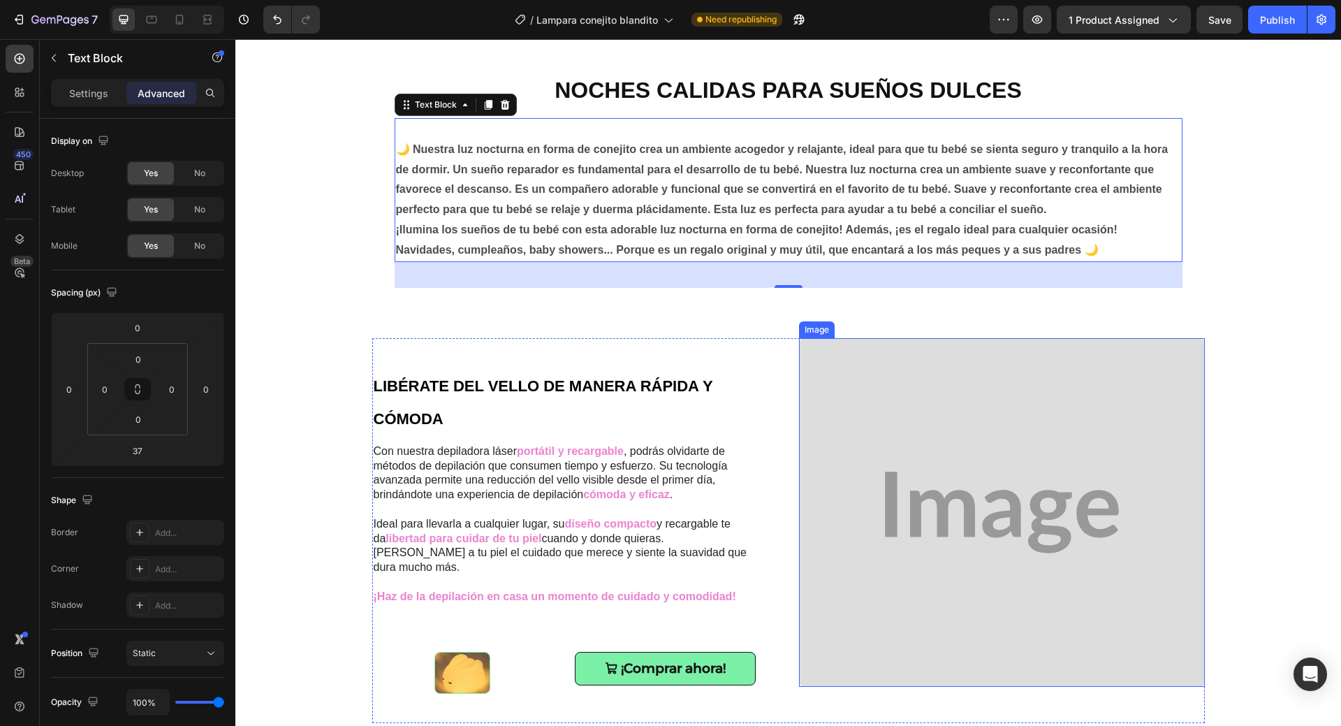
click at [885, 392] on img at bounding box center [1002, 512] width 406 height 349
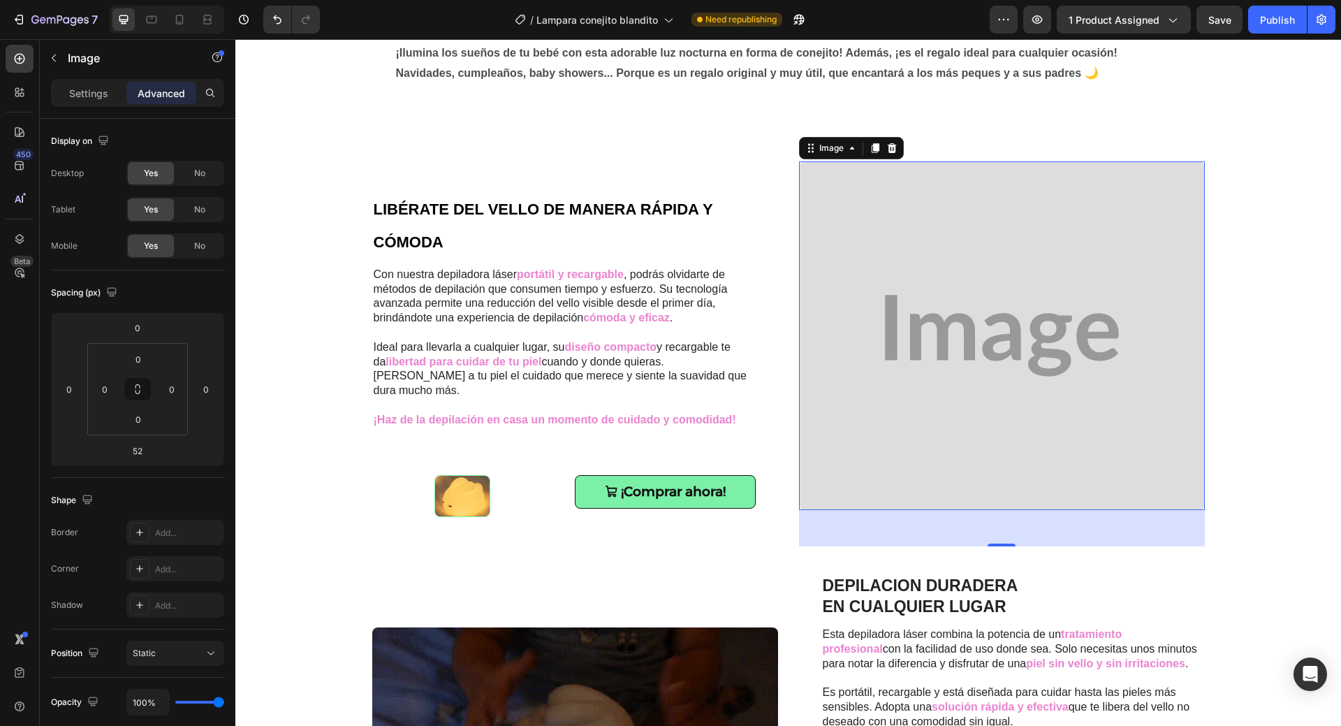
scroll to position [844, 0]
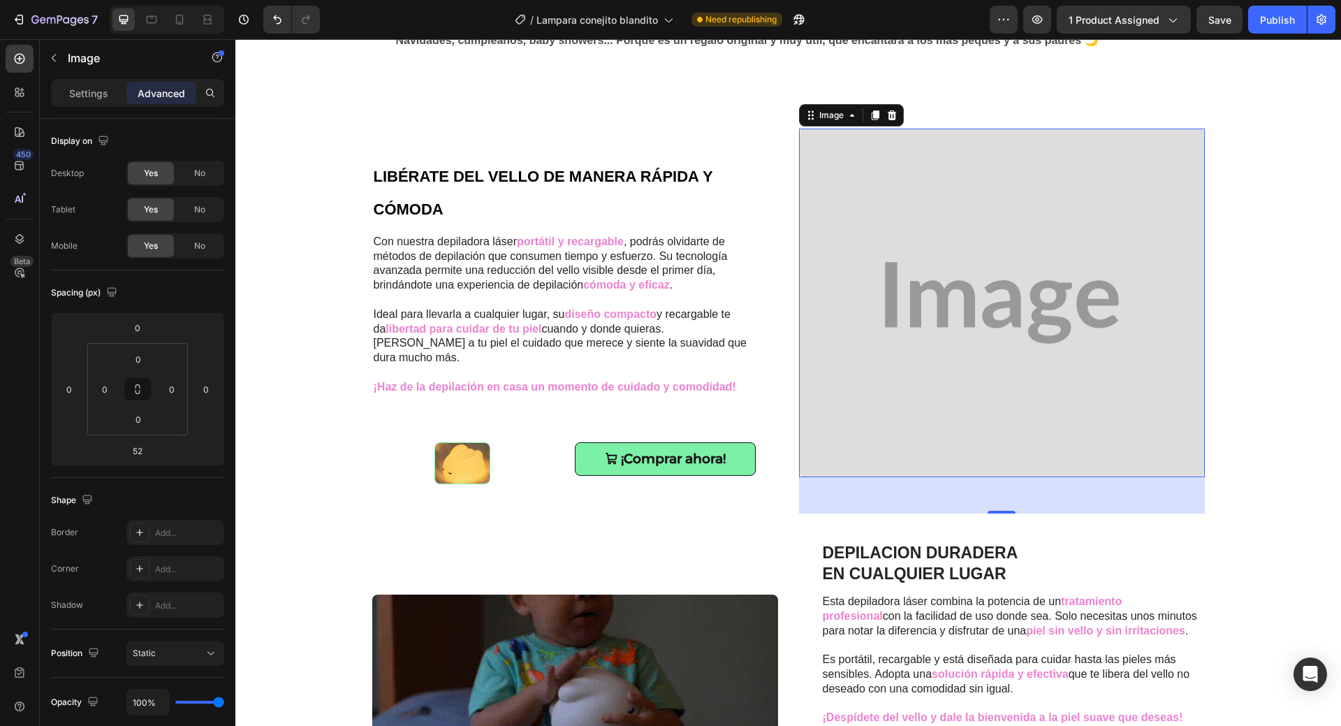
click at [1257, 437] on div "NOCHES CALIDAS PARA SUEÑOS DULCES Heading 🌙 Nuestra luz nocturna en forma de co…" at bounding box center [788, 638] width 1106 height 2828
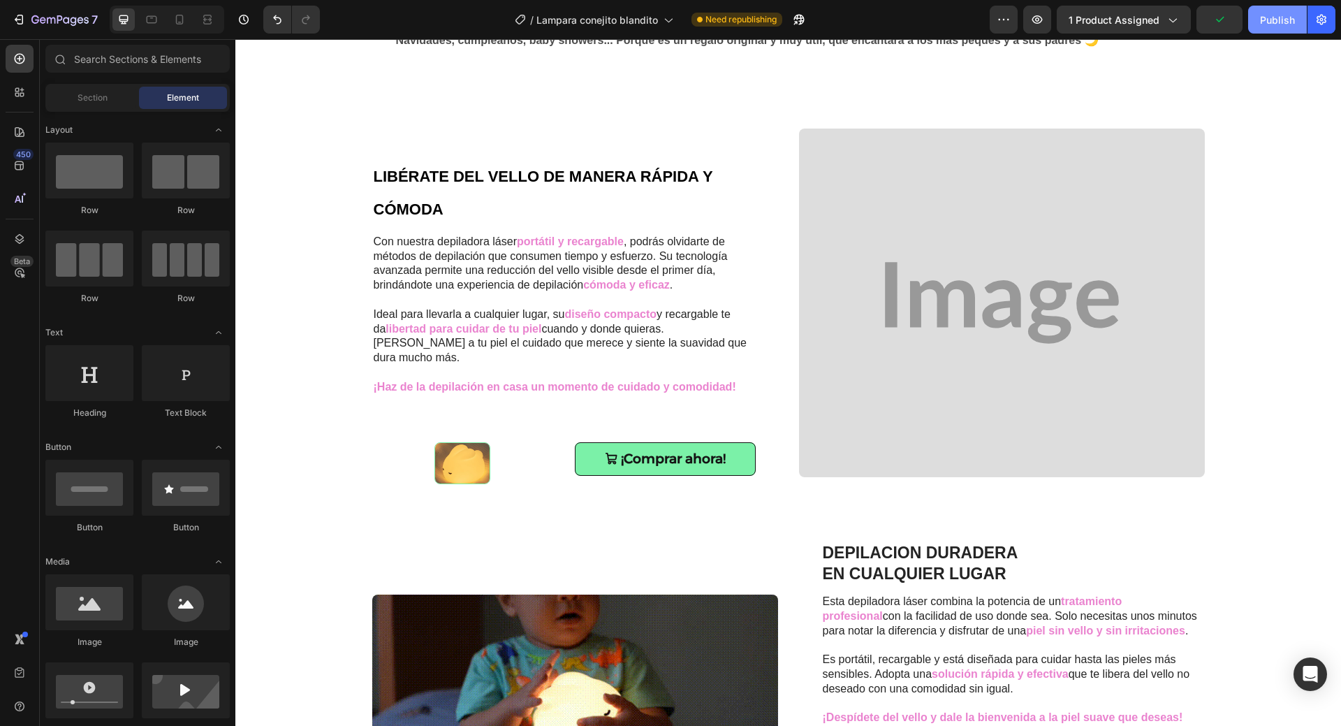
click at [1284, 18] on div "Publish" at bounding box center [1277, 20] width 35 height 15
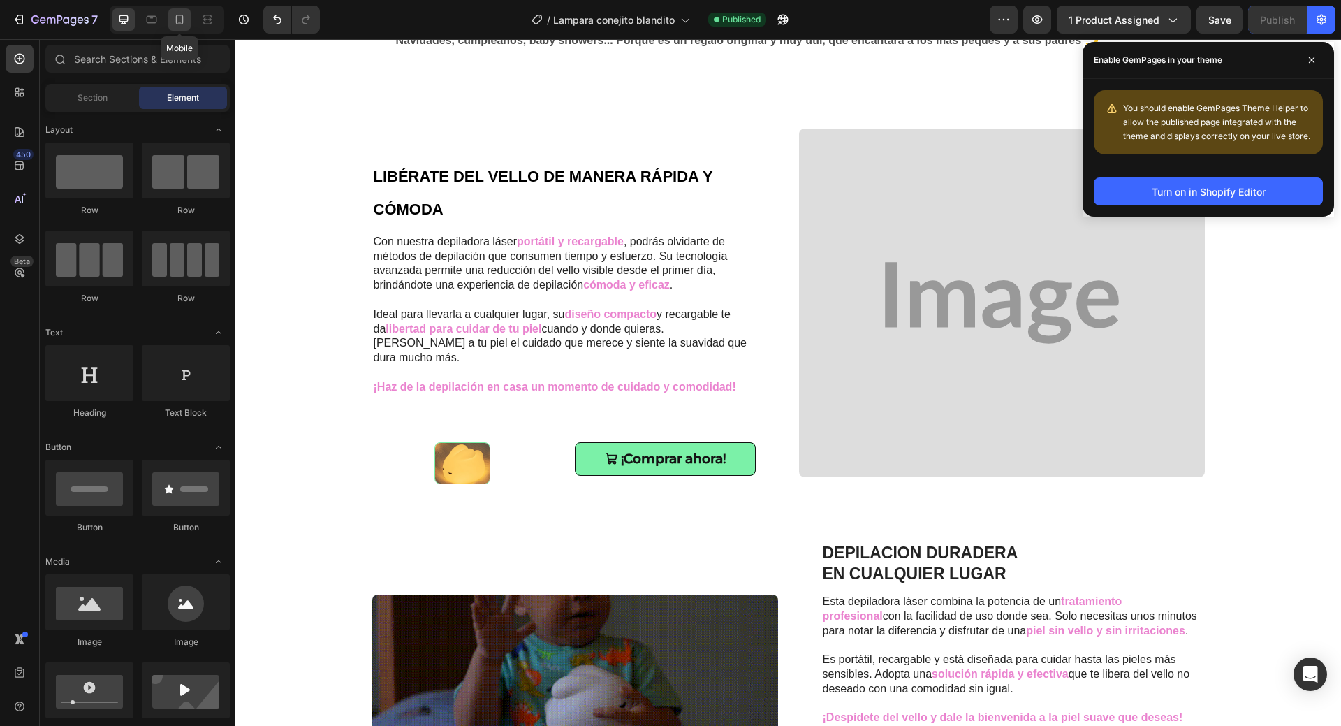
click at [177, 20] on icon at bounding box center [180, 20] width 14 height 14
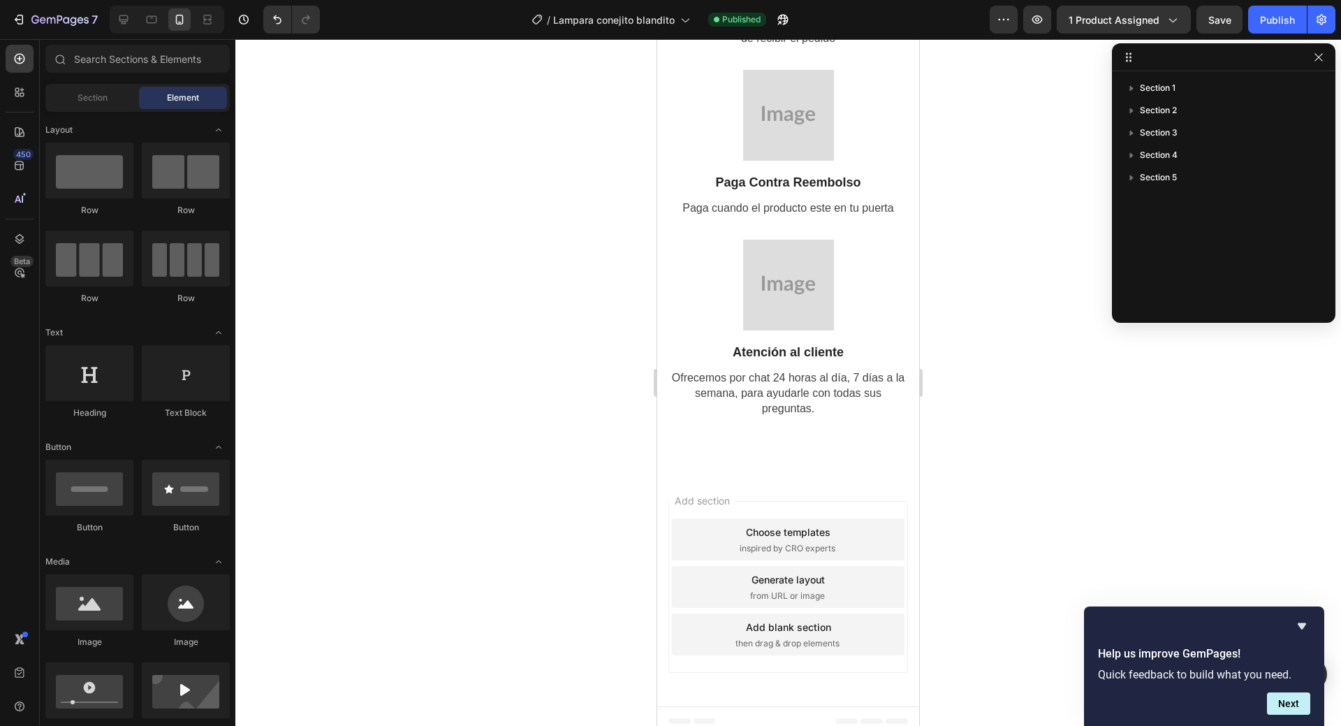
scroll to position [4293, 0]
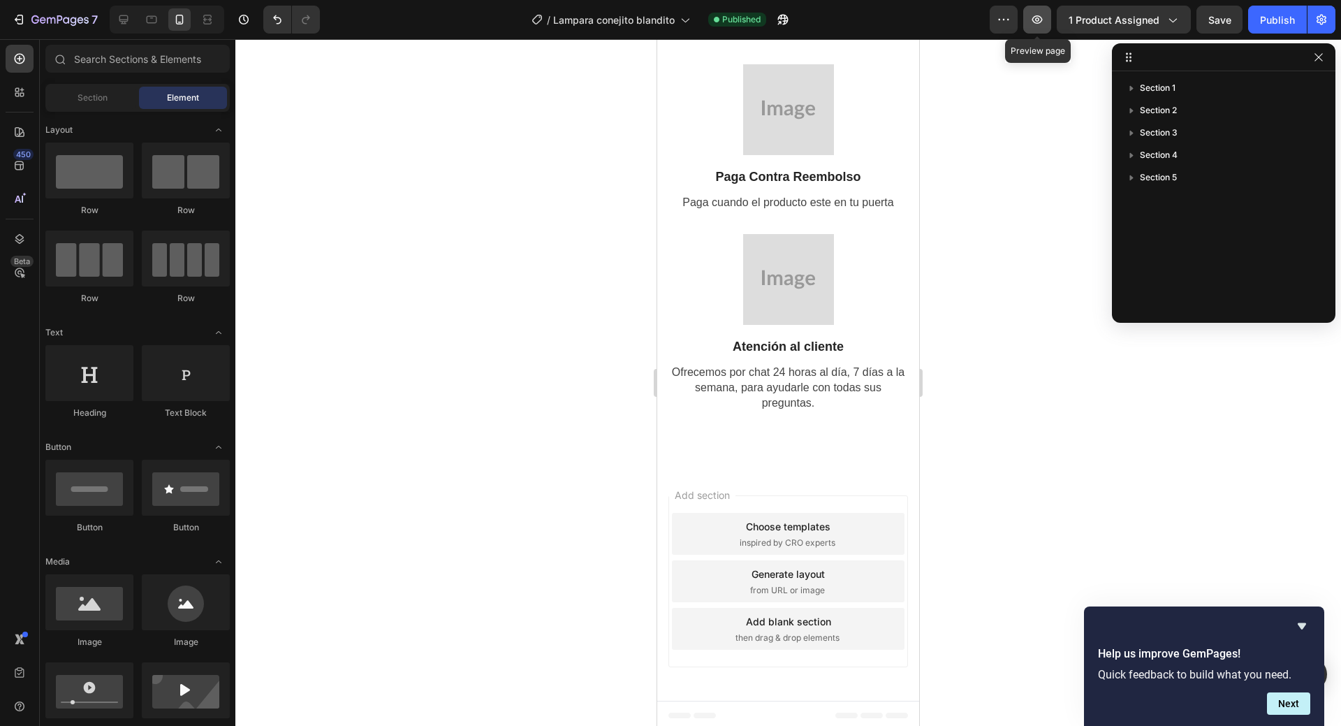
click at [1046, 21] on button "button" at bounding box center [1037, 20] width 28 height 28
